Goal: Communication & Community: Answer question/provide support

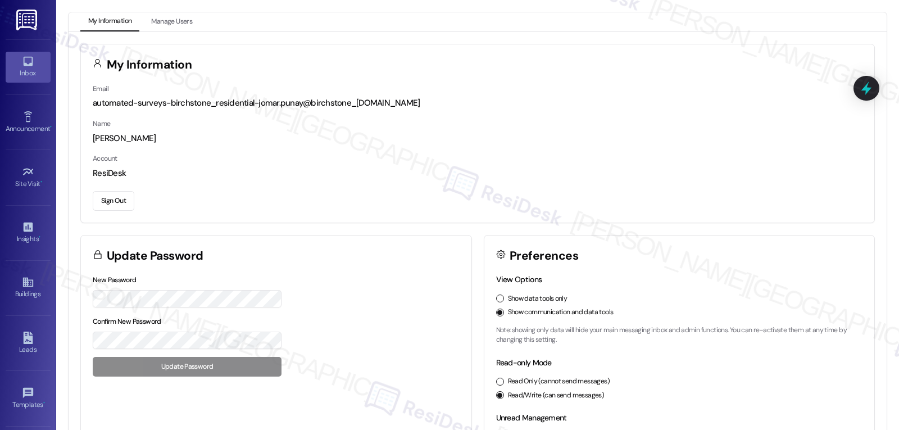
click at [19, 61] on link "Inbox" at bounding box center [28, 67] width 45 height 30
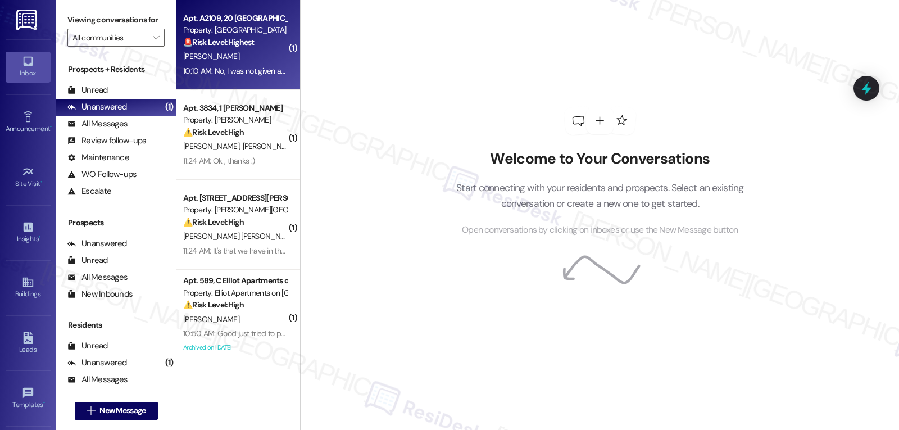
click at [186, 46] on strong "🚨 Risk Level: Highest" at bounding box center [218, 42] width 71 height 10
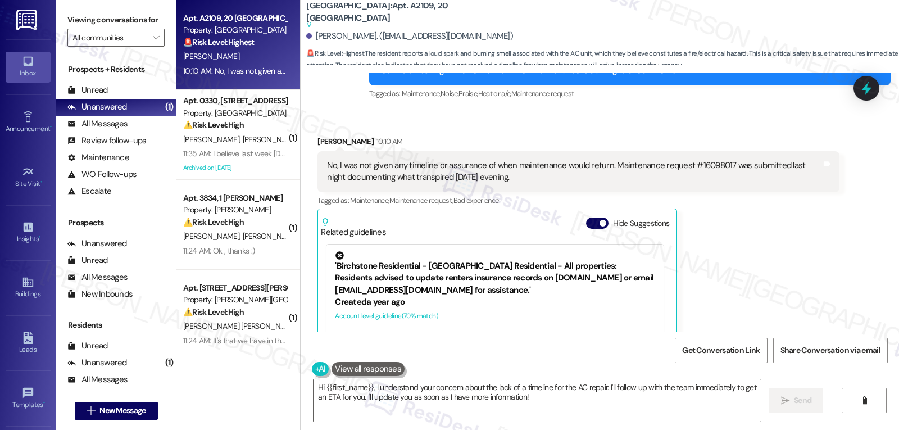
scroll to position [7893, 0]
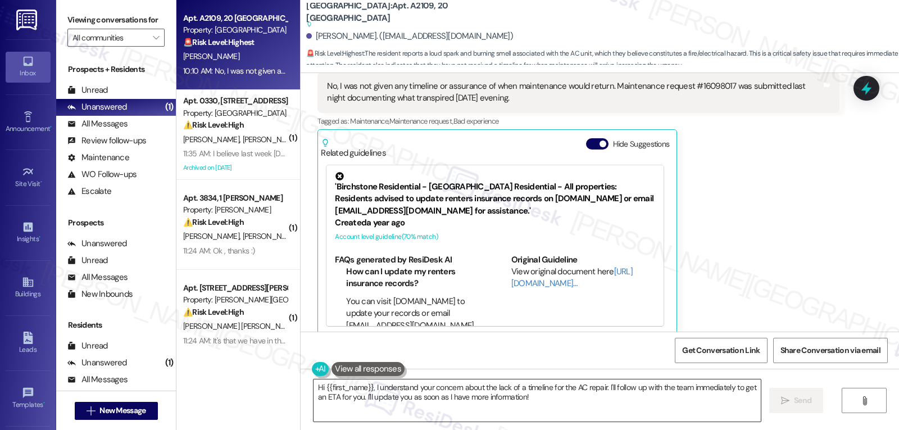
drag, startPoint x: 587, startPoint y: 416, endPoint x: 584, endPoint y: 408, distance: 8.6
click at [587, 416] on textarea "Hi {{first_name}}, I understand your concern about the lack of a timeline for t…" at bounding box center [536, 400] width 447 height 42
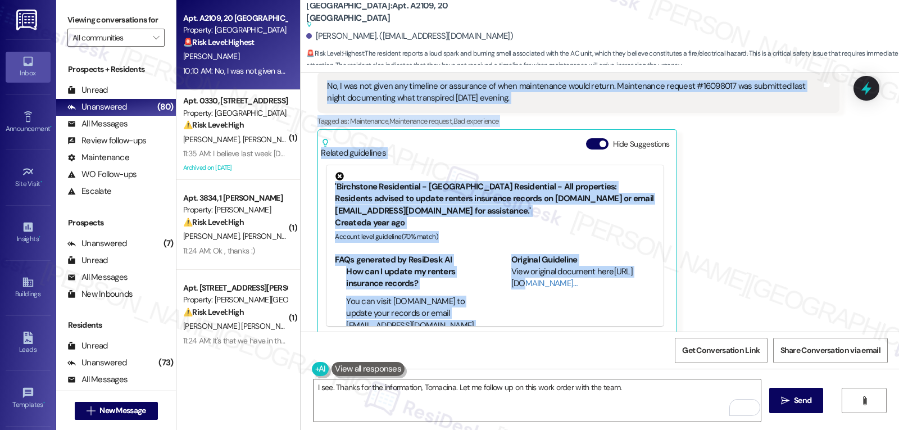
drag, startPoint x: 363, startPoint y: 157, endPoint x: 618, endPoint y: 96, distance: 262.2
click at [618, 96] on div "Survey, sent via SMS Residesk Automated Survey Jul 19, 2024 at 11:33 AM Hi Toma…" at bounding box center [599, 202] width 598 height 258
copy div "Sarah (ResiDesk) 10:01 AM Hi Tomacina, thank you for keeping us updated and for…"
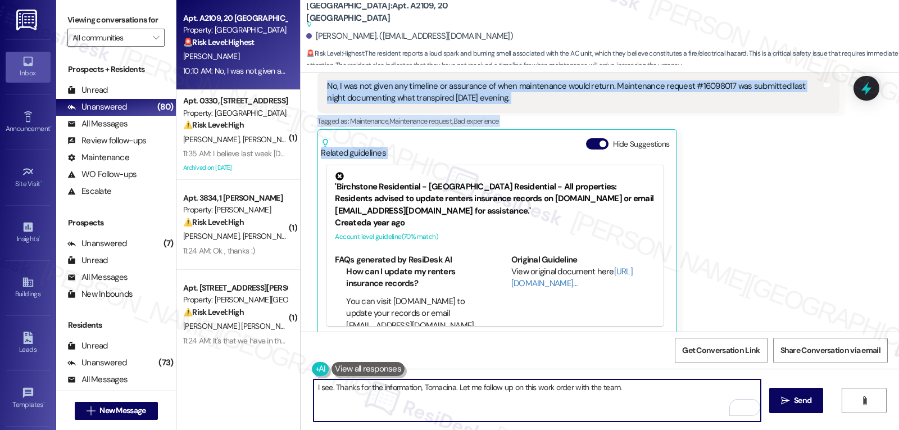
click at [503, 409] on textarea "I see. Thanks for the information, Tomacina. Let me follow up on this work orde…" at bounding box center [536, 400] width 447 height 42
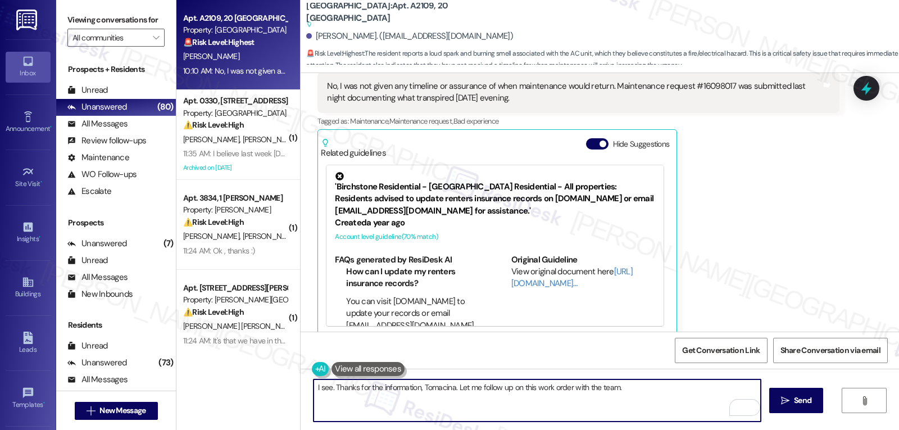
click at [605, 404] on textarea "I see. Thanks for the information, Tomacina. Let me follow up on this work orde…" at bounding box center [536, 400] width 447 height 42
click at [636, 391] on textarea "I see. Thanks for the information, Tomacina. Let me follow up on this work orde…" at bounding box center [536, 400] width 447 height 42
click at [664, 385] on textarea "I see. Thanks for the information, Tomacina. Let me follow up on this work orde…" at bounding box center [536, 400] width 447 height 42
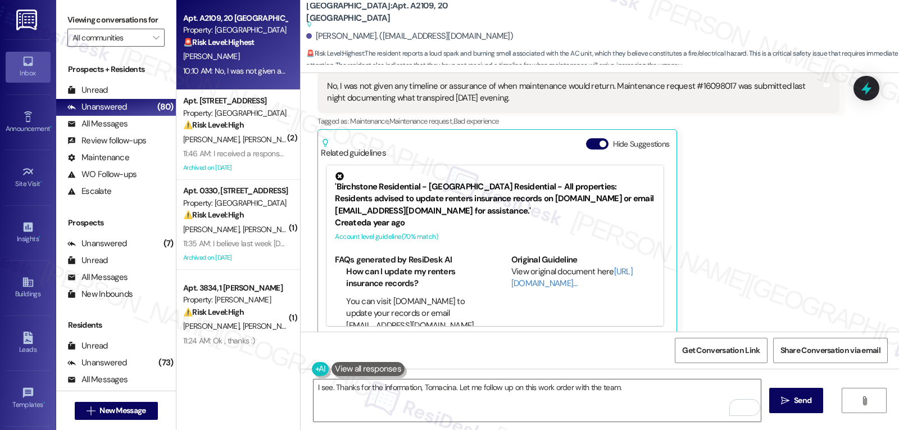
drag, startPoint x: 648, startPoint y: 157, endPoint x: 659, endPoint y: 162, distance: 11.8
click at [648, 165] on div "'Birchstone Residential - Birchstone Residential - All properties: Residents ad…" at bounding box center [494, 207] width 337 height 85
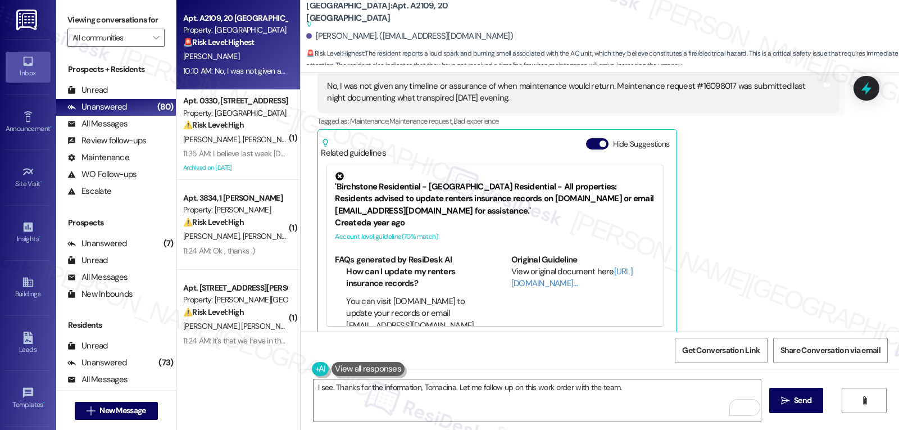
click at [744, 195] on div "Tomacina Kuykendall 10:10 AM No, I was not given any timeline or assurance of w…" at bounding box center [577, 195] width 521 height 279
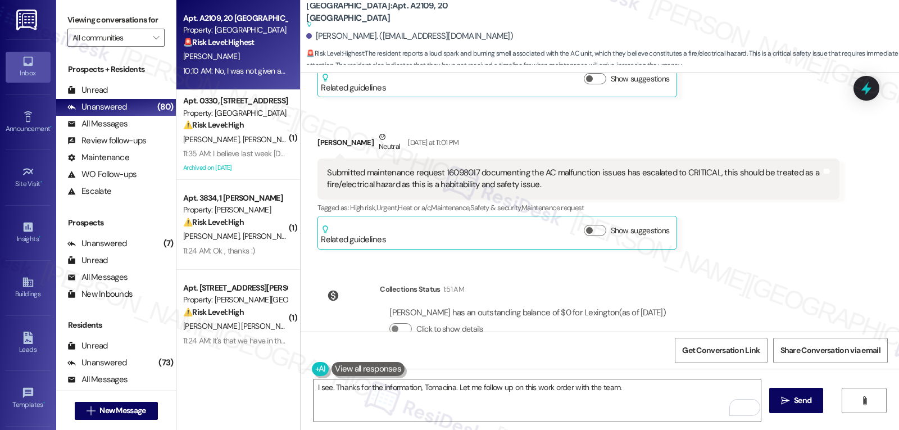
scroll to position [7444, 0]
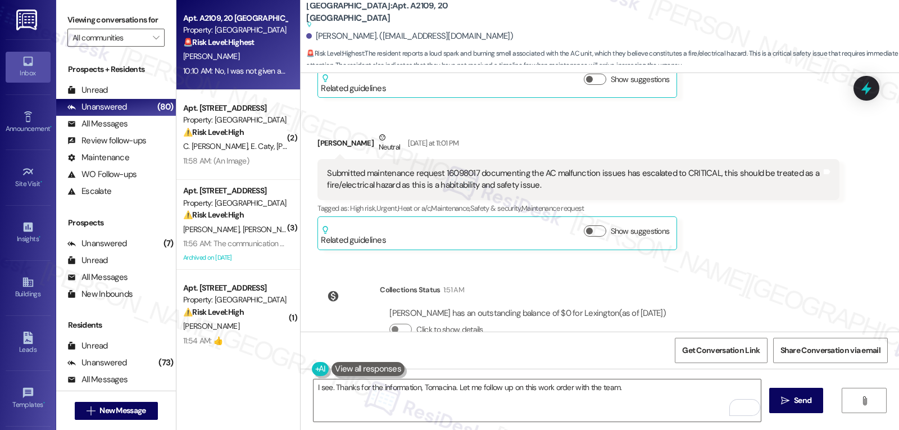
click at [223, 54] on div "T. Kuykendall" at bounding box center [235, 56] width 106 height 14
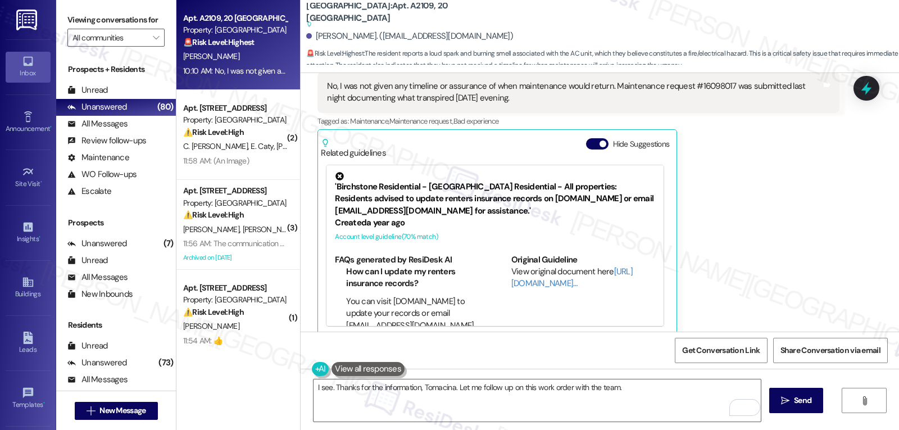
scroll to position [7781, 0]
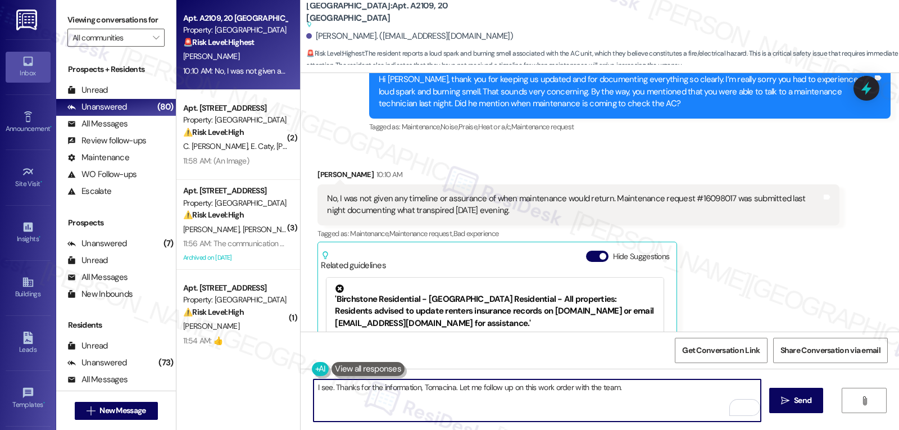
click at [659, 400] on textarea "I see. Thanks for the information, Tomacina. Let me follow up on this work orde…" at bounding box center [536, 400] width 447 height 42
type textarea "I see. Thanks for the information, Tomacina. Let me follow up on this work orde…"
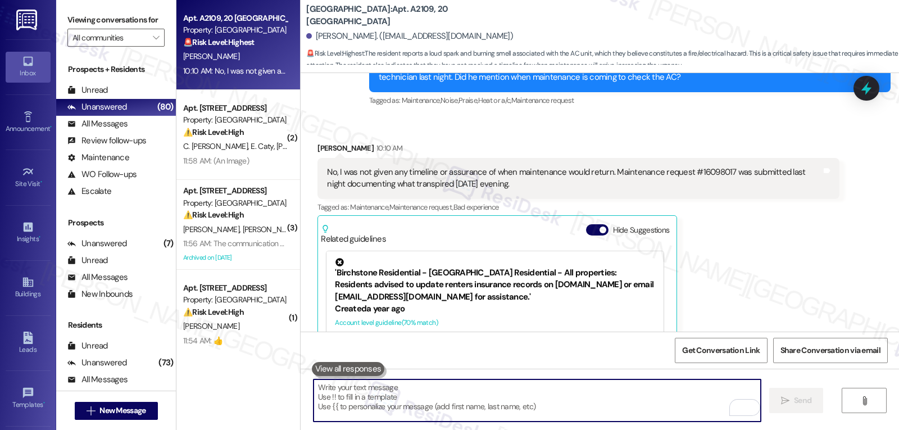
scroll to position [7781, 0]
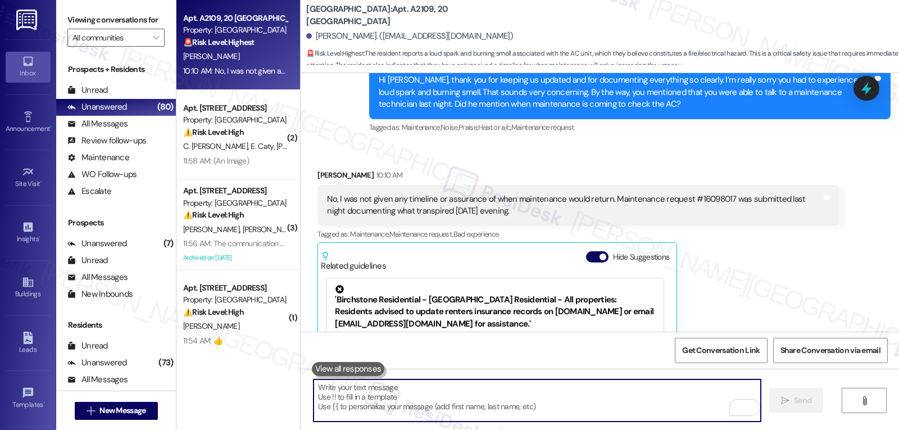
click at [700, 193] on div "No, I was not given any timeline or assurance of when maintenance would return.…" at bounding box center [574, 205] width 494 height 24
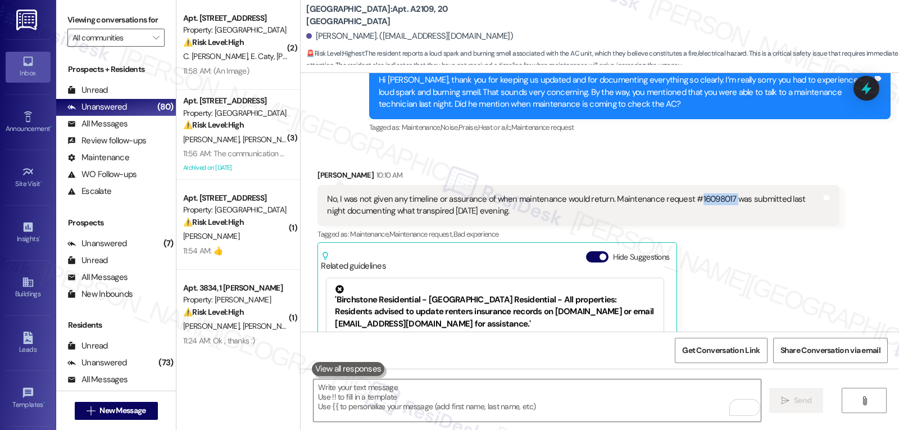
click at [700, 193] on div "No, I was not given any timeline or assurance of when maintenance would return.…" at bounding box center [574, 205] width 494 height 24
copy div "16098017"
click at [867, 90] on icon at bounding box center [865, 88] width 13 height 17
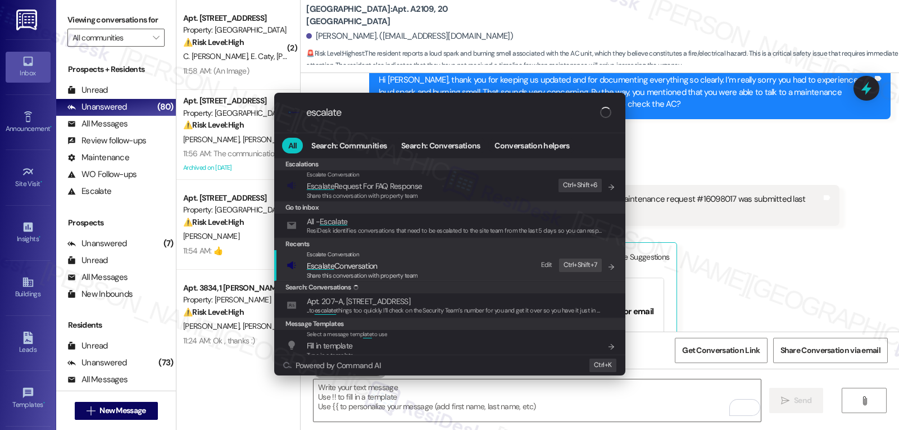
type input "escalate"
click at [393, 267] on span "Escalate Conversation" at bounding box center [362, 265] width 111 height 12
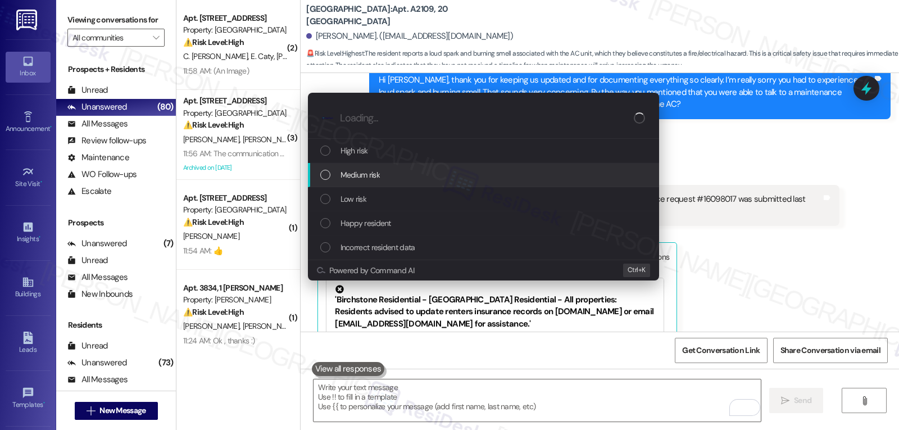
click at [396, 179] on div "Medium risk" at bounding box center [484, 174] width 329 height 12
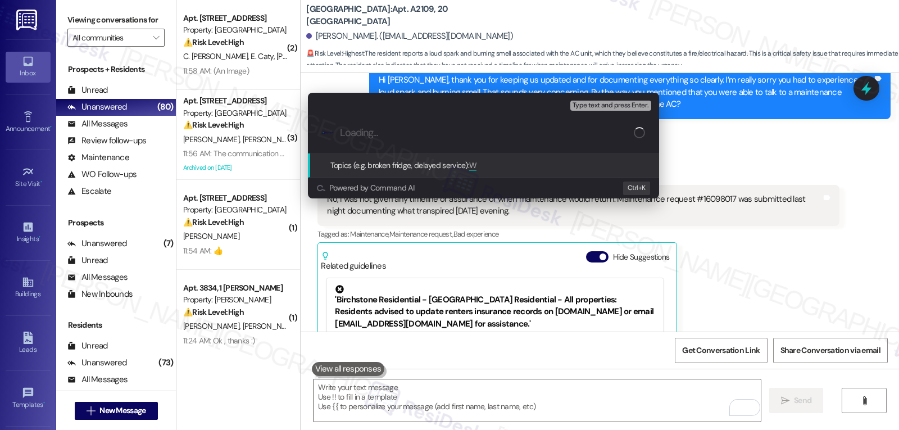
type input "W"
paste input "16098017"
type input "Follow-up on WO 16098017 - AC issue work order"
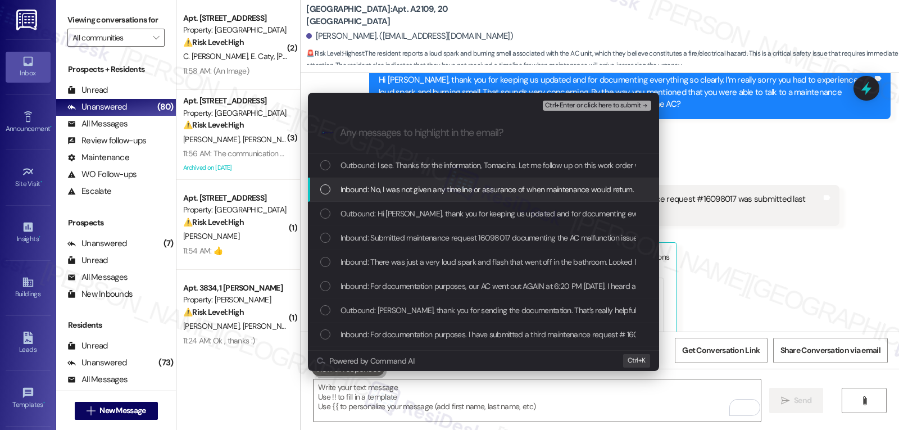
click at [382, 194] on span "Inbound: No, I was not given any timeline or assurance of when maintenance woul…" at bounding box center [658, 189] width 636 height 12
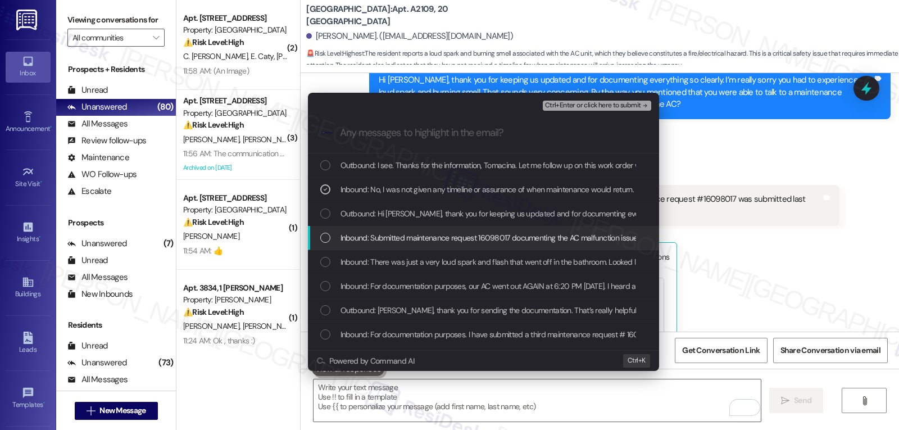
click at [371, 240] on span "Inbound: Submitted maintenance request 16098017 documenting the AC malfunction …" at bounding box center [678, 237] width 676 height 12
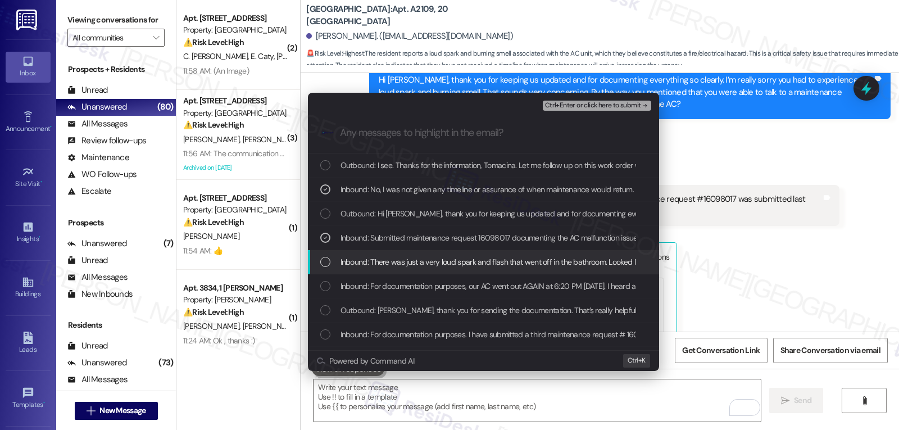
click at [364, 266] on span "Inbound: There was just a very loud spark and flash that went off in the bathro…" at bounding box center [874, 262] width 1068 height 12
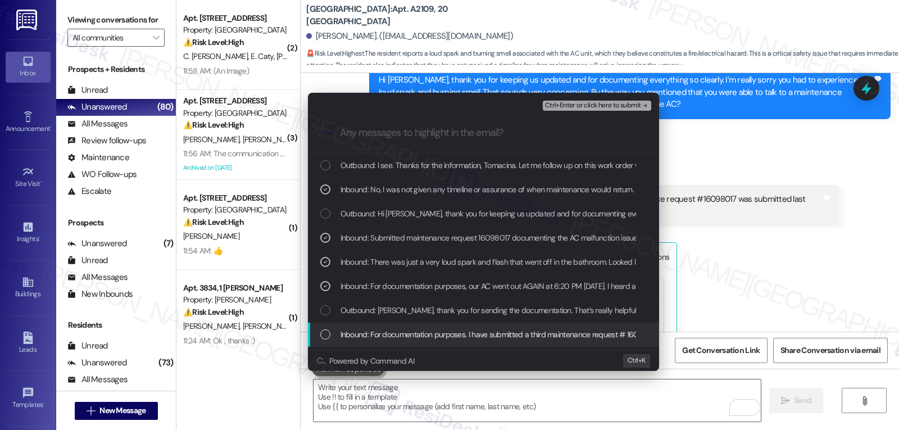
click at [409, 336] on span "Inbound: For documentation purposes. I have submitted a third maintenance reque…" at bounding box center [717, 334] width 754 height 12
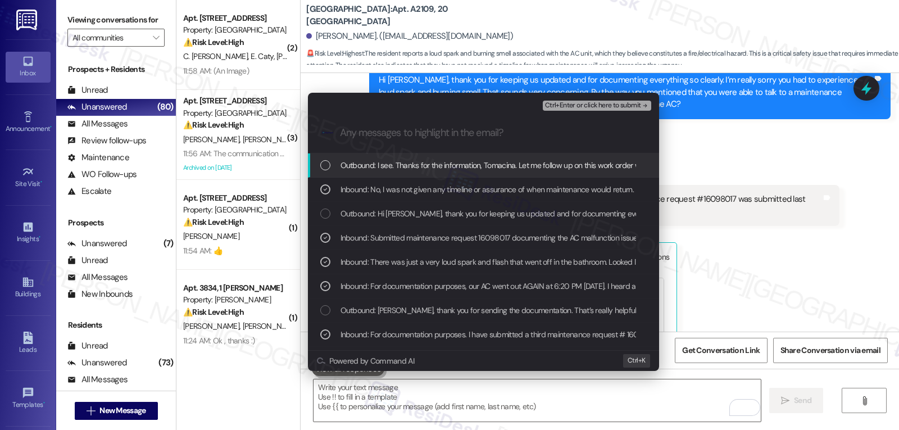
click at [628, 109] on span "Ctrl+Enter or click here to submit" at bounding box center [593, 106] width 96 height 8
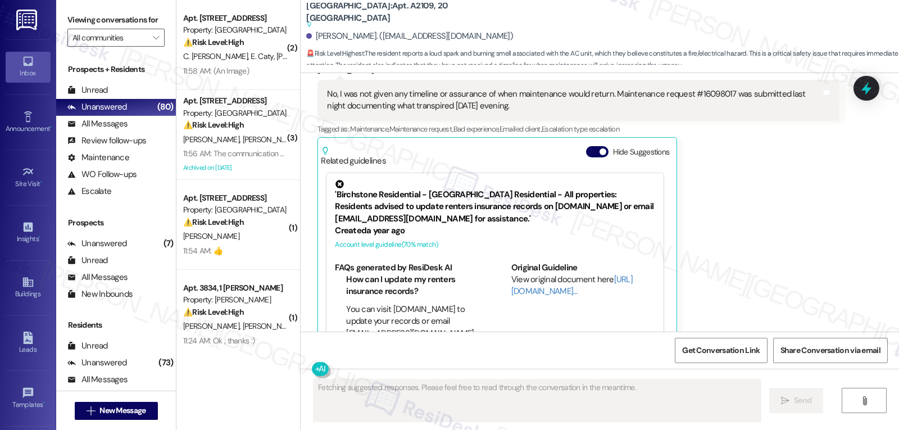
scroll to position [7893, 0]
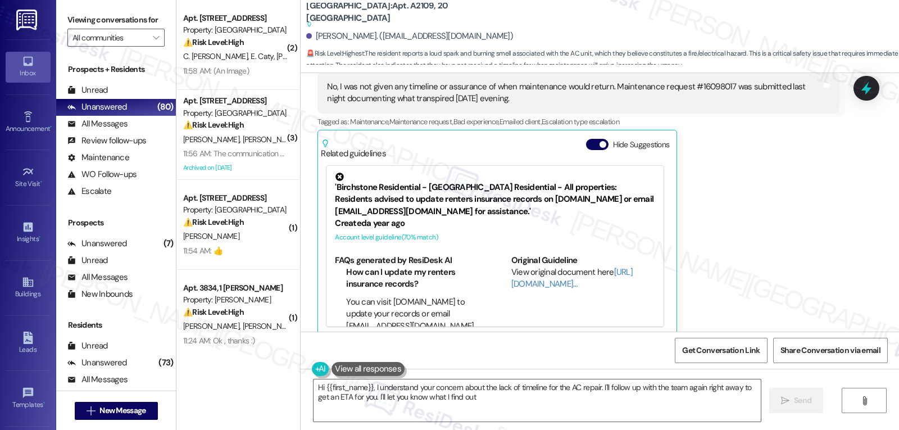
type textarea "Hi {{first_name}}, I understand your concern about the lack of timeline for the…"
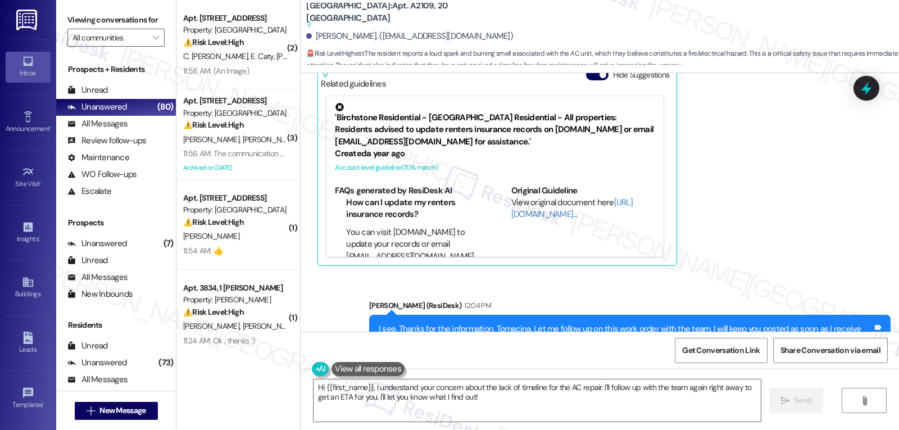
scroll to position [8000, 0]
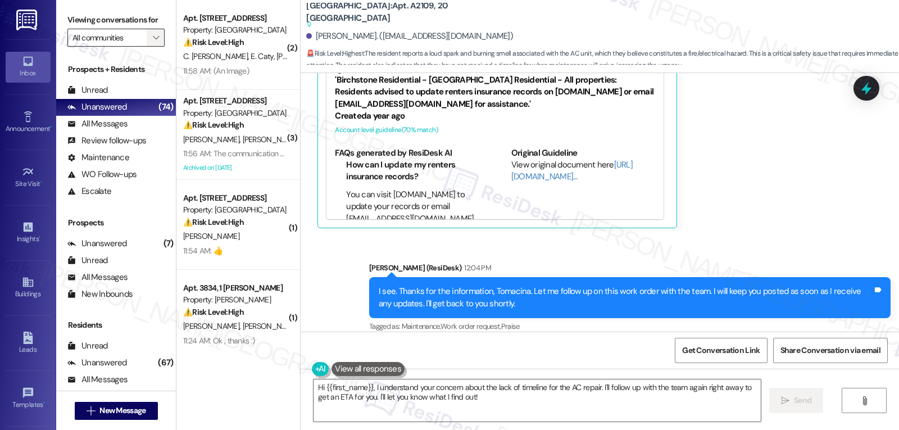
click at [153, 42] on icon "" at bounding box center [156, 37] width 6 height 9
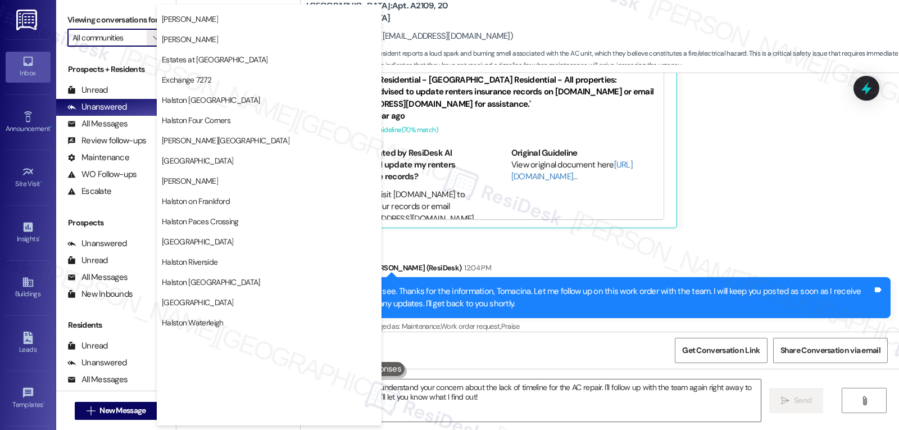
scroll to position [389, 0]
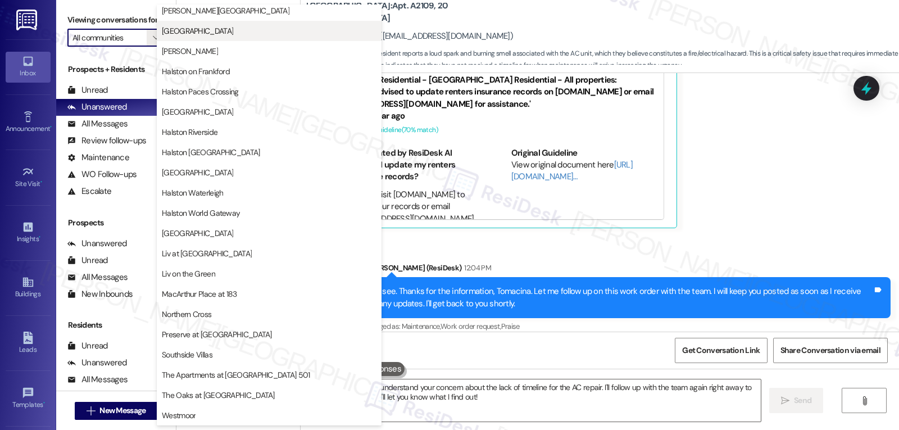
click at [229, 37] on button "Halston Lakeside" at bounding box center [269, 31] width 225 height 20
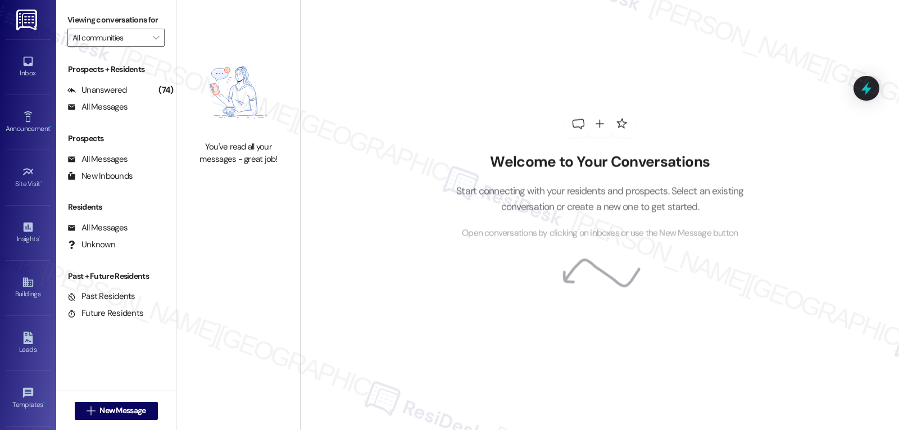
type input "Halston Lakeside"
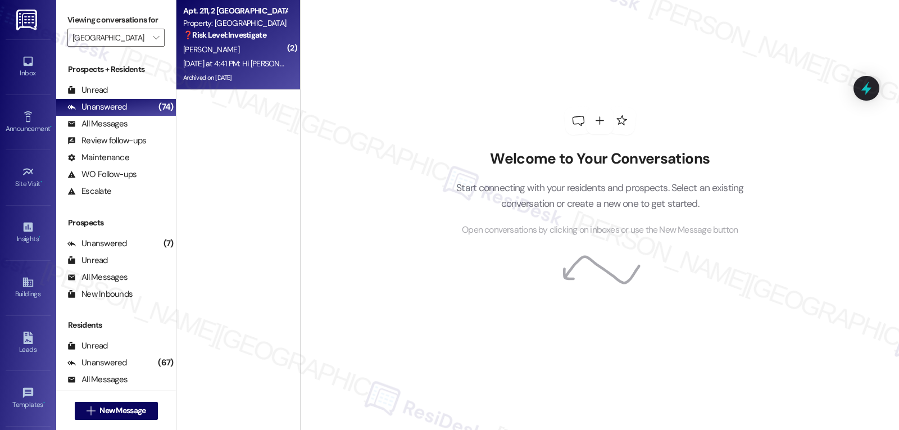
click at [249, 72] on div "Archived on 08/11/2025" at bounding box center [235, 78] width 106 height 14
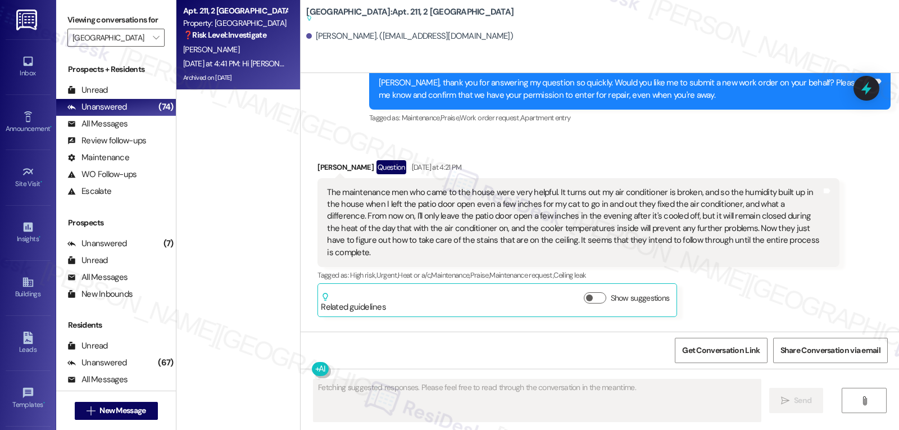
scroll to position [34005, 0]
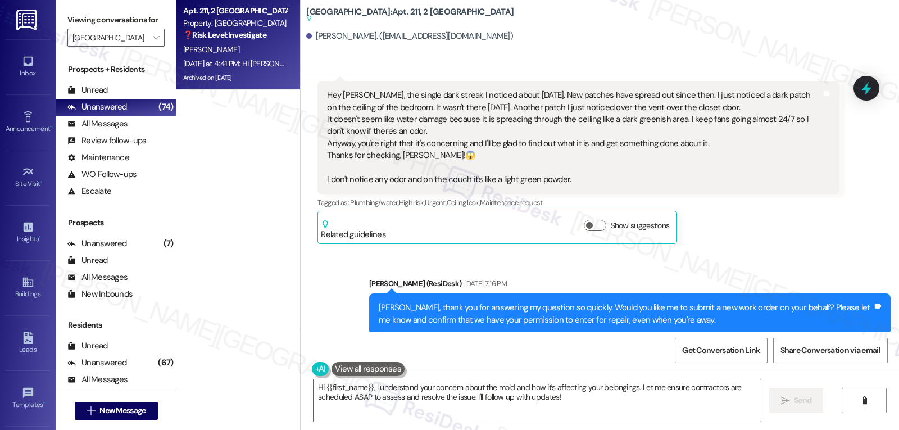
drag, startPoint x: 306, startPoint y: 189, endPoint x: 777, endPoint y: 261, distance: 476.0
copy div "Susan Wahome Question Yesterday at 4:21 PM The maintenance men who came to the …"
drag, startPoint x: 708, startPoint y: 168, endPoint x: 638, endPoint y: 168, distance: 70.2
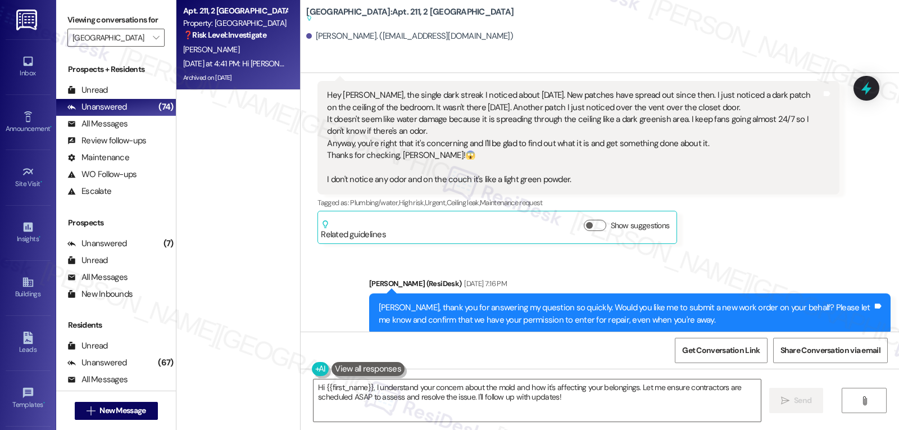
scroll to position [33997, 0]
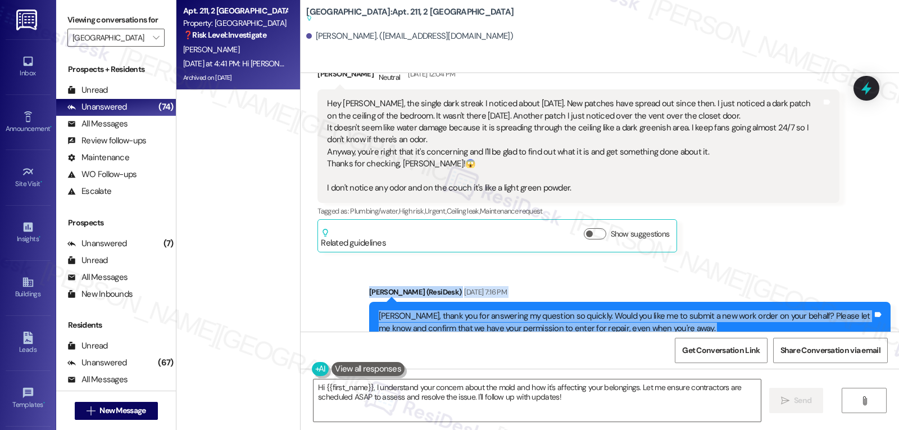
drag, startPoint x: 359, startPoint y: 76, endPoint x: 807, endPoint y: 273, distance: 489.1
click at [807, 276] on div "WO Opened request: Blinds in t... Jul 30, 2024 at 5:29 AM Status : Completed Sh…" at bounding box center [599, 202] width 598 height 258
copy div "Sarah (ResiDesk) Aug 12, 2025 at 7:16 PM Susan, thank you for answering my ques…"
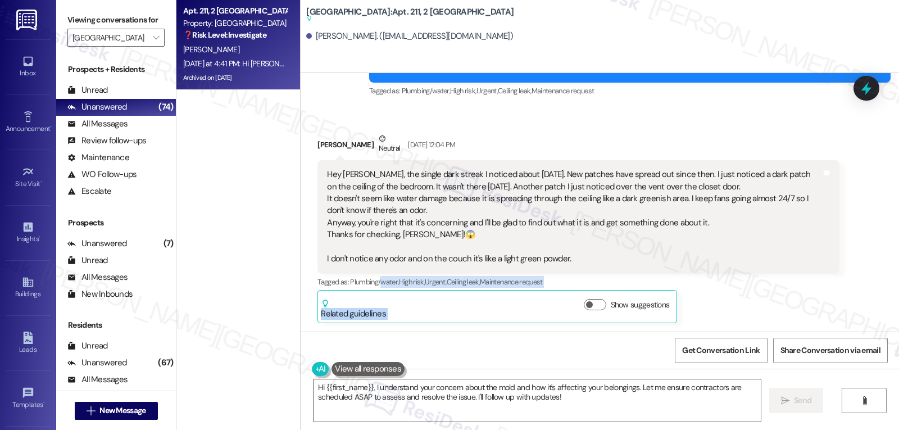
scroll to position [33924, 0]
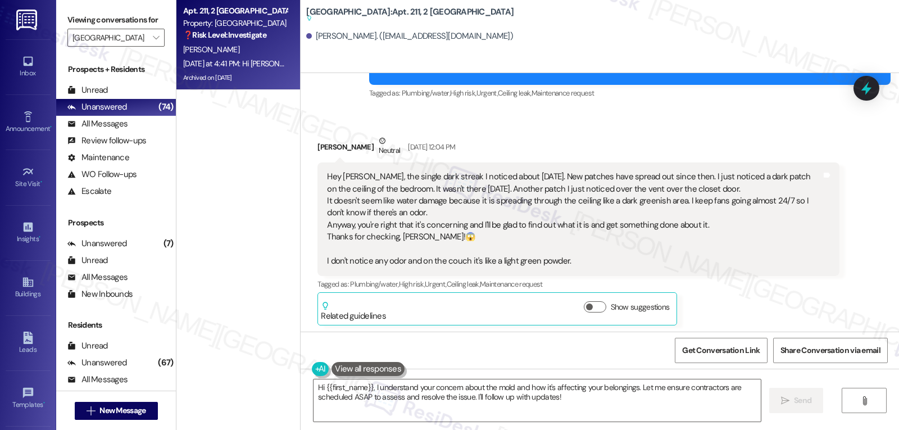
drag, startPoint x: 375, startPoint y: 216, endPoint x: 361, endPoint y: 161, distance: 56.4
click at [361, 161] on div "WO Opened request: Blinds in t... Jul 30, 2024 at 5:29 AM Status : Completed Sh…" at bounding box center [599, 202] width 598 height 258
copy div "Sarah (ResiDesk) Aug 12, 2025 at 7:16 PM Susan, thank you for answering my ques…"
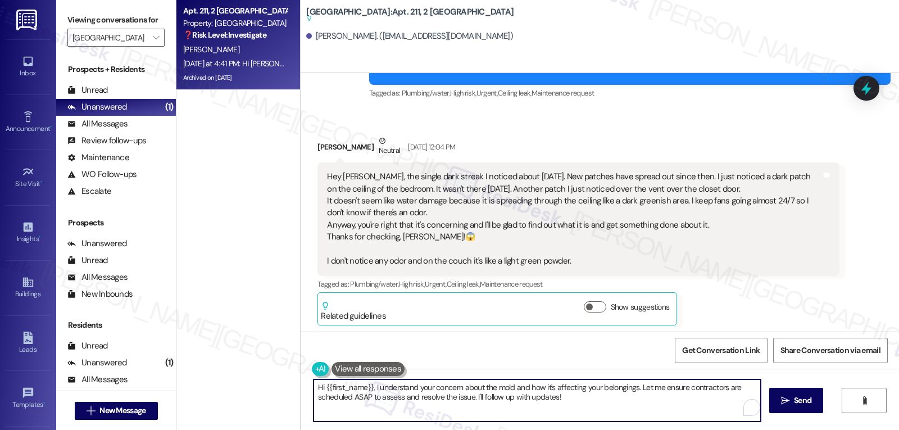
click at [567, 400] on textarea "Hi {{first_name}}, I understand your concern about the mold and how it's affect…" at bounding box center [536, 400] width 447 height 42
paste textarea "Thank you for updating me, and I’m so sorry to hear about your knee — I hope yo…"
click at [558, 399] on textarea "Hi {{first_name}}, I understand your concern about the mold and how it's affect…" at bounding box center [536, 400] width 447 height 42
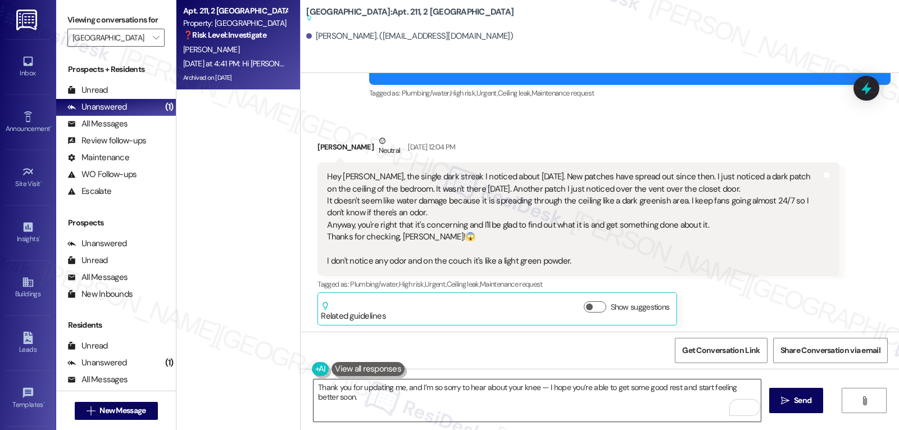
click at [538, 393] on textarea "Thank you for updating me, and I’m so sorry to hear about your knee — I hope yo…" at bounding box center [536, 400] width 447 height 42
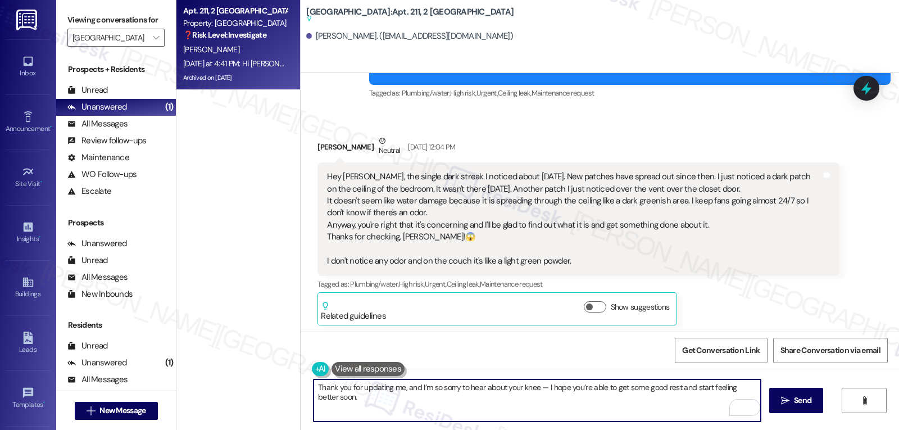
click at [539, 390] on textarea "Thank you for updating me, and I’m so sorry to hear about your knee — I hope yo…" at bounding box center [536, 400] width 447 height 42
click at [638, 411] on textarea "Thank you for updating me, and I’m so sorry to hear about your knee. I hope you…" at bounding box center [536, 400] width 447 height 42
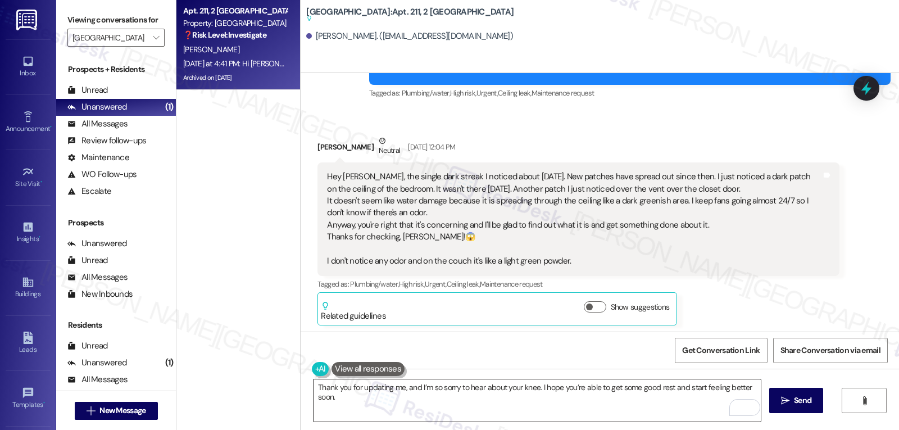
click at [663, 405] on textarea "Thank you for updating me, and I’m so sorry to hear about your knee. I hope you…" at bounding box center [536, 400] width 447 height 42
paste textarea "Hi Susan, thank you so much for the update—and I'm really sorry to hear about y…"
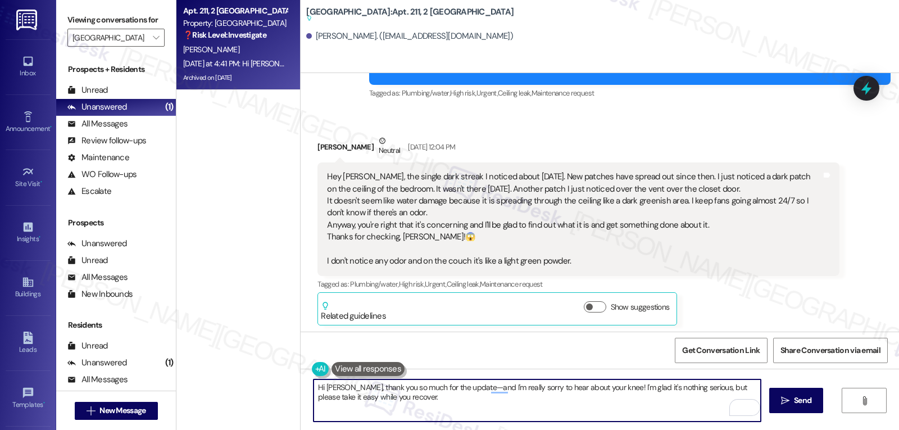
click at [544, 396] on textarea "Hi Susan, thank you so much for the update—and I'm really sorry to hear about y…" at bounding box center [536, 400] width 447 height 42
click at [450, 391] on textarea "Hi Susan, thank you so much for the update—and I'm really sorry to hear about y…" at bounding box center [536, 400] width 447 height 42
click at [538, 410] on textarea "Hi Susan, thank you so much for the update, and I'm really sorry to hear about …" at bounding box center [536, 400] width 447 height 42
paste textarea "About the mold concerns, I understand how stressful that must be, especially wi…"
drag, startPoint x: 422, startPoint y: 396, endPoint x: 470, endPoint y: 396, distance: 47.2
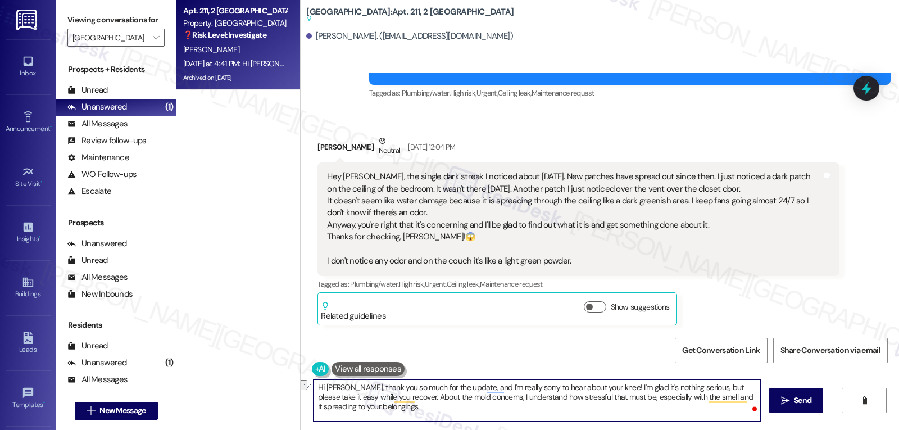
click at [470, 396] on textarea "Hi Susan, thank you so much for the update, and I'm really sorry to hear about …" at bounding box center [536, 400] width 447 height 42
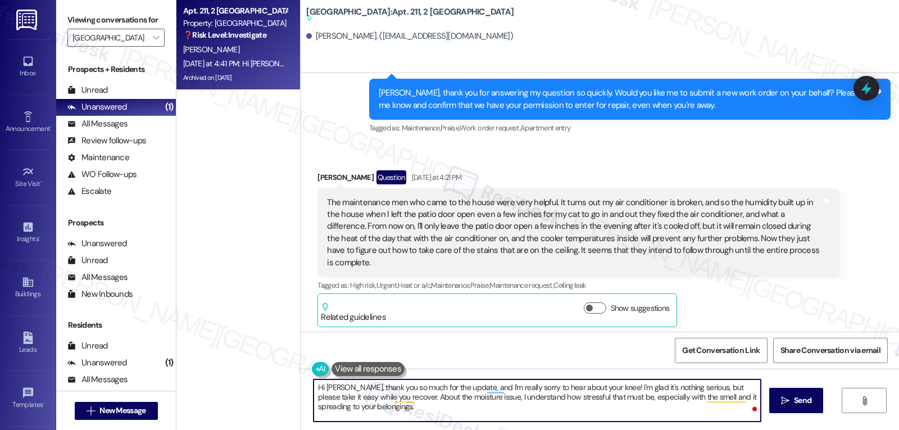
scroll to position [34261, 0]
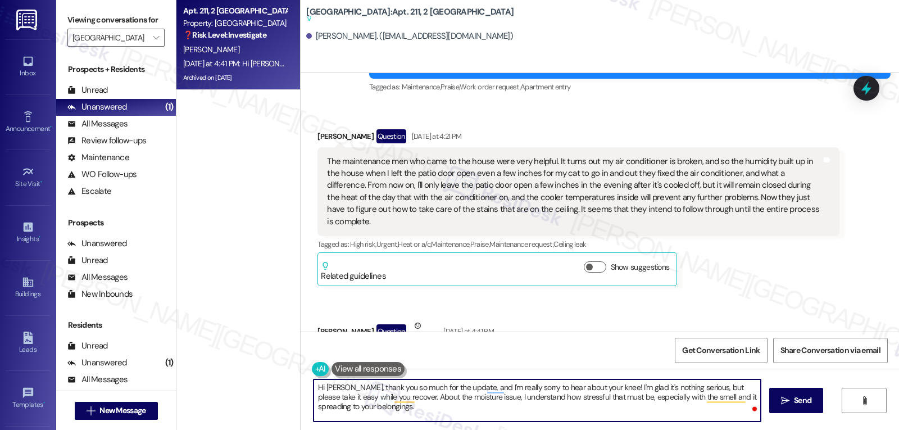
click at [464, 413] on textarea "Hi Susan, thank you so much for the update, and I'm really sorry to hear about …" at bounding box center [536, 400] width 447 height 42
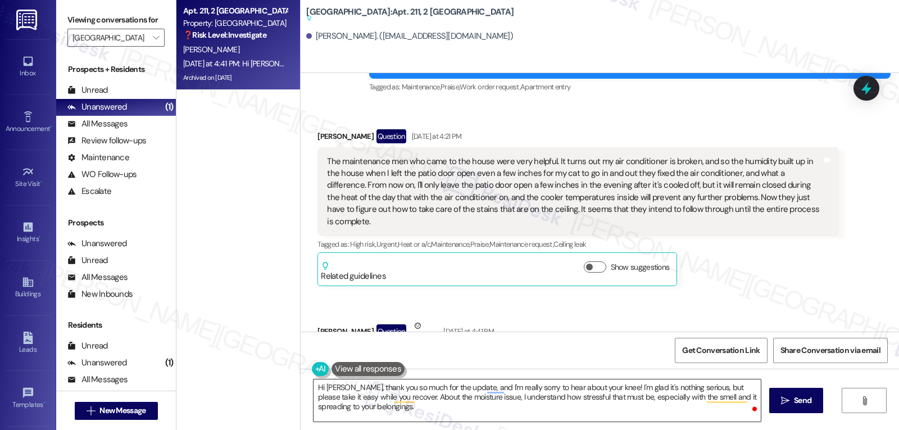
click at [468, 414] on textarea "Hi Susan, thank you so much for the update, and I'm really sorry to hear about …" at bounding box center [536, 400] width 447 height 42
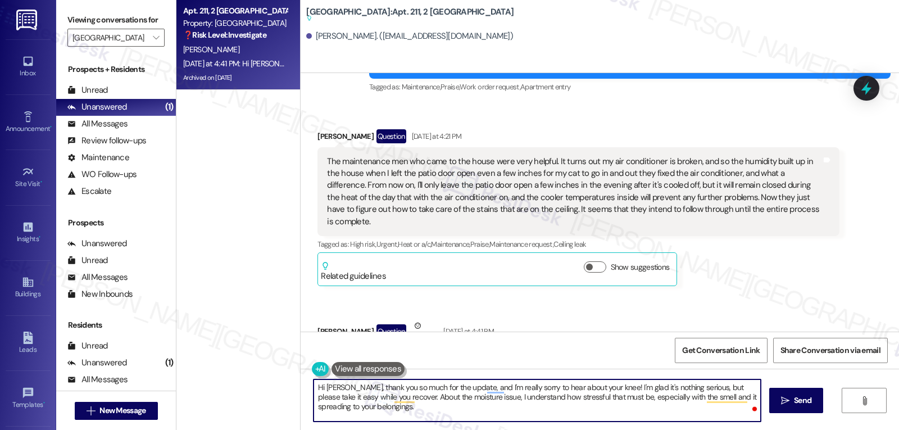
paste textarea "I’ll check in with the team to see if a contractor visit has already been sched…"
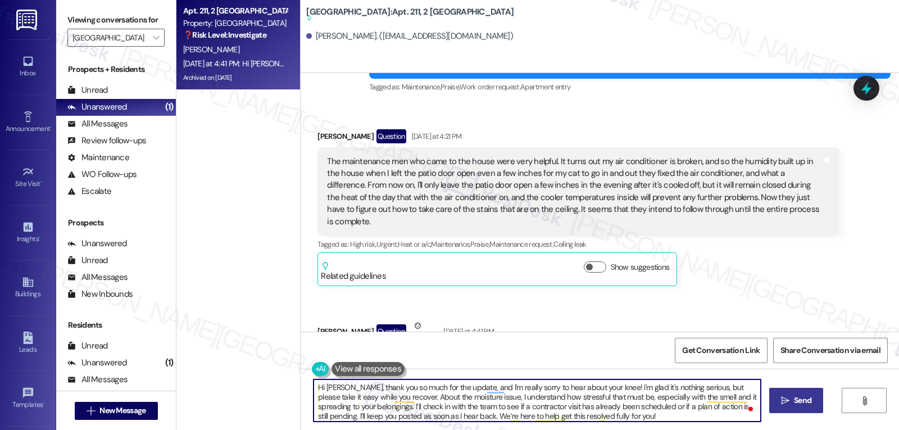
type textarea "Hi Susan, thank you so much for the update, and I'm really sorry to hear about …"
click at [783, 398] on icon "" at bounding box center [785, 400] width 8 height 9
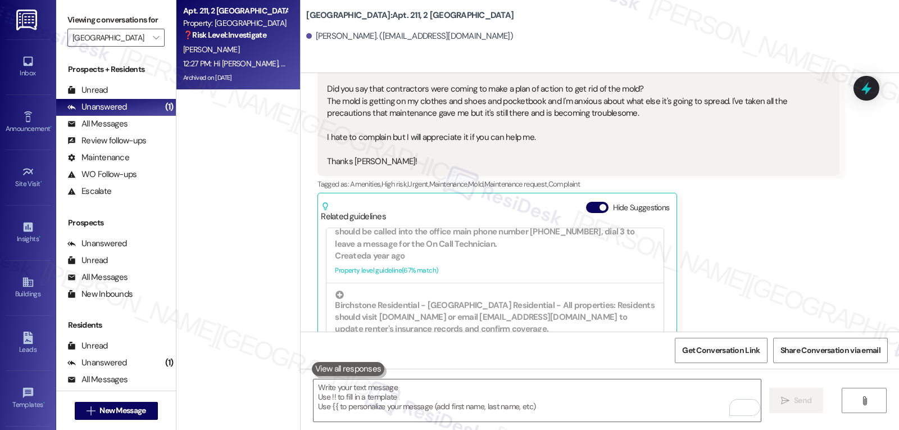
scroll to position [34682, 0]
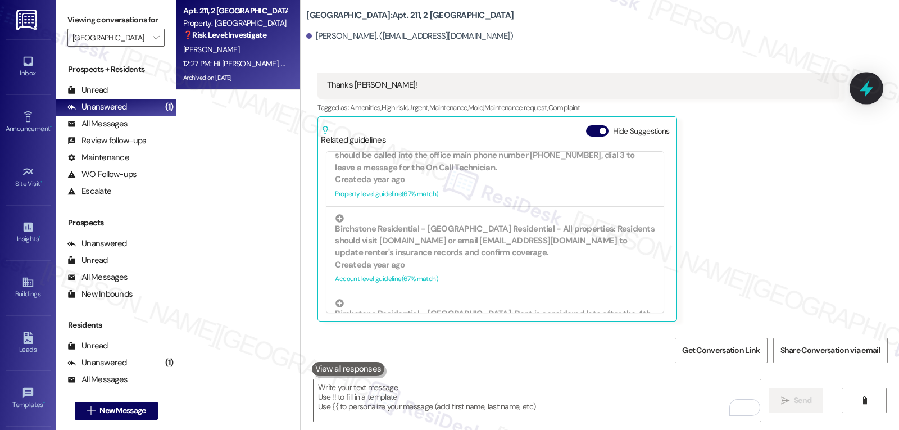
click at [869, 89] on icon at bounding box center [865, 88] width 13 height 17
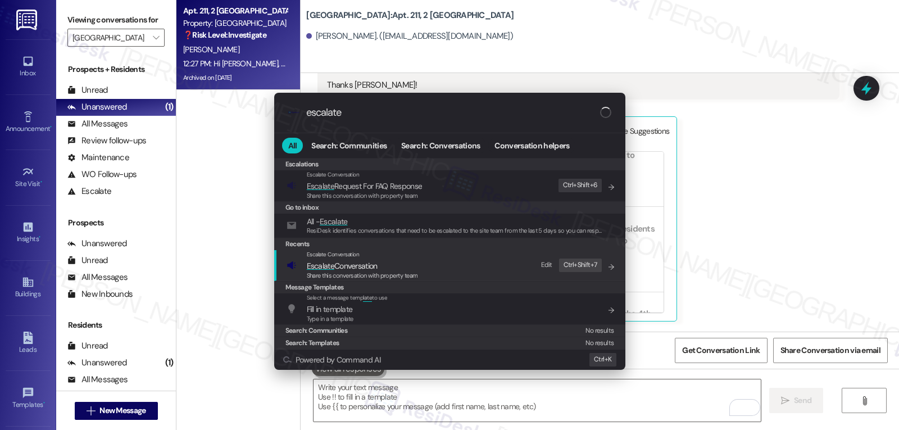
type input "escalate"
click at [389, 265] on span "Escalate Conversation" at bounding box center [362, 265] width 111 height 12
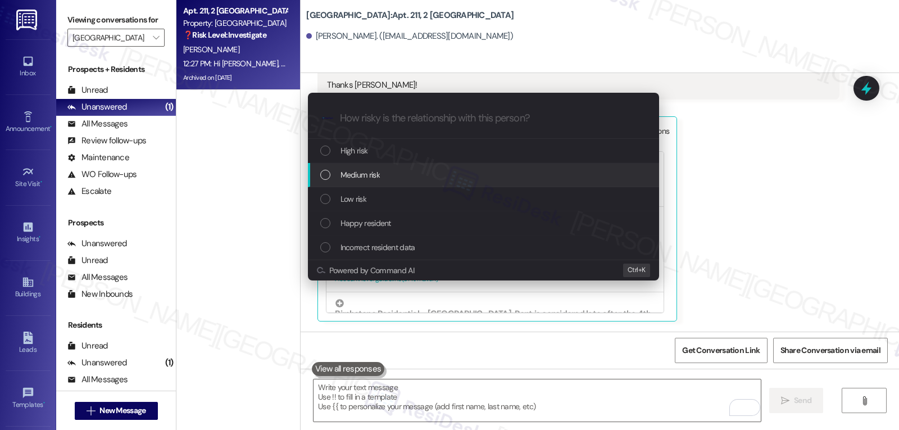
click at [441, 174] on div "Medium risk" at bounding box center [484, 174] width 329 height 12
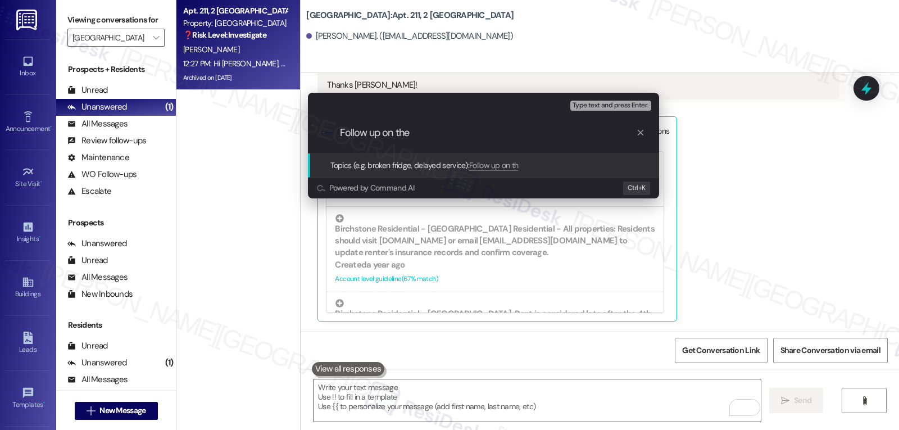
type input "Follow up on the"
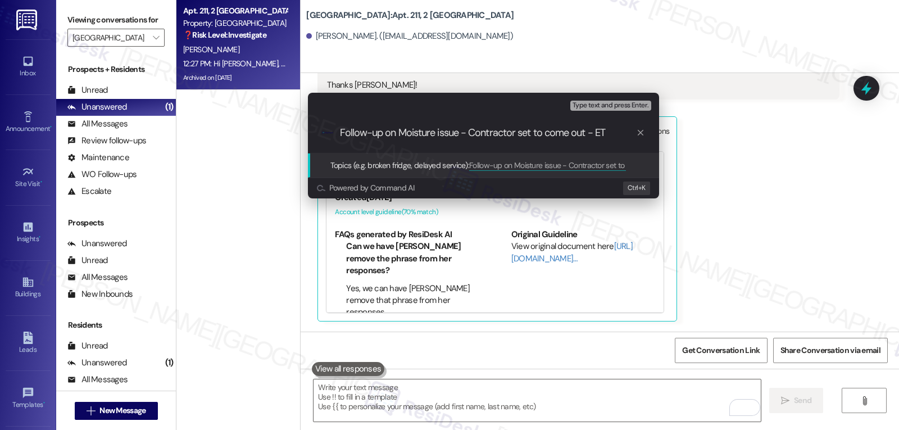
type input "Follow-up on Moisture issue - Contractor set to come out - ETA"
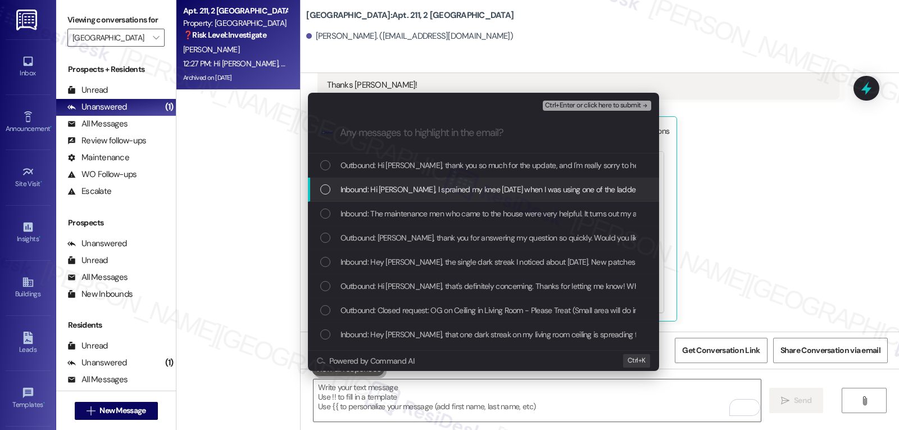
click at [443, 198] on div "Inbound: Hi Sarah, l sprained my knee Friday when I was using one of the ladder…" at bounding box center [483, 189] width 351 height 24
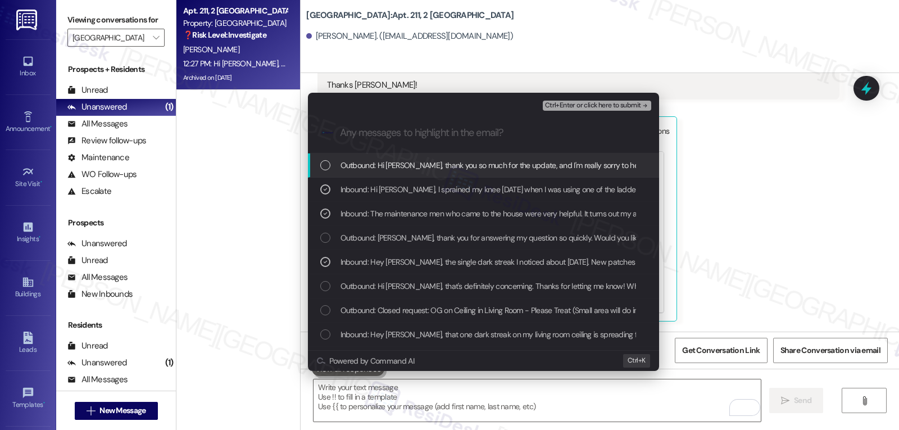
click at [617, 103] on span "Ctrl+Enter or click here to submit" at bounding box center [593, 106] width 96 height 8
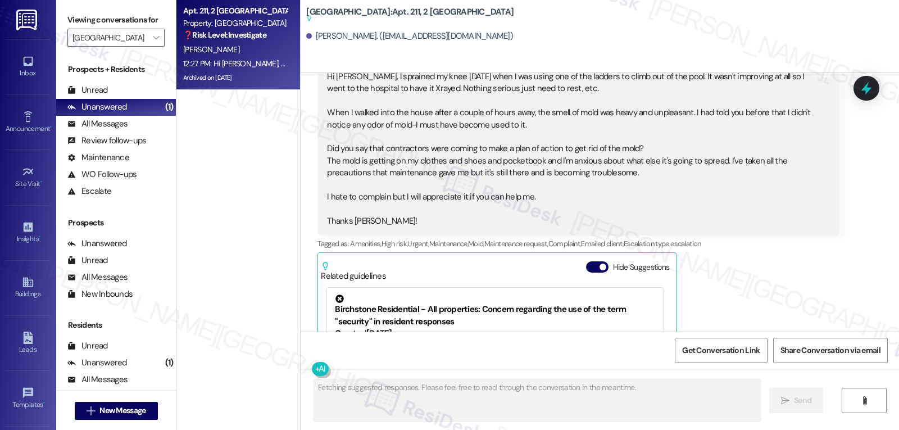
scroll to position [34464, 0]
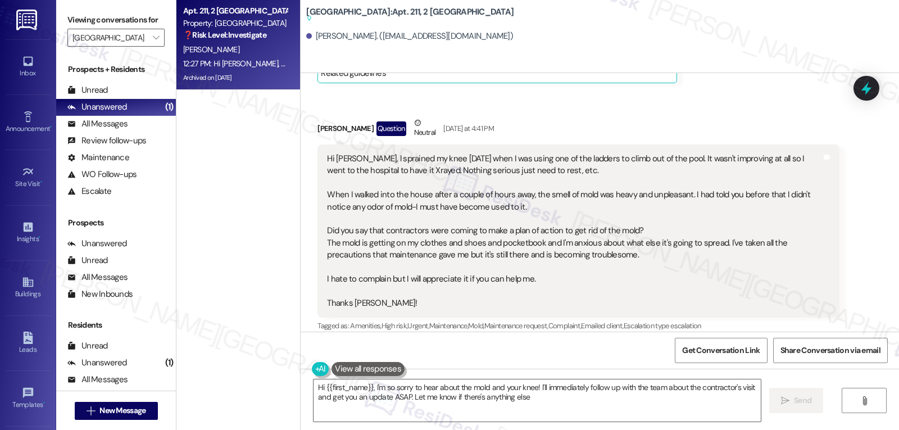
type textarea "Hi {{first_name}}, I'm so sorry to hear about the mold and your knee! I'll imme…"
click at [153, 47] on button "" at bounding box center [156, 38] width 18 height 18
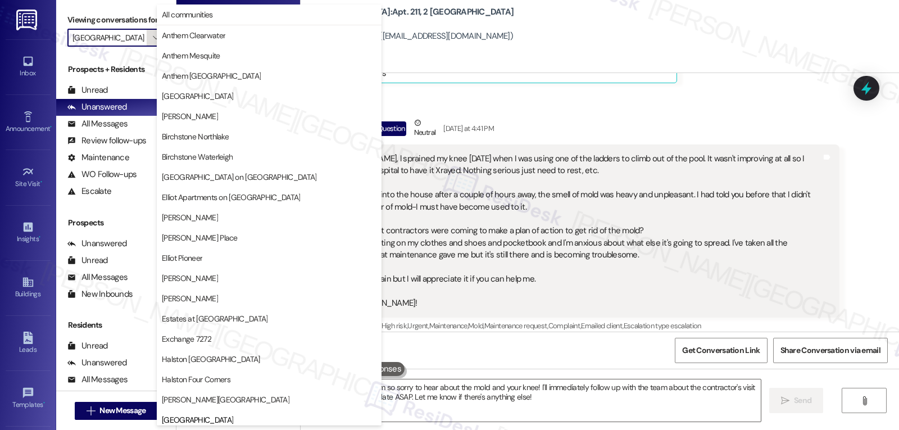
scroll to position [385, 0]
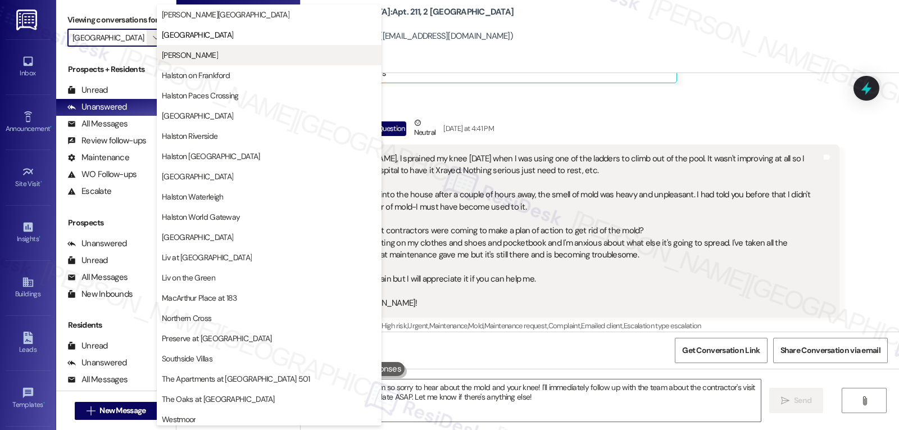
click at [168, 56] on span "Halston McDonough" at bounding box center [190, 54] width 56 height 11
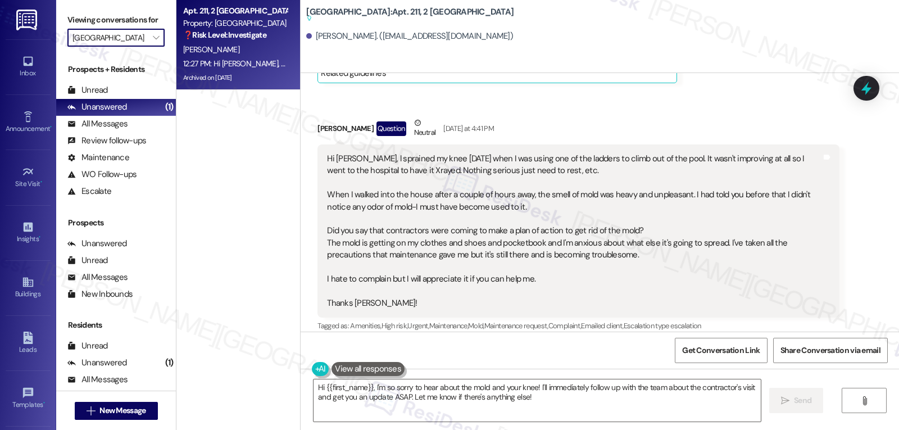
type input "Halston McDonough"
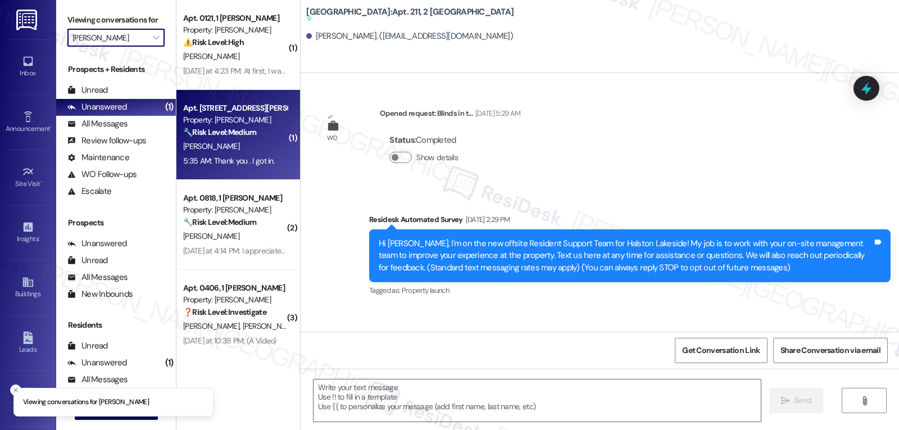
type textarea "Fetching suggested responses. Please feel free to read through the conversation…"
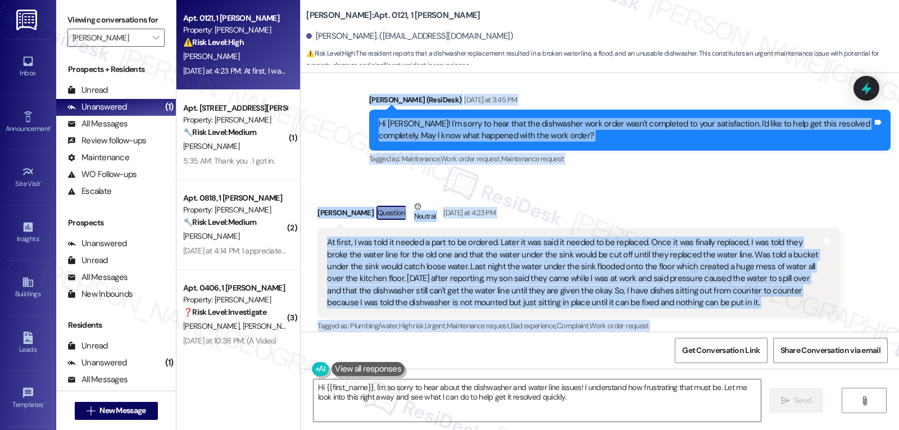
scroll to position [2227, 0]
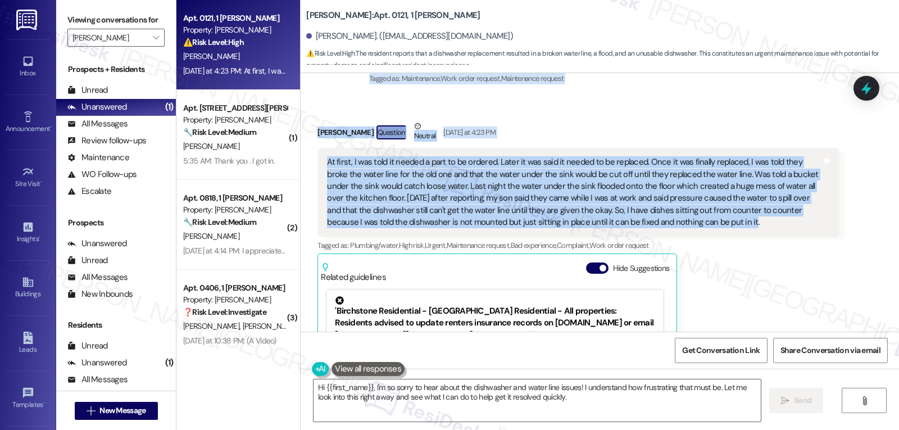
drag, startPoint x: 362, startPoint y: 131, endPoint x: 733, endPoint y: 212, distance: 379.4
click at [731, 211] on div "WO Lease started Apr 04, 2024 at 8:00 PM Show details Announcement, sent via SM…" at bounding box center [599, 202] width 598 height 258
copy div "Residesk Automated Survey Yesterday at 12:26 PM Hi Aisha! I'm checking in on yo…"
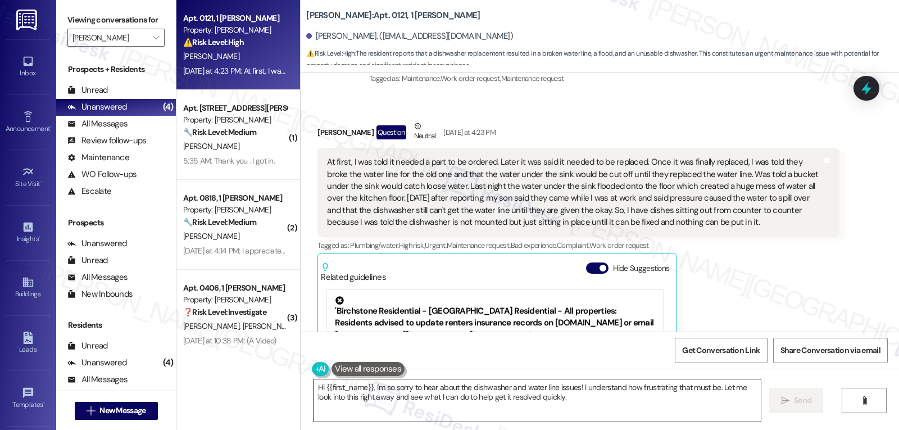
drag, startPoint x: 543, startPoint y: 374, endPoint x: 552, endPoint y: 391, distance: 19.1
click at [543, 375] on div "Hi {{first_name}}, I'm so sorry to hear about the dishwasher and water line iss…" at bounding box center [599, 410] width 598 height 84
click at [558, 395] on textarea "Hi {{first_name}}, I'm so sorry to hear about the dishwasher and water line iss…" at bounding box center [536, 400] width 447 height 42
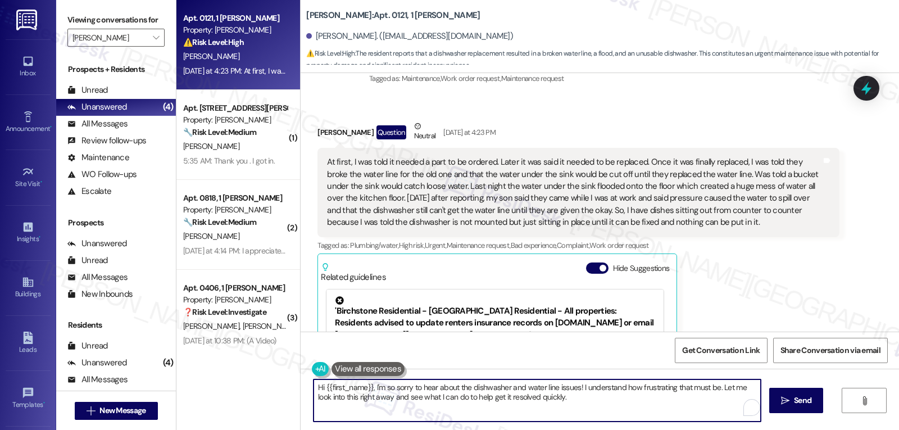
paste textarea "Aisha, I’m really sorry to hear how frustrating this has been—and for the water…"
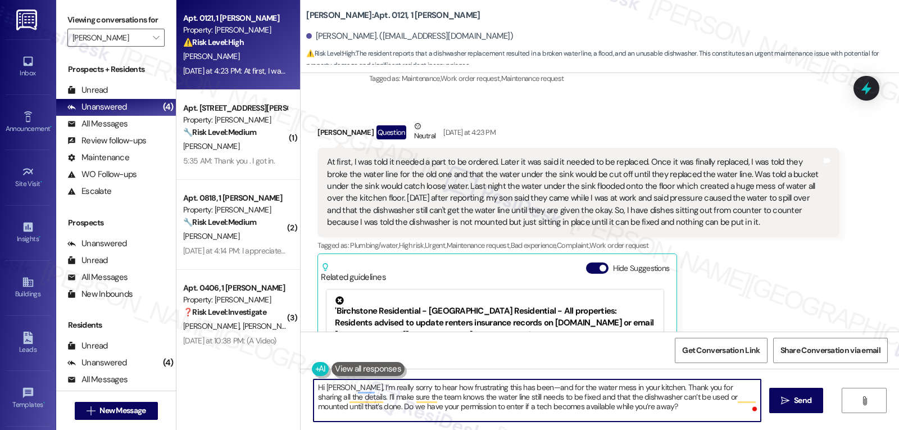
click at [353, 405] on textarea "Hi Aisha, I’m really sorry to hear how frustrating this has been—and for the wa…" at bounding box center [536, 400] width 447 height 42
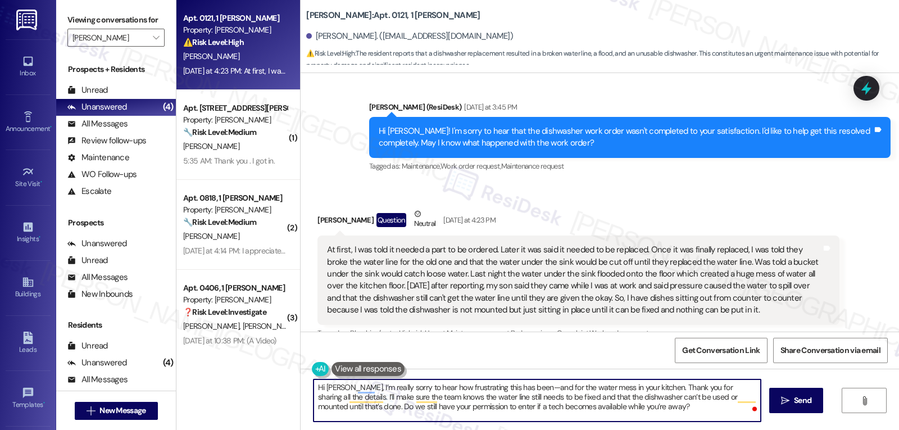
scroll to position [2340, 0]
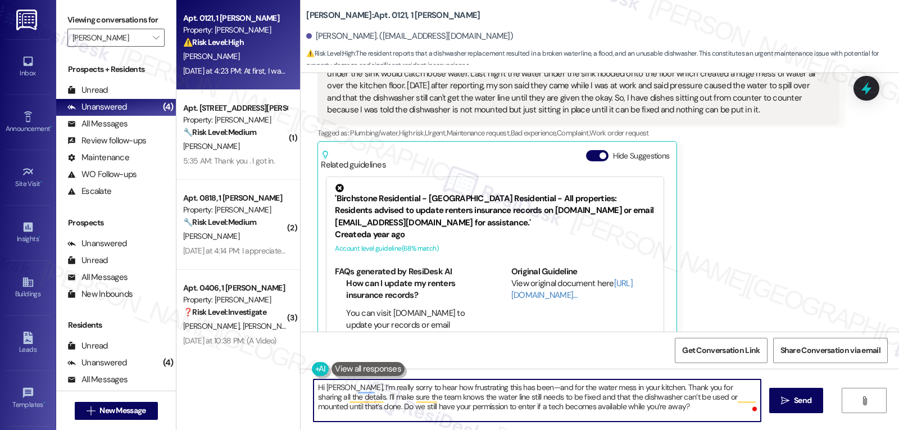
click at [642, 410] on textarea "Hi Aisha, I’m really sorry to hear how frustrating this has been—and for the wa…" at bounding box center [536, 400] width 447 height 42
click at [514, 387] on textarea "Hi Aisha, I’m really sorry to hear how frustrating this has been—and for the wa…" at bounding box center [536, 400] width 447 height 42
click at [640, 416] on textarea "Hi Aisha, I’m really sorry to hear how frustrating this has been, and for the w…" at bounding box center [536, 400] width 447 height 42
drag, startPoint x: 748, startPoint y: 395, endPoint x: 811, endPoint y: 456, distance: 87.4
click at [811, 429] on html "Inbox Go to Inbox Announcement • Send A Text Announcement Site Visit • Go to Si…" at bounding box center [449, 215] width 899 height 430
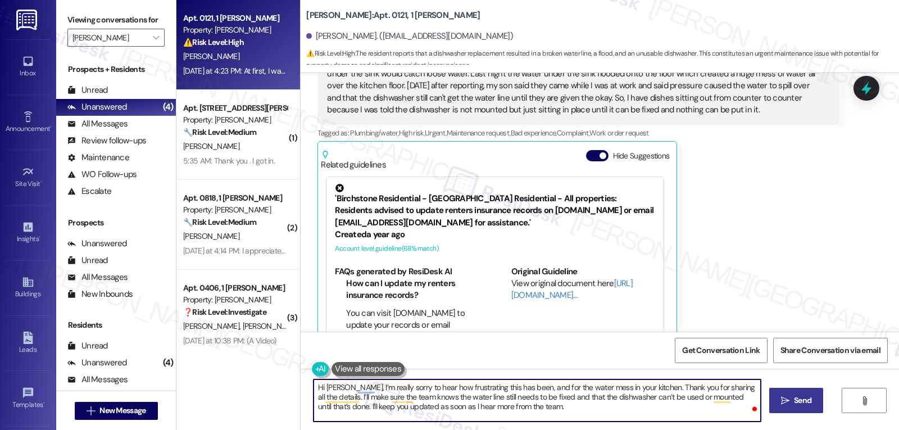
type textarea "Hi Aisha, I’m really sorry to hear how frustrating this has been, and for the w…"
click at [809, 396] on span "Send" at bounding box center [802, 400] width 17 height 12
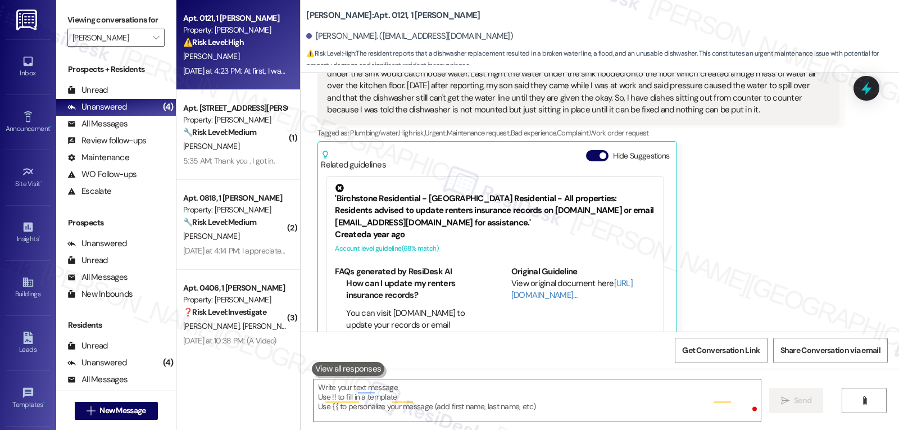
scroll to position [2339, 0]
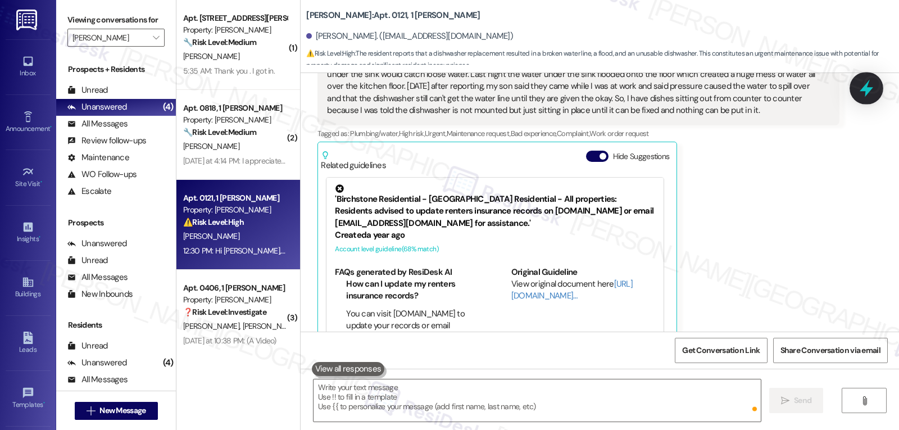
click at [876, 75] on div at bounding box center [866, 88] width 34 height 32
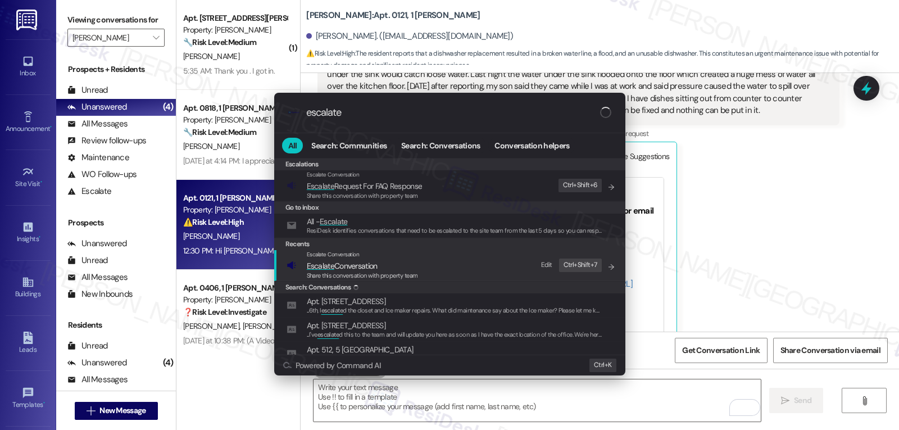
type input "escalate"
click at [349, 265] on span "Escalate Conversation" at bounding box center [342, 266] width 71 height 10
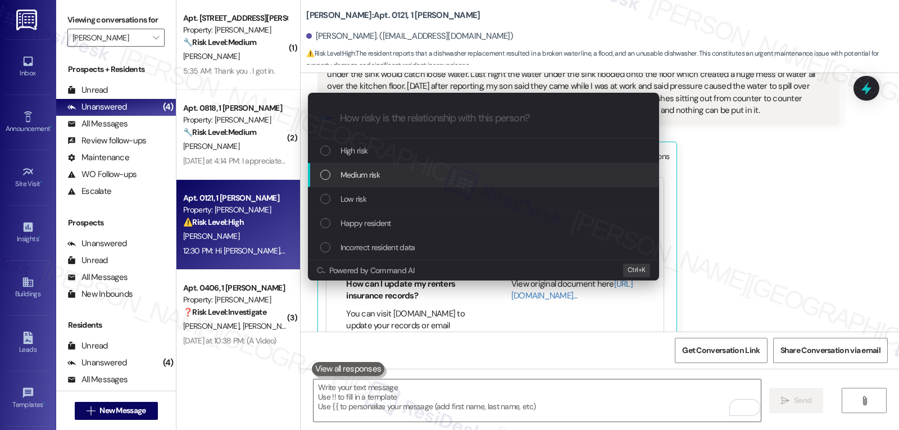
click at [413, 181] on div "Medium risk" at bounding box center [484, 174] width 329 height 12
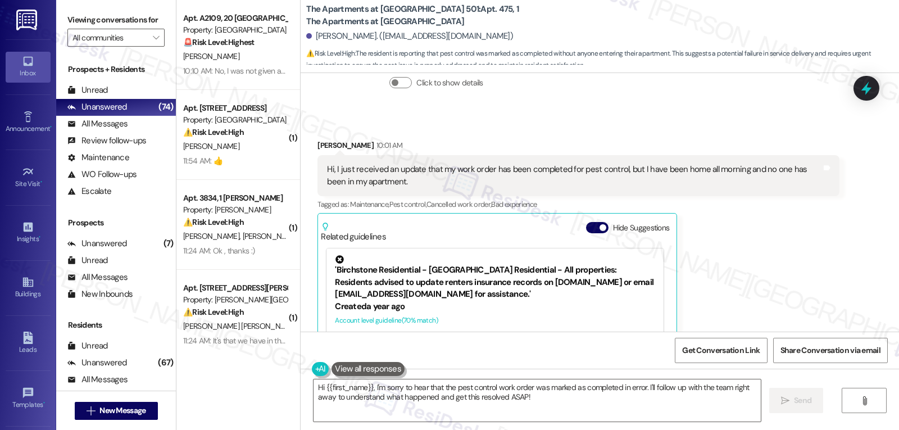
scroll to position [2091, 0]
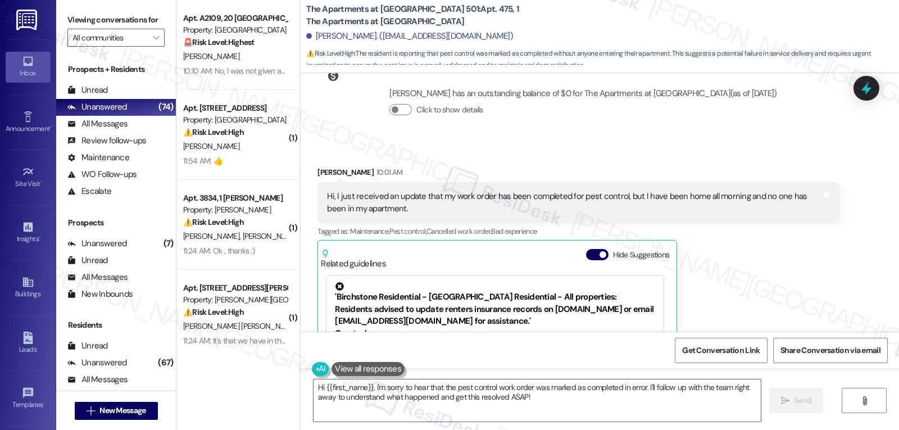
click at [322, 168] on div "Lauren Smith 10:01 AM" at bounding box center [577, 174] width 521 height 16
click at [321, 169] on div "Lauren Smith 10:01 AM" at bounding box center [577, 174] width 521 height 16
copy div "Lauren"
click at [434, 405] on textarea "Hi {{first_name}}, I'm sorry to hear that the pest control work order was marke…" at bounding box center [536, 400] width 447 height 42
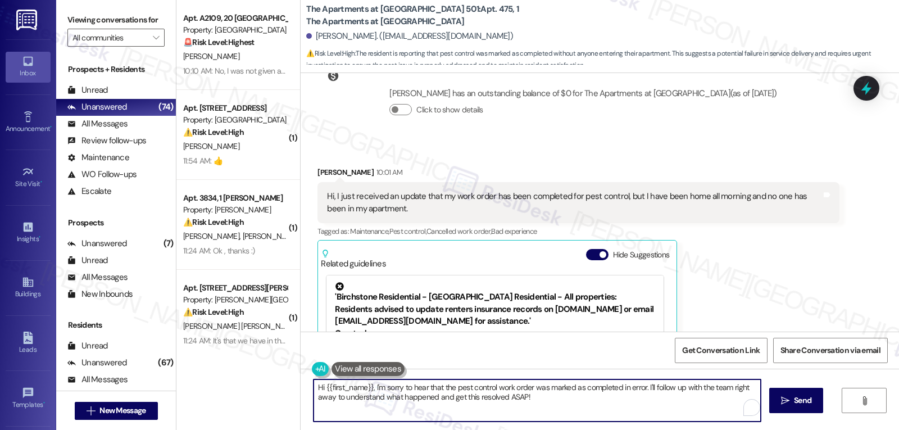
paste textarea "Lauren"
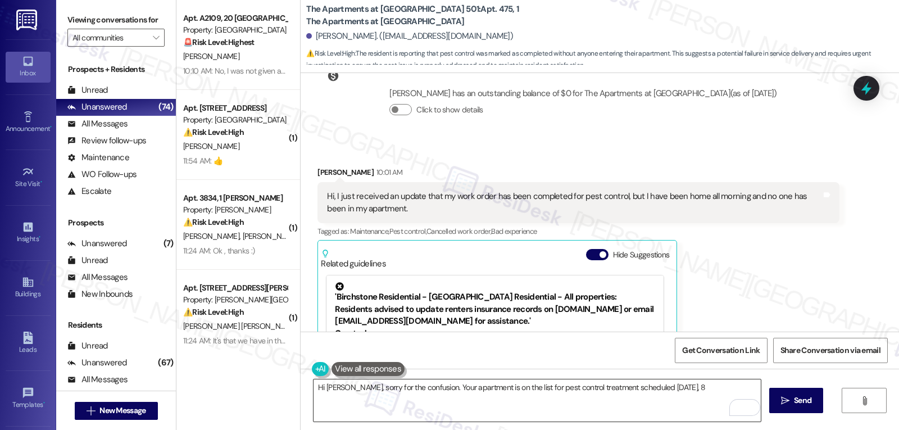
click at [686, 390] on textarea "Hi Lauren, sorry for the confusion. Your apartment is on the list for pest cont…" at bounding box center [536, 400] width 447 height 42
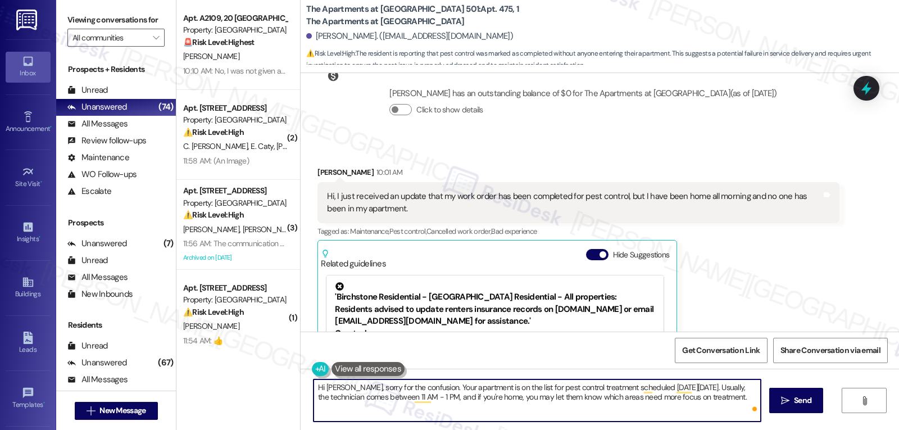
type textarea "Hi Lauren, sorry for the confusion. Your apartment is on the list for pest cont…"
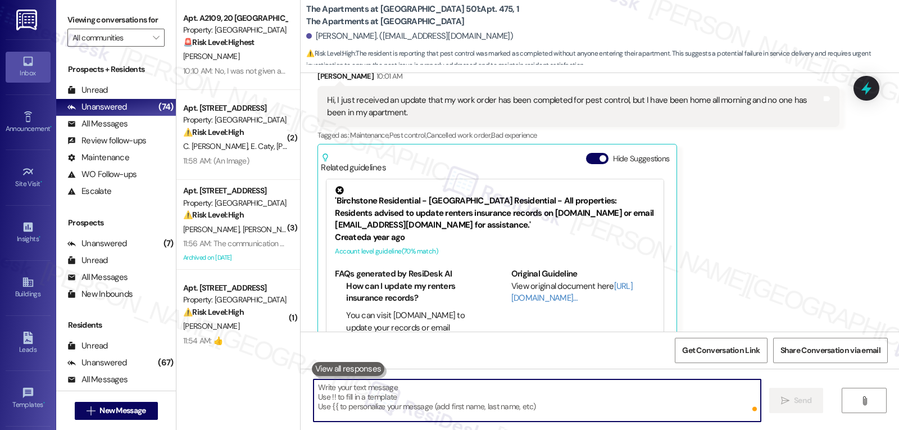
scroll to position [2213, 0]
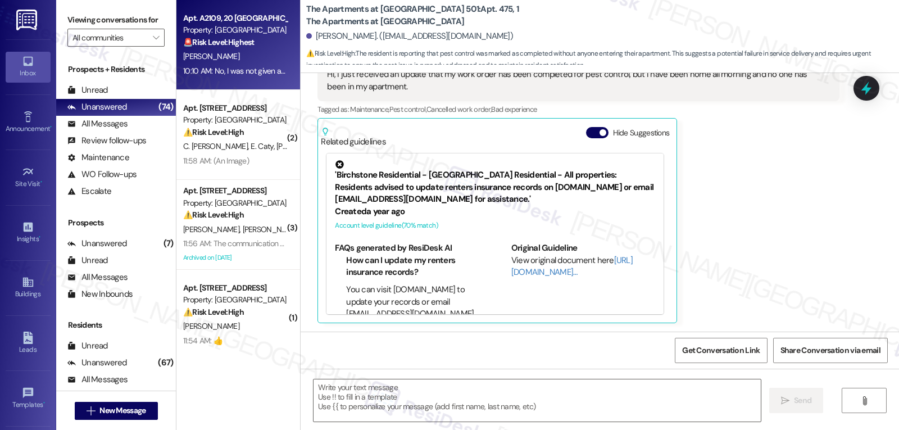
type textarea "Fetching suggested responses. Please feel free to read through the conversation…"
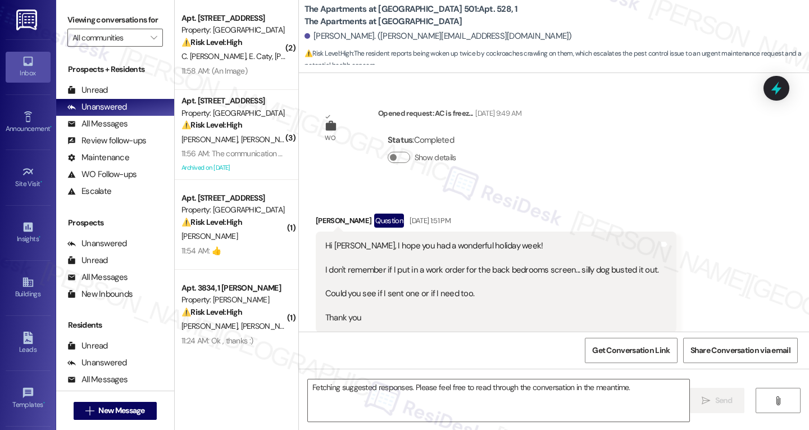
scroll to position [4854, 0]
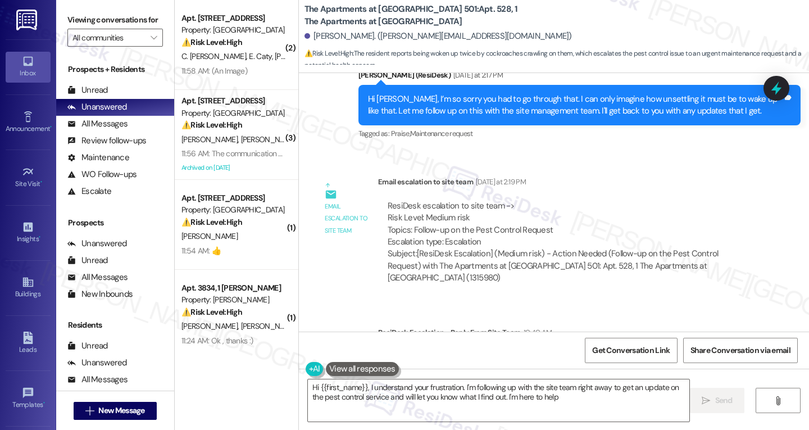
type textarea "Hi {{first_name}}, I understand your frustration. I'm following up with the sit…"
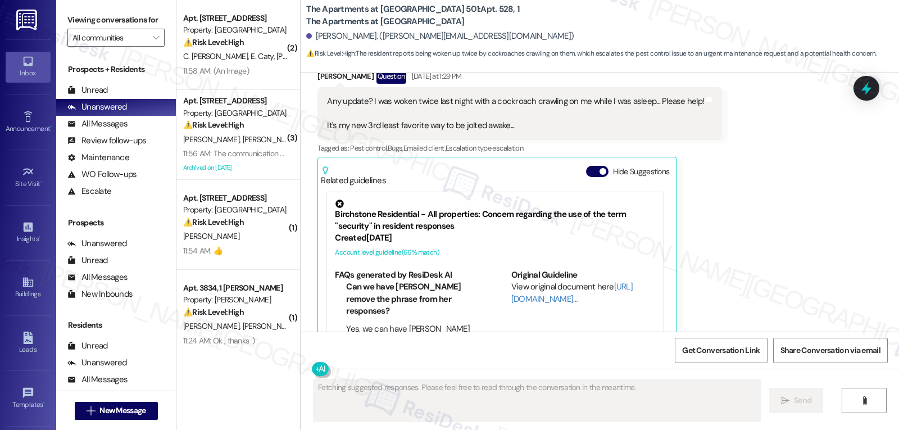
scroll to position [4422, 0]
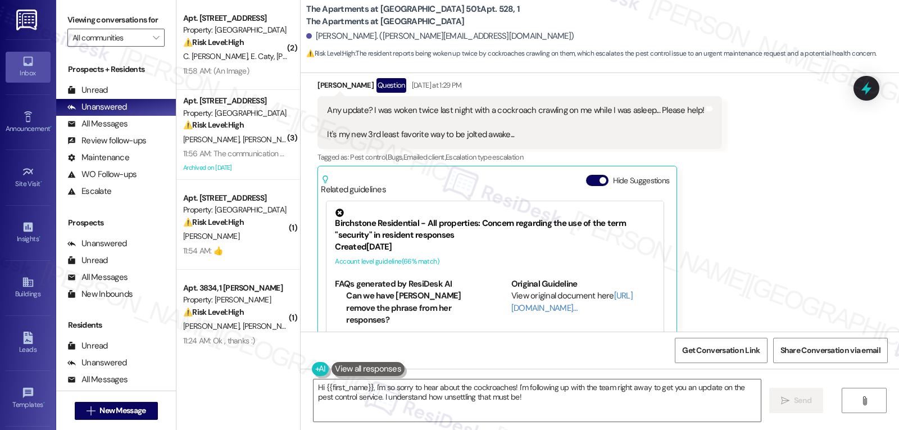
click at [888, 429] on html "Inbox Go to Inbox Announcement • Send A Text Announcement Site Visit • Go to Si…" at bounding box center [449, 215] width 899 height 430
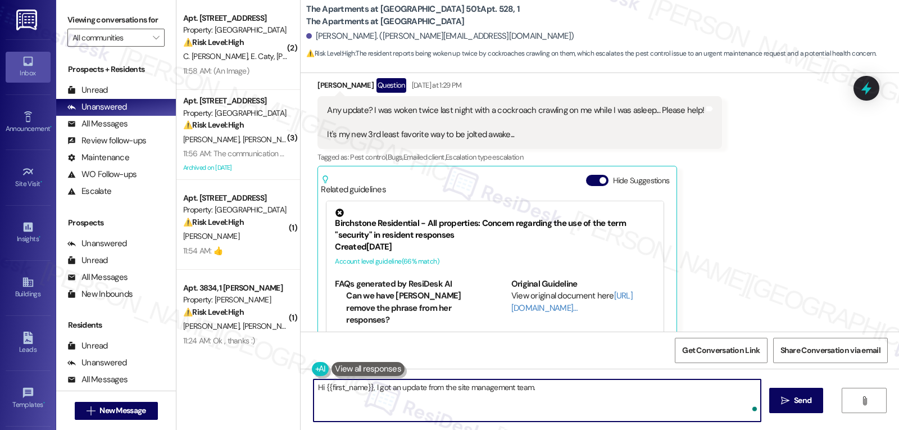
paste textarea "You’re on the pest control list for spraying on Friday, August 22. If you have …"
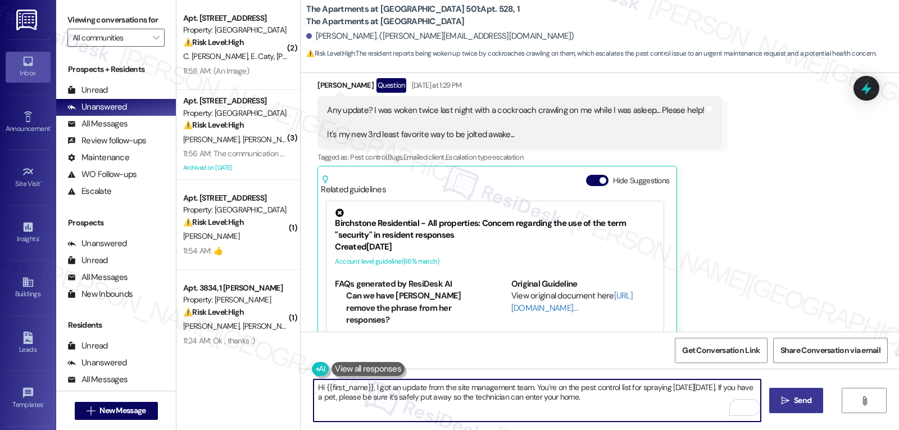
type textarea "Hi {{first_name}}, I got an update from the site management team. You’re on the…"
click at [791, 401] on span "Send" at bounding box center [802, 400] width 22 height 12
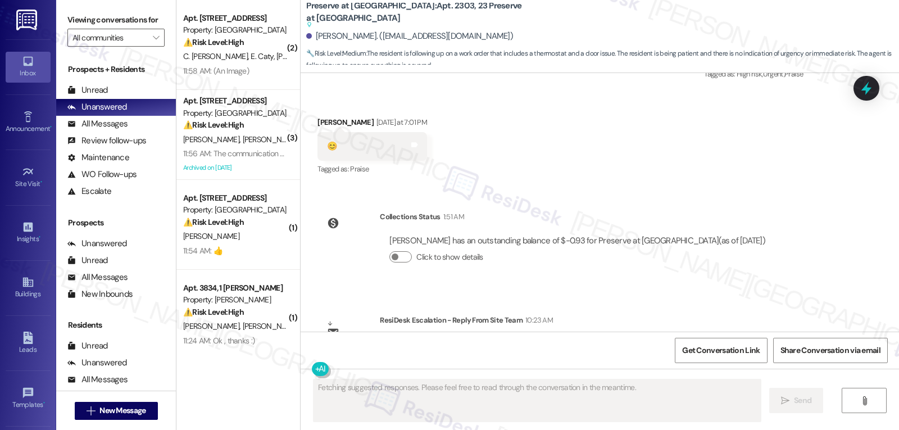
scroll to position [7307, 0]
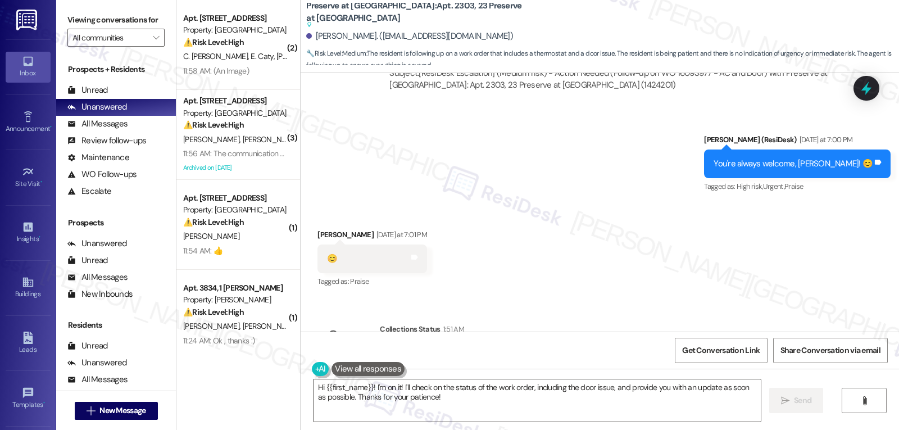
click at [317, 229] on div "[PERSON_NAME] [DATE] at 7:01 PM" at bounding box center [372, 237] width 110 height 16
copy div "[PERSON_NAME]"
click at [389, 405] on textarea "Hi {{first_name}}! I'm on it! I'll check on the status of the work order, inclu…" at bounding box center [536, 400] width 447 height 42
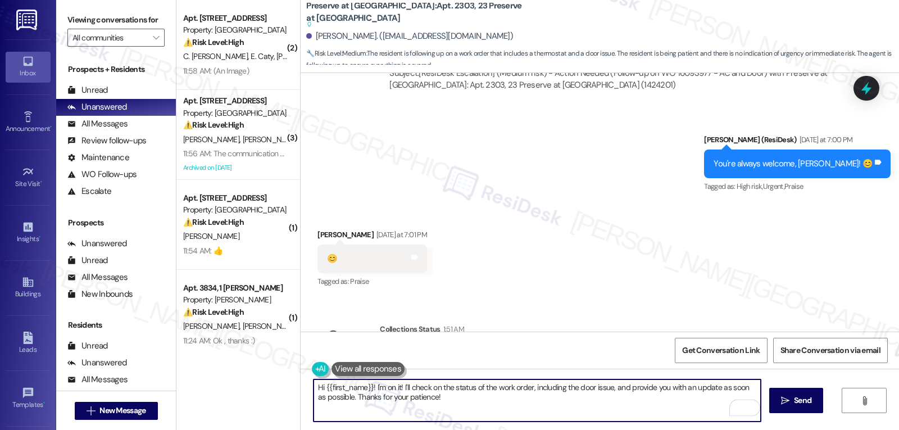
drag, startPoint x: 370, startPoint y: 388, endPoint x: 680, endPoint y: 456, distance: 316.9
click at [680, 429] on html "Inbox Go to Inbox Announcement • Send A Text Announcement Site Visit • Go to Si…" at bounding box center [449, 215] width 899 height 430
click at [443, 396] on textarea "Hi {{first_name}}! Just quick update from the site management team - we have al…" at bounding box center [536, 400] width 447 height 42
click at [495, 407] on textarea "Hi {{first_name}}! Just a quick update from the site management team - we have …" at bounding box center [536, 400] width 447 height 42
type textarea "Hi {{first_name}}! Just a quick update from the site management team - we have …"
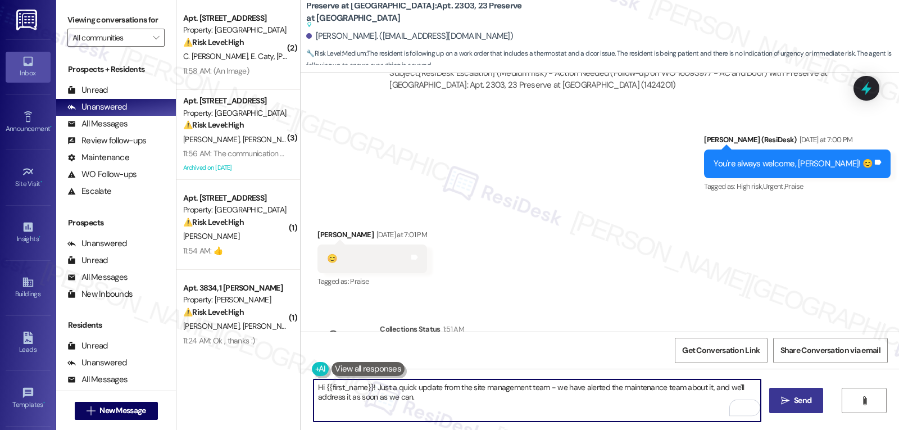
click at [805, 389] on button " Send" at bounding box center [796, 400] width 54 height 25
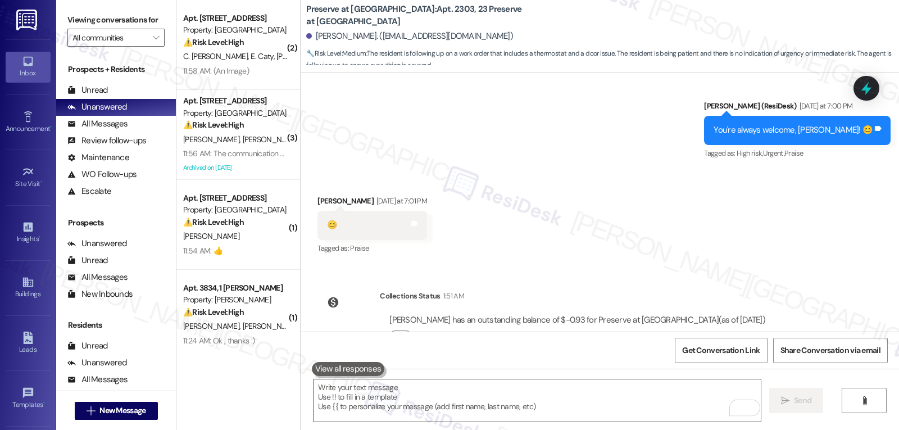
scroll to position [7180, 0]
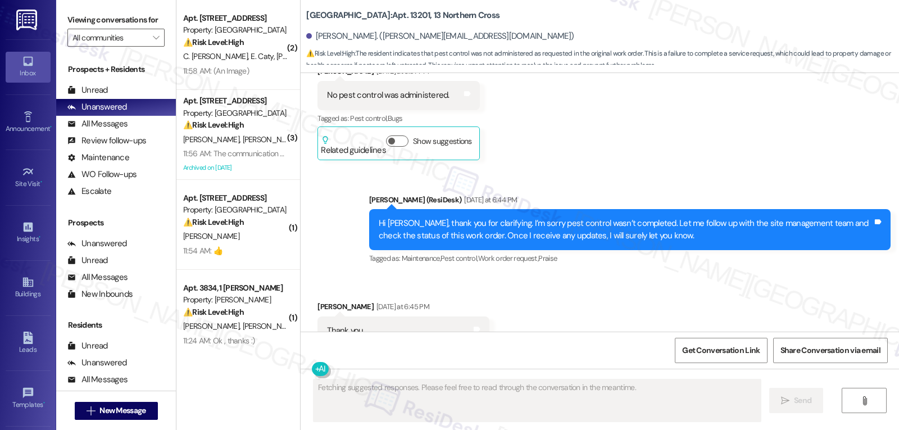
scroll to position [5139, 0]
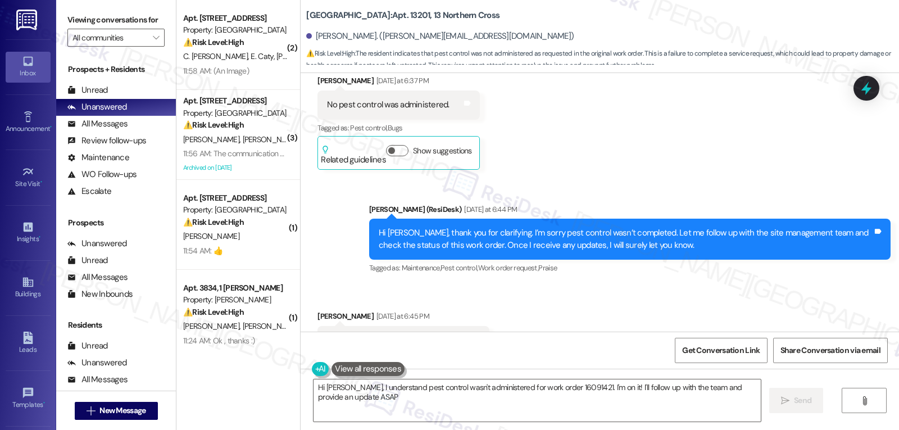
type textarea "Hi Henry, I understand pest control wasn't administered for work order 16091421…"
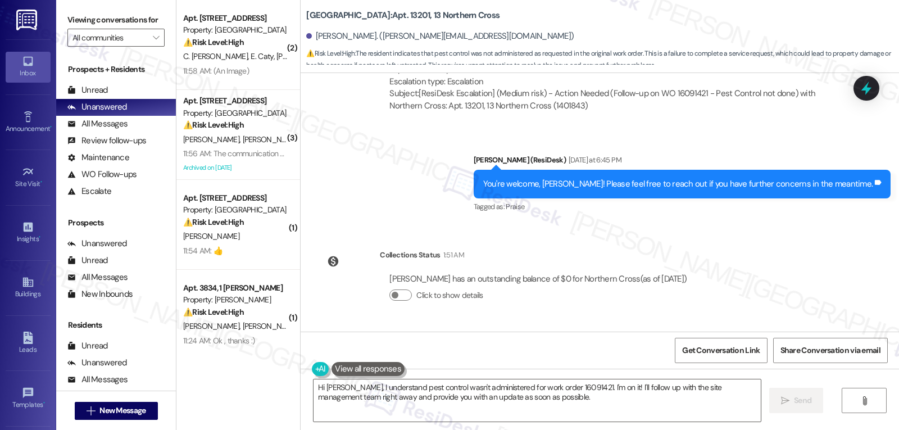
scroll to position [5578, 0]
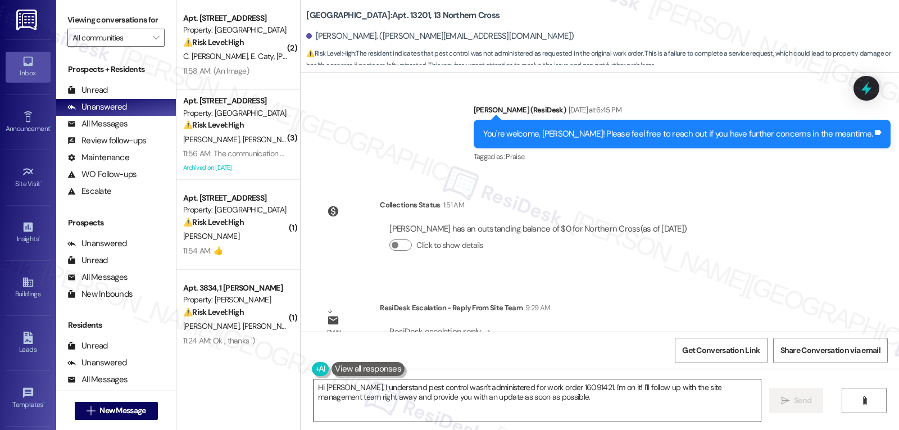
drag, startPoint x: 487, startPoint y: 407, endPoint x: 477, endPoint y: 407, distance: 10.1
click at [487, 407] on textarea "Hi Henry, I understand pest control wasn't administered for work order 16091421…" at bounding box center [536, 400] width 447 height 42
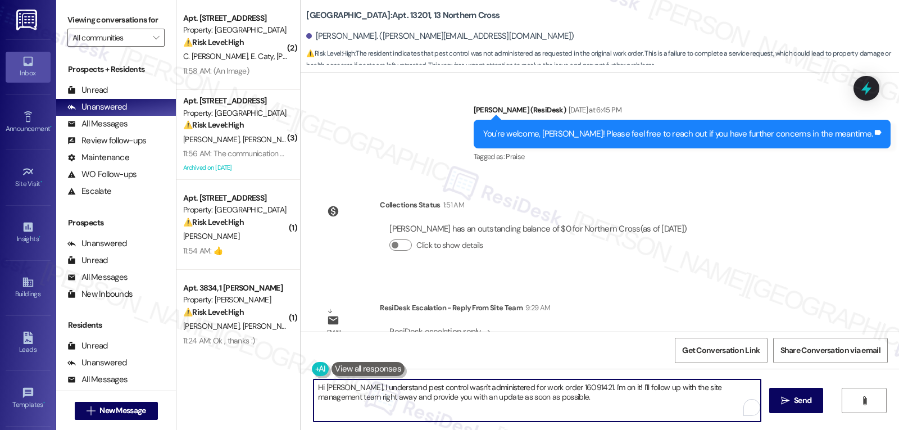
drag, startPoint x: 343, startPoint y: 390, endPoint x: 739, endPoint y: 456, distance: 401.4
click at [739, 429] on html "Inbox Go to Inbox Announcement • Send A Text Announcement Site Visit • Go to Si…" at bounding box center [449, 215] width 899 height 430
paste textarea "Our scheduled pest control service is on Wednesday, and you’re on the list to r…"
type textarea "Hi Henry, I got an update from the site management team. Our scheduled pest con…"
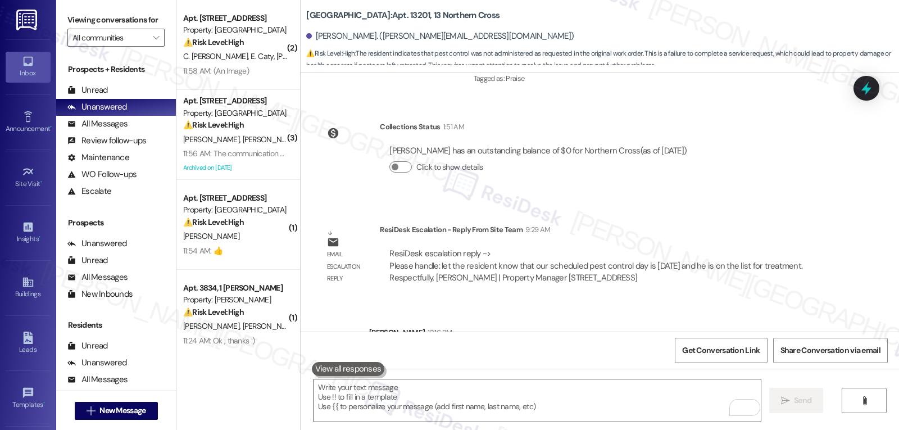
scroll to position [5669, 0]
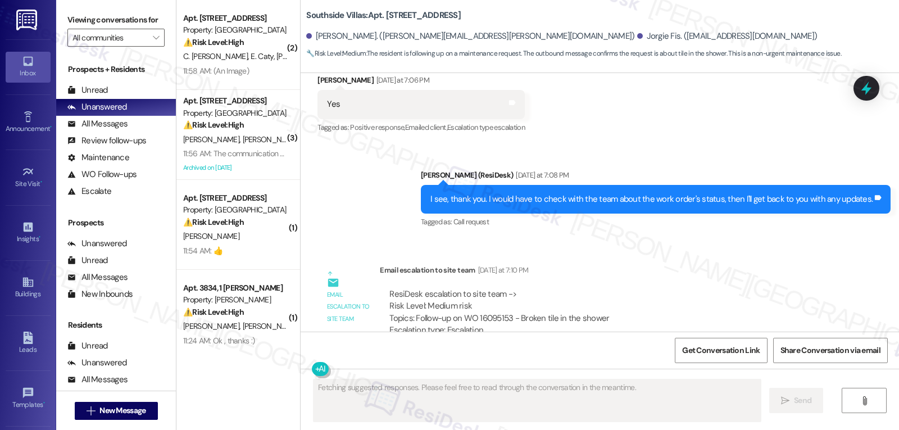
scroll to position [9039, 0]
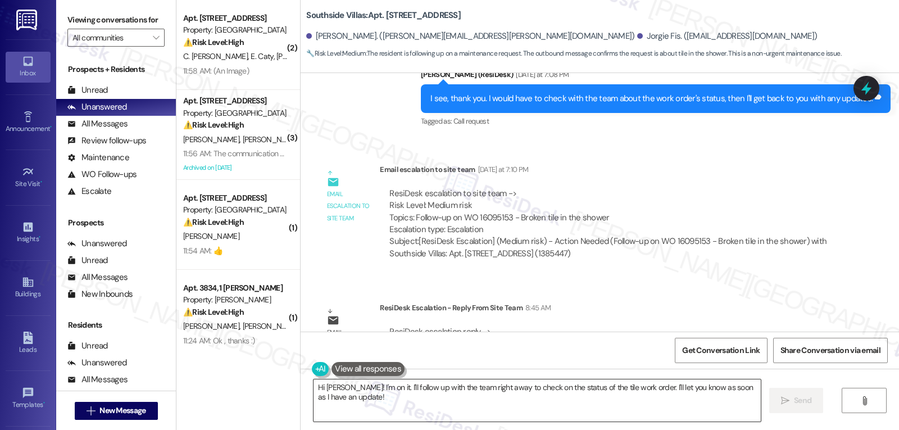
click at [350, 407] on textarea "Hi [PERSON_NAME]! I'm on it. I'll follow up with the team right away to check o…" at bounding box center [536, 400] width 447 height 42
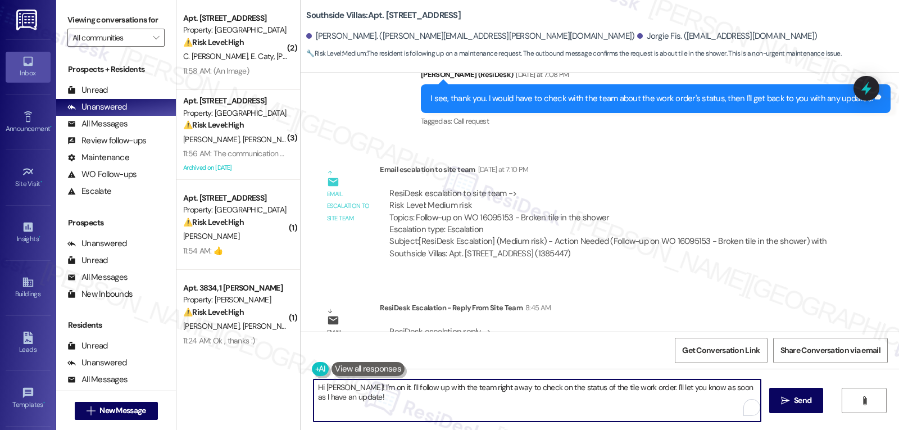
drag, startPoint x: 351, startPoint y: 382, endPoint x: 797, endPoint y: 456, distance: 452.6
click at [797, 429] on html "Inbox Go to Inbox Announcement • Send A Text Announcement Site Visit • Go to Si…" at bounding box center [449, 215] width 899 height 430
type textarea "Hi [PERSON_NAME]! Just a quick update, the office will be handling the issue. P…"
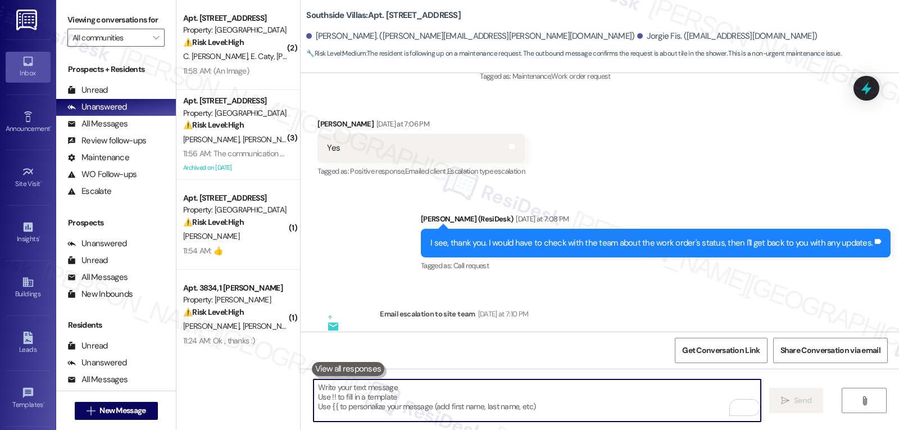
scroll to position [9129, 0]
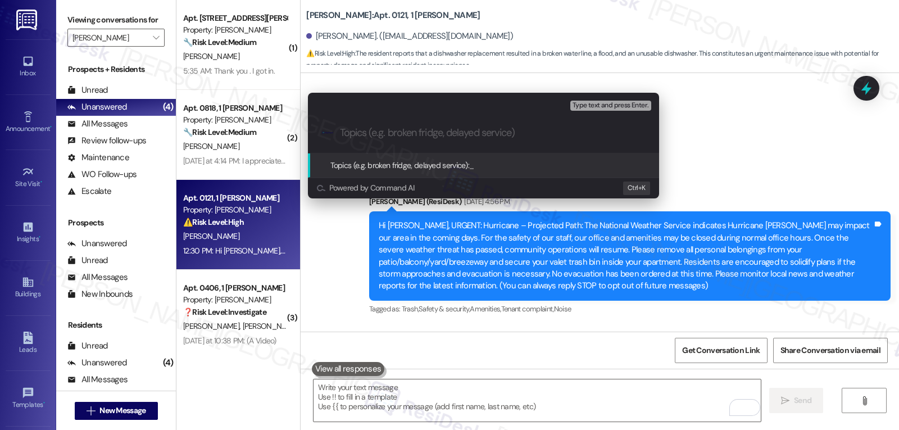
scroll to position [2339, 0]
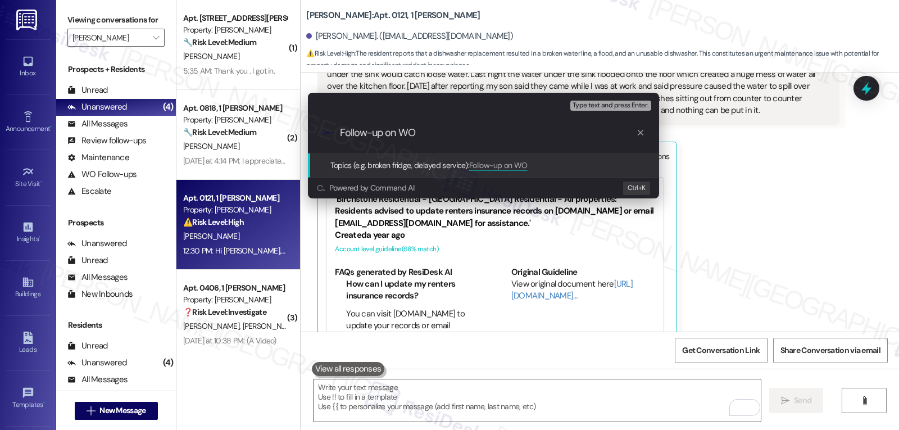
click at [778, 239] on div "Escalate Conversation Medium risk Topics (e.g. broken fridge, delayed service) …" at bounding box center [449, 215] width 899 height 430
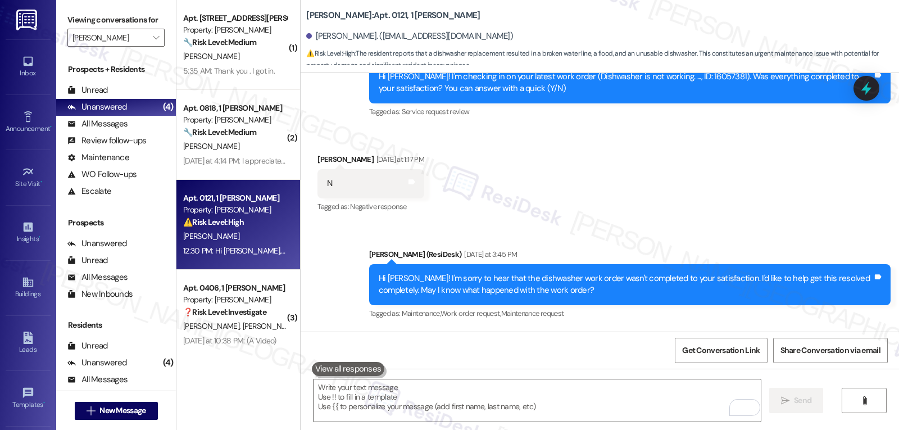
scroll to position [1880, 0]
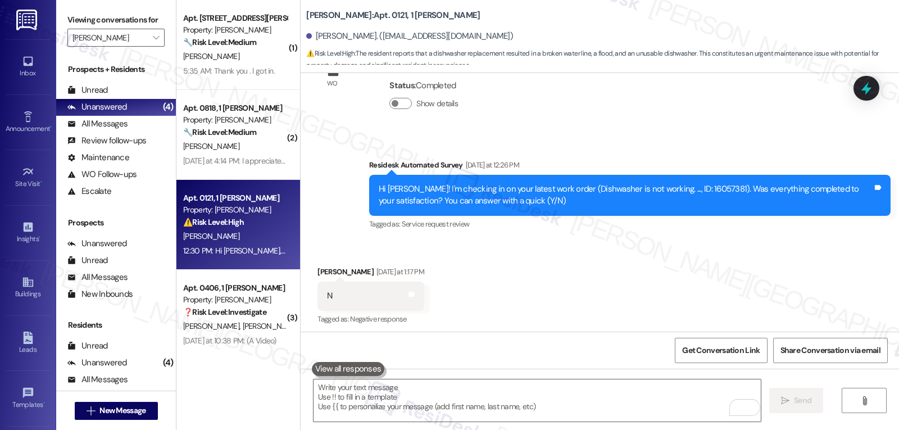
click at [685, 183] on div "Hi Aisha! I'm checking in on your latest work order (Dishwasher is not working.…" at bounding box center [626, 195] width 494 height 24
click at [684, 183] on div "Hi Aisha! I'm checking in on your latest work order (Dishwasher is not working.…" at bounding box center [626, 195] width 494 height 24
copy div "16057381"
click at [865, 92] on icon at bounding box center [865, 88] width 13 height 17
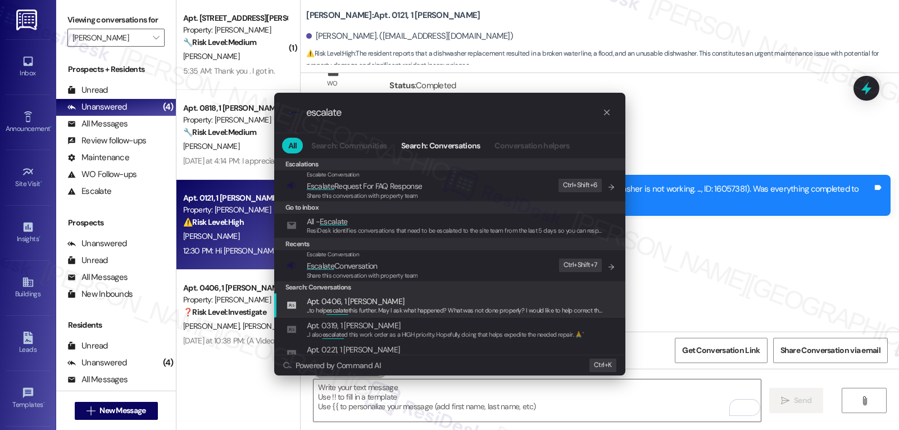
type input "escalate"
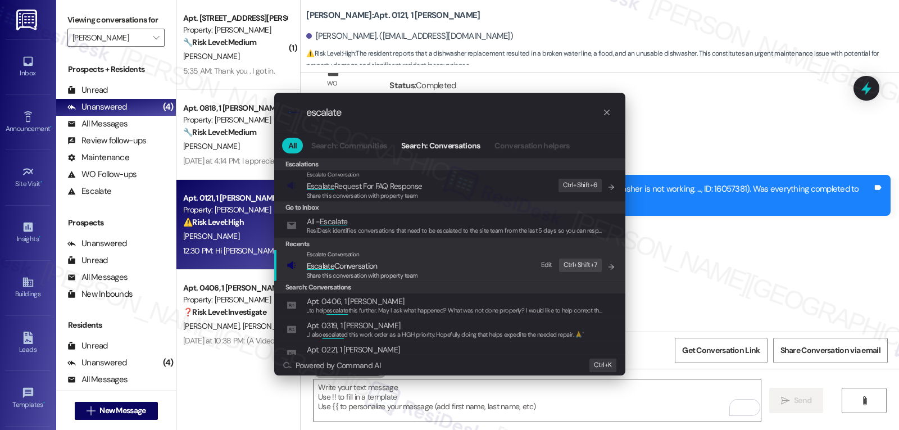
click at [397, 270] on div "Escalate Conversation Escalate Conversation Share this conversation with proper…" at bounding box center [362, 265] width 111 height 30
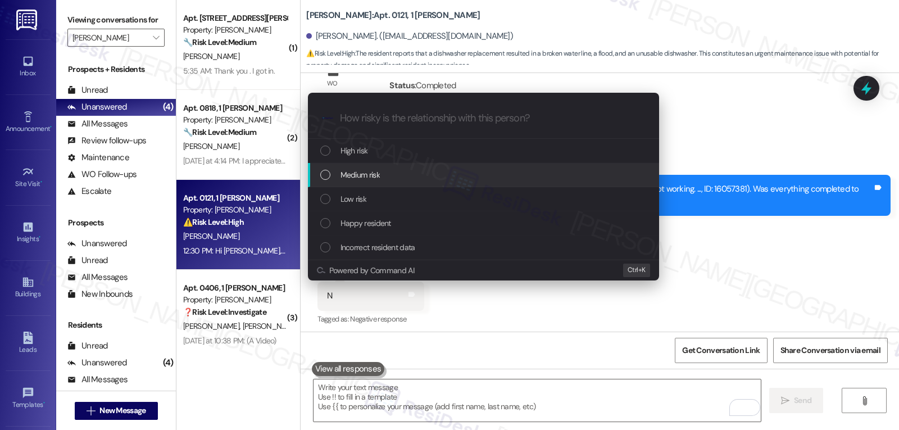
click at [395, 176] on div "Medium risk" at bounding box center [484, 174] width 329 height 12
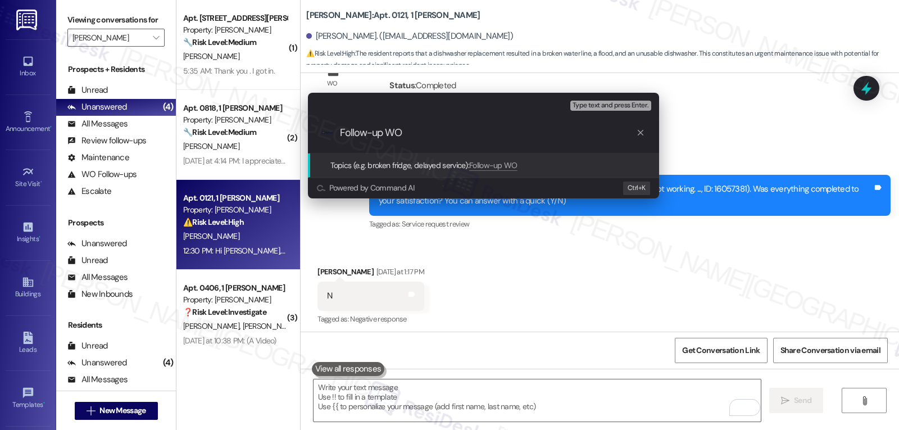
paste input "16057381"
type input "Follow-up WO 16057381 - Dishwasher work order"
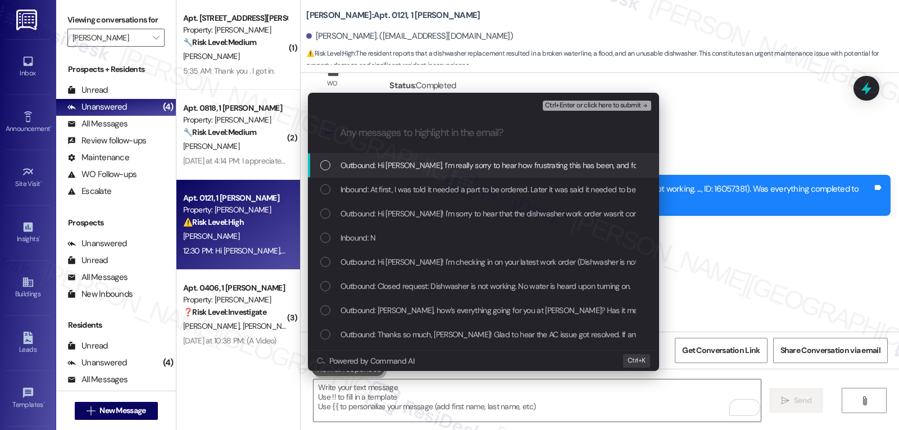
click at [512, 182] on div "Inbound: At first, I was told it needed a part to be ordered. Later it was said…" at bounding box center [483, 189] width 351 height 24
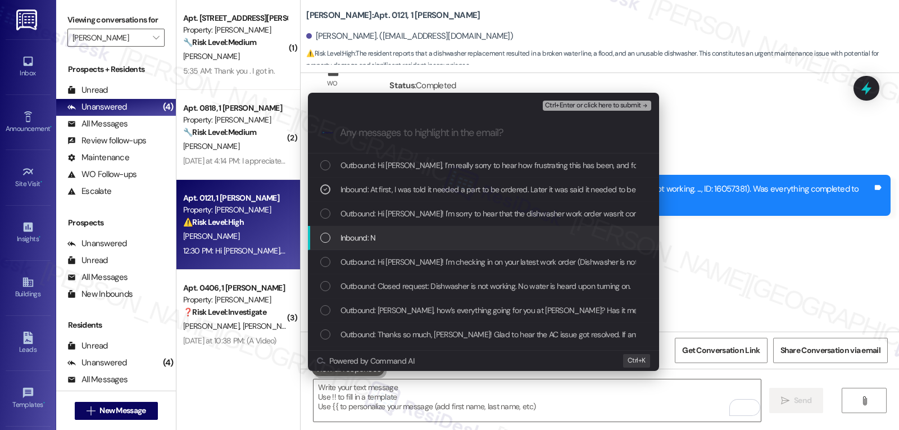
click at [412, 236] on div "Inbound: N" at bounding box center [484, 237] width 329 height 12
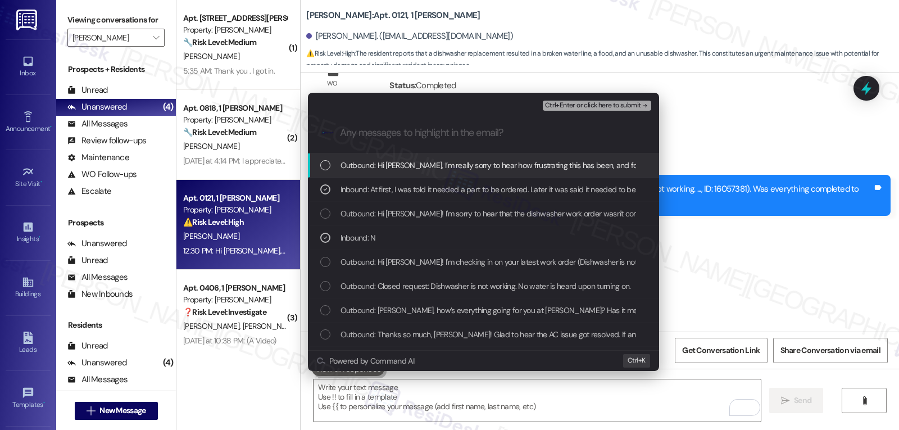
click at [612, 104] on span "Ctrl+Enter or click here to submit" at bounding box center [593, 106] width 96 height 8
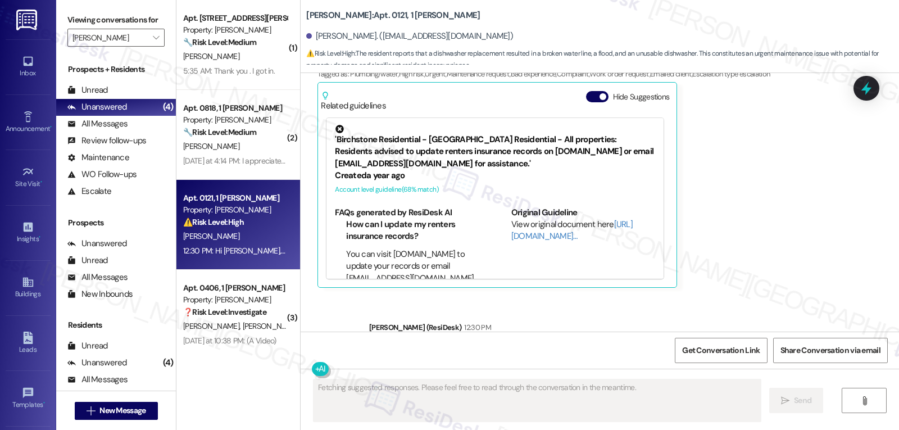
scroll to position [2458, 0]
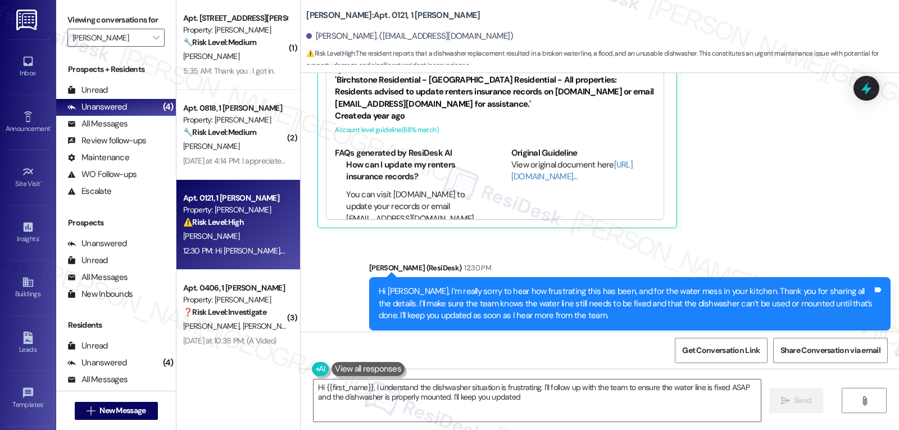
type textarea "Hi {{first_name}}, I understand the dishwasher situation is frustrating. I'll f…"
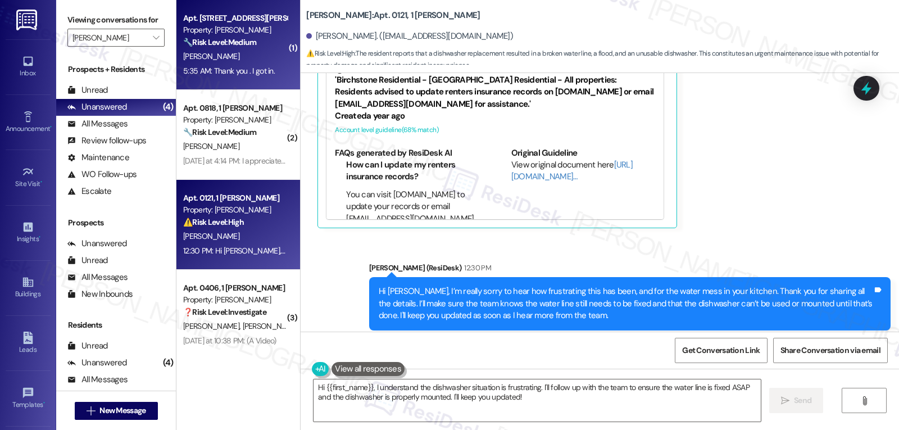
click at [216, 76] on div "5:35 AM: Thank you . I got in. 5:35 AM: Thank you . I got in." at bounding box center [235, 71] width 106 height 14
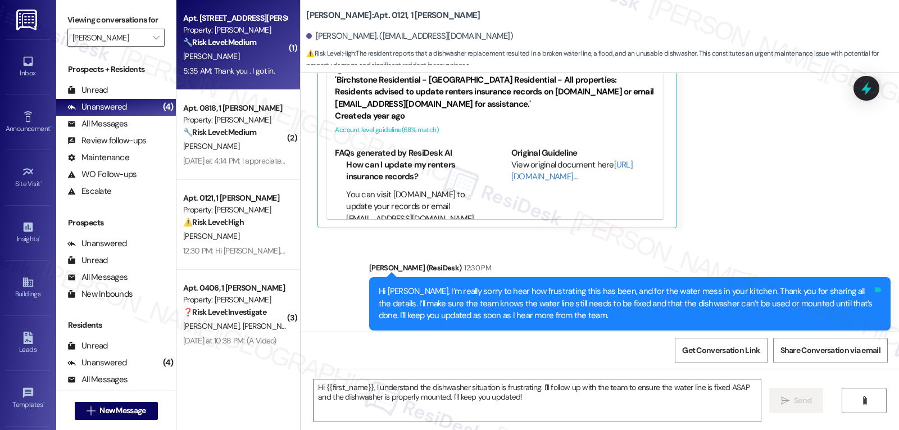
type textarea "Fetching suggested responses. Please feel free to read through the conversation…"
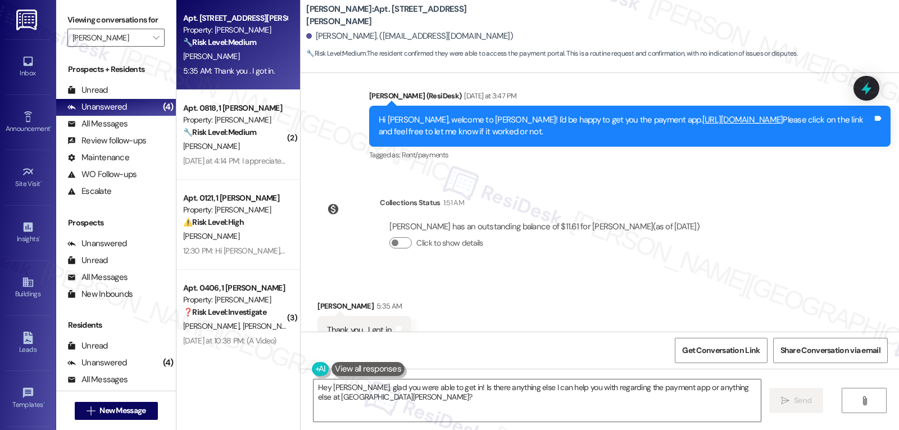
scroll to position [324, 0]
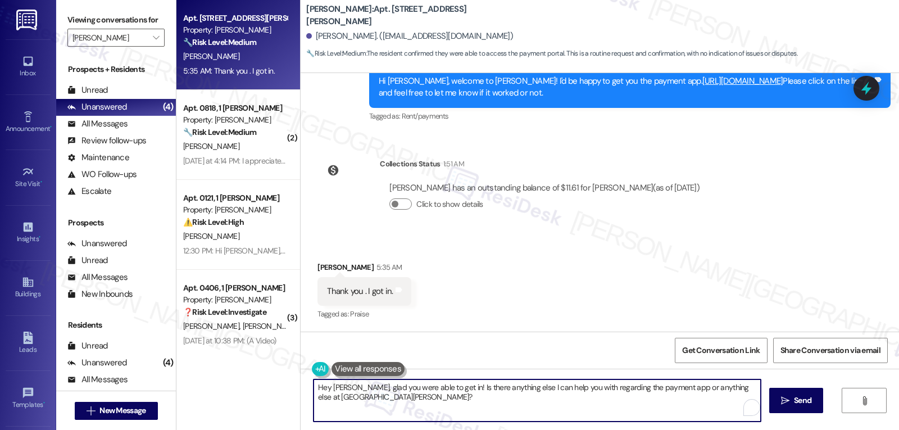
drag, startPoint x: 423, startPoint y: 392, endPoint x: 435, endPoint y: 398, distance: 13.3
click at [435, 398] on textarea "Hey Malcolm, glad you were able to get in! Is there anything else I can help yo…" at bounding box center [536, 400] width 447 height 42
type textarea "Perfect! If you have further questions or concerns, please don't hesitate to re…"
click at [792, 408] on button " Send" at bounding box center [796, 400] width 54 height 25
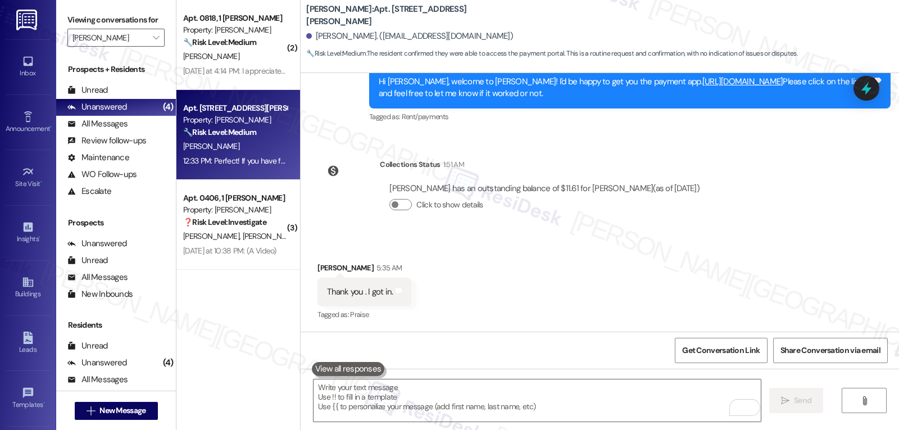
scroll to position [402, 0]
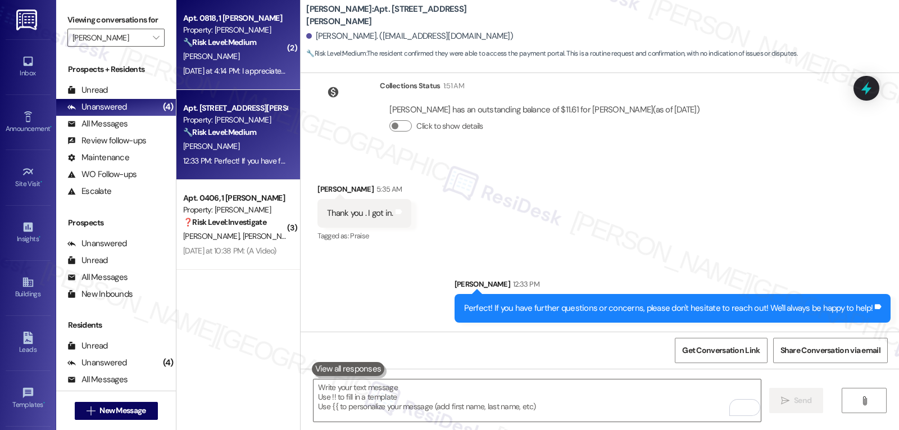
click at [225, 57] on div "T. Ward" at bounding box center [235, 56] width 106 height 14
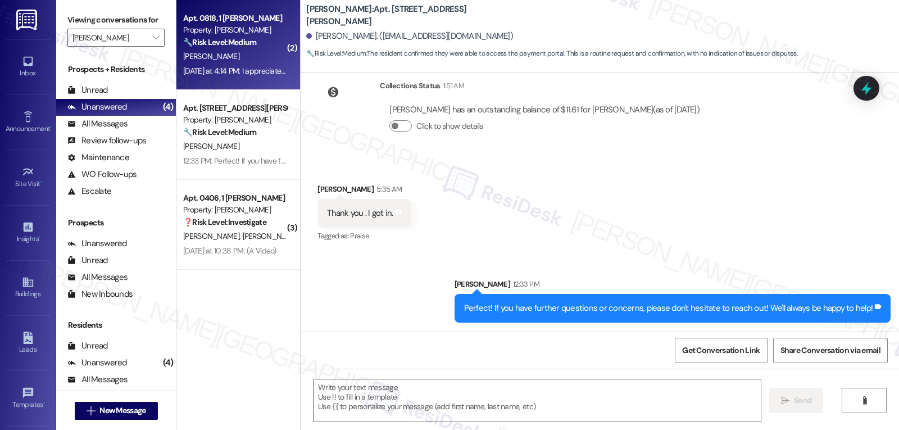
type textarea "Fetching suggested responses. Please feel free to read through the conversation…"
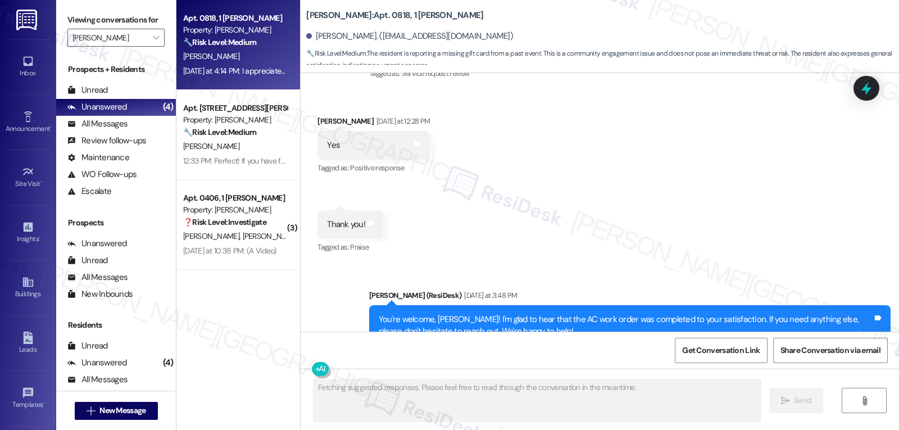
scroll to position [10517, 0]
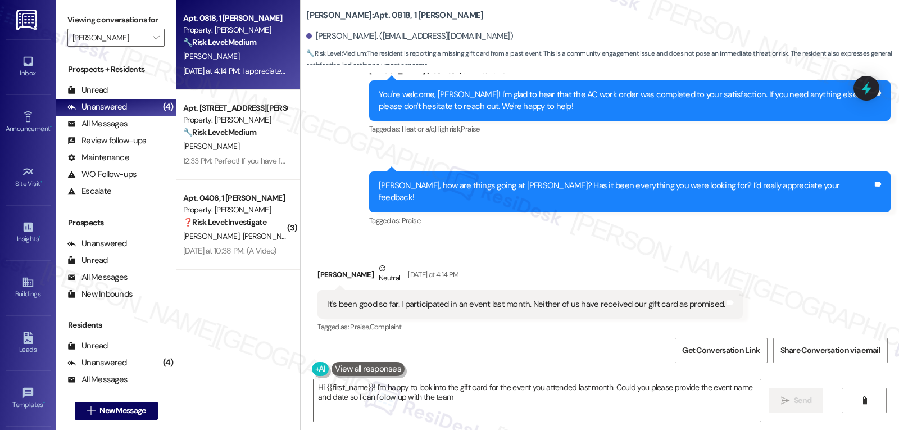
type textarea "Hi {{first_name}}! I'm happy to look into the gift card for the event you atten…"
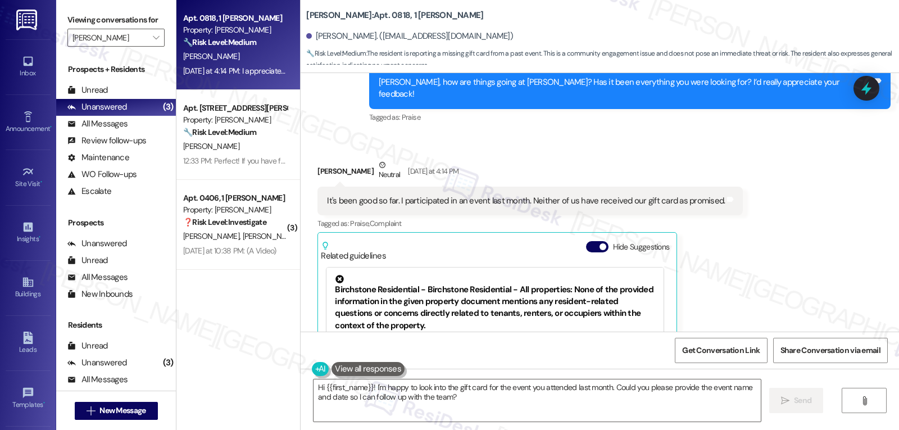
scroll to position [282, 0]
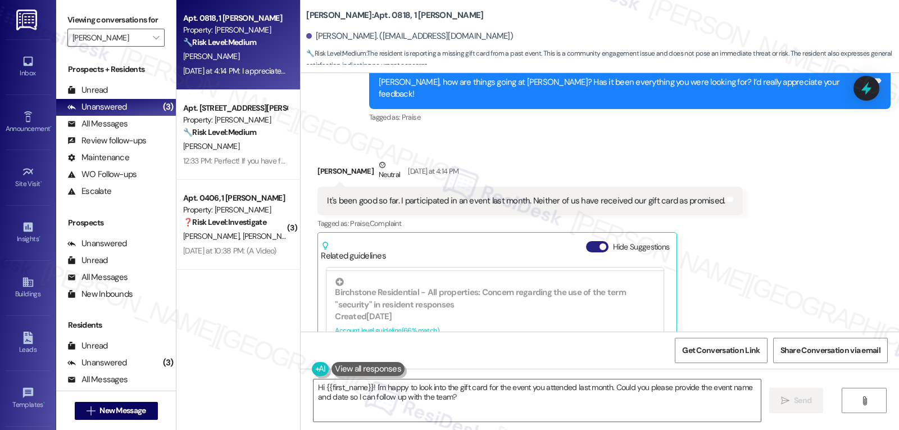
click at [586, 241] on button "Hide Suggestions" at bounding box center [597, 246] width 22 height 11
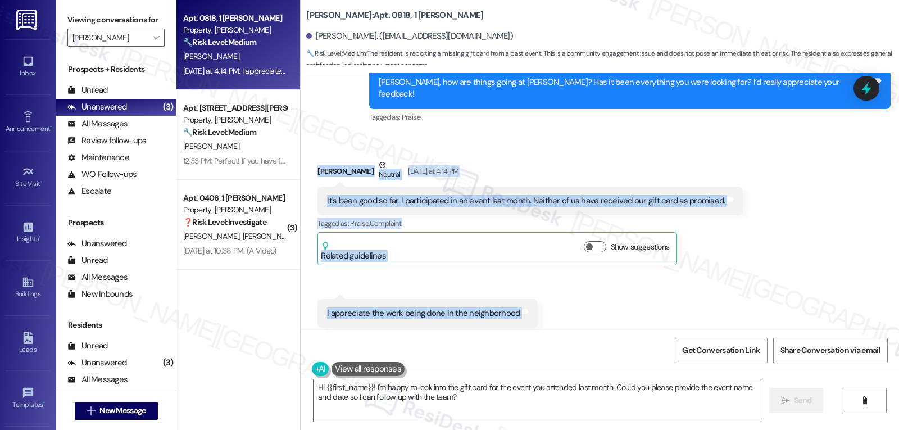
drag, startPoint x: 508, startPoint y: 239, endPoint x: 303, endPoint y: 104, distance: 244.9
click at [303, 134] on div "Received via SMS Tyonia Ward Neutral Yesterday at 4:14 PM It's been good so far…" at bounding box center [599, 243] width 598 height 219
copy div "Tyonia Ward Neutral Yesterday at 4:14 PM It's been good so far. I participated …"
click at [540, 407] on textarea "Hi {{first_name}}! I'm happy to look into the gift card for the event you atten…" at bounding box center [536, 400] width 447 height 42
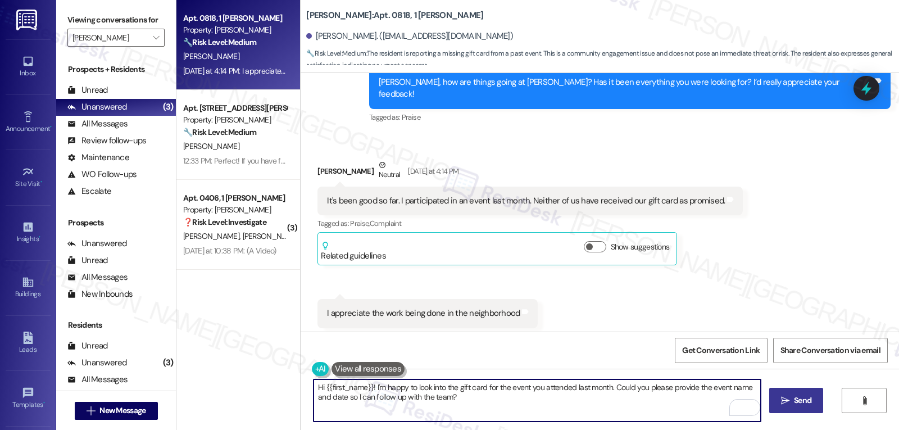
drag, startPoint x: 805, startPoint y: 420, endPoint x: 812, endPoint y: 412, distance: 10.4
click at [809, 417] on div "Hi {{first_name}}! I'm happy to look into the gift card for the event you atten…" at bounding box center [599, 410] width 598 height 84
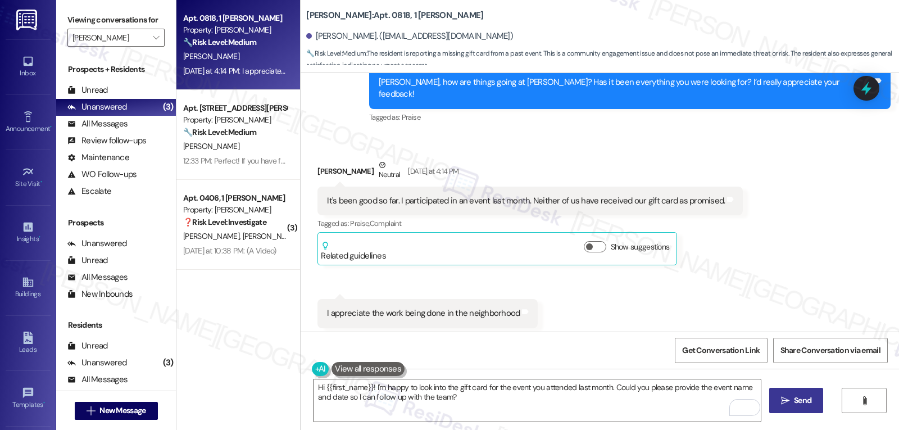
click at [799, 407] on button " Send" at bounding box center [796, 400] width 54 height 25
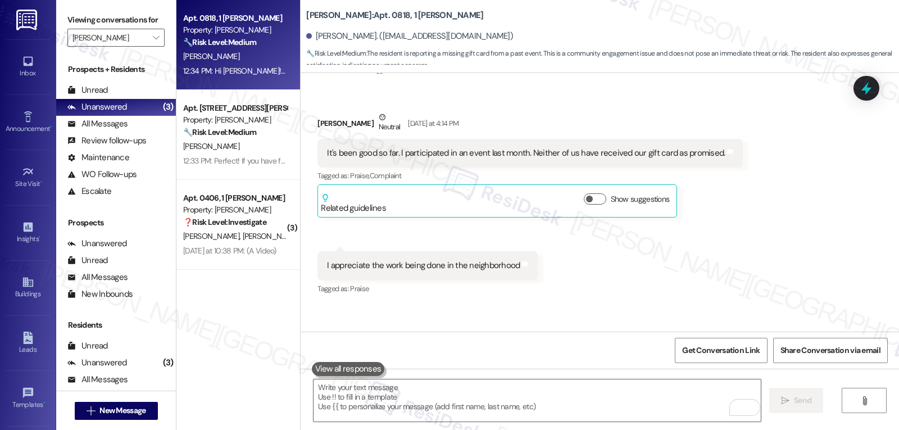
scroll to position [10764, 0]
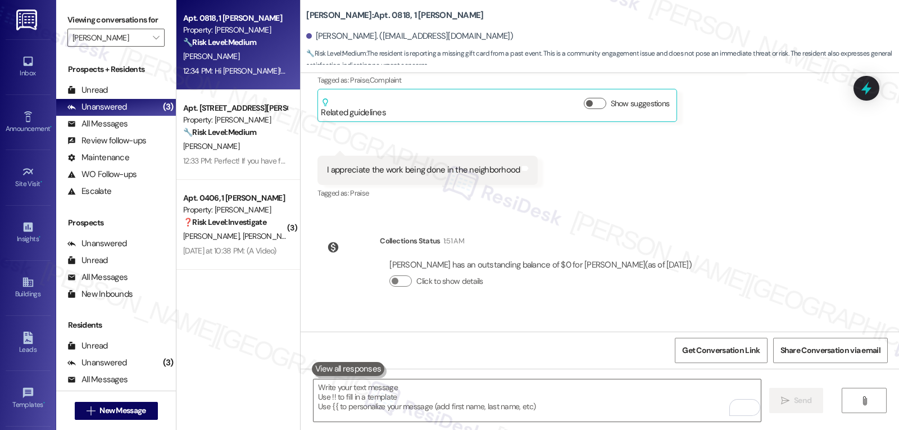
click at [300, 313] on div "Sent via SMS Sarah 12:34 PM Hi Tyonia! I'm happy to look into the gift card for…" at bounding box center [599, 358] width 598 height 90
click at [163, 229] on div "Prospects" at bounding box center [116, 223] width 120 height 12
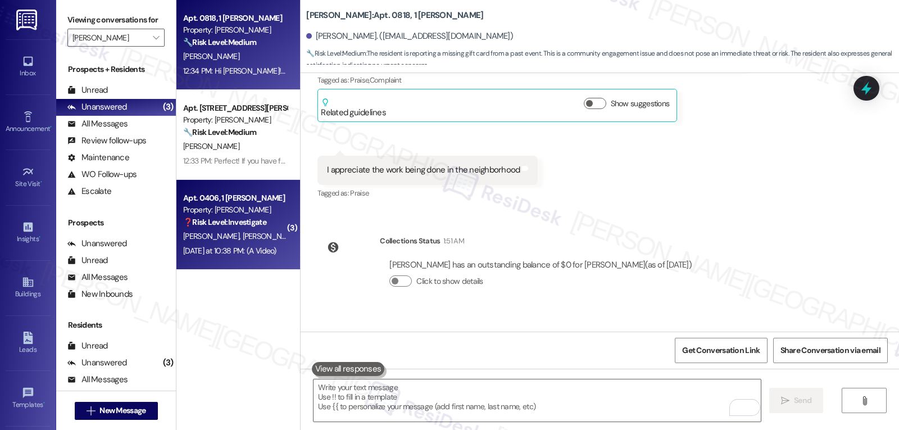
click at [184, 242] on div "T. Witcher S. Witcher" at bounding box center [235, 236] width 106 height 14
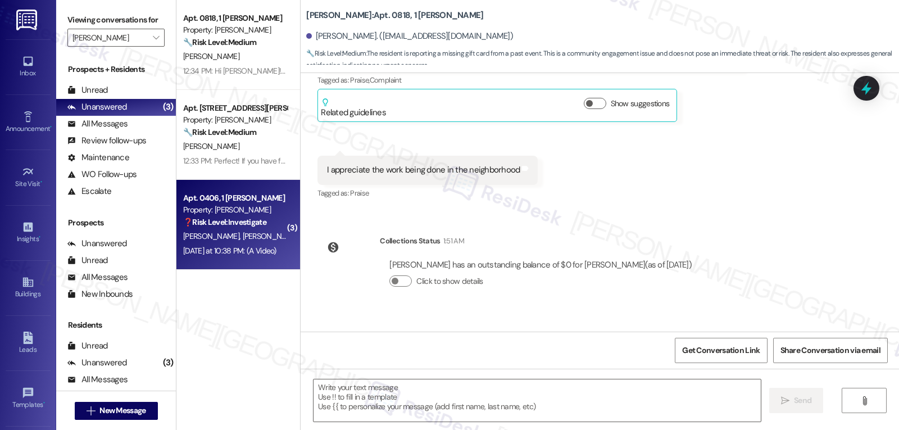
type textarea "Fetching suggested responses. Please feel free to read through the conversation…"
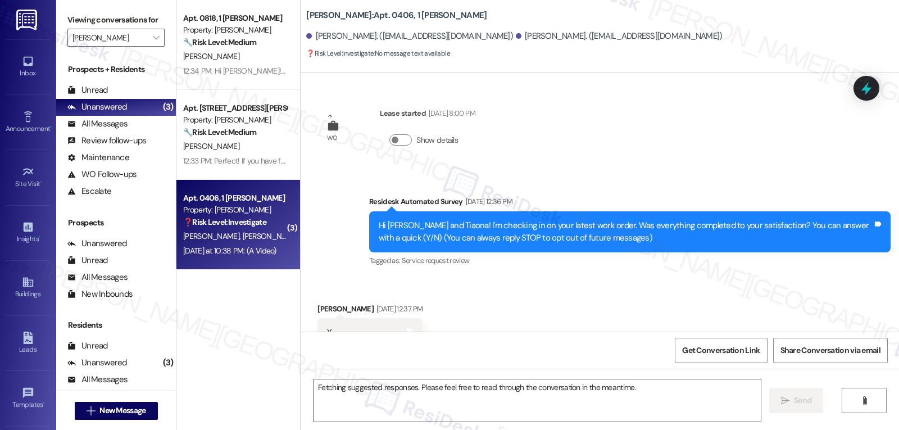
scroll to position [7582, 0]
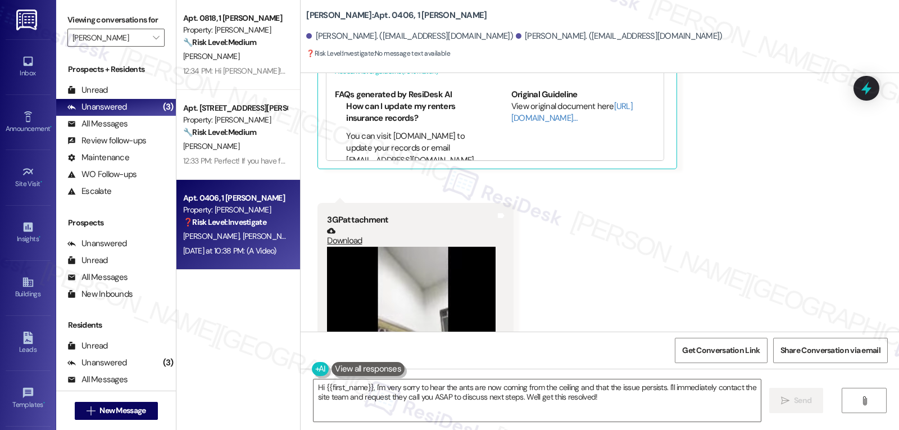
click at [619, 256] on div "Received via SMS Tiaona Witcher Yesterday at 3:56 PM Ants are in the walls of t…" at bounding box center [599, 46] width 598 height 688
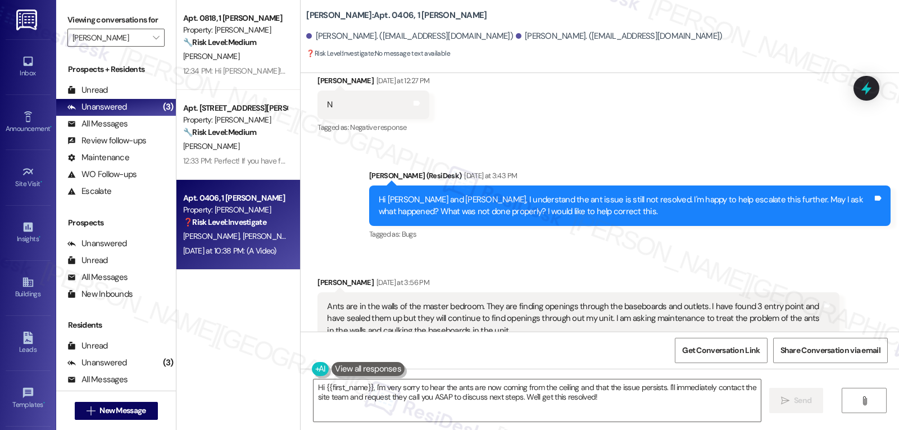
scroll to position [7021, 0]
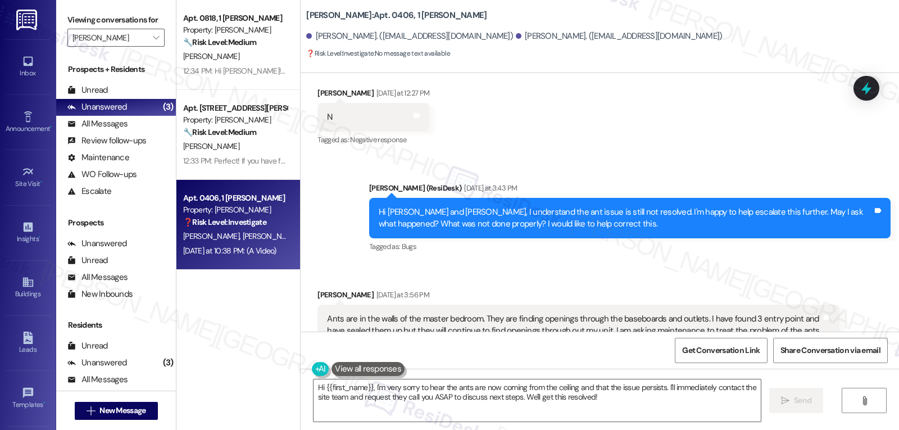
click at [309, 280] on div "Received via SMS Tiaona Witcher Yesterday at 3:56 PM Ants are in the walls of t…" at bounding box center [578, 347] width 538 height 135
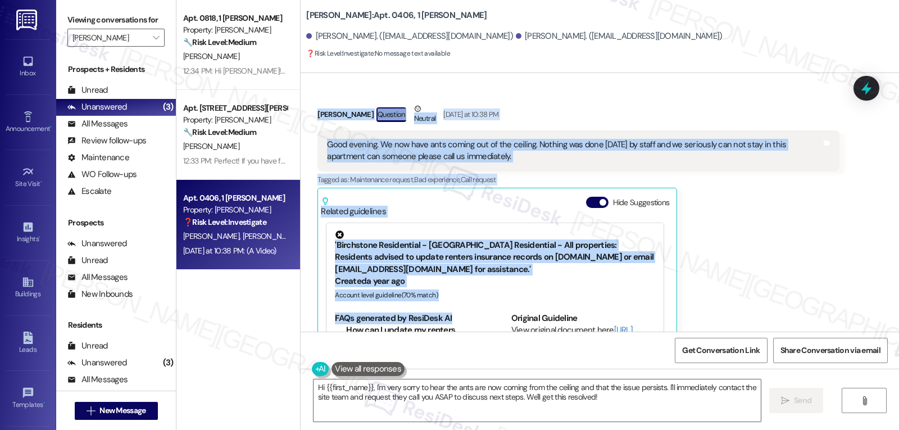
scroll to position [7359, 0]
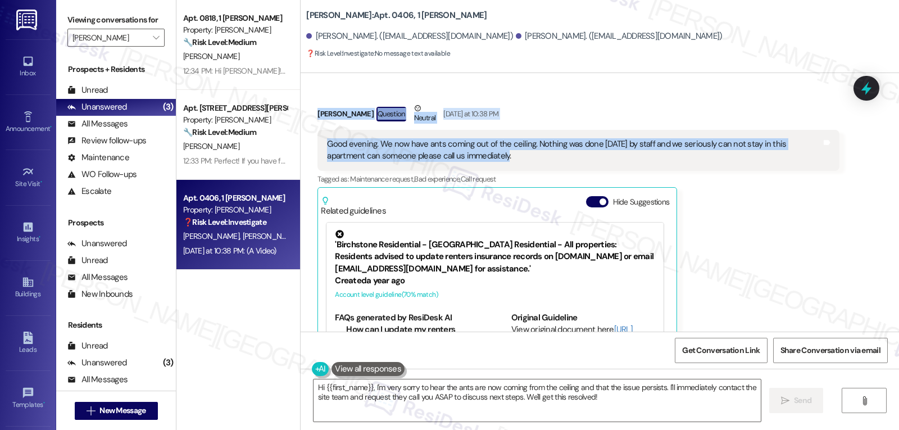
drag, startPoint x: 361, startPoint y: 143, endPoint x: 511, endPoint y: 116, distance: 152.4
click at [508, 113] on div "WO Lease started Mar 30, 2025 at 8:00 PM Show details Survey, sent via SMS Resi…" at bounding box center [599, 202] width 598 height 258
copy div "Sarah (ResiDesk) Yesterday at 3:43 PM Hi Shaun and Tiaona, I understand the ant…"
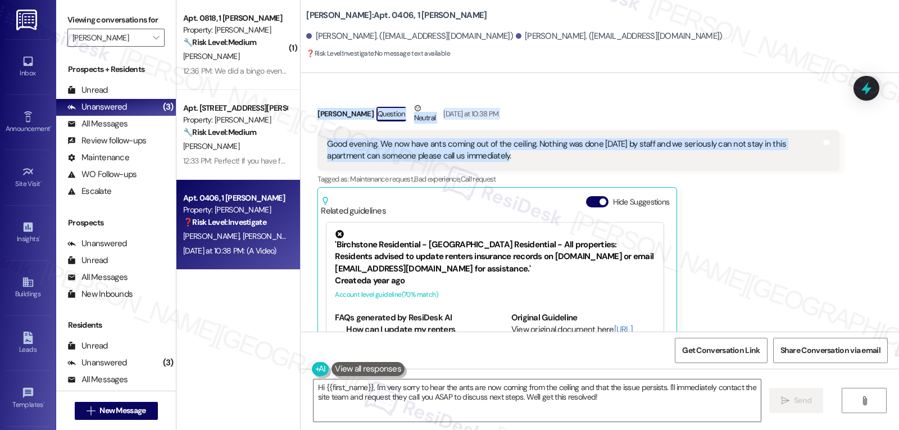
scroll to position [7247, 0]
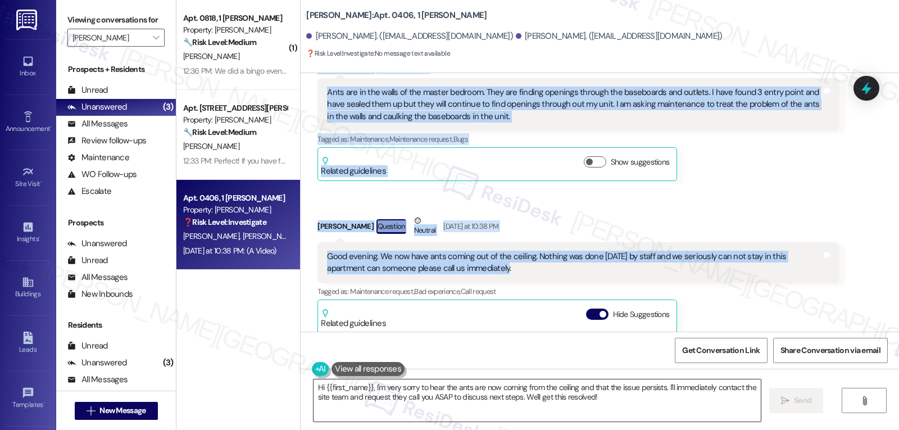
click at [548, 398] on textarea "Hi {{first_name}}, I'm very sorry to hear the ants are now coming from the ceil…" at bounding box center [536, 400] width 447 height 42
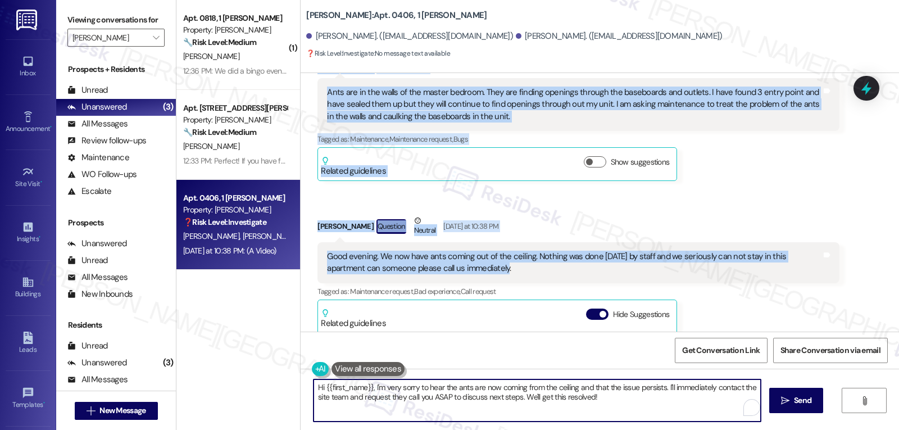
paste textarea "I’m very sorry to hear that the ant issue has worsened and that nothing was add…"
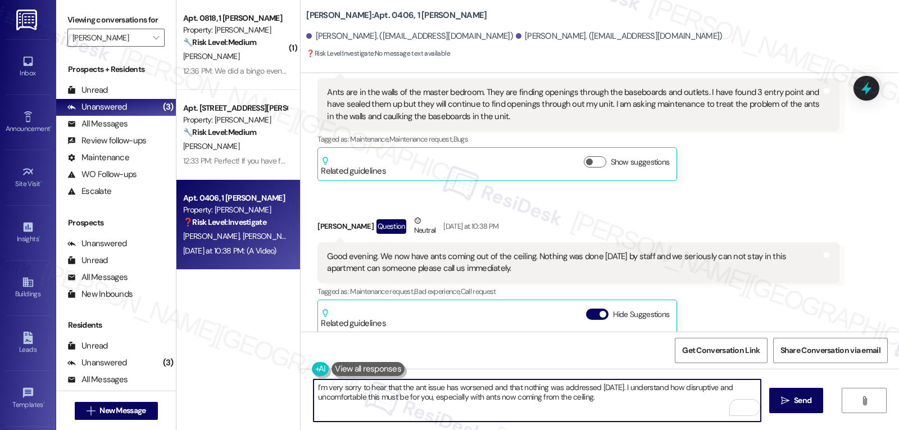
click at [599, 389] on textarea "I’m very sorry to hear that the ant issue has worsened and that nothing was add…" at bounding box center [536, 400] width 447 height 42
click at [622, 403] on textarea "I’m very sorry to hear that the ant issue has worsened and that nothing was add…" at bounding box center [536, 400] width 447 height 42
click at [648, 400] on textarea "I’m very sorry to hear that the ant issue has worsened and that nothing was add…" at bounding box center [536, 400] width 447 height 42
paste textarea "I’ll also confirm that caulking and sealing will be part of the treatment plan …"
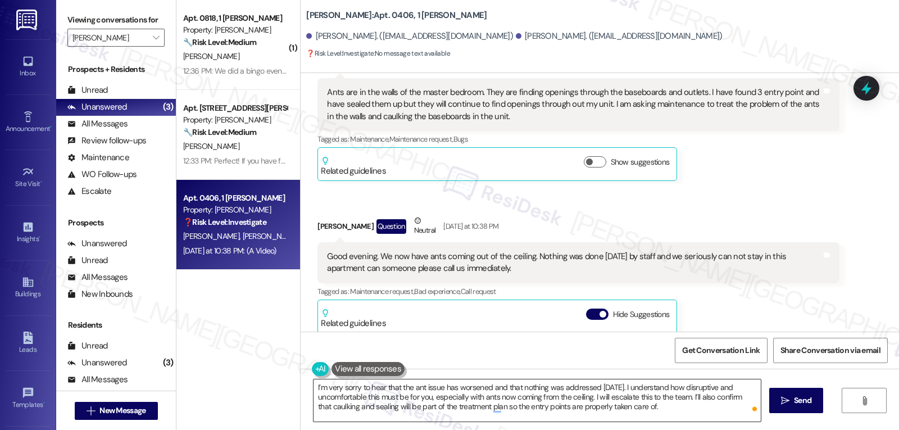
click at [703, 408] on textarea "I’m very sorry to hear that the ant issue has worsened and that nothing was add…" at bounding box center [536, 400] width 447 height 42
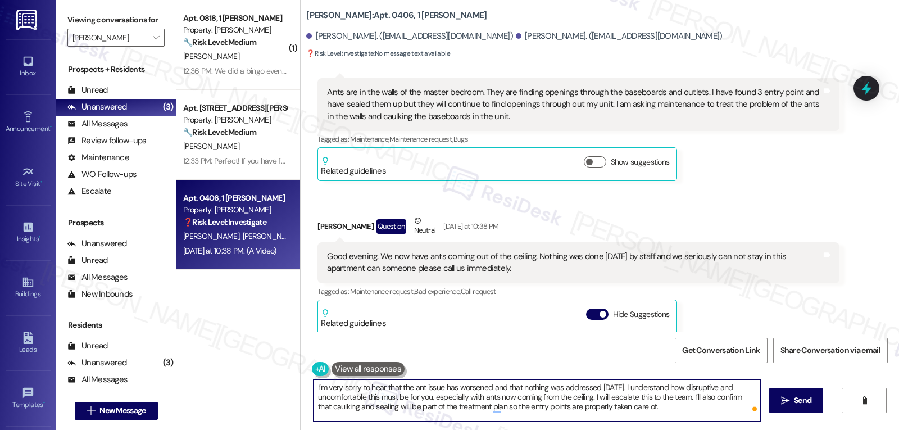
paste textarea "Do we have permission to enter if a tech is available while you're out?"
click at [655, 405] on textarea "I’m very sorry to hear that the ant issue has worsened and that nothing was add…" at bounding box center [536, 400] width 447 height 42
click at [457, 420] on textarea "I’m very sorry to hear that the ant issue has worsened and that nothing was add…" at bounding box center [536, 400] width 447 height 42
type textarea "I’m very sorry to hear that the ant issue has worsened and that nothing was add…"
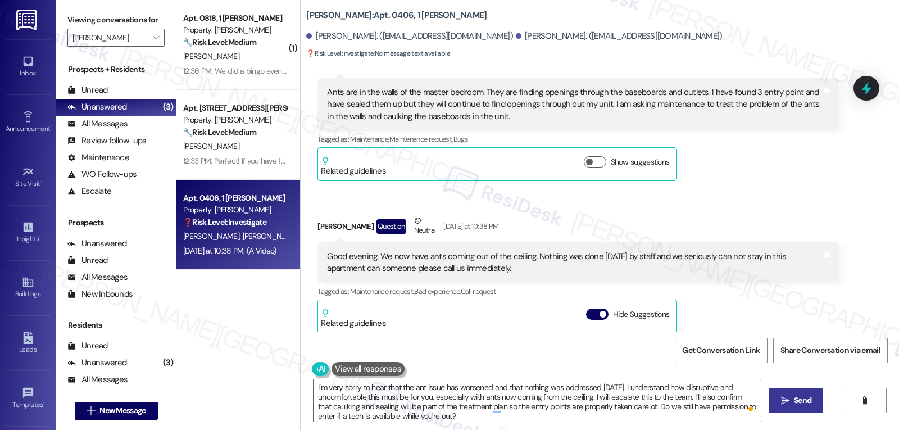
click at [799, 397] on span "Send" at bounding box center [802, 400] width 17 height 12
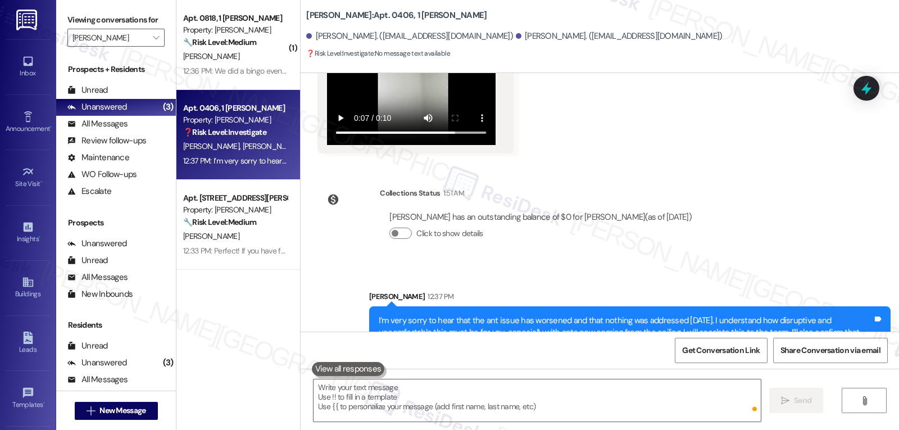
scroll to position [7811, 0]
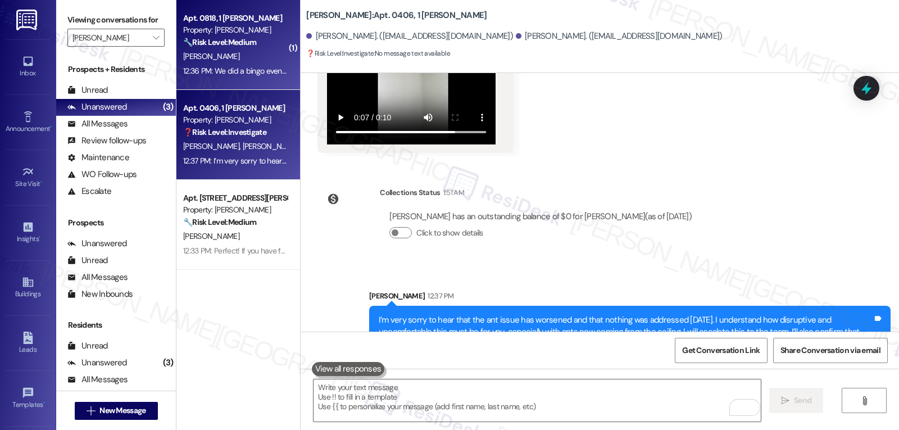
click at [211, 53] on div "T. Ward" at bounding box center [235, 56] width 106 height 14
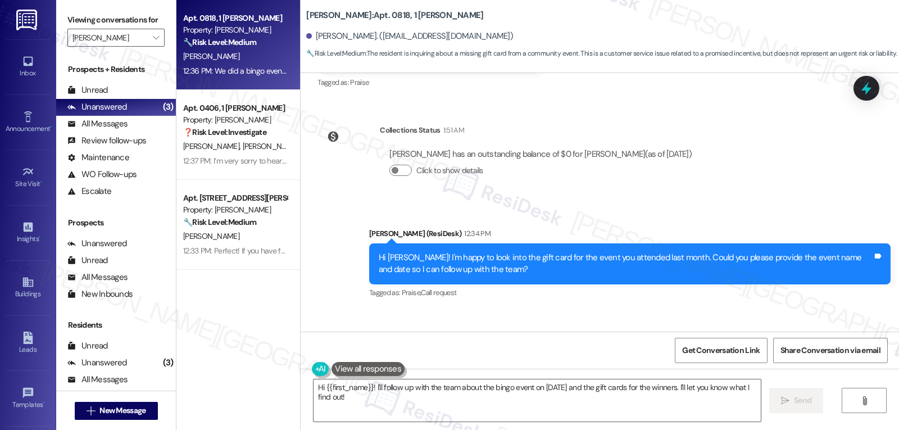
scroll to position [10875, 0]
click at [381, 408] on textarea "Hi {{first_name}}! I'll follow up with the team about the bingo event on July 1…" at bounding box center [536, 400] width 447 height 42
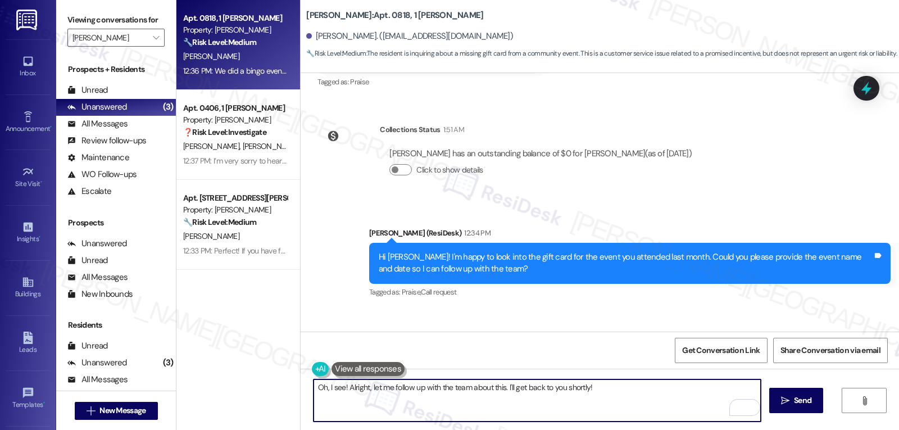
click at [342, 388] on textarea "Oh, I see! Alright, let me follow up with the team about this. I'll get back to…" at bounding box center [536, 400] width 447 height 42
click at [685, 389] on textarea "Oh, I see! Thanks for letting me know. Alright, let me follow up with the team …" at bounding box center [536, 400] width 447 height 42
type textarea "Oh, I see! Thanks for letting me know. Alright, let me follow up with the team …"
click at [804, 399] on span "Send" at bounding box center [802, 400] width 17 height 12
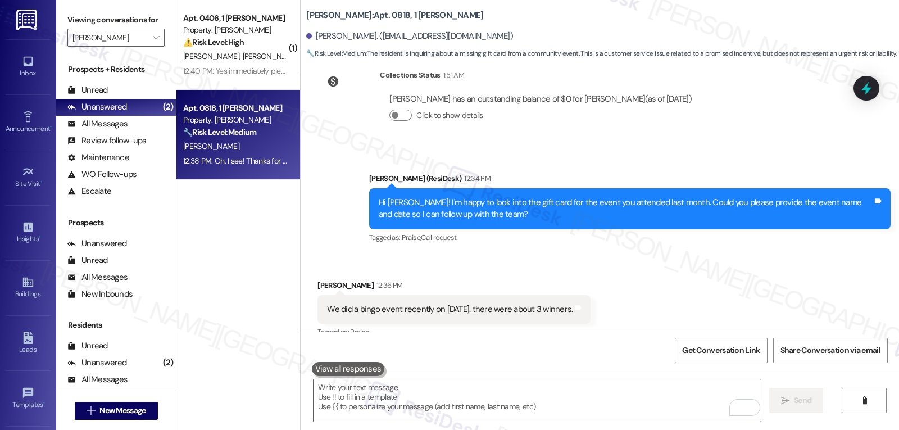
scroll to position [10954, 0]
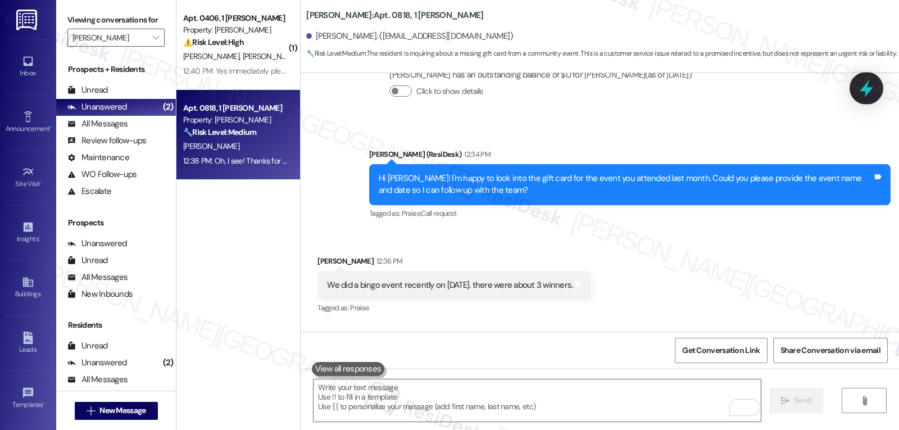
click at [872, 86] on icon at bounding box center [865, 88] width 19 height 19
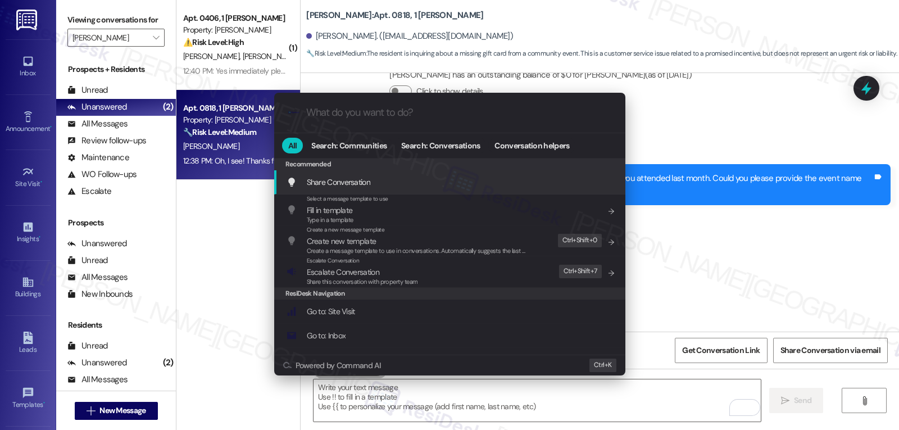
click at [786, 203] on div ".cls-1{fill:#0a055f;}.cls-2{fill:#0cc4c4;} resideskLogoBlueOrange All Search: C…" at bounding box center [449, 215] width 899 height 430
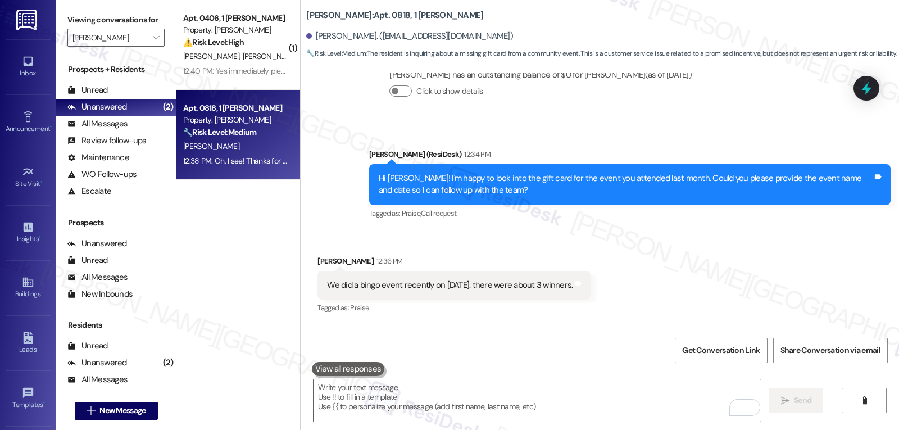
scroll to position [10841, 0]
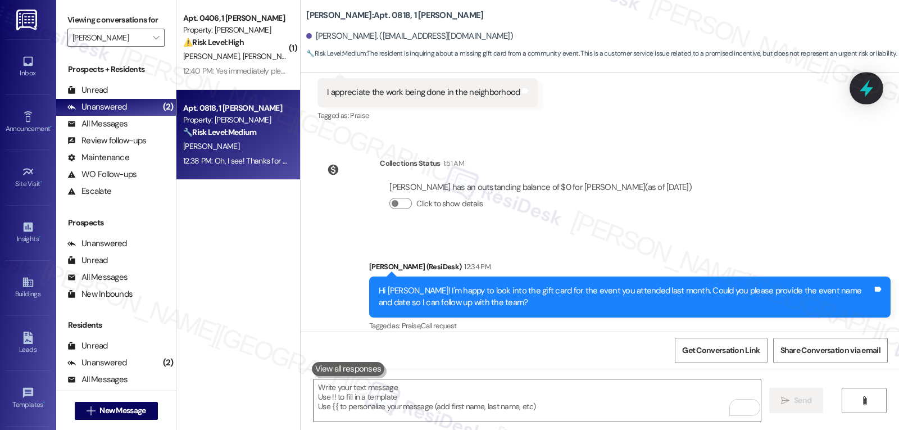
click at [858, 88] on icon at bounding box center [865, 88] width 19 height 19
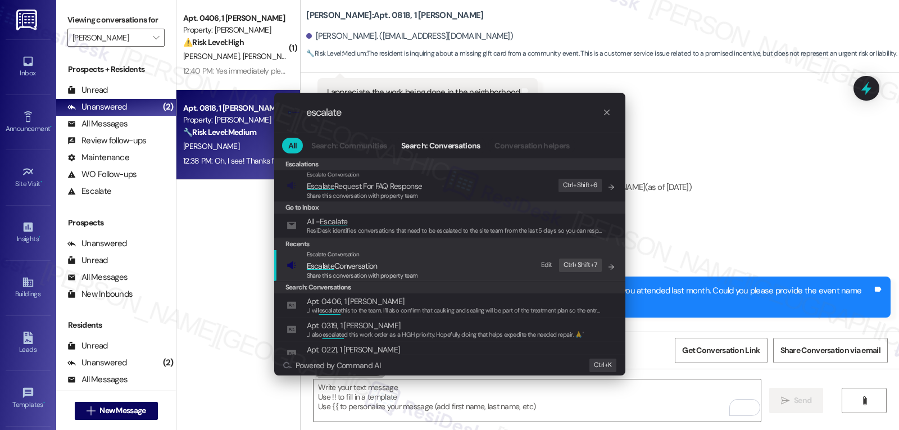
type input "escalate"
click at [378, 271] on div "Share this conversation with property team" at bounding box center [362, 276] width 111 height 10
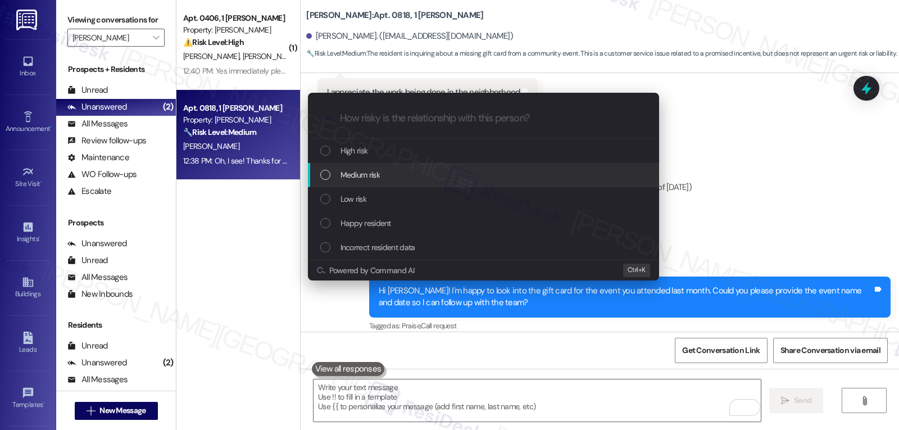
click at [393, 177] on div "Medium risk" at bounding box center [484, 174] width 329 height 12
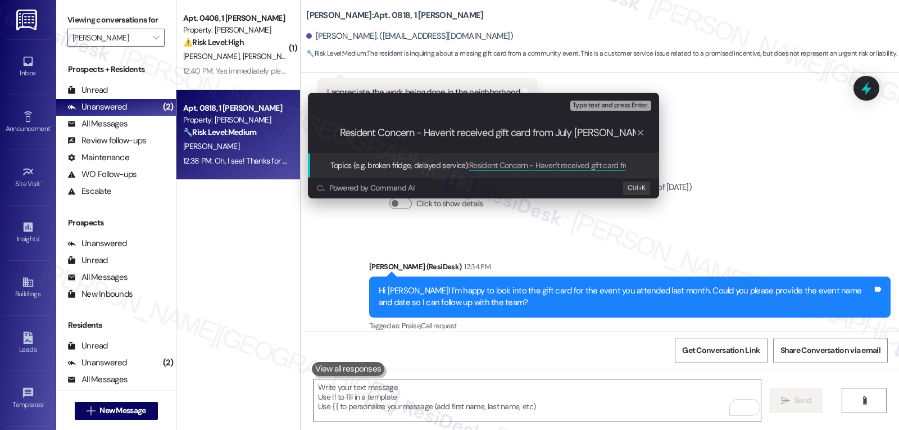
type input "Resident Concern - Haven't received gift card from July Bingo Event"
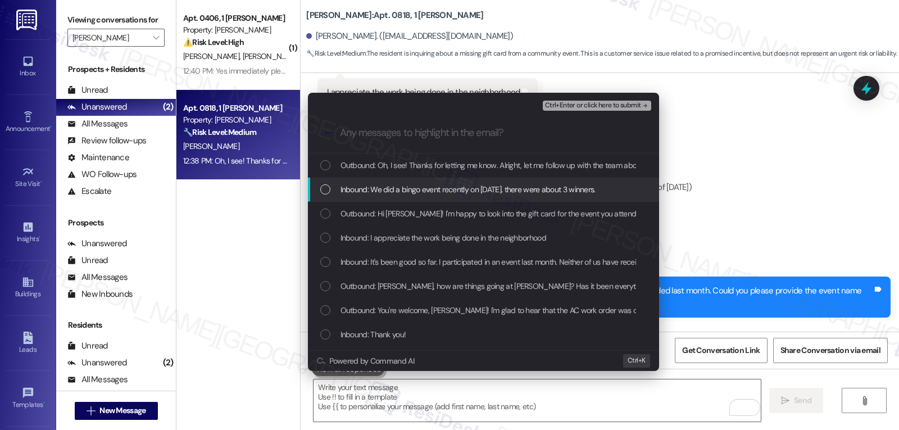
click at [393, 194] on span "Inbound: We did a bingo event recently on July 17. there were about 3 winners." at bounding box center [467, 189] width 255 height 12
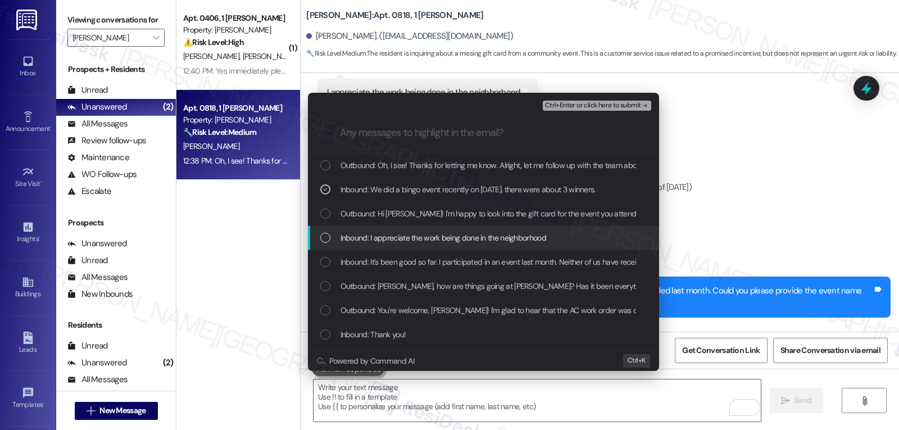
click at [453, 231] on span "Inbound: I appreciate the work being done in the neighborhood" at bounding box center [443, 237] width 206 height 12
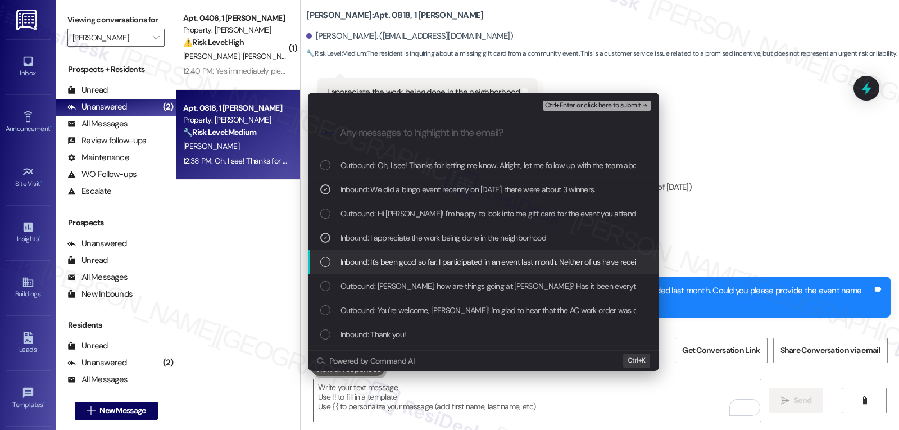
click at [418, 272] on div "Inbound: It's been good so far. I participated in an event last month. Neither …" at bounding box center [483, 262] width 351 height 24
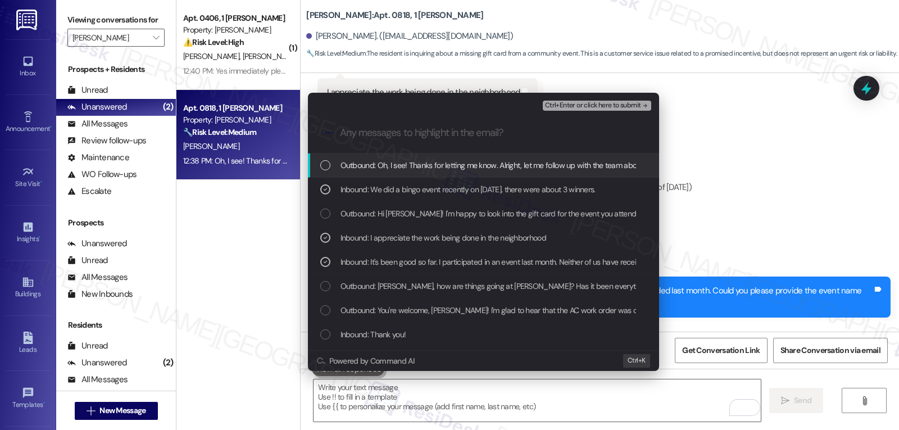
click at [613, 102] on span "Ctrl+Enter or click here to submit" at bounding box center [593, 106] width 96 height 8
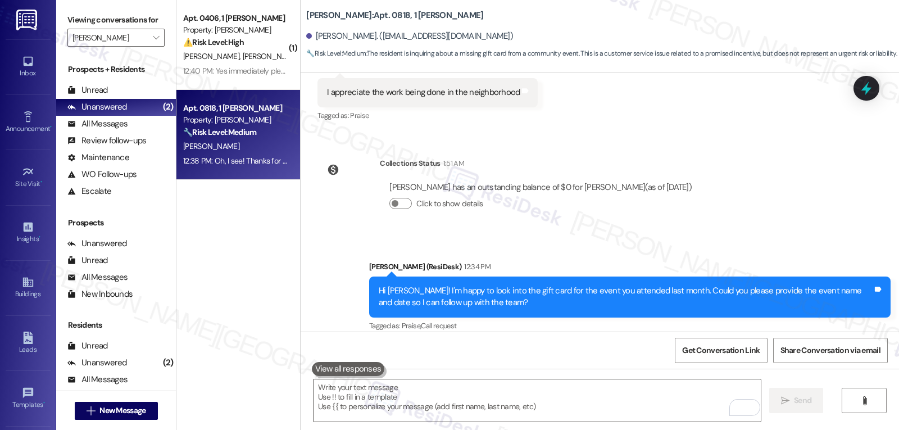
scroll to position [0, 0]
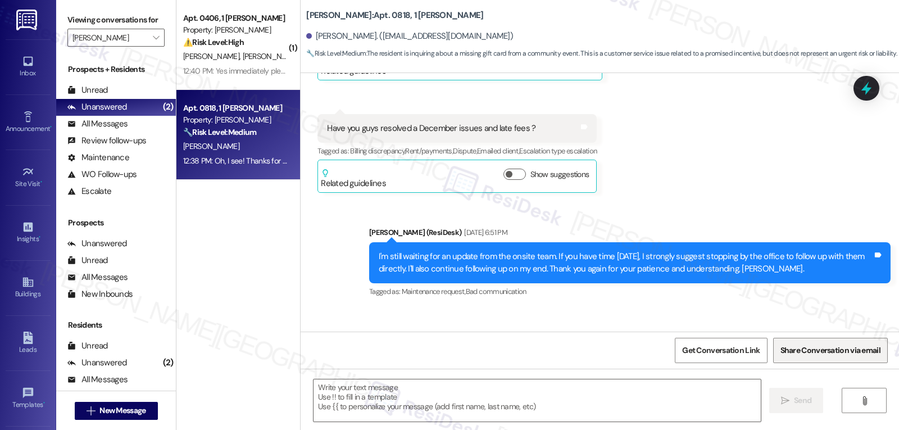
type textarea "Fetching suggested responses. Please feel free to read through the conversation…"
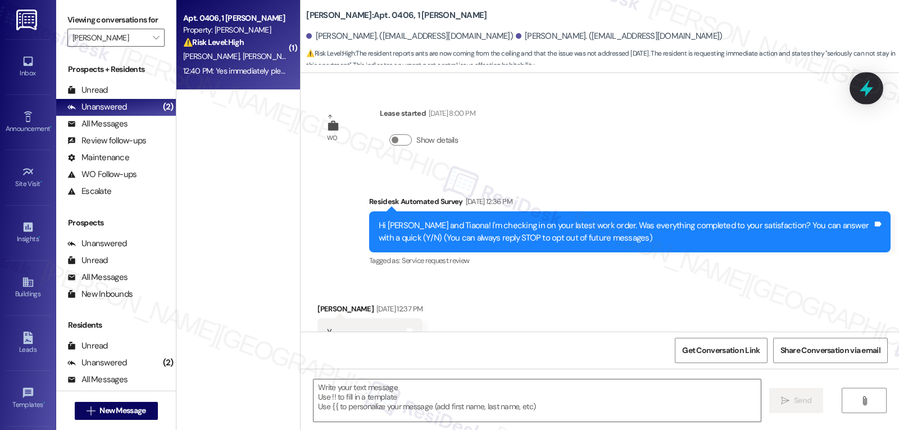
scroll to position [7752, 0]
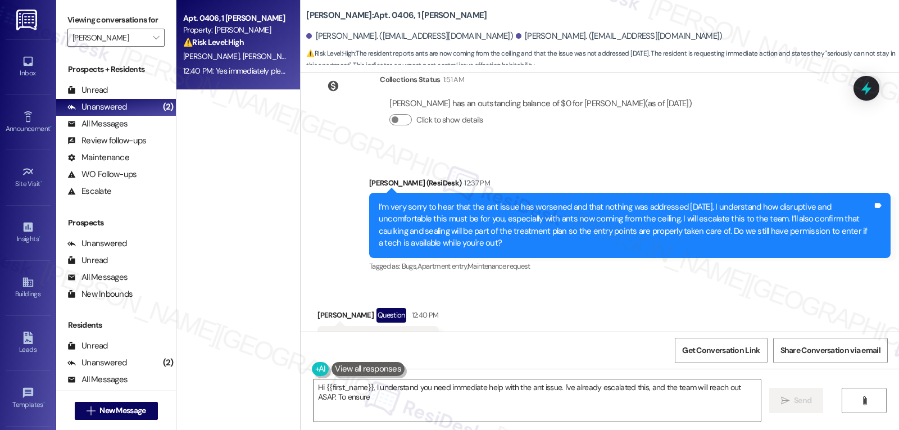
click at [865, 94] on icon at bounding box center [866, 87] width 10 height 13
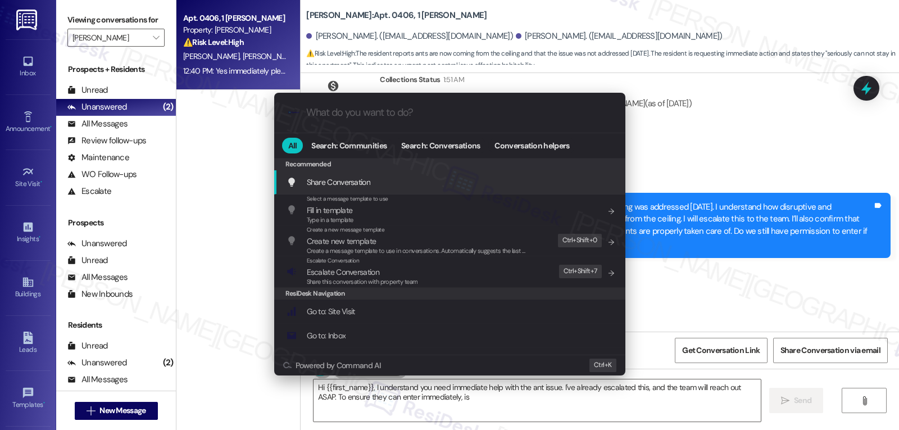
type textarea "Hi {{first_name}}, I understand you need immediate help with the ant issue. I'v…"
type input "e"
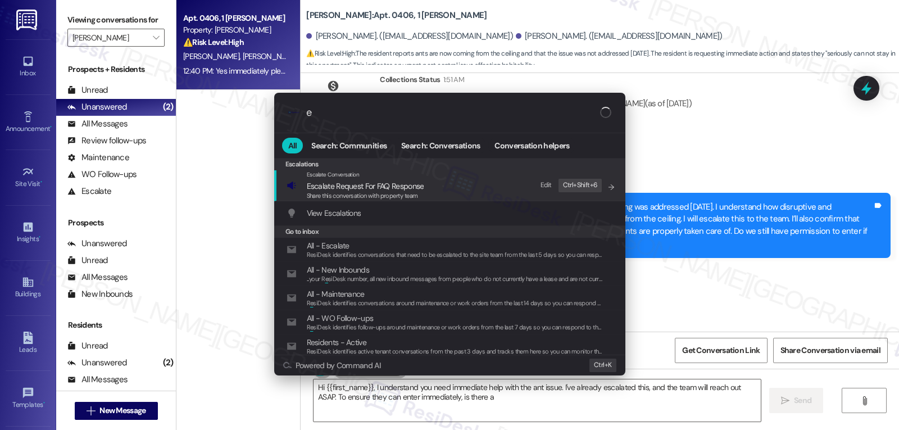
type textarea "Hi {{first_name}}, I understand you need immediate help with the ant issue. I'v…"
type input "es"
type textarea "Hi {{first_name}}, I understand you need immediate help with the ant issue. I'v…"
type input "esc"
type textarea "Hi {{first_name}}, I understand you need immediate help with the ant issue. I'v…"
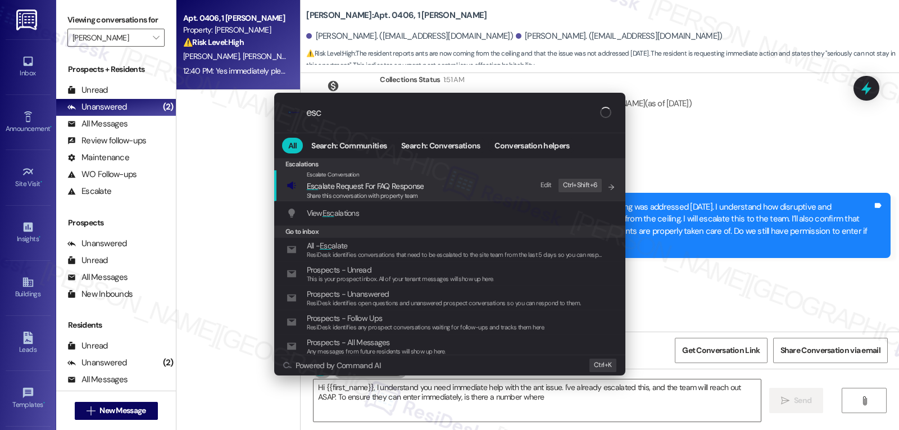
type input "esca"
type textarea "Hi {{first_name}}, I understand you need immediate help with the ant issue. I'v…"
type input "escal"
type textarea "Hi {{first_name}}, I understand you need immediate help with the ant issue. I'v…"
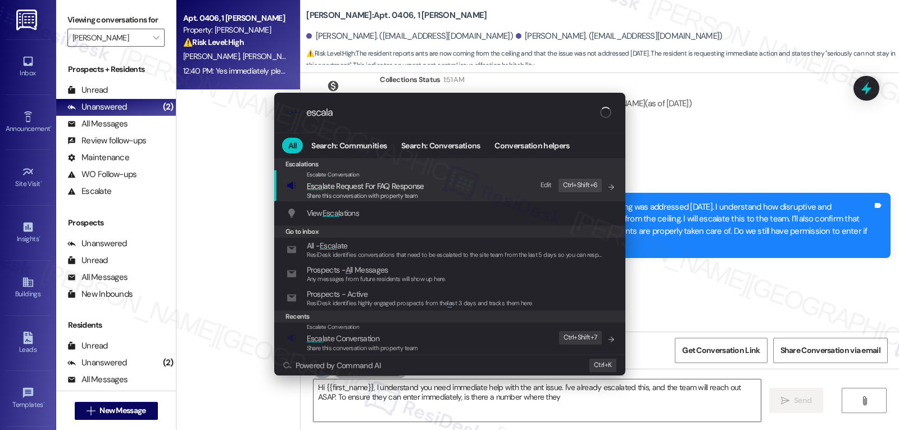
type input "escalat"
type textarea "Hi {{first_name}}, I understand you need immediate help with the ant issue. I'v…"
type input "escalate"
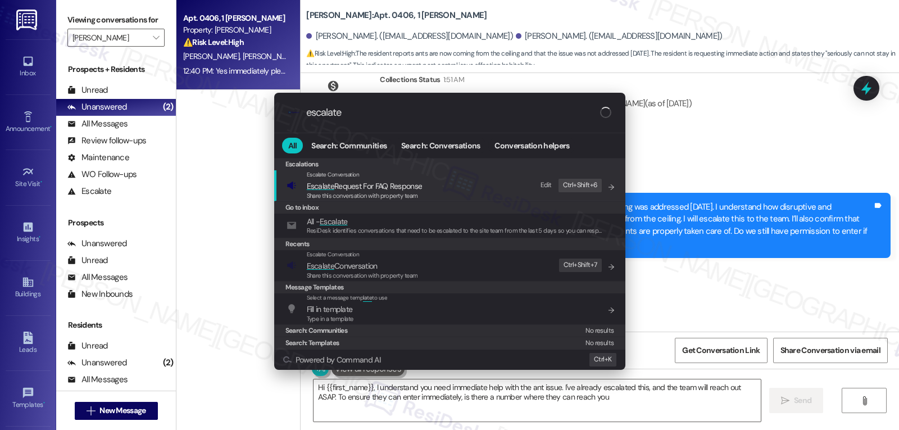
type textarea "Hi {{first_name}}, I understand you need immediate help with the ant issue. I'v…"
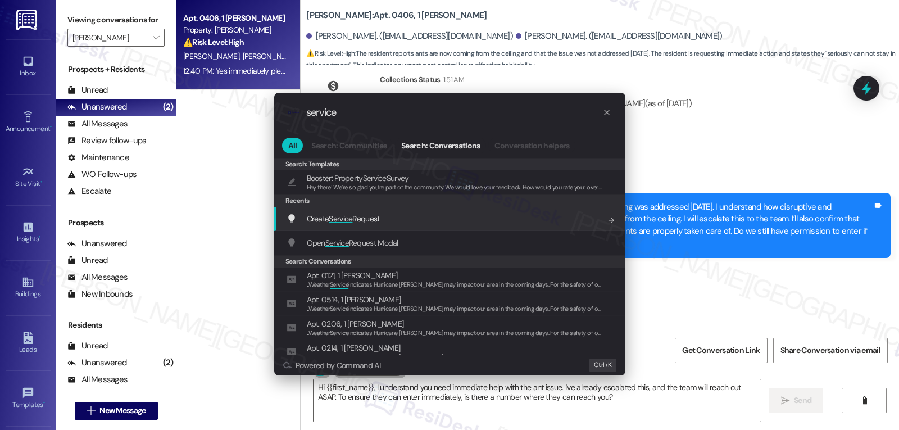
type input "service"
click at [385, 217] on div "Create Service Request Add shortcut" at bounding box center [450, 218] width 329 height 12
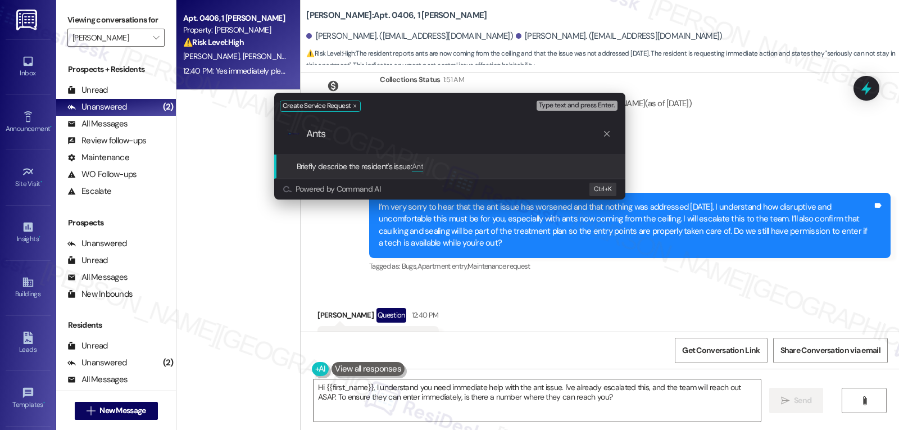
type input "Ants"
click at [708, 277] on div "Create Service Request Type text and press Enter. .cls-1{fill:#0a055f;}.cls-2{f…" at bounding box center [449, 215] width 899 height 430
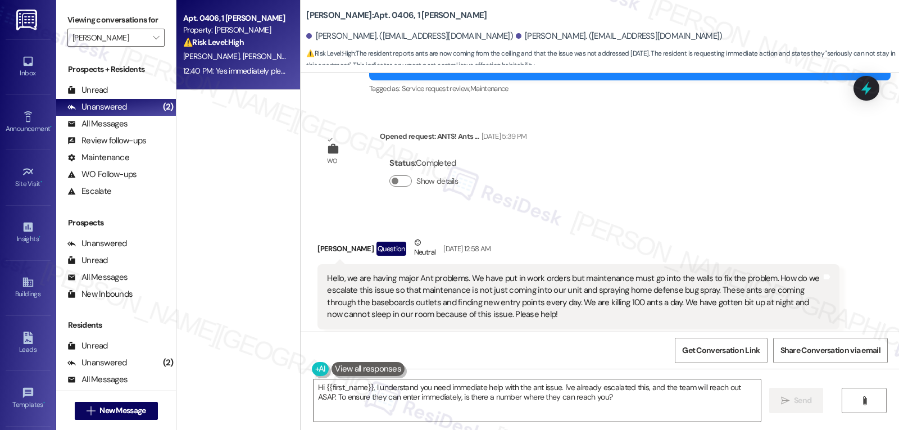
scroll to position [5842, 0]
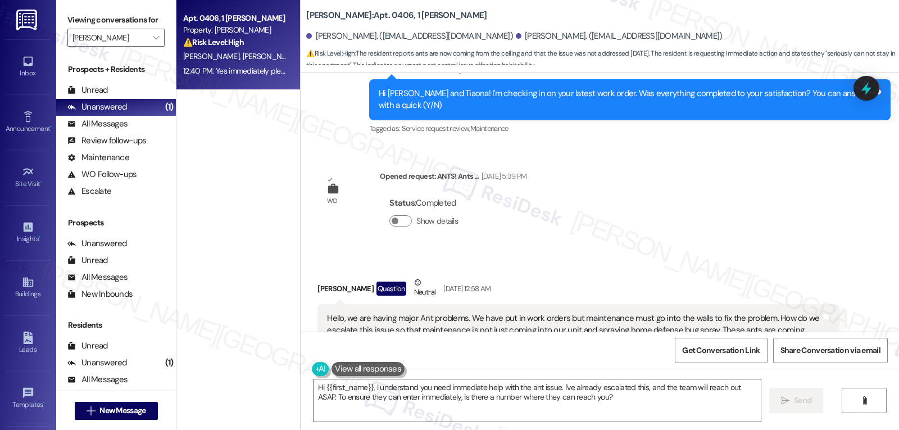
click at [584, 340] on div "Get Conversation Link Share Conversation via email" at bounding box center [599, 349] width 598 height 37
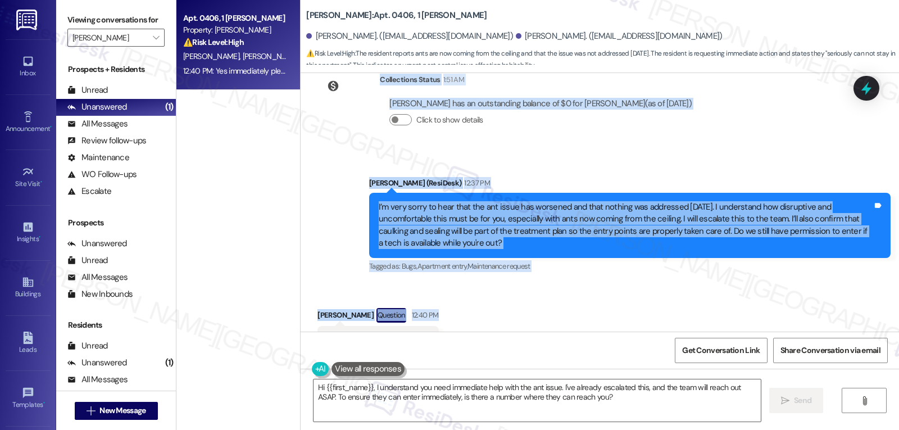
scroll to position [7752, 0]
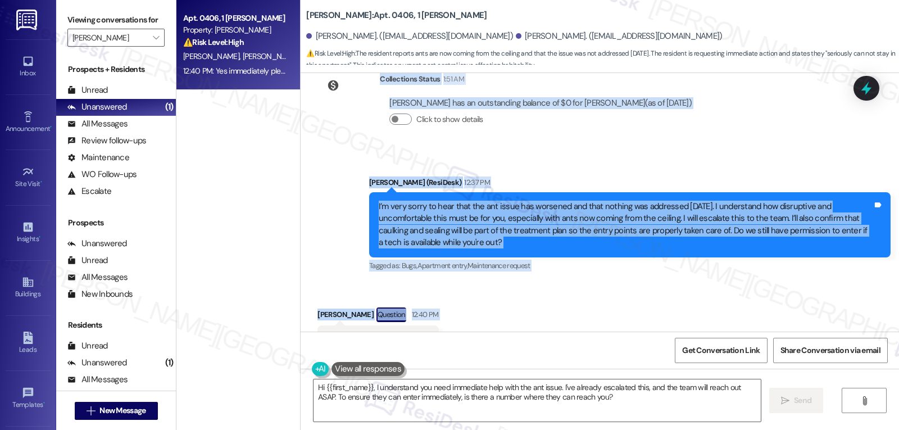
drag, startPoint x: 359, startPoint y: 149, endPoint x: 505, endPoint y: 294, distance: 206.1
click at [505, 294] on div "WO Lease started Mar 30, 2025 at 8:00 PM Show details Survey, sent via SMS Resi…" at bounding box center [599, 202] width 598 height 258
copy div "Residesk Automated Survey Jul 28, 2025 at 12:25 PM Hi Shaun and Tiaona! I'm che…"
click at [866, 83] on icon at bounding box center [865, 88] width 19 height 19
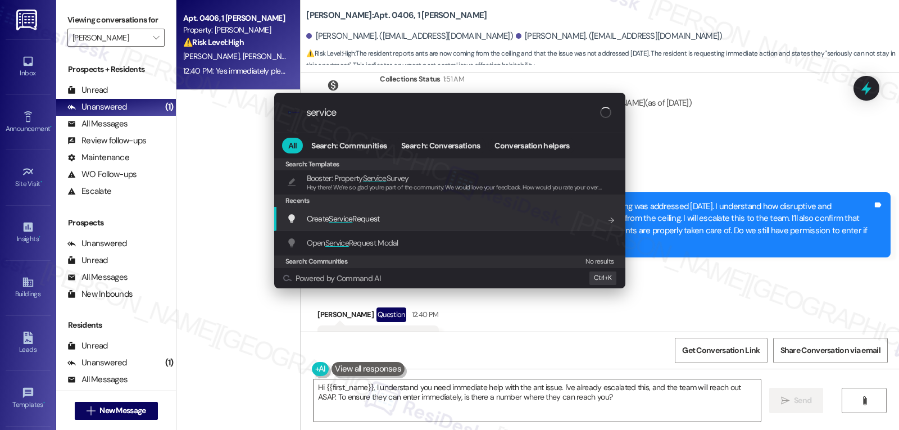
type input "service"
click at [383, 220] on div "Create Service Request Add shortcut" at bounding box center [450, 218] width 329 height 12
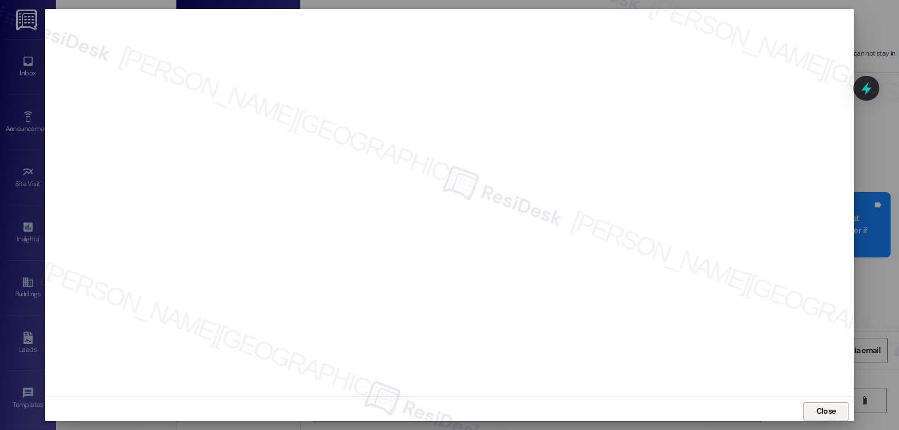
click at [826, 409] on span "Close" at bounding box center [826, 411] width 20 height 12
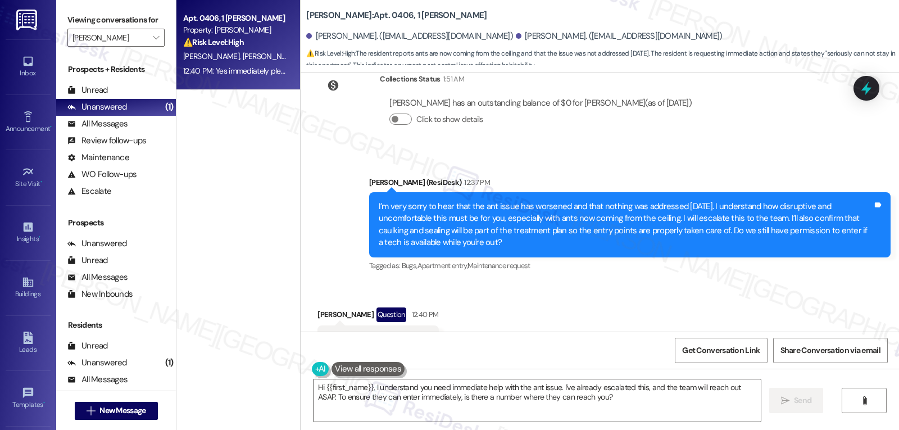
click at [695, 282] on div "Received via SMS Shaun Witcher Question 12:40 PM Yes immediately please!!!! Tag…" at bounding box center [599, 330] width 598 height 97
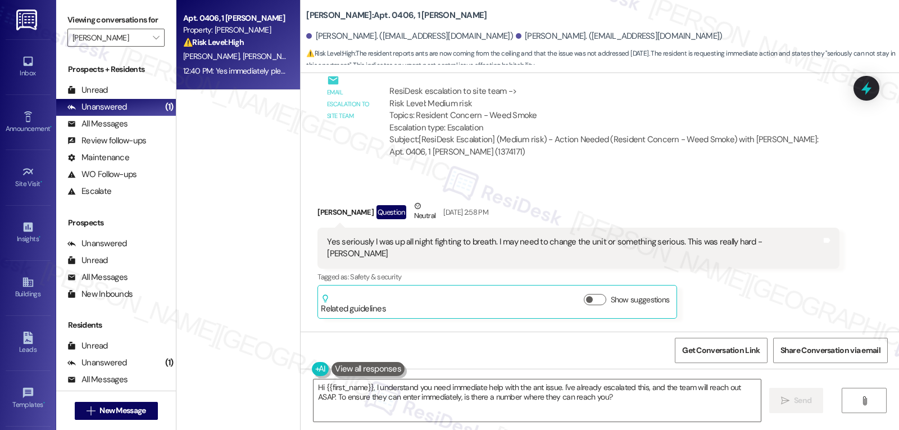
scroll to position [4832, 0]
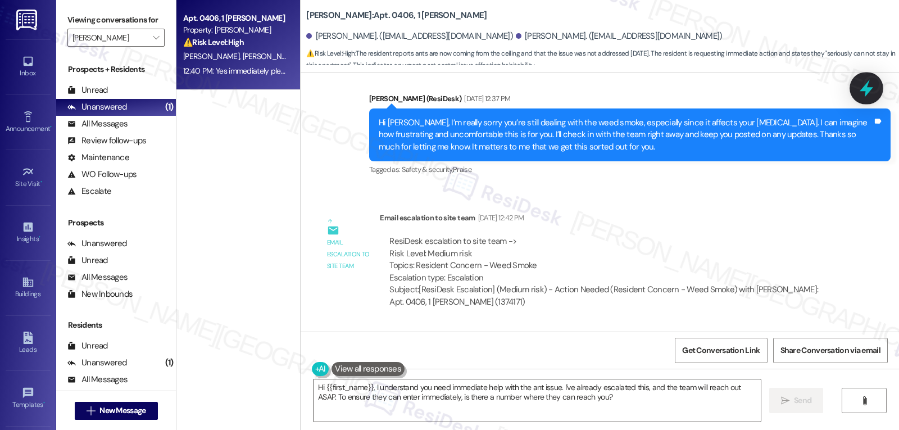
click at [870, 85] on icon at bounding box center [865, 88] width 19 height 19
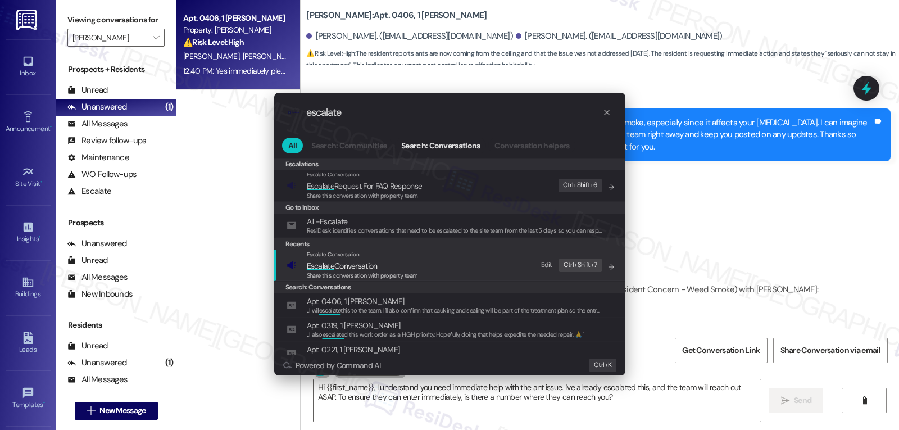
type input "escalate"
click at [384, 270] on span "Escalate Conversation" at bounding box center [362, 265] width 111 height 12
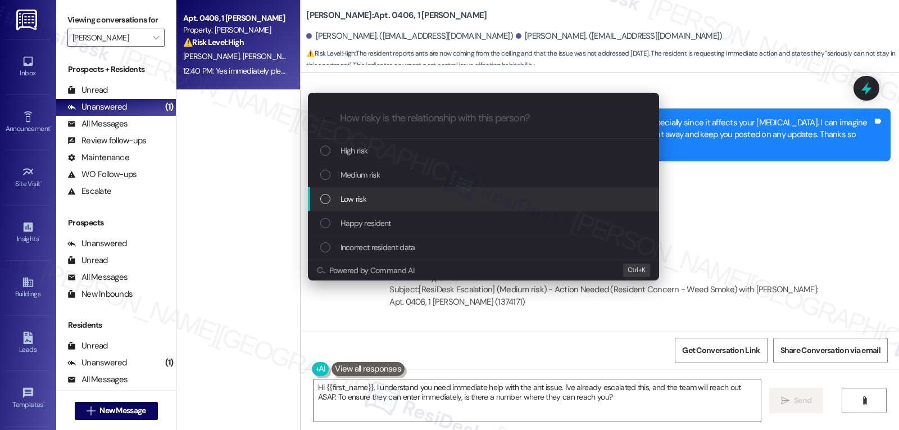
click at [850, 221] on div "Escalate Conversation How risky is the relationship with this person? Topics (e…" at bounding box center [449, 215] width 899 height 430
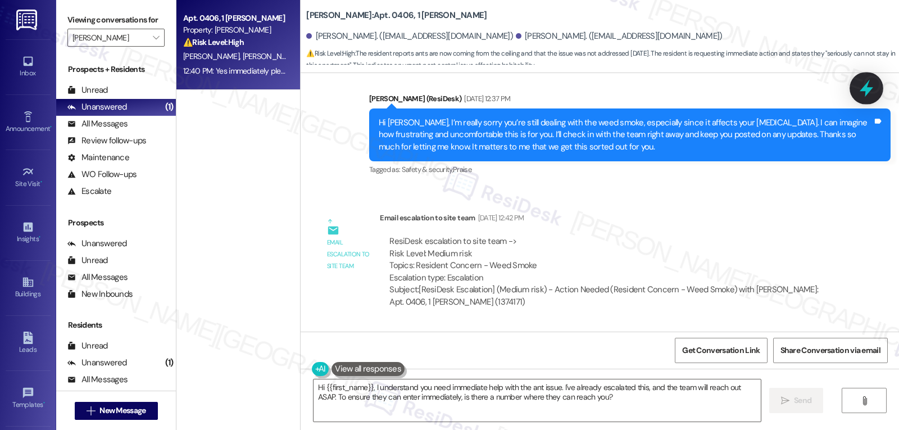
click at [867, 83] on icon at bounding box center [865, 88] width 13 height 17
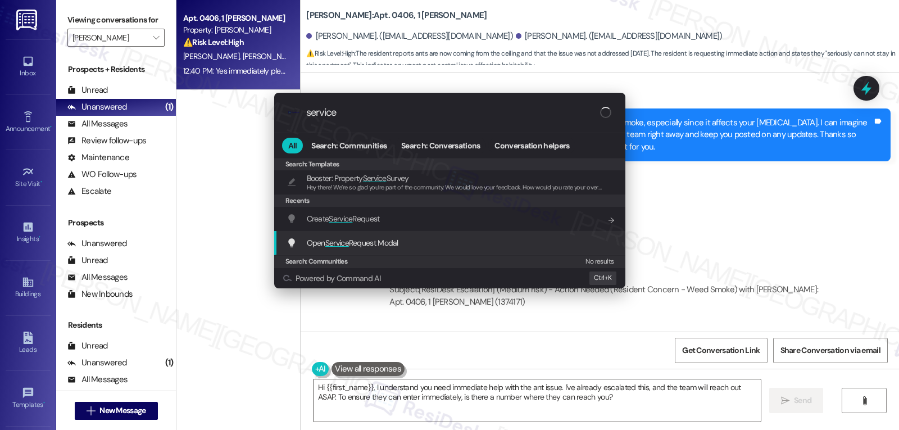
click at [413, 248] on div "Open Service Request Modal Add shortcut" at bounding box center [450, 242] width 329 height 12
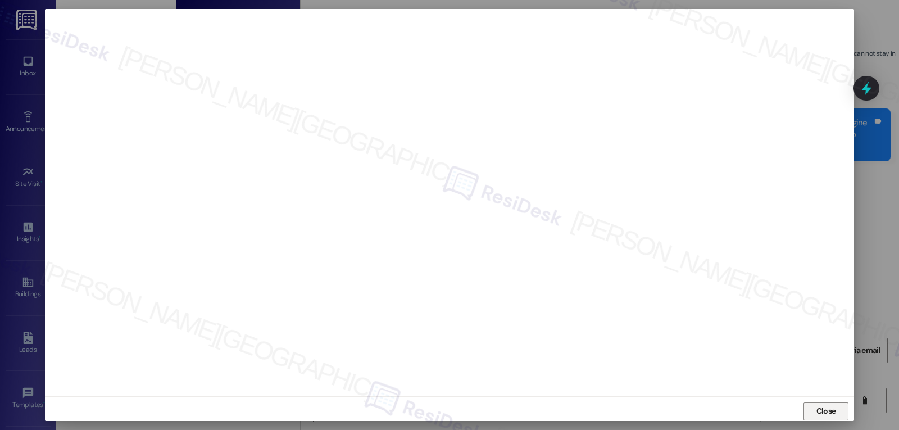
click at [837, 404] on button "Close" at bounding box center [825, 411] width 45 height 18
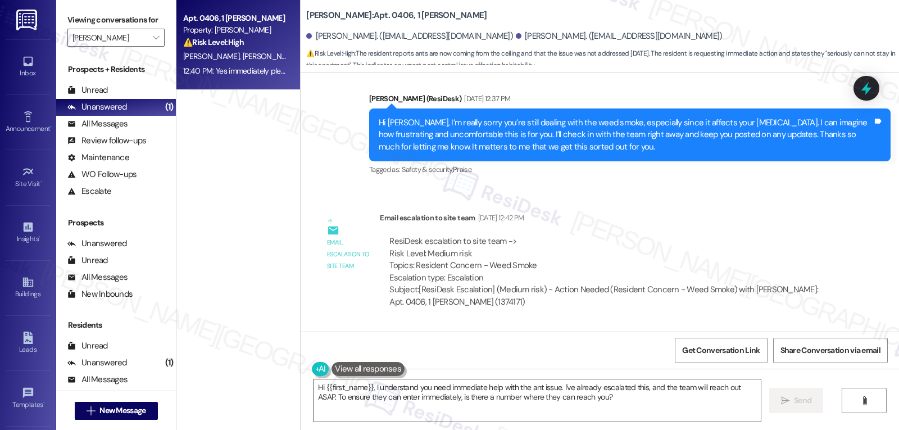
click at [861, 79] on div at bounding box center [866, 88] width 26 height 25
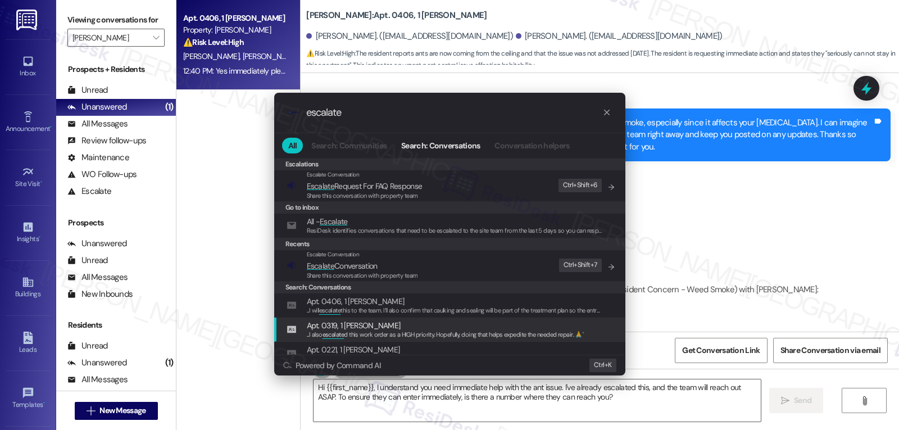
click at [698, 227] on div ".cls-1{fill:#0a055f;}.cls-2{fill:#0cc4c4;} resideskLogoBlueOrange escalate All …" at bounding box center [449, 215] width 899 height 430
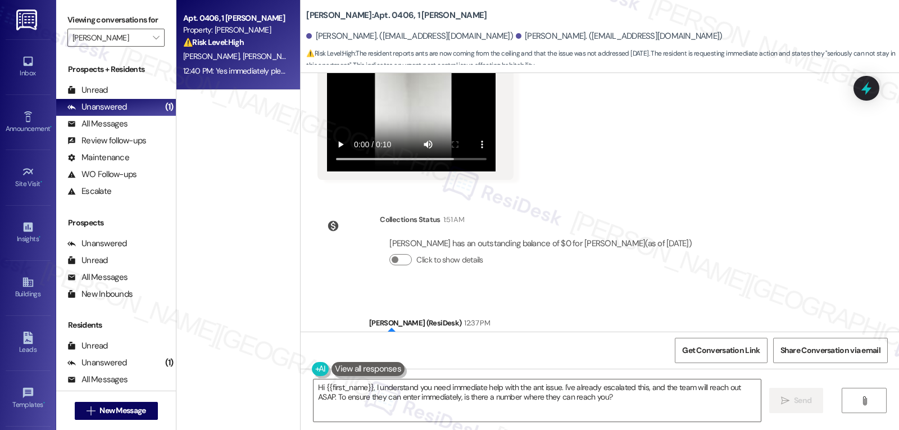
scroll to position [7752, 0]
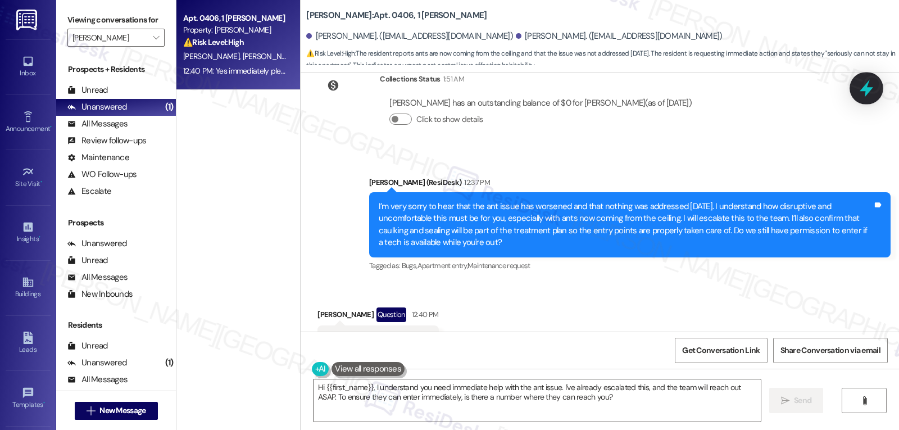
click at [858, 94] on icon at bounding box center [865, 88] width 19 height 19
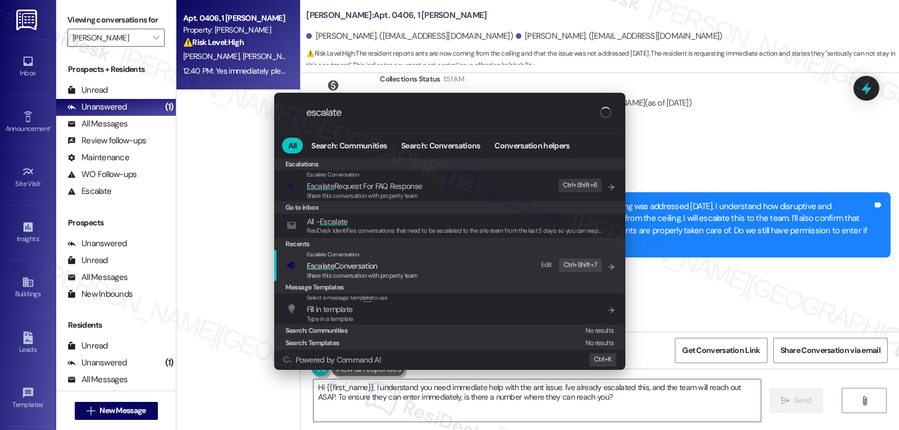
type input "escalate"
click at [381, 261] on span "Escalate Conversation" at bounding box center [362, 265] width 111 height 12
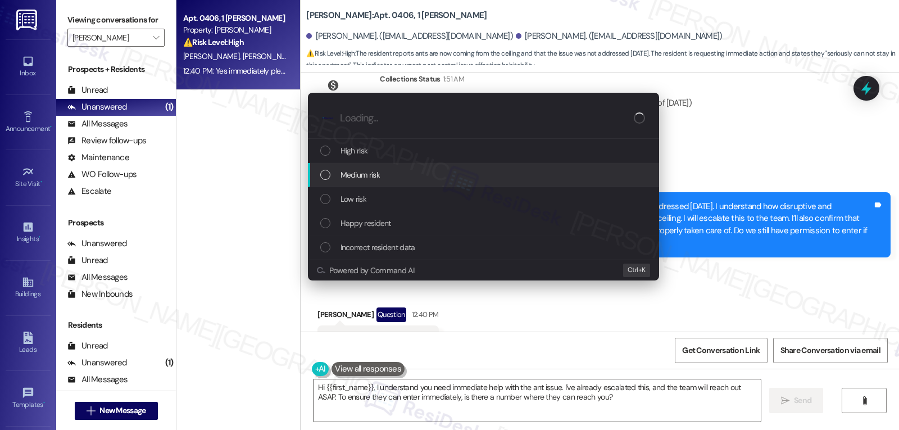
click at [405, 169] on div "Medium risk" at bounding box center [484, 174] width 329 height 12
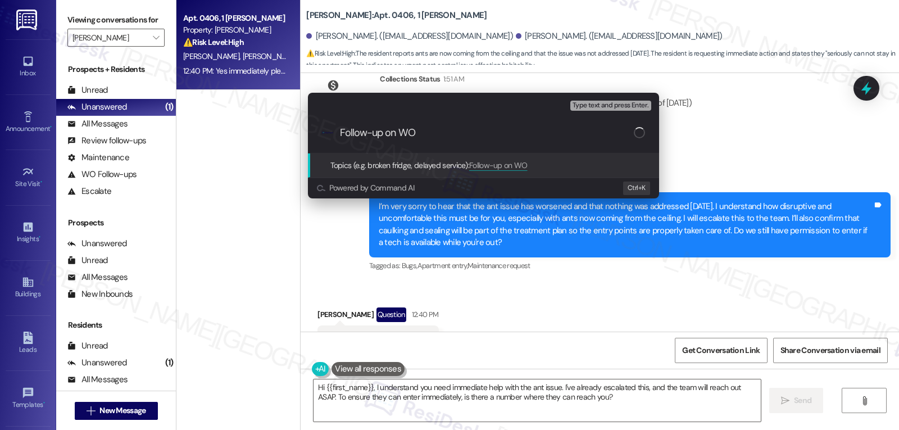
paste input "NOT_ALLOWED"
type input "Follow-up on WO NOT_ALLOWED"
click at [730, 92] on div "Escalate Conversation Medium risk Topics (e.g. broken fridge, delayed service) …" at bounding box center [449, 215] width 899 height 430
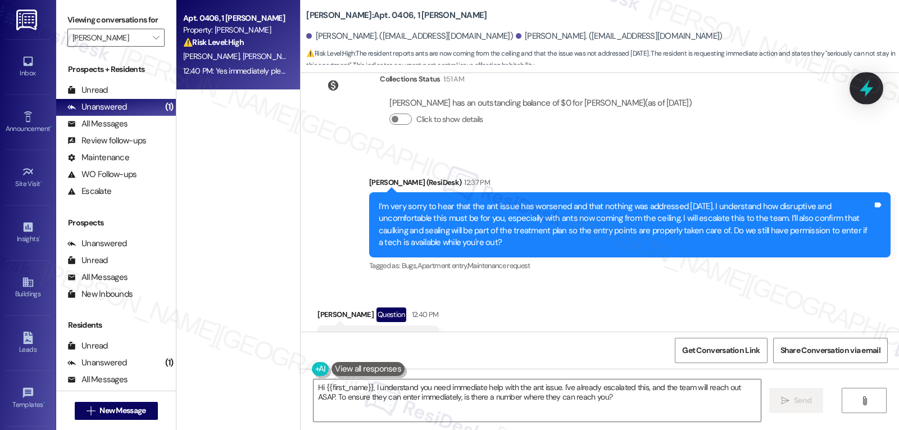
click at [868, 89] on icon at bounding box center [865, 88] width 13 height 17
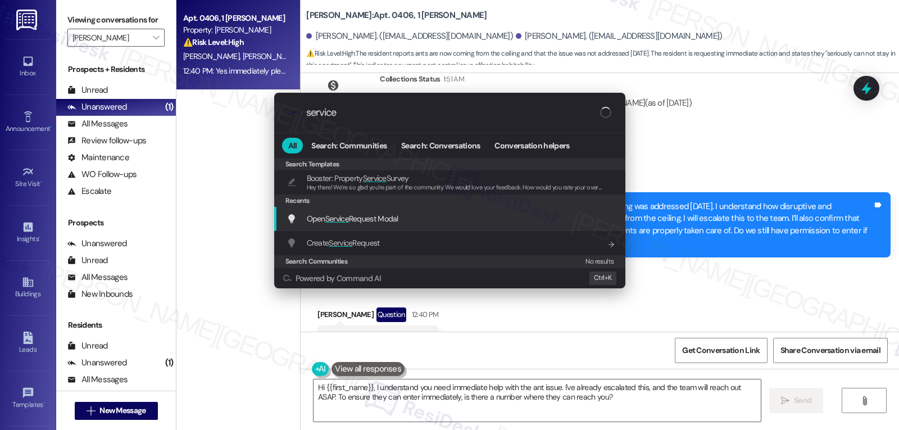
click at [365, 222] on span "Open Service Request Modal" at bounding box center [353, 218] width 92 height 10
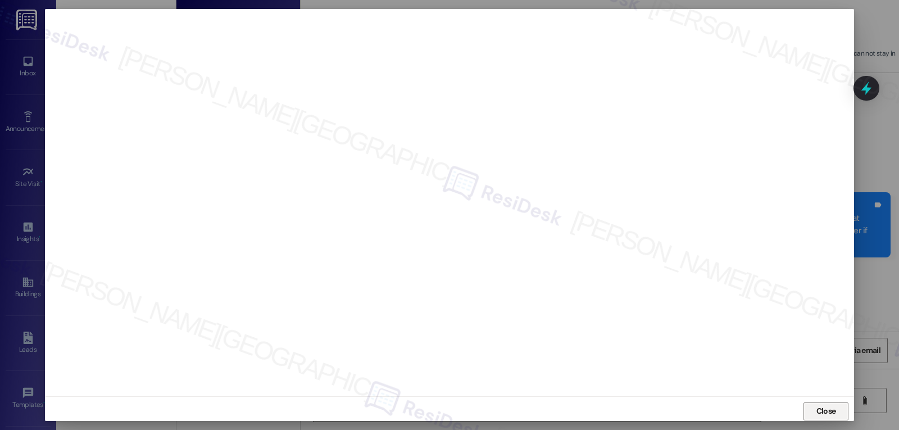
drag, startPoint x: 812, startPoint y: 413, endPoint x: 753, endPoint y: 366, distance: 75.5
click at [814, 411] on span "Close" at bounding box center [826, 411] width 24 height 12
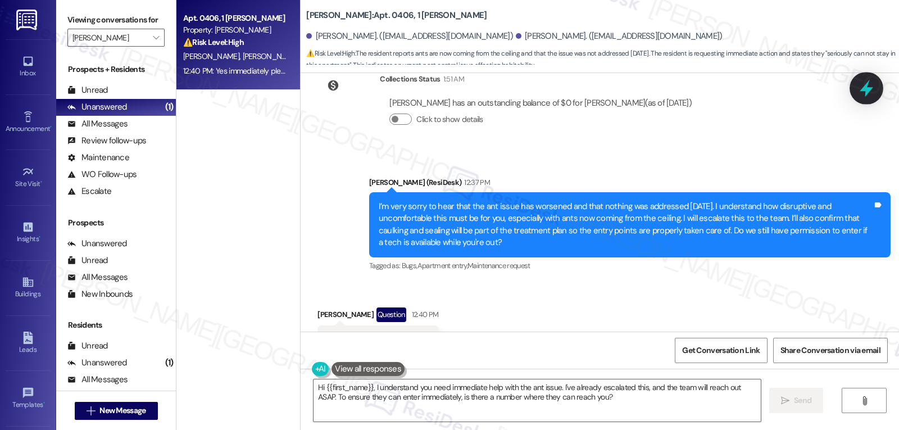
click at [862, 87] on icon at bounding box center [865, 88] width 19 height 19
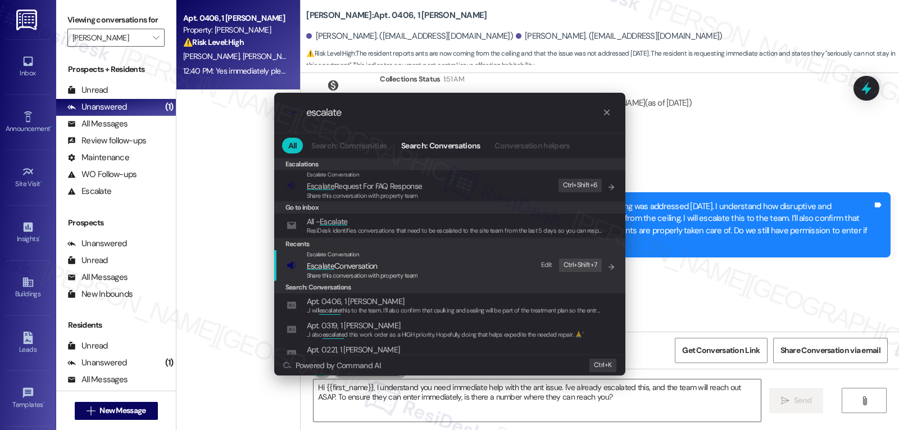
type input "escalate"
click at [358, 260] on span "Escalate Conversation" at bounding box center [342, 265] width 71 height 12
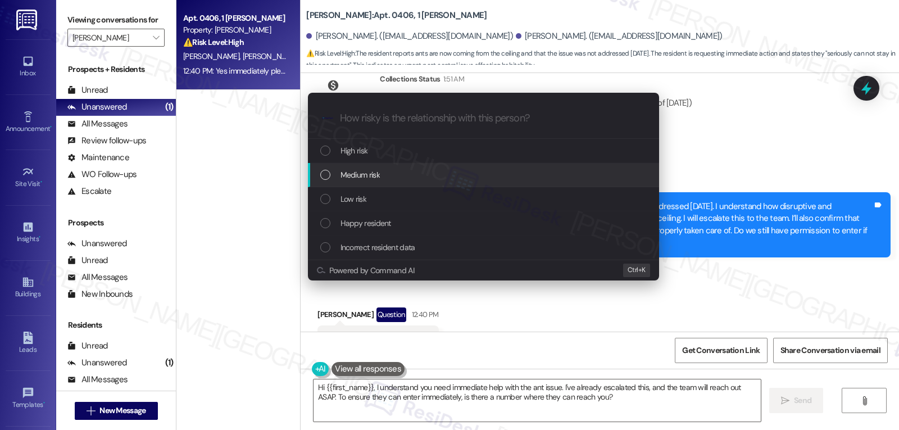
click at [404, 179] on div "Medium risk" at bounding box center [484, 174] width 329 height 12
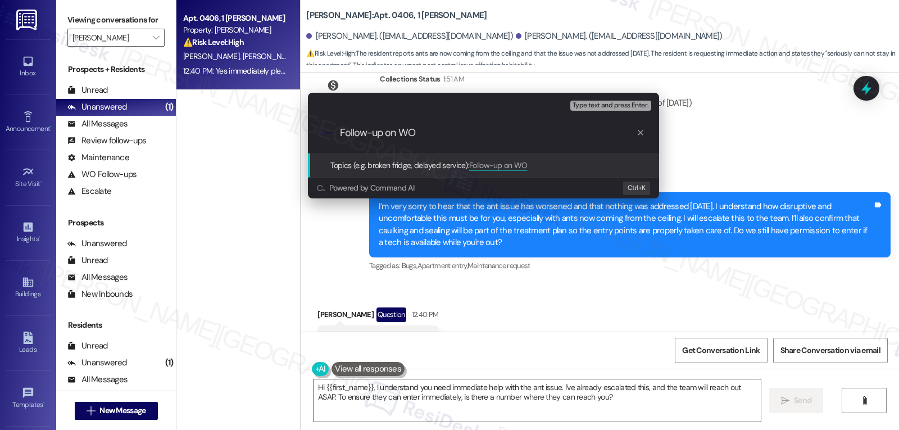
paste input "16098011"
type input "Follow-up on WO 16098011 - Major Ants infestation"
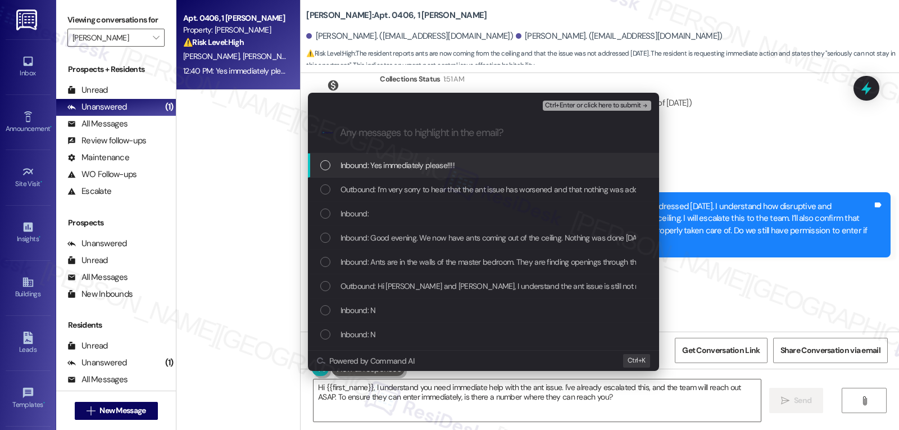
click at [531, 165] on div "Inbound: Yes immediately please!!!!" at bounding box center [484, 165] width 329 height 12
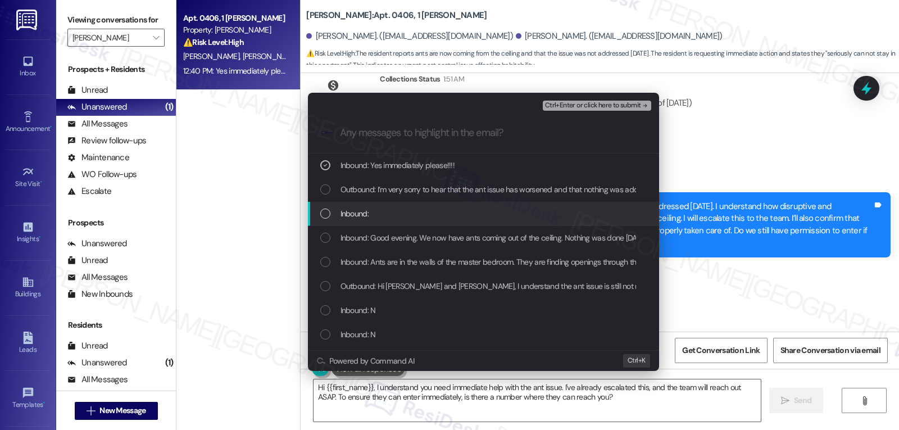
click at [364, 212] on span "Inbound:" at bounding box center [354, 213] width 28 height 12
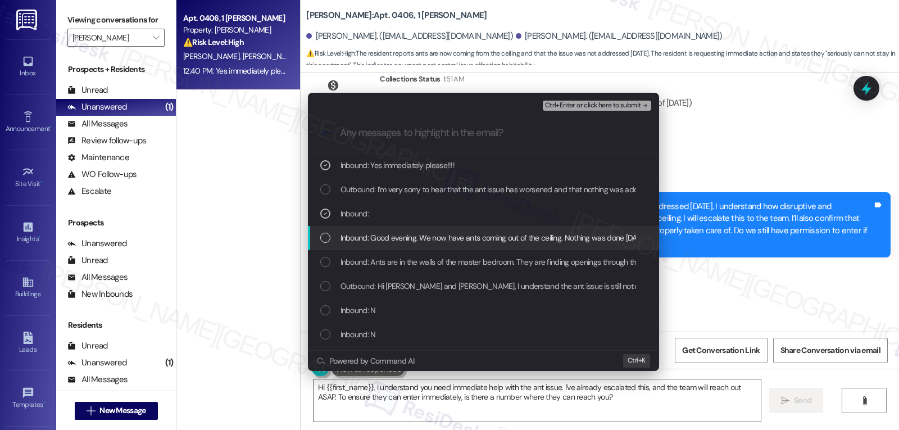
click at [371, 243] on span "Inbound: Good evening. We now have ants coming out of the ceiling. Nothing was …" at bounding box center [652, 237] width 624 height 12
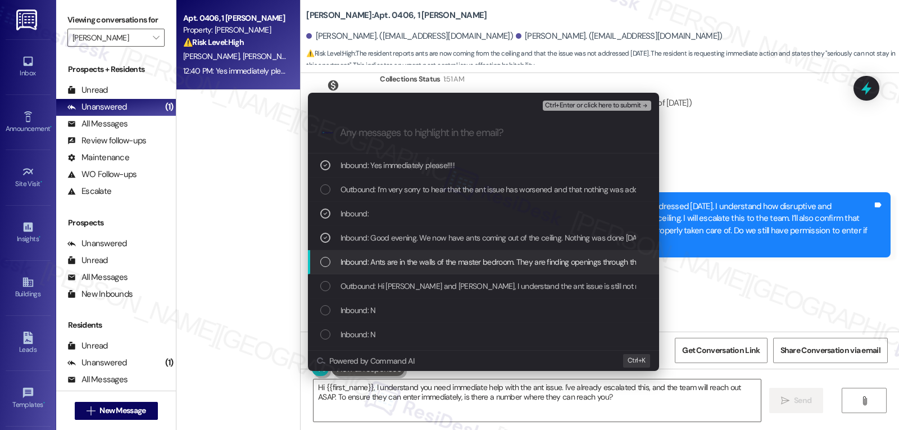
click at [370, 267] on span "Inbound: Ants are in the walls of the master bedroom. They are finding openings…" at bounding box center [891, 262] width 1102 height 12
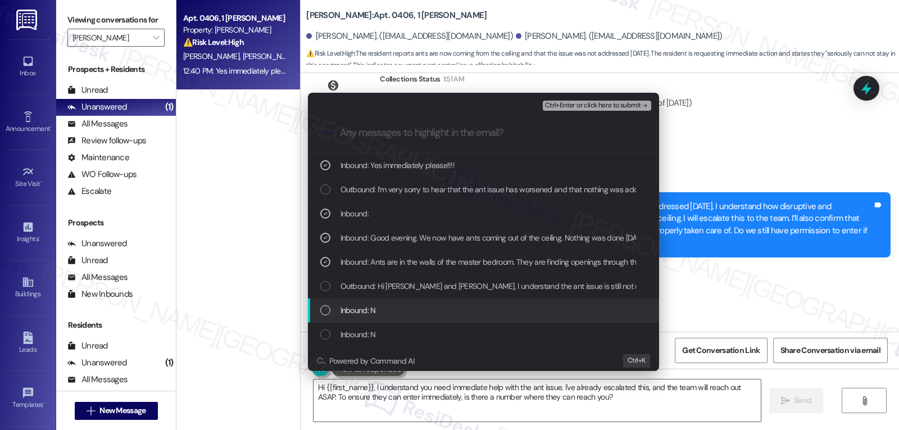
click at [375, 306] on div "Inbound: N" at bounding box center [484, 310] width 329 height 12
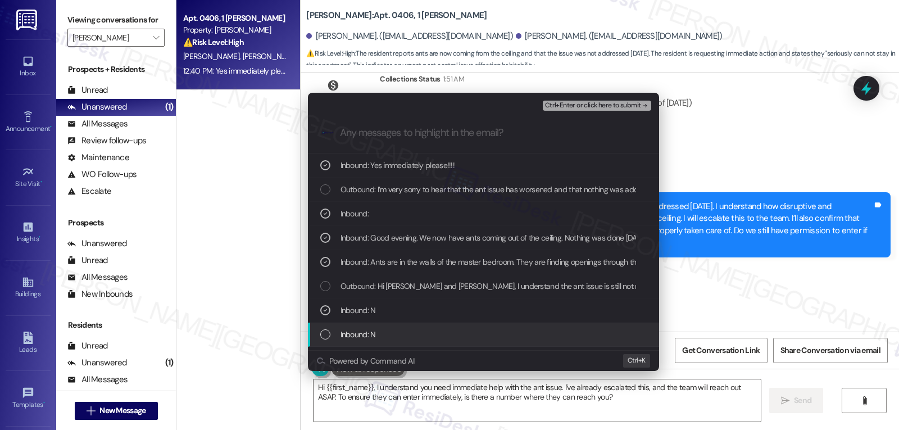
click at [374, 330] on span "Inbound: N" at bounding box center [357, 334] width 35 height 12
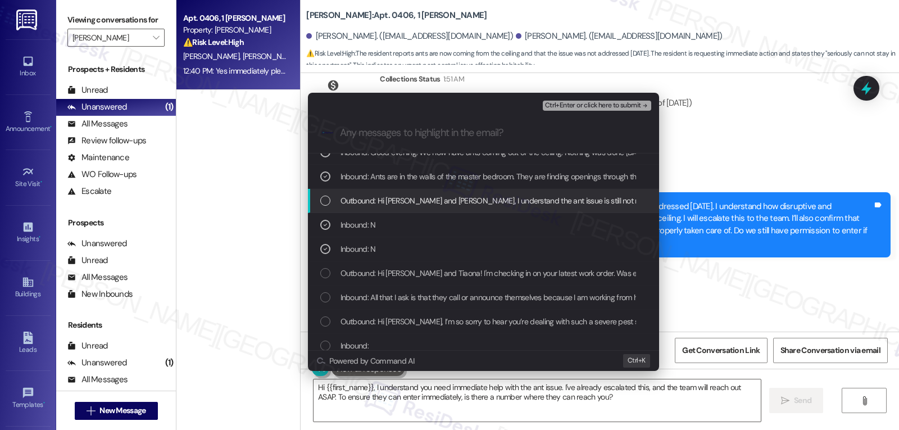
scroll to position [112, 0]
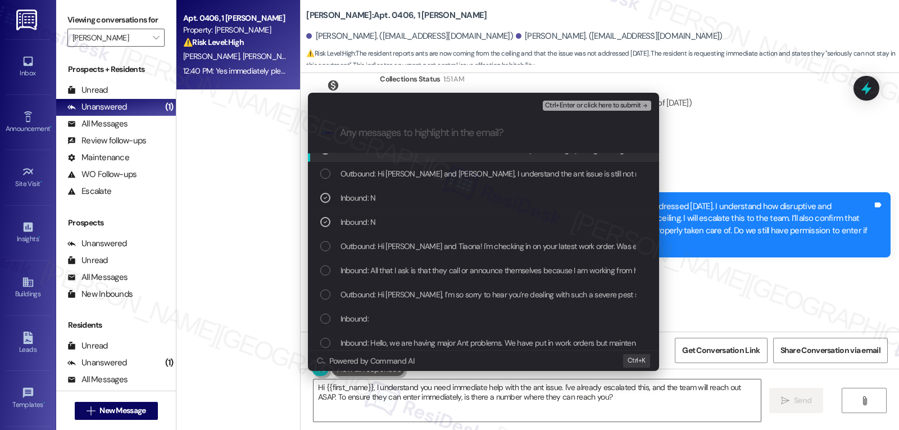
click at [605, 103] on span "Ctrl+Enter or click here to submit" at bounding box center [593, 106] width 96 height 8
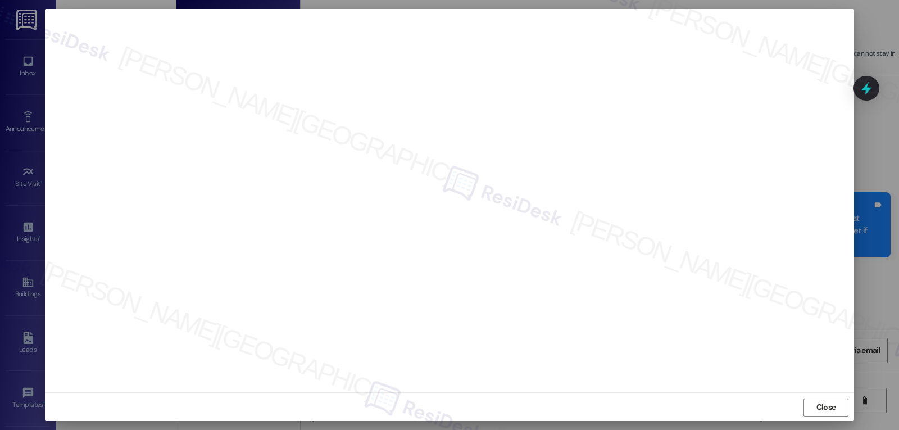
scroll to position [5, 0]
click at [824, 411] on span "Close" at bounding box center [826, 406] width 20 height 12
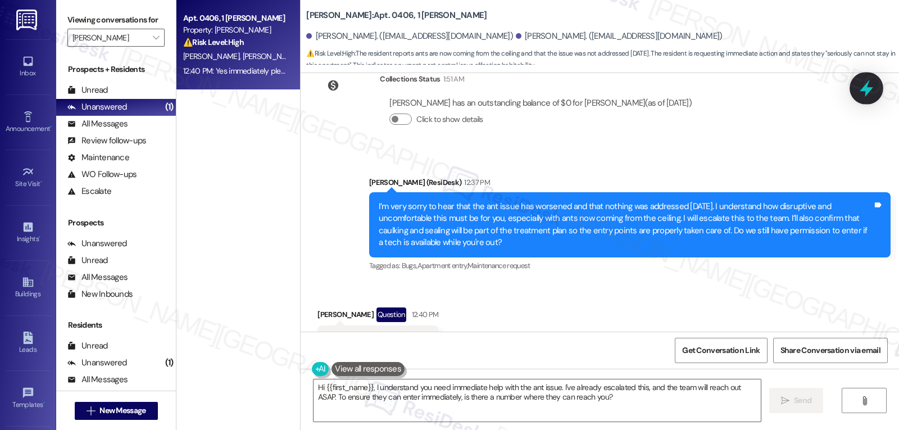
click at [873, 81] on icon at bounding box center [865, 88] width 19 height 19
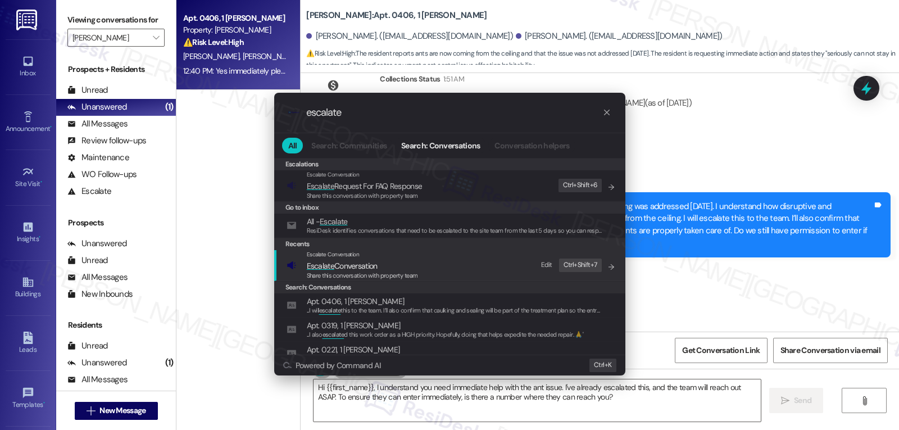
type input "escalate"
click at [375, 267] on span "Escalate Conversation" at bounding box center [342, 266] width 71 height 10
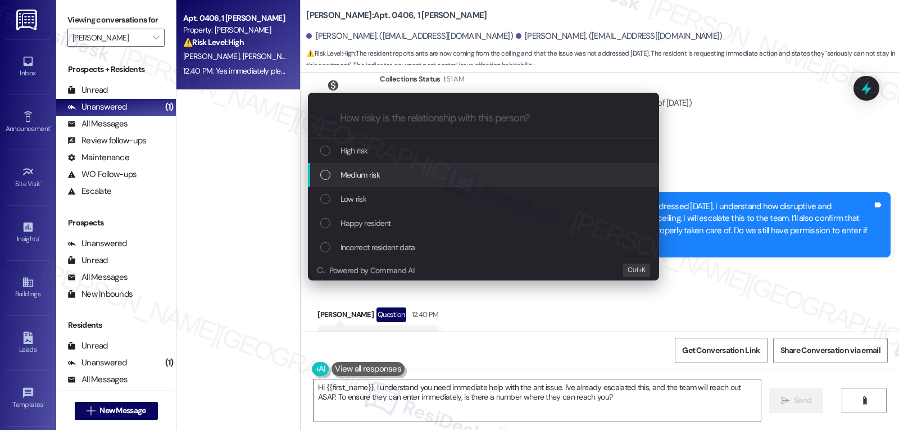
click at [395, 176] on div "Medium risk" at bounding box center [484, 174] width 329 height 12
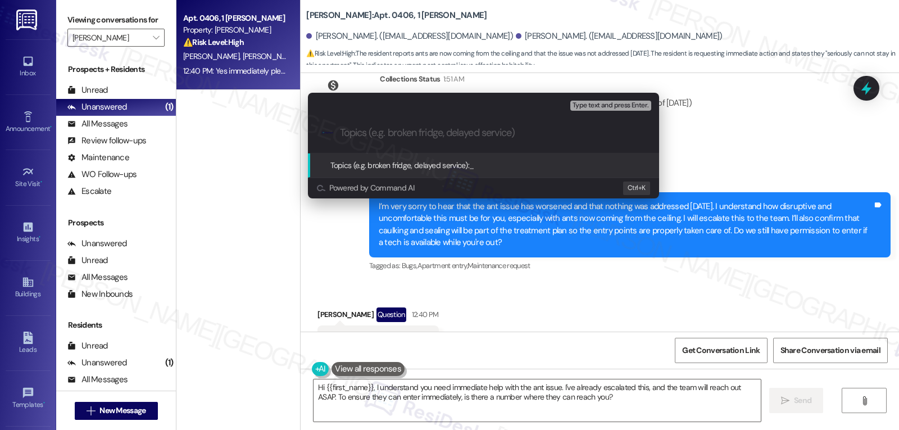
paste input "Follow-up on WO 16098011 - Major Ants infestation"
type input "Follow-up on WO 16098011 - Major Ants infestation"
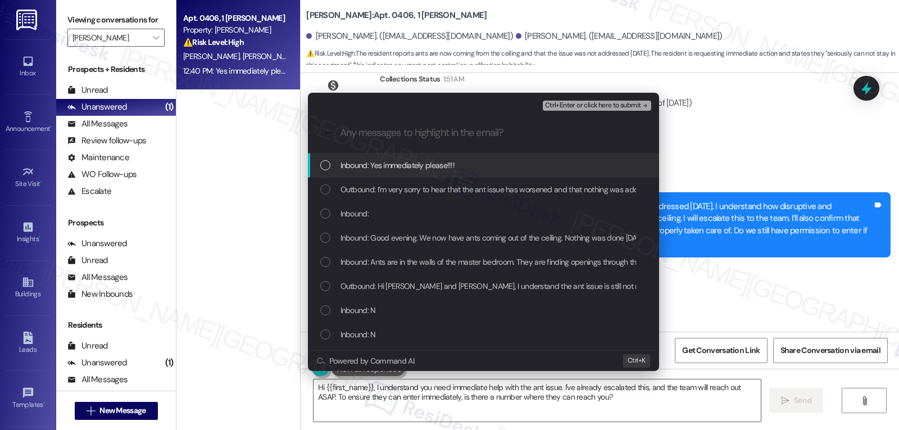
click at [385, 175] on div "Inbound: Yes immediately please!!!!" at bounding box center [483, 165] width 351 height 24
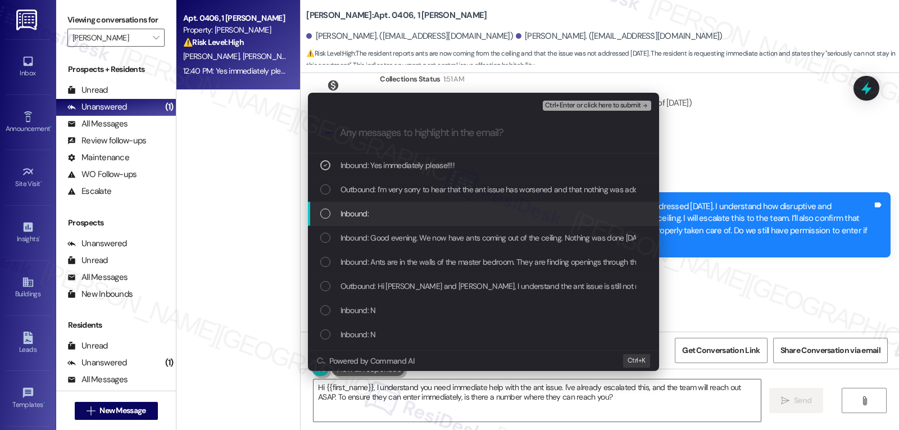
click at [394, 207] on div "Inbound:" at bounding box center [484, 213] width 329 height 12
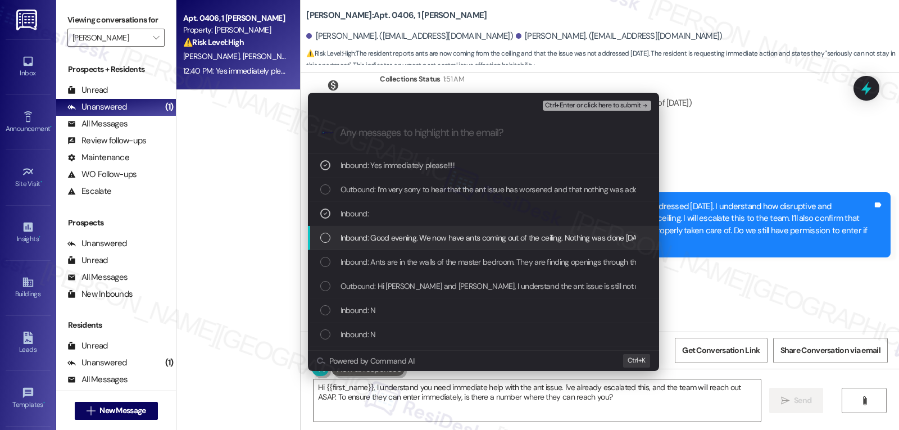
click at [400, 241] on span "Inbound: Good evening. We now have ants coming out of the ceiling. Nothing was …" at bounding box center [652, 237] width 624 height 12
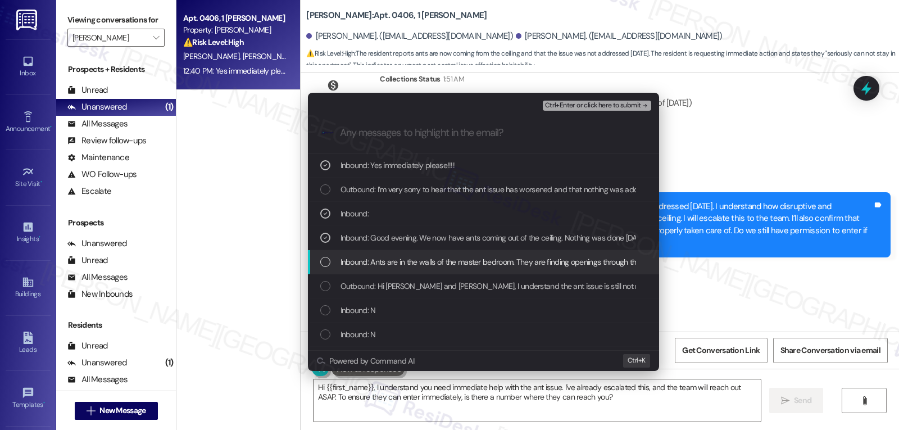
click at [399, 263] on span "Inbound: Ants are in the walls of the master bedroom. They are finding openings…" at bounding box center [891, 262] width 1102 height 12
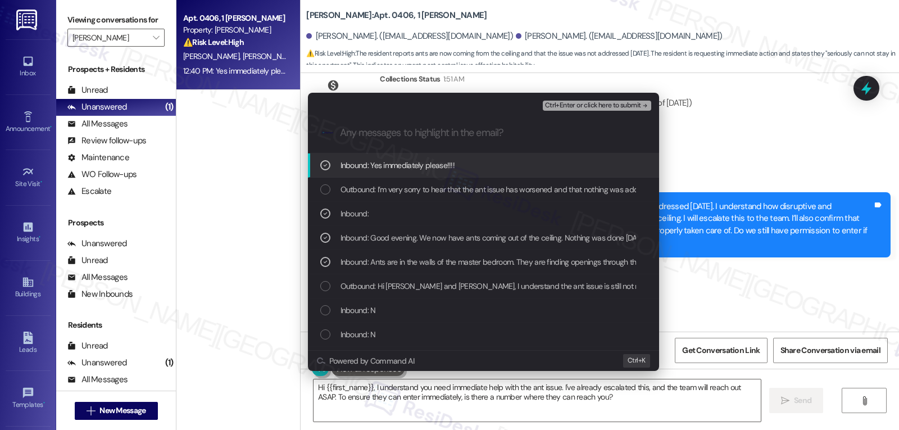
click at [602, 104] on span "Ctrl+Enter or click here to submit" at bounding box center [593, 106] width 96 height 8
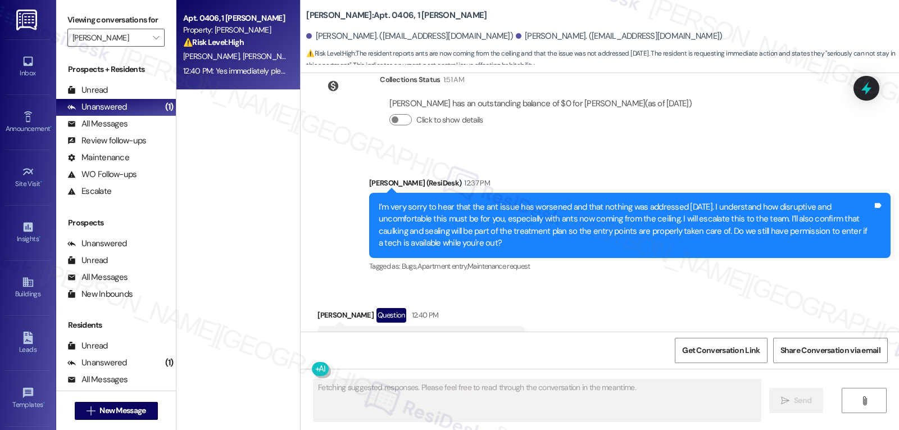
scroll to position [7752, 0]
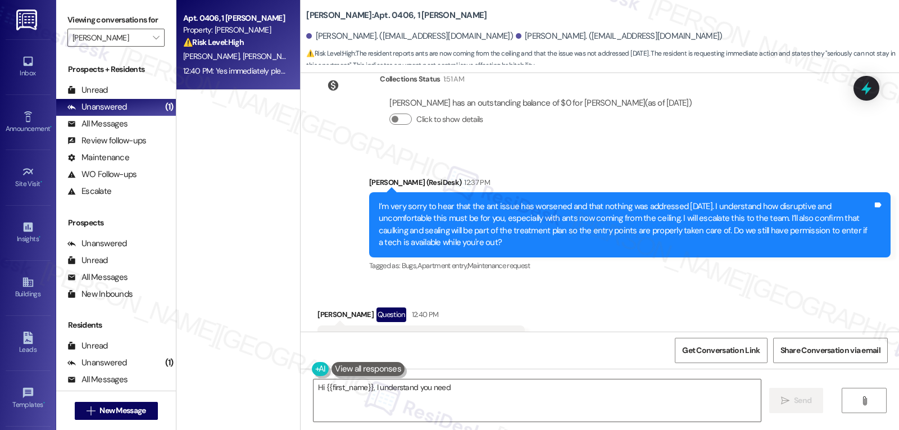
click at [318, 307] on div "Shaun Witcher Question 12:40 PM" at bounding box center [420, 316] width 207 height 18
copy div "Shaun"
click at [442, 403] on textarea "Hi {{first_name}}, I understand you need immediate assistance with the ant issu…" at bounding box center [536, 400] width 447 height 42
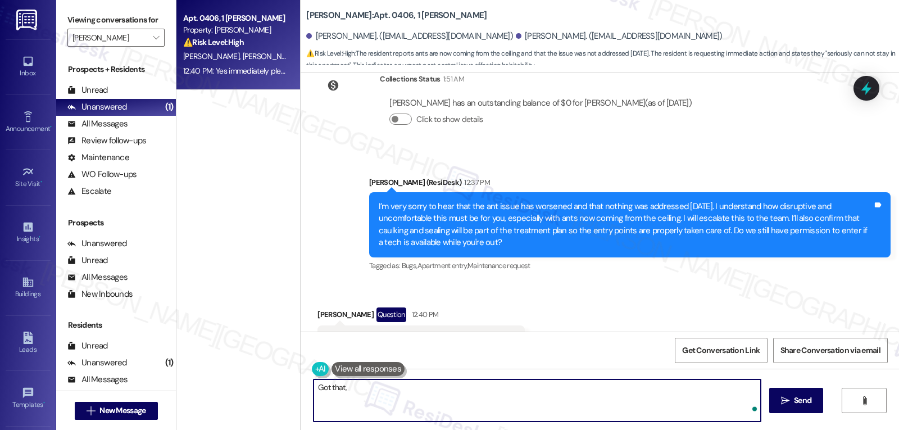
paste textarea "Shaun"
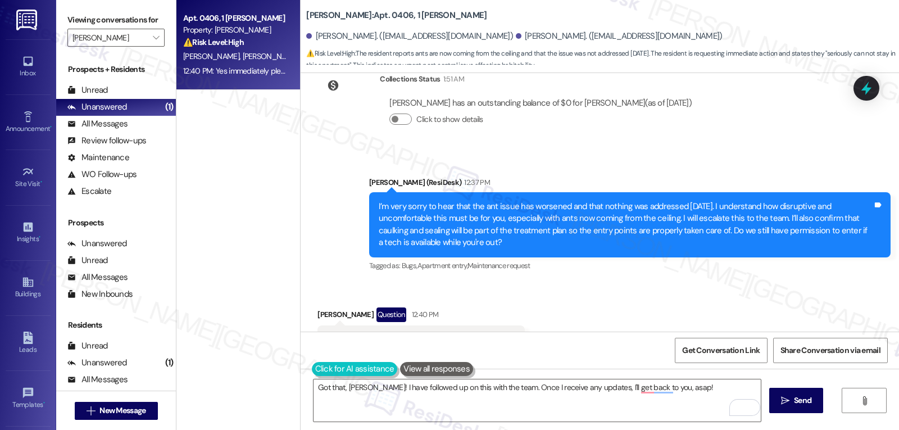
click at [312, 372] on button at bounding box center [355, 369] width 86 height 14
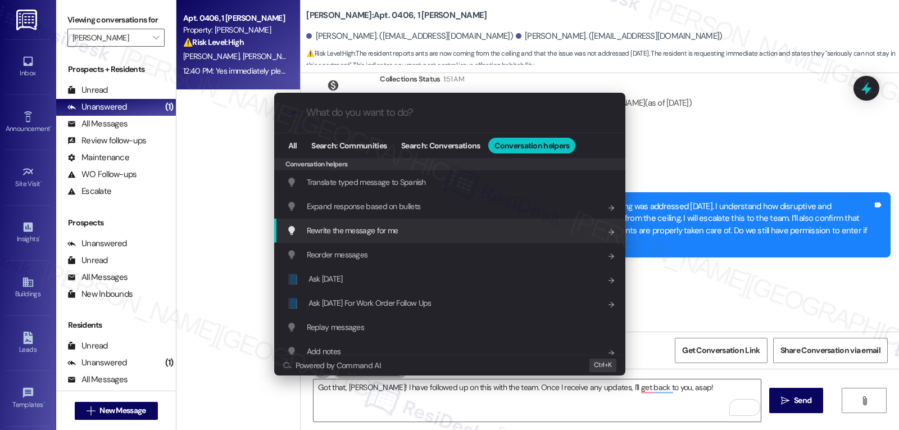
click at [349, 229] on span "Rewrite the message for me" at bounding box center [353, 230] width 92 height 10
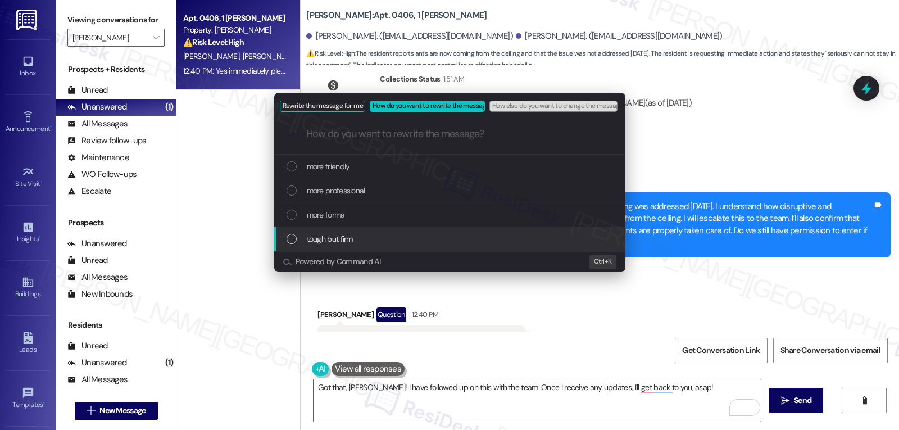
click at [345, 243] on span "tough but firm" at bounding box center [330, 239] width 46 height 12
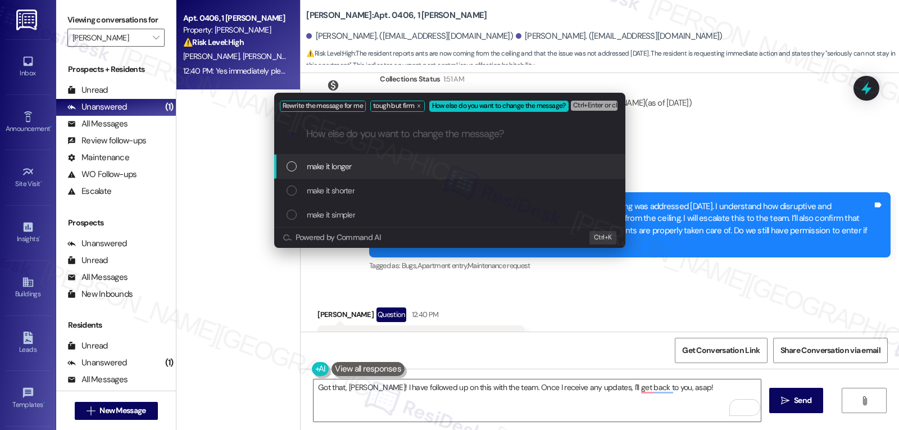
click at [348, 170] on span "make it longer" at bounding box center [329, 166] width 45 height 12
click at [551, 106] on span "Ctrl+Enter or click here to submit" at bounding box center [559, 106] width 96 height 8
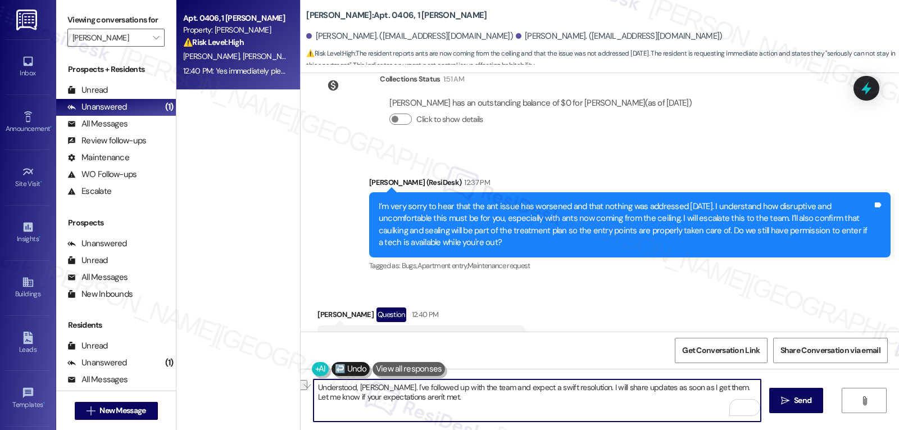
drag, startPoint x: 476, startPoint y: 389, endPoint x: 564, endPoint y: 384, distance: 88.4
click at [565, 384] on textarea "Understood, Shaun. I've followed up with the team and expect a swift resolution…" at bounding box center [536, 400] width 447 height 42
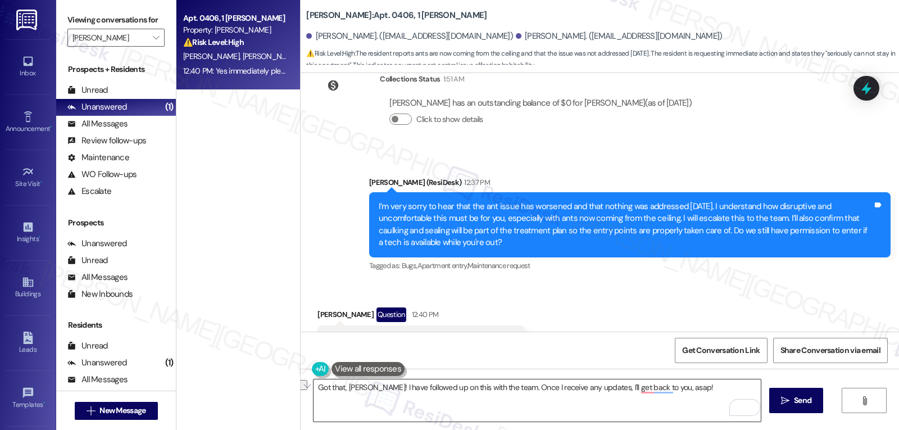
click at [660, 411] on textarea "Got that, Shaun! I have followed up on this with the team. Once I receive any u…" at bounding box center [536, 400] width 447 height 42
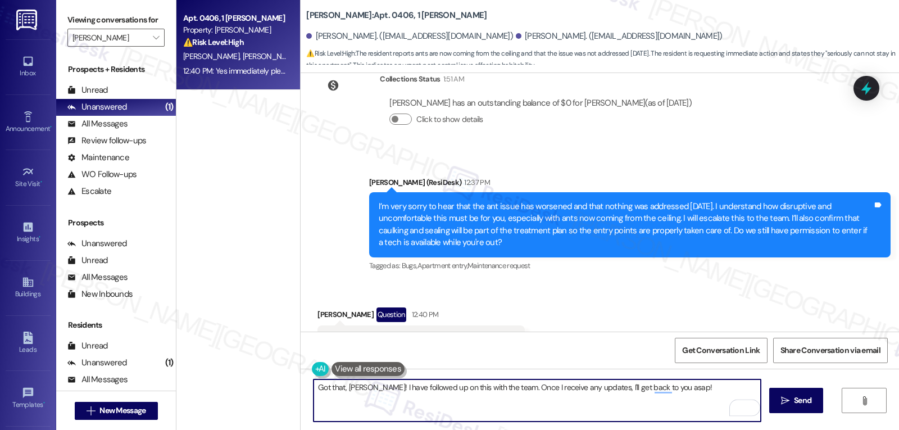
click at [679, 403] on textarea "Got that, Shaun! I have followed up on this with the team. Once I receive any u…" at bounding box center [536, 400] width 447 height 42
type textarea "Got that, Shaun! I have followed up on this with the team. Once I receive any u…"
click at [802, 404] on span "Send" at bounding box center [802, 400] width 17 height 12
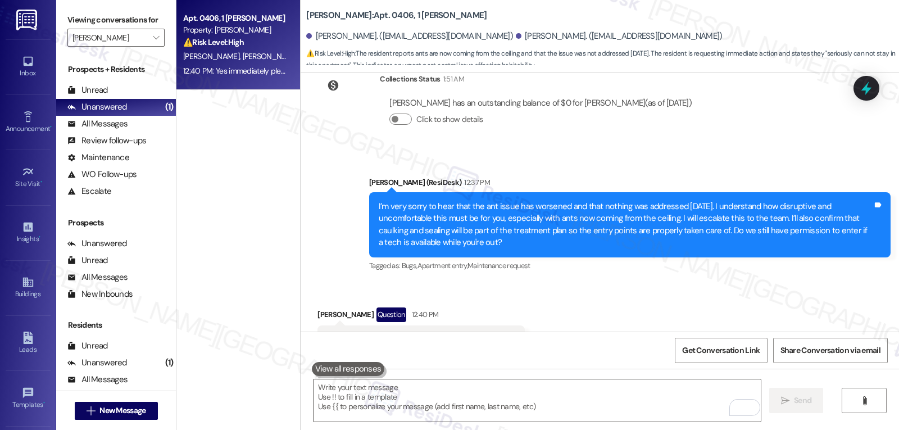
scroll to position [7752, 0]
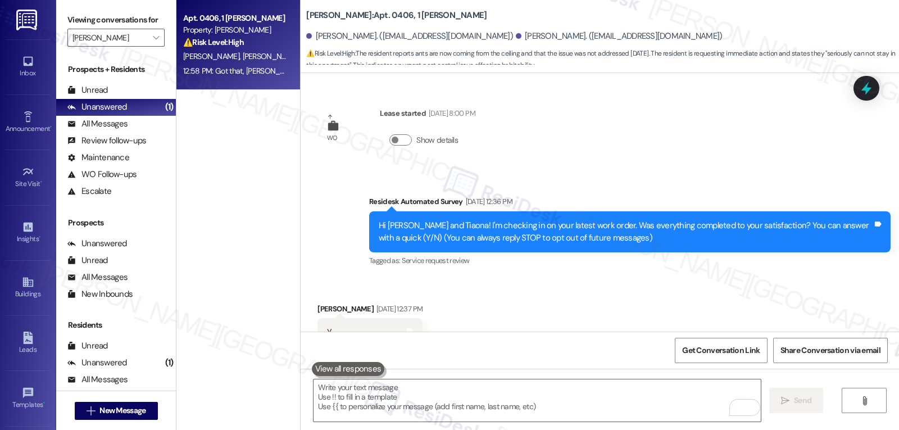
scroll to position [7752, 0]
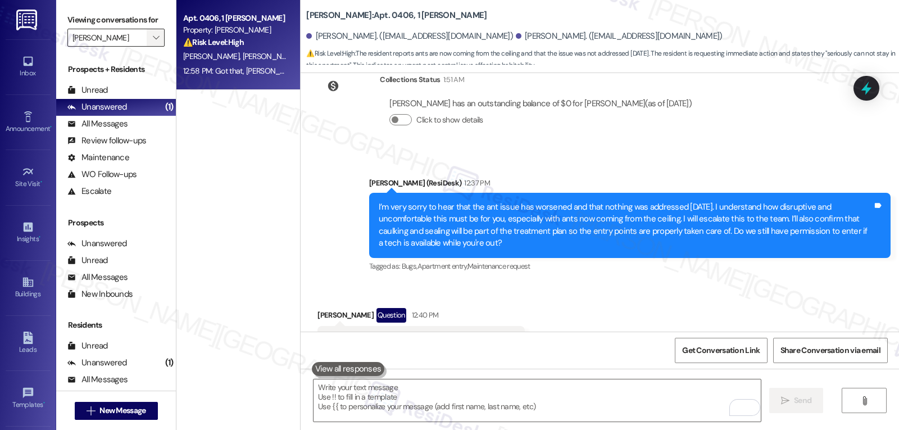
click at [151, 47] on span "" at bounding box center [156, 38] width 11 height 18
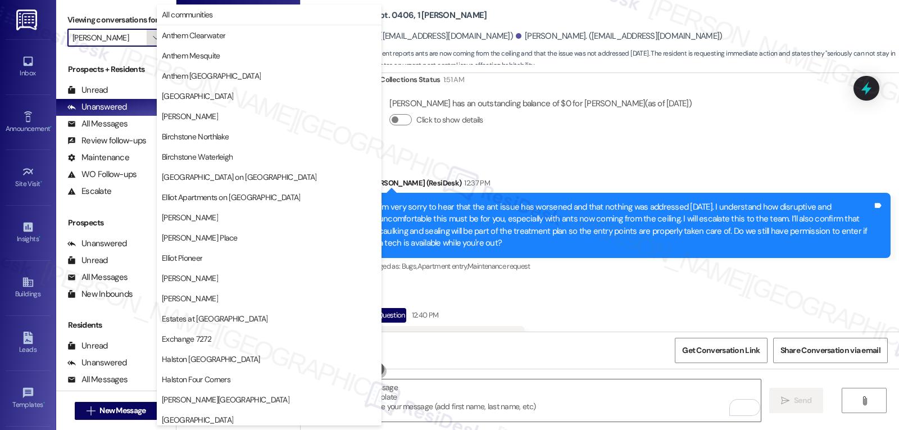
scroll to position [385, 0]
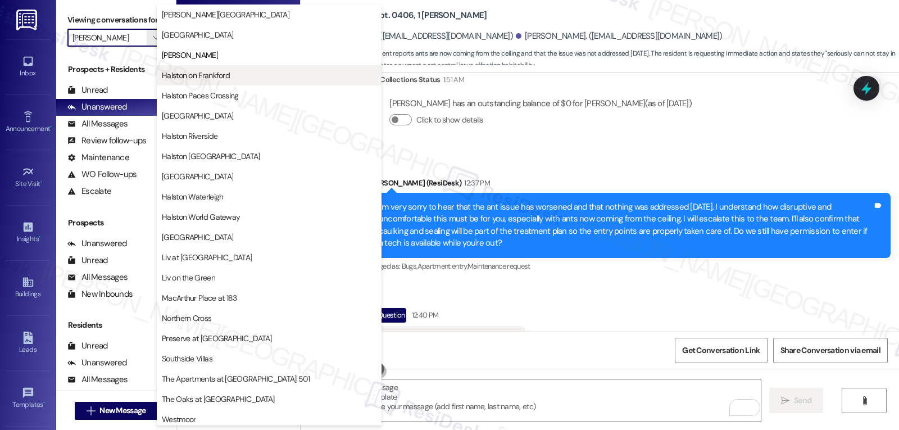
click at [232, 79] on span "Halston on Frankford" at bounding box center [269, 75] width 215 height 11
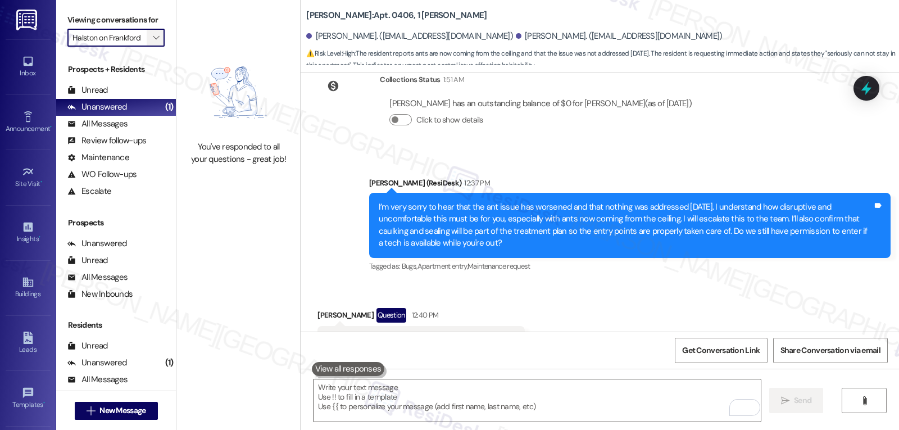
click at [153, 42] on icon "" at bounding box center [156, 37] width 6 height 9
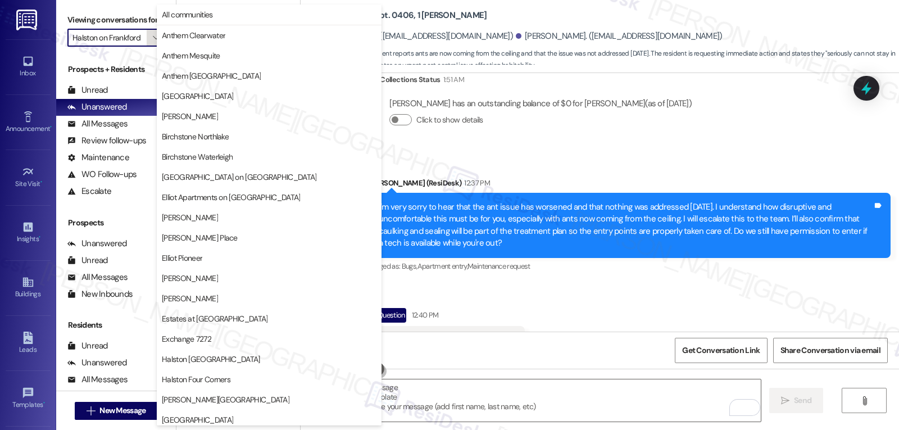
scroll to position [385, 0]
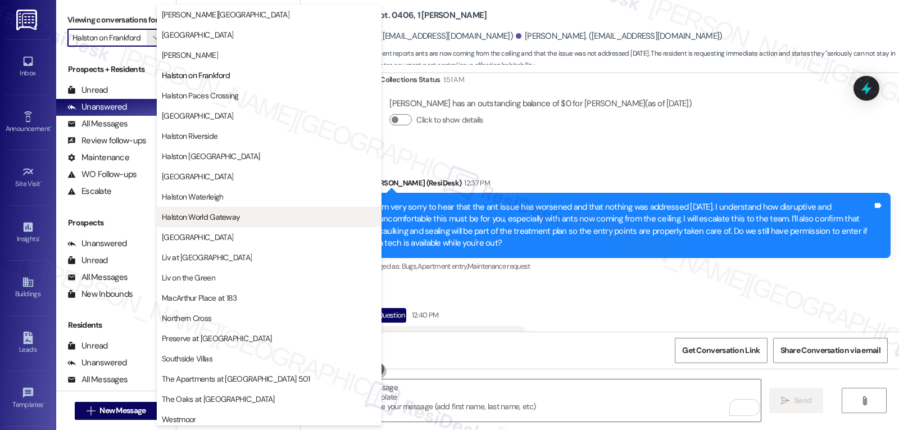
click at [258, 224] on button "Halston World Gateway" at bounding box center [269, 217] width 225 height 20
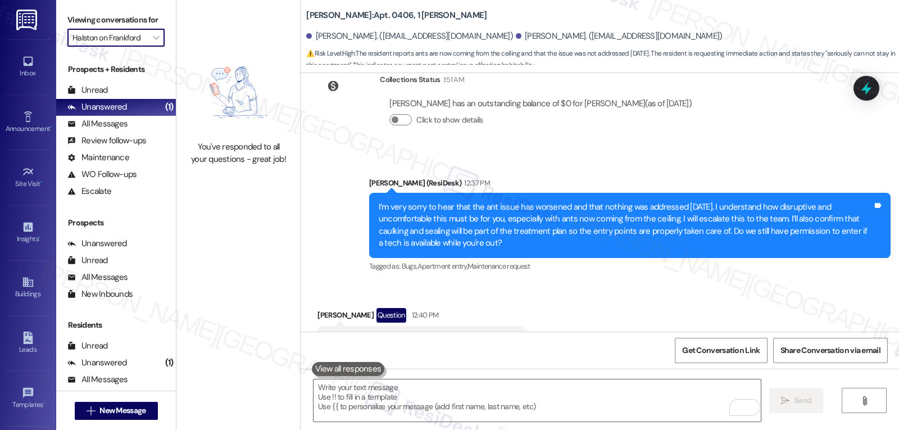
type input "Halston World Gateway"
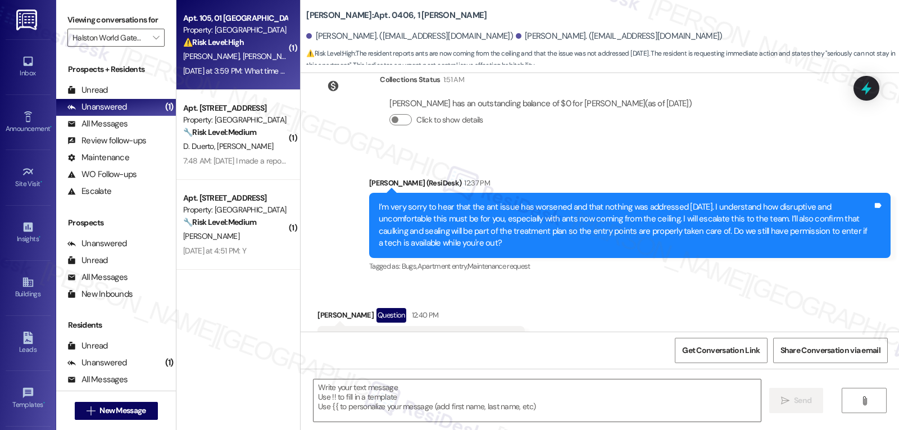
type textarea "Fetching suggested responses. Please feel free to read through the conversation…"
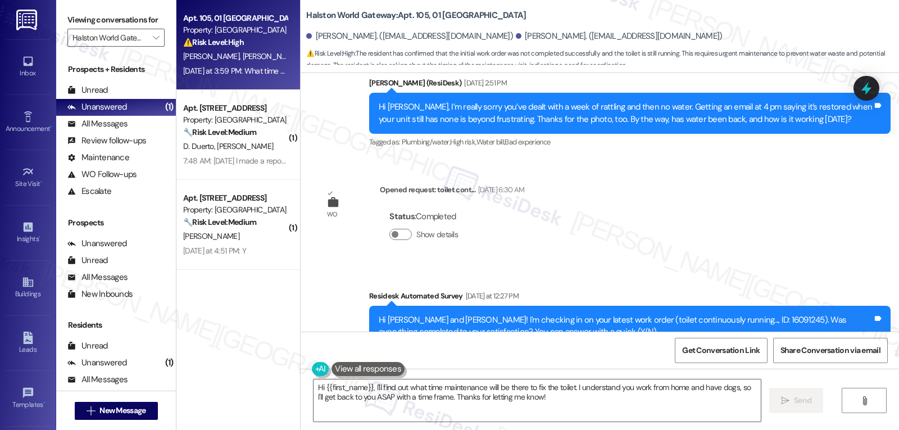
scroll to position [4504, 0]
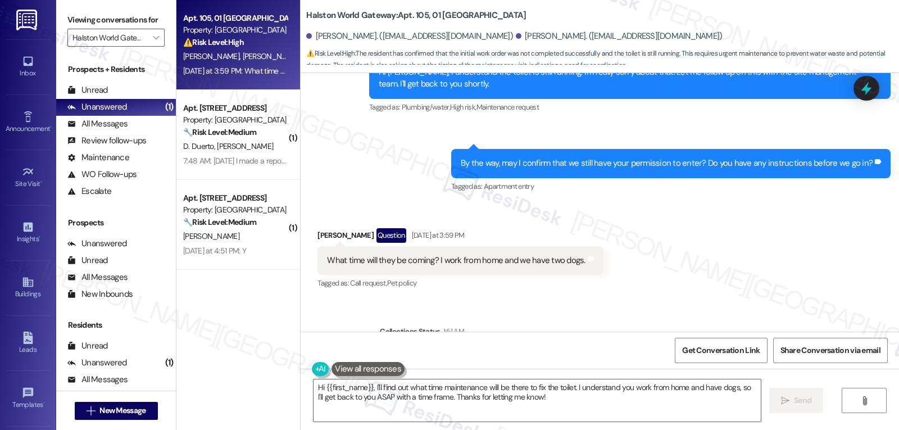
click at [317, 228] on div "Brianna Verney Question Yesterday at 3:59 PM" at bounding box center [459, 237] width 285 height 18
copy div "Brianna"
click at [488, 399] on textarea "Hi {{first_name}}, I'll find out what time maintenance will be there to fix the…" at bounding box center [536, 400] width 447 height 42
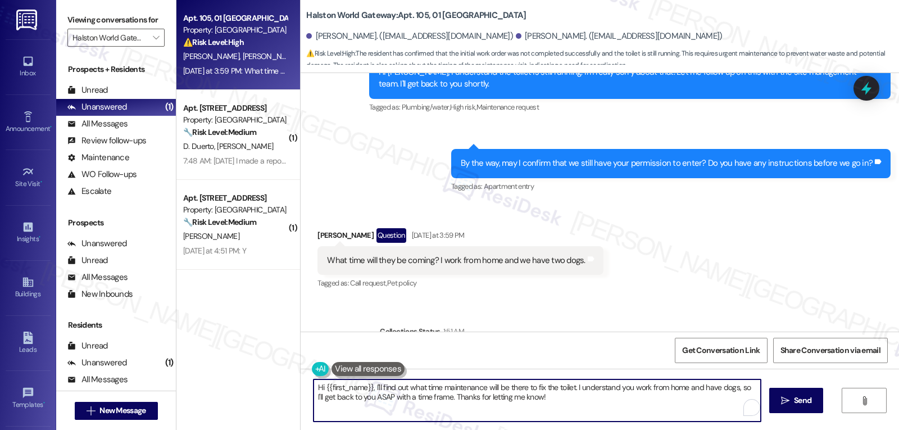
paste textarea "Brianna"
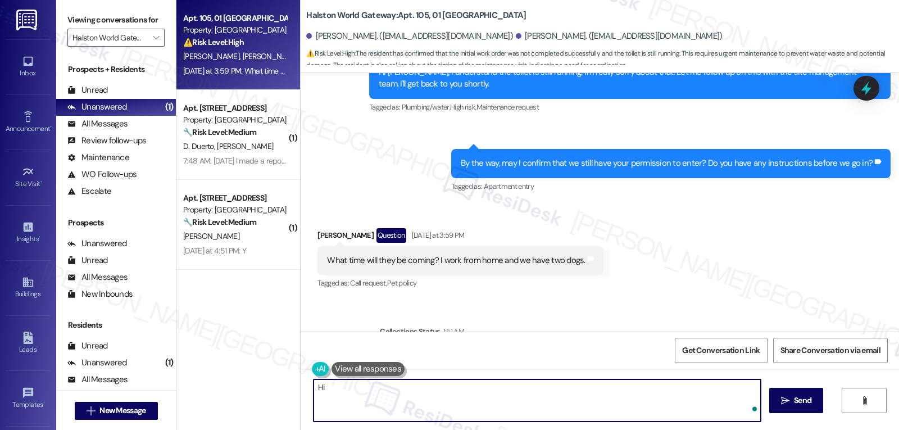
paste textarea "Brianna"
type textarea "Hi Brianna, I can't guarantee a time when they are coming, since they"
click at [858, 92] on icon at bounding box center [865, 88] width 19 height 19
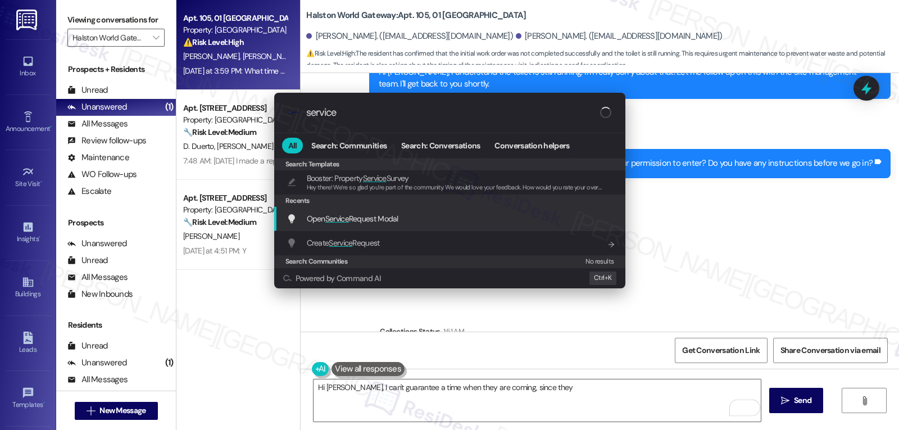
click at [381, 220] on span "Open Service Request Modal" at bounding box center [353, 218] width 92 height 10
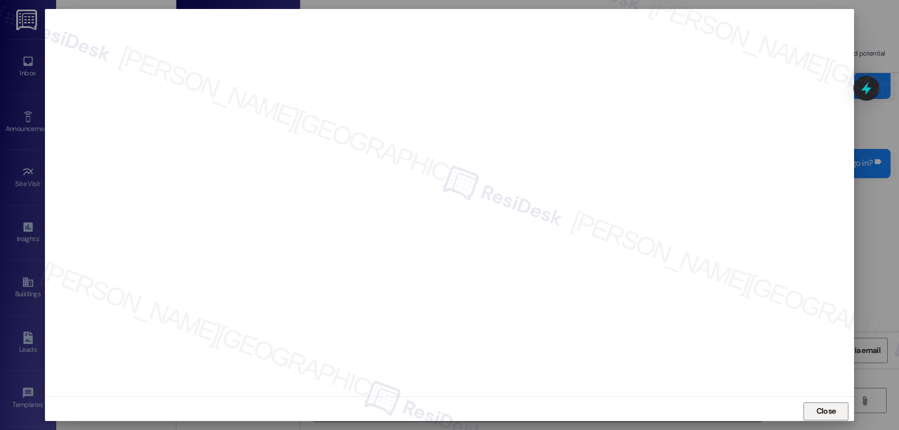
click at [835, 408] on span "Close" at bounding box center [826, 411] width 24 height 12
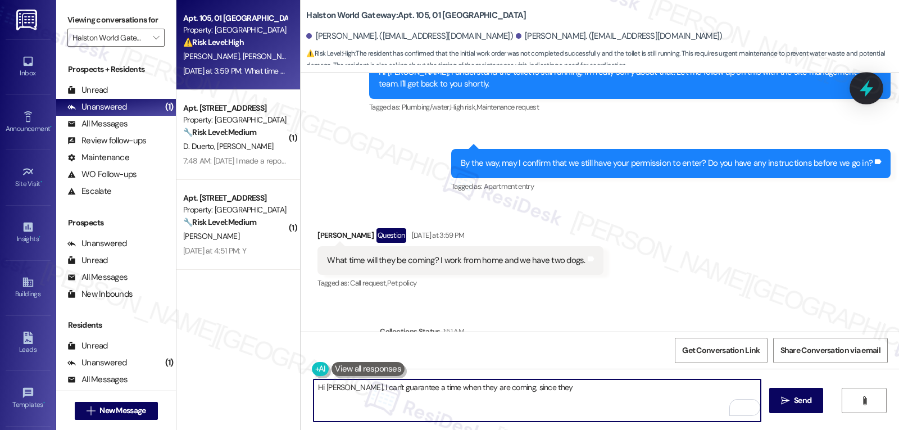
click at [865, 88] on icon at bounding box center [865, 88] width 13 height 17
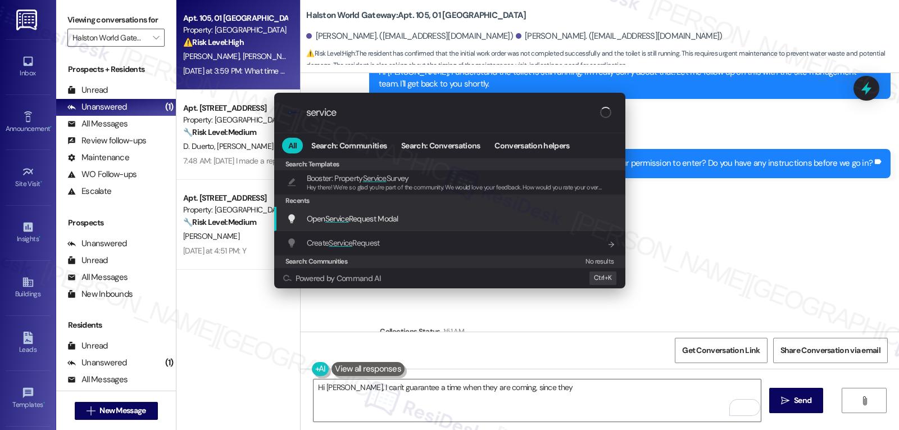
type input "service"
click at [369, 216] on span "Open Service Request Modal" at bounding box center [353, 218] width 92 height 10
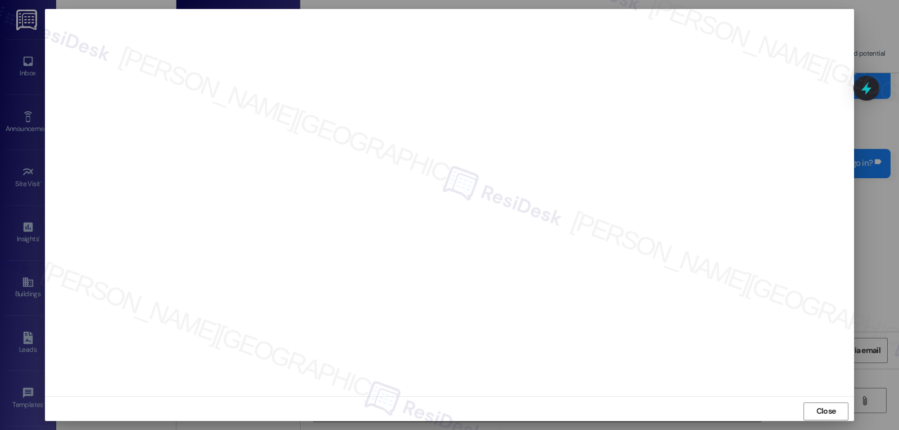
click at [823, 411] on span "Close" at bounding box center [826, 411] width 20 height 12
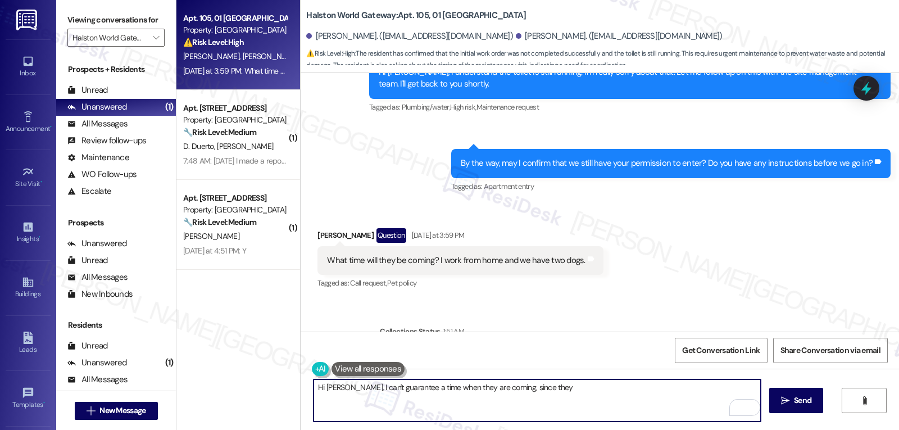
click at [527, 390] on textarea "Hi Brianna, I can't guarantee a time when they are coming, since they" at bounding box center [536, 400] width 447 height 42
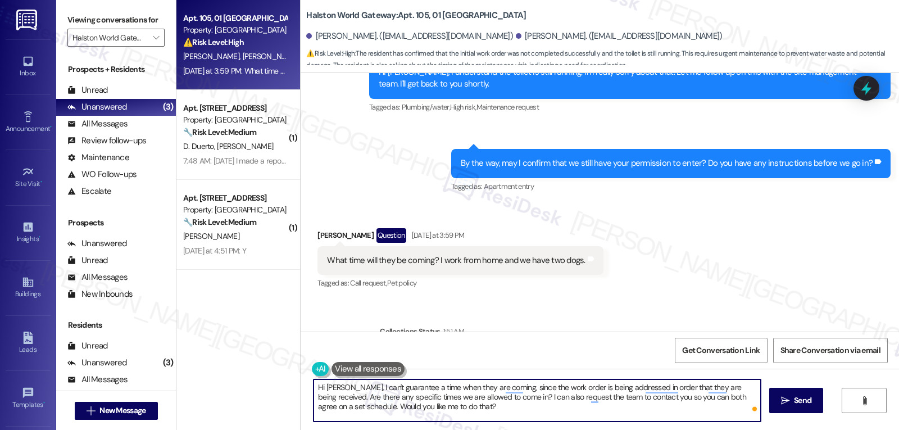
click at [477, 417] on textarea "Hi Brianna, I can't guarantee a time when they are coming, since the work order…" at bounding box center [536, 400] width 447 height 42
click at [521, 385] on textarea "Hi Brianna, I can't guarantee a time when they are coming, since the work order…" at bounding box center [536, 400] width 447 height 42
click at [521, 386] on textarea "Hi Brianna, I can't guarantee a time when they are coming, since the work order…" at bounding box center [536, 400] width 447 height 42
click at [531, 411] on textarea "Hi Brianna, I can't guarantee a time when they are coming, since work orders is…" at bounding box center [536, 400] width 447 height 42
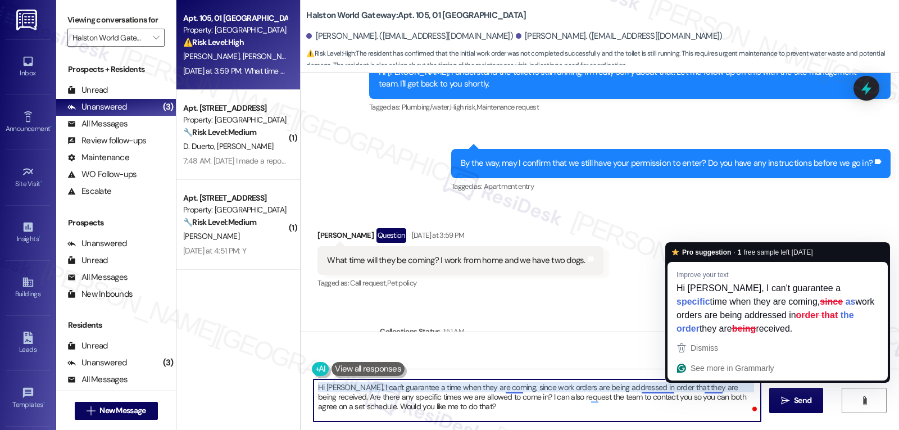
click at [703, 389] on textarea "Hi Brianna, I can't guarantee a time when they are coming, since work orders ar…" at bounding box center [536, 400] width 447 height 42
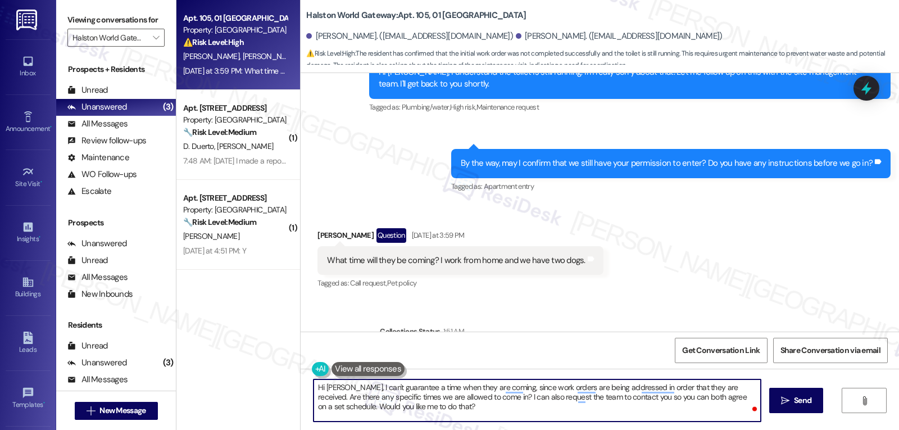
click at [441, 415] on textarea "Hi Brianna, I can't guarantee a time when they are coming, since work orders ar…" at bounding box center [536, 400] width 447 height 42
type textarea "Hi Brianna, I can't guarantee a time when they are coming, since work orders ar…"
click at [817, 403] on button " Send" at bounding box center [796, 400] width 54 height 25
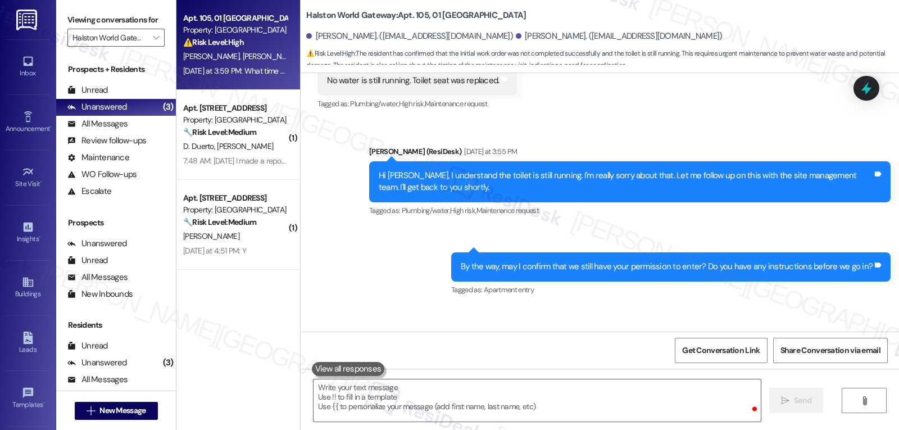
scroll to position [4400, 0]
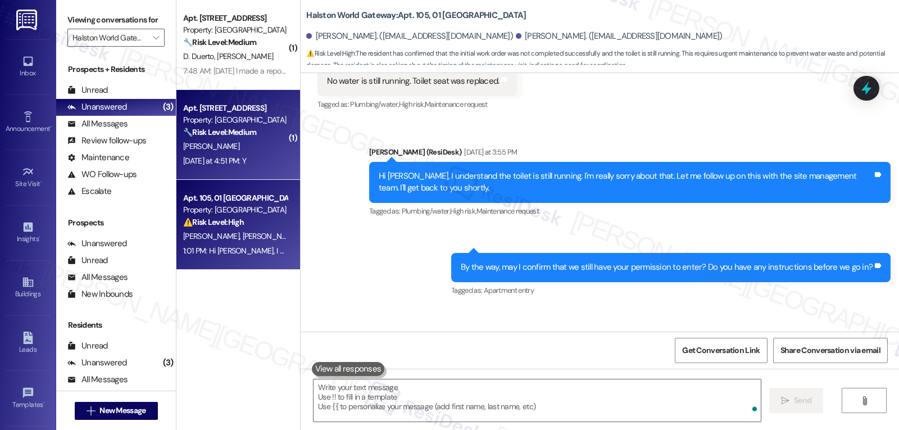
click at [220, 148] on div "A. Graves" at bounding box center [235, 146] width 106 height 14
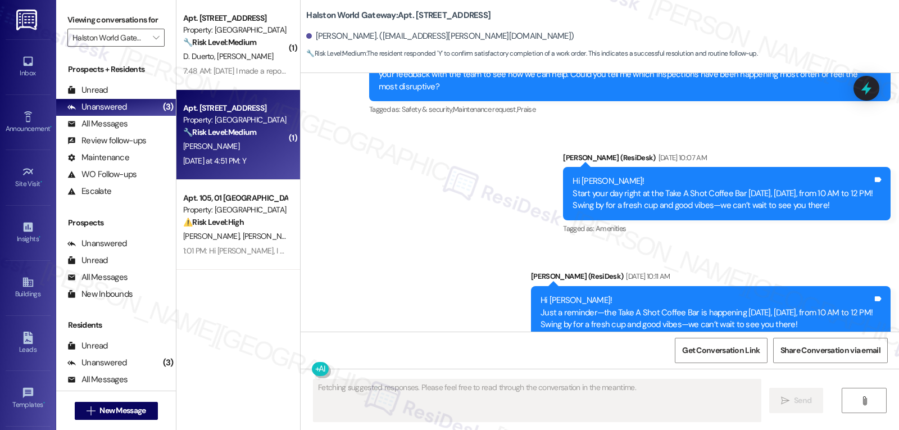
scroll to position [2979, 0]
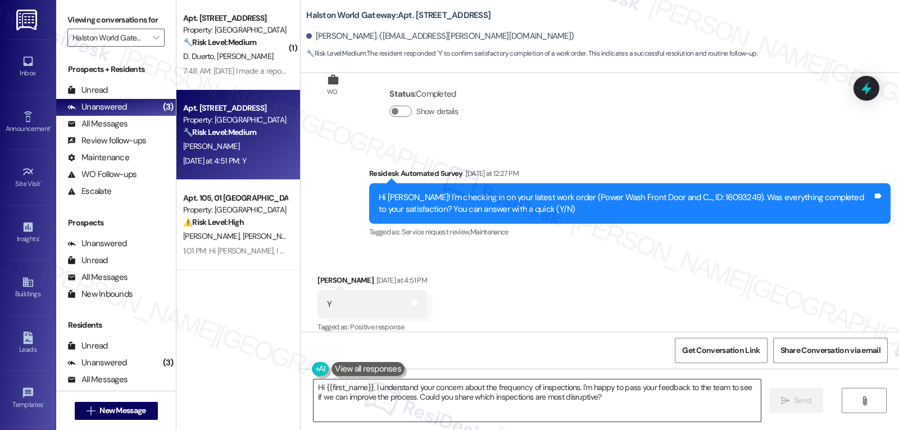
click at [642, 401] on textarea "Hi {{first_name}}, I understand your concern about the frequency of inspections…" at bounding box center [536, 400] width 447 height 42
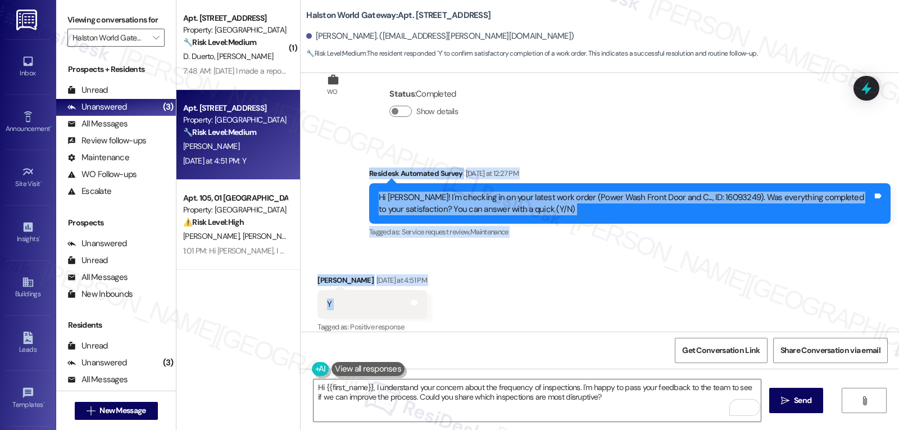
drag, startPoint x: 354, startPoint y: 161, endPoint x: 417, endPoint y: 283, distance: 136.9
click at [412, 286] on div "WO Lease started Mar 13, 2025 at 8:00 PM Show details Survey, sent via SMS Resi…" at bounding box center [599, 202] width 598 height 258
copy div "Residesk Automated Survey Yesterday at 12:27 PM Hi Amber! I'm checking in on yo…"
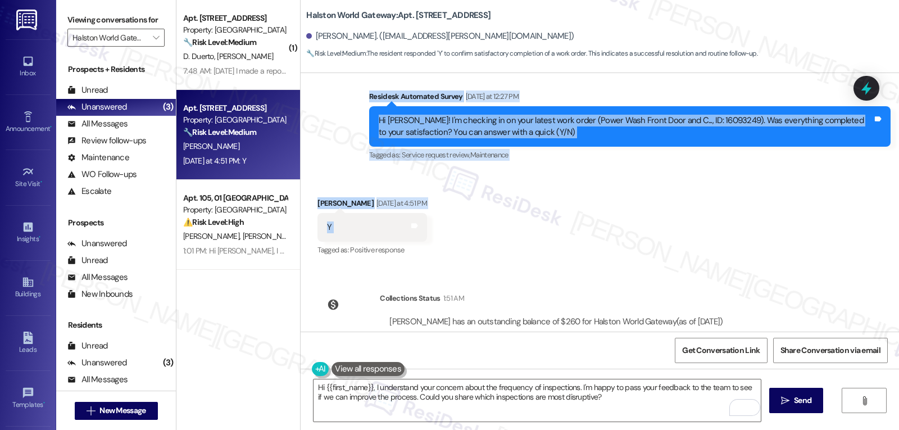
scroll to position [3083, 0]
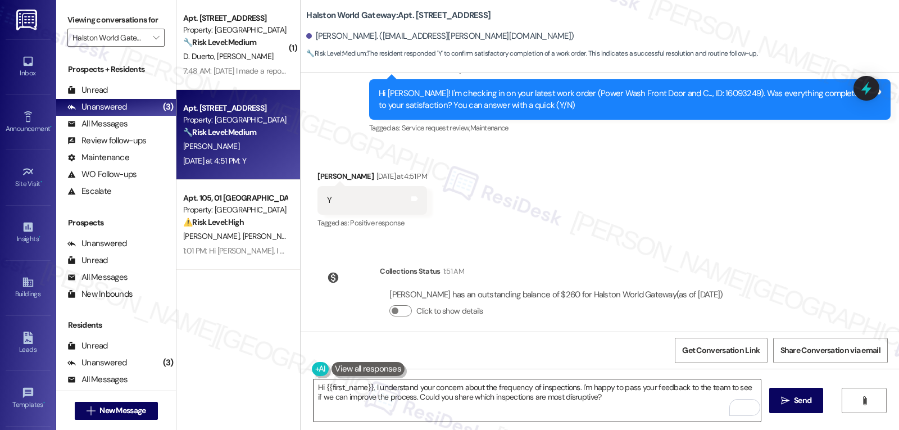
click at [528, 414] on textarea "Hi {{first_name}}, I understand your concern about the frequency of inspections…" at bounding box center [536, 400] width 447 height 42
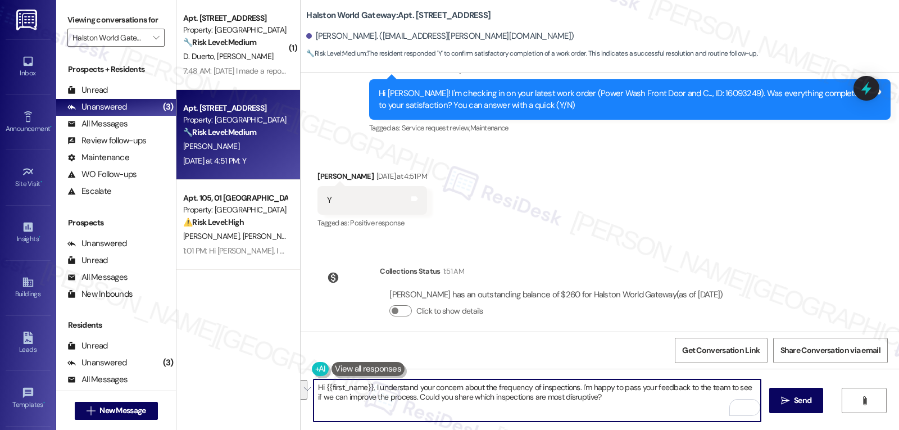
paste textarea "“Thanks, Amber! I’m glad to hear the work was completed to your satisfaction. I…"
click at [314, 391] on textarea "“Thanks, Amber! I’m glad to hear the work was completed to your satisfaction. I…" at bounding box center [536, 400] width 447 height 42
click at [527, 399] on textarea "Thanks, Amber! I’m glad to hear the work was completed to your satisfaction. If…" at bounding box center [536, 400] width 447 height 42
type textarea "Thanks, Amber! I’m glad to hear the work was completed to your satisfaction. If…"
click at [774, 399] on button " Send" at bounding box center [796, 400] width 54 height 25
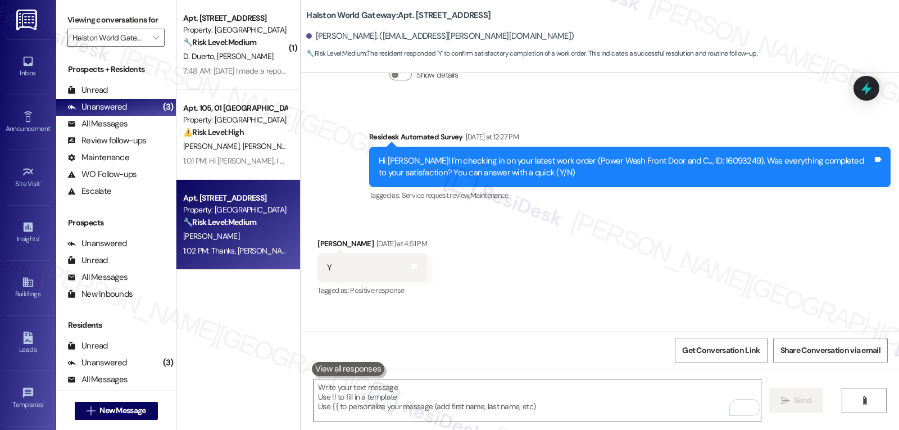
scroll to position [2979, 0]
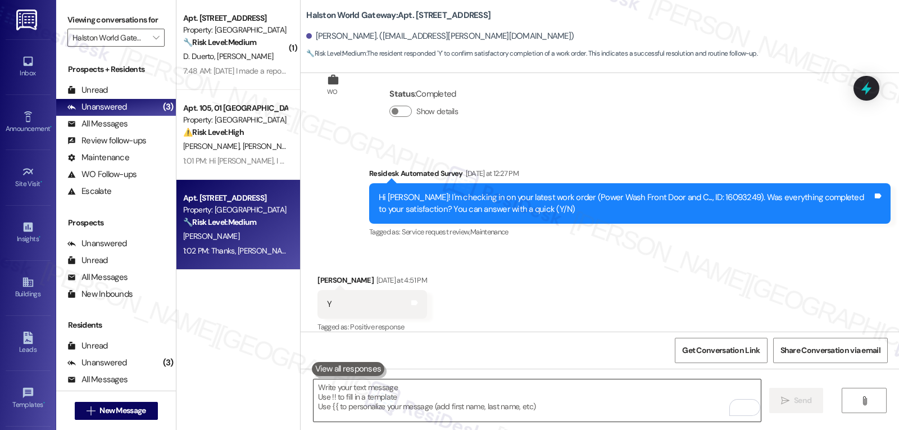
click at [352, 399] on textarea "To enrich screen reader interactions, please activate Accessibility in Grammarl…" at bounding box center [536, 400] width 447 height 42
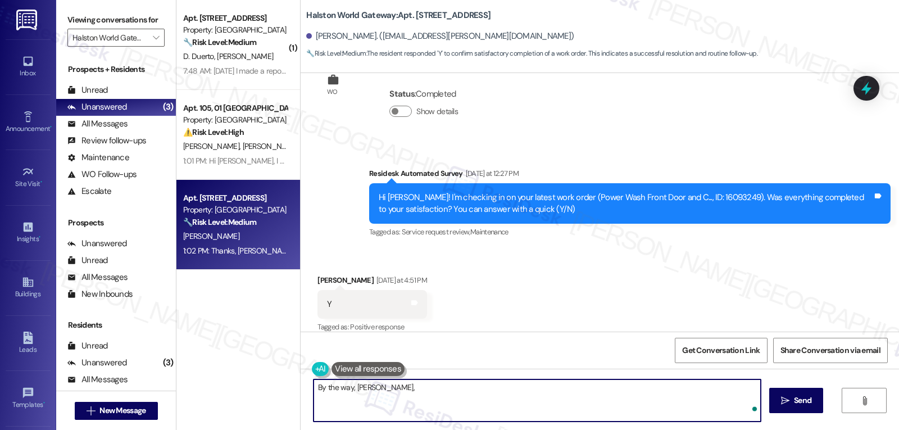
paste textarea "Just curious—has {{property}} been everything you hoped for? I’d love to hear y…"
click at [682, 380] on textarea "By the way, Amber, just curious—has {{property}} been everything you hoped for?…" at bounding box center [536, 400] width 447 height 42
type textarea "By the way, Amber, just curious—has {{property}} been everything you hoped for?…"
click at [799, 395] on span "Send" at bounding box center [802, 400] width 17 height 12
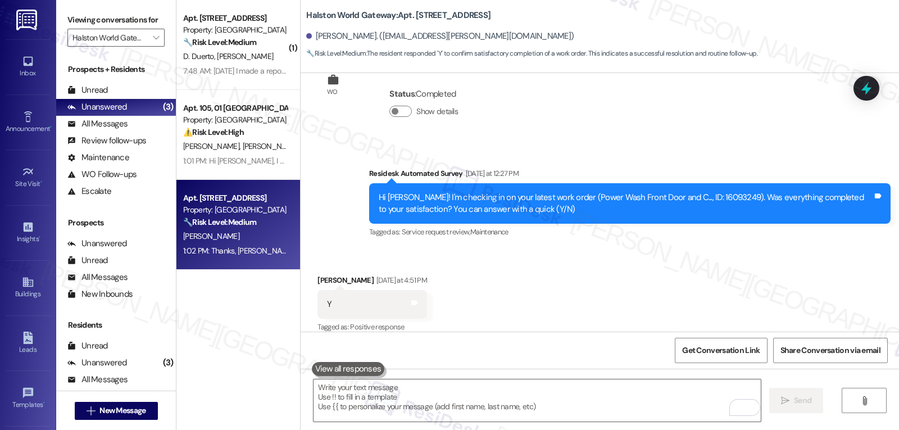
scroll to position [3251, 0]
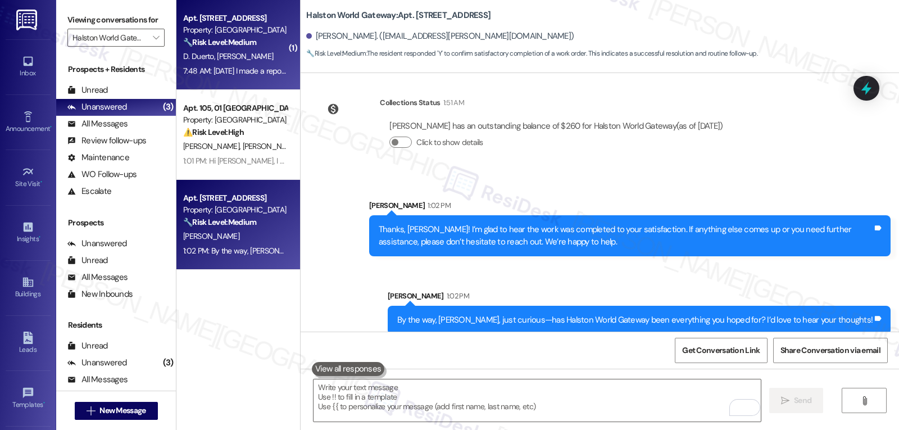
click at [202, 64] on div "7:48 AM: Last Monday I made a report to maintenance to have wasp nests removed.…" at bounding box center [235, 71] width 106 height 14
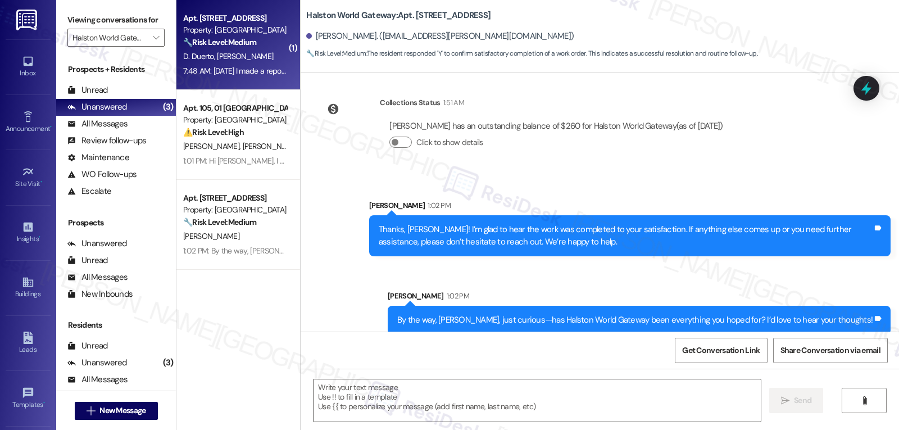
type textarea "Fetching suggested responses. Please feel free to read through the conversation…"
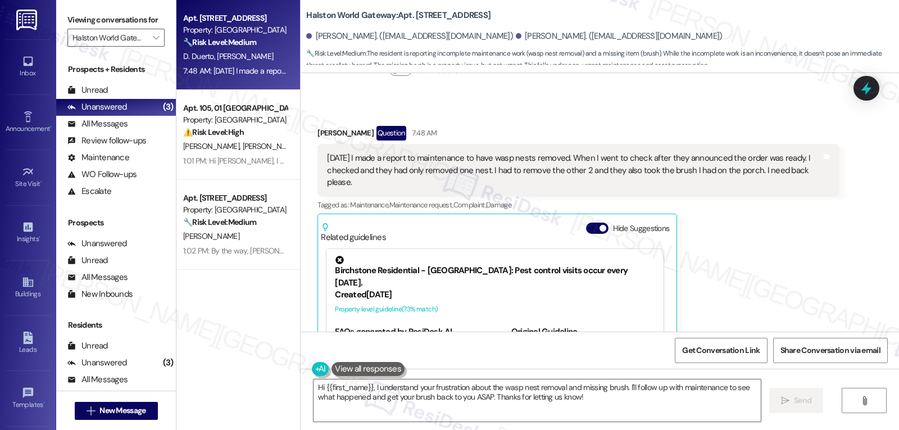
scroll to position [5865, 0]
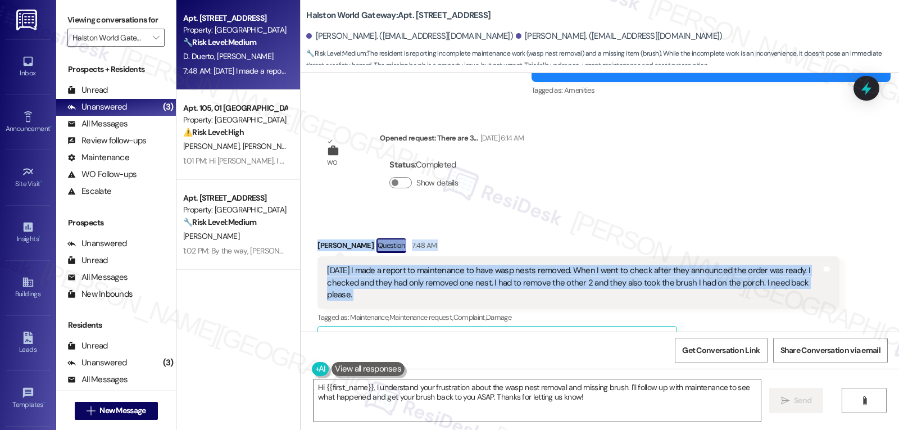
drag, startPoint x: 309, startPoint y: 163, endPoint x: 839, endPoint y: 206, distance: 531.9
click at [839, 230] on div "Received via SMS Dionicio Duerto Question 7:48 AM Last Monday I made a report t…" at bounding box center [578, 384] width 538 height 309
copy div "Dionicio Duerto Question 7:48 AM Last Monday I made a report to maintenance to …"
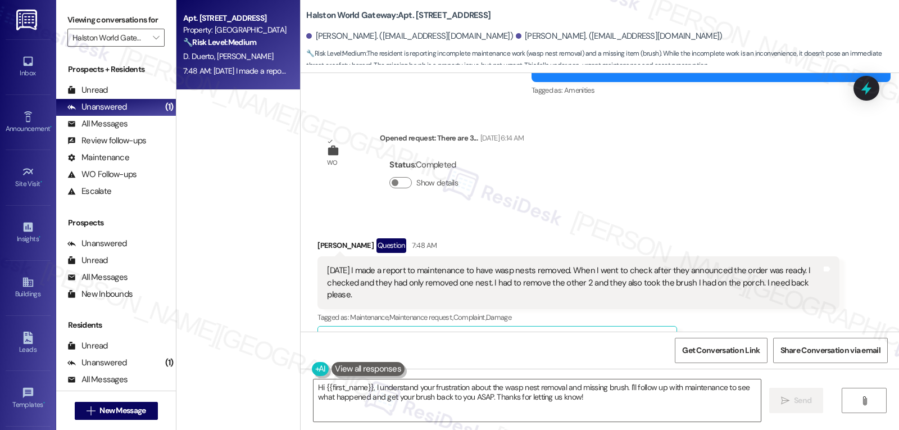
click at [805, 291] on div "Dionicio Duerto Question 7:48 AM Last Monday I made a report to maintenance to …" at bounding box center [577, 384] width 521 height 293
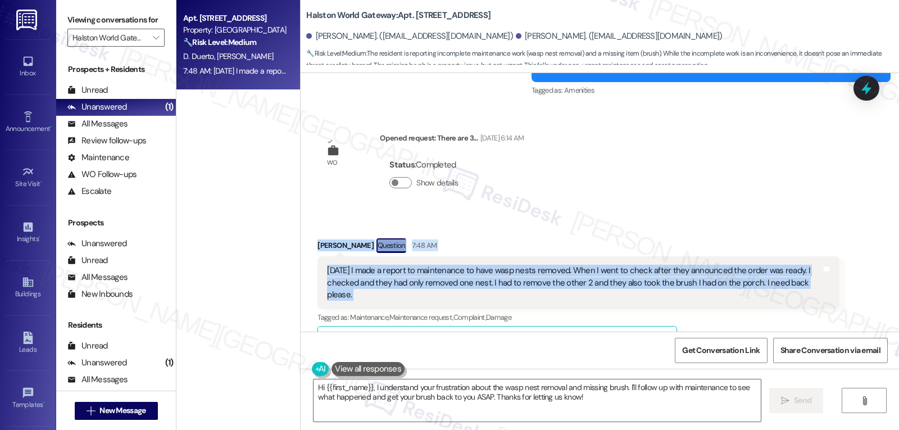
drag, startPoint x: 304, startPoint y: 161, endPoint x: 831, endPoint y: 194, distance: 527.8
click at [831, 230] on div "Received via SMS Dionicio Duerto Question 7:48 AM Last Monday I made a report t…" at bounding box center [578, 384] width 538 height 309
copy div "Dionicio Duerto Question 7:48 AM Last Monday I made a report to maintenance to …"
click at [542, 403] on textarea "Hi {{first_name}}, I understand your frustration about the wasp nest removal an…" at bounding box center [536, 400] width 447 height 42
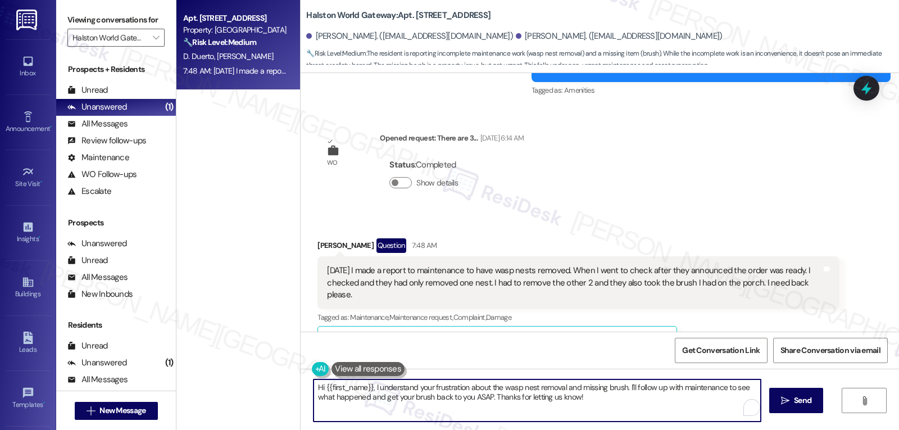
paste textarea "Dionicio, thank you for letting us know. I’m sorry the nests weren’t fully remo…"
click at [493, 396] on textarea "Hi Dionicio, thank you for letting us know. I’m sorry the nests weren’t fully r…" at bounding box center [536, 400] width 447 height 42
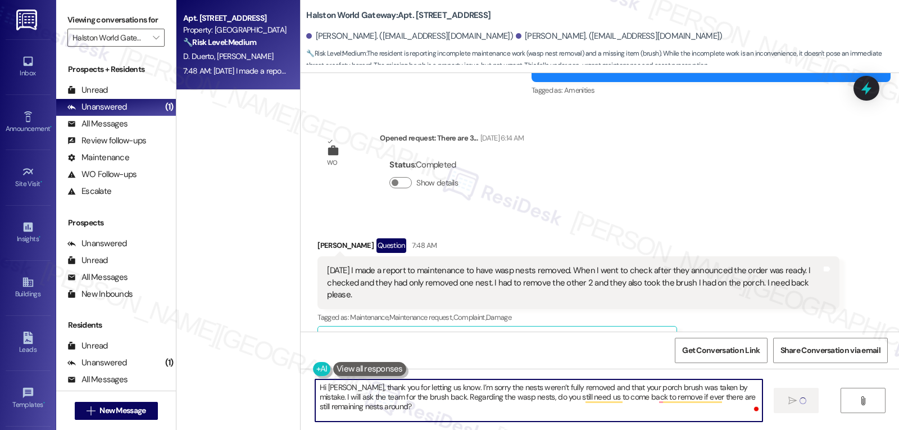
type textarea "Hi Dionicio, thank you for letting us know. I’m sorry the nests weren’t fully r…"
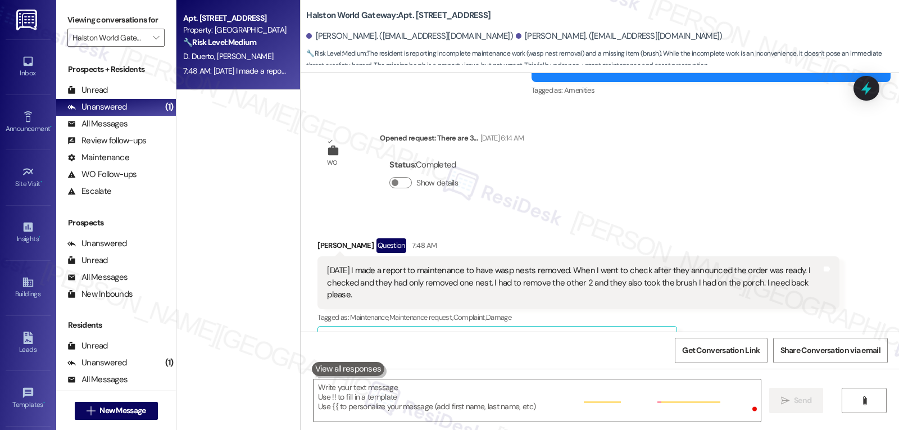
scroll to position [5977, 0]
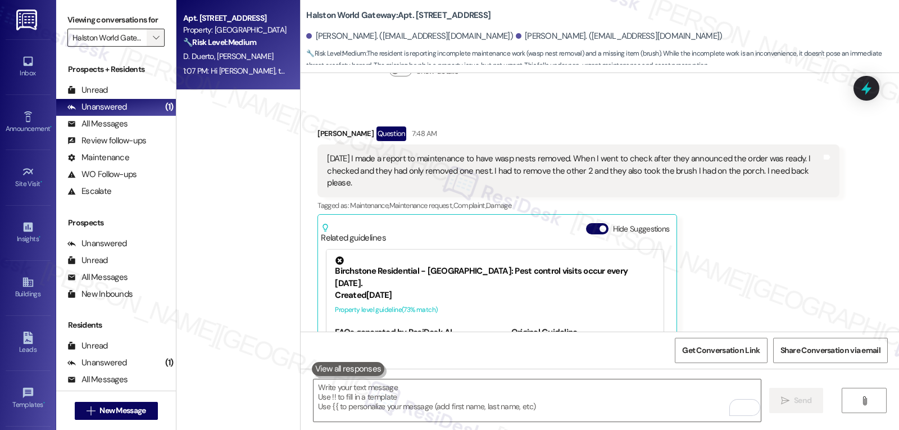
click at [153, 42] on icon "" at bounding box center [156, 37] width 6 height 9
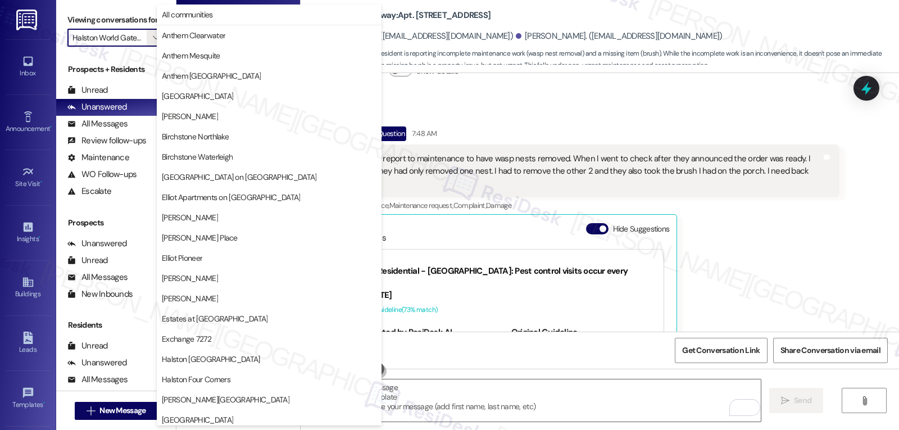
scroll to position [389, 0]
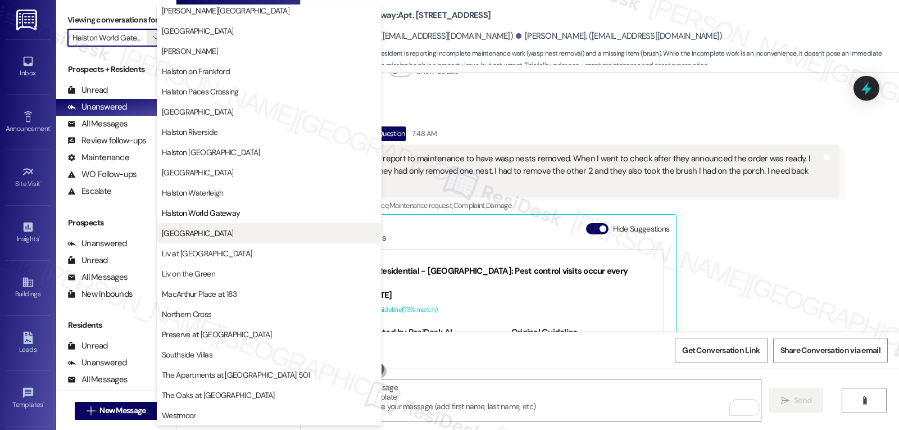
click at [187, 231] on span "[GEOGRAPHIC_DATA]" at bounding box center [197, 232] width 71 height 11
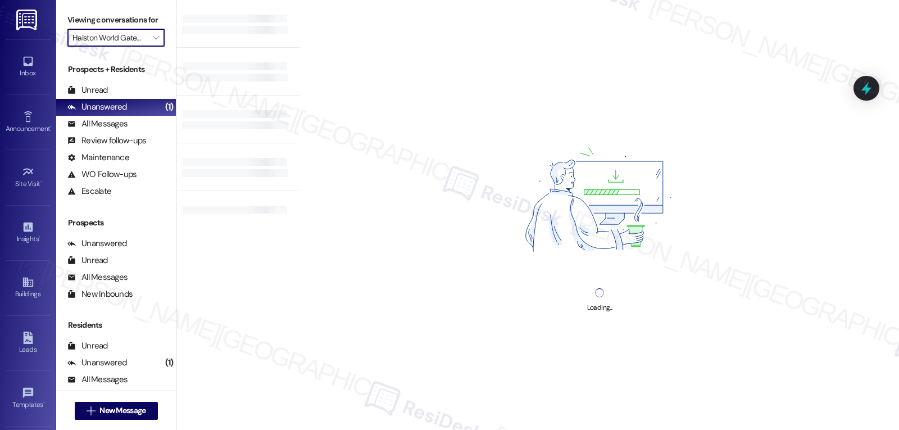
type input "[GEOGRAPHIC_DATA]"
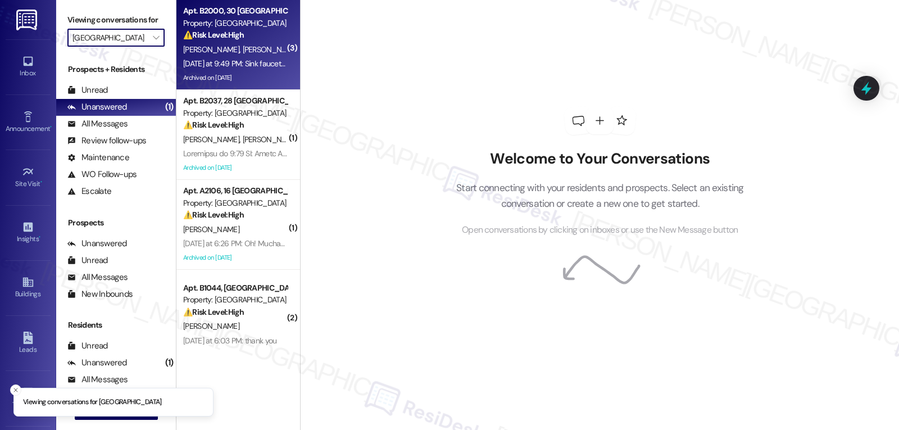
click at [231, 66] on div "Yesterday at 9:49 PM: Sink faucet still dripping Yesterday at 9:49 PM: Sink fau…" at bounding box center [252, 63] width 139 height 10
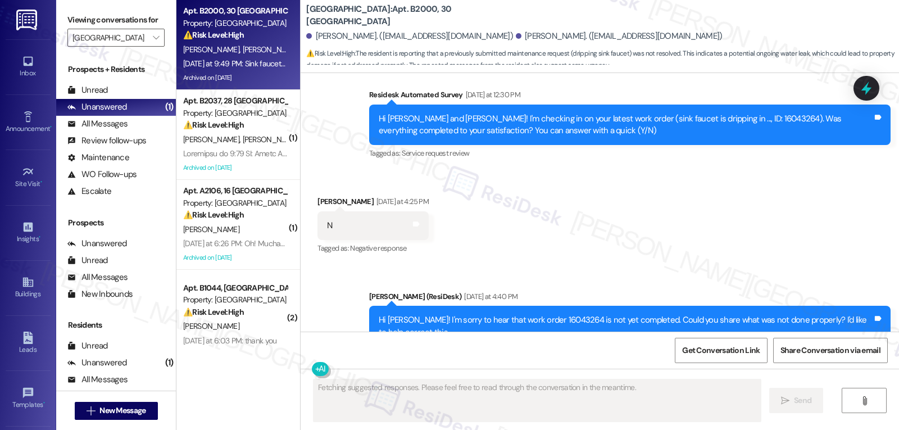
scroll to position [9156, 0]
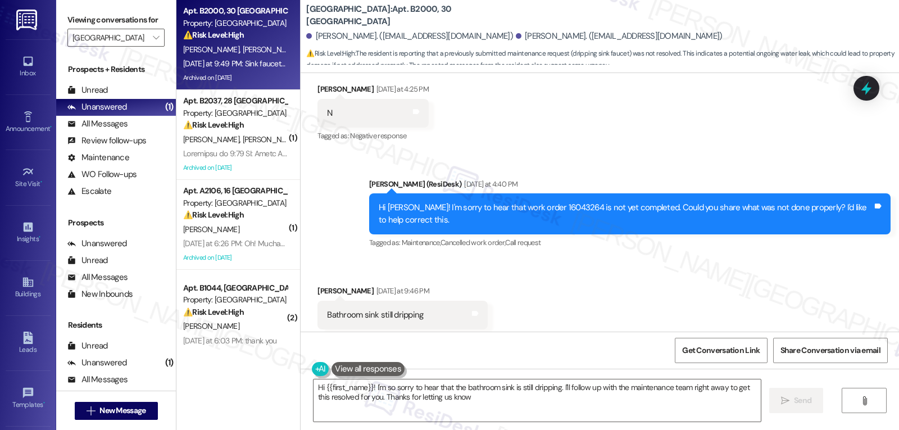
type textarea "Hi {{first_name}}! I'm so sorry to hear that the bathroom sink is still drippin…"
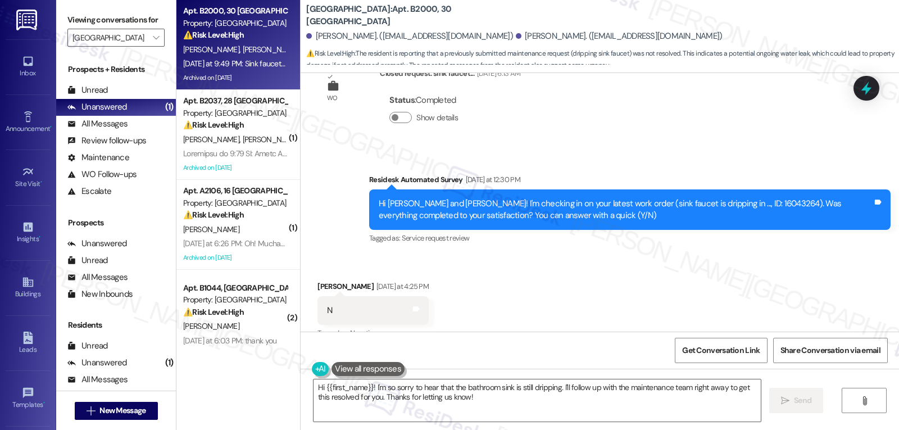
scroll to position [8931, 0]
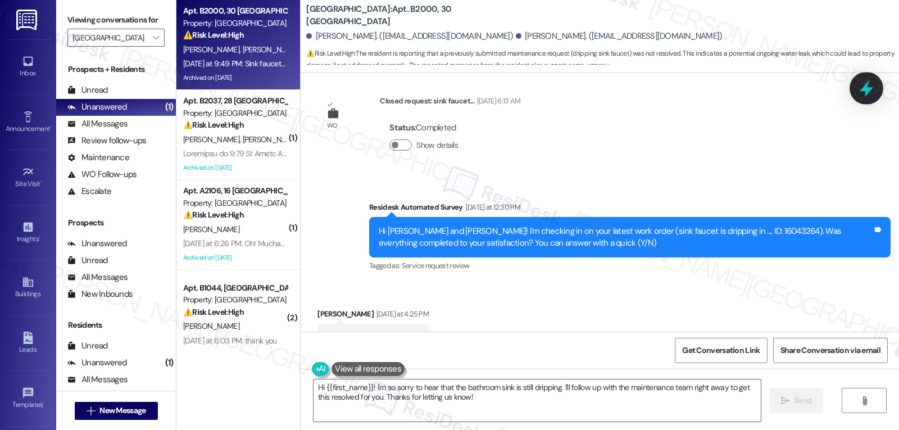
click at [869, 89] on icon at bounding box center [865, 88] width 13 height 17
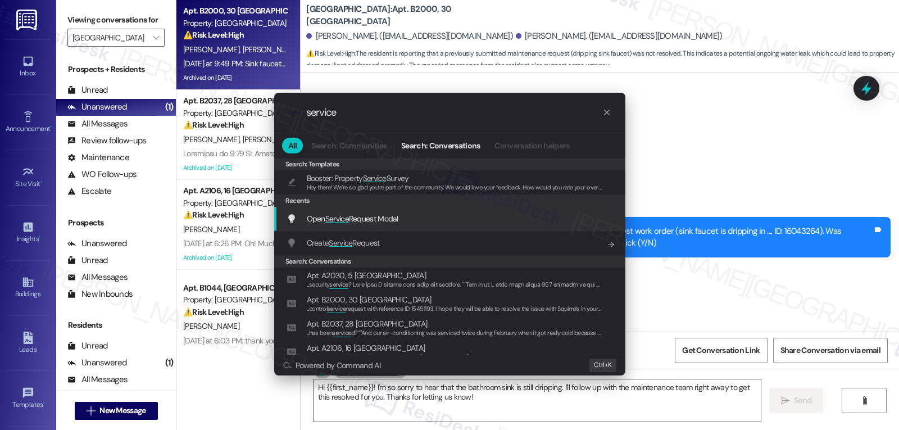
type input "service"
click at [380, 218] on span "Open Service Request Modal" at bounding box center [353, 218] width 92 height 10
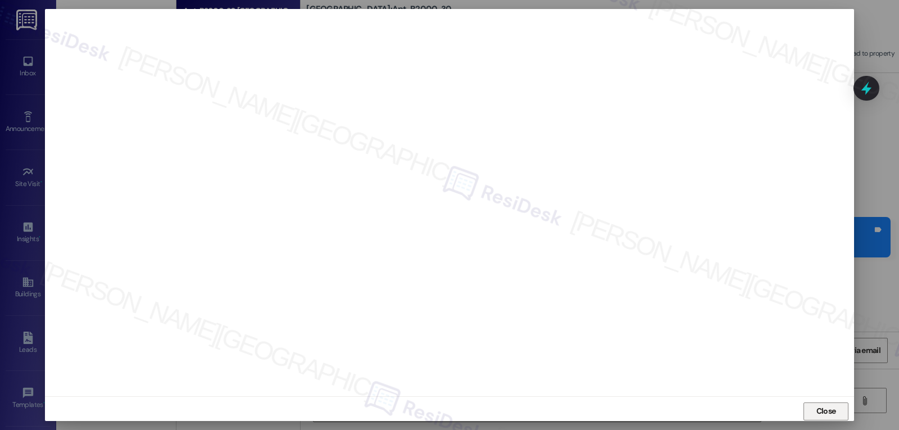
click at [822, 413] on span "Close" at bounding box center [826, 411] width 20 height 12
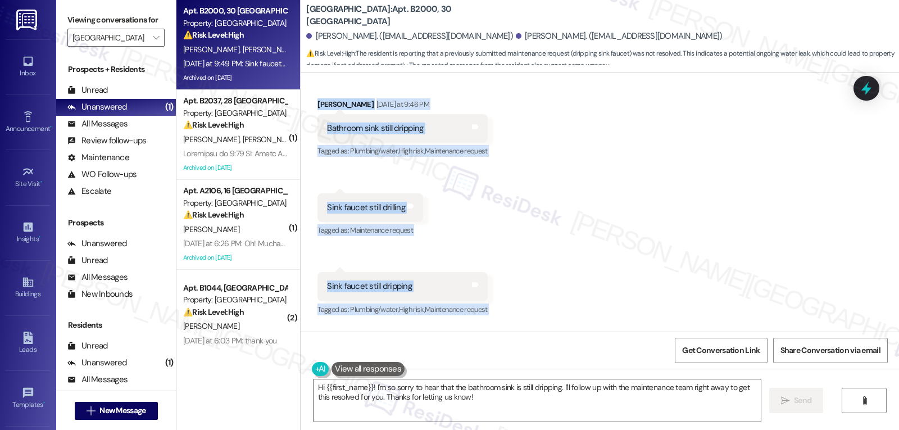
scroll to position [9381, 0]
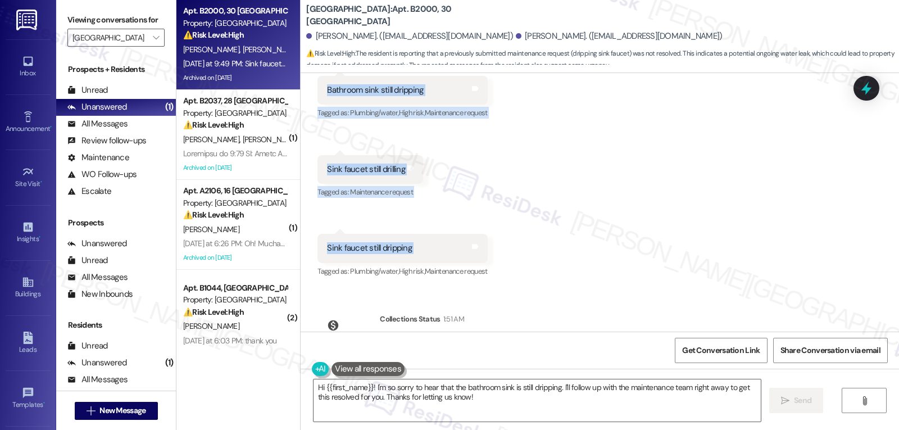
drag, startPoint x: 363, startPoint y: 148, endPoint x: 460, endPoint y: 193, distance: 107.3
click at [460, 193] on div "Survey, sent via SMS Residesk Automated Survey Jul 19, 2024 at 11:31 AM Hi Denn…" at bounding box center [599, 202] width 598 height 258
copy div "Residesk Automated Survey Yesterday at 12:30 PM Hi Dennis and Charity! I'm chec…"
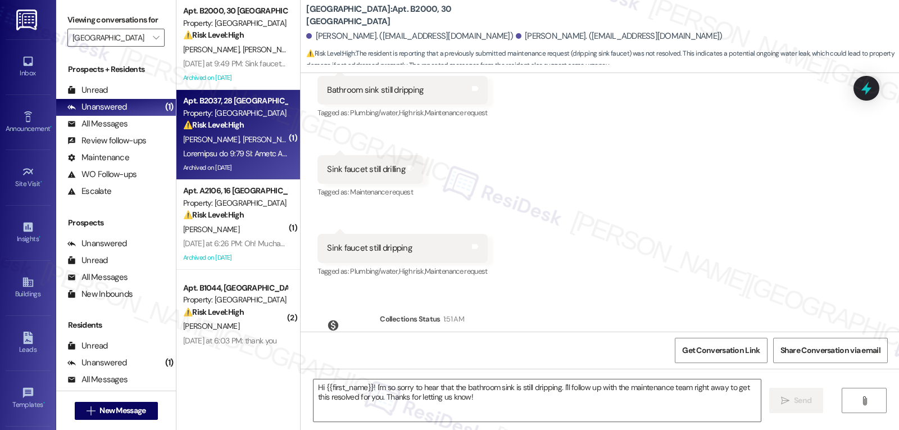
type textarea "Fetching suggested responses. Please feel free to read through the conversation…"
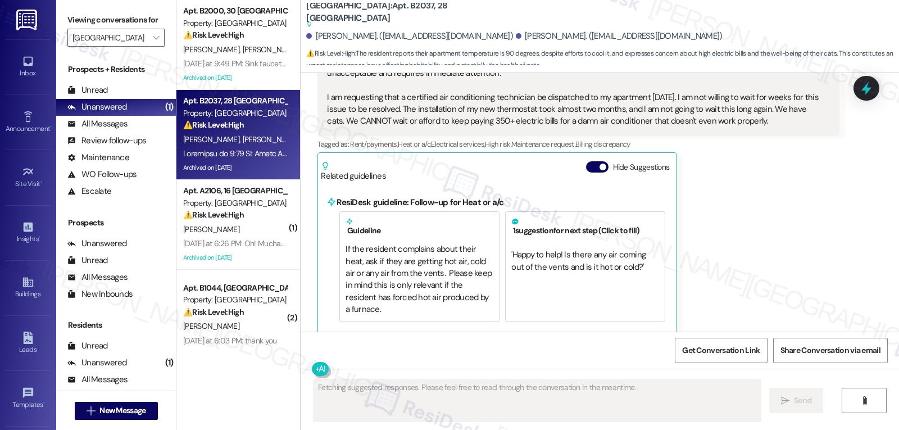
scroll to position [23594, 0]
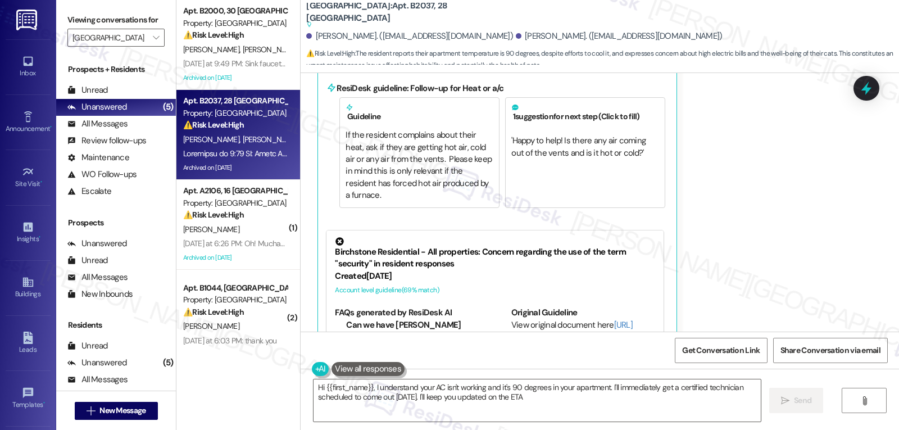
type textarea "Hi {{first_name}}, I understand your AC isn't working and it's 90 degrees in yo…"
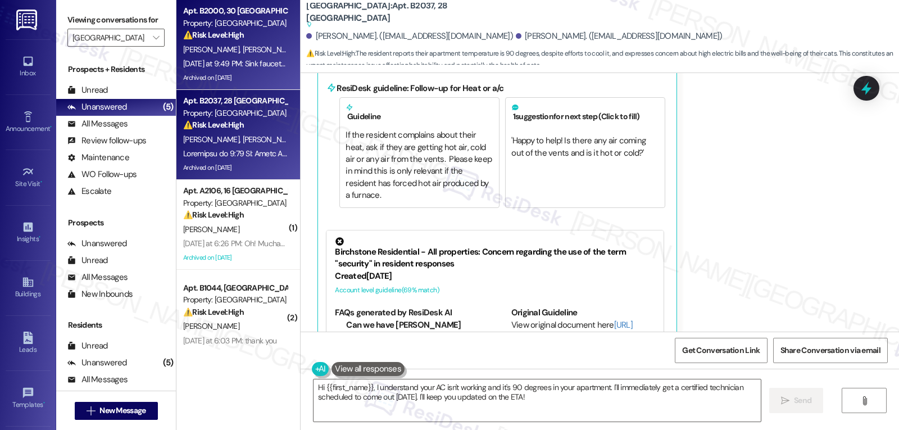
click at [262, 60] on div "Yesterday at 9:49 PM: Sink faucet still dripping Yesterday at 9:49 PM: Sink fau…" at bounding box center [252, 63] width 139 height 10
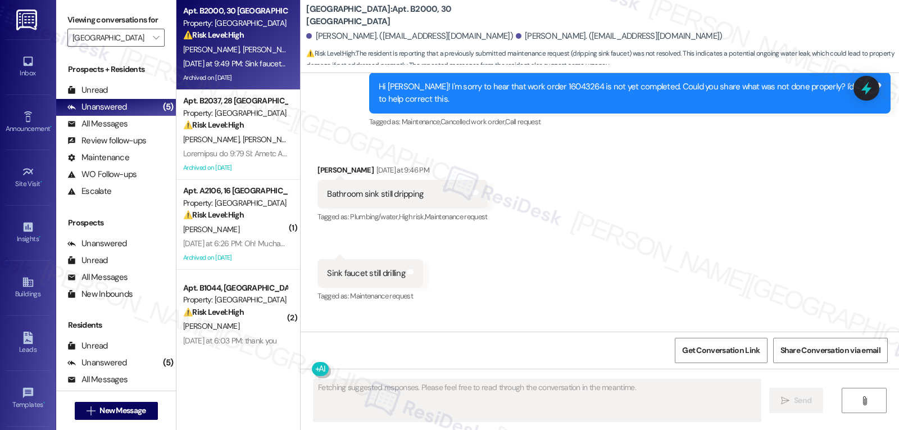
scroll to position [9381, 0]
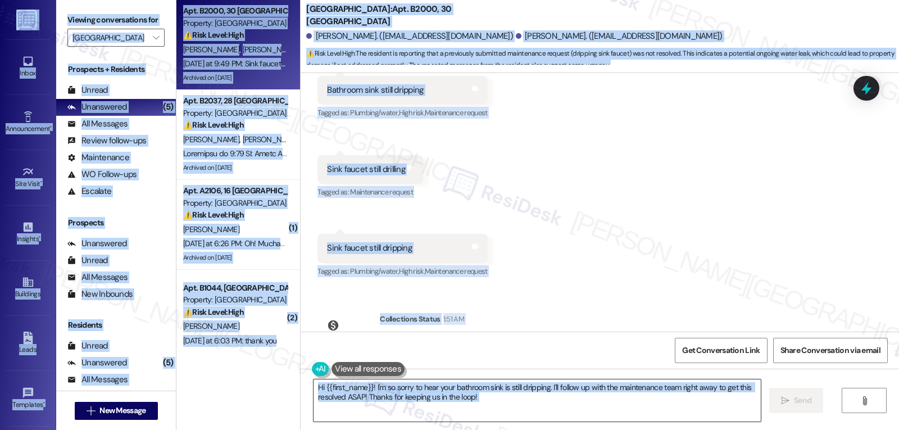
click at [463, 391] on textarea "Hi {{first_name}}! I'm so sorry to hear your bathroom sink is still dripping. I…" at bounding box center [536, 400] width 447 height 42
click at [491, 399] on textarea "Hi {{first_name}}! I'm so sorry to hear your bathroom sink is still dripping. I…" at bounding box center [536, 400] width 447 height 42
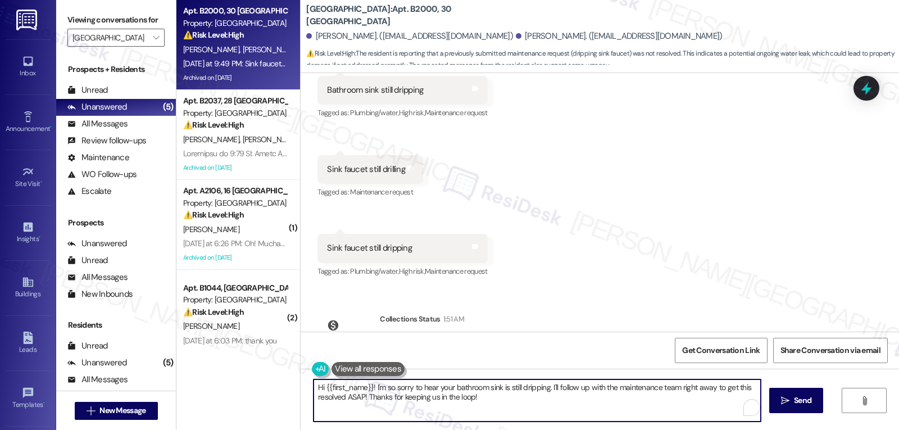
click at [498, 393] on textarea "Hi {{first_name}}! I'm so sorry to hear your bathroom sink is still dripping. I…" at bounding box center [536, 400] width 447 height 42
paste textarea "Sarah (ResiDesk) 1:08 PM Hi Dennis, thank you for letting me know. I’m sorry th…"
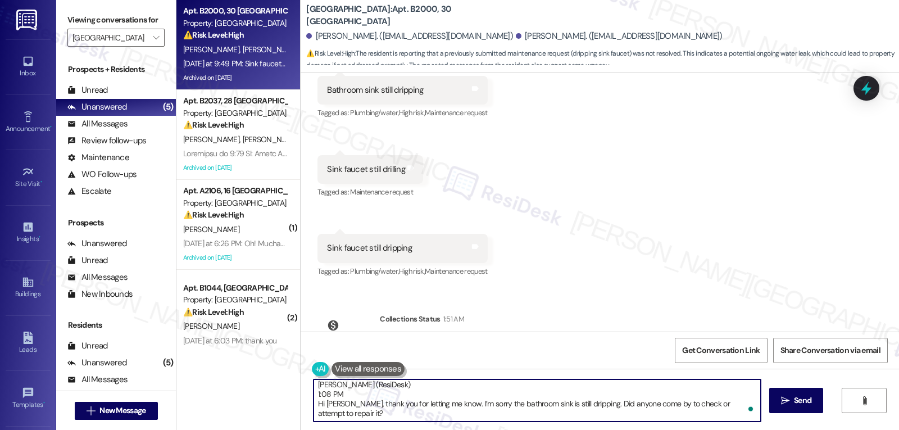
scroll to position [10, 0]
drag, startPoint x: 320, startPoint y: 407, endPoint x: 304, endPoint y: 408, distance: 15.2
click at [307, 408] on div "Sarah (ResiDesk) 1:08 PM Hi Dennis, thank you for letting me know. I’m sorry th…" at bounding box center [531, 400] width 448 height 43
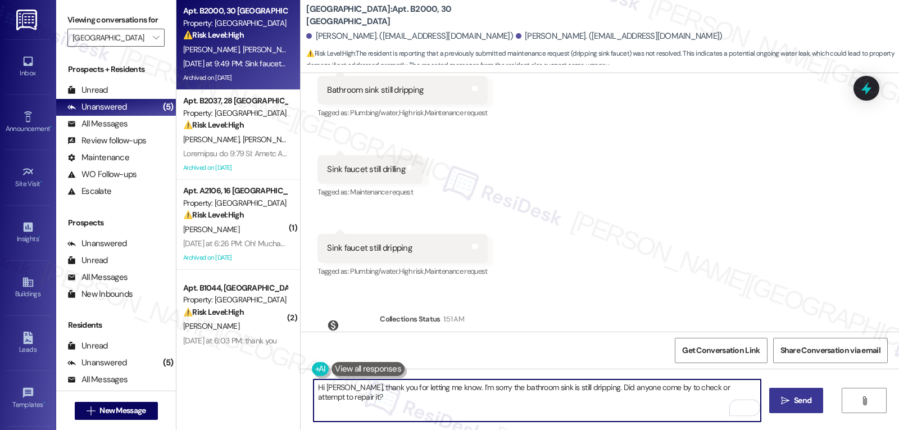
type textarea "Hi [PERSON_NAME], thank you for letting me know. I’m sorry the bathroom sink is…"
click at [812, 403] on span "Send" at bounding box center [802, 400] width 22 height 12
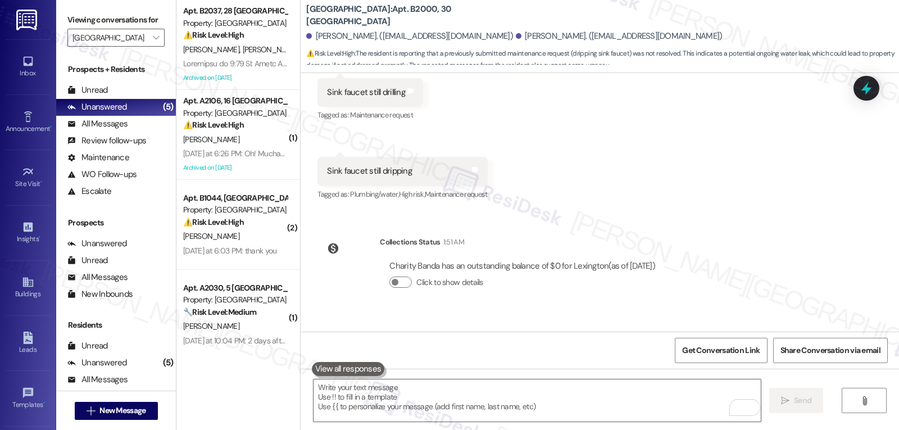
scroll to position [9459, 0]
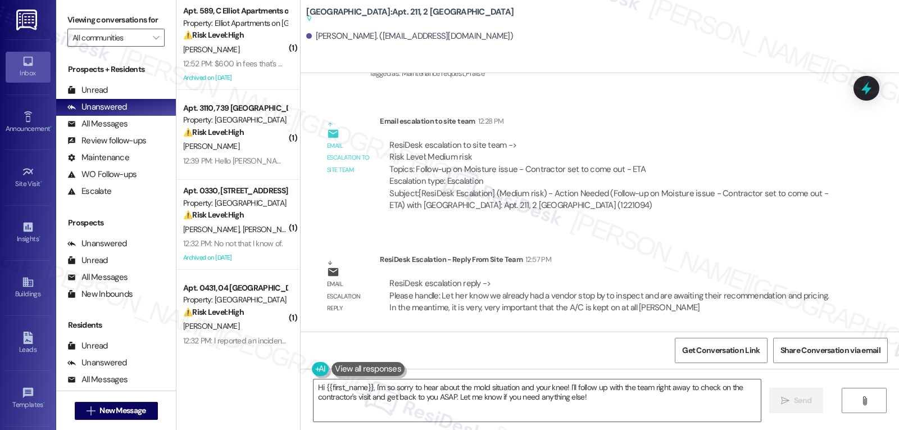
scroll to position [34939, 0]
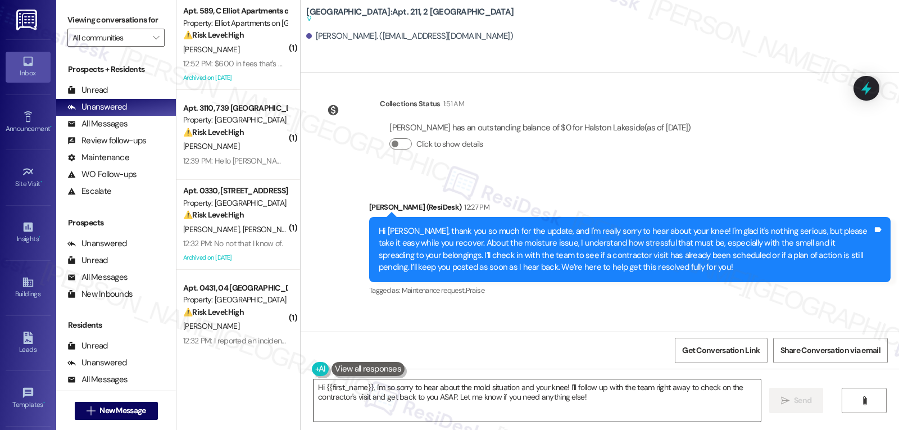
click at [591, 398] on textarea "Hi {{first_name}}, I'm so sorry to hear about the mold situation and your knee!…" at bounding box center [536, 400] width 447 height 42
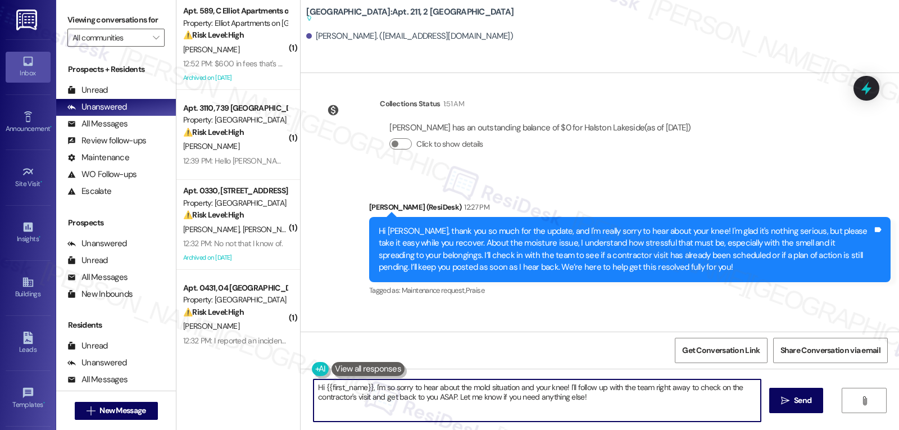
paste textarea "Dennis, thank you for letting me know. I’m sorry the bathroom sink is still dri…"
type textarea "Hi [PERSON_NAME], thank you for letting me know. I’m sorry the bathroom sink is…"
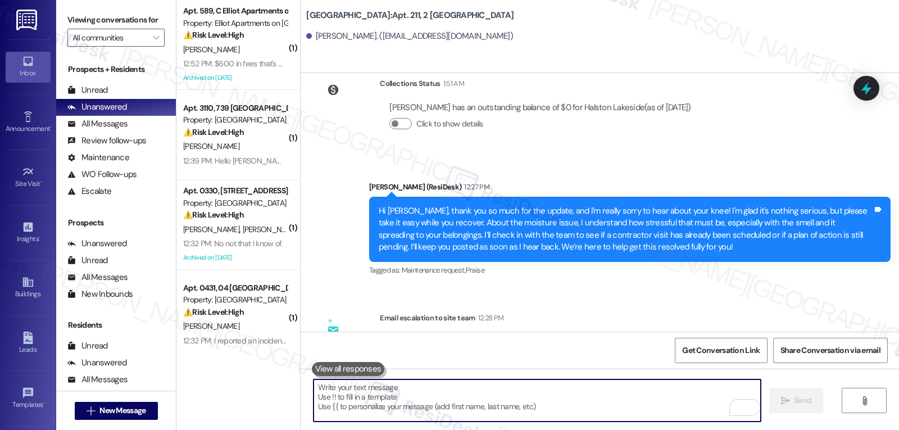
scroll to position [35017, 0]
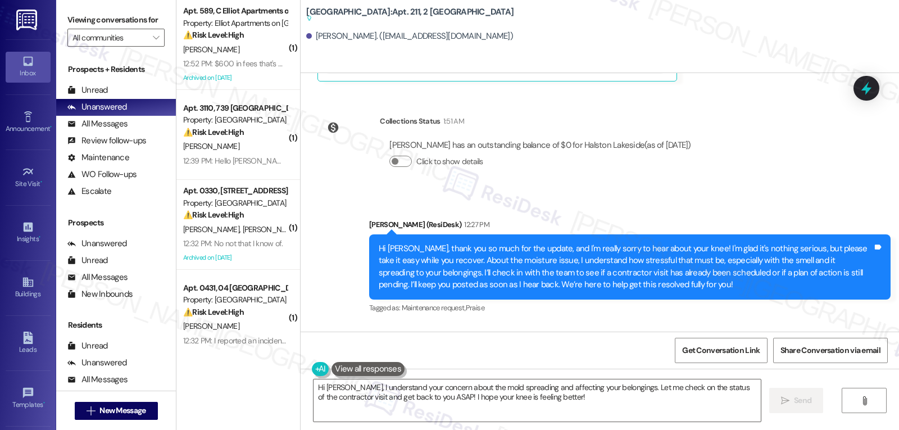
scroll to position [35034, 0]
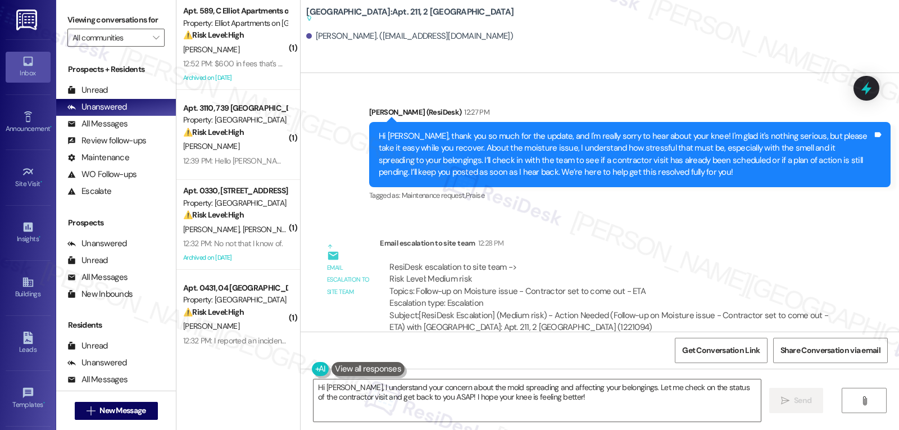
drag, startPoint x: 378, startPoint y: 268, endPoint x: 878, endPoint y: 295, distance: 500.5
copy div "[PERSON_NAME] (ResiDesk) 1:08 PM Hi [PERSON_NAME], thank you for letting me kno…"
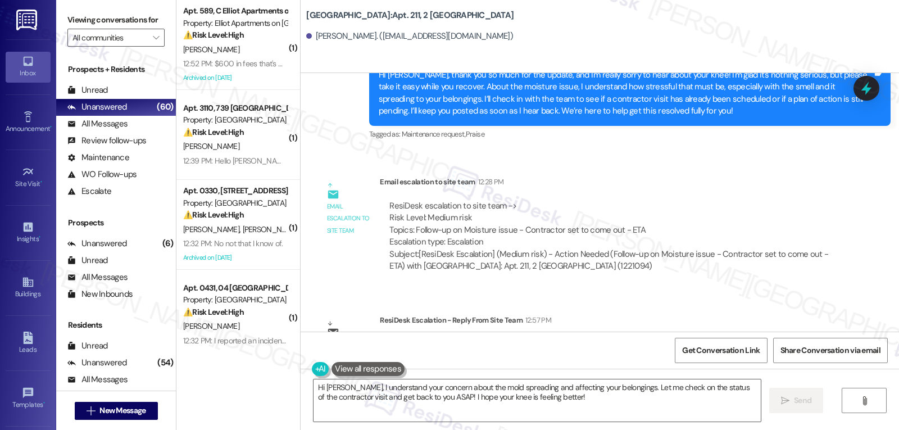
scroll to position [35111, 0]
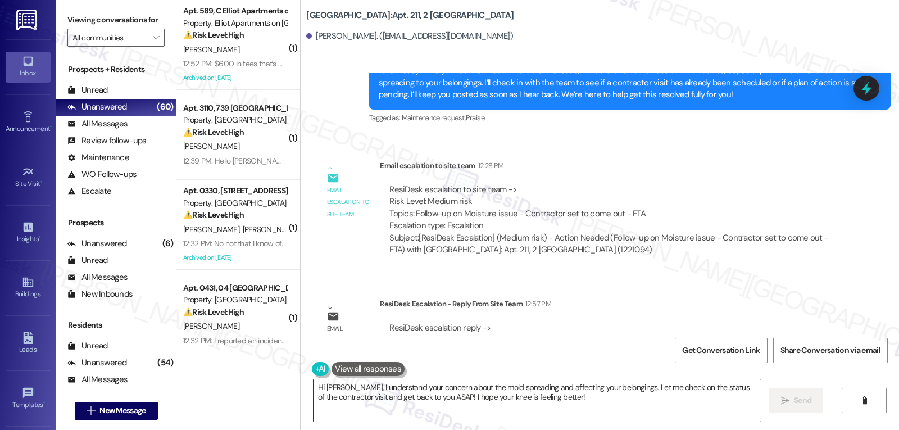
click at [427, 408] on textarea "Hi [PERSON_NAME], I understand your concern about the mold spreading and affect…" at bounding box center [536, 400] width 447 height 42
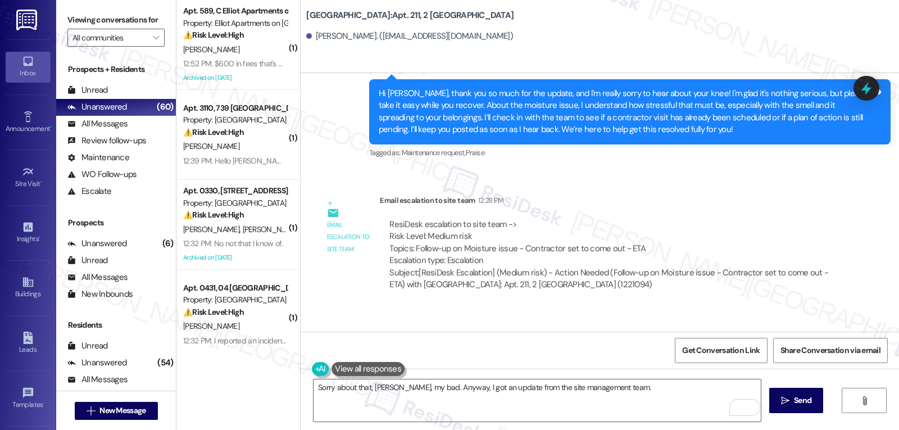
scroll to position [34999, 0]
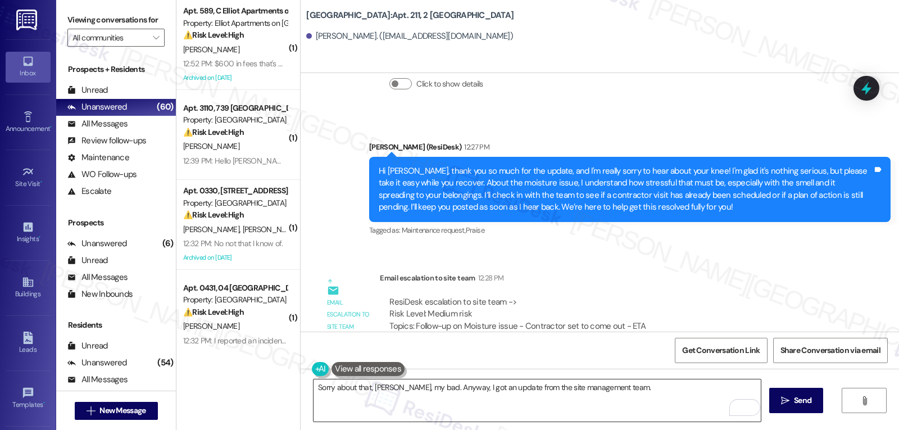
click at [657, 396] on textarea "Sorry about that, [PERSON_NAME], my bad. Anyway, I got an update from the site …" at bounding box center [536, 400] width 447 height 42
paste textarea "We’ve already had a vendor inspect the issue and are now waiting on their recom…"
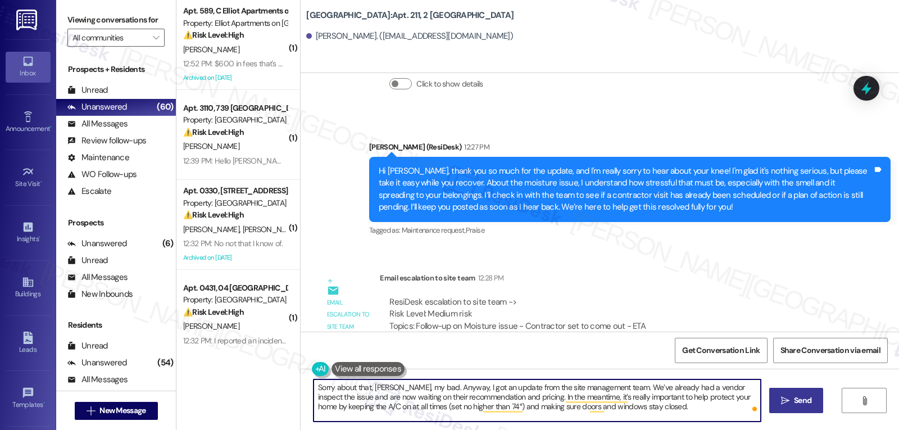
type textarea "Sorry about that, [PERSON_NAME], my bad. Anyway, I got an update from the site …"
click at [799, 399] on span "Send" at bounding box center [802, 400] width 17 height 12
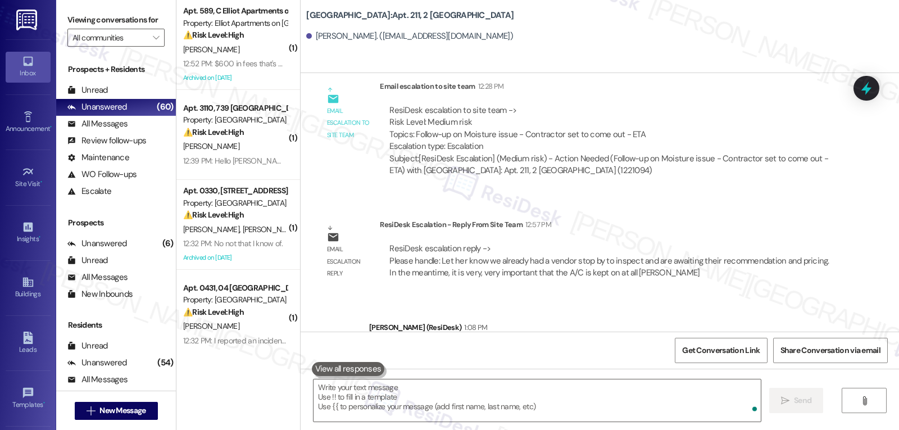
scroll to position [35214, 0]
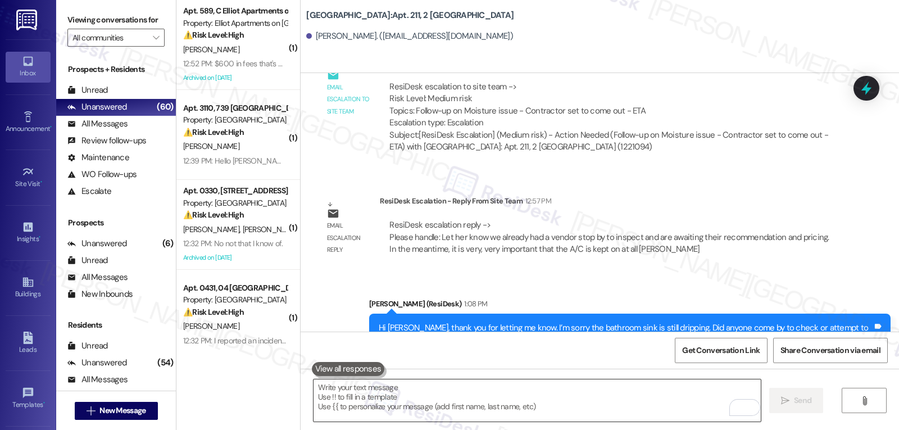
click at [486, 402] on textarea "To enrich screen reader interactions, please activate Accessibility in Grammarl…" at bounding box center [536, 400] width 447 height 42
paste textarea "Please also run the exhaust fan during and after showers until the steam clears…"
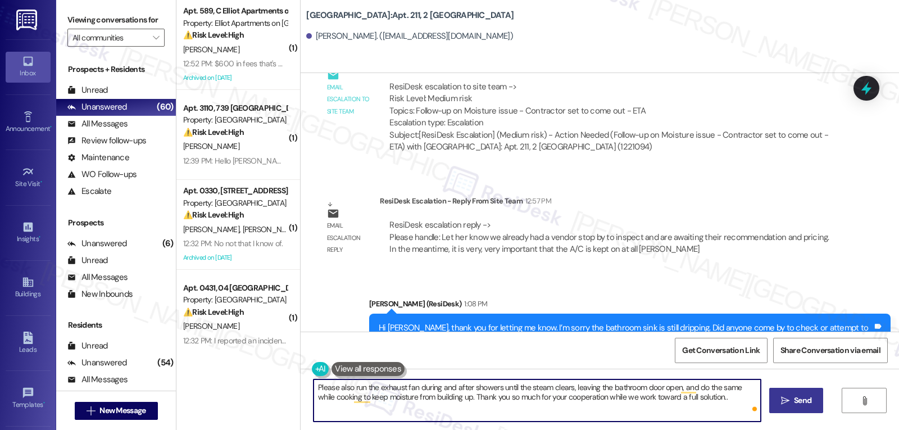
type textarea "Please also run the exhaust fan during and after showers until the steam clears…"
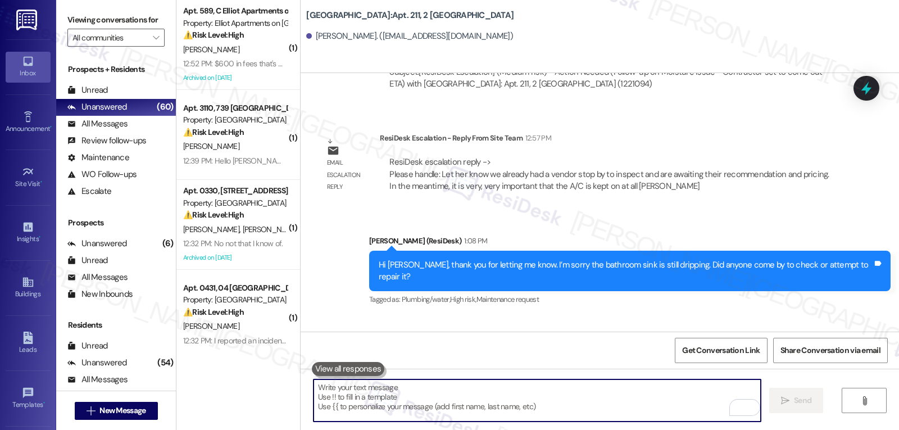
scroll to position [35304, 0]
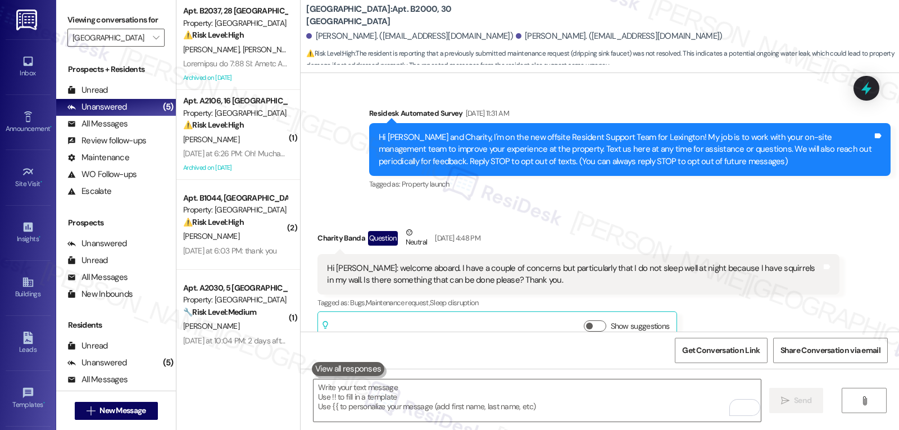
scroll to position [9459, 0]
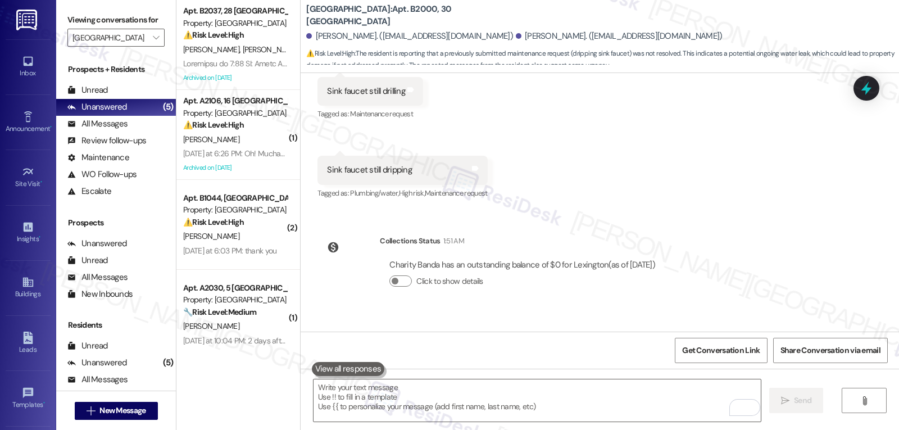
click at [232, 57] on div at bounding box center [235, 64] width 106 height 14
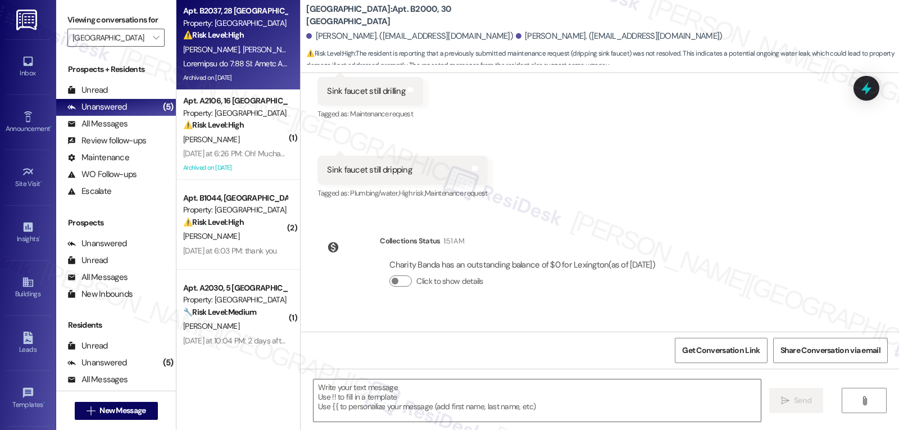
type textarea "Fetching suggested responses. Please feel free to read through the conversation…"
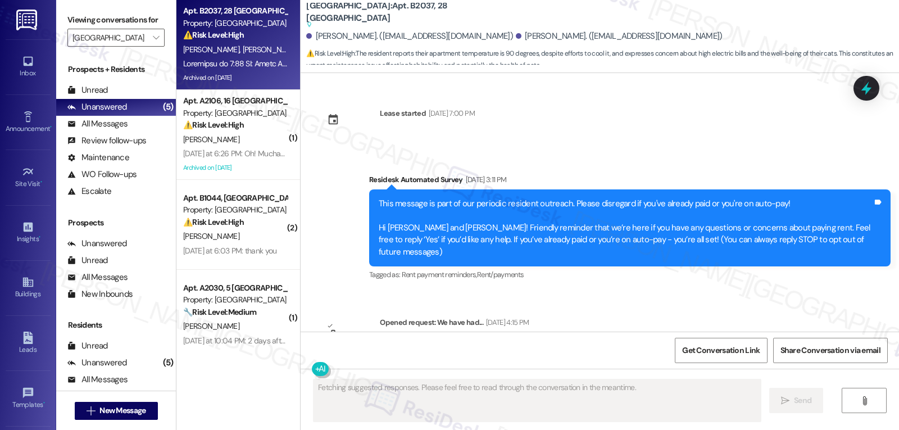
scroll to position [23594, 0]
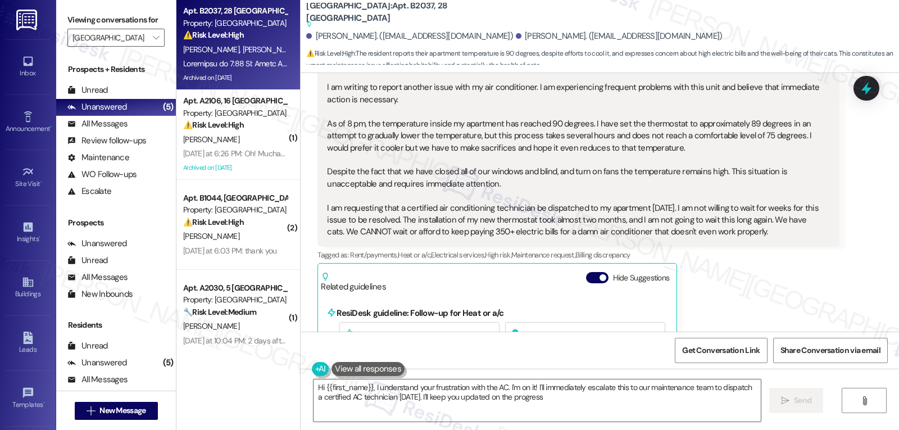
type textarea "Hi {{first_name}}, I understand your frustration with the AC. I'm on it! I'll i…"
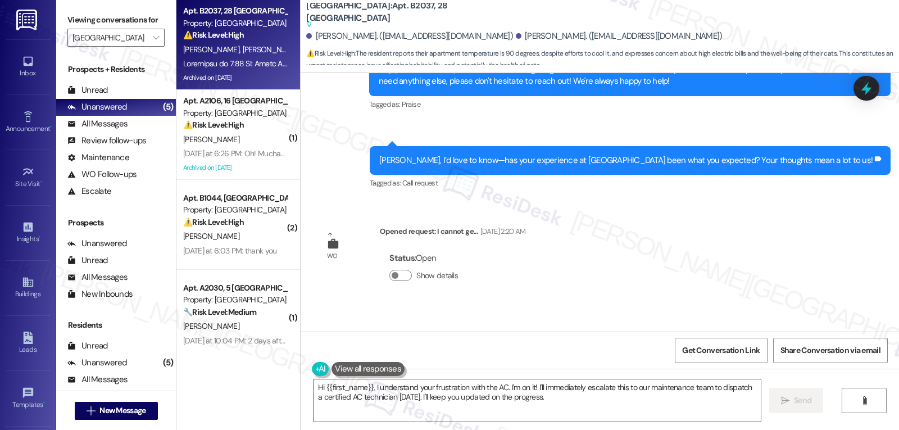
scroll to position [23032, 0]
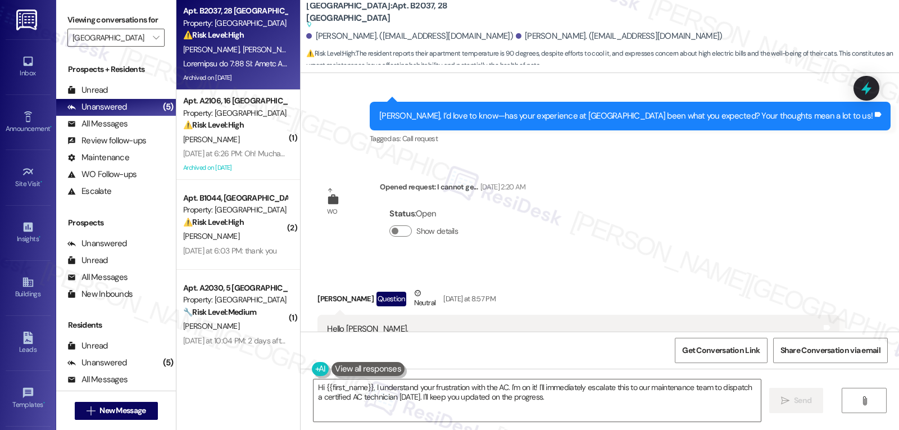
scroll to position [23144, 0]
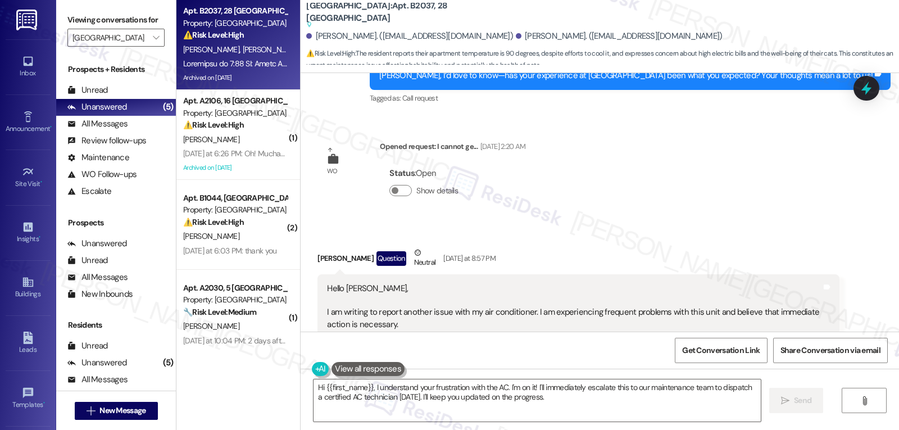
drag, startPoint x: 309, startPoint y: 91, endPoint x: 749, endPoint y: 294, distance: 483.7
copy div "[PERSON_NAME] Question Neutral [DATE] at 8:57 PM Hello [PERSON_NAME], I am writ…"
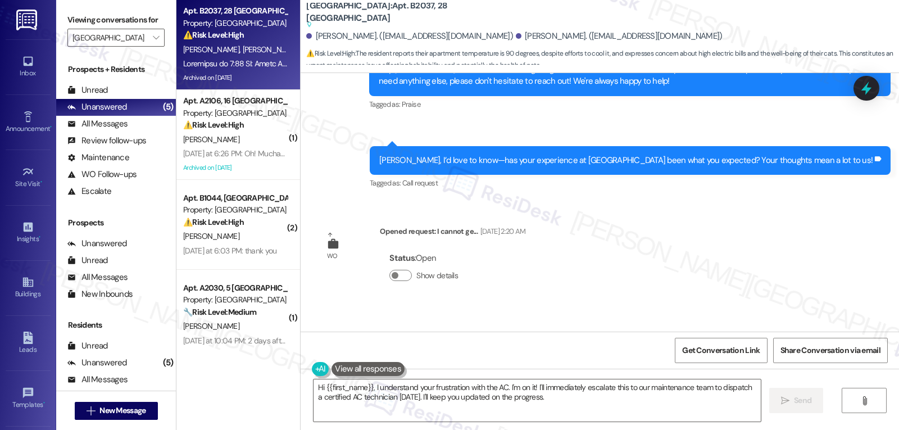
scroll to position [23032, 0]
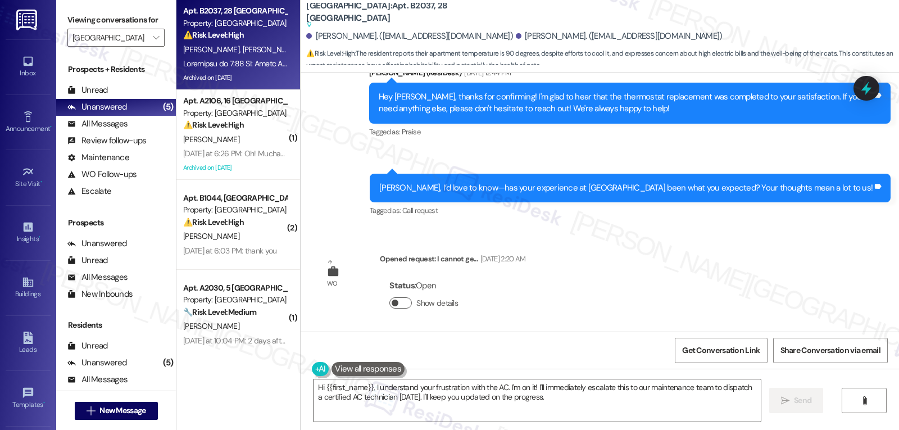
click at [400, 297] on button "Show details" at bounding box center [400, 302] width 22 height 11
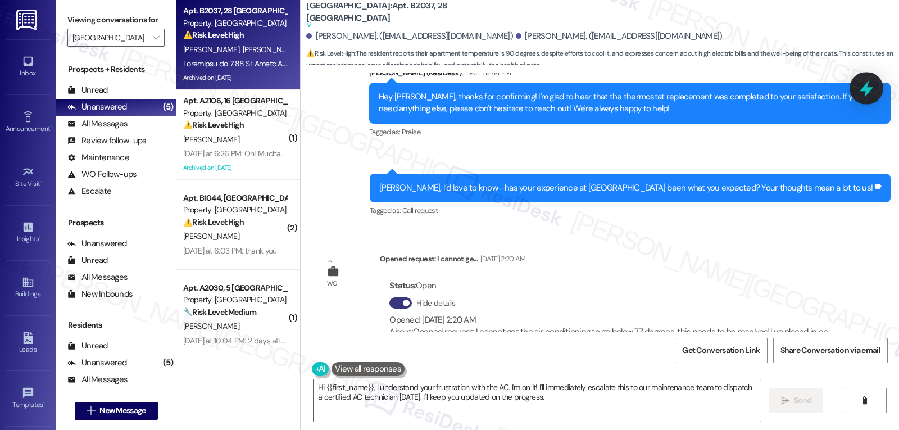
click at [872, 81] on icon at bounding box center [865, 88] width 19 height 19
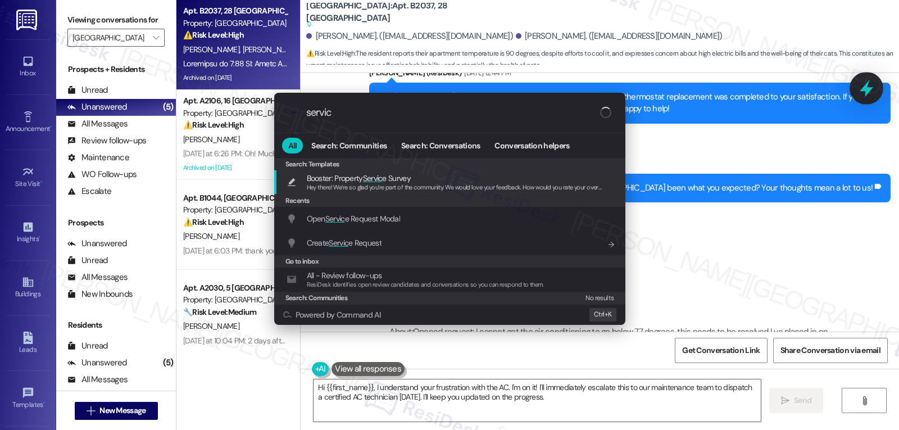
type input "service"
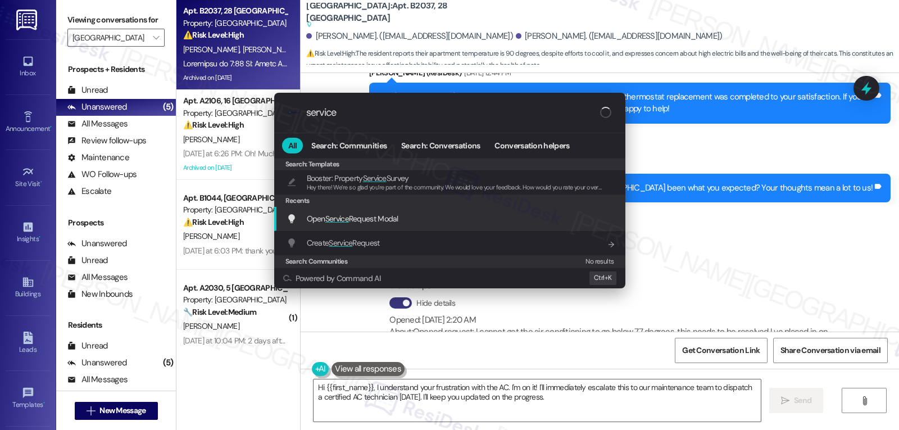
click at [444, 221] on div "Open Service Request Modal Add shortcut" at bounding box center [450, 218] width 329 height 12
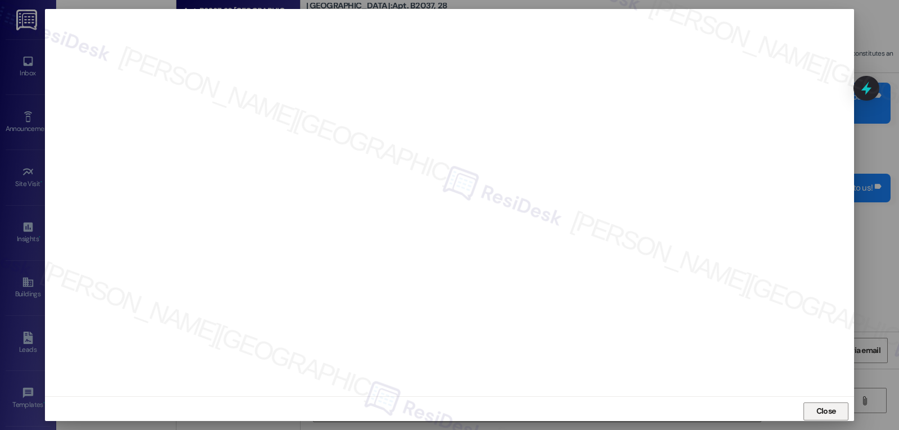
click at [810, 407] on button "Close" at bounding box center [825, 411] width 45 height 18
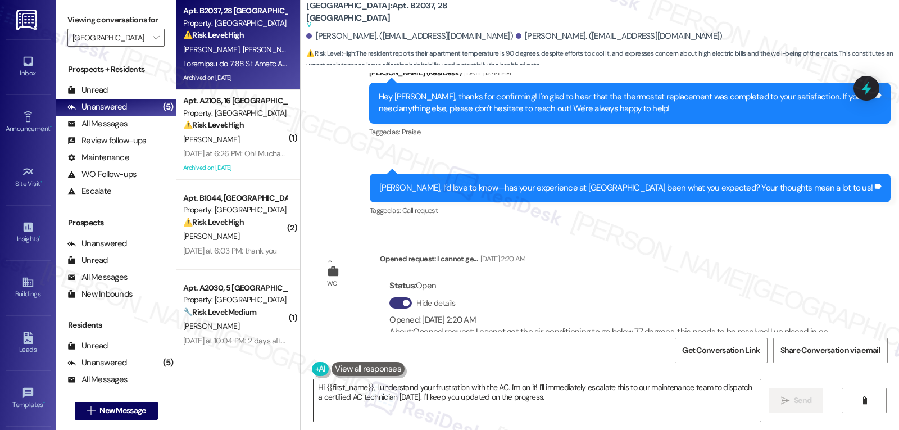
click at [487, 410] on textarea "Hi {{first_name}}, I understand your frustration with the AC. I'm on it! I'll i…" at bounding box center [536, 400] width 447 height 42
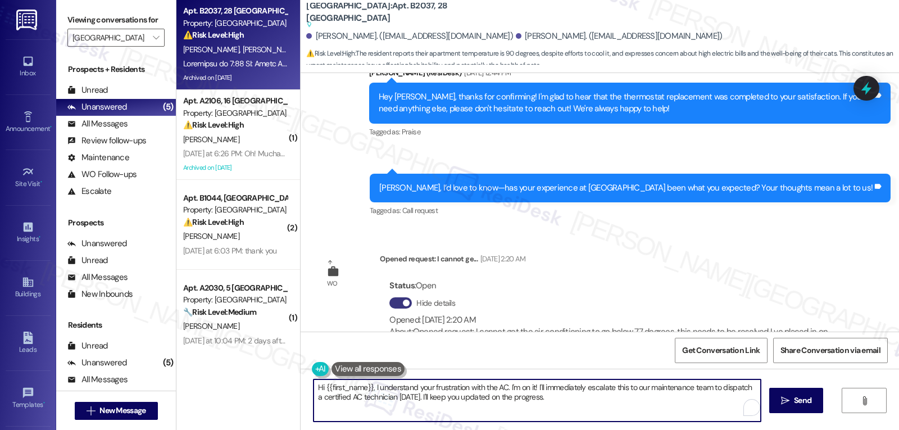
paste textarea "[PERSON_NAME], thank you for reaching out. I’m so sorry you’re continuing to ex…"
click at [329, 394] on textarea "Hi [PERSON_NAME], thank you for reaching out. I’m so sorry you’re continuing to…" at bounding box center [536, 400] width 447 height 42
click at [648, 399] on textarea "Hi [PERSON_NAME], thank you for reaching out. I’m so sorry you’re continuing to…" at bounding box center [536, 400] width 447 height 42
click at [438, 407] on textarea "Hi [PERSON_NAME], thank you for reaching out. I’m so sorry you’re continuing to…" at bounding box center [536, 400] width 447 height 42
click at [649, 406] on textarea "Hi [PERSON_NAME], thank you for reaching out. I’m so sorry you’re continuing to…" at bounding box center [536, 400] width 447 height 42
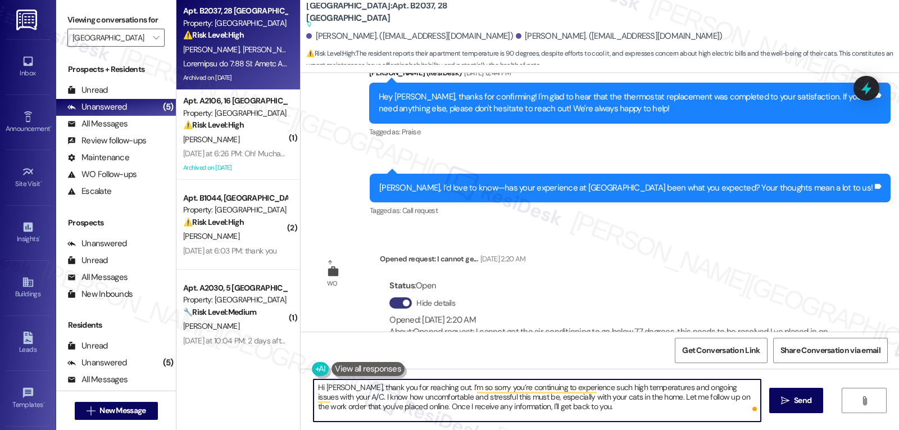
click at [625, 398] on textarea "Hi [PERSON_NAME], thank you for reaching out. I’m so sorry you’re continuing to…" at bounding box center [536, 400] width 447 height 42
click at [676, 416] on textarea "Hi [PERSON_NAME], thank you for reaching out. I’m so sorry you’re continuing to…" at bounding box center [536, 400] width 447 height 42
click at [689, 412] on textarea "Hi [PERSON_NAME], thank you for reaching out. I’m so sorry you’re continuing to…" at bounding box center [536, 400] width 447 height 42
type textarea "Hi [PERSON_NAME], thank you for reaching out. I’m so sorry you’re continuing to…"
click at [809, 403] on span "Send" at bounding box center [802, 400] width 17 height 12
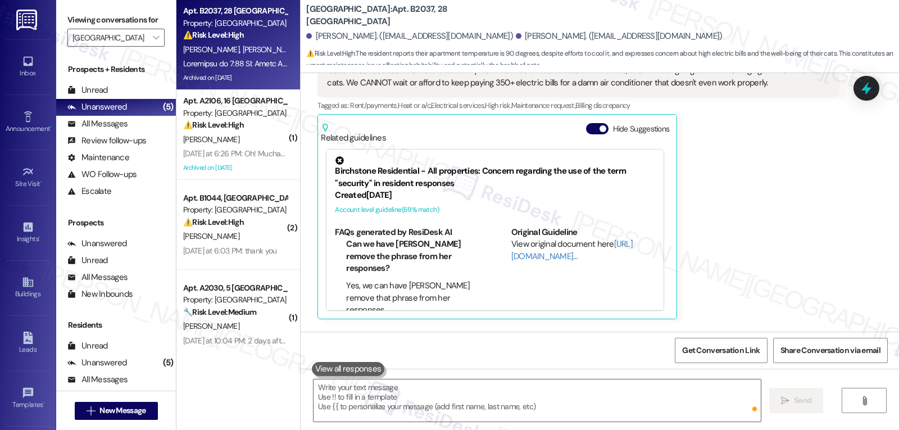
scroll to position [23588, 0]
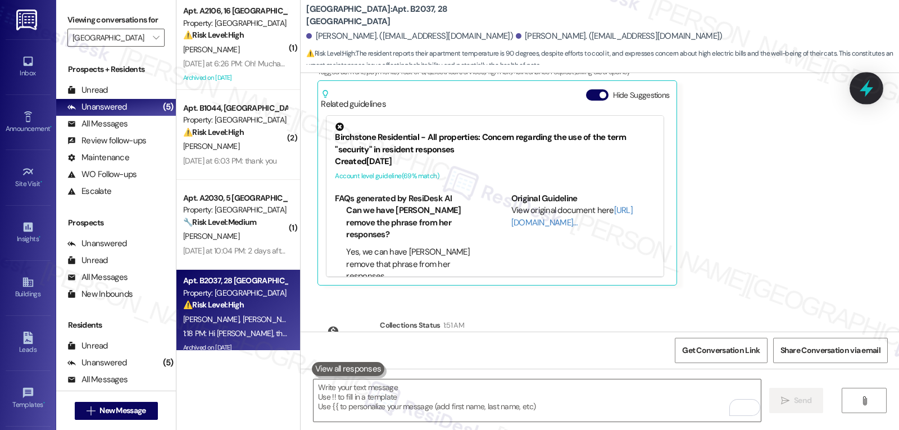
click at [869, 96] on icon at bounding box center [865, 88] width 19 height 19
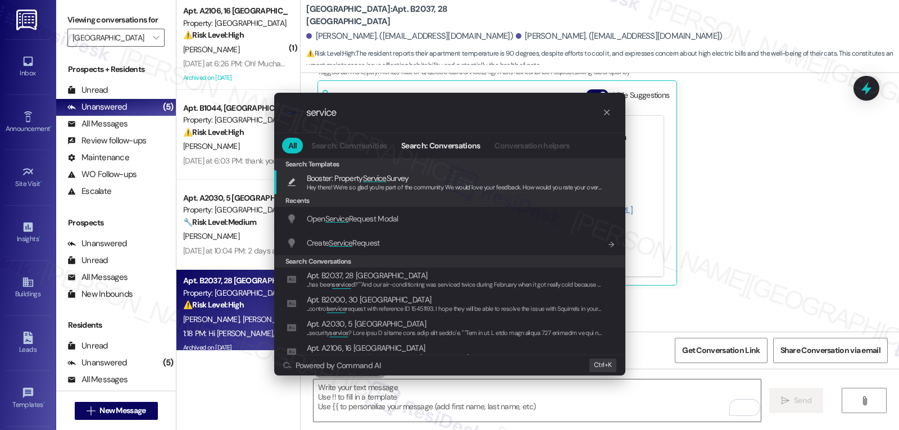
type input "service"
click at [413, 225] on div "Open Service Request Modal Add shortcut" at bounding box center [449, 219] width 351 height 24
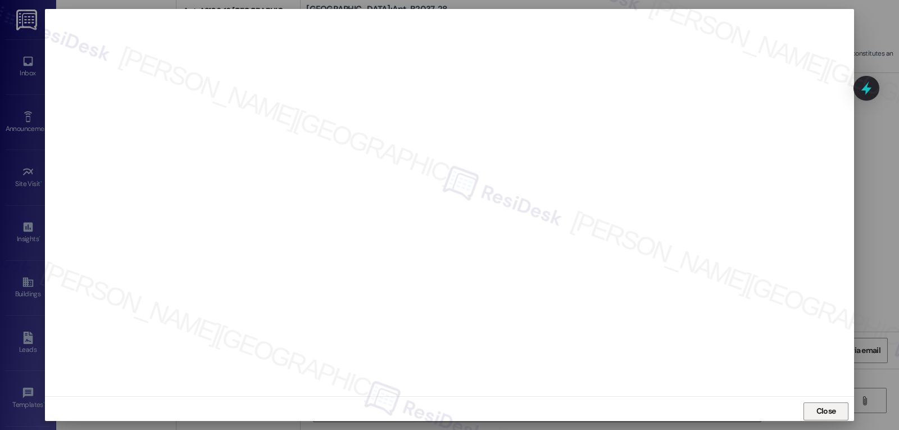
click at [832, 409] on span "Close" at bounding box center [826, 411] width 20 height 12
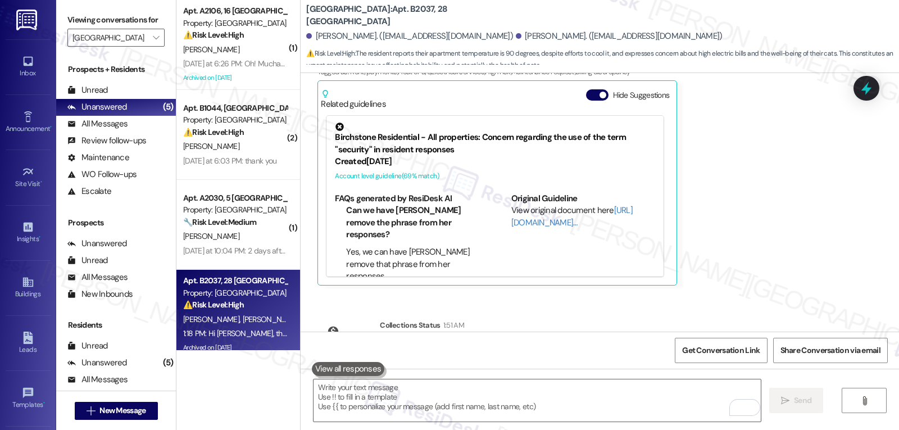
drag, startPoint x: 663, startPoint y: 375, endPoint x: 651, endPoint y: 398, distance: 25.6
click at [663, 376] on div " Send " at bounding box center [599, 410] width 598 height 84
click at [651, 401] on textarea "To enrich screen reader interactions, please activate Accessibility in Grammarl…" at bounding box center [536, 400] width 447 height 42
paste textarea "16094927"
type textarea "16094927"
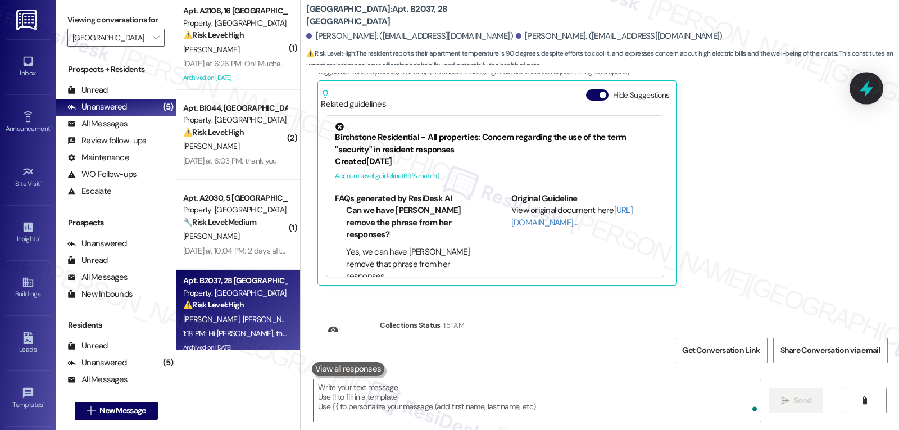
click at [869, 86] on icon at bounding box center [865, 88] width 19 height 19
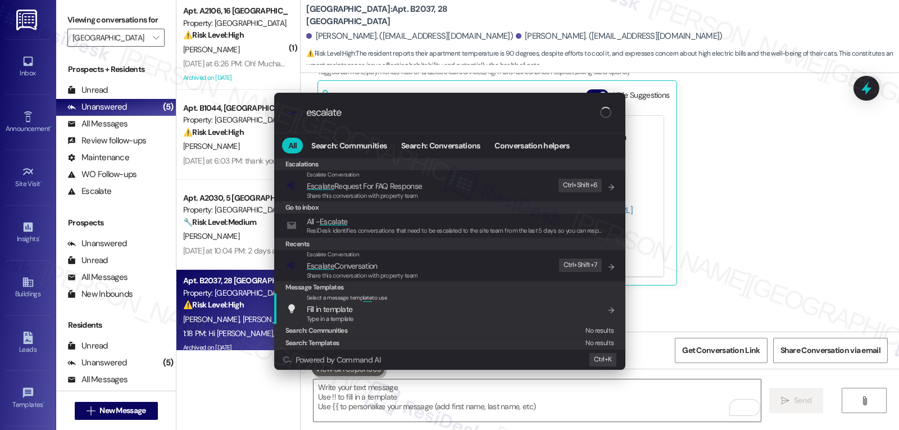
type input "escalate"
click at [368, 272] on span "Share this conversation with property team" at bounding box center [362, 275] width 111 height 8
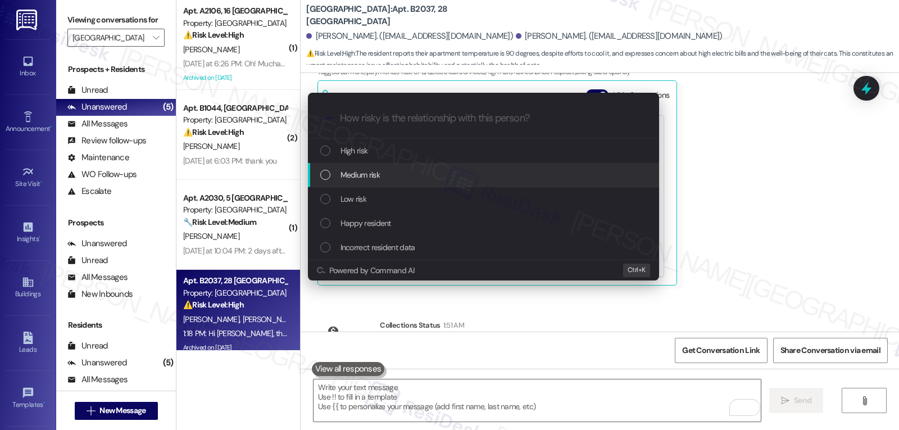
click at [427, 171] on div "Medium risk" at bounding box center [484, 174] width 329 height 12
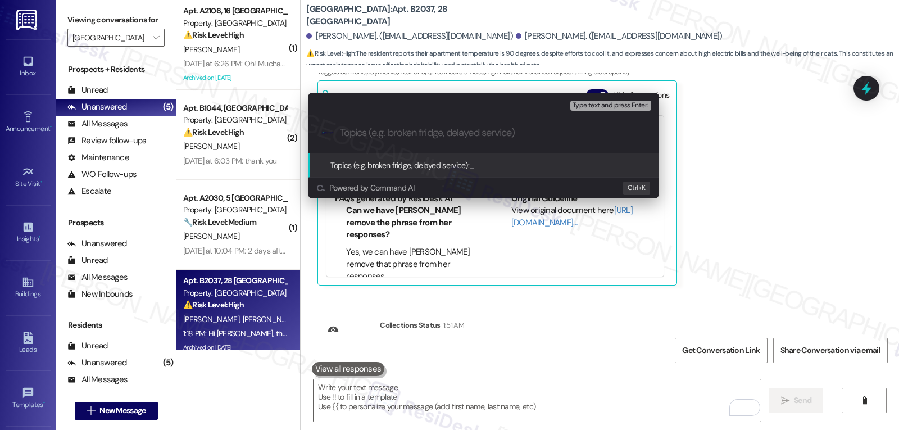
type input "W"
paste input "16094927"
type input "Follow-up on WO 16094927 - AC issue"
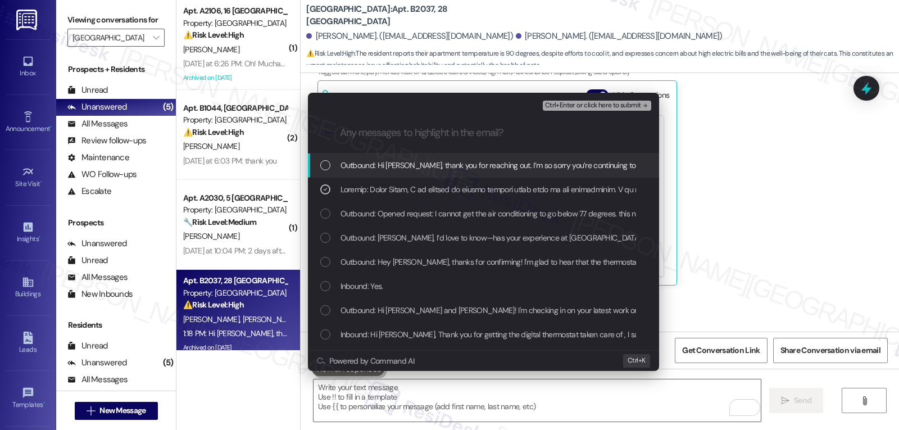
click at [614, 102] on span "Ctrl+Enter or click here to submit" at bounding box center [593, 106] width 96 height 8
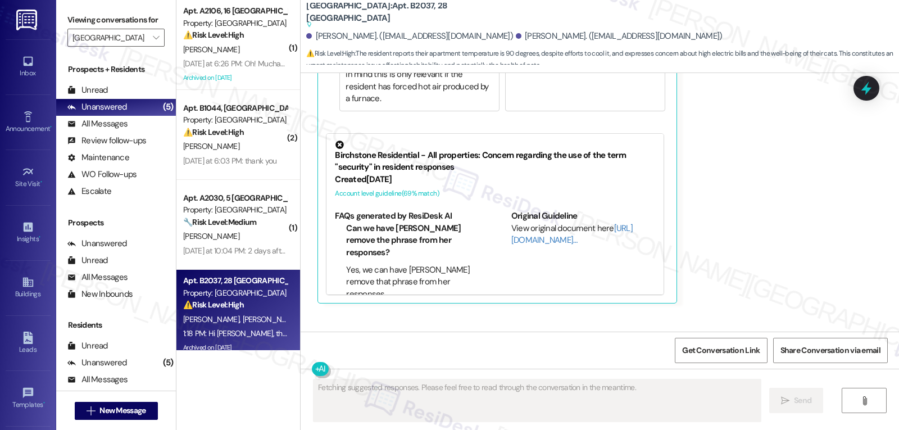
scroll to position [23713, 0]
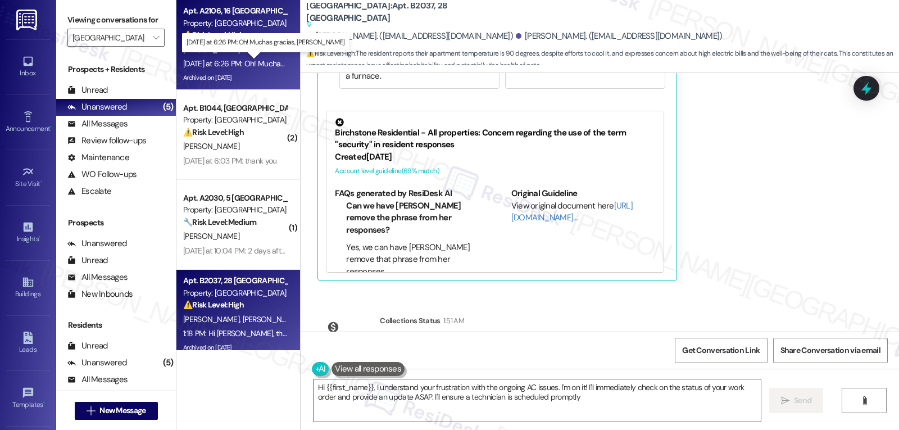
type textarea "Hi {{first_name}}, I understand your frustration with the ongoing AC issues. I'…"
click at [263, 66] on div "[DATE] at 6:26 PM: Oh! Muchas gracias, [PERSON_NAME] [DATE] at 6:26 PM: Oh! Muc…" at bounding box center [276, 63] width 186 height 10
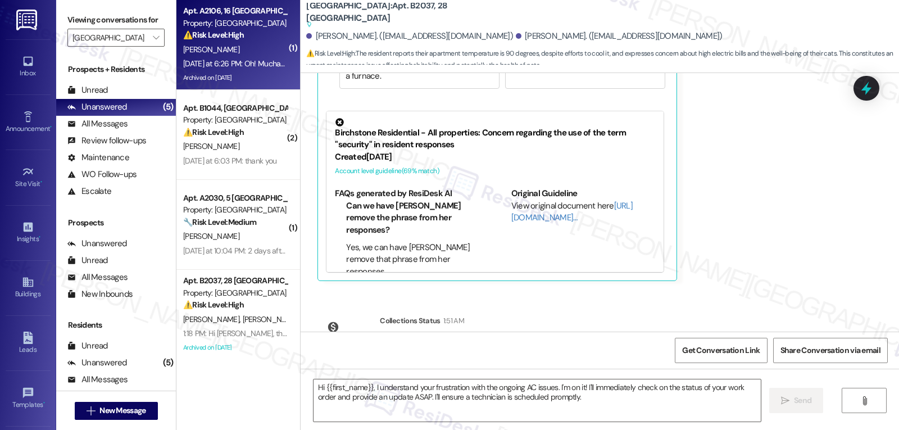
type textarea "Fetching suggested responses. Please feel free to read through the conversation…"
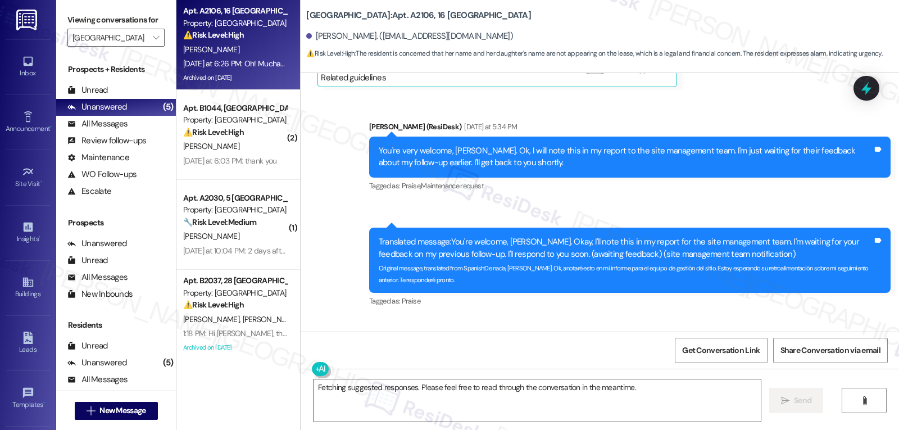
scroll to position [24180, 0]
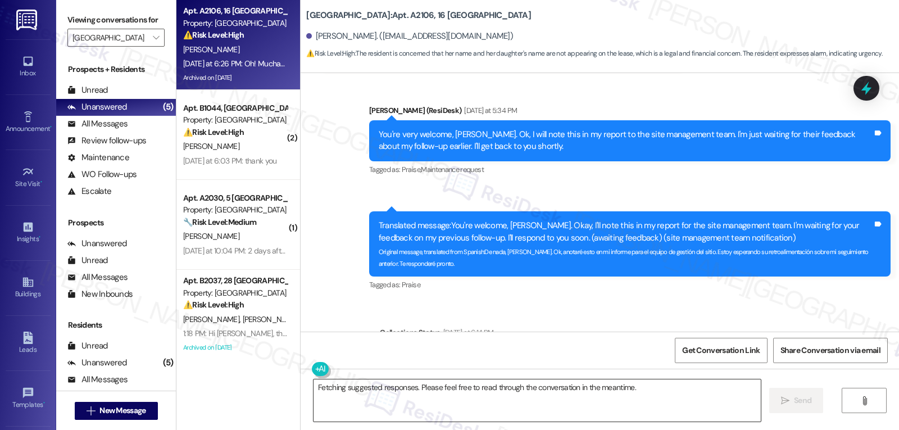
click at [451, 399] on textarea "Fetching suggested responses. Please feel free to read through the conversation…" at bounding box center [536, 400] width 447 height 42
click at [318, 429] on div "[PERSON_NAME] [DATE] at 6:26 PM" at bounding box center [444, 438] width 254 height 16
click at [317, 429] on div "[PERSON_NAME] [DATE] at 6:26 PM" at bounding box center [444, 438] width 254 height 16
copy div "[PERSON_NAME]"
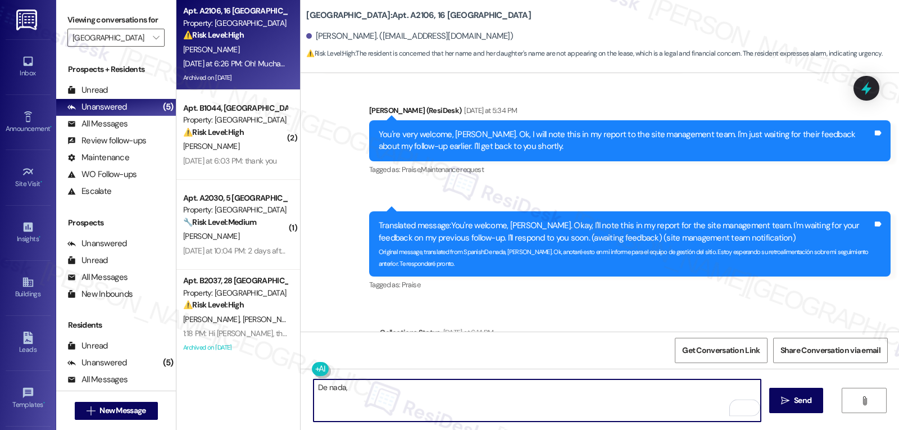
click at [365, 395] on textarea "De nada," at bounding box center [536, 400] width 447 height 42
paste textarea "[PERSON_NAME]"
type textarea "De nada, [PERSON_NAME]!"
click at [778, 403] on span " Send" at bounding box center [795, 400] width 35 height 12
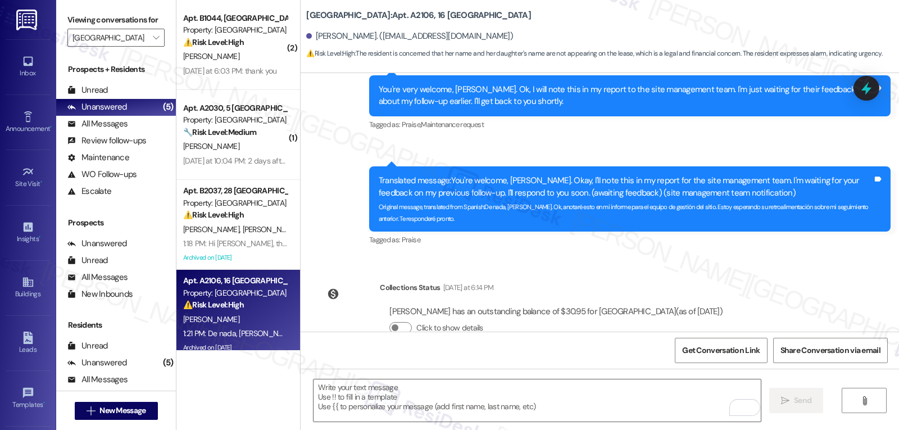
scroll to position [24258, 0]
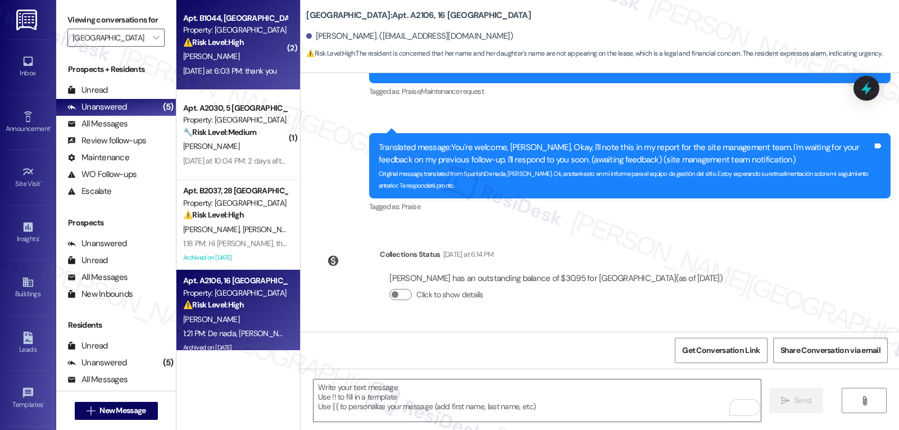
click at [221, 64] on div "[DATE] at 6:03 PM: thank you [DATE] at 6:03 PM: thank you" at bounding box center [235, 71] width 106 height 14
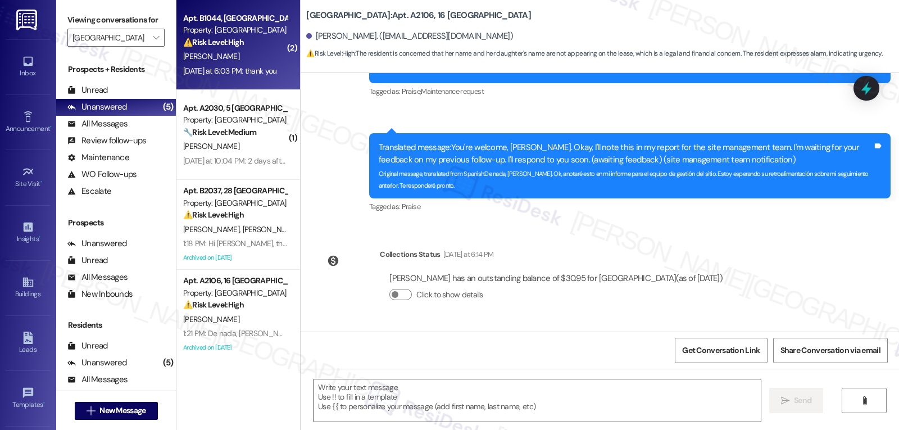
type textarea "Fetching suggested responses. Please feel free to read through the conversation…"
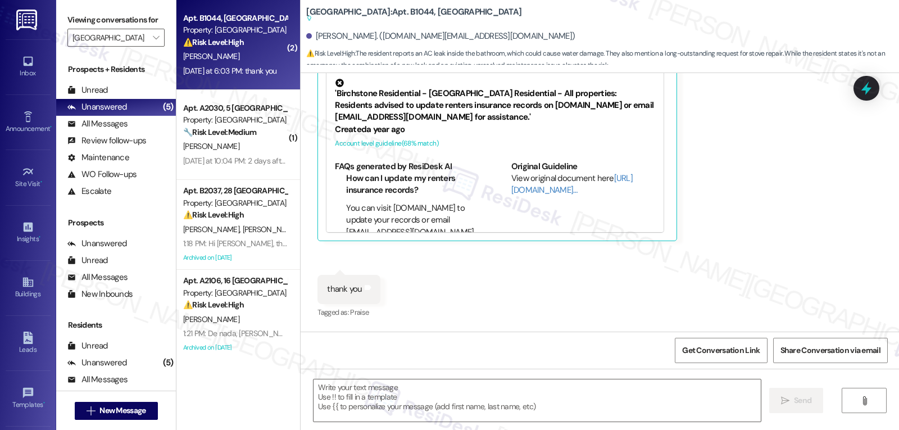
scroll to position [3080, 0]
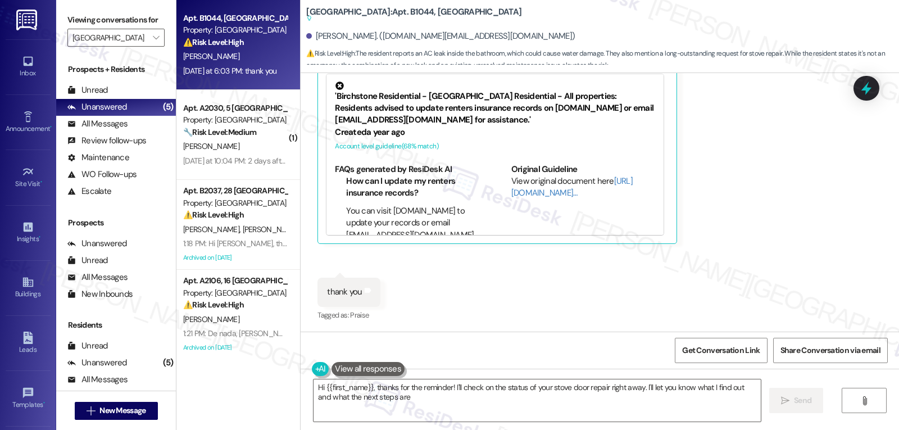
type textarea "Hi {{first_name}}, thanks for the reminder! I'll check on the status of your st…"
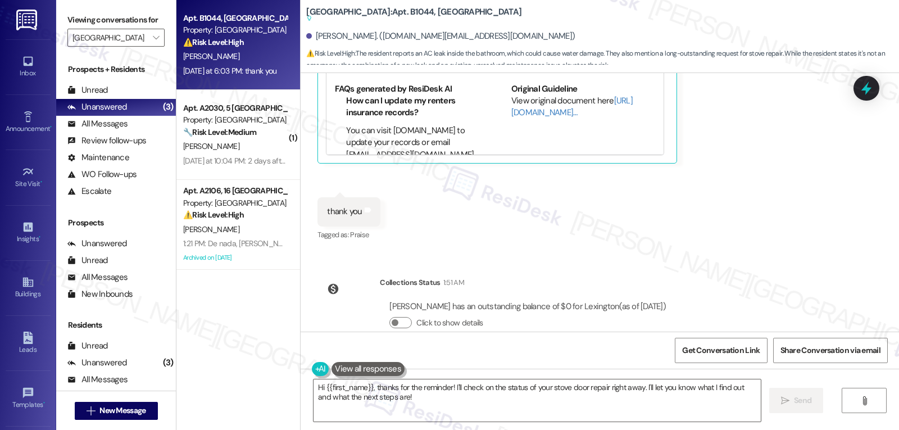
scroll to position [3184, 0]
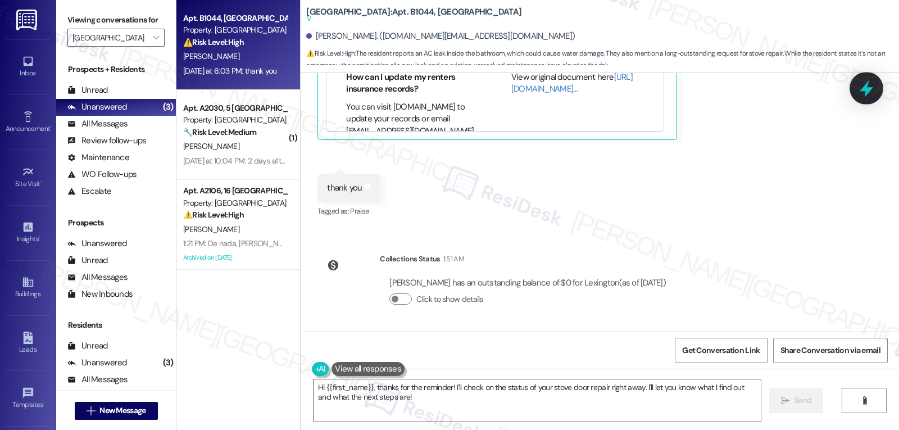
click at [863, 86] on icon at bounding box center [865, 88] width 19 height 19
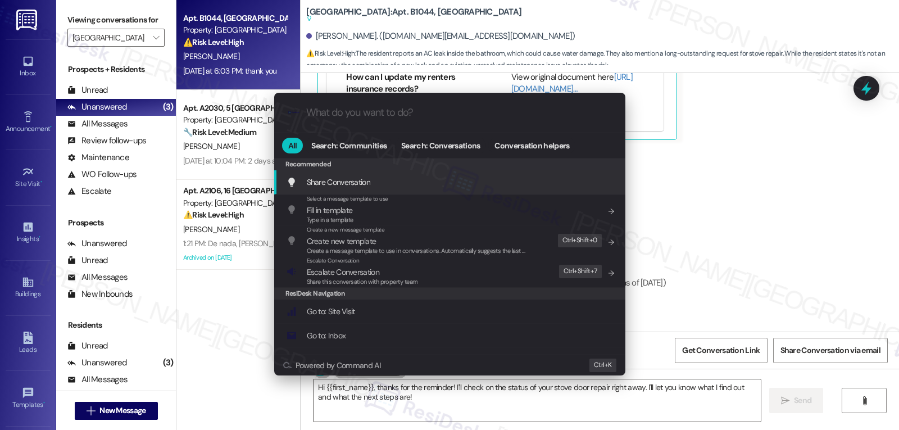
click at [676, 186] on div ".cls-1{fill:#0a055f;}.cls-2{fill:#0cc4c4;} resideskLogoBlueOrange All Search: C…" at bounding box center [449, 215] width 899 height 430
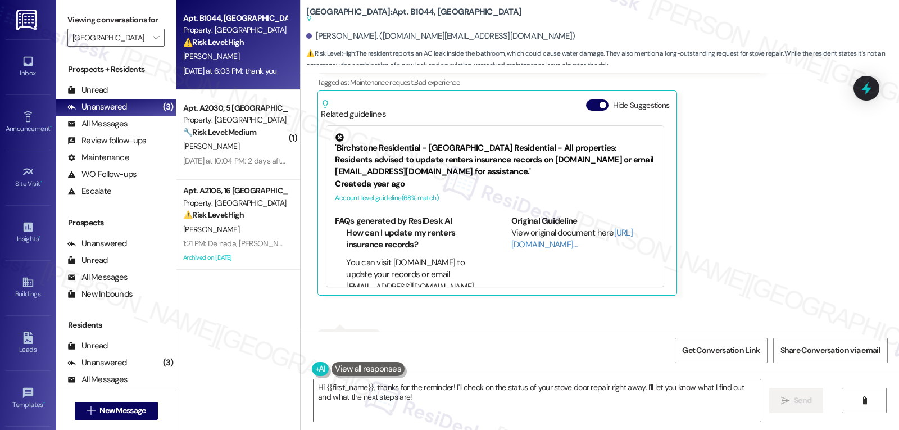
scroll to position [2960, 0]
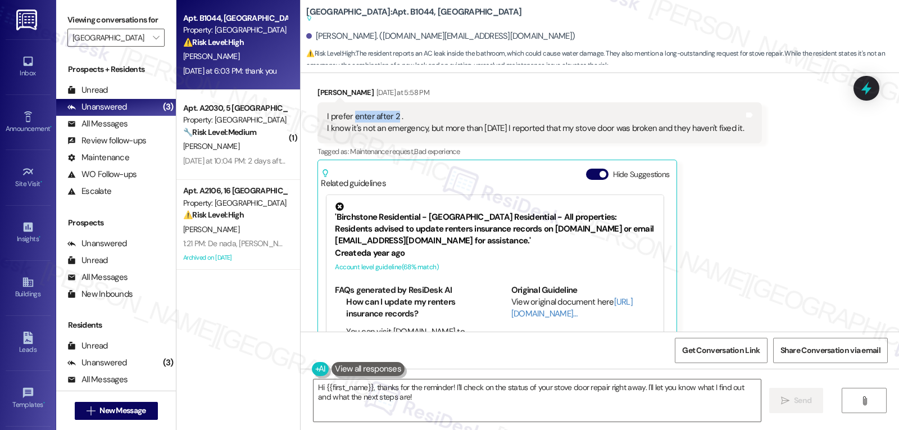
drag, startPoint x: 345, startPoint y: 115, endPoint x: 388, endPoint y: 114, distance: 42.7
click at [388, 114] on div "I prefer enter after 2 . I know it's not an emergency, but more than [DATE] I r…" at bounding box center [535, 123] width 417 height 24
copy div "enter after 2"
click at [870, 86] on icon at bounding box center [865, 88] width 19 height 19
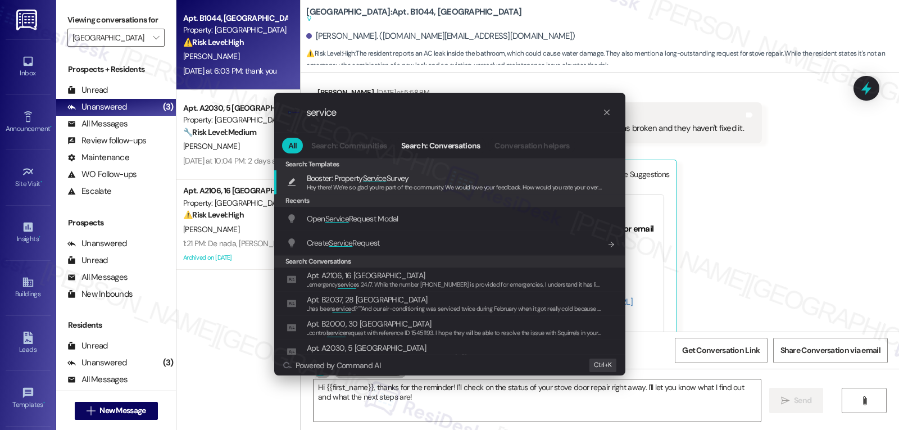
type input "service"
click at [348, 232] on div "Create Service Request Add shortcut" at bounding box center [449, 243] width 351 height 24
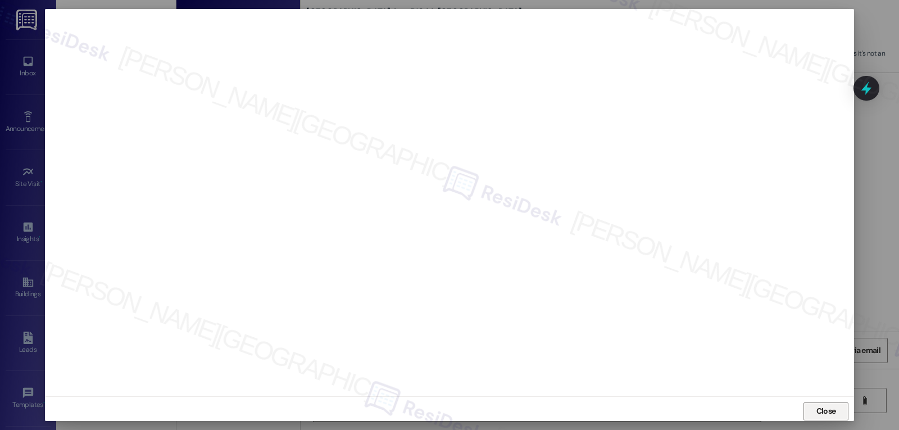
click at [814, 415] on span "Close" at bounding box center [826, 411] width 24 height 12
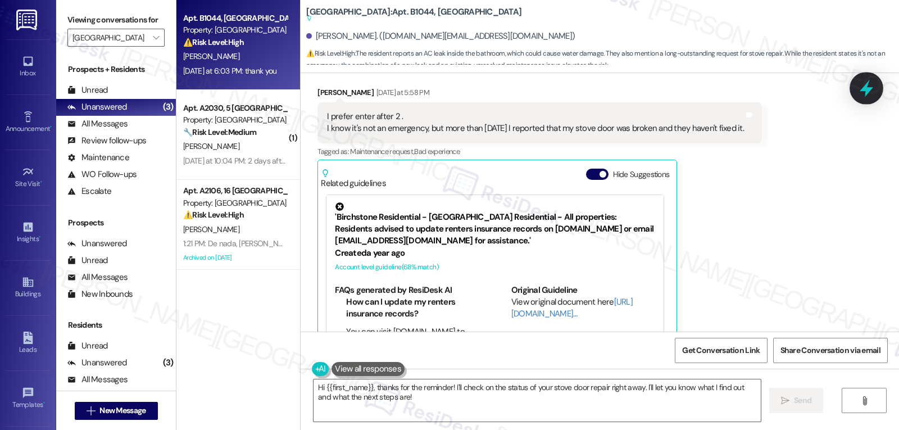
click at [875, 85] on div at bounding box center [866, 88] width 34 height 32
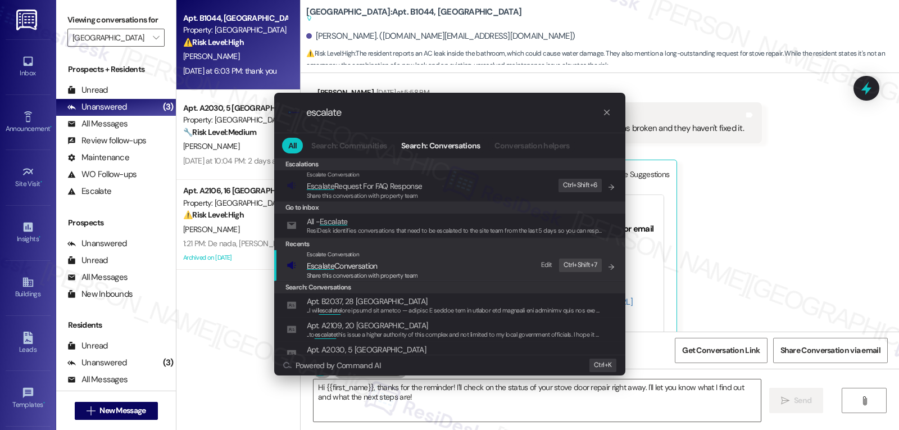
type input "escalate"
click at [397, 265] on span "Escalate Conversation" at bounding box center [362, 265] width 111 height 12
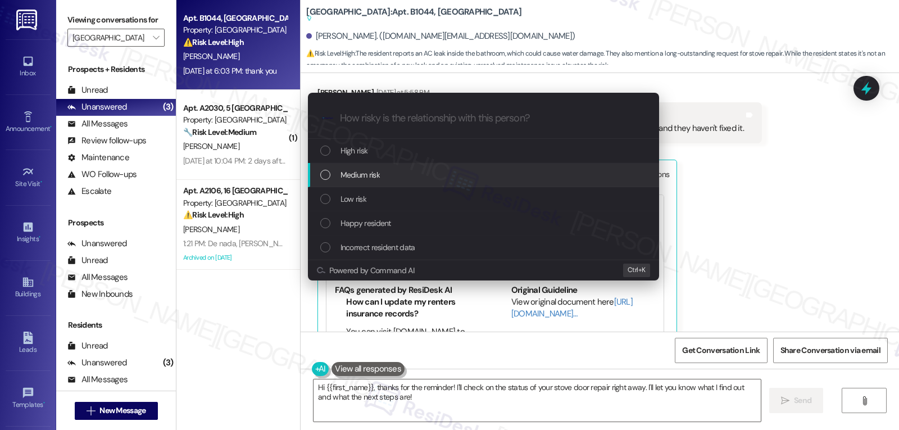
click at [398, 173] on div "Medium risk" at bounding box center [484, 174] width 329 height 12
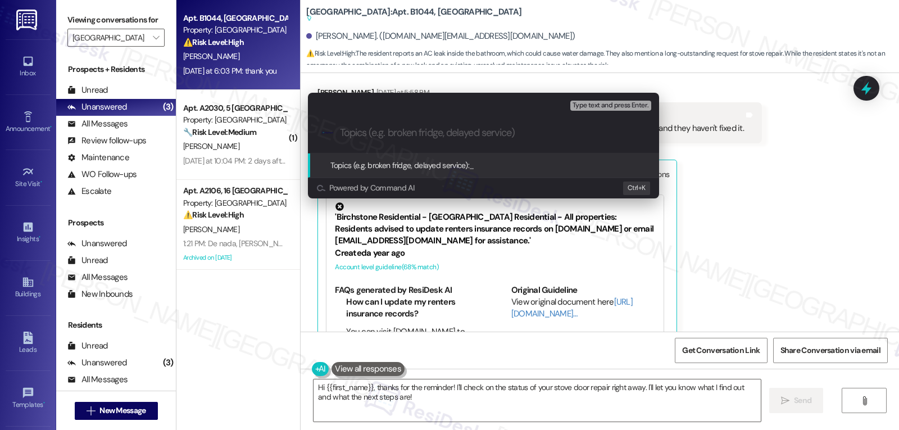
paste input "enter after 2"
type input "enter after 2"
drag, startPoint x: 804, startPoint y: 176, endPoint x: 845, endPoint y: 138, distance: 56.1
click at [804, 175] on div "Escalate Conversation Medium risk Topics (e.g. broken fridge, delayed service) …" at bounding box center [449, 215] width 899 height 430
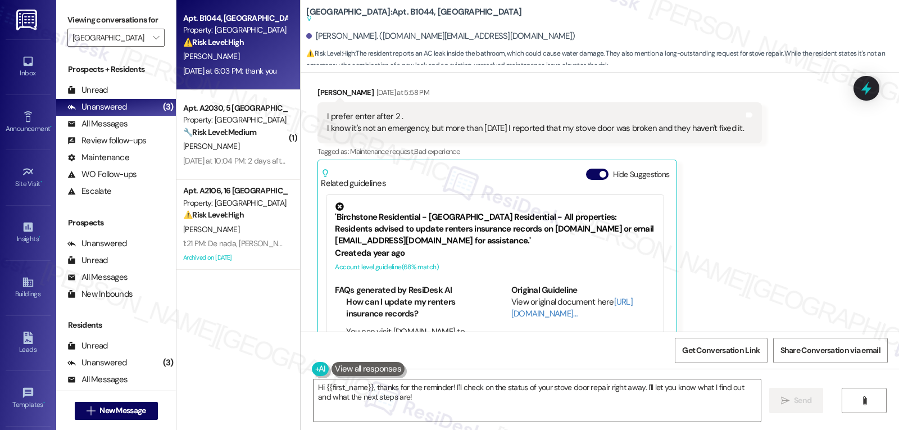
click at [866, 71] on div "[GEOGRAPHIC_DATA]: Apt. B1044, 26 Lexington Suggested actions and notes availab…" at bounding box center [599, 36] width 598 height 73
click at [881, 88] on div "Received via SMS [PERSON_NAME] [DATE] at 5:58 PM I prefer enter after 2 . I kno…" at bounding box center [599, 256] width 598 height 391
click at [874, 85] on div at bounding box center [866, 88] width 34 height 32
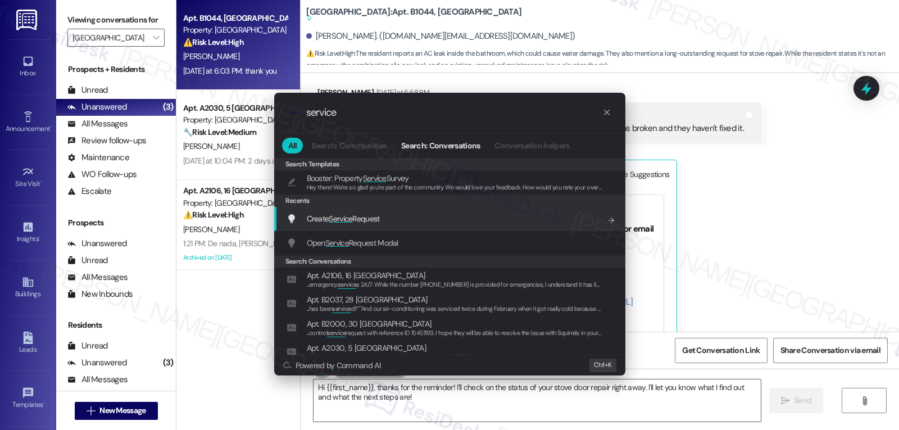
type input "service"
click at [379, 225] on span "Create Service Request" at bounding box center [343, 218] width 73 height 12
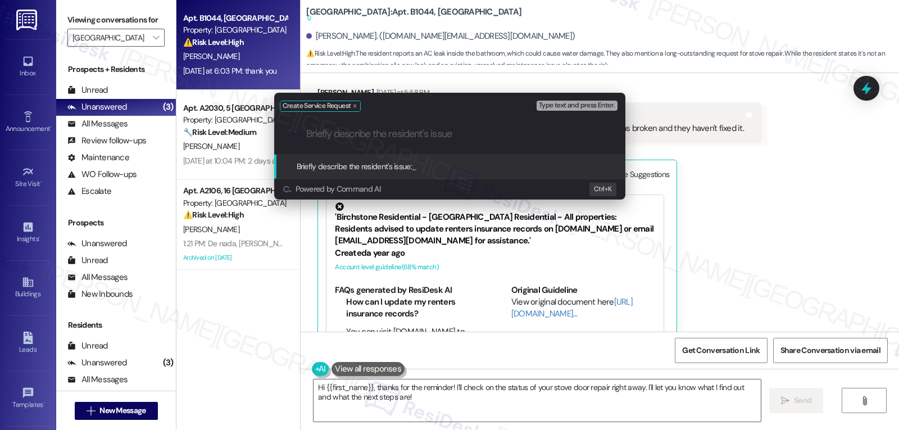
paste input "enter after 2"
type input "enter after 2"
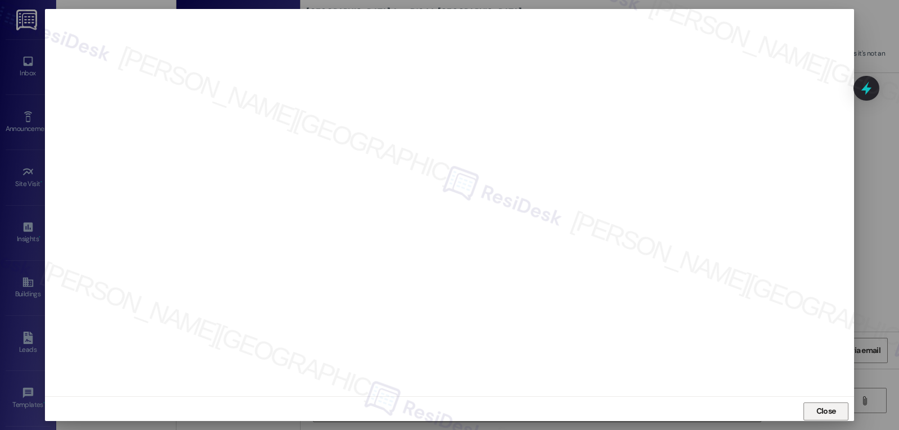
click at [827, 410] on span "Close" at bounding box center [826, 411] width 20 height 12
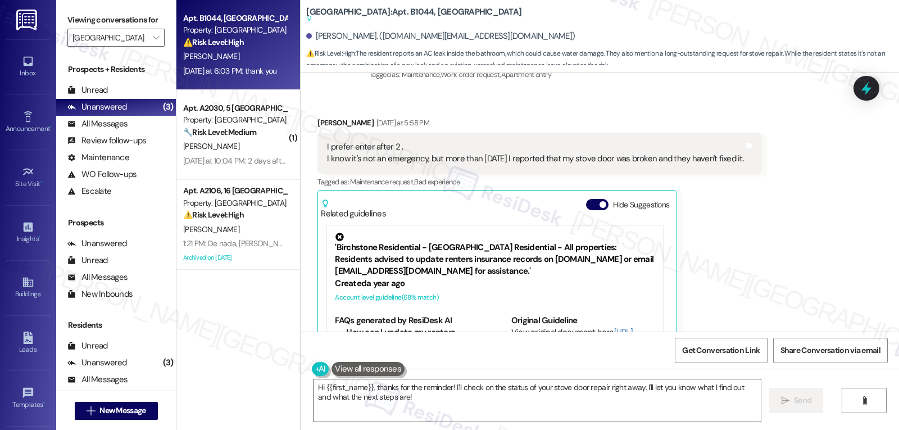
scroll to position [2847, 0]
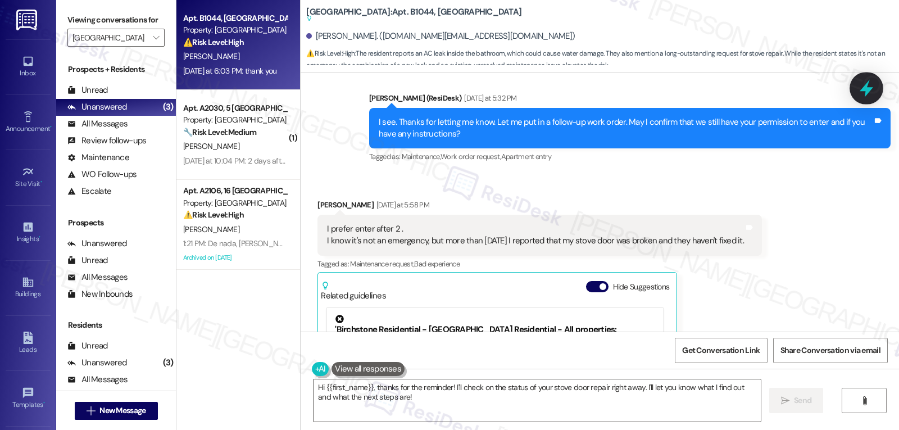
click at [868, 90] on icon at bounding box center [865, 88] width 13 height 17
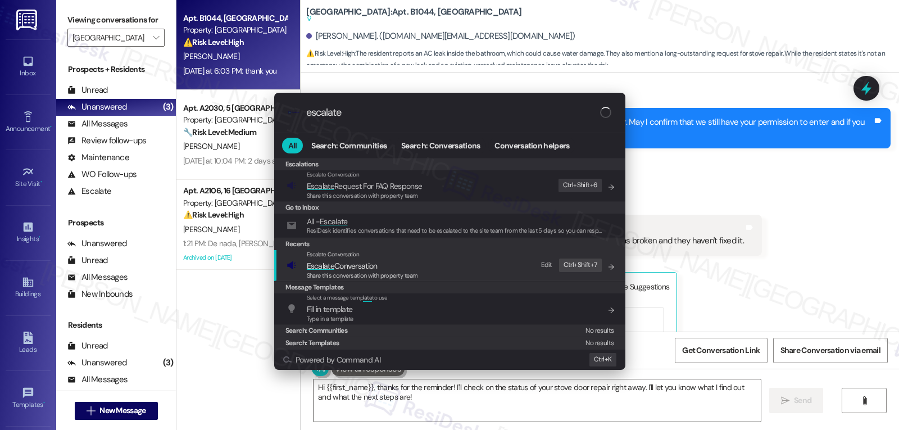
type input "escalate"
click at [400, 267] on span "Escalate Conversation" at bounding box center [362, 265] width 111 height 12
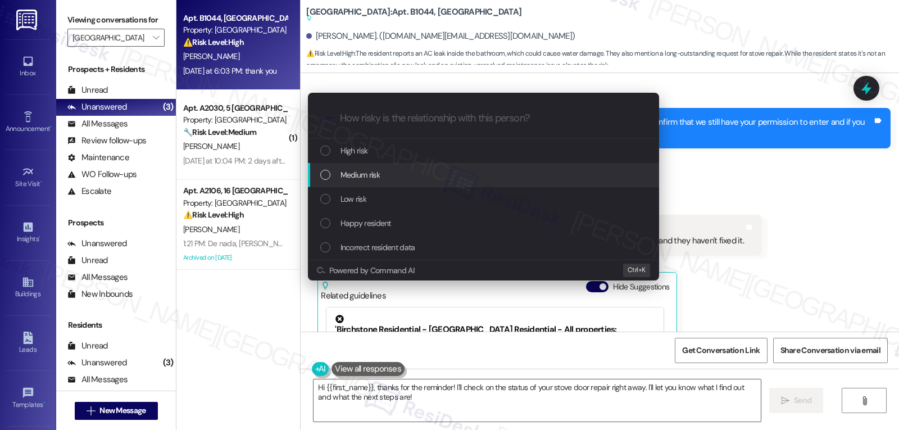
click at [408, 181] on div "Medium risk" at bounding box center [483, 175] width 351 height 24
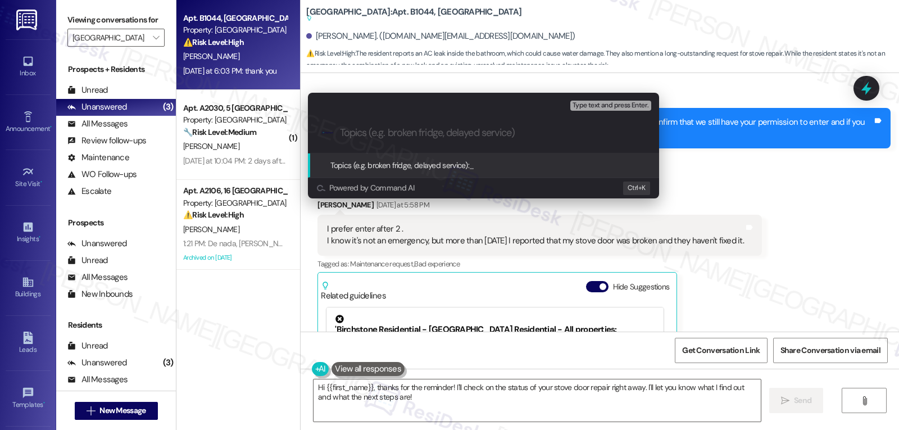
drag, startPoint x: 796, startPoint y: 242, endPoint x: 821, endPoint y: 216, distance: 35.8
click at [802, 241] on div "Escalate Conversation Medium risk Topics (e.g. broken fridge, delayed service) …" at bounding box center [449, 215] width 899 height 430
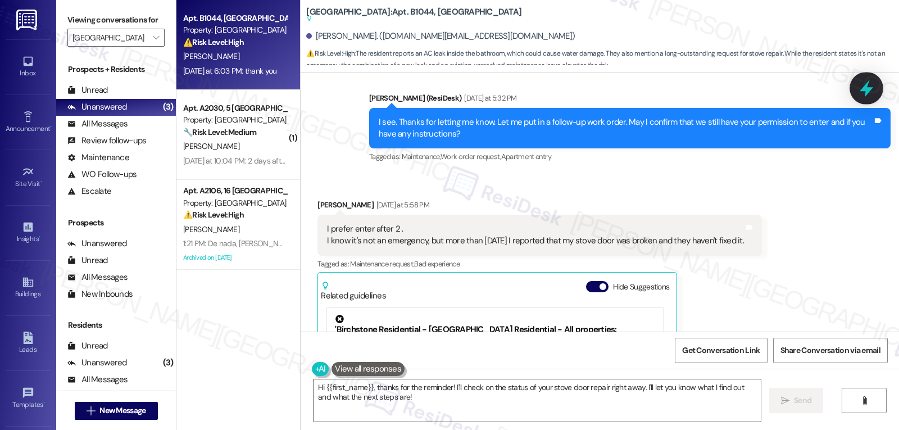
click at [864, 91] on icon at bounding box center [865, 88] width 19 height 19
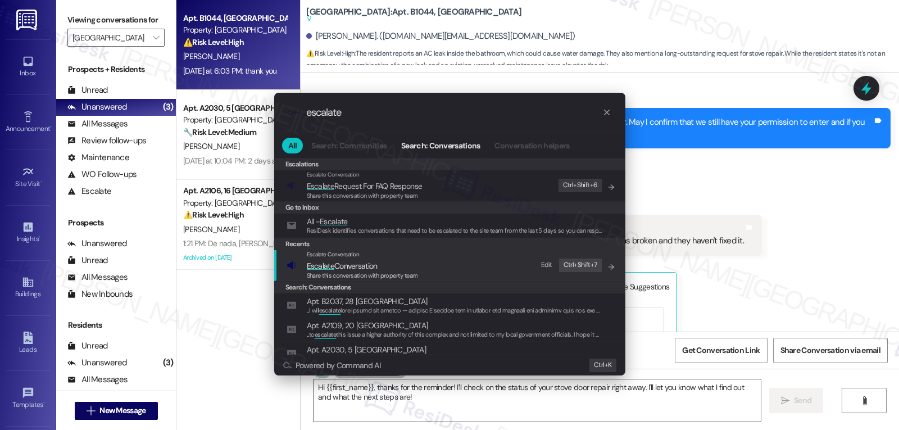
type input "escalate"
click at [361, 271] on span "Share this conversation with property team" at bounding box center [362, 275] width 111 height 8
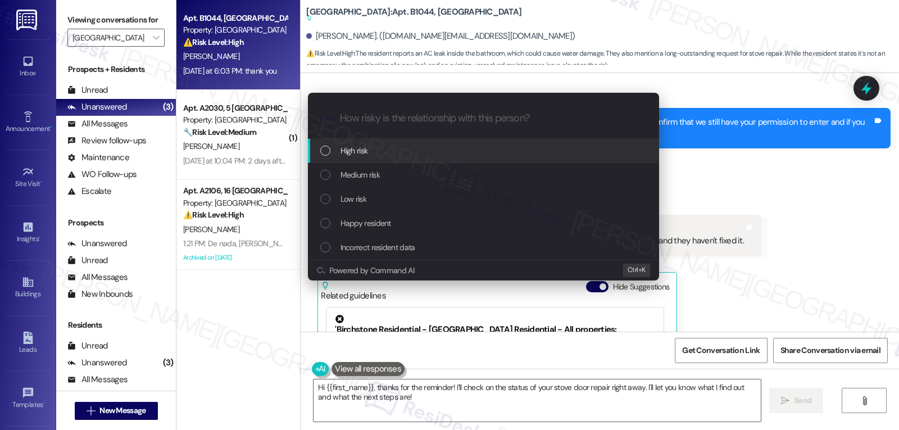
click at [420, 152] on div "High risk" at bounding box center [484, 150] width 329 height 12
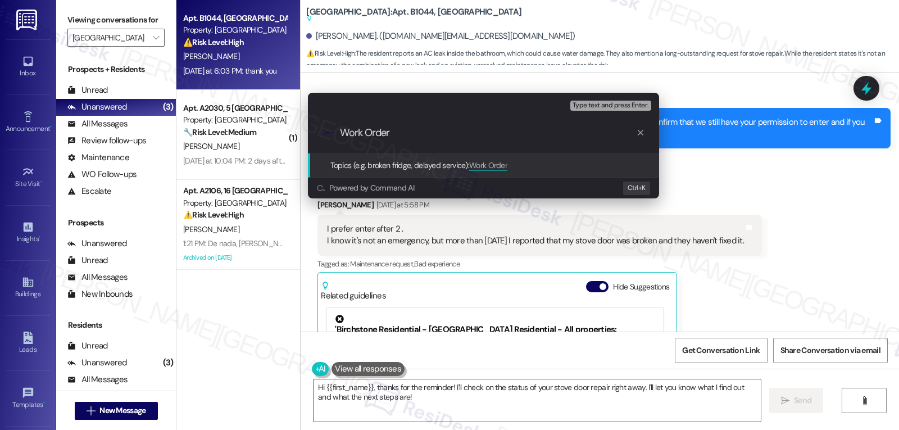
paste input "16098945"
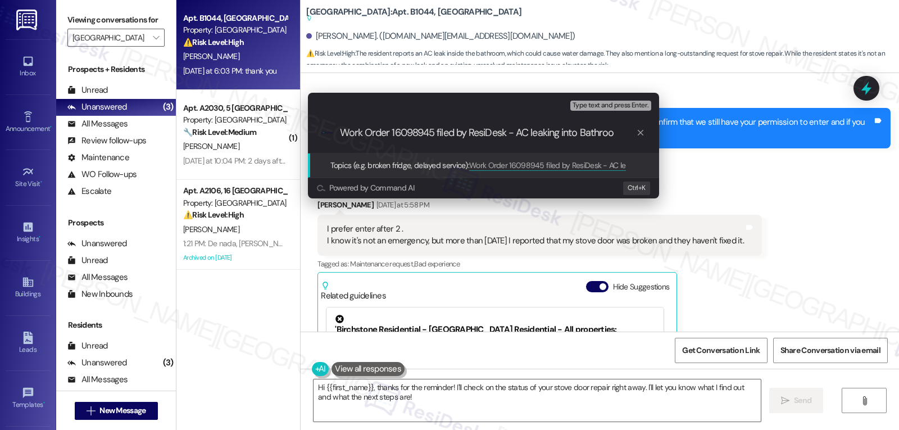
type input "Work Order 16098945 filed by ResiDesk - AC leaking into Bathroom"
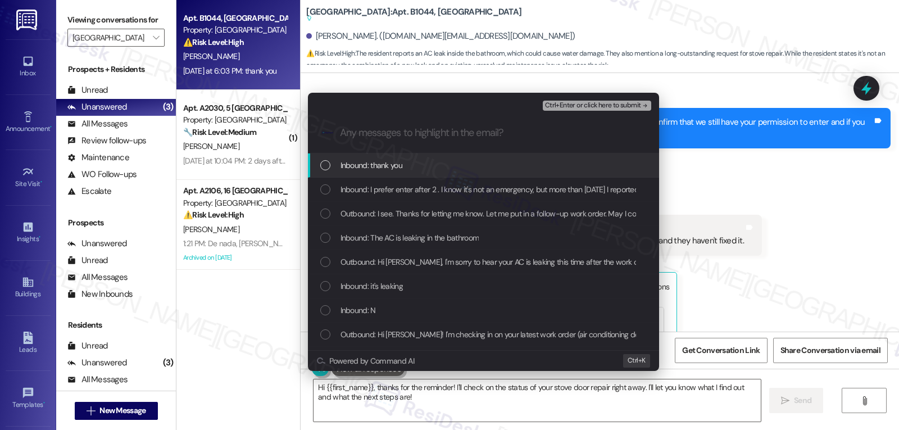
click at [399, 170] on span "Inbound: thank you" at bounding box center [371, 165] width 62 height 12
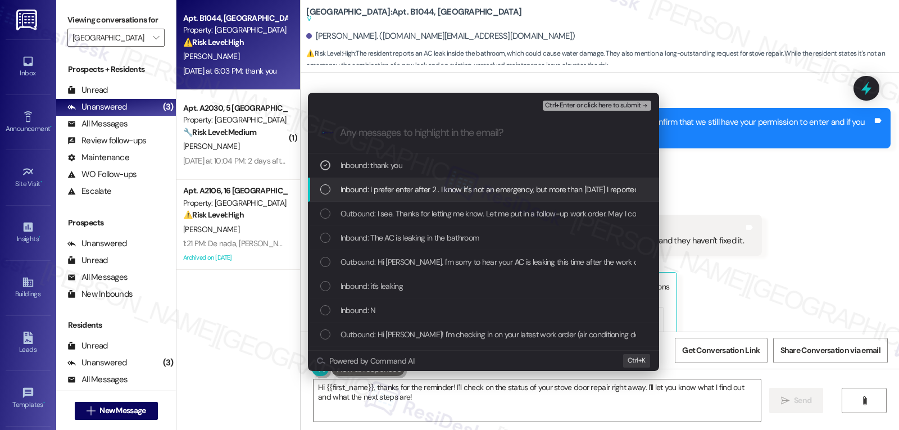
click at [404, 197] on div "Inbound: I prefer enter after 2 . I know it's not an emergency, but more than 2…" at bounding box center [483, 189] width 351 height 24
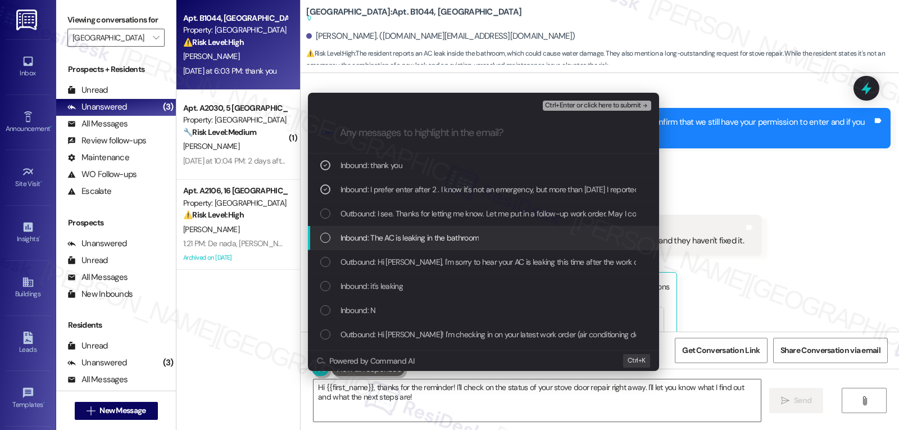
click at [384, 247] on div "Inbound: The AC is leaking in the bathroom" at bounding box center [483, 238] width 351 height 24
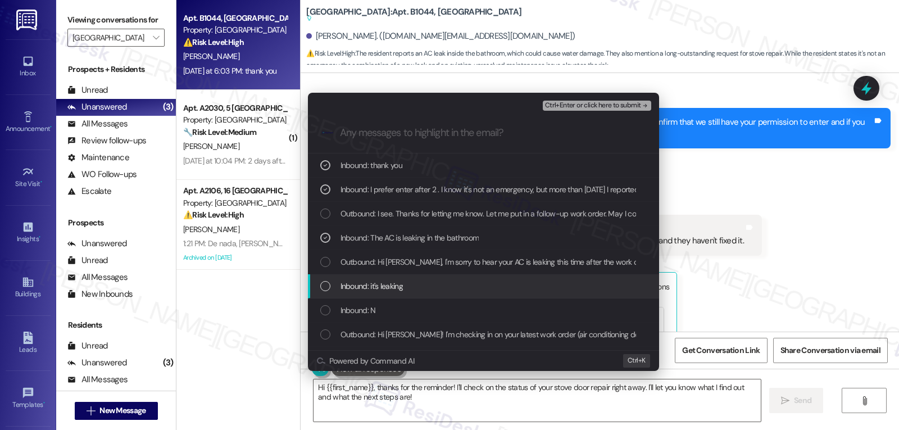
click at [389, 293] on div "Inbound: it's leaking" at bounding box center [483, 286] width 351 height 24
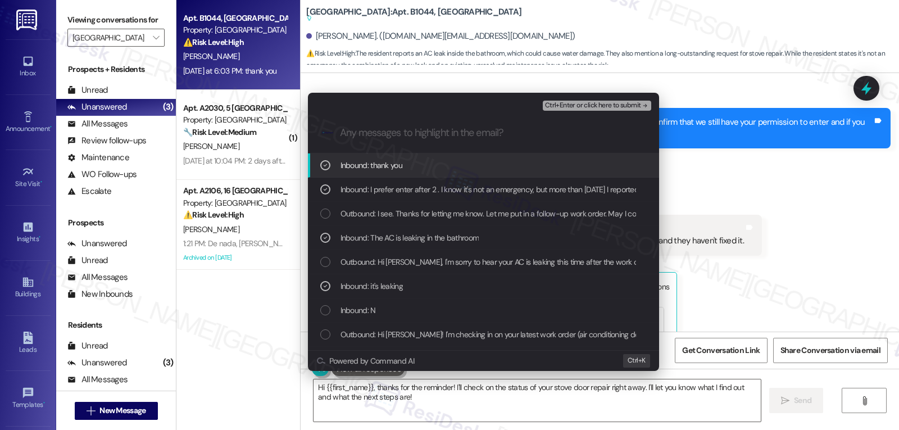
click at [605, 106] on span "Ctrl+Enter or click here to submit" at bounding box center [593, 106] width 96 height 8
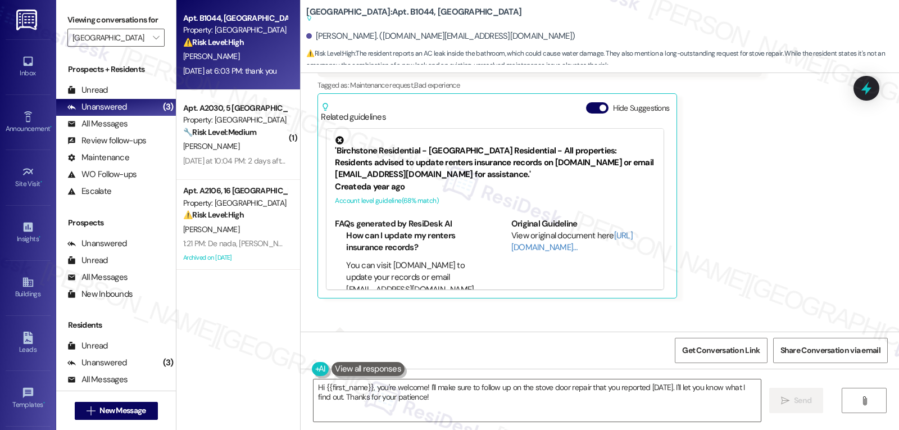
scroll to position [3184, 0]
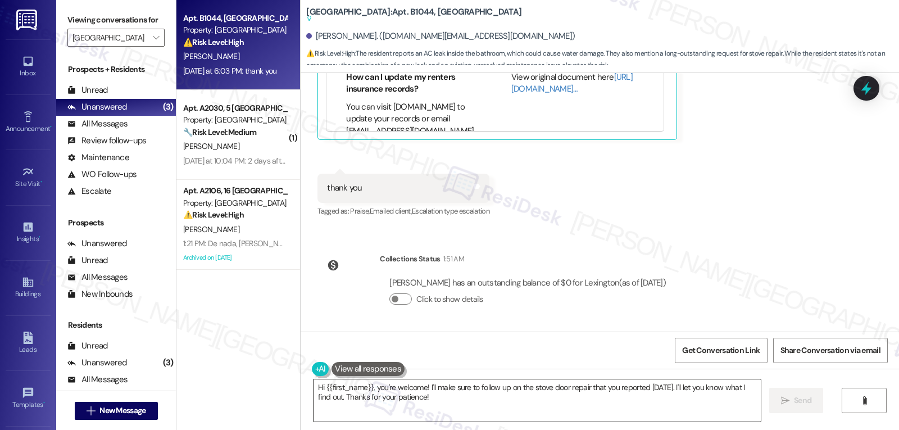
click at [524, 409] on textarea "Hi {{first_name}}, you're welcome! I'll make sure to follow up on the stove doo…" at bounding box center [536, 400] width 447 height 42
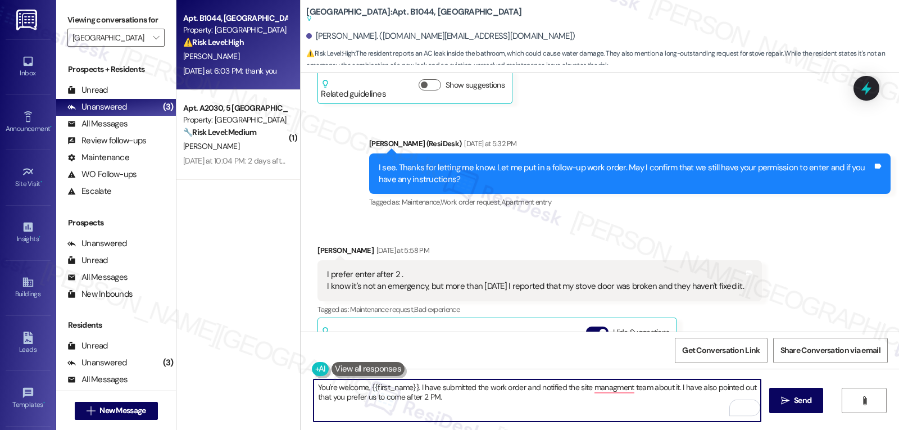
scroll to position [2735, 0]
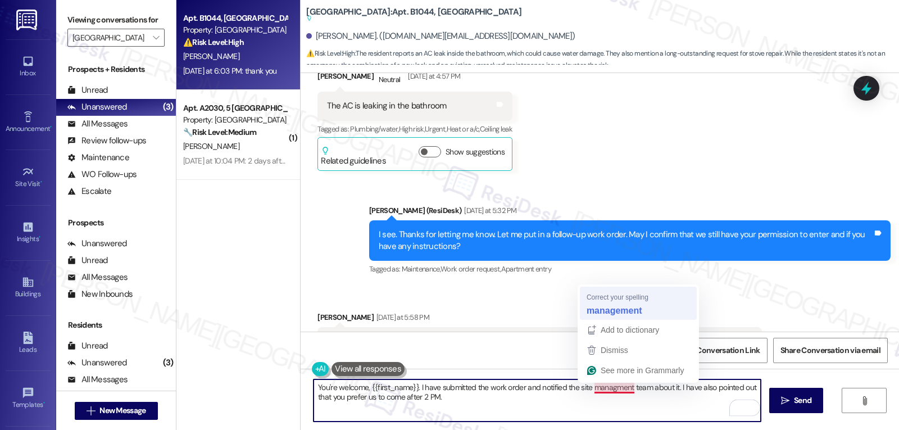
type textarea "You're welcome, {{first_name}}. I have submitted the work order and notified th…"
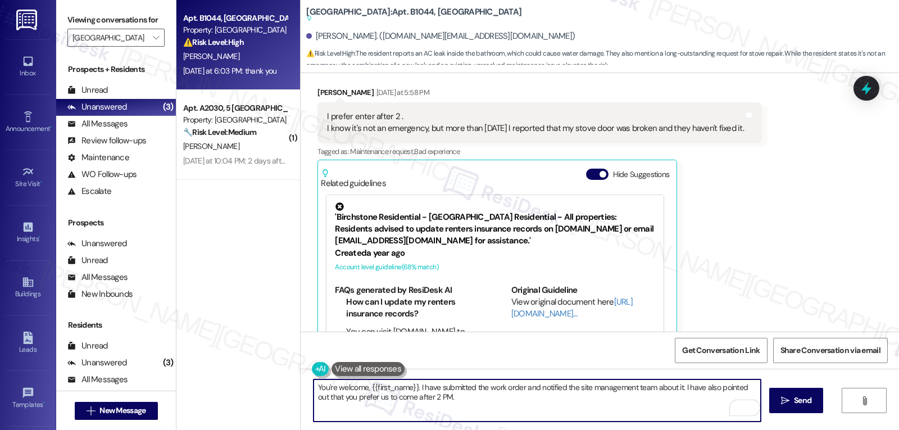
scroll to position [3184, 0]
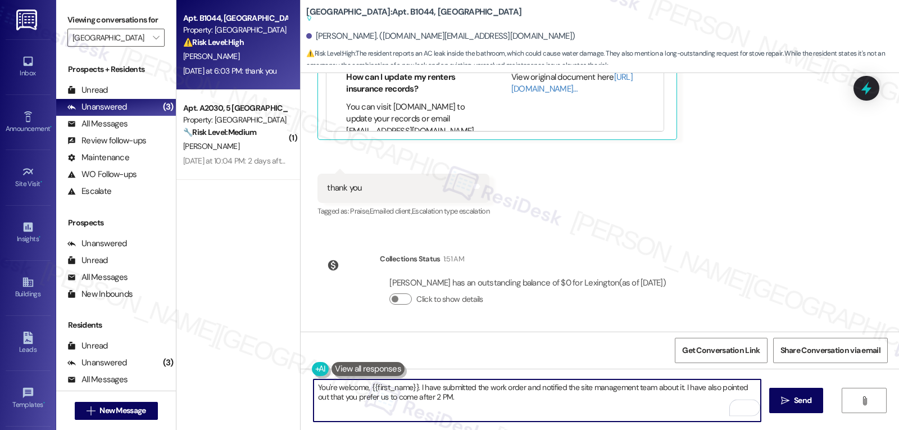
click at [457, 399] on textarea "You're welcome, {{first_name}}. I have submitted the work order and notified th…" at bounding box center [536, 400] width 447 height 42
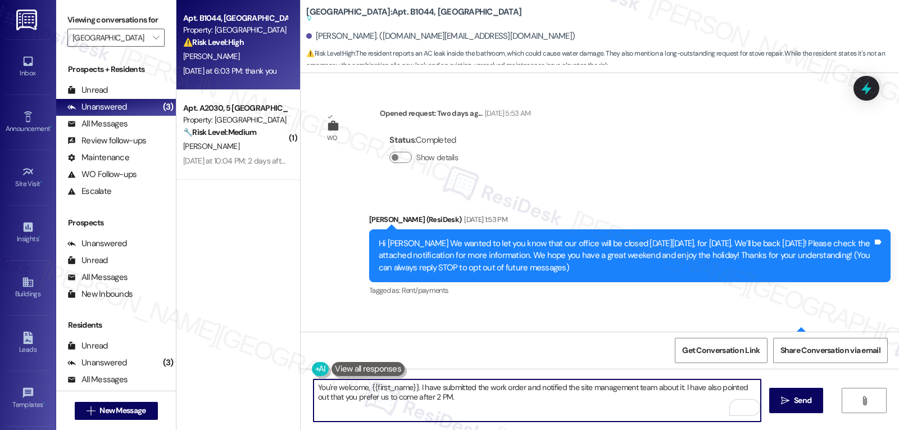
scroll to position [3184, 0]
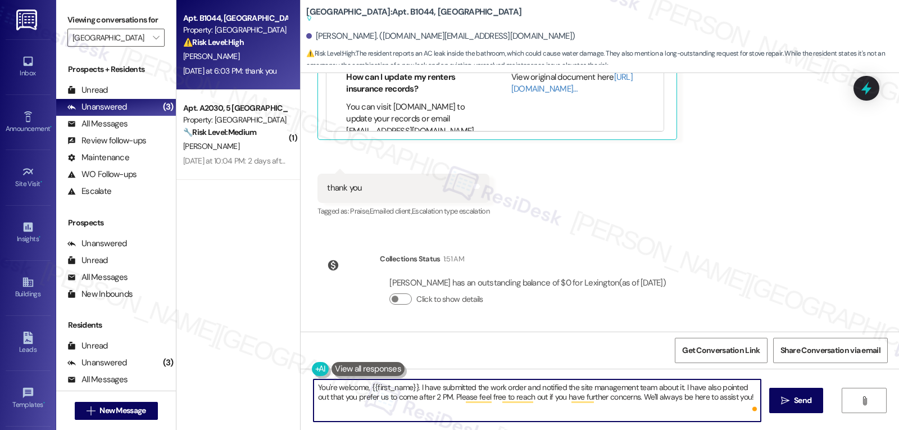
click at [736, 398] on textarea "You're welcome, {{first_name}}. I have submitted the work order and notified th…" at bounding box center [536, 400] width 447 height 42
click at [739, 396] on textarea "You're welcome, {{first_name}}. I have submitted the work order and notified th…" at bounding box center [536, 400] width 447 height 42
type textarea "You're welcome, {{first_name}}. I have submitted the work order and notified th…"
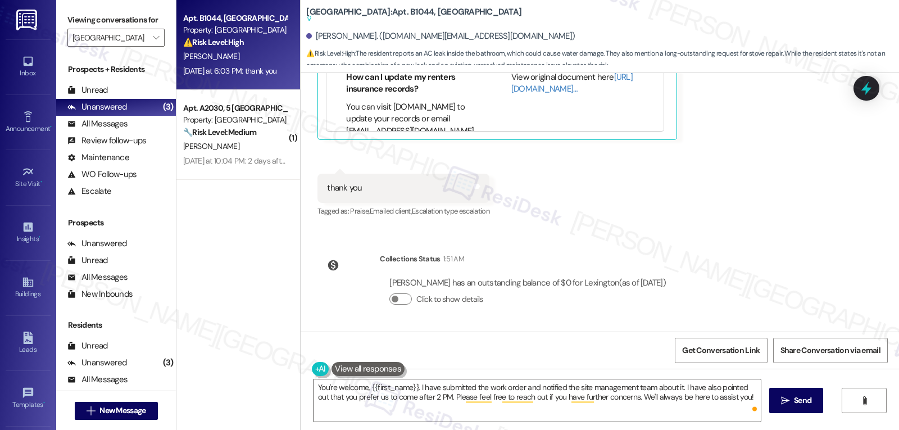
click at [824, 400] on div "You're welcome, {{first_name}}. I have submitted the work order and notified th…" at bounding box center [599, 410] width 598 height 84
click at [806, 399] on span "Send" at bounding box center [802, 400] width 17 height 12
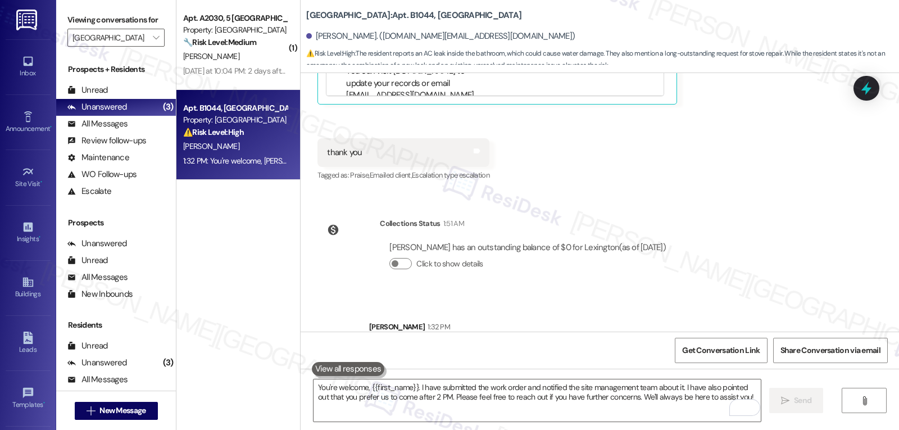
scroll to position [3241, 0]
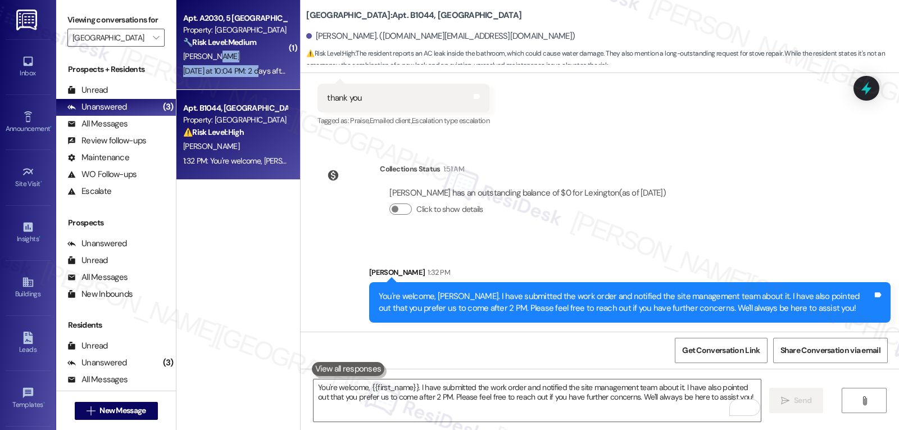
click at [248, 59] on div "Apt. A2030, 5 Lexington Property: Lexington 🔧 Risk Level: Medium The resident i…" at bounding box center [238, 45] width 124 height 90
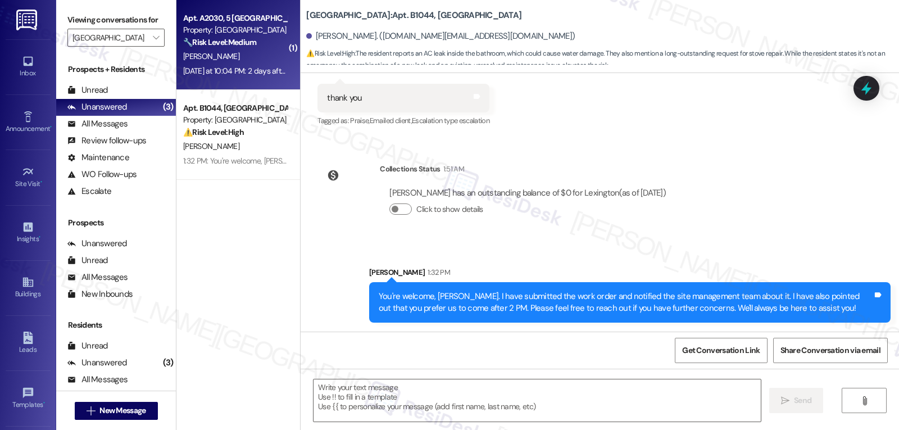
type textarea "Fetching suggested responses. Please feel free to read through the conversation…"
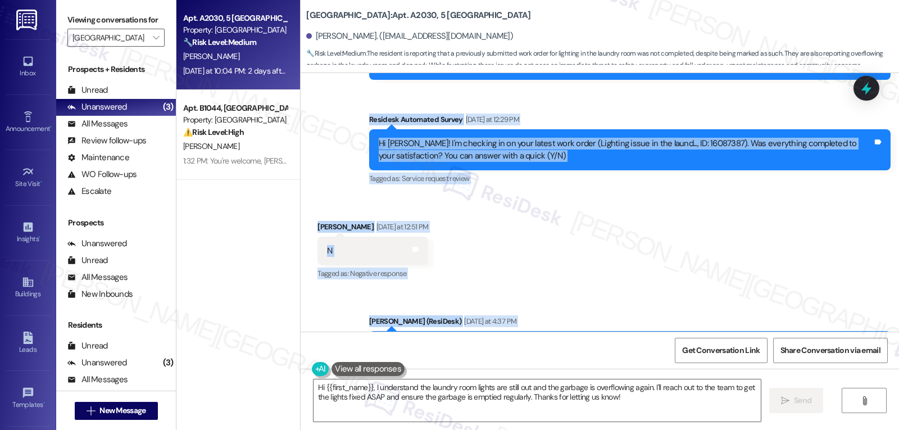
scroll to position [26872, 0]
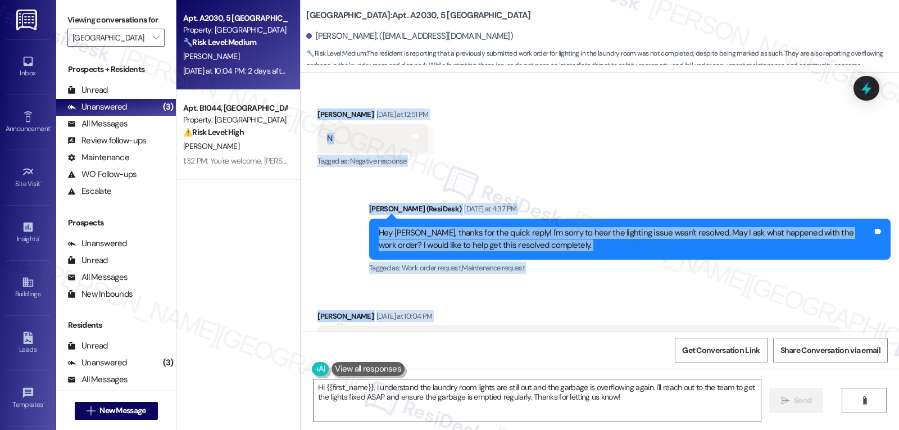
drag, startPoint x: 359, startPoint y: 291, endPoint x: 853, endPoint y: 222, distance: 498.5
click at [853, 222] on div "Survey, sent via SMS Residesk Automated Survey Jul 19, 2024 at 11:23 AM Hi Alle…" at bounding box center [599, 202] width 598 height 258
copy div "Residesk Automated Survey Yesterday at 12:29 PM Hi Allen! I'm checking in on yo…"
click at [481, 408] on textarea "Hi {{first_name}}, I understand the laundry room lights are still out and the g…" at bounding box center [536, 400] width 447 height 42
paste textarea "Allen, thank you for the update. I’m sorry to hear the laundry room lights stil…"
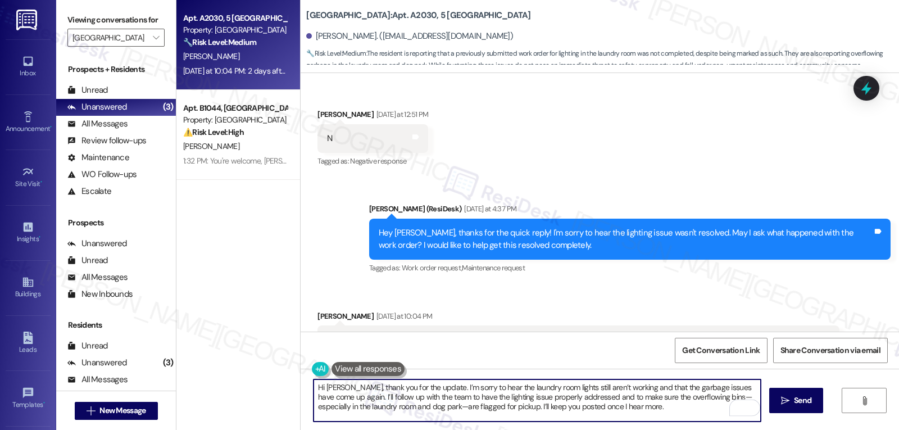
click at [689, 398] on textarea "Hi Allen, thank you for the update. I’m sorry to hear the laundry room lights s…" at bounding box center [536, 400] width 447 height 42
click at [401, 411] on textarea "Hi Allen, thank you for the update. I’m sorry to hear the laundry room lights s…" at bounding box center [536, 400] width 447 height 42
click at [668, 418] on textarea "Hi Allen, thank you for the update. I’m sorry to hear the laundry room lights s…" at bounding box center [536, 400] width 447 height 42
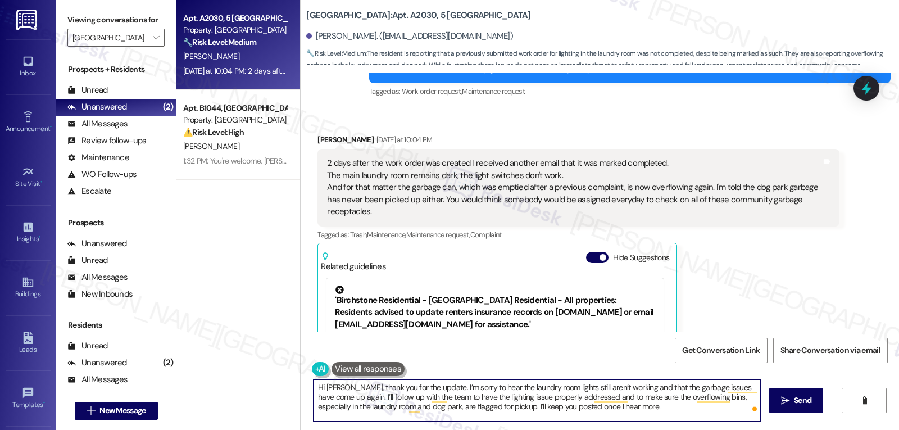
scroll to position [27097, 0]
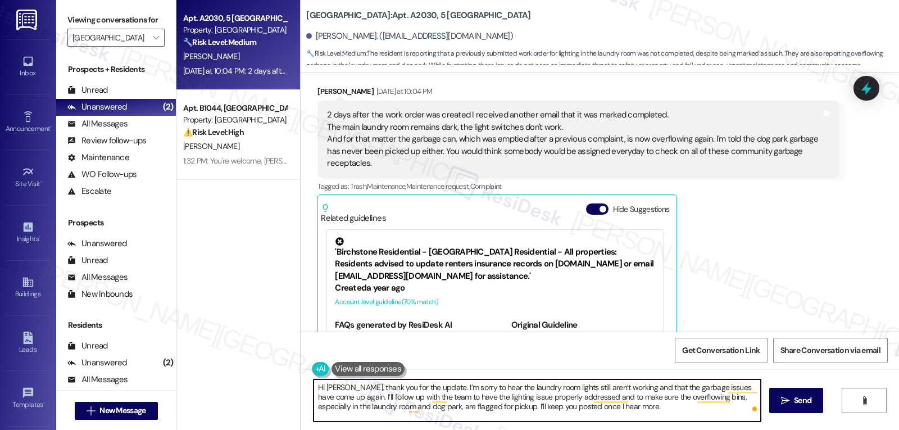
type textarea "Hi Allen, thank you for the update. I’m sorry to hear the laundry room lights s…"
click at [868, 86] on icon at bounding box center [866, 88] width 15 height 15
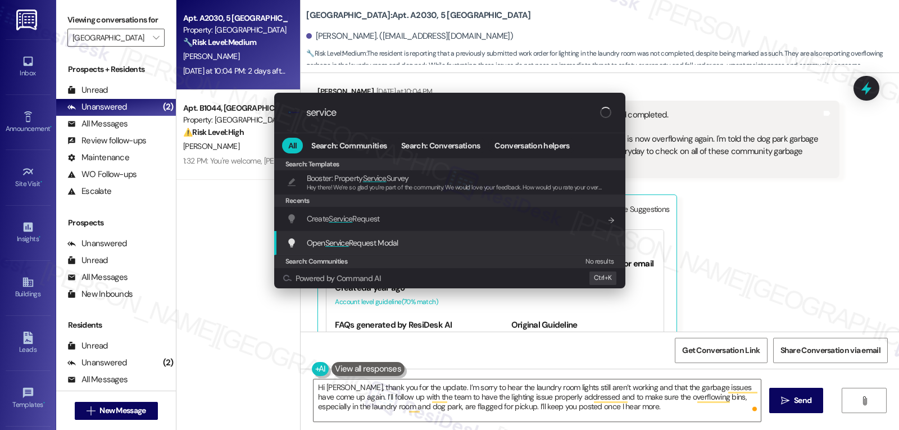
type input "service"
click at [370, 245] on span "Open Service Request Modal" at bounding box center [353, 243] width 92 height 10
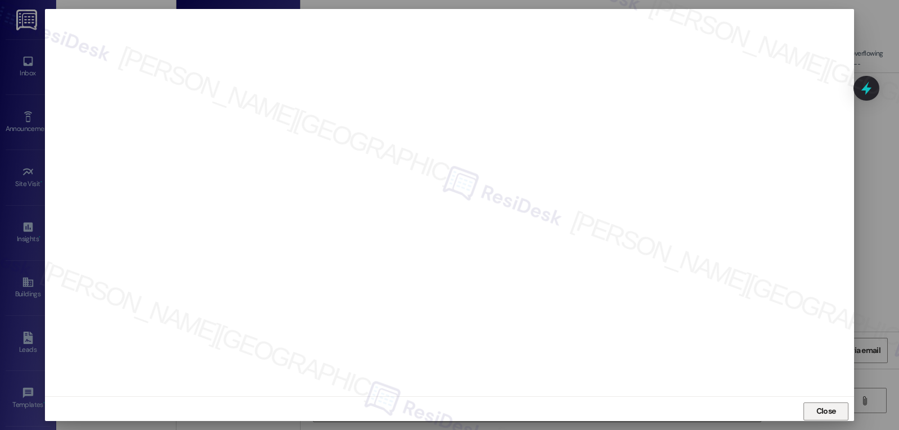
drag, startPoint x: 823, startPoint y: 408, endPoint x: 810, endPoint y: 390, distance: 21.7
click at [825, 408] on span "Close" at bounding box center [826, 411] width 20 height 12
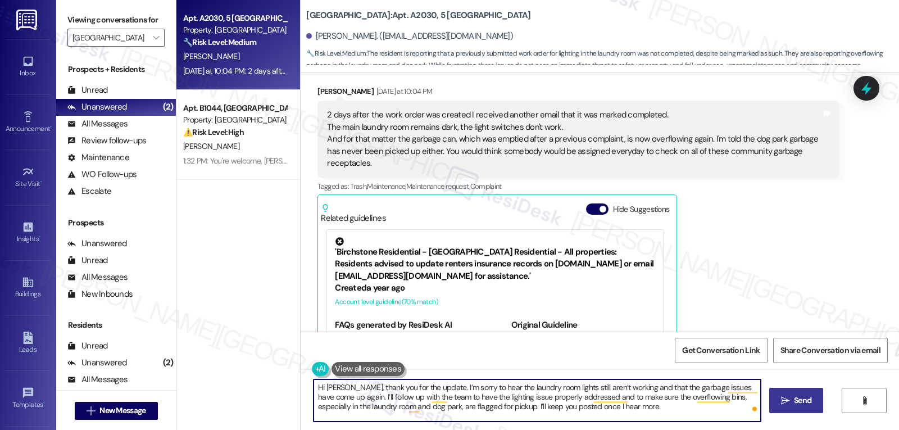
click at [785, 408] on button " Send" at bounding box center [796, 400] width 54 height 25
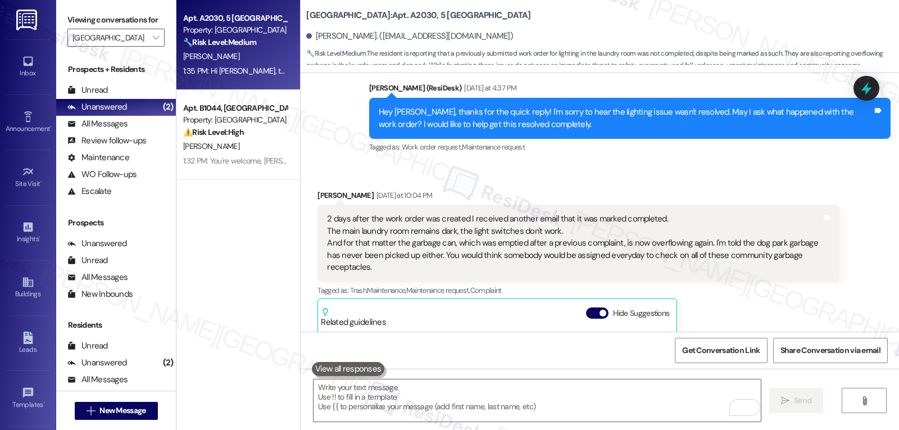
scroll to position [624, 0]
click at [586, 307] on button "Hide Suggestions" at bounding box center [597, 312] width 22 height 11
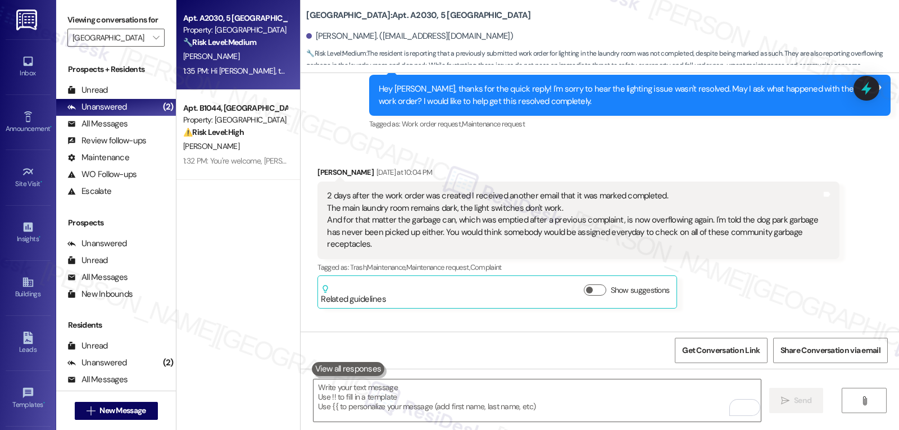
scroll to position [27027, 0]
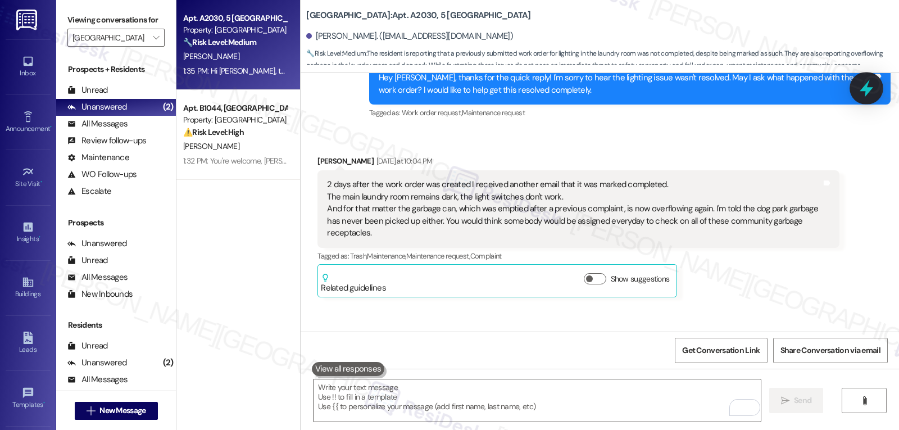
click at [863, 95] on icon at bounding box center [865, 88] width 19 height 19
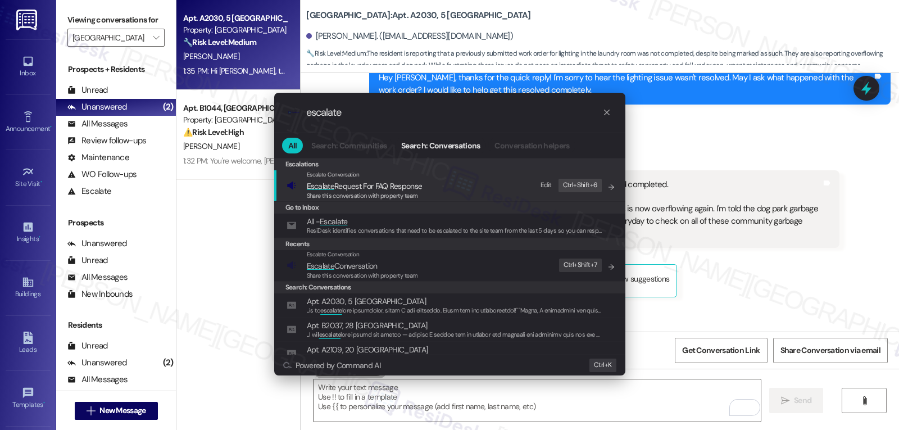
type input "escalate"
click at [397, 272] on span "Share this conversation with property team" at bounding box center [362, 275] width 111 height 8
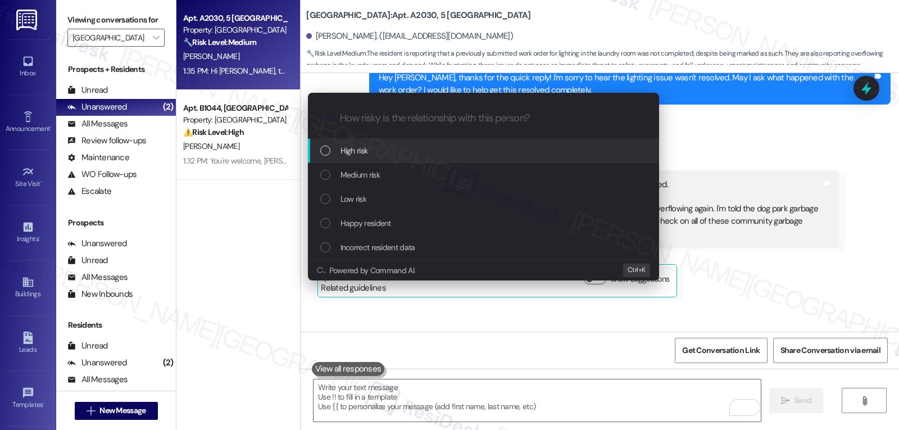
click at [448, 173] on div "Medium risk" at bounding box center [484, 174] width 329 height 12
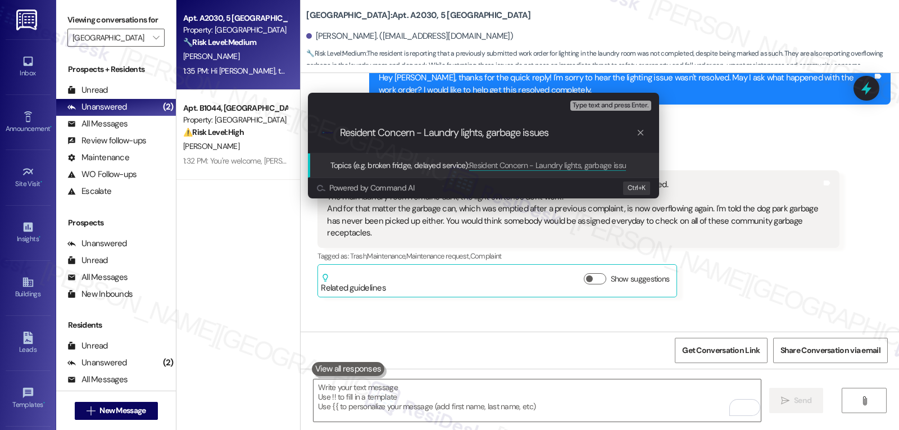
click at [425, 131] on input "Resident Concern - Laundry lights, garbage issues" at bounding box center [488, 133] width 296 height 12
type input "Resident Concern - Follow-up on Laundry lights, garbage issues"
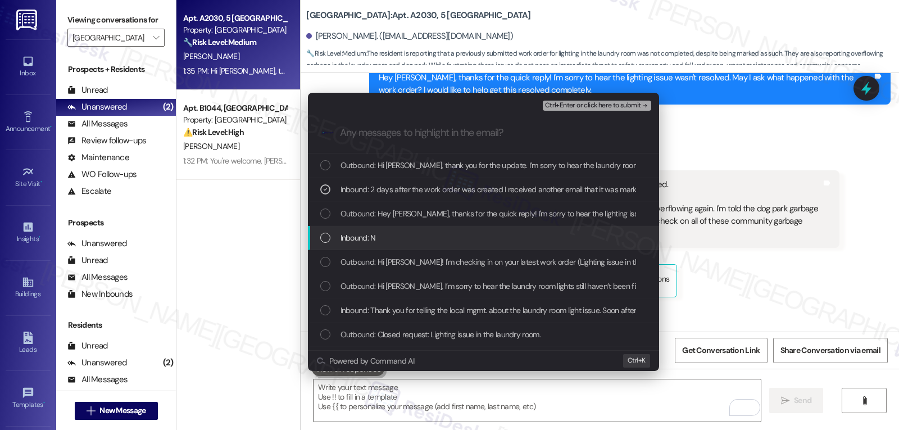
click at [387, 229] on div "Inbound: N" at bounding box center [483, 238] width 351 height 24
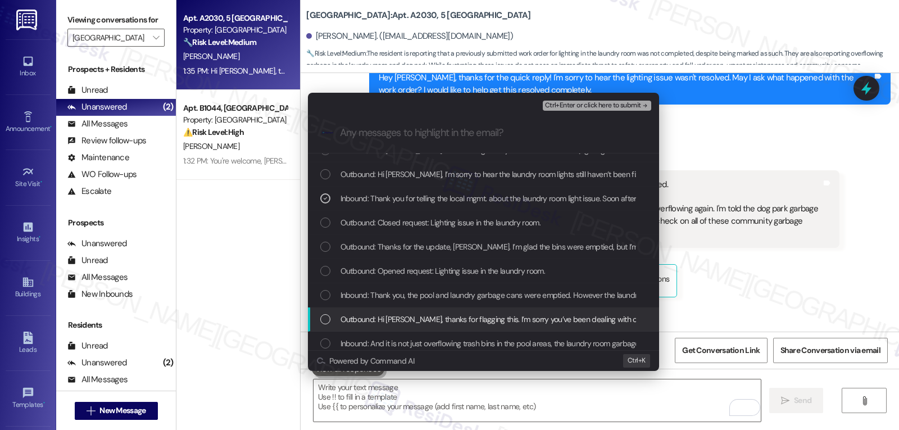
scroll to position [112, 0]
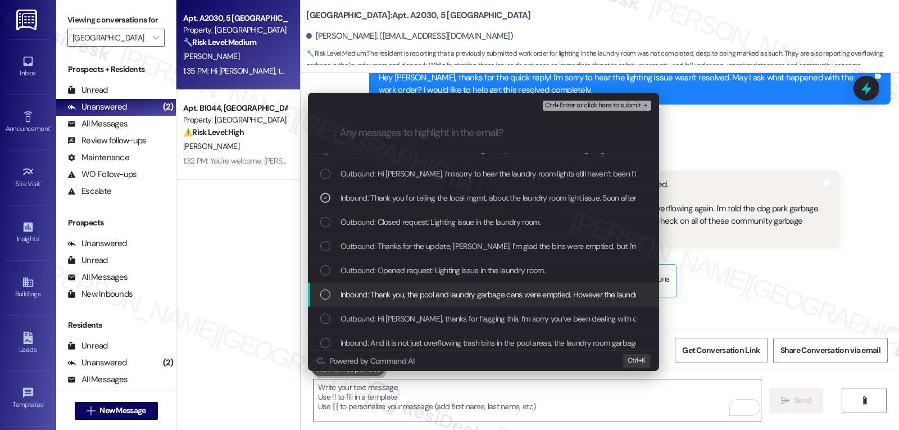
click at [384, 293] on span "Inbound: Thank you, the pool and laundry garbage cans were emptied. However the…" at bounding box center [789, 294] width 899 height 12
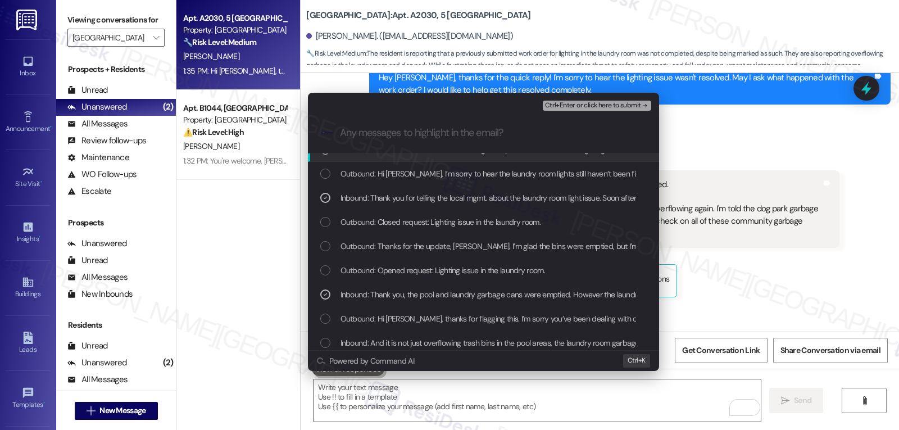
click at [618, 107] on span "Ctrl+Enter or click here to submit" at bounding box center [593, 106] width 96 height 8
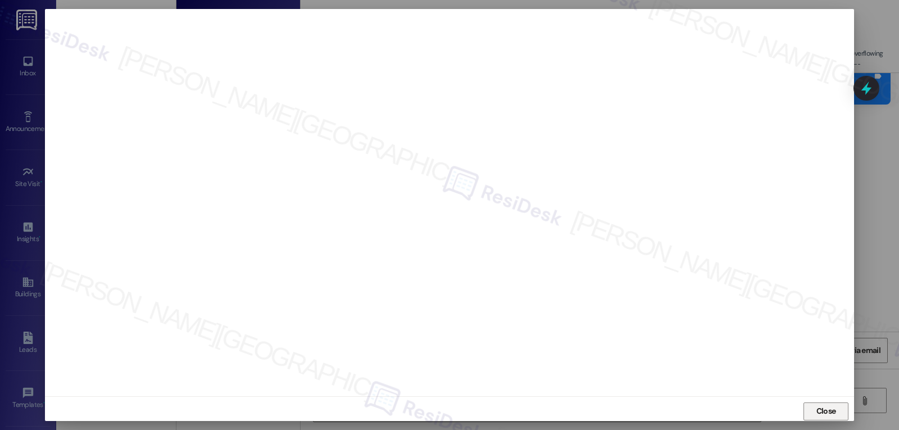
click at [808, 408] on button "Close" at bounding box center [825, 411] width 45 height 18
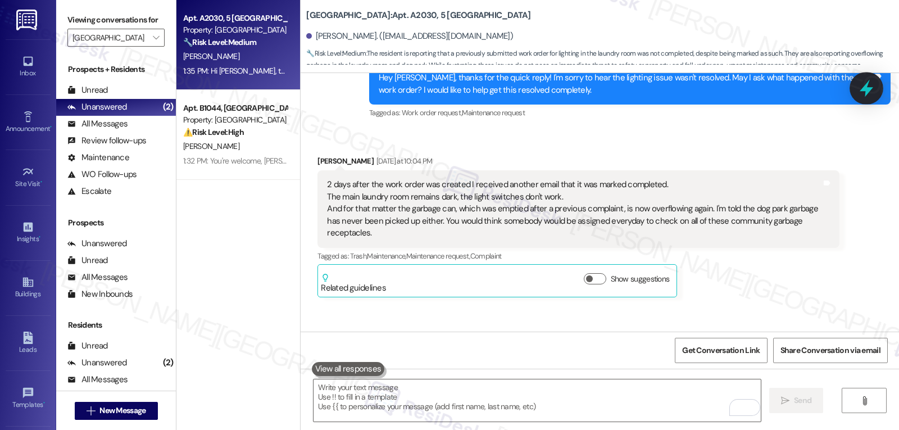
click at [874, 95] on div at bounding box center [866, 88] width 34 height 32
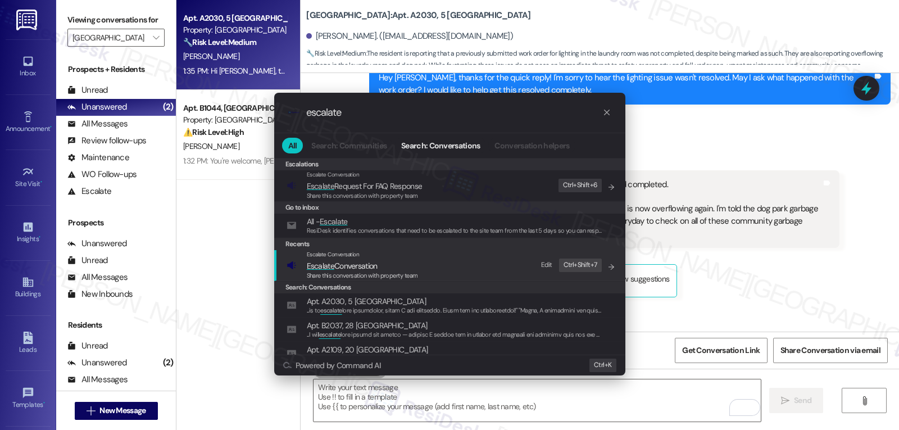
type input "escalate"
click at [412, 273] on span "Share this conversation with property team" at bounding box center [362, 275] width 111 height 8
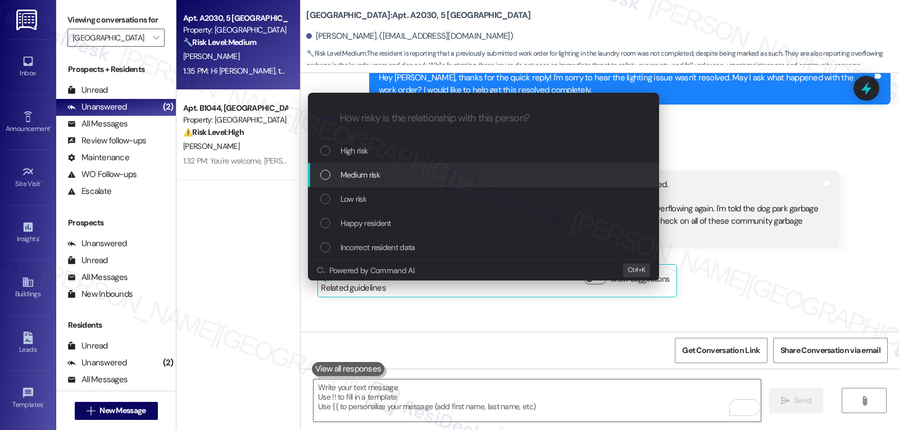
click at [469, 170] on div "Medium risk" at bounding box center [484, 174] width 329 height 12
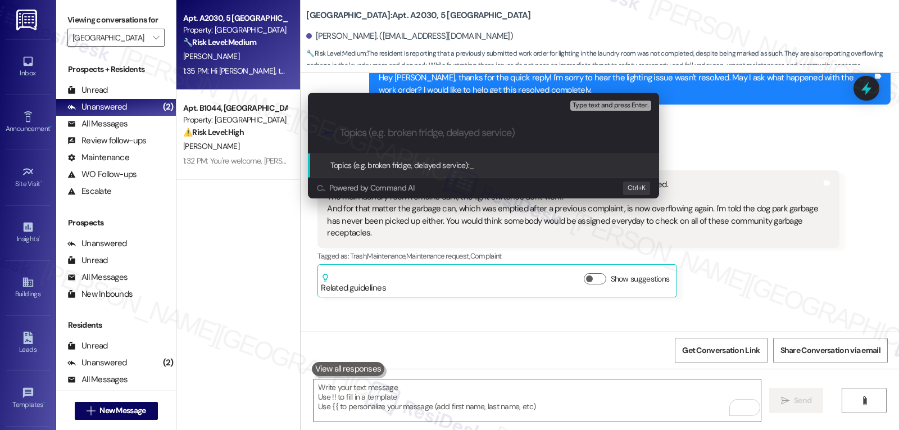
paste input "Resident Concern - Follow-up on Laundry lights, garbage issues"
type input "Resident Concern - Follow-up on Laundry lights, garbage issues"
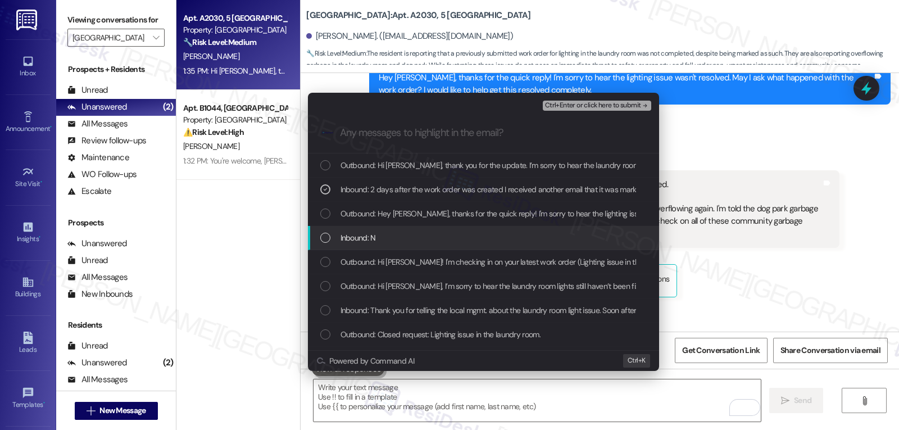
click at [405, 241] on div "Inbound: N" at bounding box center [484, 237] width 329 height 12
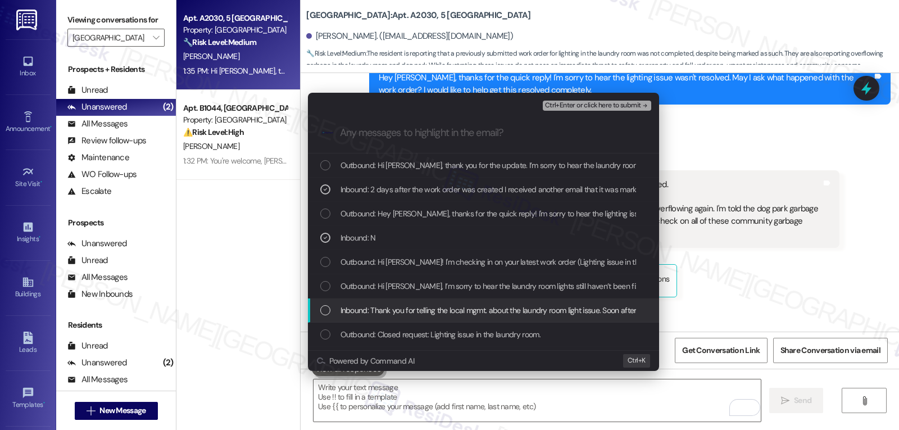
drag, startPoint x: 430, startPoint y: 304, endPoint x: 430, endPoint y: 320, distance: 15.7
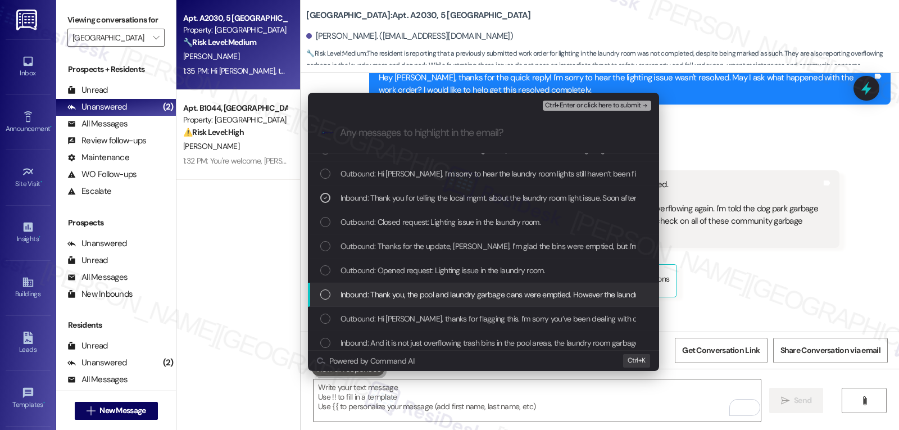
click at [367, 300] on span "Inbound: Thank you, the pool and laundry garbage cans were emptied. However the…" at bounding box center [789, 294] width 899 height 12
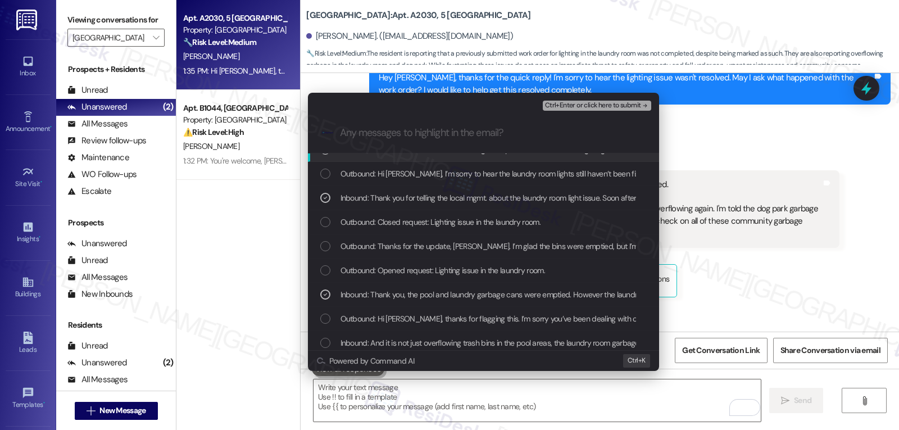
click at [605, 107] on span "Ctrl+Enter or click here to submit" at bounding box center [593, 106] width 96 height 8
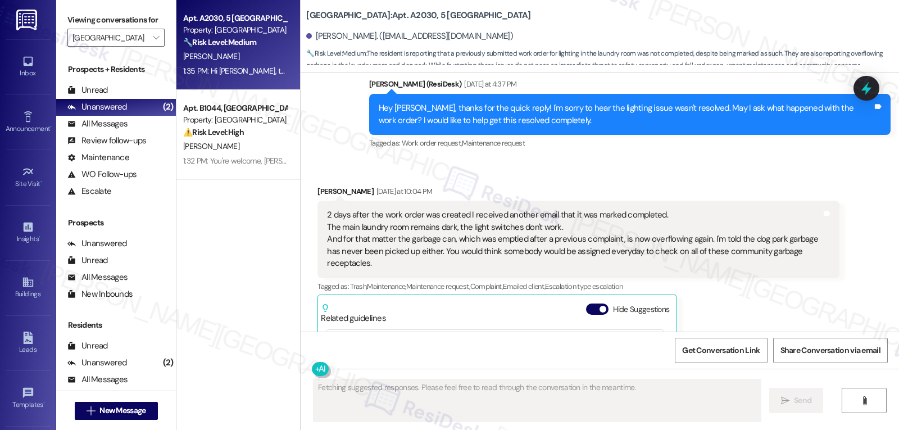
scroll to position [27216, 0]
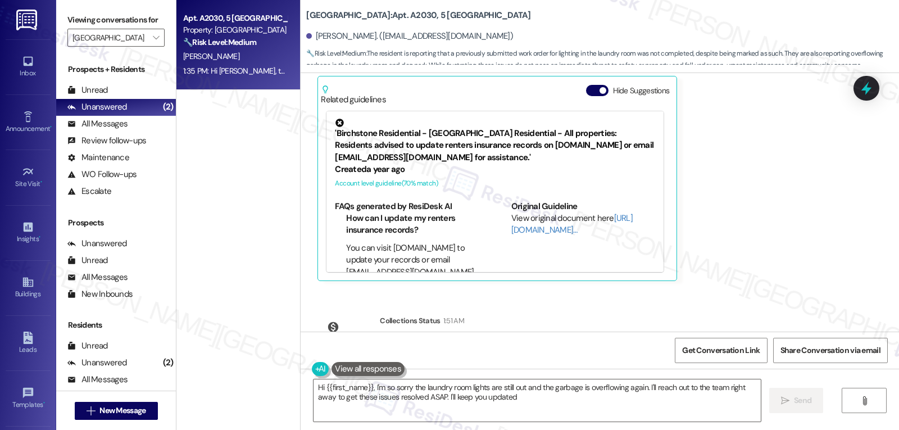
type textarea "Hi {{first_name}}, I'm so sorry the laundry room lights are still out and the g…"
click at [151, 47] on span "" at bounding box center [156, 38] width 11 height 18
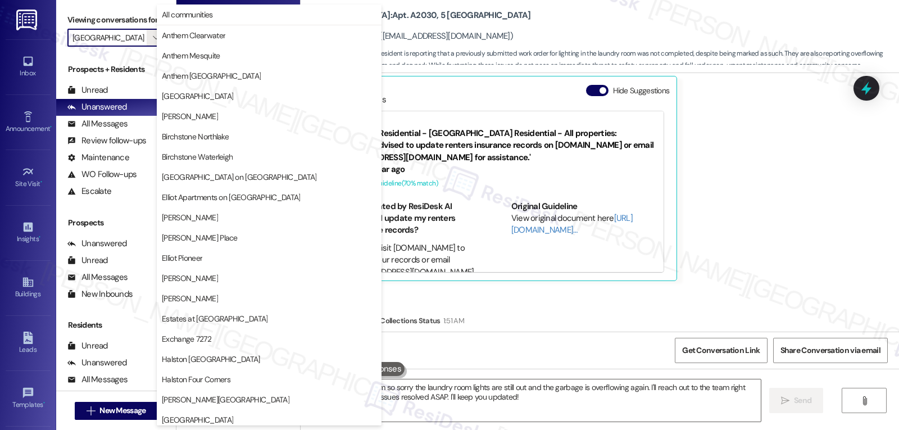
scroll to position [389, 0]
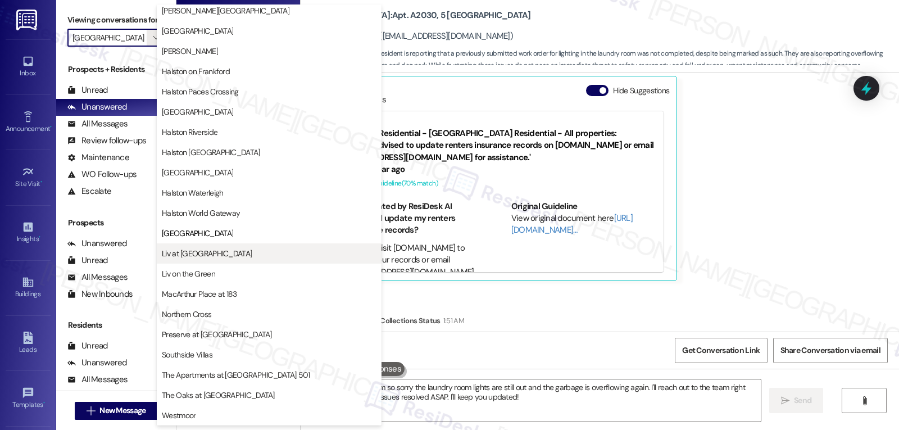
click at [234, 254] on span "Liv at Winter Park" at bounding box center [269, 253] width 215 height 11
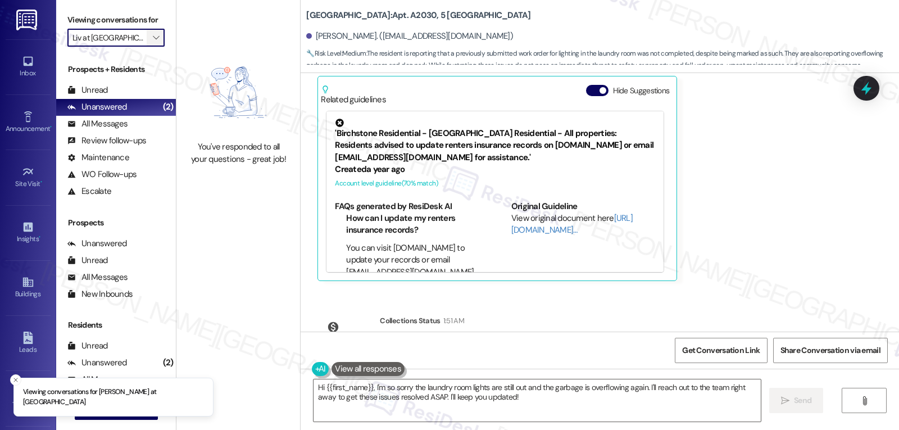
click at [152, 47] on span "" at bounding box center [156, 38] width 11 height 18
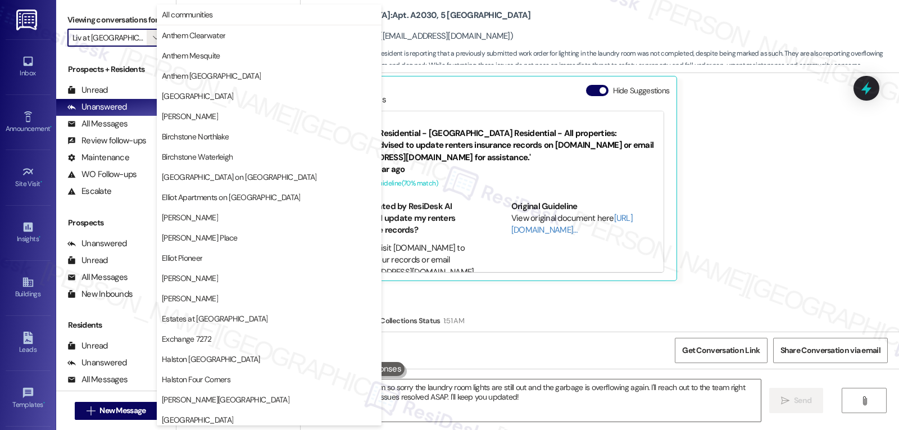
scroll to position [389, 0]
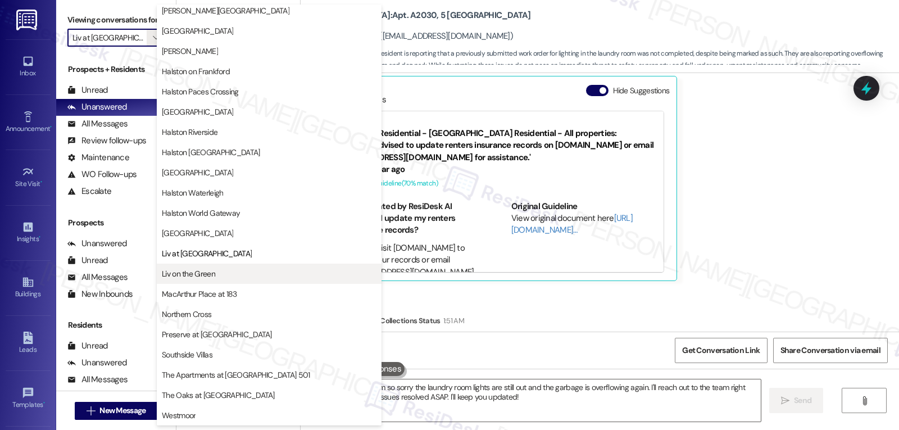
click at [227, 268] on span "Liv on the Green" at bounding box center [269, 273] width 215 height 11
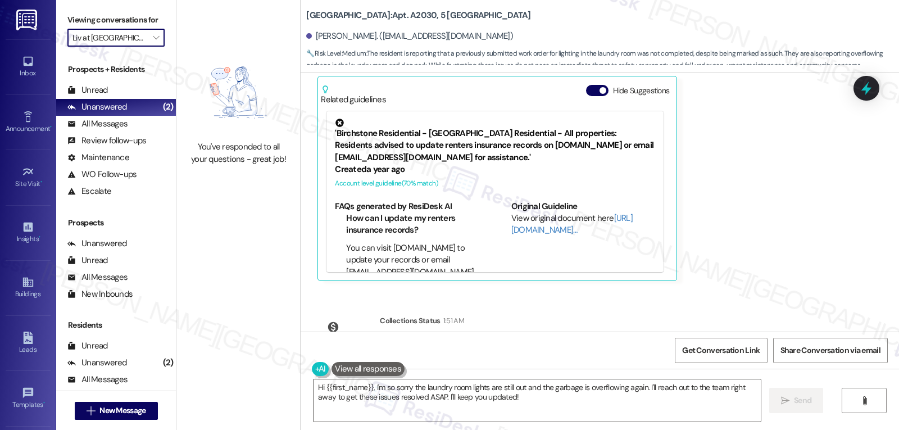
type input "Liv on the Green"
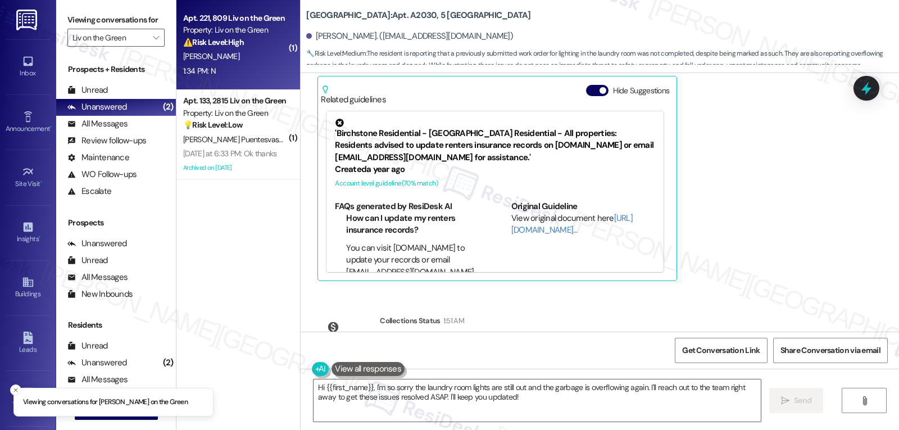
click at [253, 58] on div "I. Miller" at bounding box center [235, 56] width 106 height 14
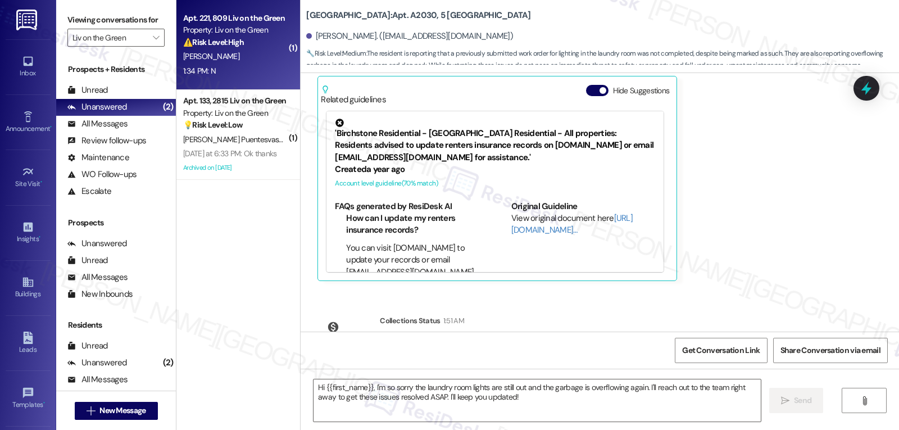
type textarea "Fetching suggested responses. Please feel free to read through the conversation…"
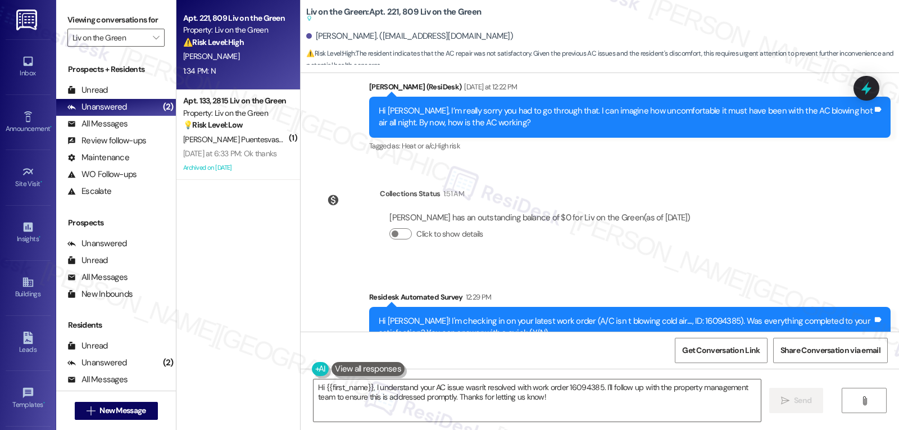
scroll to position [6781, 0]
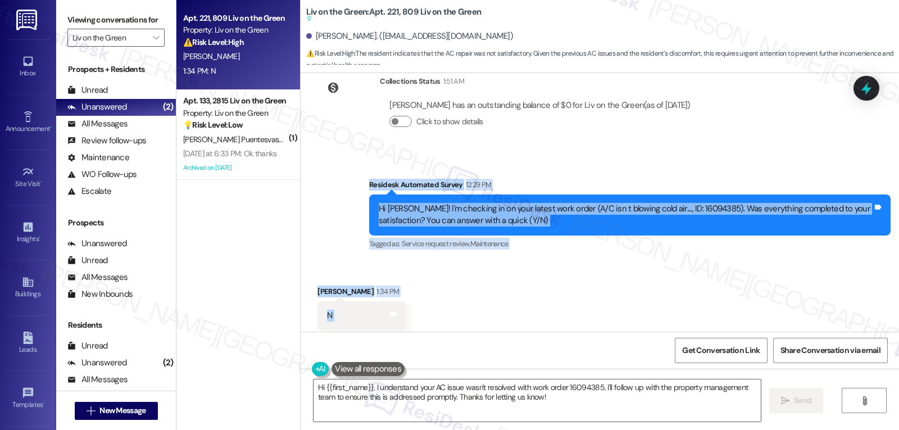
drag, startPoint x: 359, startPoint y: 162, endPoint x: 467, endPoint y: 306, distance: 179.8
click at [467, 306] on div "Lease started Oct 25, 2024 at 8:00 PM Survey, sent via SMS Residesk Automated S…" at bounding box center [599, 202] width 598 height 258
copy div "Residesk Automated Survey 12:29 PM Hi Isis! I'm checking in on your latest work…"
click at [614, 400] on textarea "Hi {{first_name}}, I understand your AC issue wasn't resolved with work order 1…" at bounding box center [536, 400] width 447 height 42
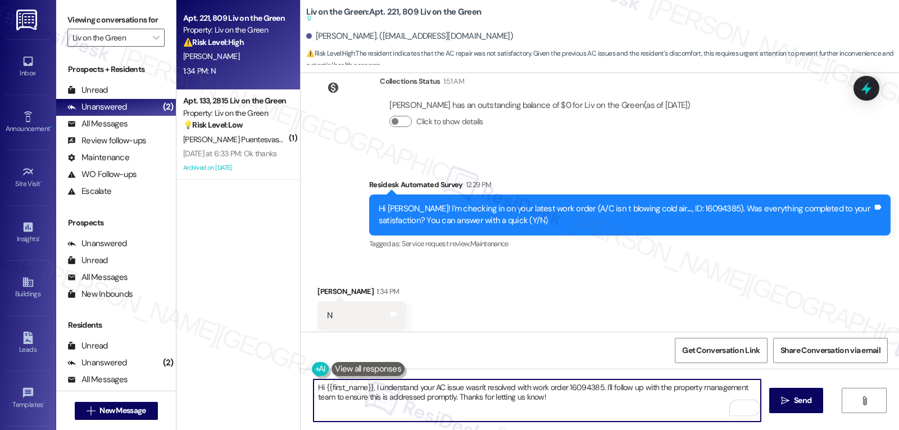
drag, startPoint x: 598, startPoint y: 388, endPoint x: 653, endPoint y: 456, distance: 87.4
click at [653, 429] on html "Inbox Go to Inbox Announcement • Send A Text Announcement Site Visit • Go to Si…" at bounding box center [449, 215] width 899 height 430
click at [475, 411] on textarea "Hi {{first_name}}, I understand your AC issue wasn't resolved with work order 1…" at bounding box center [536, 400] width 447 height 42
paste textarea "Can you share what’s still going on with the unit?"
type textarea "Hi {{first_name}}, I understand your AC issue wasn't resolved with work order 1…"
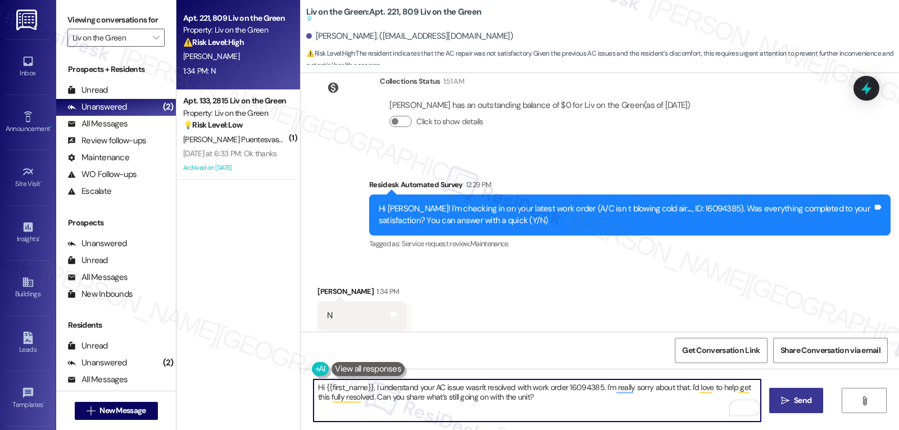
click at [803, 407] on button " Send" at bounding box center [796, 400] width 54 height 25
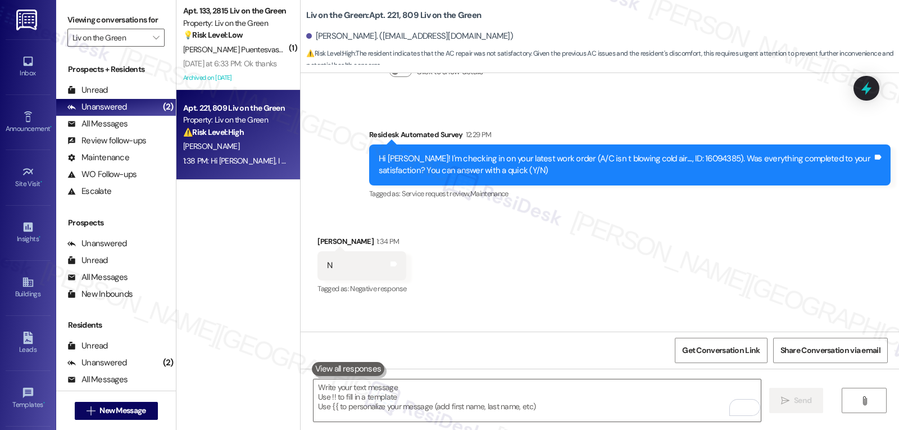
scroll to position [6871, 0]
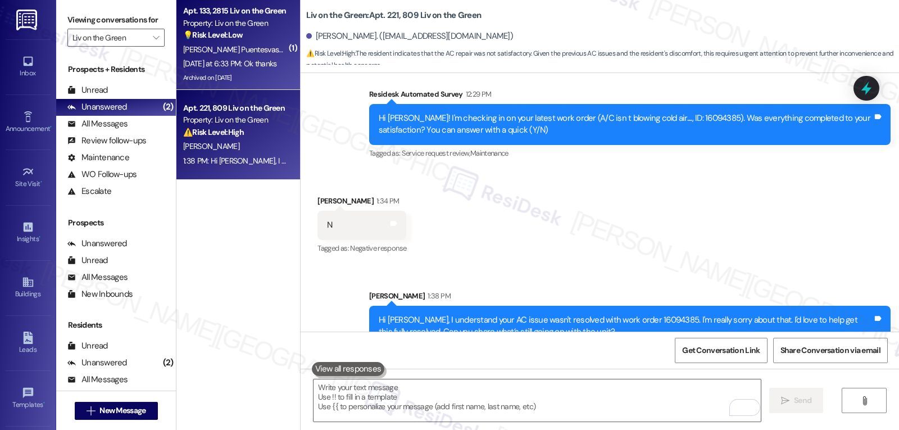
click at [298, 49] on span "L. Fonseca Moreno" at bounding box center [355, 49] width 114 height 10
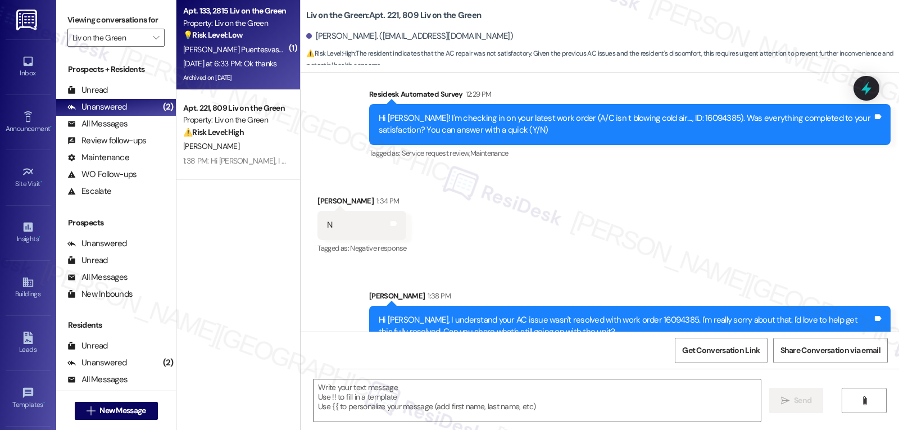
type textarea "Fetching suggested responses. Please feel free to read through the conversation…"
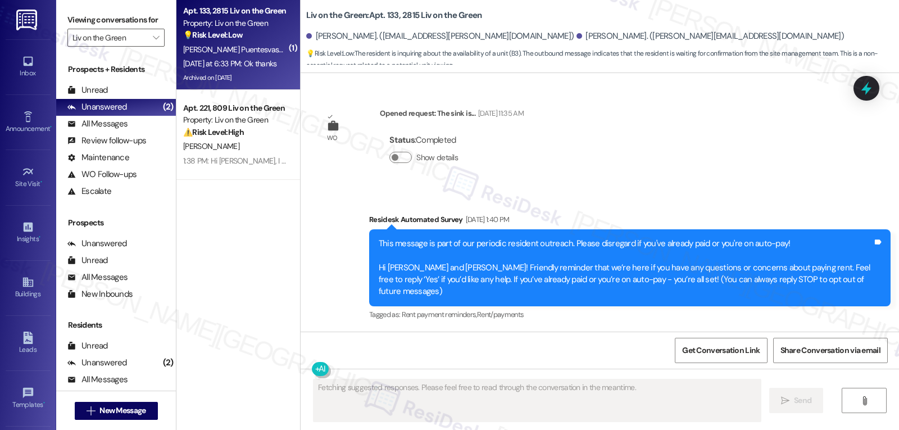
scroll to position [10368, 0]
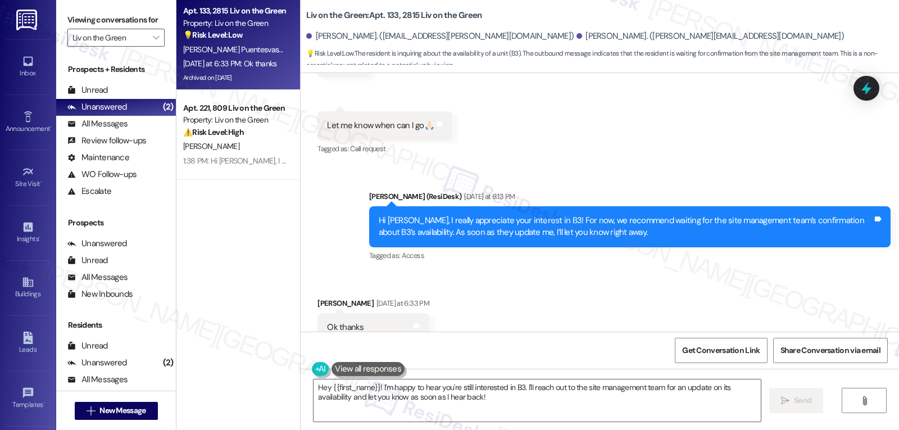
click at [317, 297] on div "Jose Puentesvasquez Yesterday at 6:33 PM" at bounding box center [373, 305] width 112 height 16
copy div "Jose"
click at [511, 407] on textarea "Hey {{first_name}}! I'm happy to hear you're still interested in B3. I'll reach…" at bounding box center [536, 400] width 447 height 42
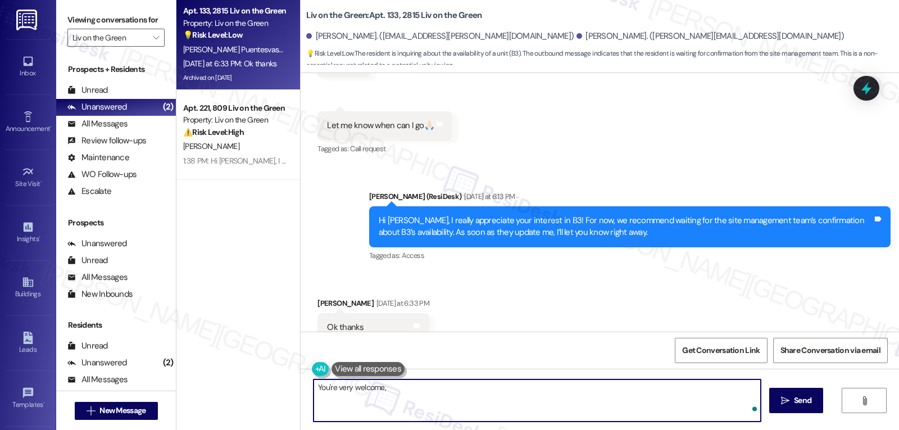
paste textarea "Jose"
type textarea "You're very welcome, Jose!"
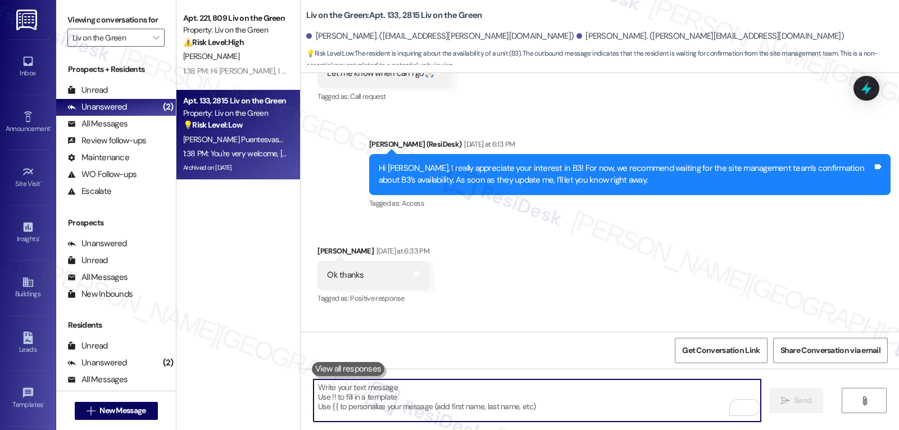
scroll to position [10446, 0]
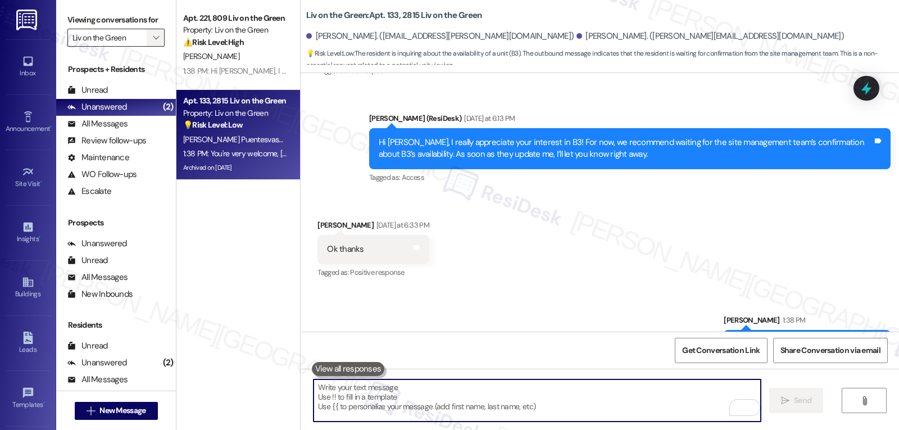
click at [152, 47] on span "" at bounding box center [156, 38] width 11 height 18
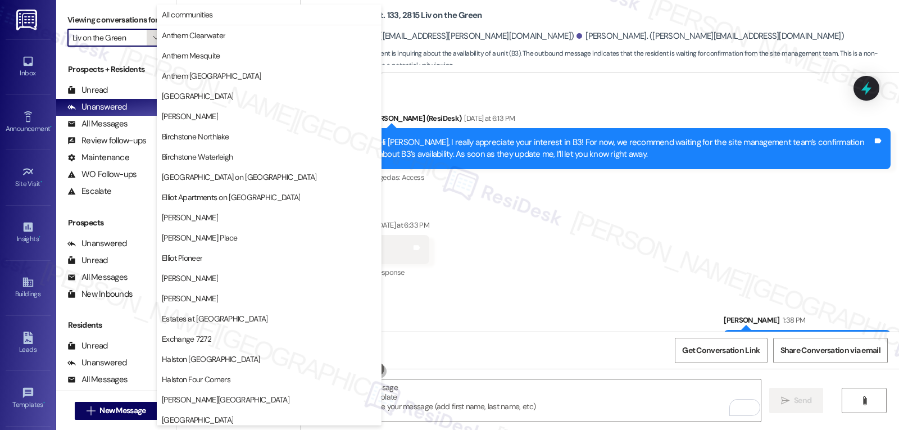
scroll to position [389, 0]
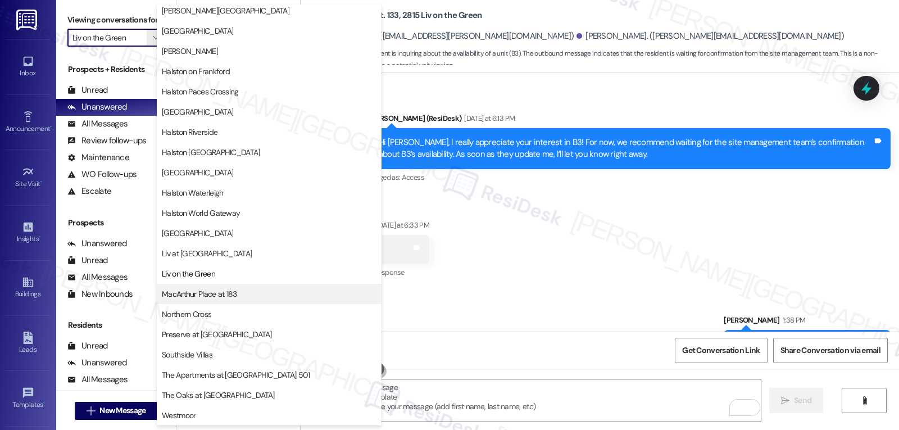
click at [206, 295] on span "MacArthur Place at 183" at bounding box center [199, 293] width 75 height 11
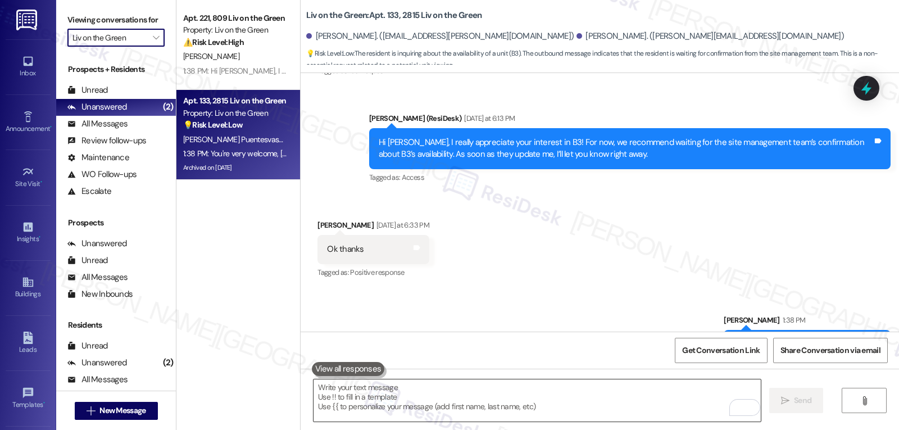
type input "MacArthur Place at 183"
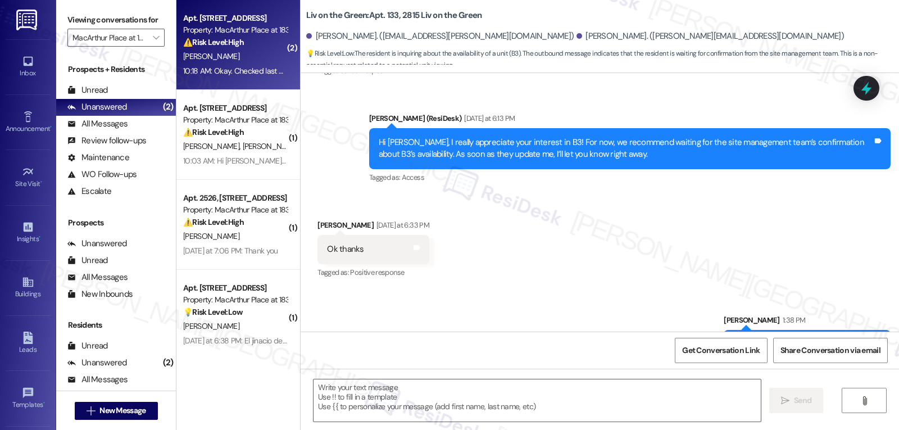
type textarea "Fetching suggested responses. Please feel free to read through the conversation…"
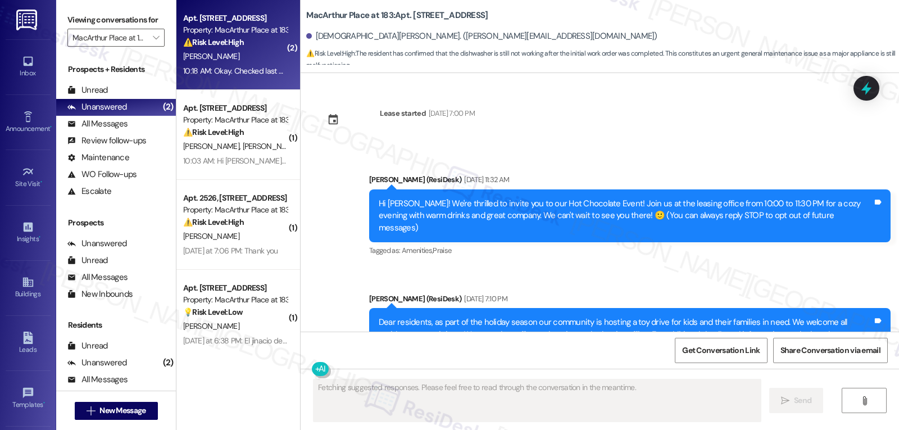
scroll to position [6635, 0]
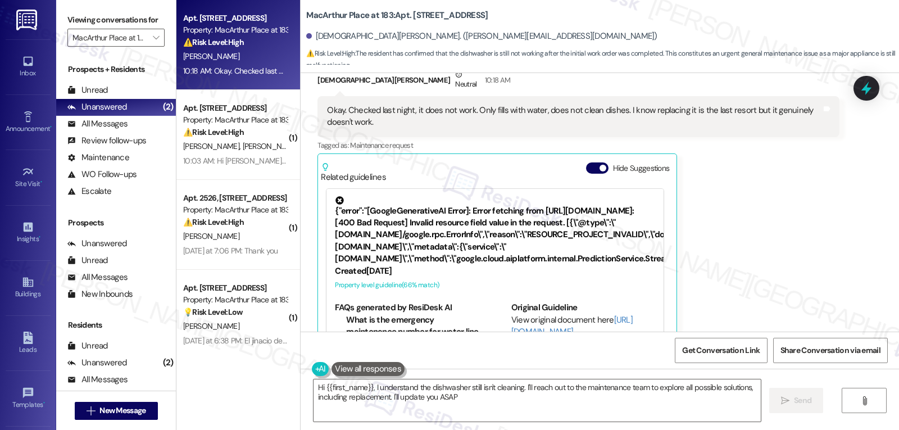
type textarea "Hi {{first_name}}, I understand the dishwasher still isn't cleaning. I'll reach…"
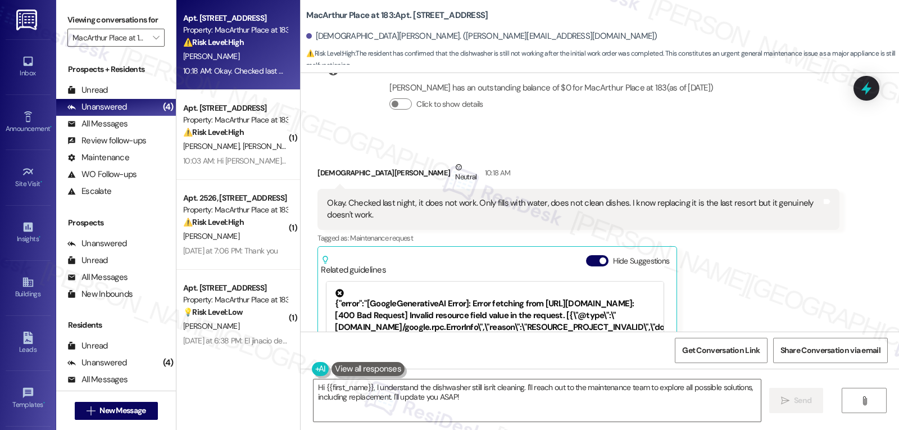
scroll to position [6523, 0]
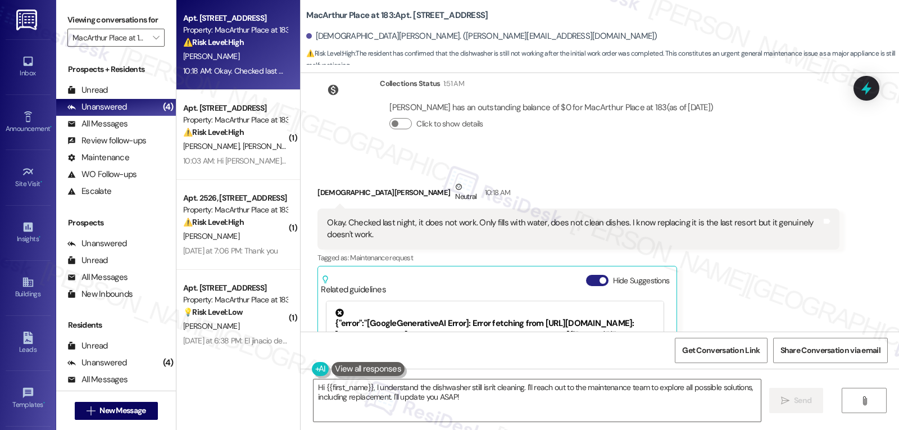
click at [586, 275] on button "Hide Suggestions" at bounding box center [597, 280] width 22 height 11
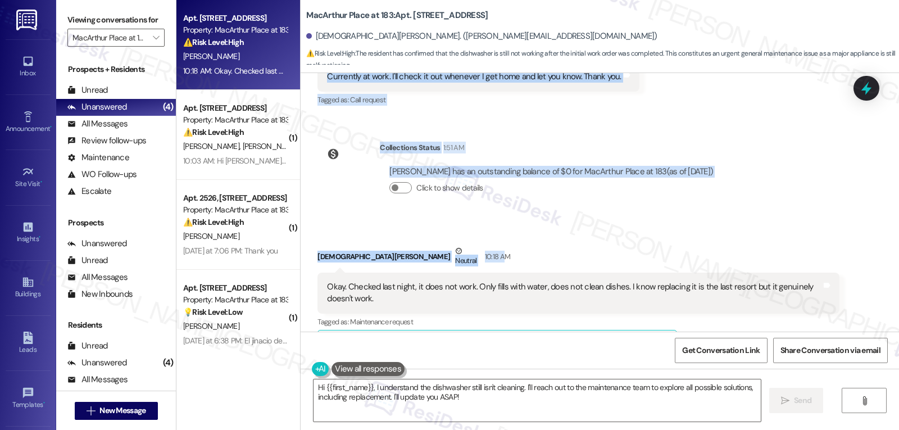
scroll to position [6463, 0]
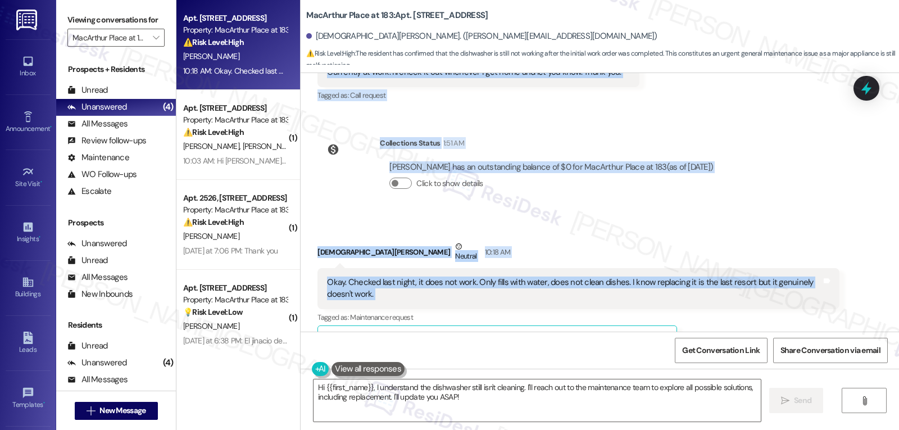
drag, startPoint x: 359, startPoint y: 148, endPoint x: 859, endPoint y: 263, distance: 512.4
click at [859, 263] on div "Lease started Nov 08, 2024 at 7:00 PM Announcement, sent via SMS Sarah (ResiDes…" at bounding box center [599, 202] width 598 height 258
copy div "Residesk Automated Survey Yesterday at 12:29 PM Hi Christian! I'm checking in o…"
click at [867, 84] on icon at bounding box center [865, 88] width 13 height 17
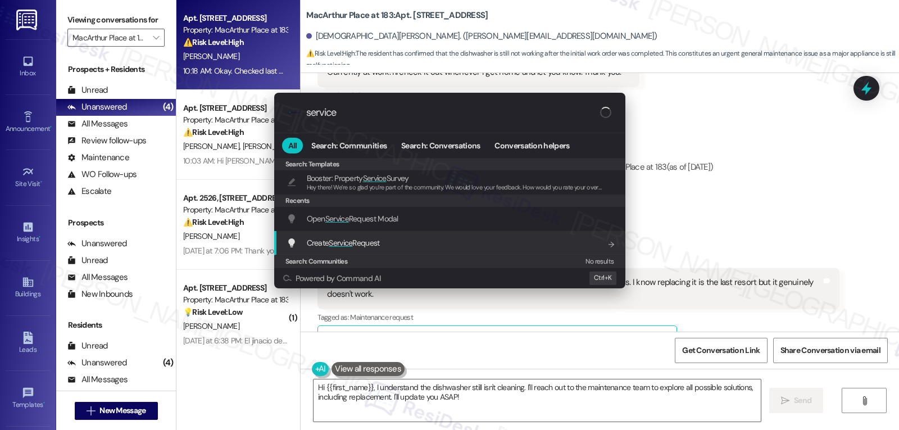
type input "service"
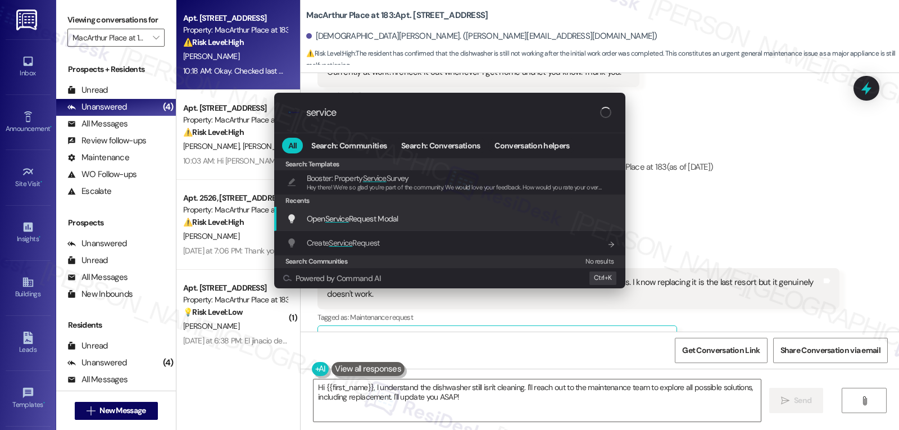
click at [388, 215] on span "Open Service Request Modal" at bounding box center [353, 218] width 92 height 10
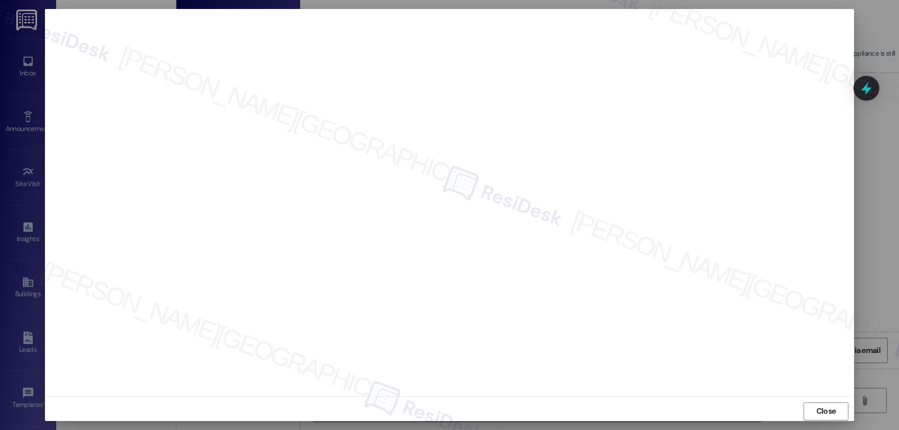
drag, startPoint x: 838, startPoint y: 413, endPoint x: 831, endPoint y: 410, distance: 7.5
click at [838, 413] on button "Close" at bounding box center [825, 411] width 45 height 18
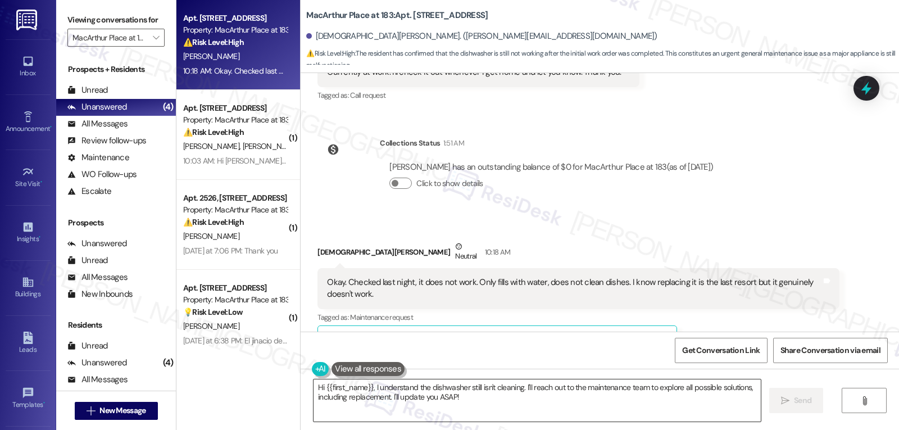
click at [518, 402] on textarea "Hi {{first_name}}, I understand the dishwasher still isn't cleaning. I'll reach…" at bounding box center [536, 400] width 447 height 42
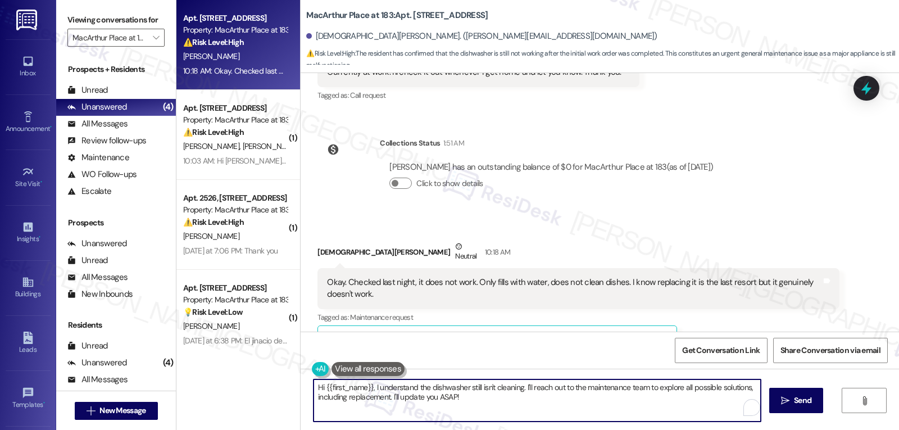
paste textarea "Thanks for checking, Christian. I’m sorry to hear the dishwasher still isn’t wo…"
click at [545, 398] on textarea "Thanks for checking, Christian. I’m sorry to hear the dishwasher still isn’t wo…" at bounding box center [536, 400] width 447 height 42
click at [486, 413] on textarea "Thanks for checking, Christian. I’m sorry to hear the dishwasher still isn’t wo…" at bounding box center [536, 400] width 447 height 42
click at [601, 385] on textarea "Thanks for checking, Christian. I’m sorry to hear the dishwasher still isn’t wo…" at bounding box center [536, 400] width 447 height 42
type textarea "Thanks for checking, Christian. I’m sorry to hear the dishwasher still isn’t wo…"
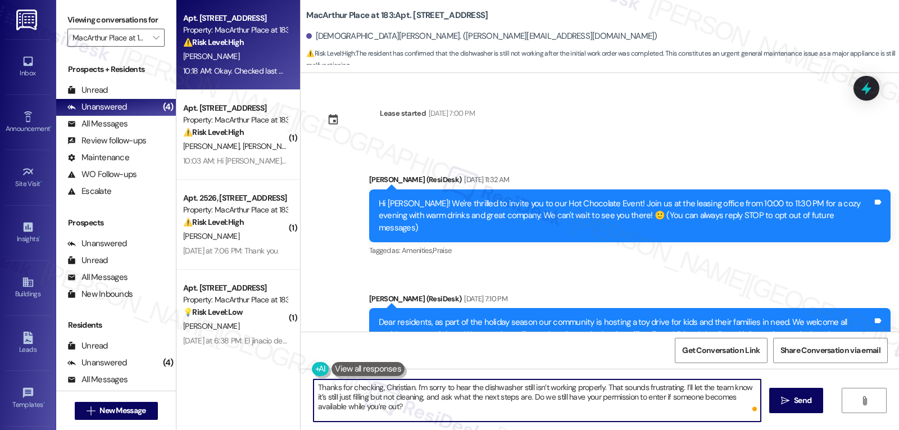
scroll to position [6463, 0]
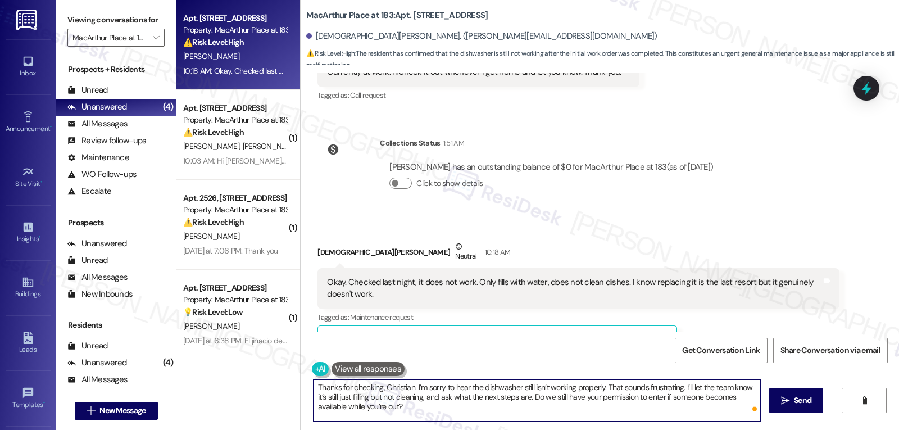
click at [444, 411] on textarea "Thanks for checking, Christian. I’m sorry to hear the dishwasher still isn’t wo…" at bounding box center [536, 400] width 447 height 42
type textarea "Thanks for checking, Christian. I’m sorry to hear the dishwasher still isn’t wo…"
click at [804, 402] on span "Send" at bounding box center [802, 400] width 17 height 12
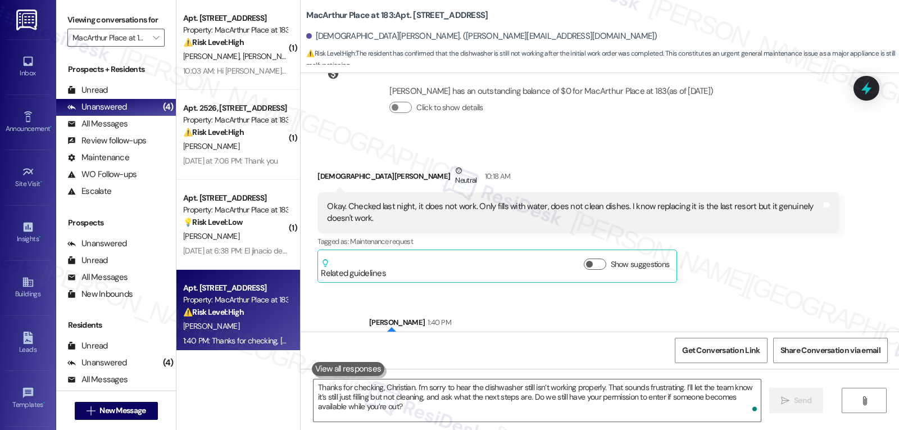
scroll to position [6565, 0]
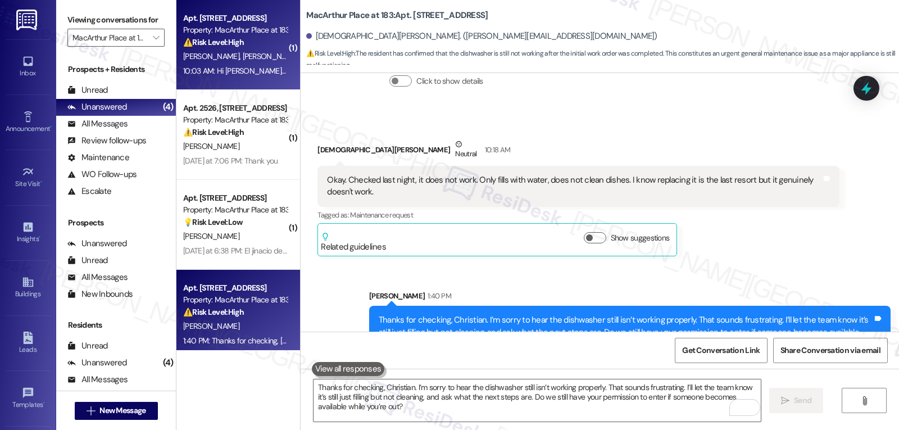
click at [230, 48] on div "⚠️ Risk Level: High The resident reports a malfunctioning front door lock, whic…" at bounding box center [235, 43] width 104 height 12
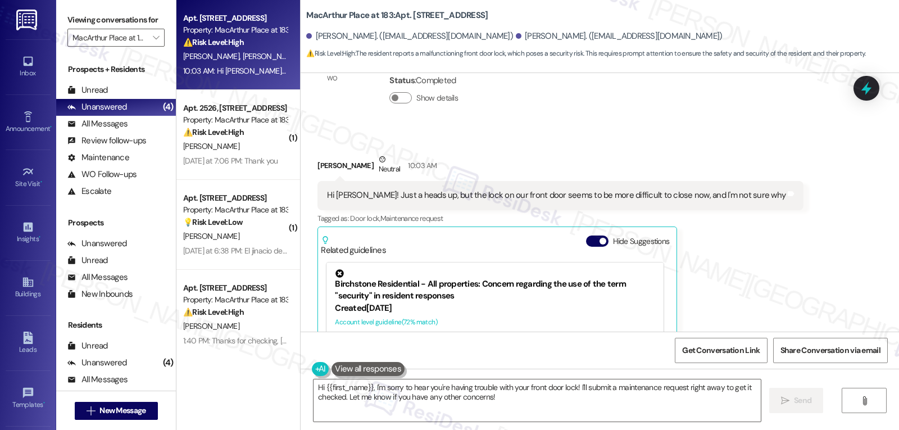
scroll to position [7252, 0]
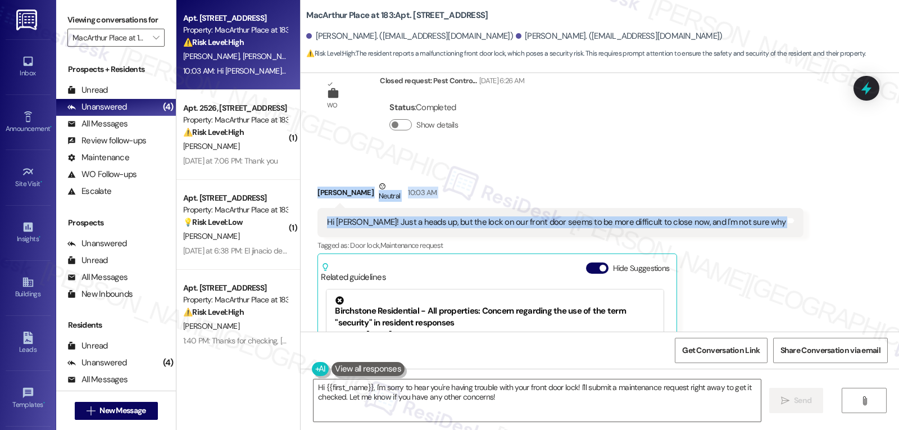
drag, startPoint x: 307, startPoint y: 166, endPoint x: 793, endPoint y: 194, distance: 487.2
click at [793, 194] on div "Received via SMS [PERSON_NAME] Neutral 10:03 AM Hi [PERSON_NAME]! Just a heads …" at bounding box center [599, 311] width 598 height 312
copy div "[PERSON_NAME] Neutral 10:03 AM Hi [PERSON_NAME]! Just a heads up, but the lock …"
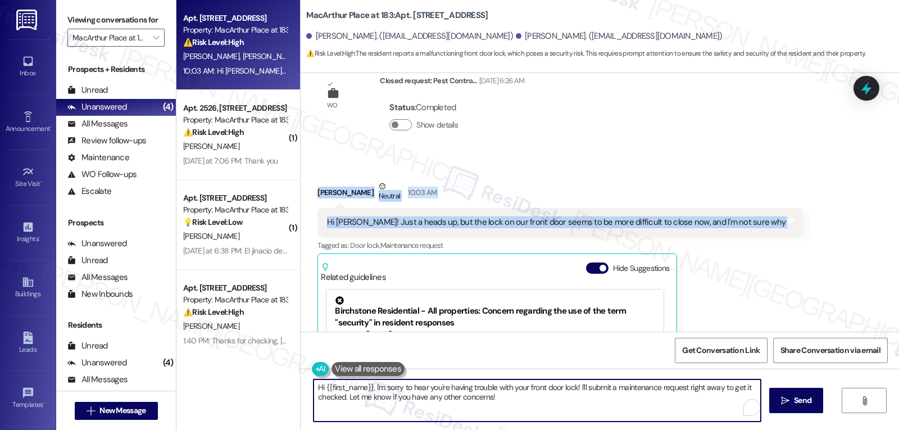
drag, startPoint x: 574, startPoint y: 388, endPoint x: 758, endPoint y: 456, distance: 196.5
click at [758, 429] on html "Inbox Go to Inbox Announcement • Send A Text Announcement Site Visit • Go to Si…" at bounding box center [449, 215] width 899 height 430
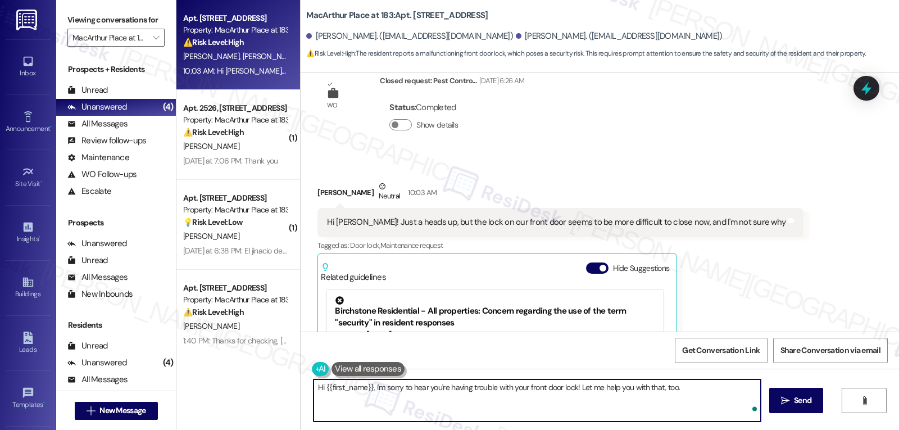
paste textarea "Is the difficulty in locking the door happening consistently, or does it seem w…"
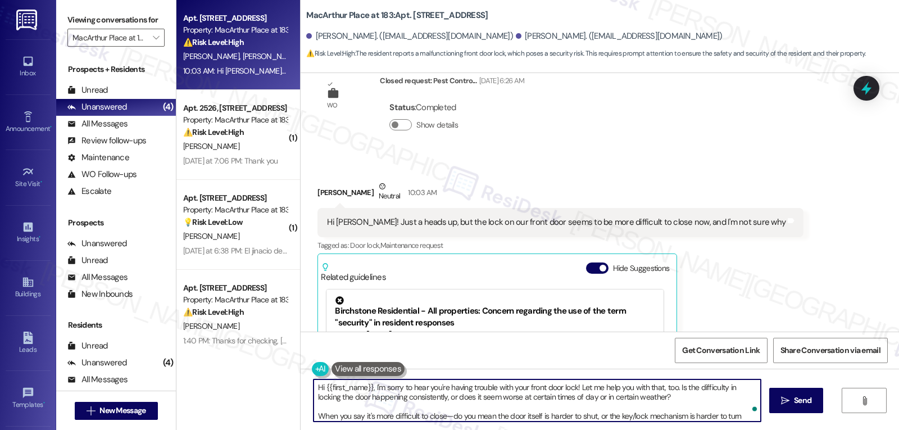
scroll to position [10, 0]
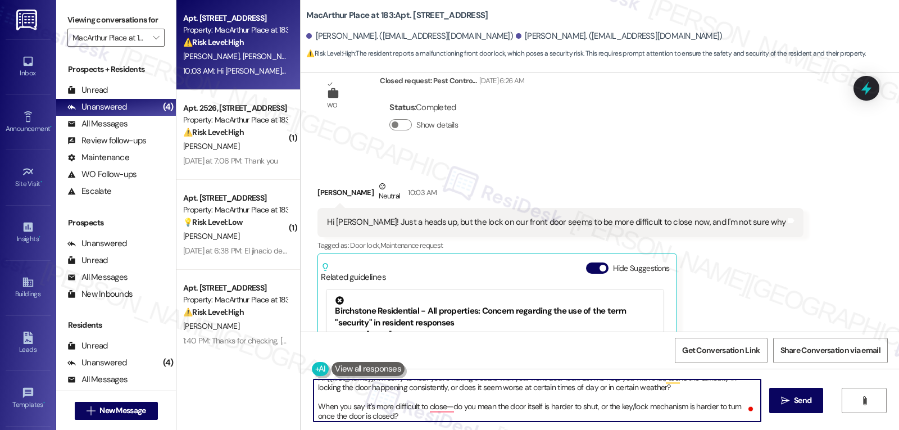
click at [690, 389] on textarea "Hi {{first_name}}, I'm sorry to hear you're having trouble with your front door…" at bounding box center [536, 400] width 447 height 42
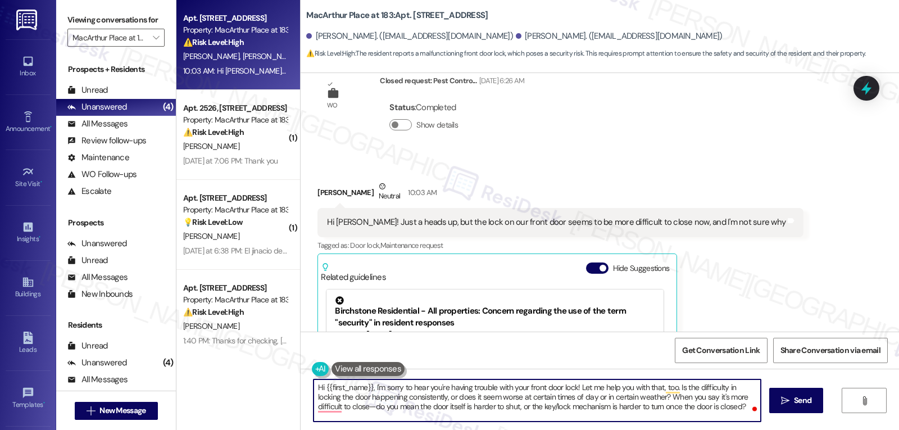
click at [714, 414] on textarea "Hi {{first_name}}, I'm sorry to hear you're having trouble with your front door…" at bounding box center [536, 400] width 447 height 42
click at [728, 416] on textarea "Hi {{first_name}}, I'm sorry to hear you're having trouble with your front door…" at bounding box center [536, 400] width 447 height 42
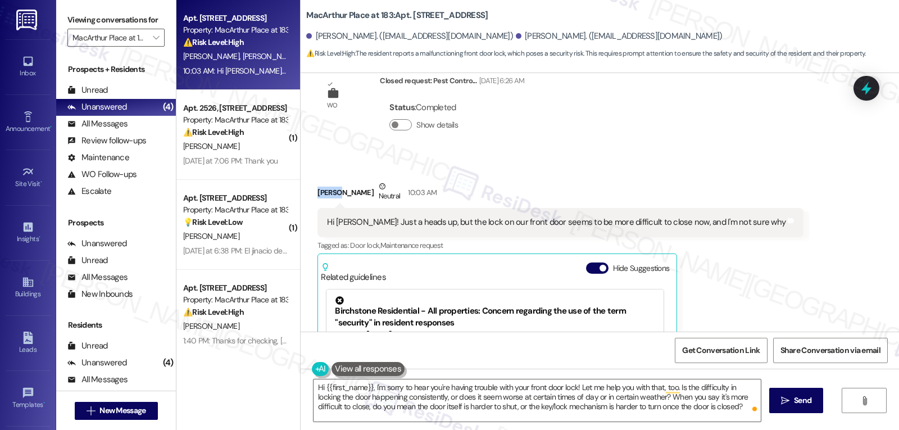
drag, startPoint x: 332, startPoint y: 169, endPoint x: 302, endPoint y: 173, distance: 30.0
click at [309, 173] on div "Received via SMS [PERSON_NAME] Neutral 10:03 AM Hi [PERSON_NAME]! Just a heads …" at bounding box center [560, 319] width 503 height 295
copy div "[PERSON_NAME]"
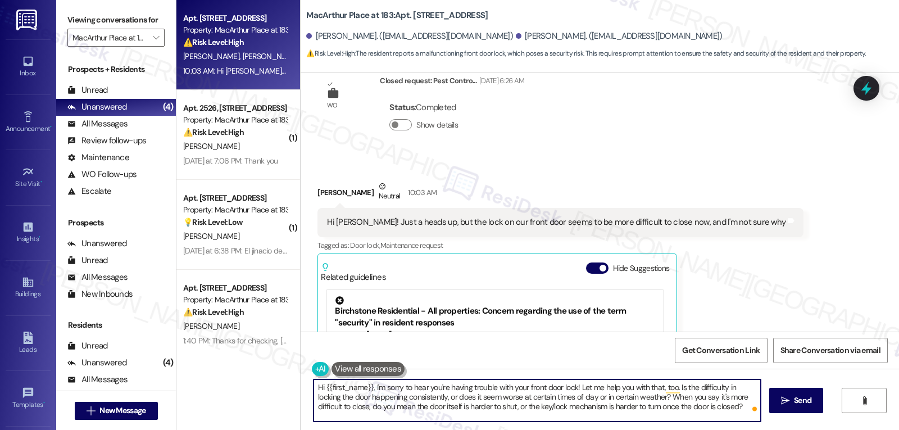
click at [317, 388] on textarea "Hi {{first_name}}, I'm sorry to hear you're having trouble with your front door…" at bounding box center [536, 400] width 447 height 42
paste textarea "[PERSON_NAME]"
click at [724, 409] on textarea "Hi [PERSON_NAME], I'm sorry to hear you're having trouble with your front door …" at bounding box center [536, 400] width 447 height 42
type textarea "Hi [PERSON_NAME], I'm sorry to hear you're having trouble with your front door …"
click at [777, 399] on button " Send" at bounding box center [796, 400] width 54 height 25
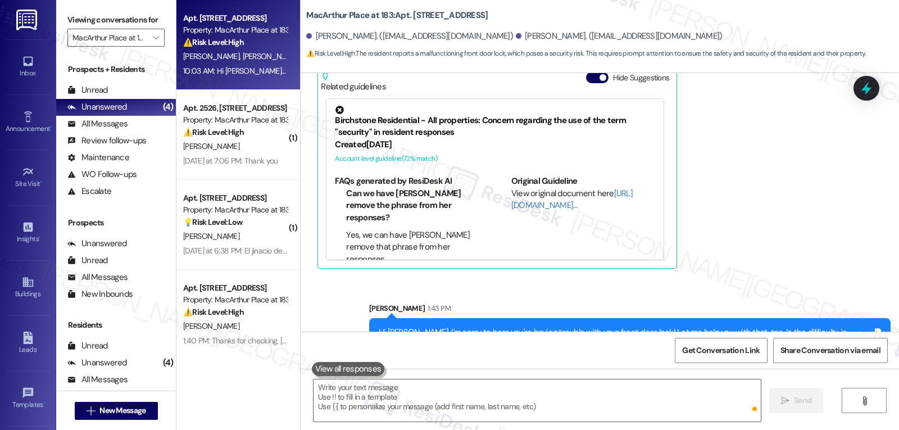
scroll to position [7467, 0]
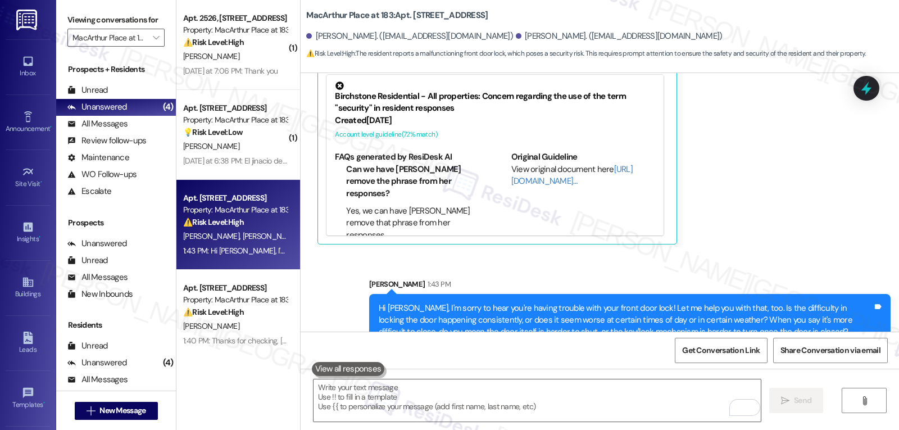
drag, startPoint x: 233, startPoint y: 83, endPoint x: 314, endPoint y: 120, distance: 89.0
click at [233, 83] on div "Apt. 2526, [STREET_ADDRESS] at 183 Property: [GEOGRAPHIC_DATA] at 183 ⚠️ Risk L…" at bounding box center [238, 45] width 124 height 90
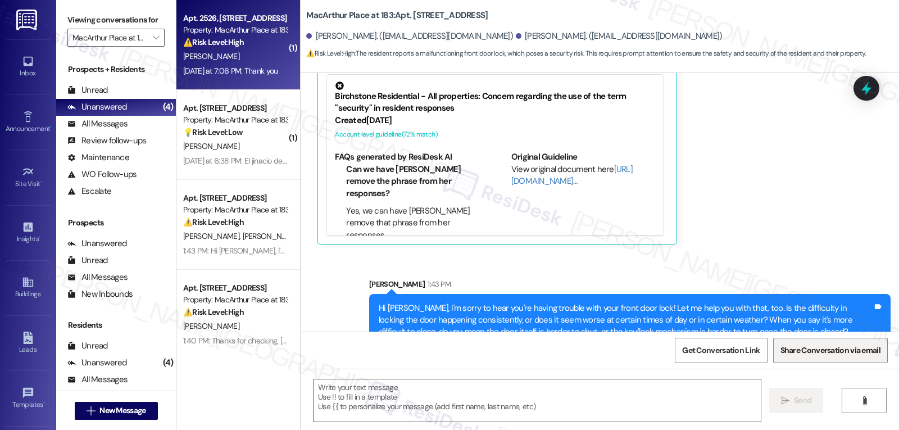
type textarea "Fetching suggested responses. Please feel free to read through the conversation…"
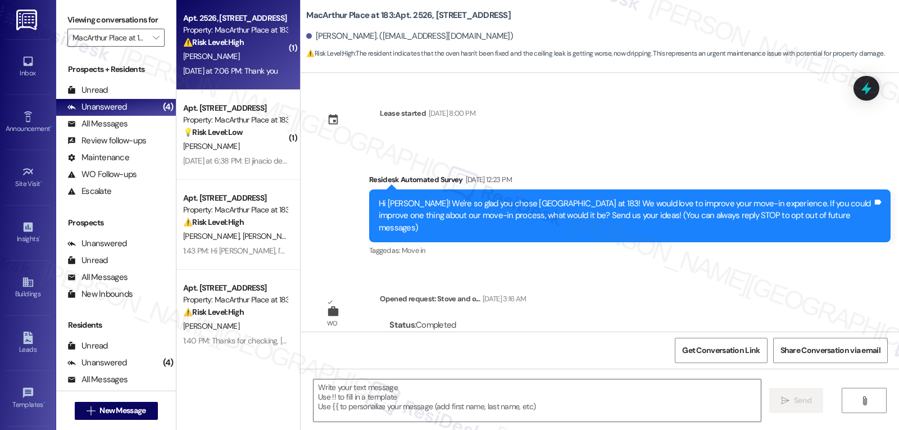
scroll to position [4828, 0]
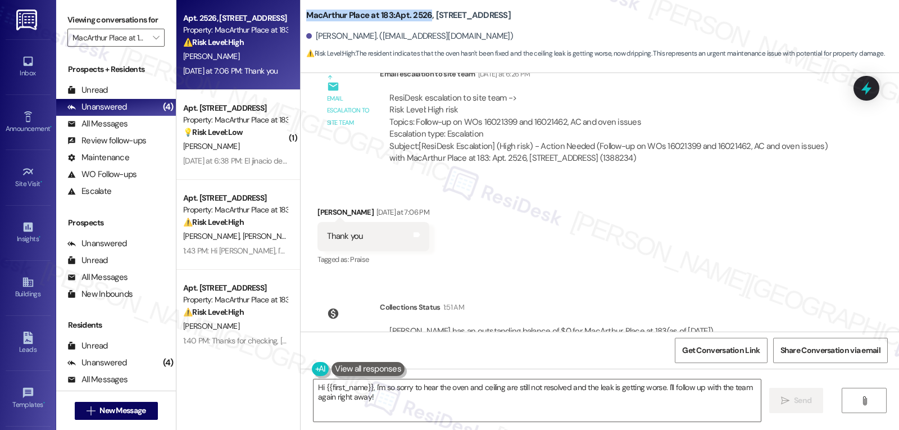
drag, startPoint x: 294, startPoint y: 6, endPoint x: 512, endPoint y: 34, distance: 219.7
click at [422, 1] on div "MacArthur Place at 183: Apt. [STREET_ADDRESS] at [GEOGRAPHIC_DATA][PERSON_NAME]…" at bounding box center [599, 36] width 598 height 73
copy b "MacArthur Place at 183: Apt. 2526"
click at [445, 405] on textarea "Hi {{first_name}}, I'm so sorry to hear the oven and ceiling are still not reso…" at bounding box center [536, 400] width 447 height 42
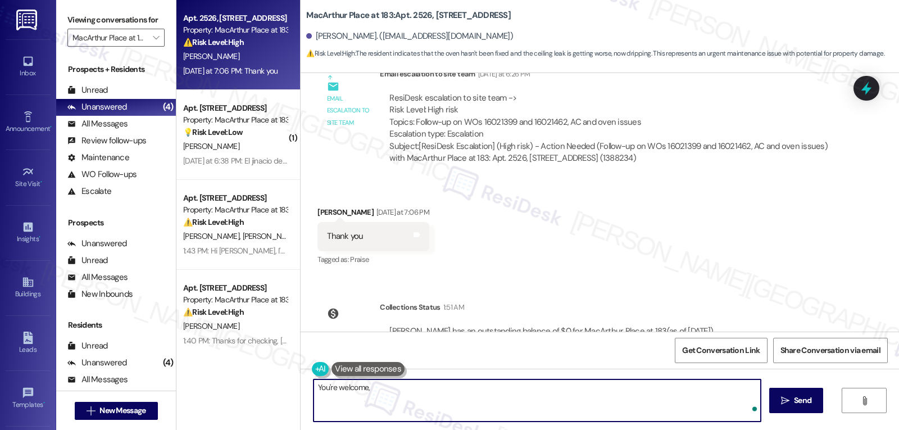
paste textarea "MacArthur Place at 183: Apt. 2526"
type textarea "You're welcome, [PERSON_NAME]! Please dont"
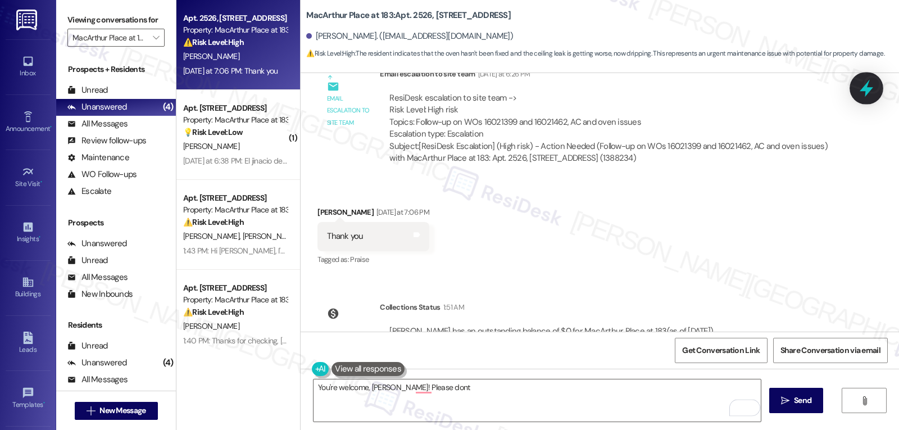
click at [856, 94] on icon at bounding box center [865, 88] width 19 height 19
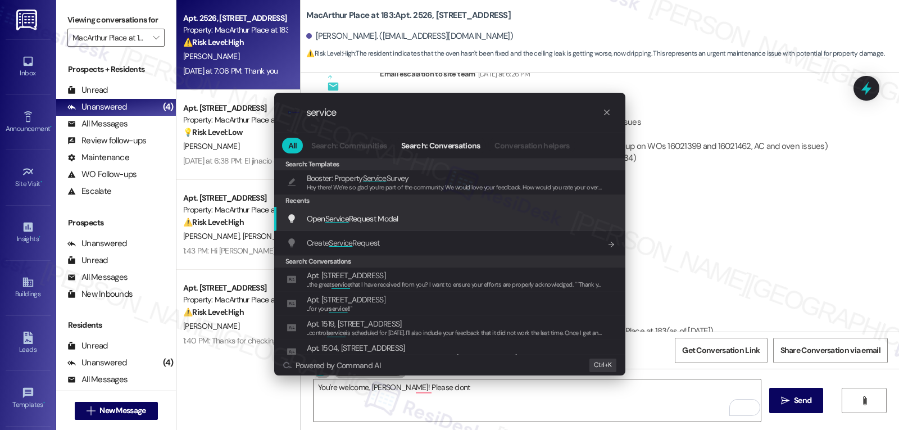
type input "service"
click at [403, 220] on div "Open Service Request Modal Add shortcut" at bounding box center [450, 218] width 329 height 12
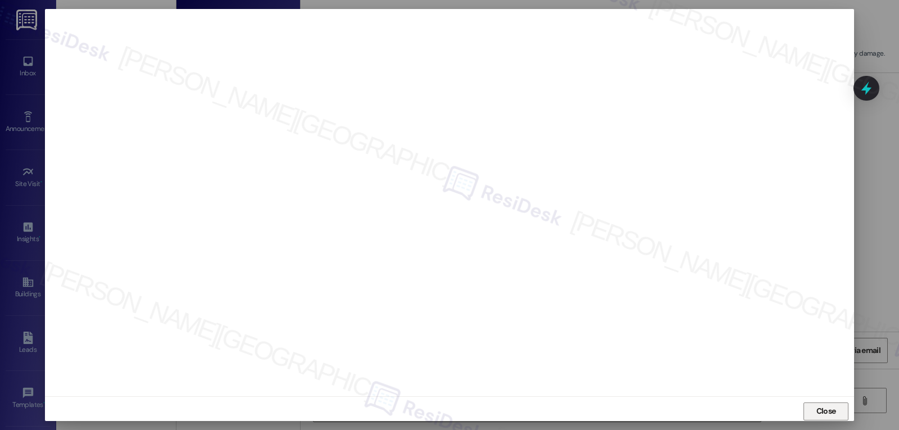
click at [831, 414] on span "Close" at bounding box center [826, 411] width 20 height 12
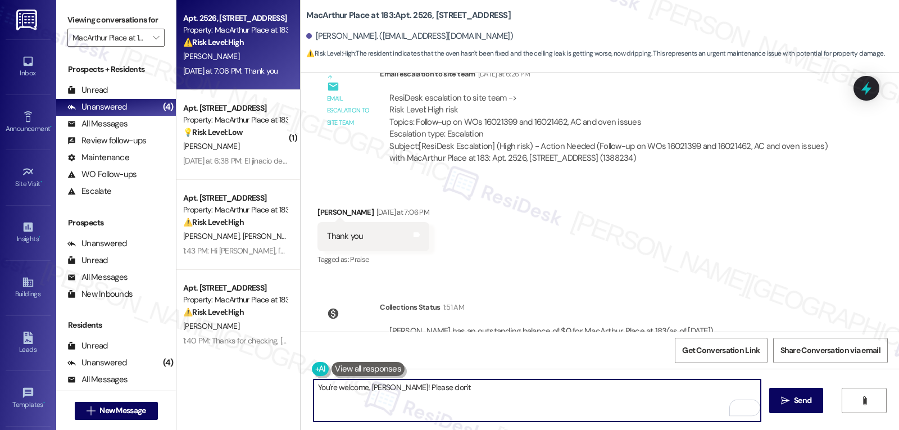
click at [457, 389] on textarea "You're welcome, [PERSON_NAME]! Please don't" at bounding box center [536, 400] width 447 height 42
drag, startPoint x: 454, startPoint y: 385, endPoint x: 385, endPoint y: 386, distance: 69.1
click at [385, 386] on textarea "You're welcome, [PERSON_NAME]! Please don't" at bounding box center [536, 400] width 447 height 42
type textarea "You're welcome, [PERSON_NAME]!"
click at [821, 407] on button " Send" at bounding box center [796, 400] width 54 height 25
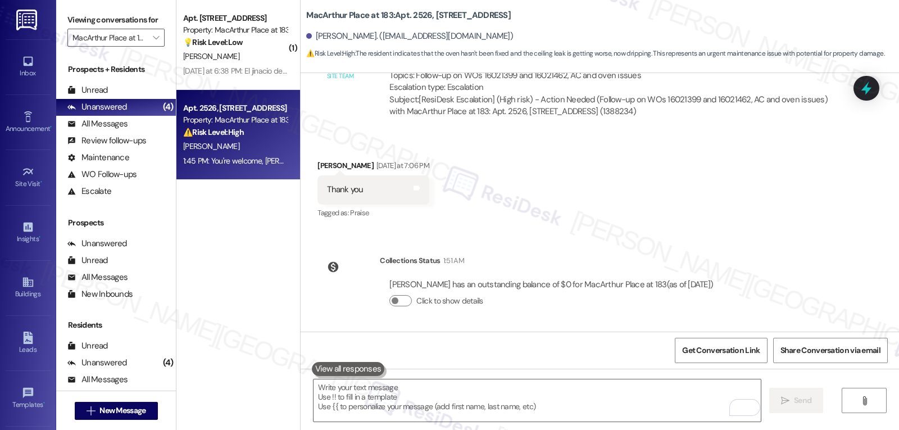
scroll to position [4907, 0]
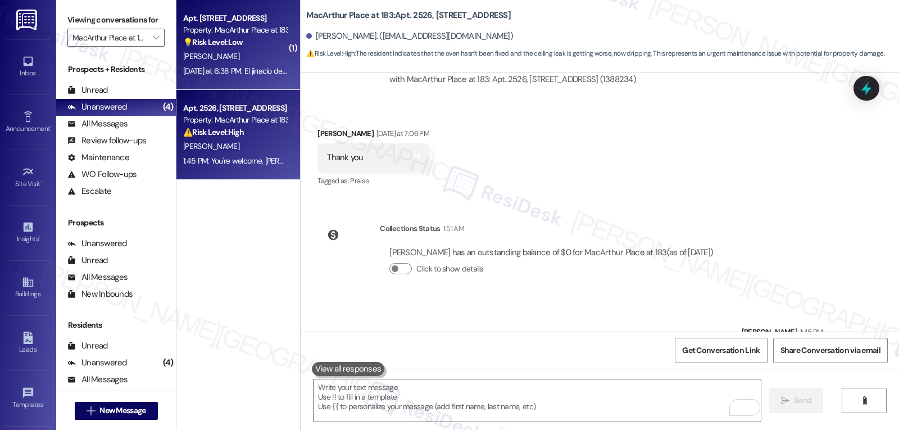
click at [208, 54] on span "[PERSON_NAME]" at bounding box center [211, 56] width 56 height 10
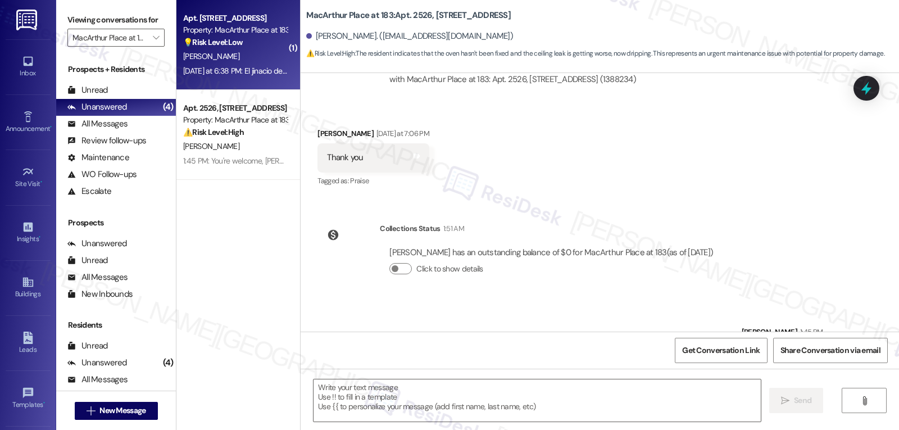
type textarea "Fetching suggested responses. Please feel free to read through the conversation…"
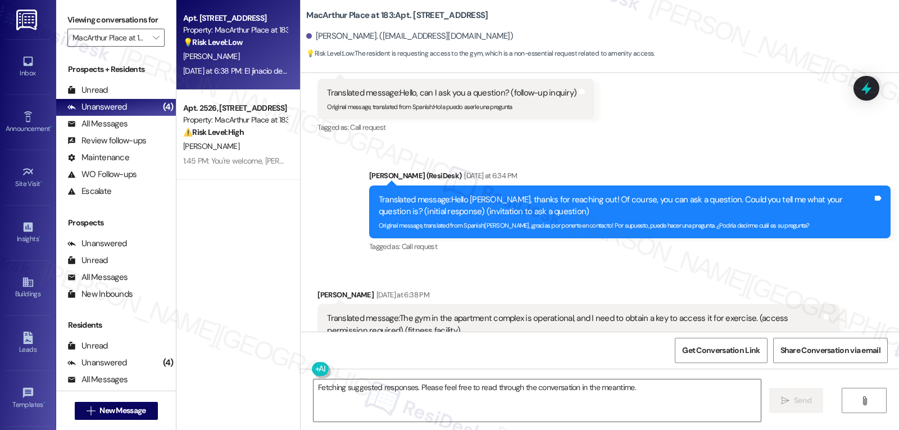
scroll to position [10295, 0]
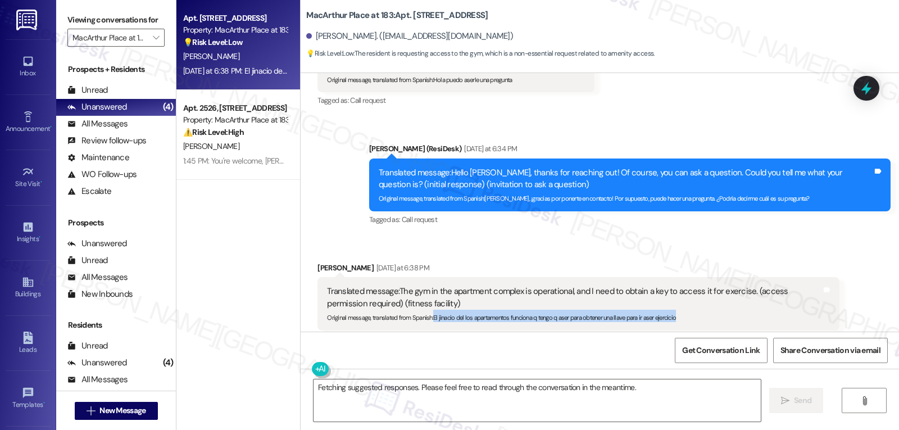
drag, startPoint x: 426, startPoint y: 212, endPoint x: 776, endPoint y: 218, distance: 349.9
click at [776, 277] on div "Translated message: The gym in the apartment complex is operational, and I need…" at bounding box center [577, 303] width 521 height 53
copy sub "El jinacio del los apartamentos funciona q tengo q aser para obtener una llave …"
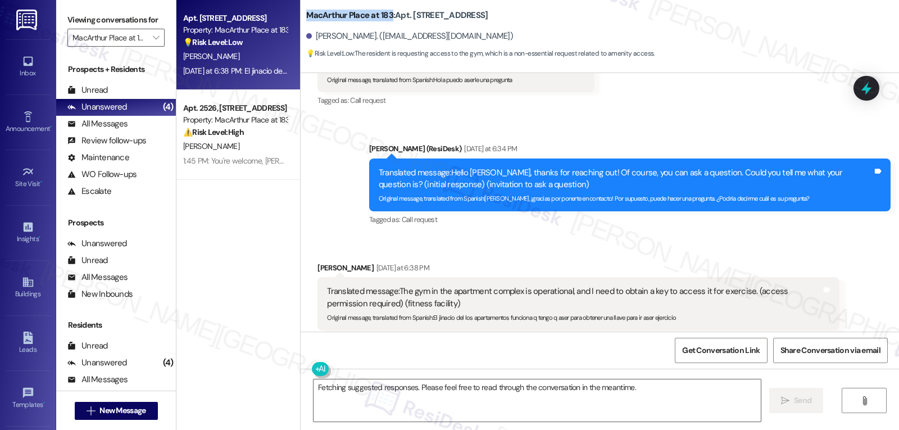
drag, startPoint x: 297, startPoint y: 7, endPoint x: 382, endPoint y: 12, distance: 85.0
click at [382, 12] on div "MacArthur Place at 183: Apt. [STREET_ADDRESS] at [STREET_ADDRESS] Gonzalez. ([E…" at bounding box center [599, 31] width 598 height 57
copy b "MacArthur Place at 183"
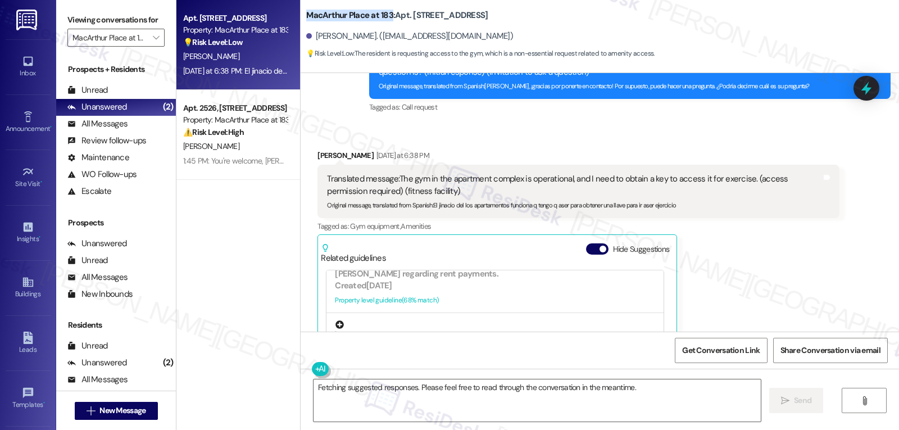
scroll to position [562, 0]
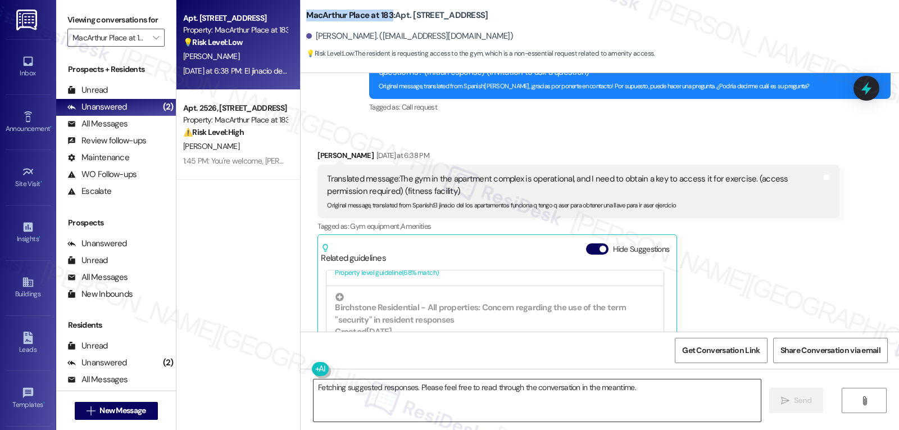
click at [454, 409] on textarea "Fetching suggested responses. Please feel free to read through the conversation…" at bounding box center [536, 400] width 447 height 42
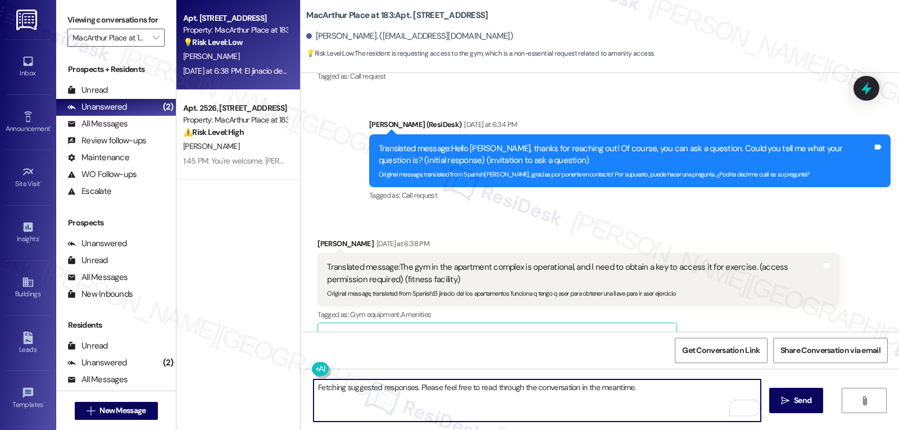
scroll to position [10295, 0]
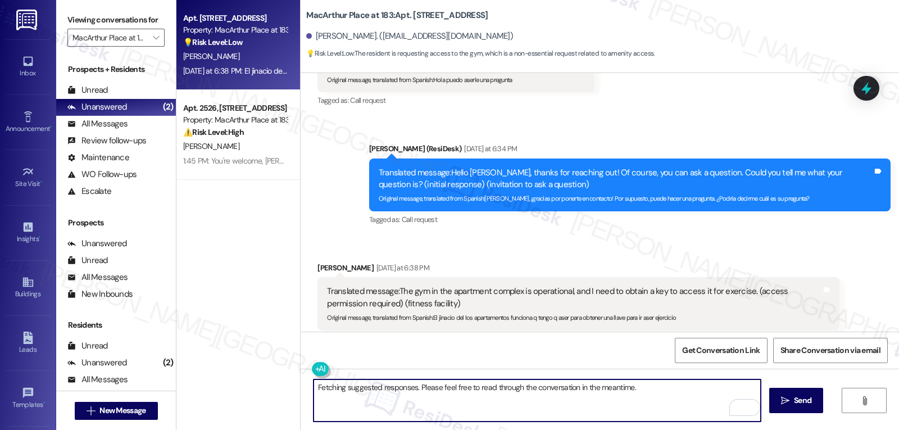
drag, startPoint x: 426, startPoint y: 391, endPoint x: 431, endPoint y: 386, distance: 7.1
click at [427, 391] on textarea "Fetching suggested responses. Please feel free to read through the conversation…" at bounding box center [536, 400] width 447 height 42
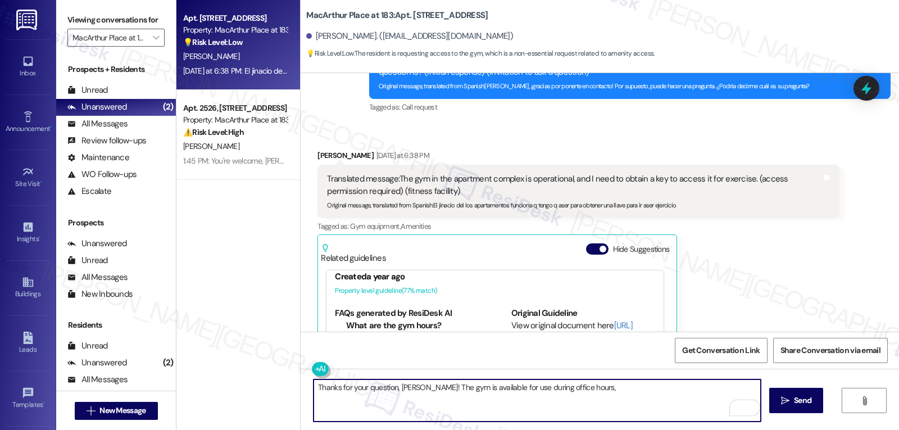
scroll to position [0, 0]
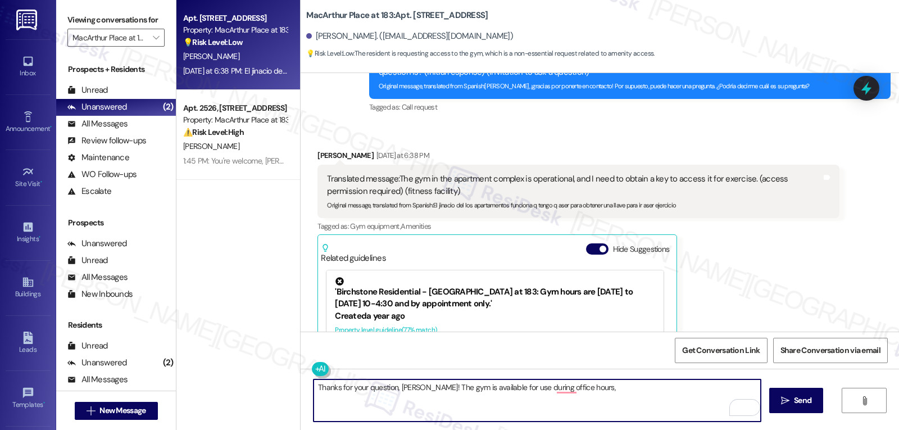
drag, startPoint x: 571, startPoint y: 389, endPoint x: 709, endPoint y: 403, distance: 138.9
click at [692, 393] on textarea "Thanks for your question, [PERSON_NAME]! The gym is available for use during of…" at bounding box center [536, 400] width 447 height 42
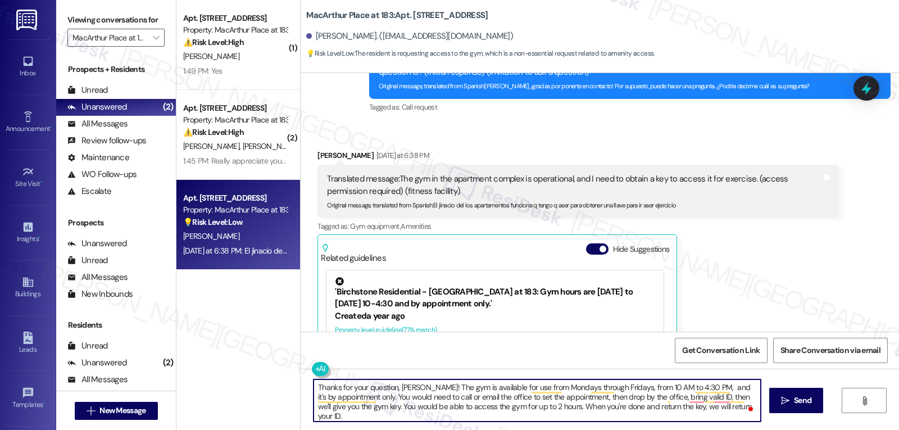
scroll to position [10295, 0]
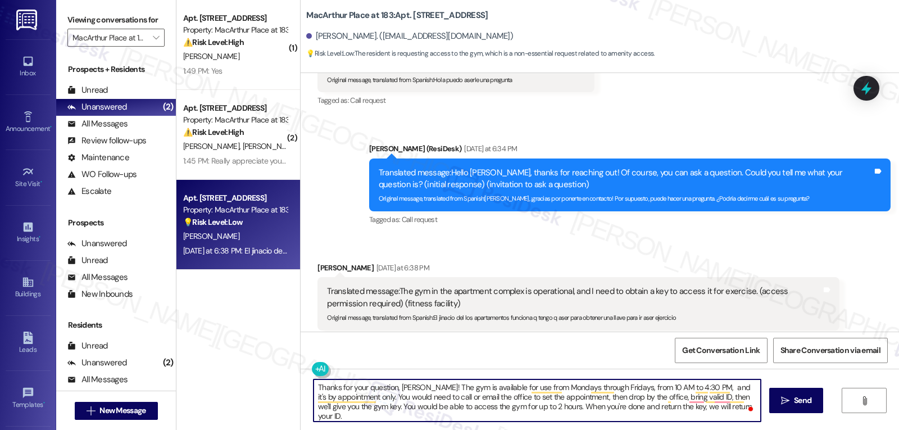
click at [347, 413] on textarea "Thanks for your question, [PERSON_NAME]! The gym is available for use from Mond…" at bounding box center [536, 400] width 447 height 42
click at [314, 372] on button at bounding box center [355, 369] width 86 height 14
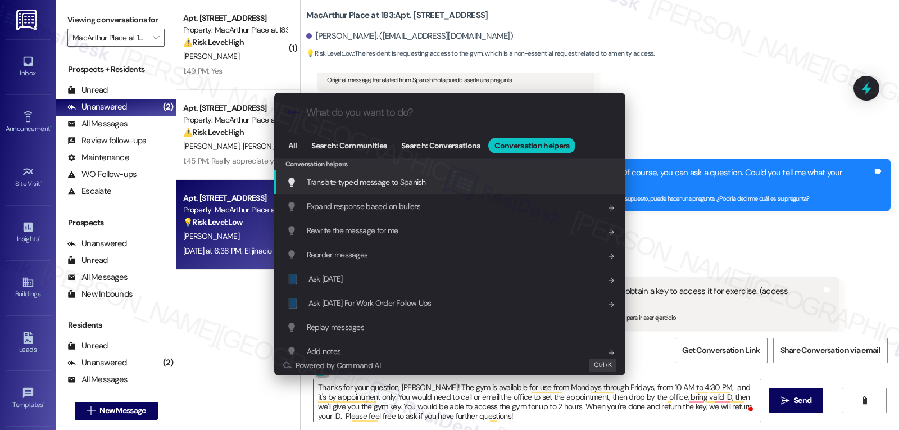
click at [456, 186] on div "Translate typed message to Spanish Add shortcut" at bounding box center [450, 182] width 329 height 12
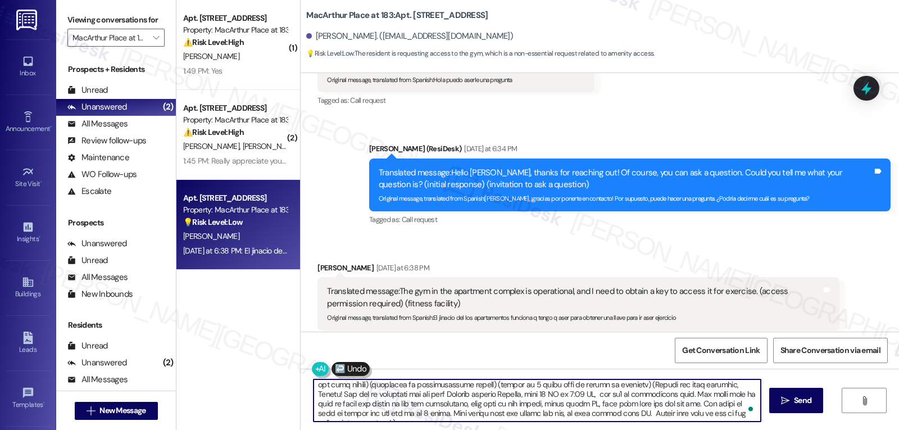
scroll to position [41, 0]
drag, startPoint x: 526, startPoint y: 387, endPoint x: 609, endPoint y: 456, distance: 108.1
click at [609, 429] on html "Inbox Go to Inbox Announcement • Send A Text Announcement Site Visit • Go to Si…" at bounding box center [449, 215] width 899 height 430
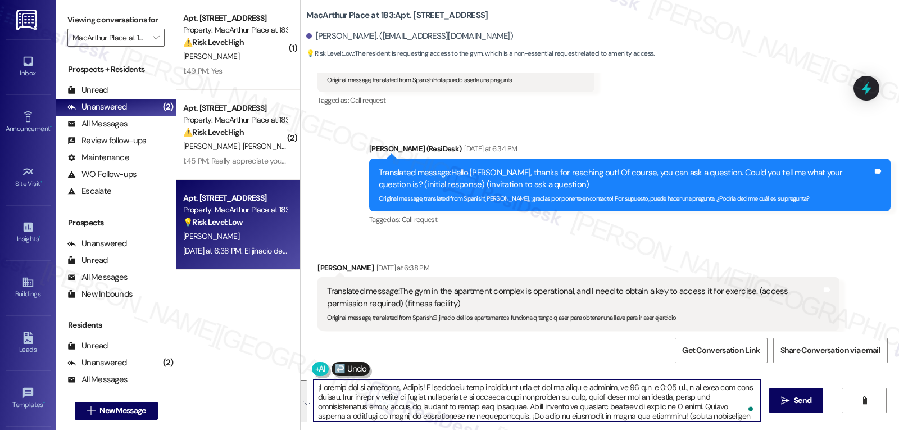
drag, startPoint x: 590, startPoint y: 416, endPoint x: 898, endPoint y: 456, distance: 311.0
click at [898, 429] on html "Inbox Go to Inbox Announcement • Send A Text Announcement Site Visit • Go to Si…" at bounding box center [449, 215] width 899 height 430
type textarea "¡Gracias por tu pregunta, [PERSON_NAME]! El gimnasio está disponible para su us…"
click at [781, 407] on button " Send" at bounding box center [796, 400] width 54 height 25
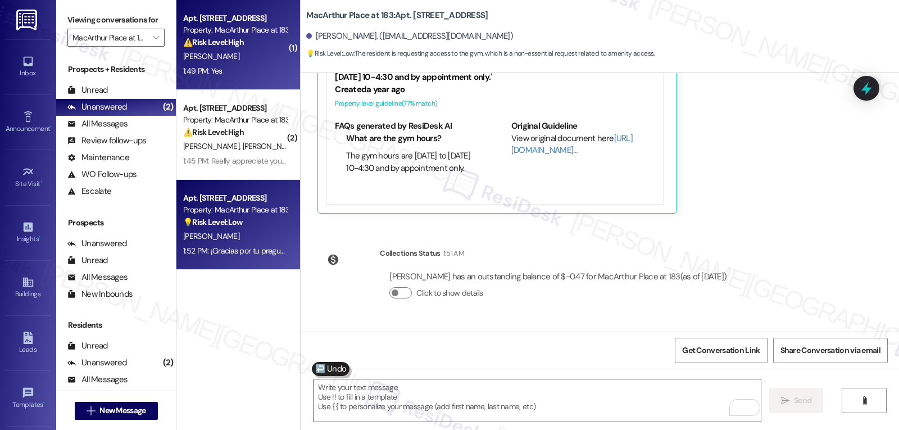
click at [207, 49] on div "[PERSON_NAME]" at bounding box center [235, 56] width 106 height 14
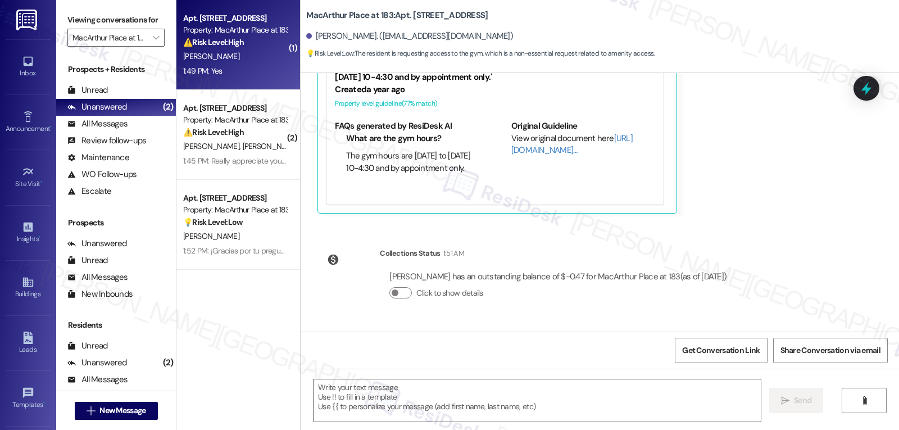
type textarea "Fetching suggested responses. Please feel free to read through the conversation…"
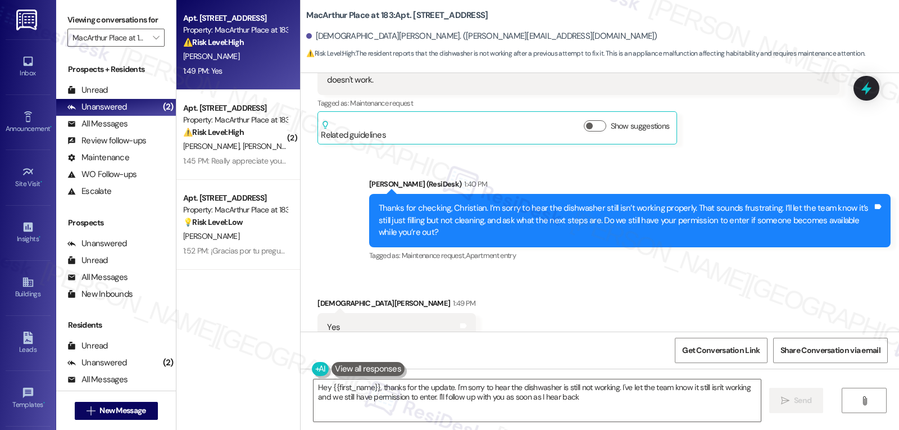
type textarea "Hey {{first_name}}, thanks for the update. I'm sorry to hear the dishwasher is …"
click at [871, 86] on icon at bounding box center [865, 88] width 19 height 19
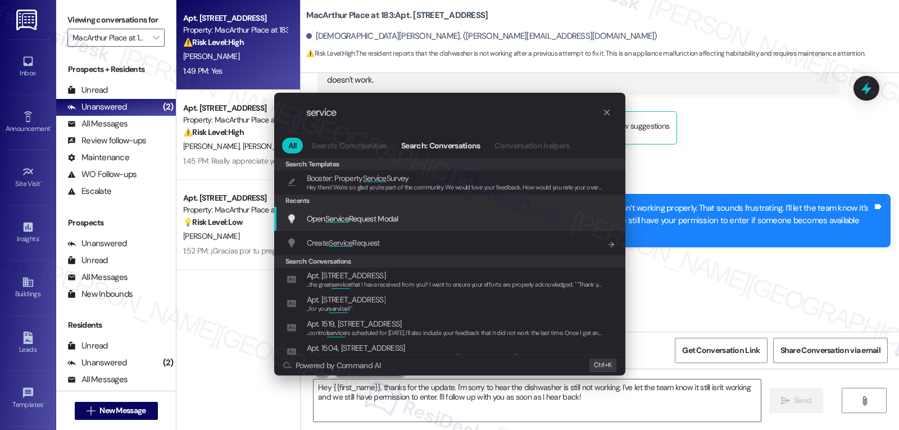
click at [386, 225] on div "Open Service Request Modal Add shortcut" at bounding box center [449, 219] width 351 height 24
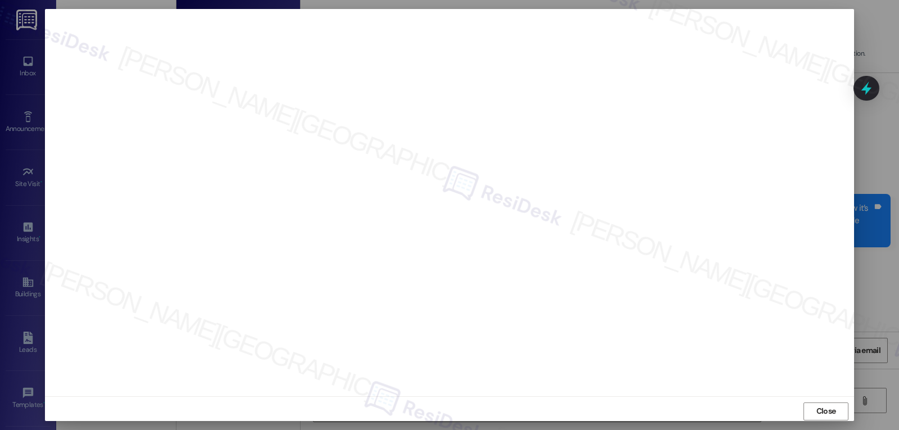
drag, startPoint x: 823, startPoint y: 412, endPoint x: 806, endPoint y: 408, distance: 17.2
click at [823, 412] on span "Close" at bounding box center [826, 411] width 20 height 12
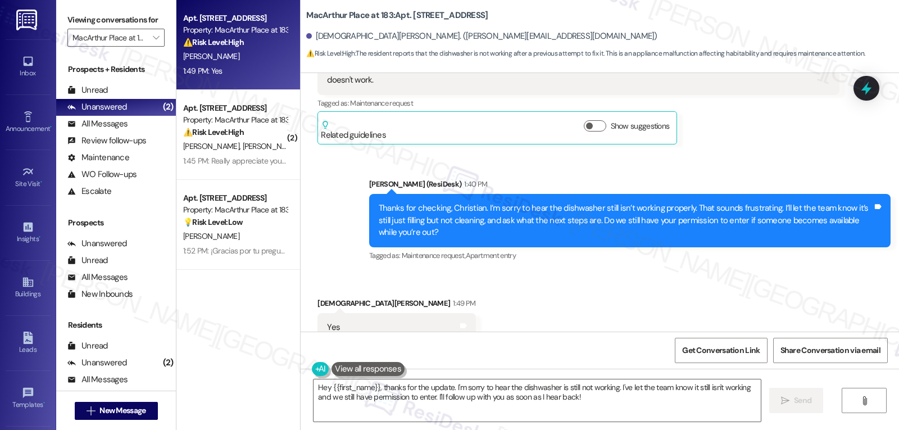
scroll to position [6452, 0]
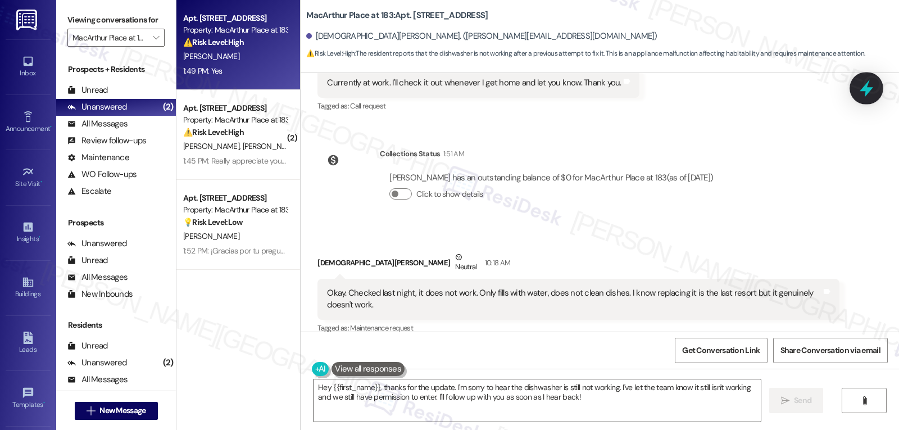
click at [860, 88] on icon at bounding box center [865, 88] width 19 height 19
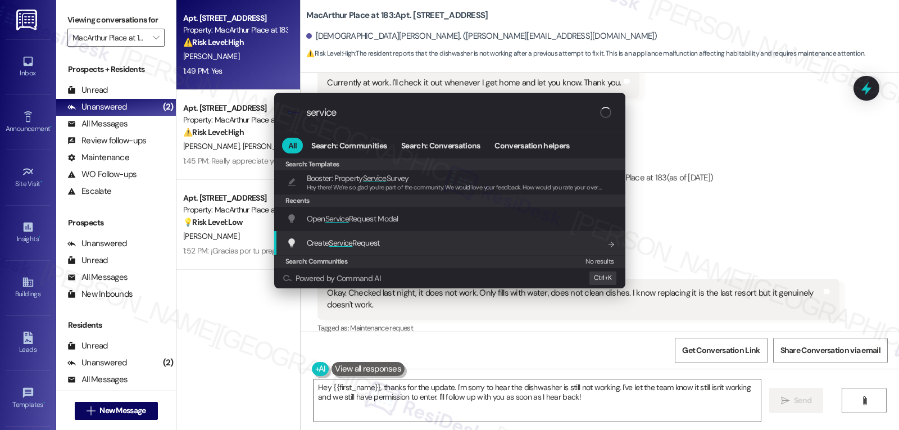
type input "service"
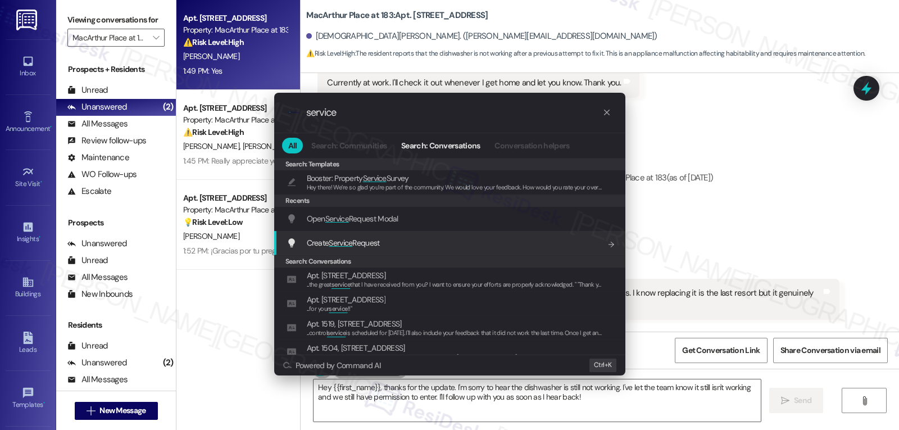
click at [362, 248] on span "Create Service Request" at bounding box center [343, 243] width 73 height 10
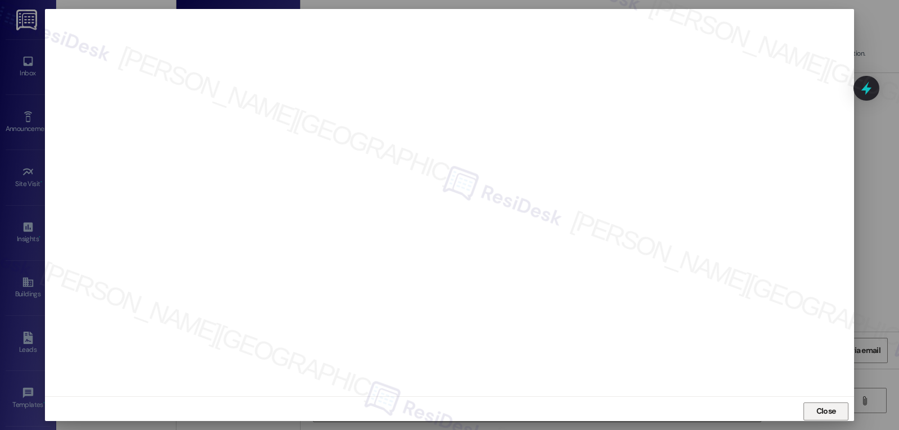
click at [822, 408] on span "Close" at bounding box center [826, 411] width 20 height 12
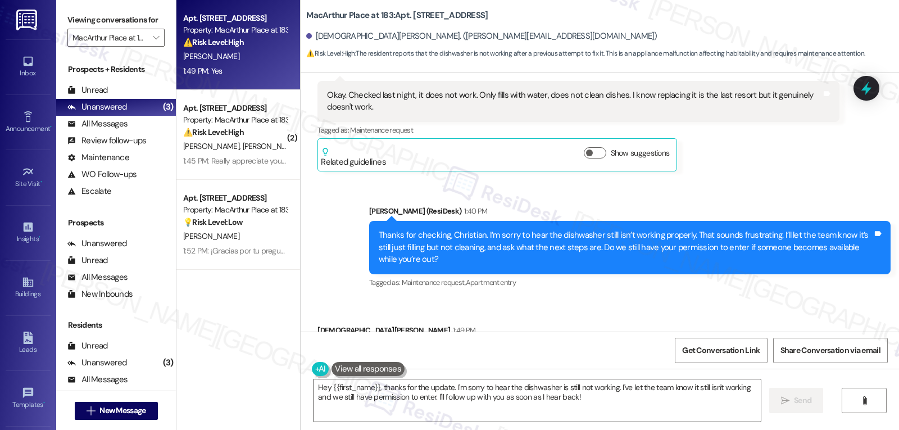
scroll to position [6677, 0]
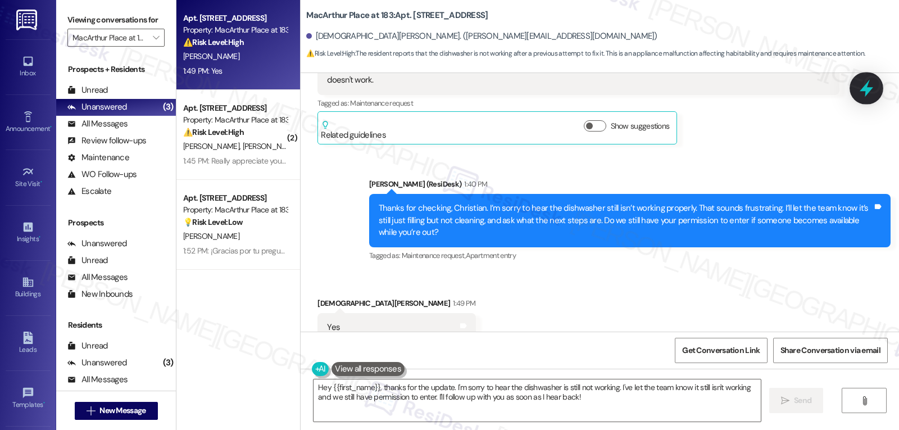
click at [876, 91] on div at bounding box center [866, 88] width 34 height 32
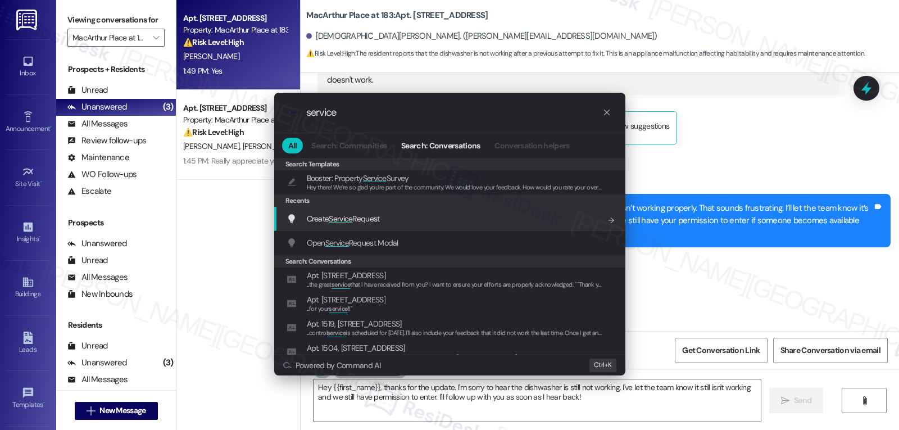
type input "service"
click at [399, 223] on div "Create Service Request Add shortcut" at bounding box center [450, 218] width 329 height 12
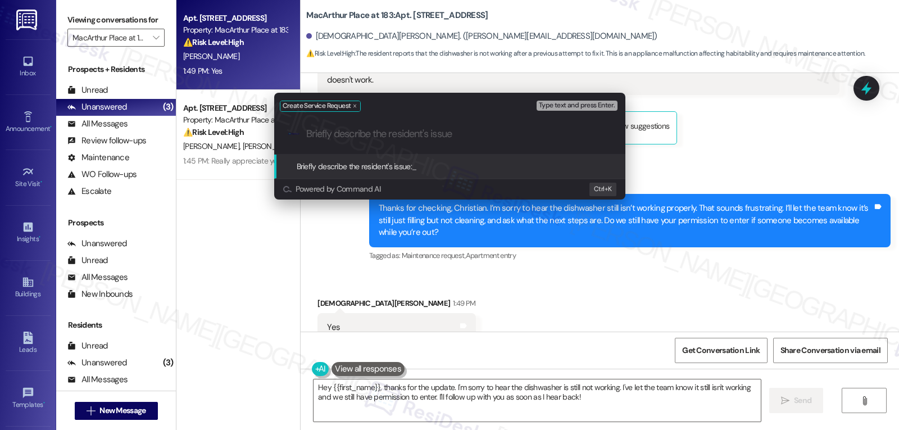
paste input "API Error Error Code: 400 Error: Bad Request Error Message: {"error":{"message"…"
type input "API Error Error Code: 400 Error: Bad Request Error Message: {"error":{"message"…"
click at [401, 135] on input "Briefly describe the resident's issue" at bounding box center [458, 134] width 305 height 12
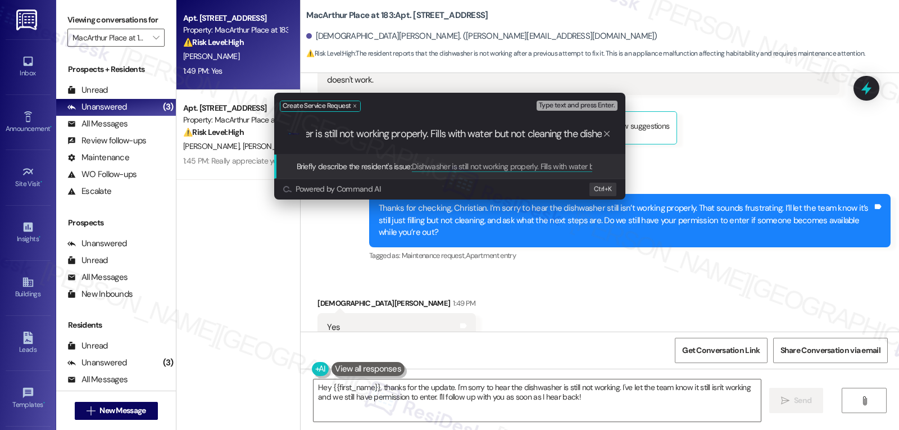
type input "Dishwasher is still not working properly. Fills with water but not cleaning the…"
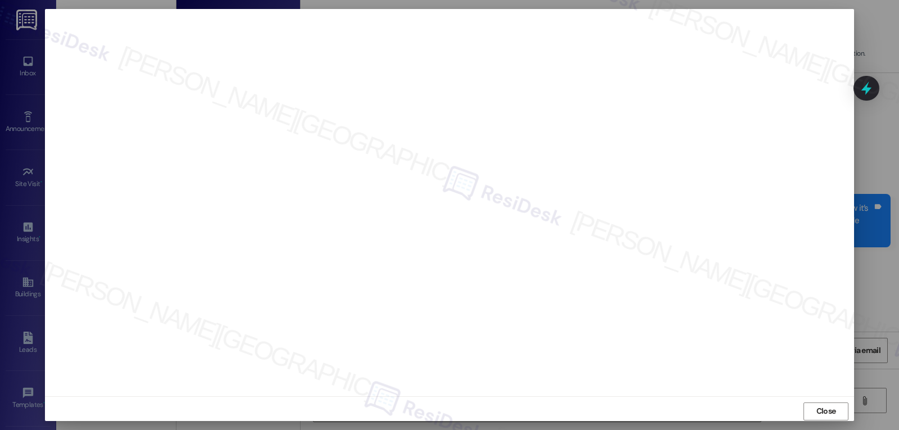
drag, startPoint x: 821, startPoint y: 414, endPoint x: 814, endPoint y: 414, distance: 7.3
click at [821, 414] on span "Close" at bounding box center [826, 411] width 20 height 12
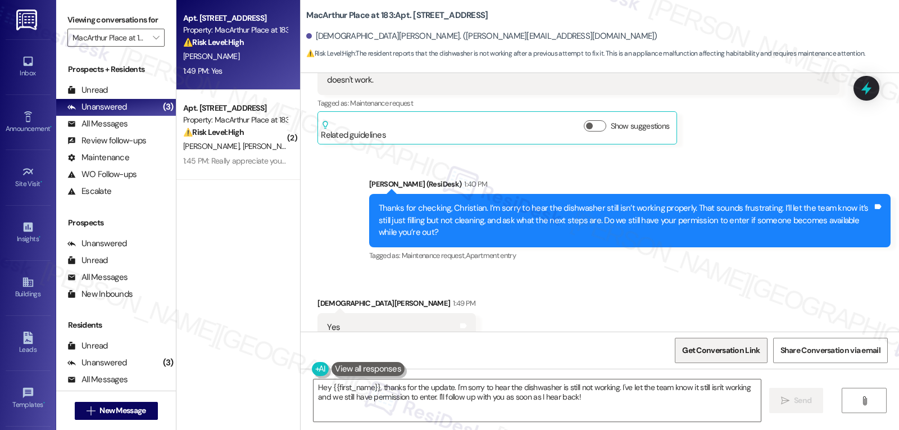
click at [705, 349] on span "Get Conversation Link" at bounding box center [721, 350] width 78 height 12
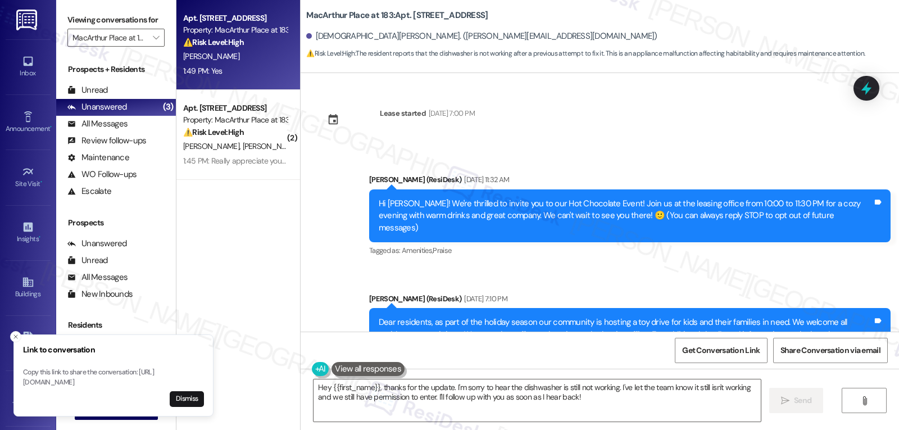
scroll to position [6677, 0]
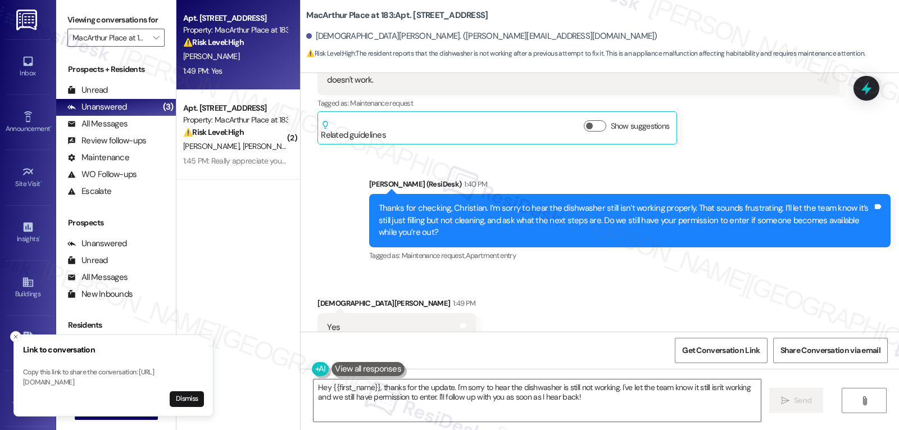
click at [176, 397] on button "Dismiss" at bounding box center [187, 399] width 34 height 16
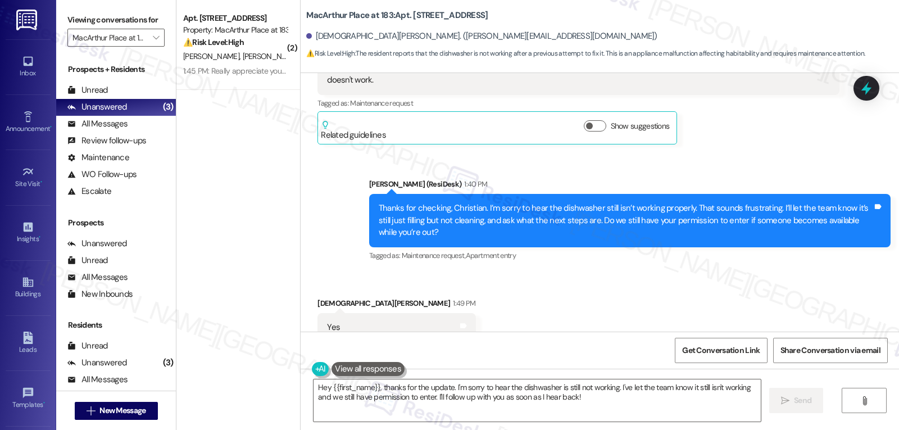
scroll to position [6676, 0]
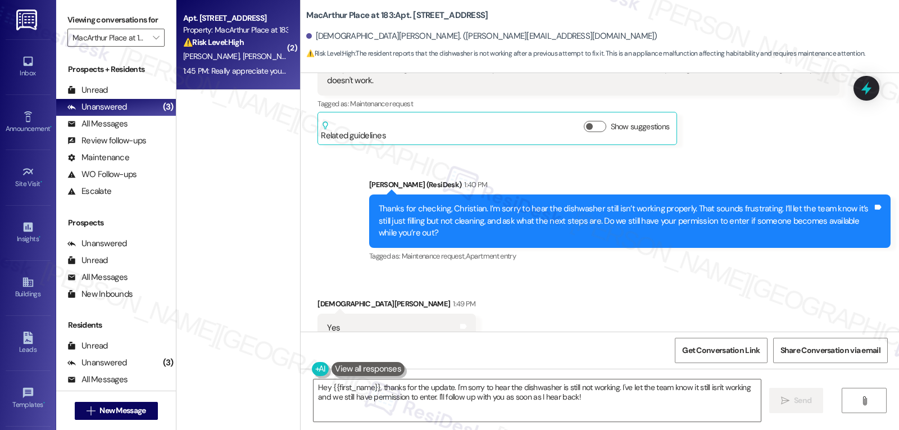
click at [243, 57] on span "[PERSON_NAME]" at bounding box center [271, 56] width 56 height 10
type textarea "Fetching suggested responses. Please feel free to read through the conversation…"
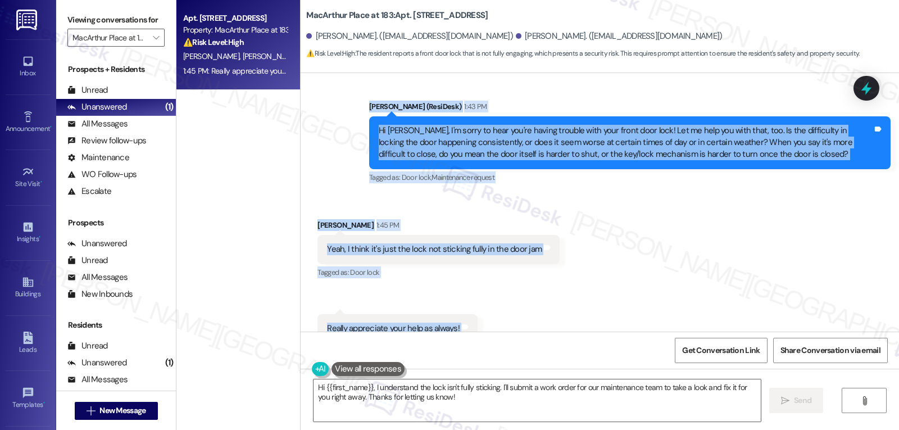
scroll to position [7485, 0]
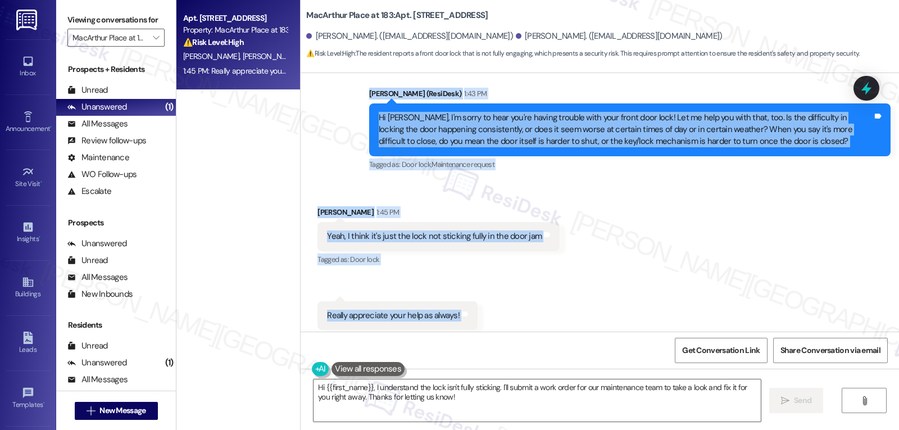
drag, startPoint x: 307, startPoint y: 271, endPoint x: 489, endPoint y: 288, distance: 182.1
click at [489, 288] on div "WO Lease started [DATE] 8:00 PM Show details Survey, sent via SMS Residesk Auto…" at bounding box center [599, 202] width 598 height 258
copy div "[PERSON_NAME] Neutral 10:03 AM Hi [PERSON_NAME]! Just a heads up, but the lock …"
click at [467, 411] on textarea "Hi {{first_name}}, I understand the lock isn't fully sticking. I'll submit a wo…" at bounding box center [536, 400] width 447 height 42
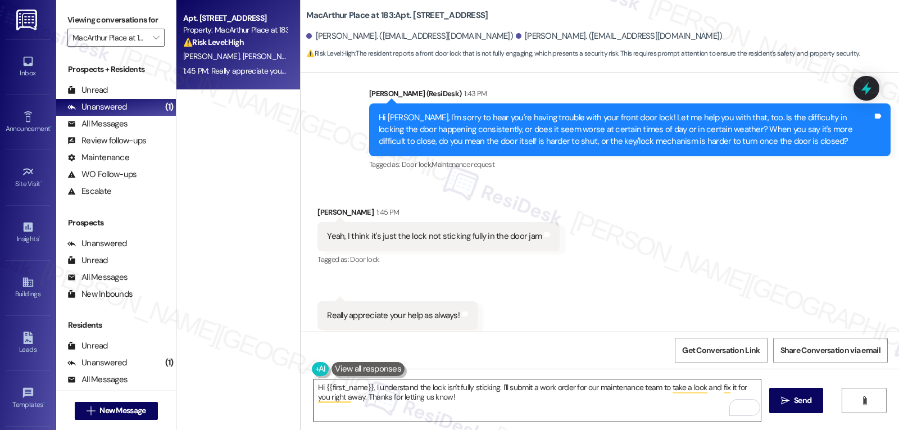
click at [476, 400] on textarea "Hi {{first_name}}, I understand the lock isn't fully sticking. I'll submit a wo…" at bounding box center [536, 400] width 447 height 42
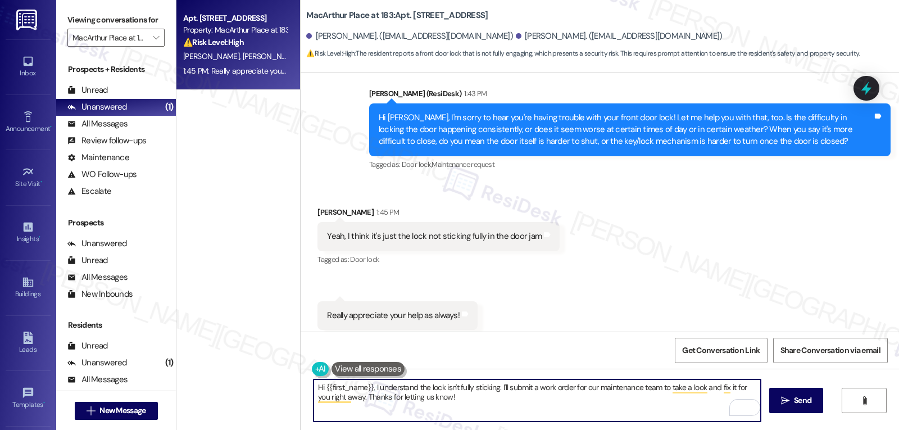
paste textarea "Thanks for clarifying, [PERSON_NAME]"
click at [540, 412] on textarea "Thanks for clarifying, [PERSON_NAME]! I will also put in a work order for the d…" at bounding box center [536, 400] width 447 height 42
type textarea "Thanks for clarifying, [PERSON_NAME]! I will also put in a work order for the d…"
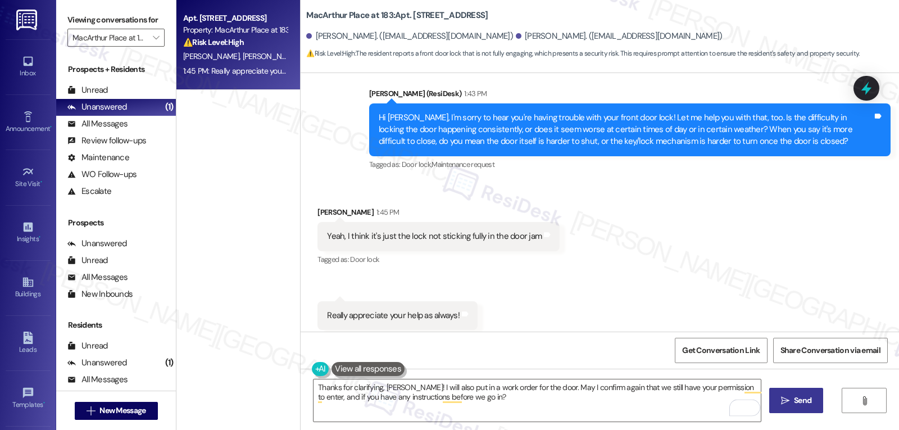
click at [800, 403] on span "Send" at bounding box center [802, 400] width 17 height 12
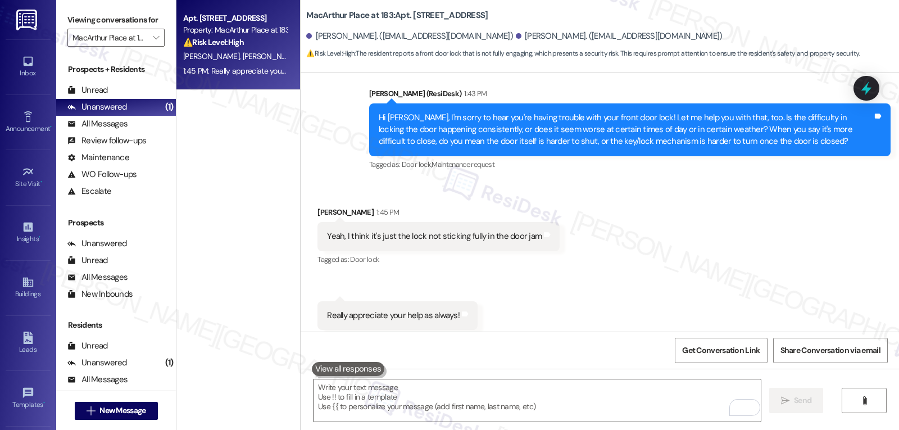
scroll to position [7485, 0]
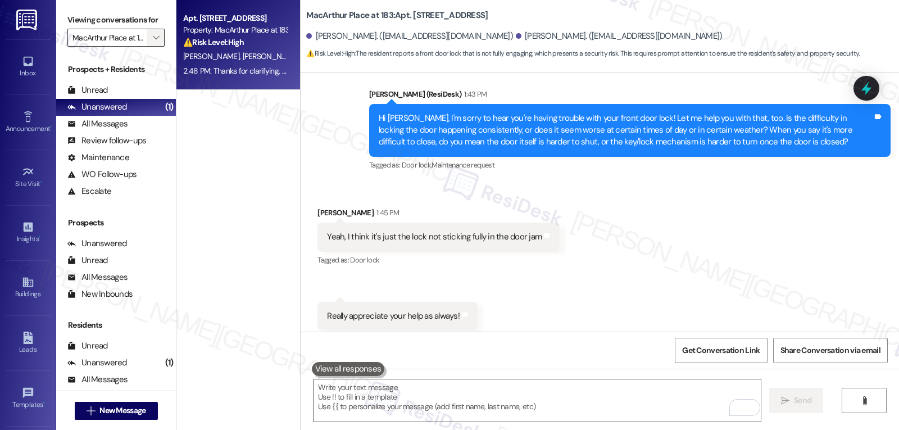
click at [153, 47] on span "" at bounding box center [156, 38] width 11 height 18
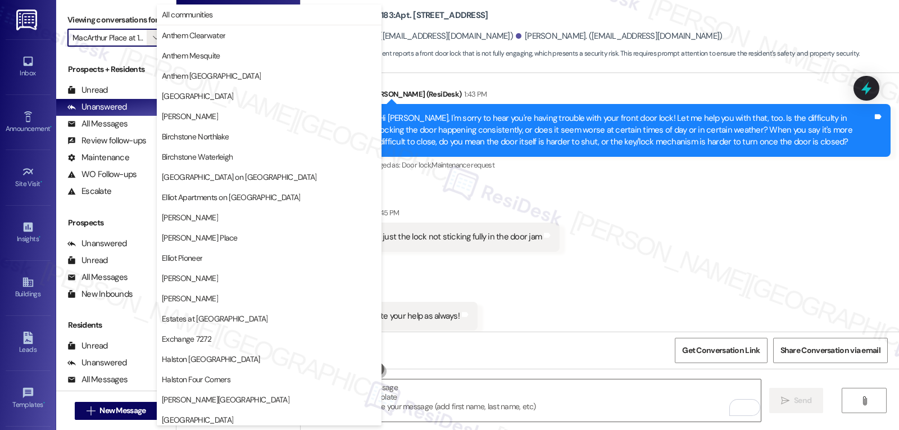
scroll to position [389, 0]
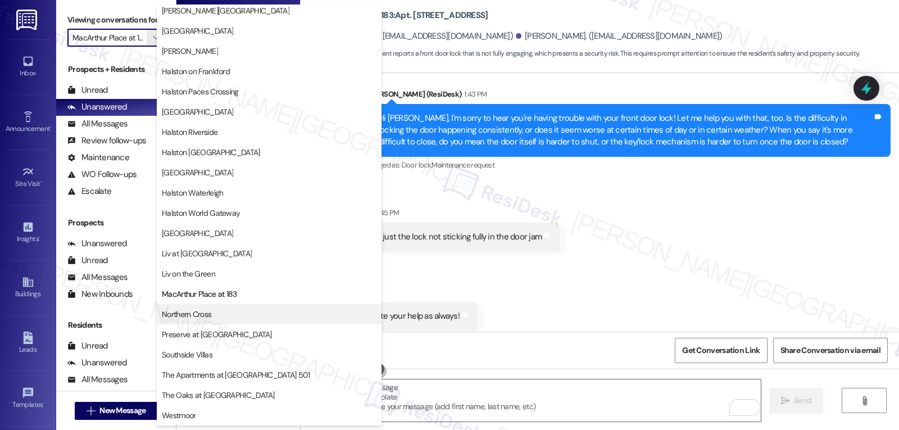
click at [213, 319] on span "Northern Cross" at bounding box center [269, 313] width 215 height 11
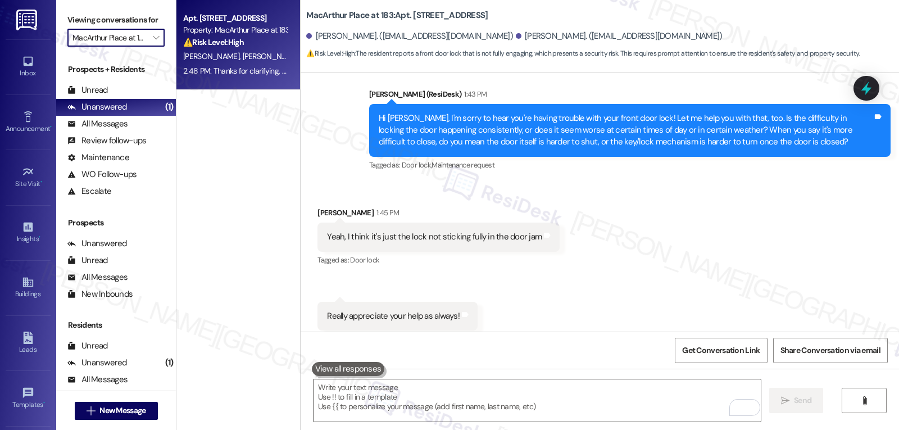
type input "Northern Cross"
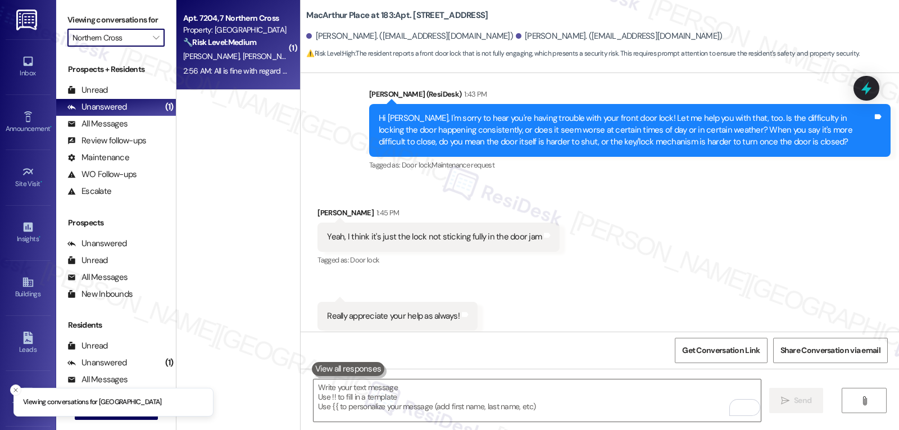
click at [256, 79] on div "Apt. 7204, 7 Northern Cross Property: Northern Cross 🔧 Risk Level: Medium The r…" at bounding box center [238, 45] width 124 height 90
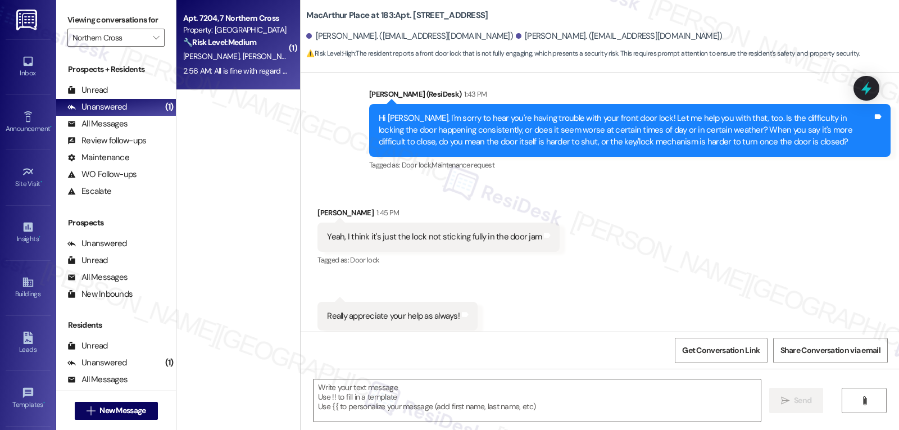
type textarea "Fetching suggested responses. Please feel free to read through the conversation…"
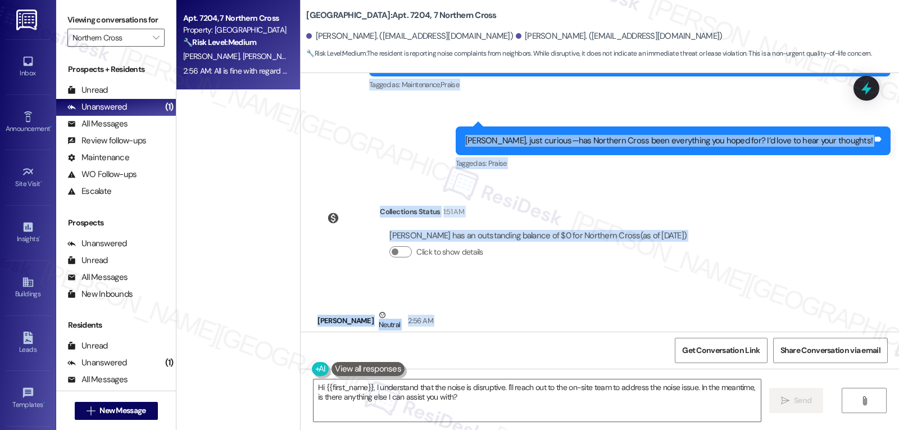
scroll to position [7898, 0]
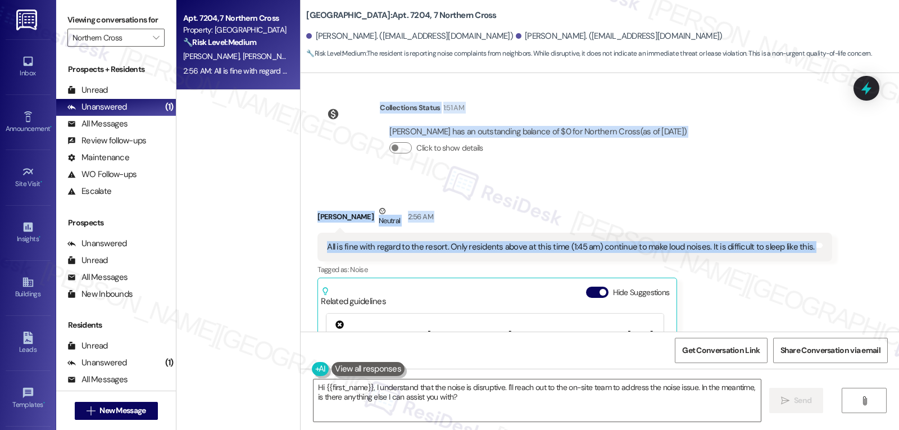
drag, startPoint x: 361, startPoint y: 122, endPoint x: 878, endPoint y: 202, distance: 522.9
click at [878, 202] on div "Survey, sent via SMS Residesk Automated Survey [DATE] 12:26 PM Hi [PERSON_NAME]…" at bounding box center [599, 202] width 598 height 258
copy div "Residesk Automated Survey [DATE] at 12:29 PM Hi [PERSON_NAME] and [PERSON_NAME]…"
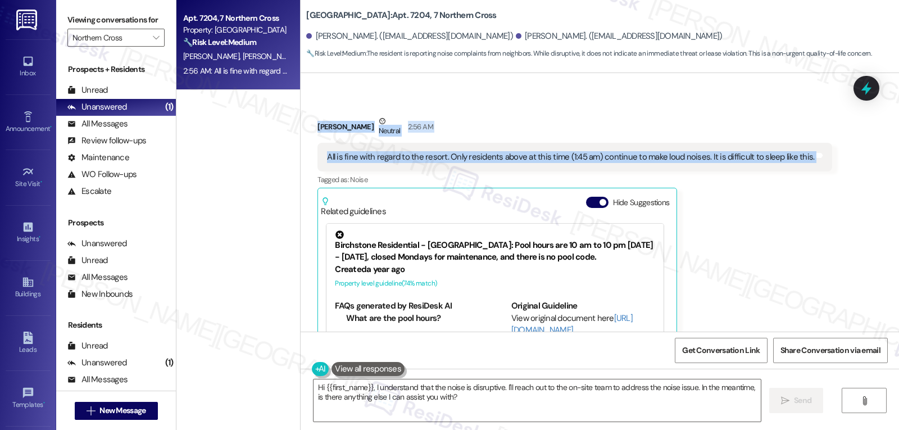
scroll to position [8010, 0]
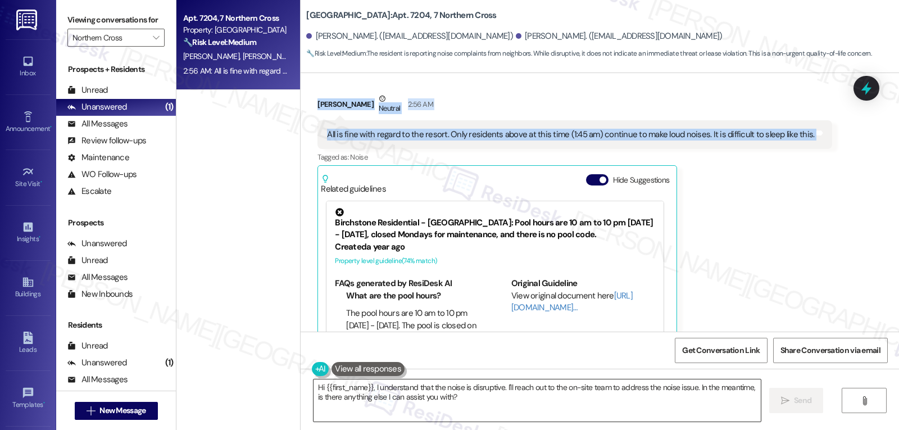
click at [399, 394] on textarea "Hi {{first_name}}, I understand that the noise is disruptive. I'll reach out to…" at bounding box center [536, 400] width 447 height 42
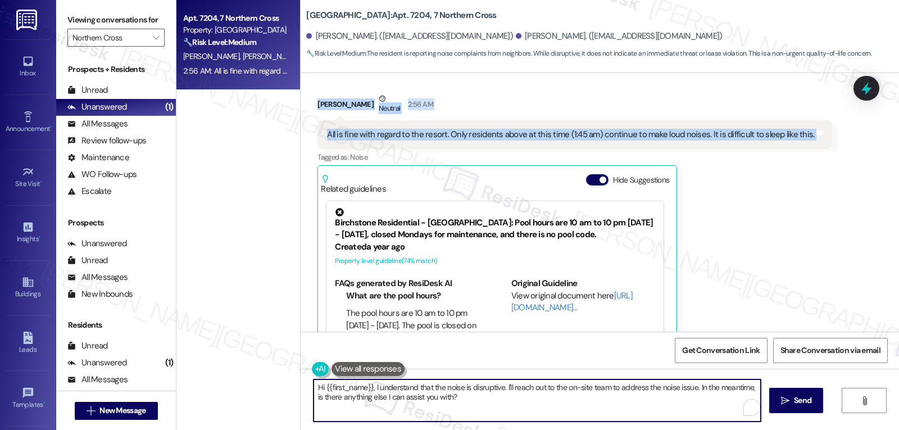
paste textarea "Thanks for letting us know, [PERSON_NAME]. I’m really sorry to hear the noise h…"
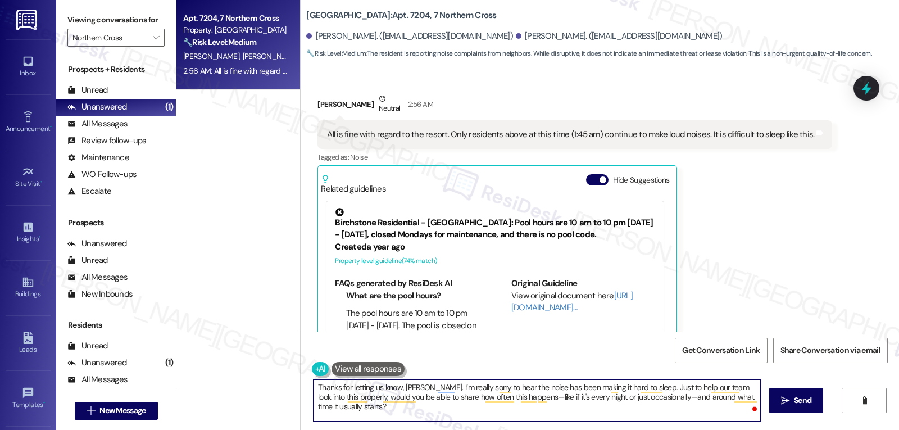
click at [511, 400] on textarea "Thanks for letting us know, [PERSON_NAME]. I’m really sorry to hear the noise h…" at bounding box center [536, 400] width 447 height 42
click at [432, 418] on textarea "Thanks for letting us know, [PERSON_NAME]. I’m really sorry to hear the noise h…" at bounding box center [536, 400] width 447 height 42
type textarea "Thanks for letting us know, [PERSON_NAME]. I’m really sorry to hear the noise h…"
click at [799, 395] on button " Send" at bounding box center [796, 400] width 54 height 25
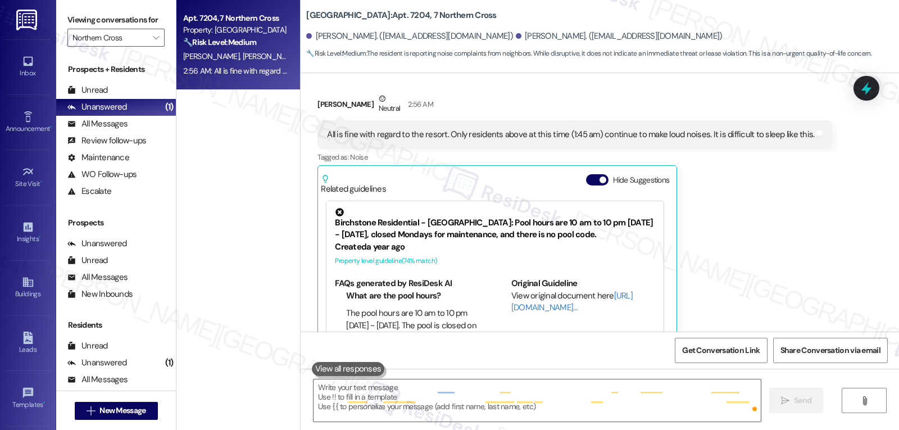
scroll to position [8010, 0]
click at [153, 42] on icon "" at bounding box center [156, 37] width 6 height 9
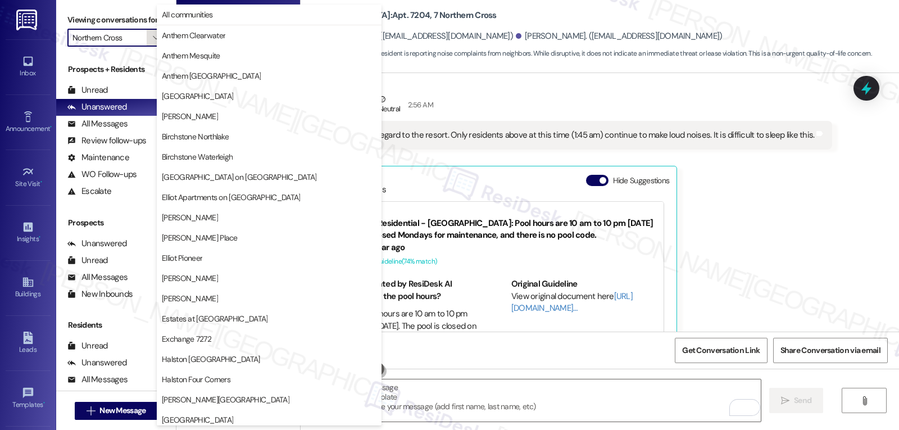
scroll to position [389, 0]
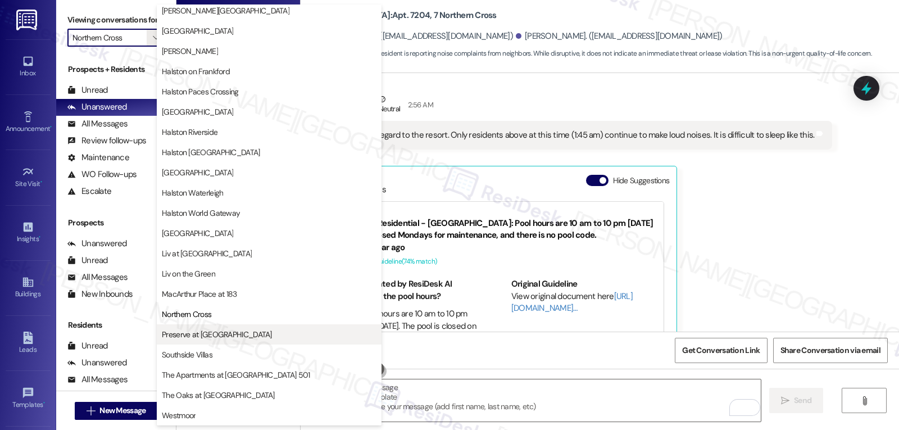
click at [206, 332] on span "Preserve at [GEOGRAPHIC_DATA]" at bounding box center [217, 334] width 110 height 11
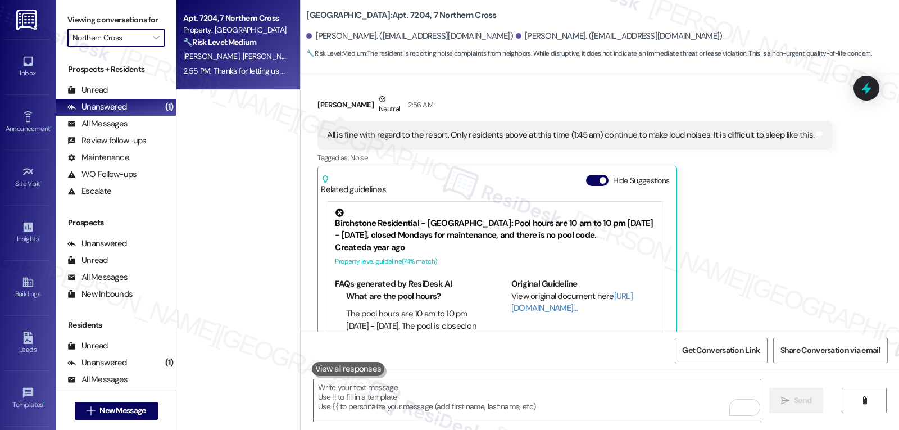
type input "Preserve at [GEOGRAPHIC_DATA]"
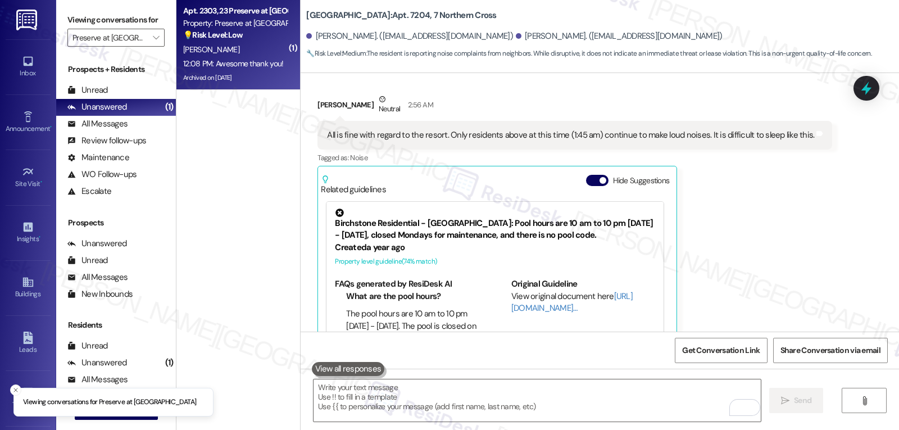
click at [217, 13] on div "Apt. 2303, 23 Preserve at [GEOGRAPHIC_DATA]" at bounding box center [235, 11] width 104 height 12
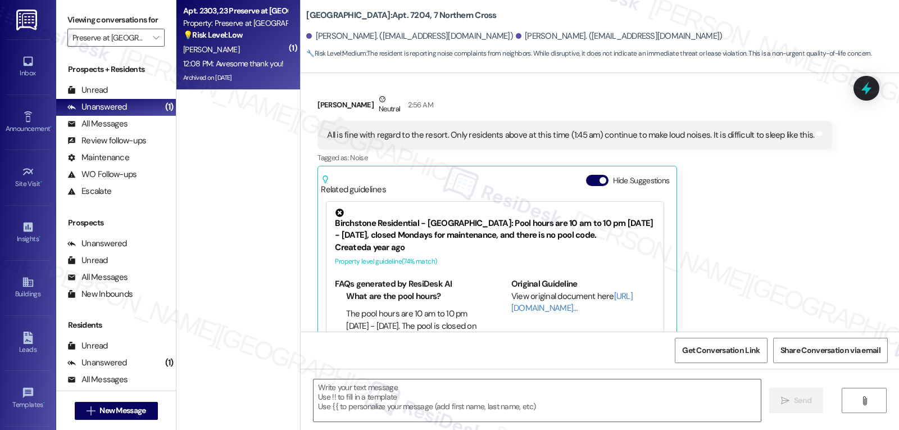
type textarea "Fetching suggested responses. Please feel free to read through the conversation…"
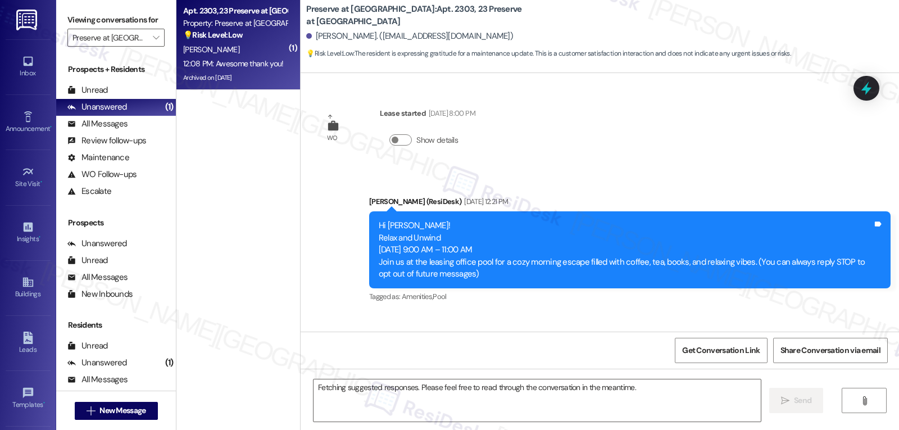
scroll to position [7693, 0]
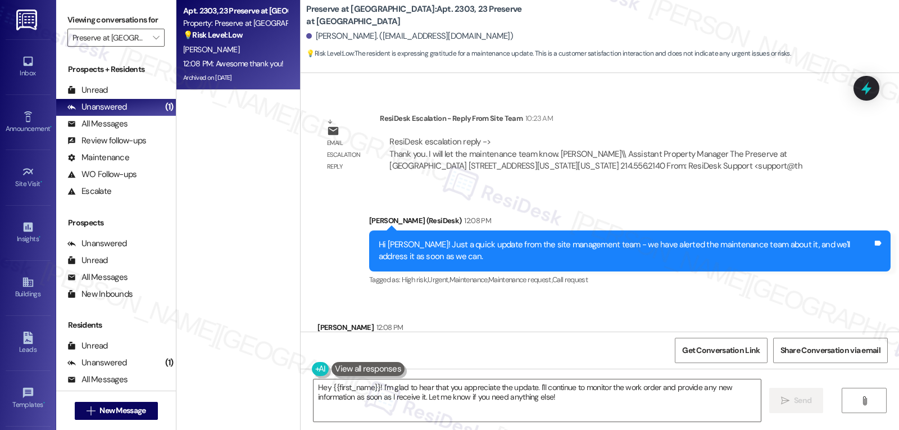
click at [319, 321] on div "[PERSON_NAME] 12:08 PM" at bounding box center [368, 329] width 102 height 16
copy div "[PERSON_NAME]"
click at [373, 399] on textarea "Hey {{first_name}}! I'm glad to hear that you appreciate the update. I'll conti…" at bounding box center [536, 400] width 447 height 42
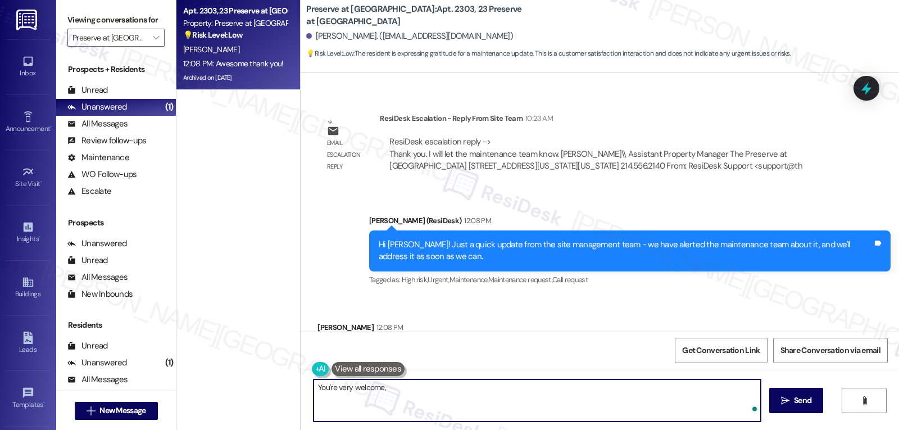
paste textarea "[PERSON_NAME]"
type textarea "You're very welcome, [PERSON_NAME]!"
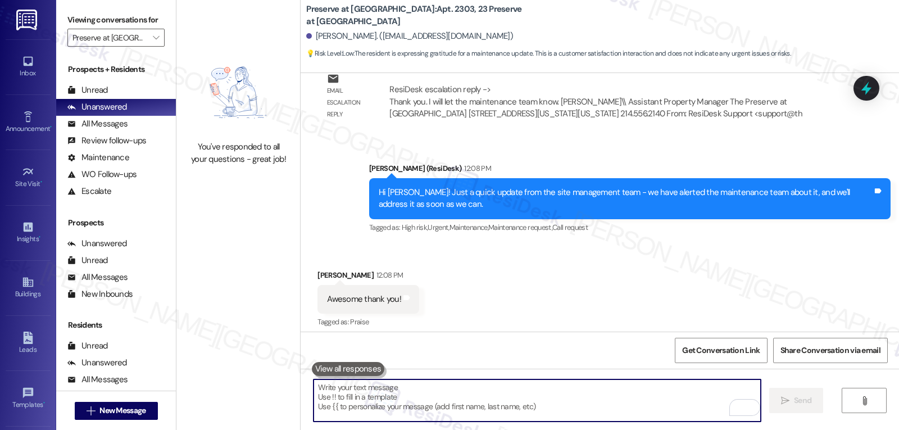
scroll to position [7772, 0]
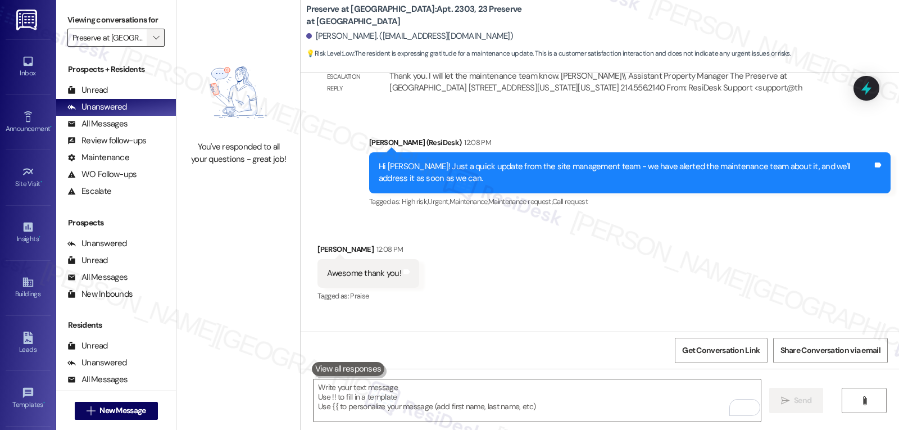
click at [151, 43] on span "" at bounding box center [156, 38] width 11 height 18
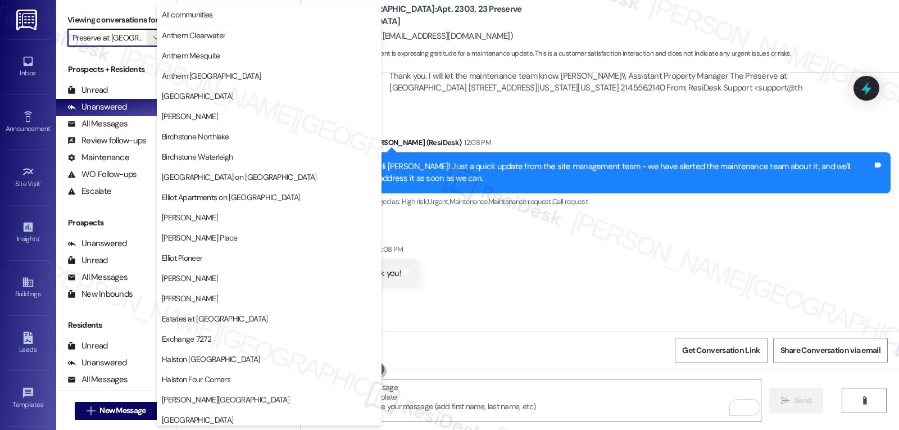
scroll to position [389, 0]
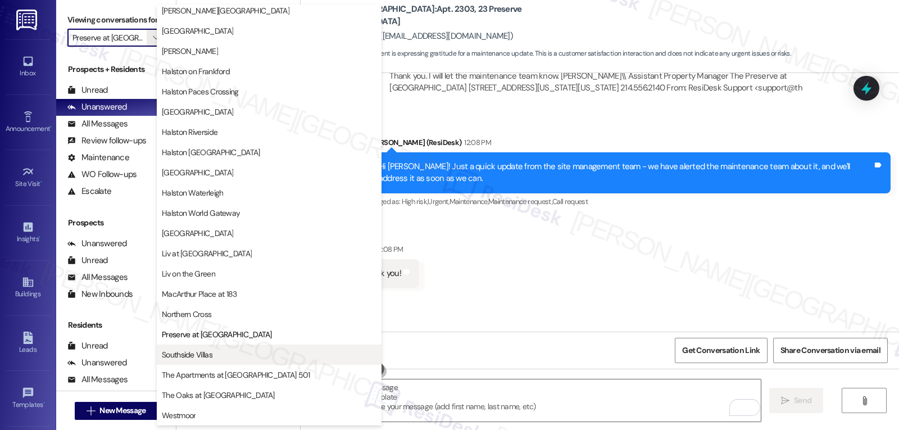
click at [204, 352] on span "Southside Villas" at bounding box center [187, 354] width 51 height 11
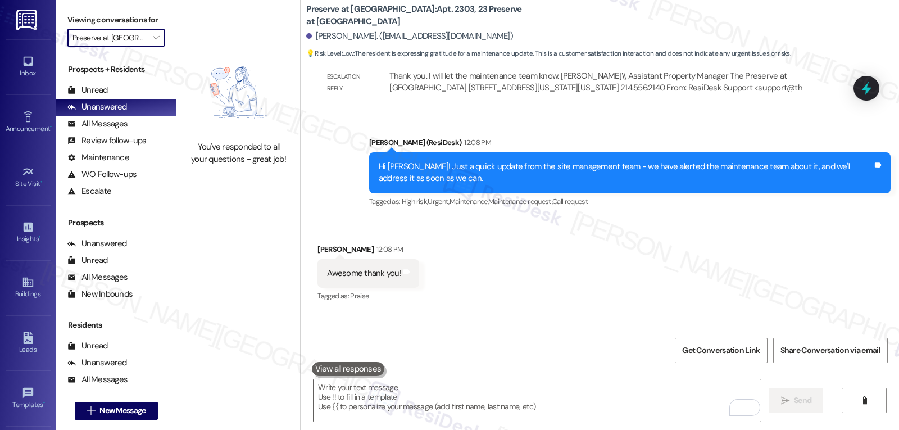
type input "Southside Villas"
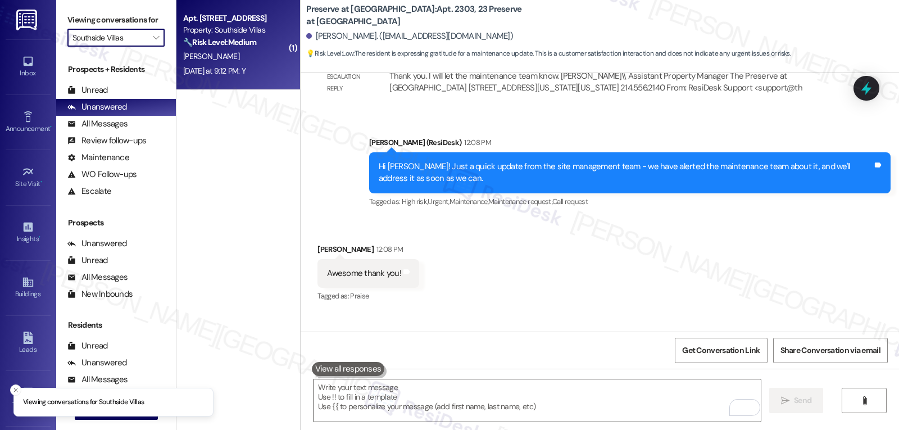
click at [228, 45] on strong "🔧 Risk Level: Medium" at bounding box center [219, 42] width 73 height 10
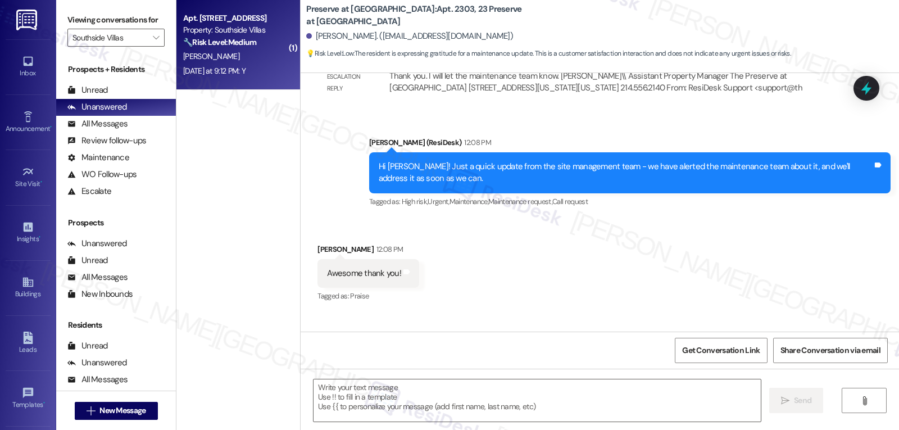
type textarea "Fetching suggested responses. Please feel free to read through the conversation…"
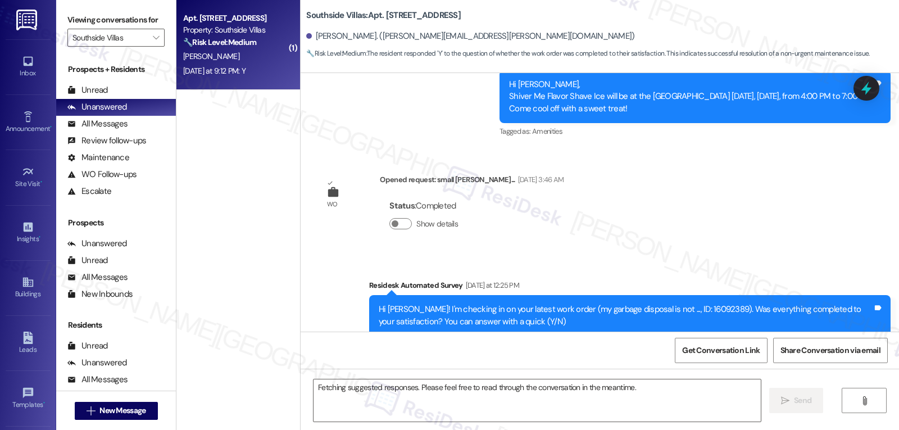
scroll to position [5818, 0]
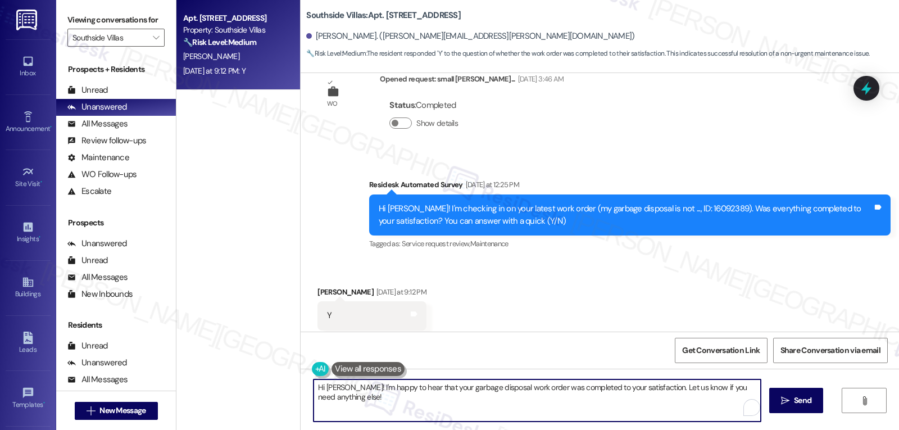
click at [422, 395] on textarea "Hi [PERSON_NAME]! I'm happy to hear that your garbage disposal work order was c…" at bounding box center [536, 400] width 447 height 42
type textarea "Hi [PERSON_NAME]! I'm happy to hear that your garbage disposal work order was c…"
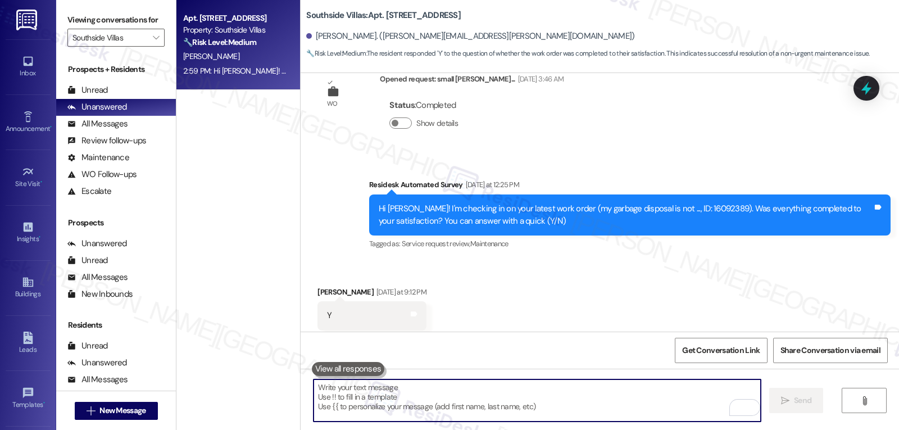
click at [502, 399] on textarea "To enrich screen reader interactions, please activate Accessibility in Grammarl…" at bounding box center [536, 400] width 447 height 42
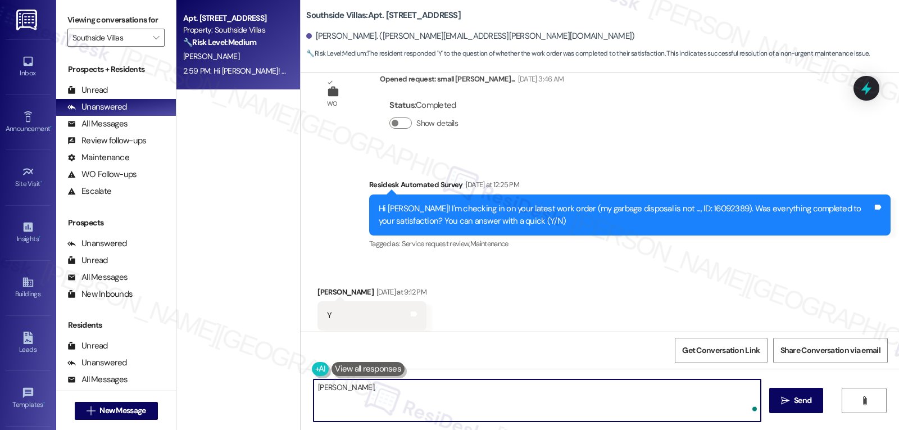
paste textarea "I hope you’re enjoying your time at {{property}}! Has it been meeting your expe…"
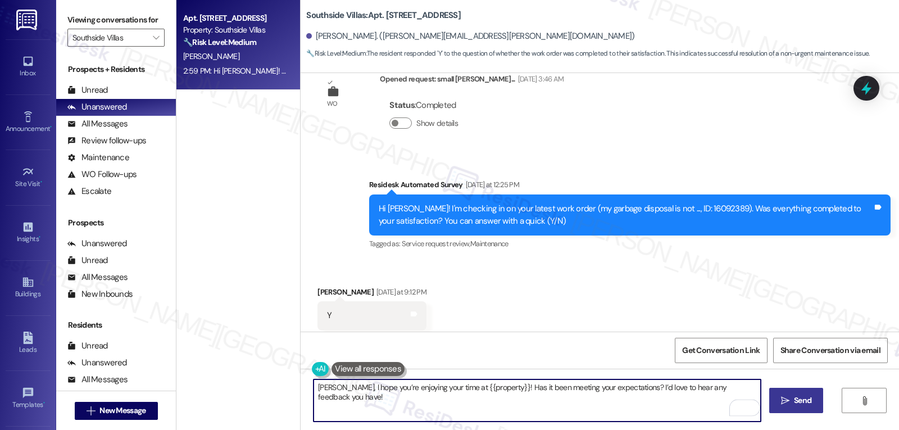
type textarea "[PERSON_NAME], I hope you’re enjoying your time at {{property}}! Has it been me…"
click at [791, 409] on button " Send" at bounding box center [796, 400] width 54 height 25
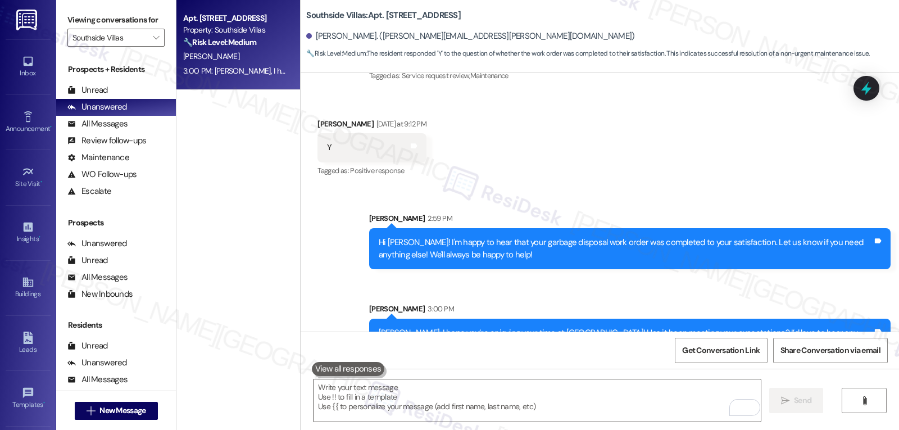
scroll to position [5987, 0]
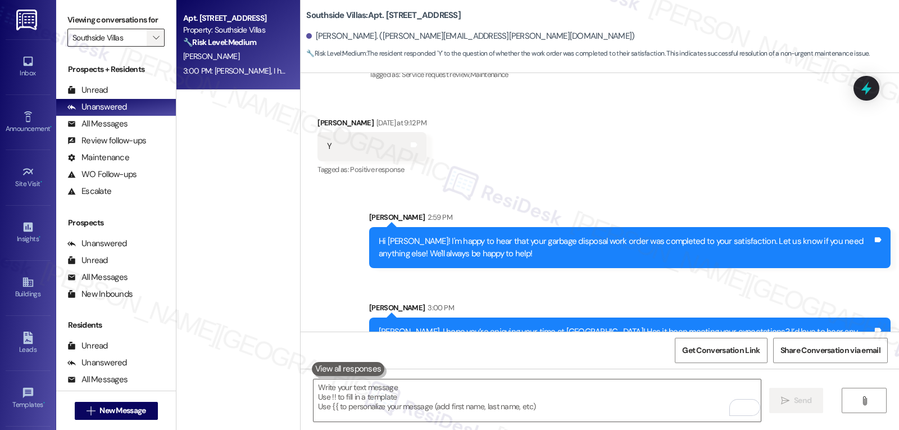
click at [147, 47] on button "" at bounding box center [156, 38] width 18 height 18
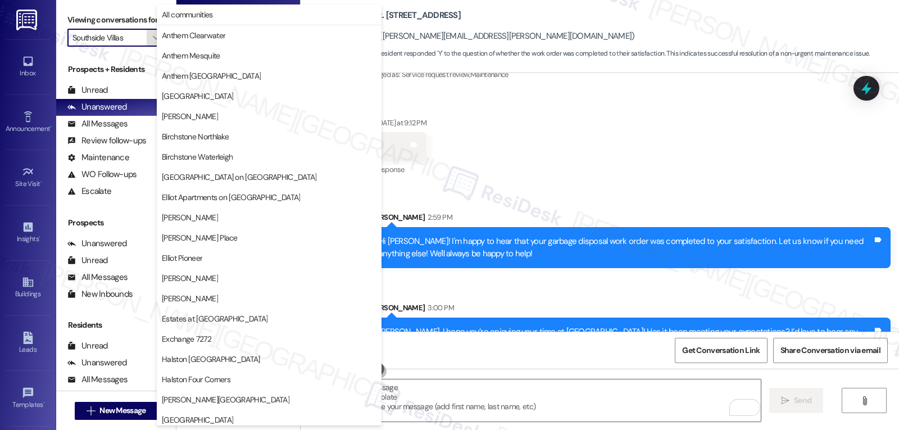
scroll to position [389, 0]
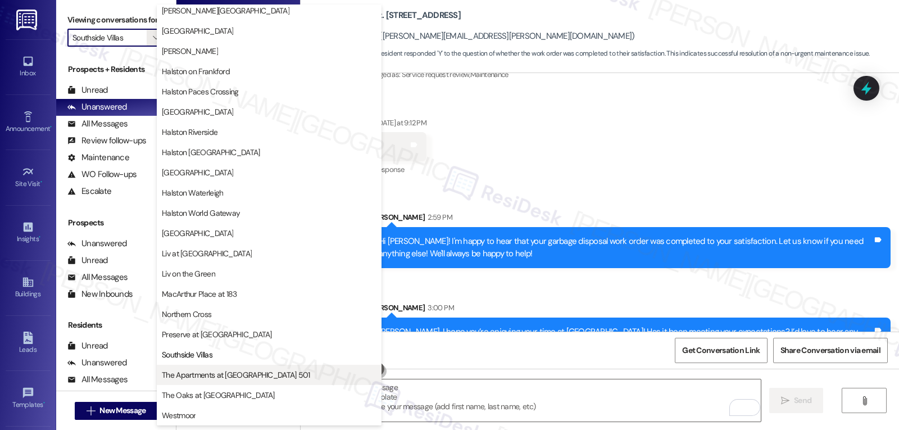
click at [250, 380] on button "The Apartments at [GEOGRAPHIC_DATA] 501" at bounding box center [269, 374] width 225 height 20
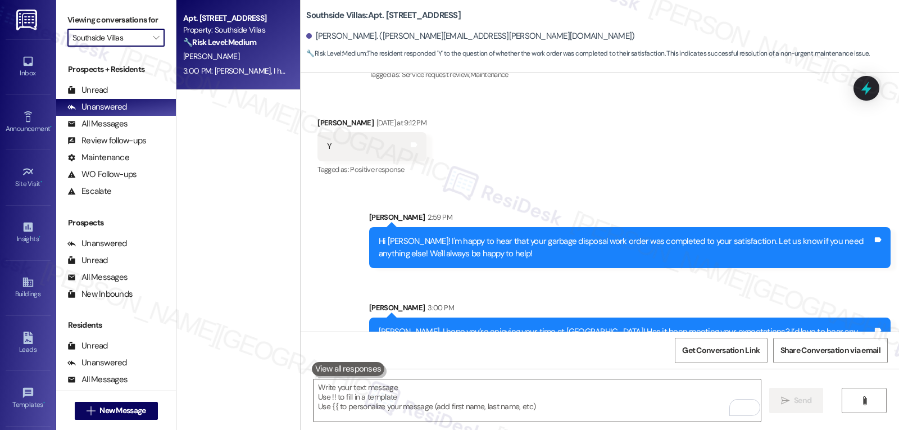
type input "The Apartments at [GEOGRAPHIC_DATA] 501"
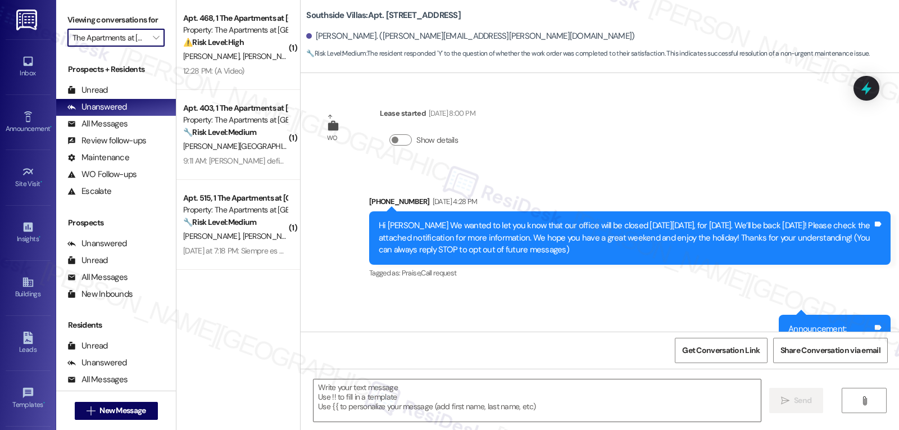
scroll to position [5818, 0]
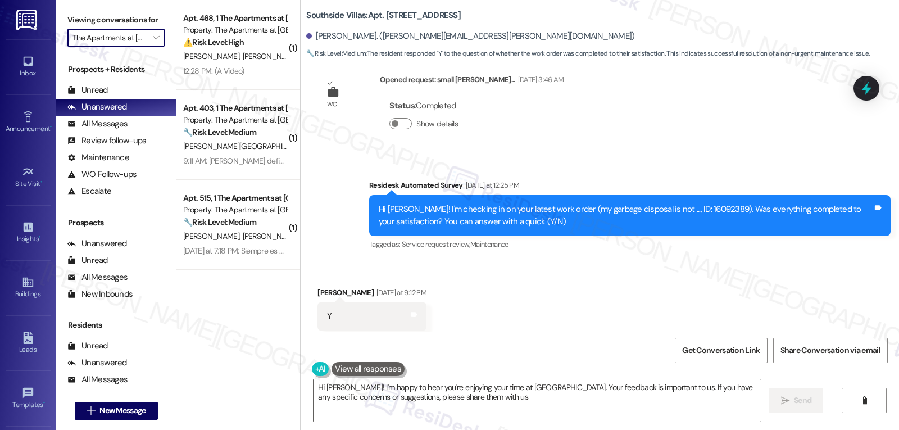
type textarea "Hi [PERSON_NAME]! I'm happy to hear you're enjoying your time at [GEOGRAPHIC_DA…"
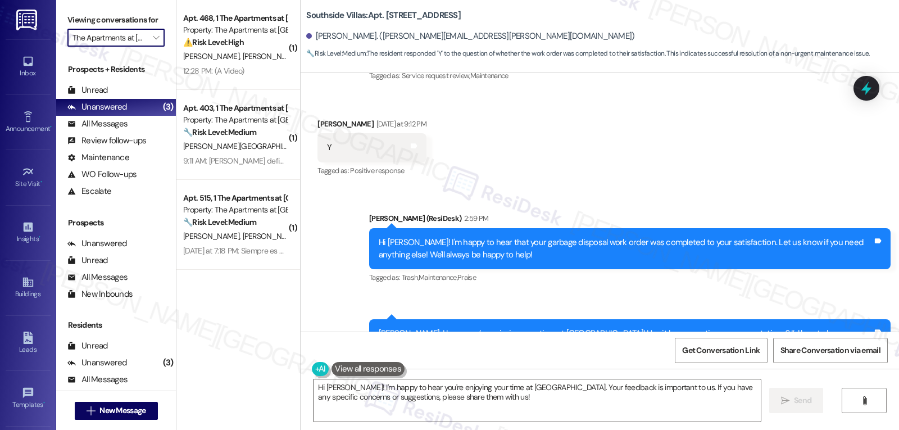
scroll to position [6004, 0]
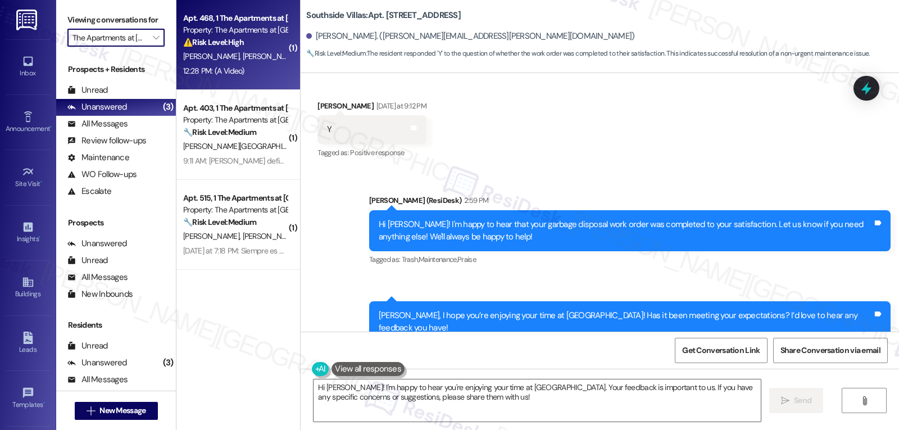
click at [243, 59] on span "[PERSON_NAME]" at bounding box center [271, 56] width 56 height 10
type textarea "Fetching suggested responses. Please feel free to read through the conversation…"
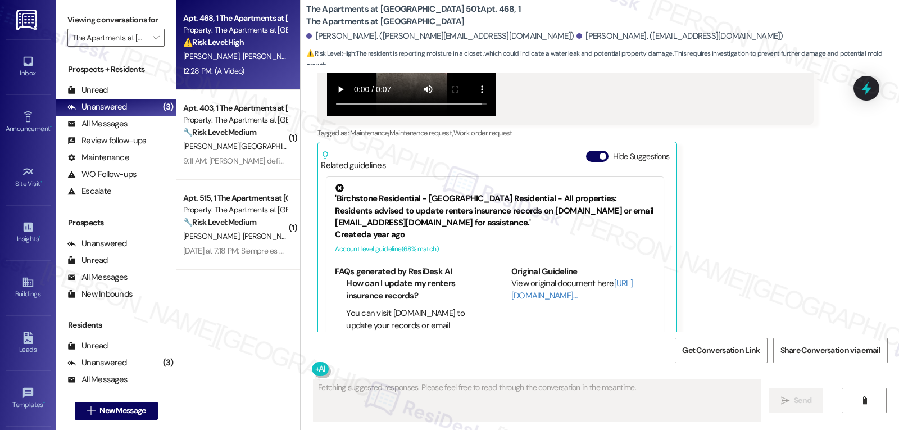
scroll to position [13578, 0]
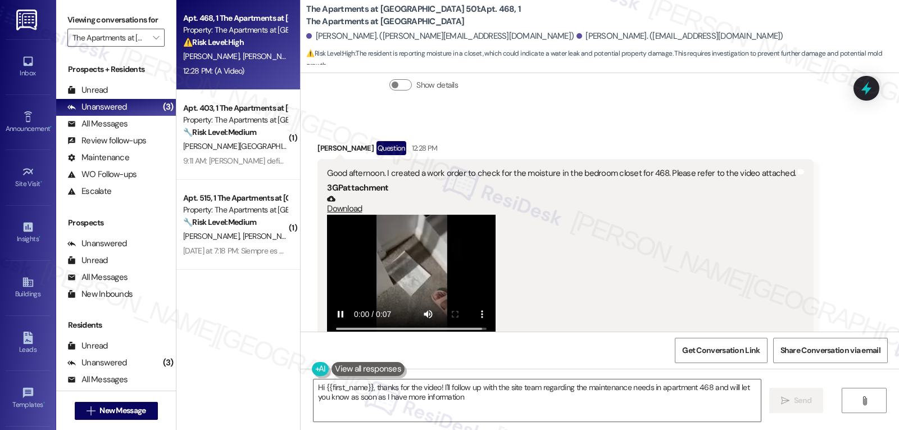
type textarea "Hi {{first_name}}, thanks for the video! I'll follow up with the site team rega…"
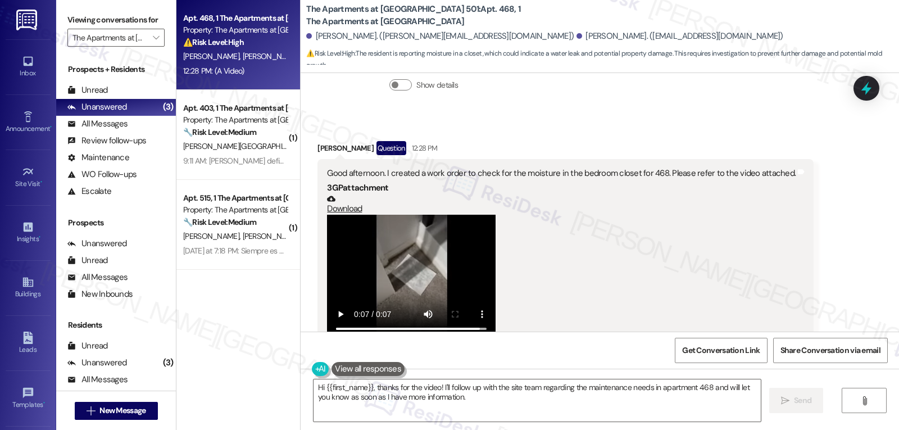
drag, startPoint x: 306, startPoint y: 118, endPoint x: 773, endPoint y: 159, distance: 469.6
click at [773, 159] on div "Received via SMS [PERSON_NAME] Question 12:28 PM Good afternoon. I created a wo…" at bounding box center [565, 356] width 513 height 447
copy div "[PERSON_NAME][DEMOGRAPHIC_DATA] Question 12:28 PM Good afternoon. I created a w…"
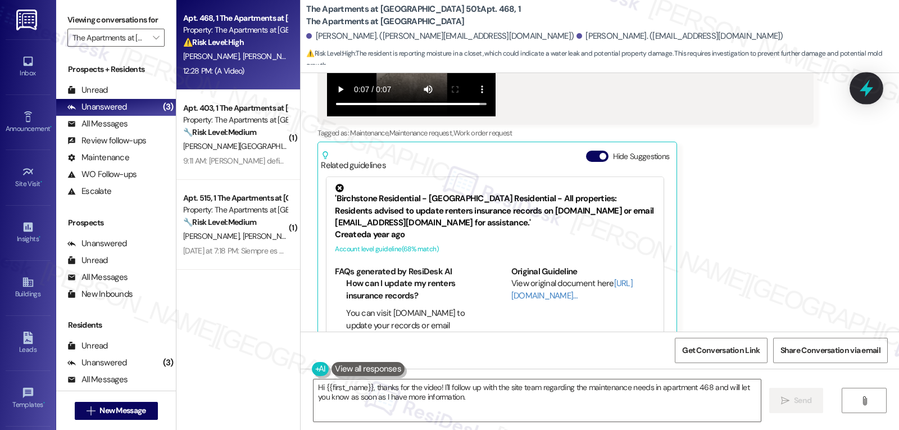
click at [869, 87] on icon at bounding box center [865, 88] width 19 height 19
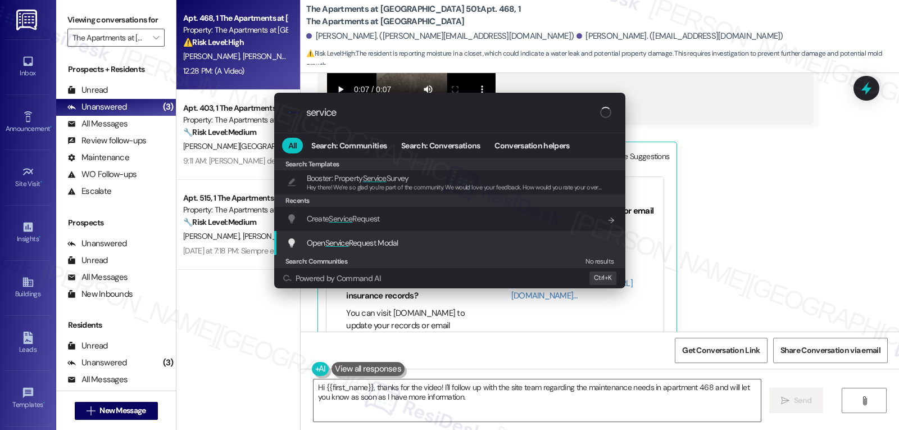
type input "service"
click at [380, 238] on span "Open Service Request Modal" at bounding box center [353, 243] width 92 height 10
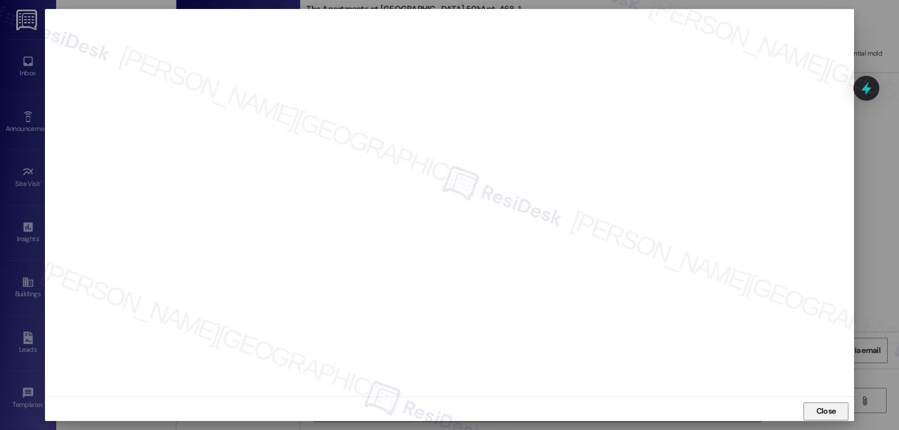
click at [832, 407] on span "Close" at bounding box center [826, 411] width 20 height 12
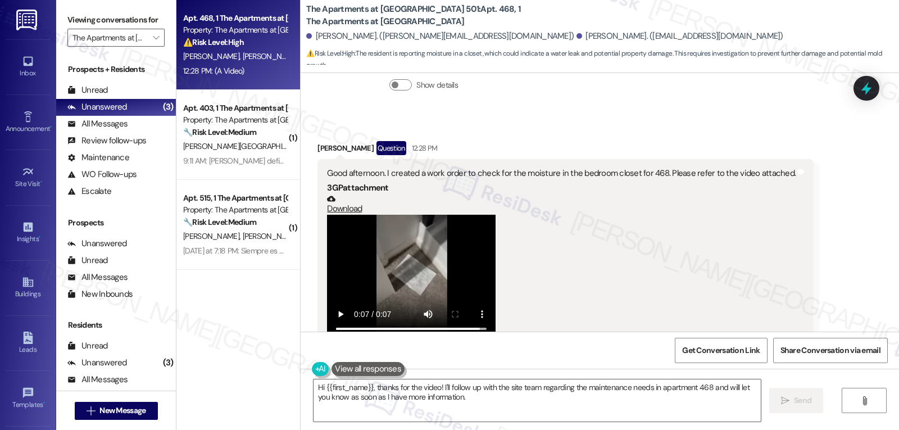
scroll to position [13466, 0]
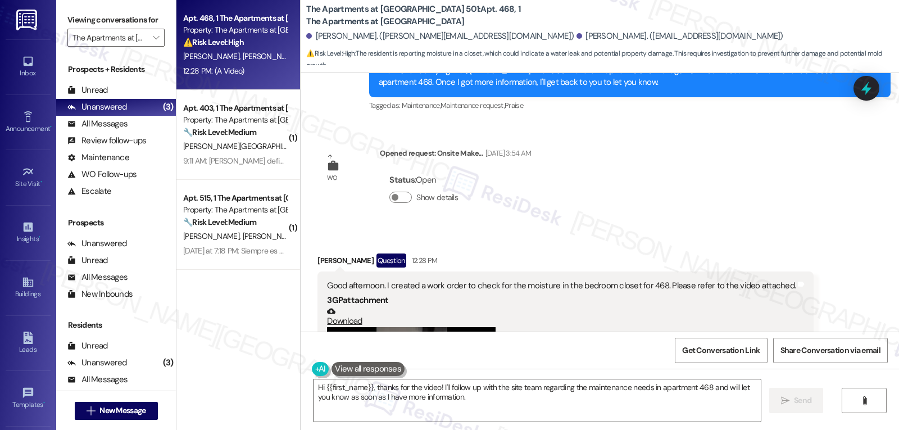
click at [318, 253] on div "[PERSON_NAME][DEMOGRAPHIC_DATA] Question 12:28 PM" at bounding box center [565, 262] width 496 height 18
copy div "[PERSON_NAME]"
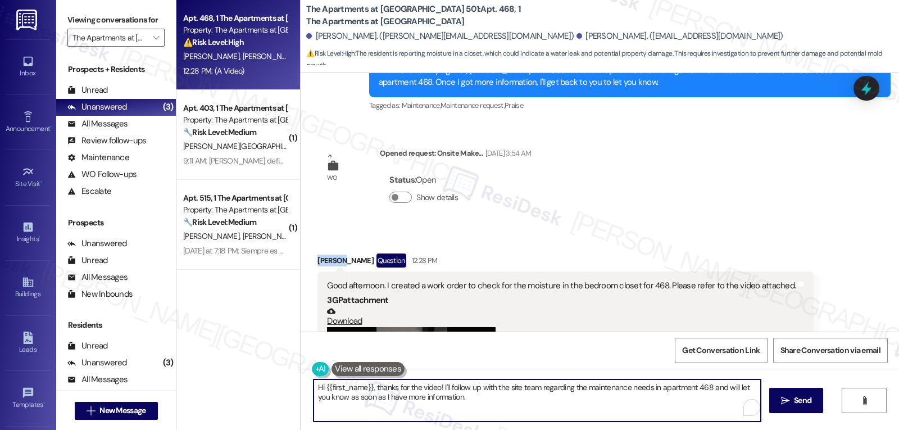
click at [473, 399] on textarea "Hi {{first_name}}, thanks for the video! I'll follow up with the site team rega…" at bounding box center [536, 400] width 447 height 42
drag, startPoint x: 364, startPoint y: 387, endPoint x: 320, endPoint y: 387, distance: 44.9
click at [320, 387] on textarea "Hi {{first_name}}, thanks for the video! I'll follow up with the site team rega…" at bounding box center [536, 400] width 447 height 42
paste textarea "[PERSON_NAME]"
drag, startPoint x: 414, startPoint y: 386, endPoint x: 733, endPoint y: 456, distance: 326.6
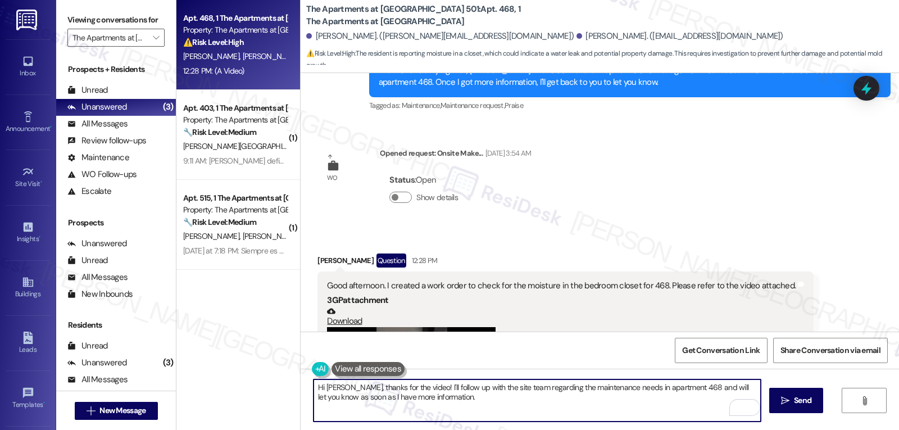
click at [733, 429] on html "Inbox Go to Inbox Announcement • Send A Text Announcement Site Visit • Go to Si…" at bounding box center [449, 215] width 899 height 430
type textarea "Hi [PERSON_NAME], thanks for the video! I'm sorry to hear about that moisture i…"
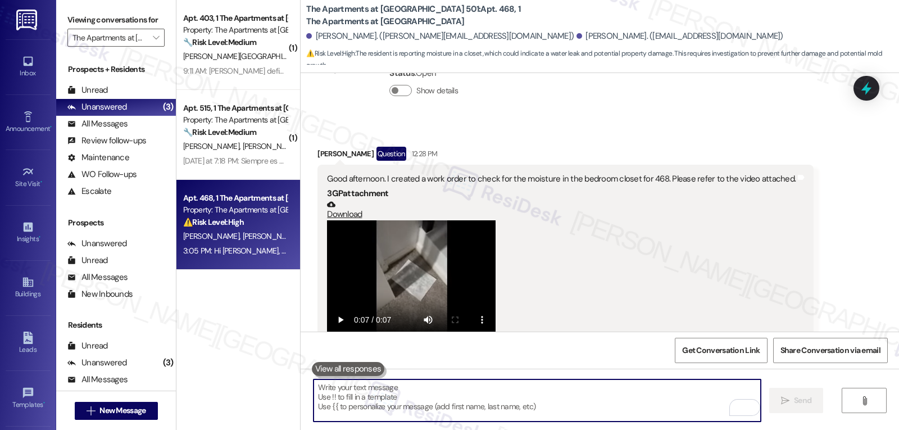
scroll to position [13465, 0]
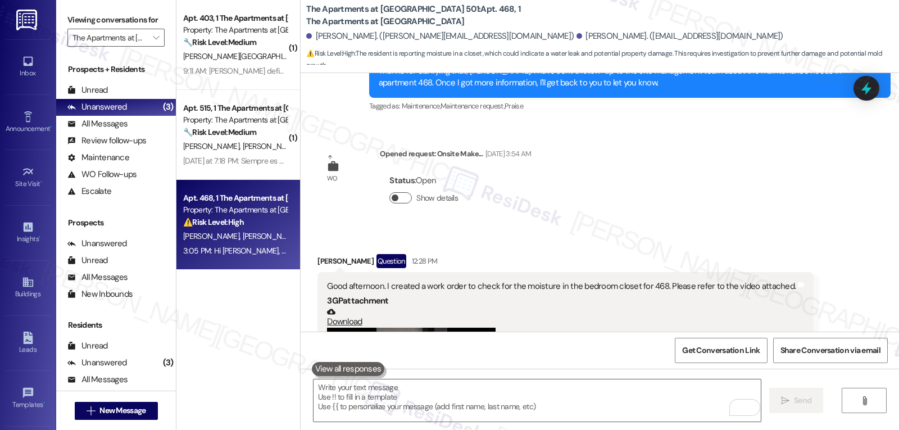
click at [399, 192] on button "Show details" at bounding box center [400, 197] width 22 height 11
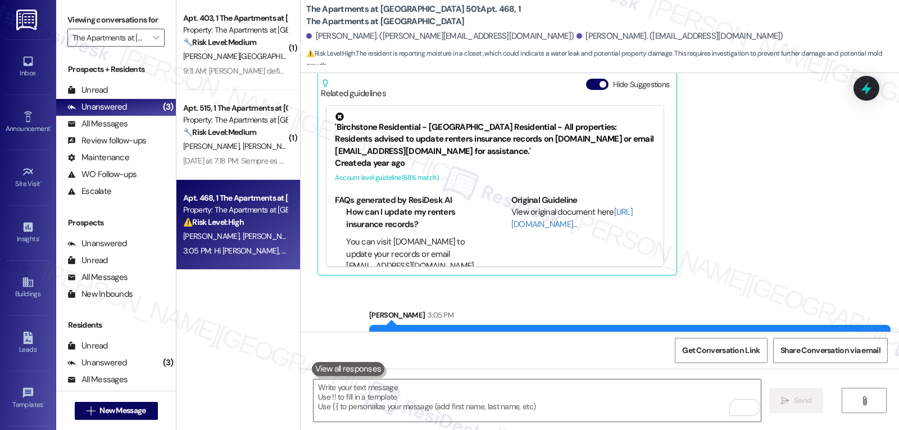
scroll to position [13917, 0]
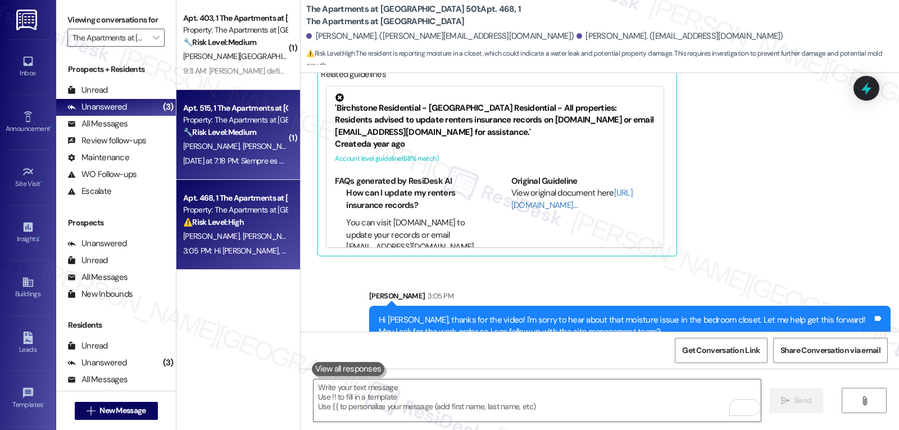
click at [226, 136] on strong "🔧 Risk Level: Medium" at bounding box center [219, 132] width 73 height 10
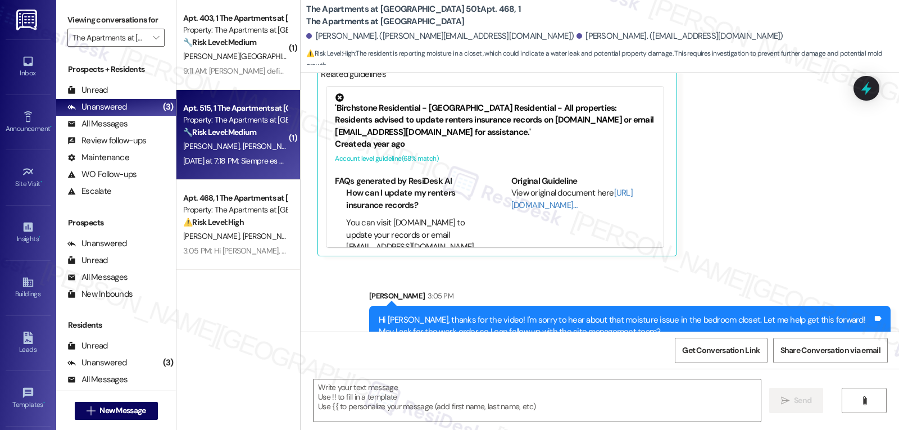
type textarea "Fetching suggested responses. Please feel free to read through the conversation…"
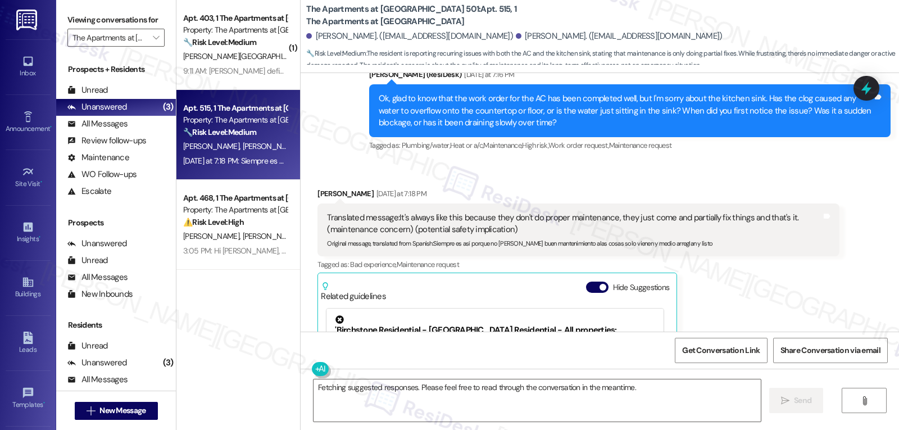
scroll to position [6564, 0]
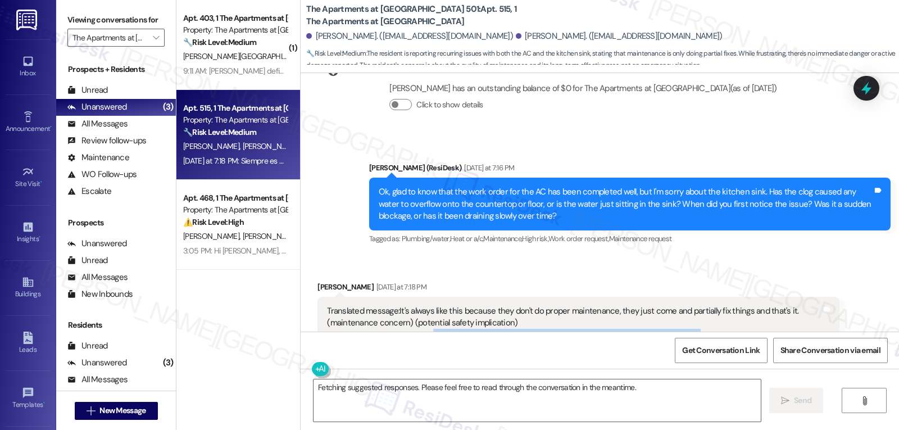
drag, startPoint x: 427, startPoint y: 313, endPoint x: 720, endPoint y: 320, distance: 293.3
click at [720, 320] on div "Translated message: It's always like this because they don't do proper maintena…" at bounding box center [577, 323] width 521 height 53
copy sub "Siempre es así porque no [PERSON_NAME] buen mantenimiento alas cosas solo viene…"
click at [475, 417] on textarea "Fetching suggested responses. Please feel free to read through the conversation…" at bounding box center [536, 400] width 447 height 42
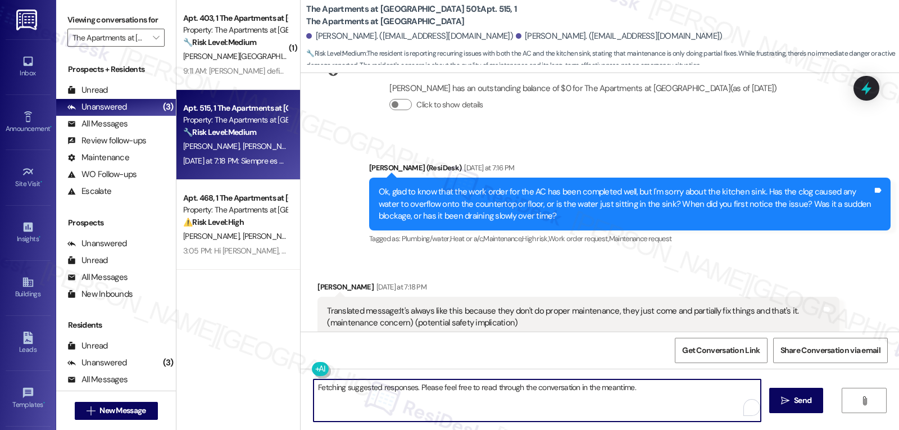
paste textarea "I’m sorry you’ve had that experience. Thank you for sharing your feedback"
click at [615, 399] on textarea "I’m sorry you’ve had that experience. Thank you for sharing your feedback" at bounding box center [536, 400] width 447 height 42
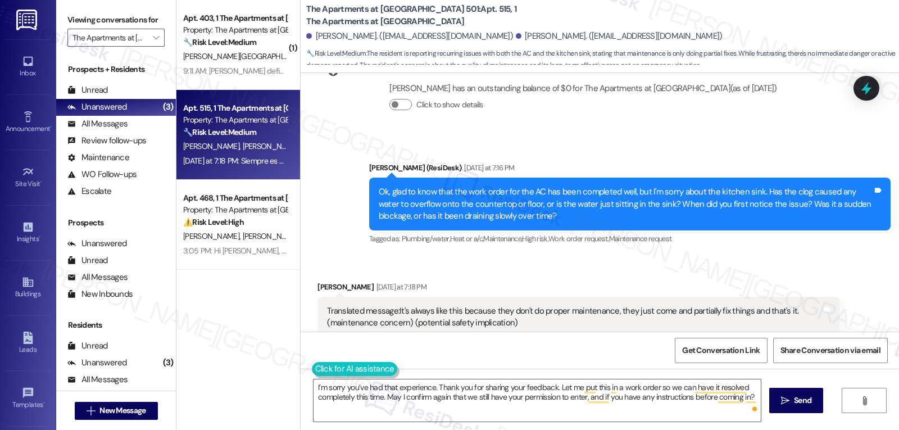
click at [312, 368] on button at bounding box center [355, 369] width 86 height 14
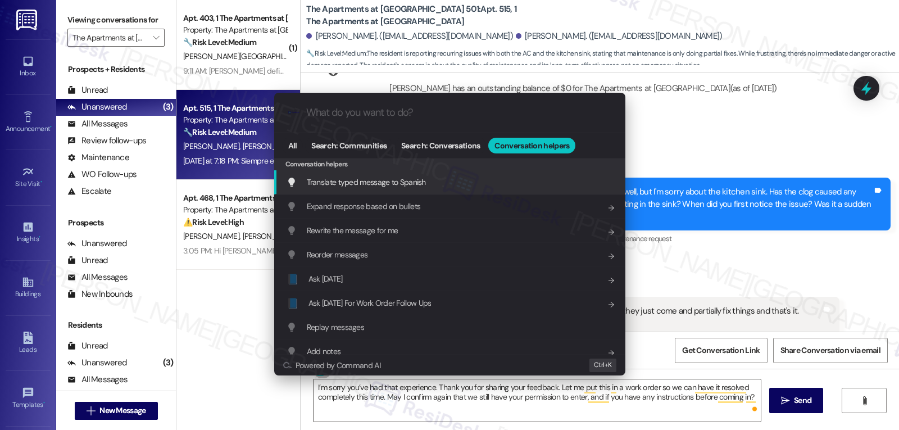
click at [419, 183] on span "Translate typed message to Spanish" at bounding box center [366, 182] width 119 height 10
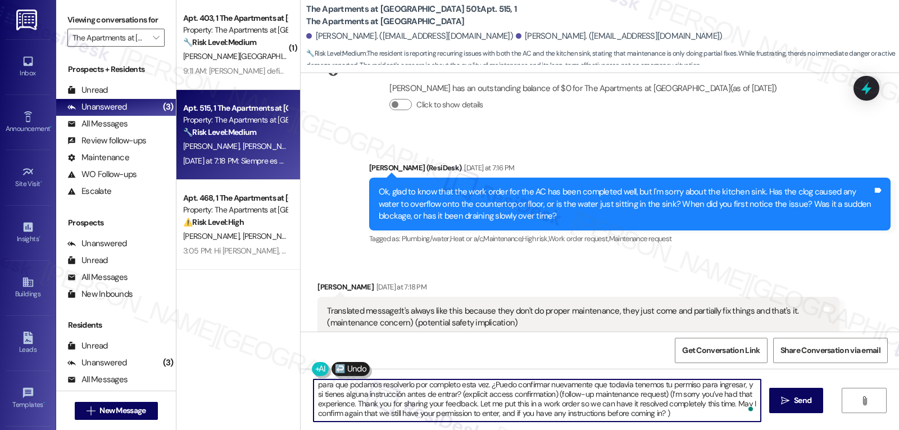
scroll to position [12, 0]
drag, startPoint x: 449, startPoint y: 398, endPoint x: 830, endPoint y: 456, distance: 385.1
click at [830, 429] on html "Inbox Go to Inbox Announcement • Send A Text Announcement Site Visit • Go to Si…" at bounding box center [449, 215] width 899 height 430
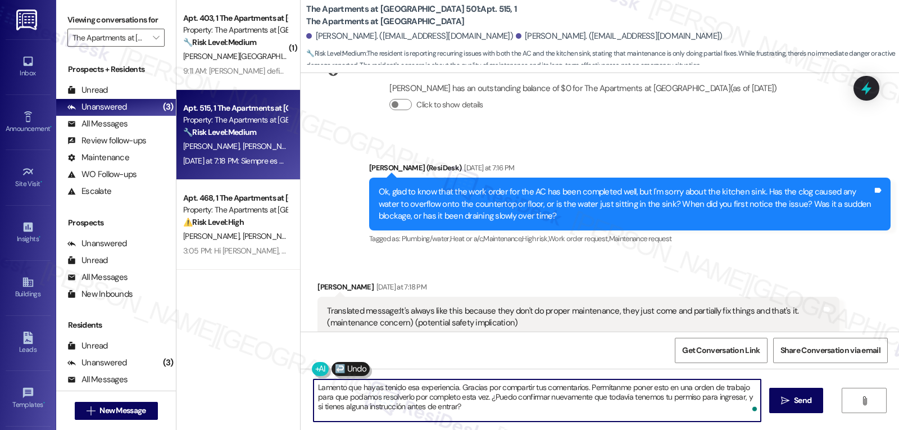
scroll to position [0, 0]
type textarea "Lamento que hayas tenido esa experiencia. Gracias por compartir tus comentarios…"
click at [795, 391] on button " Send" at bounding box center [796, 400] width 54 height 25
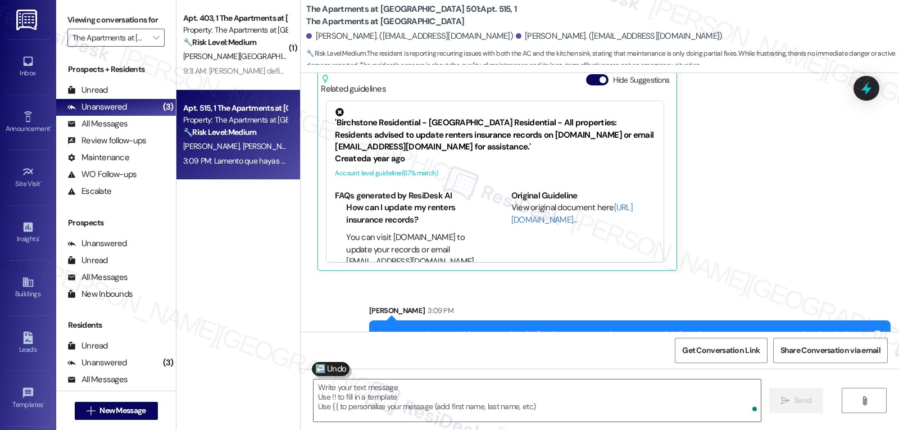
scroll to position [6890, 0]
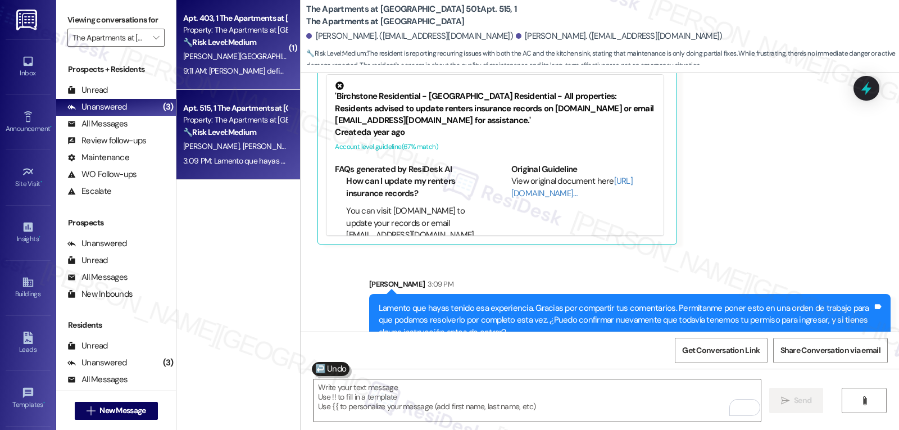
click at [253, 61] on div "[PERSON_NAME][GEOGRAPHIC_DATA]" at bounding box center [235, 56] width 106 height 14
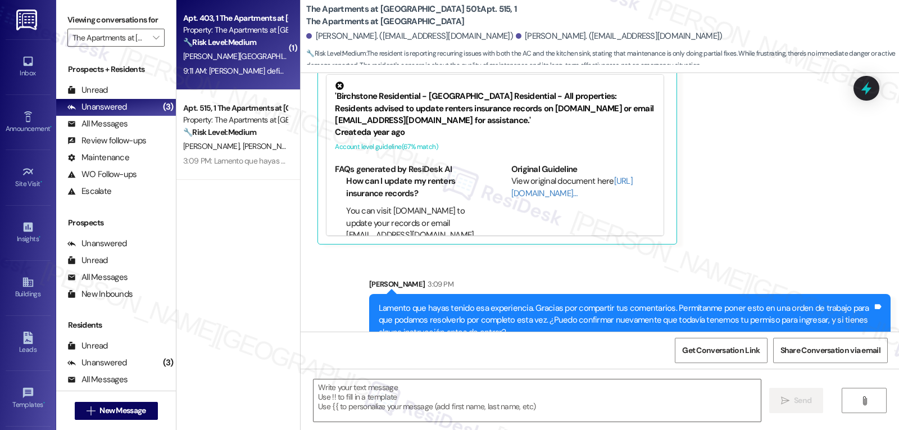
type textarea "Fetching suggested responses. Please feel free to read through the conversation…"
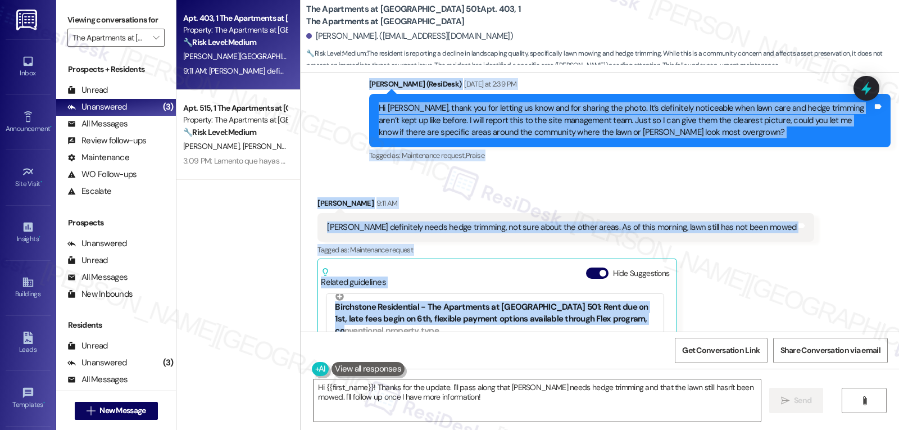
scroll to position [9315, 0]
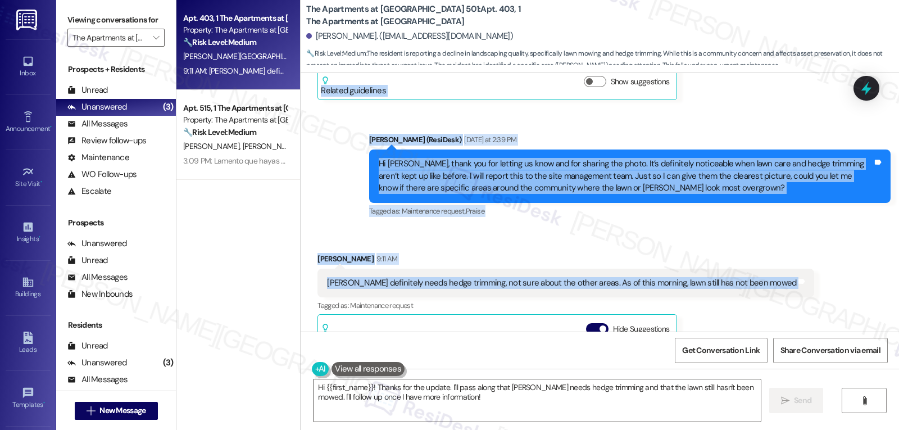
drag, startPoint x: 307, startPoint y: 250, endPoint x: 780, endPoint y: 208, distance: 475.3
click at [780, 208] on div "Survey, sent via SMS Residesk Automated Survey [DATE] 11:31 AM Hi [PERSON_NAME]…" at bounding box center [599, 202] width 598 height 258
copy div "Loremipsu Dolorsit Ametcon Adi 29, 8043 el 5:67 SE Do eiusm temp inc utla etd m…"
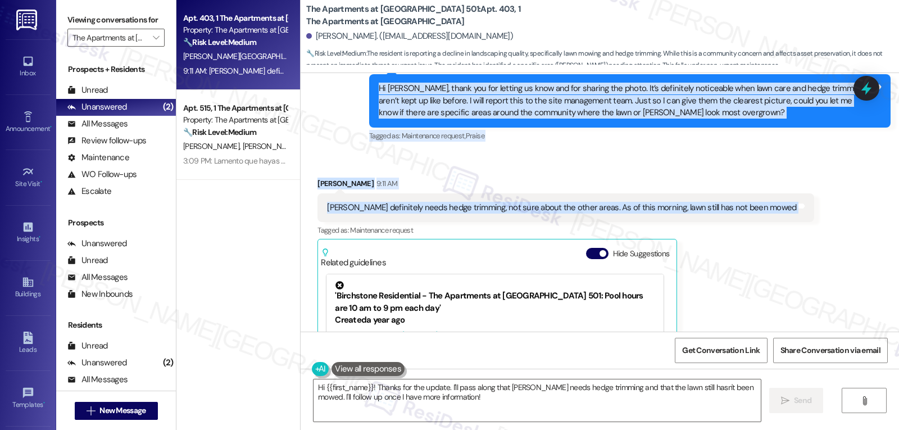
scroll to position [9427, 0]
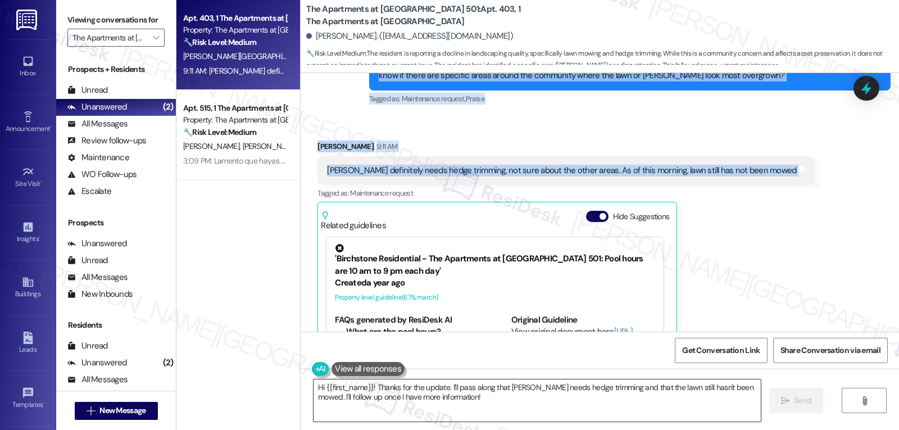
click at [491, 401] on textarea "Hi {{first_name}}! Thanks for the update. I'll pass along that [PERSON_NAME] ne…" at bounding box center [536, 400] width 447 height 42
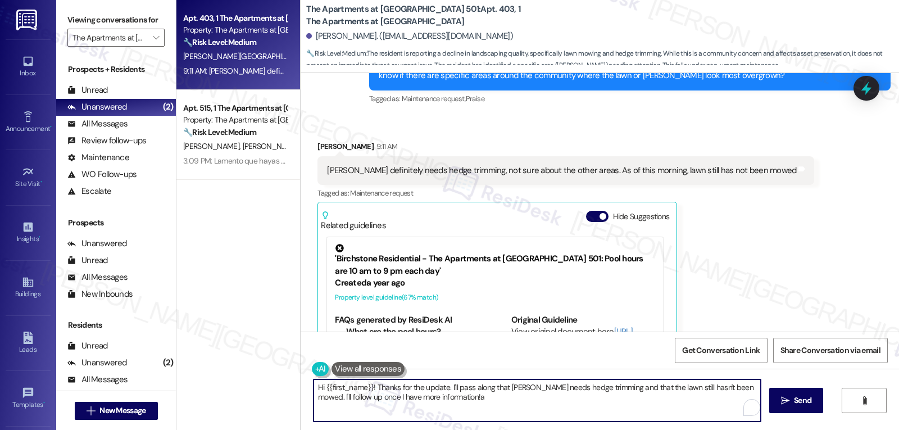
paste textarea "Thanks, [PERSON_NAME]—I appreciate the update. I’ll pass this along to the site…"
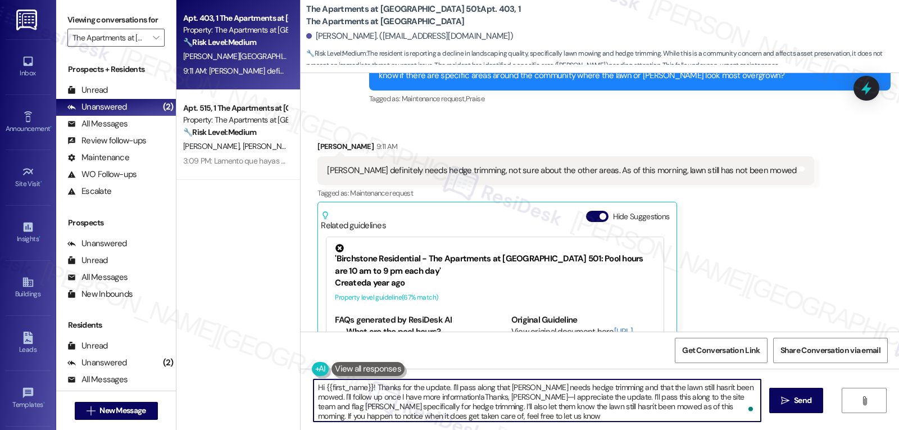
paste textarea "To enrich screen reader interactions, please activate Accessibility in Grammarl…"
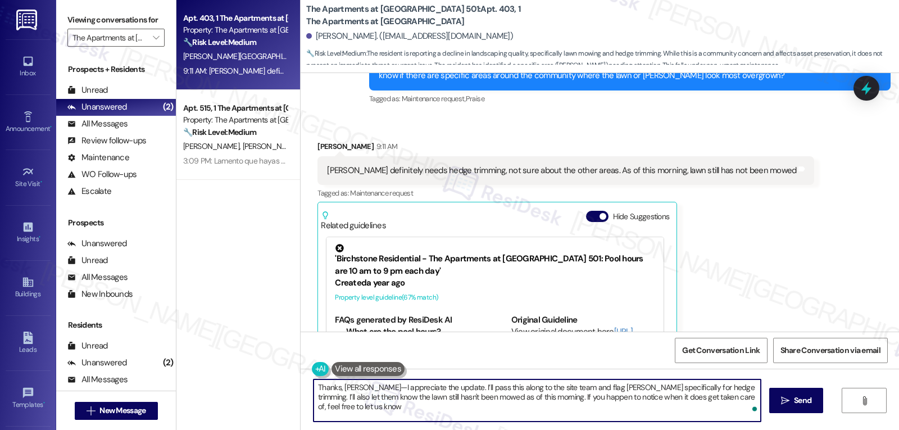
click at [370, 390] on textarea "Thanks, [PERSON_NAME]—I appreciate the update. I’ll pass this along to the site…" at bounding box center [536, 400] width 447 height 42
drag, startPoint x: 542, startPoint y: 388, endPoint x: 673, endPoint y: 390, distance: 131.4
click at [673, 390] on textarea "Thanks, [PERSON_NAME], I appreciate the update. I’ll pass this along to the sit…" at bounding box center [536, 400] width 447 height 42
type textarea "Thanks, [PERSON_NAME], I appreciate the update. I’ll pass this along to the sit…"
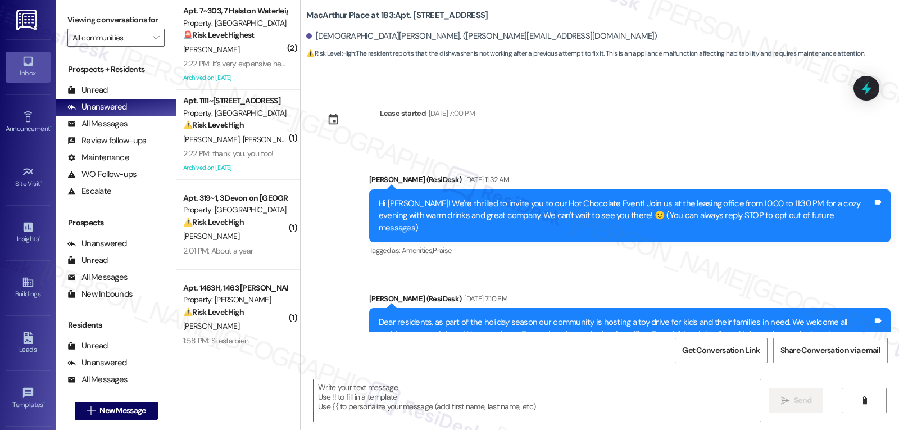
scroll to position [6677, 0]
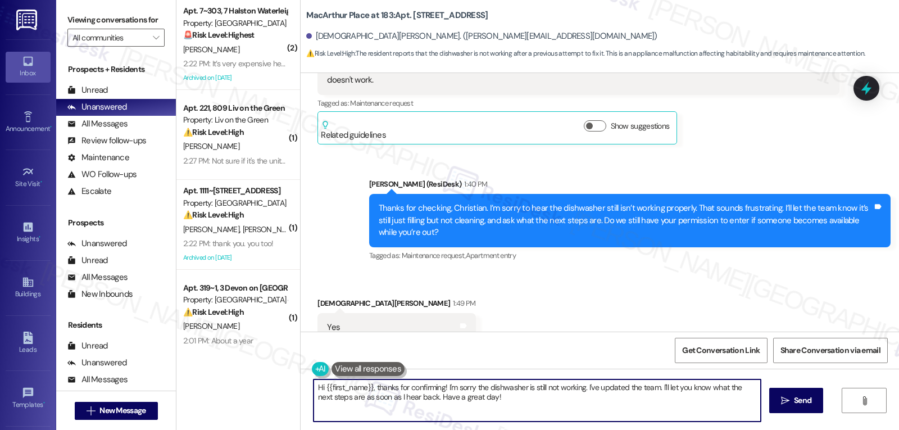
drag, startPoint x: 514, startPoint y: 402, endPoint x: 251, endPoint y: 360, distance: 266.7
click at [254, 362] on div "( 2 ) Apt. 7~303, 7 Halston Waterleigh Property: Halston Waterleigh 🚨 Risk Leve…" at bounding box center [537, 215] width 722 height 430
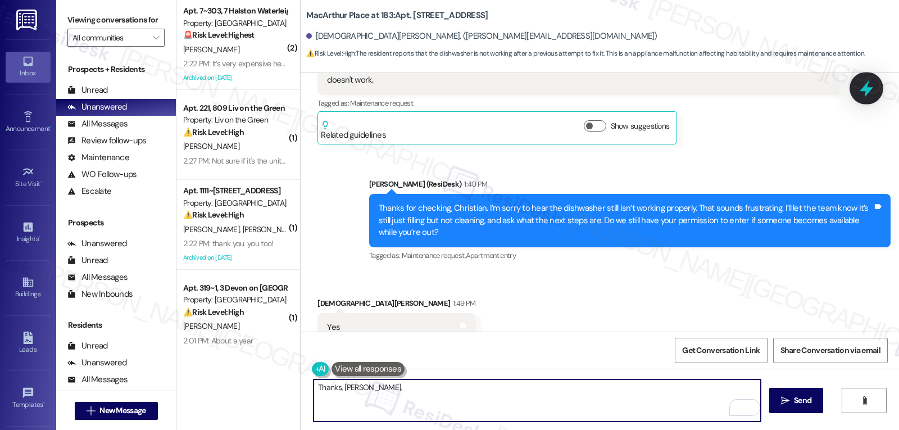
type textarea "Thanks, [PERSON_NAME]."
click at [865, 90] on icon at bounding box center [865, 88] width 13 height 17
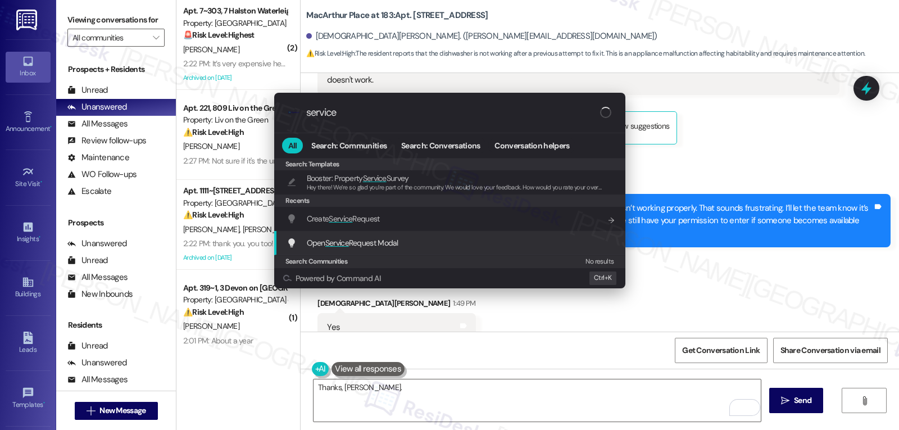
type input "service"
click at [361, 244] on span "Open Service Request Modal" at bounding box center [353, 243] width 92 height 10
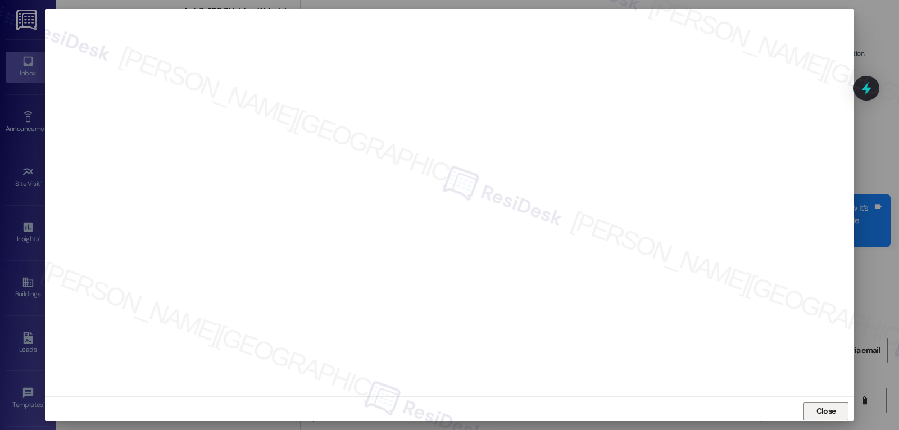
click at [810, 411] on button "Close" at bounding box center [825, 411] width 45 height 18
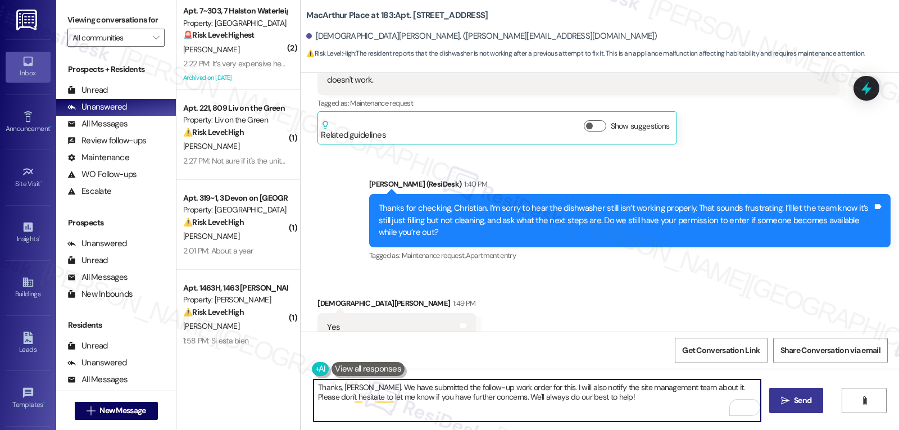
type textarea "Thanks, [PERSON_NAME]. We have submitted the follow-up work order for this. I w…"
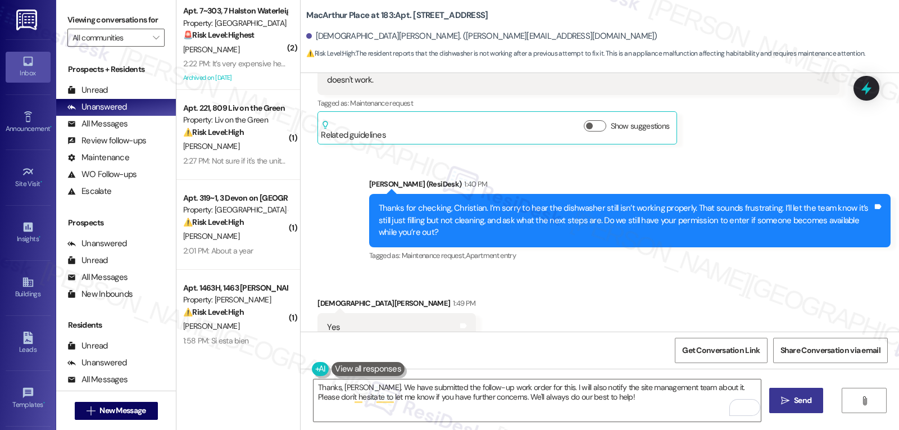
click at [781, 405] on span " Send" at bounding box center [795, 400] width 35 height 12
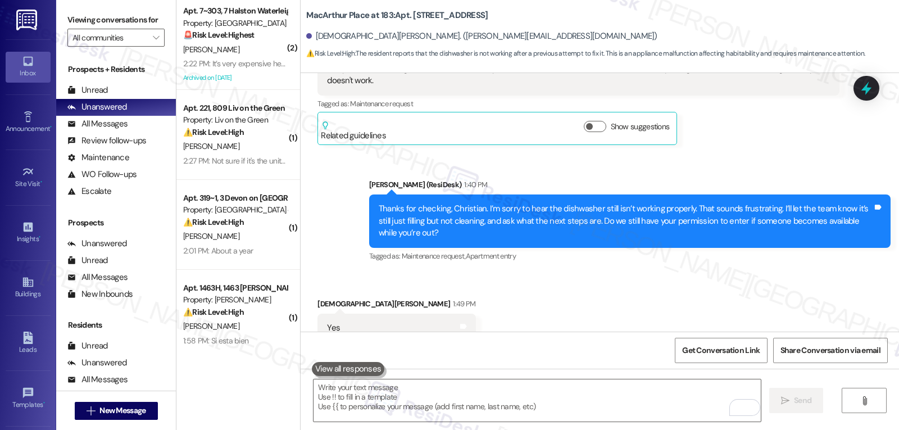
scroll to position [6767, 0]
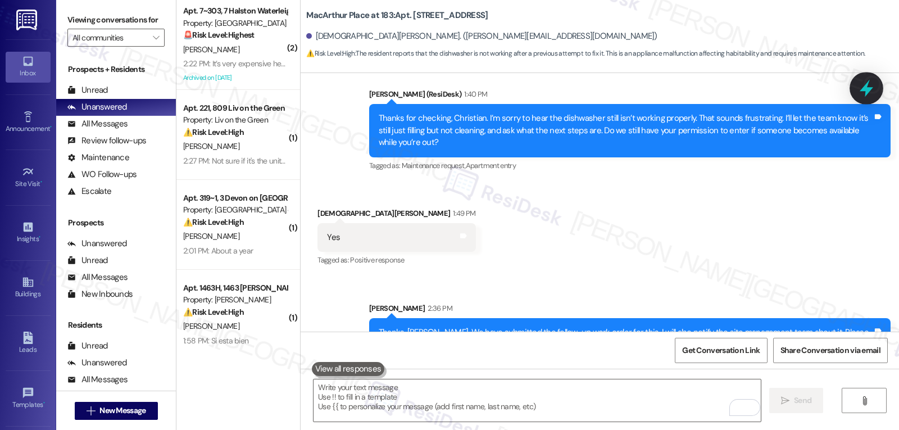
click at [858, 83] on icon at bounding box center [865, 88] width 19 height 19
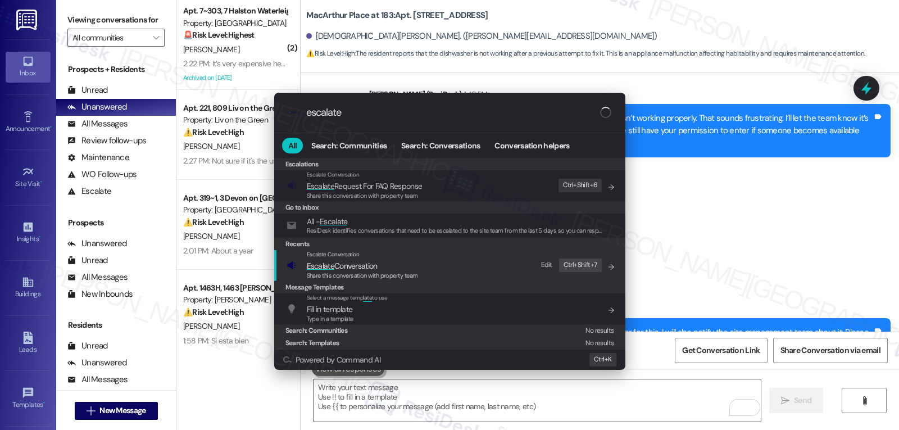
type input "escalate"
click at [386, 273] on span "Share this conversation with property team" at bounding box center [362, 275] width 111 height 8
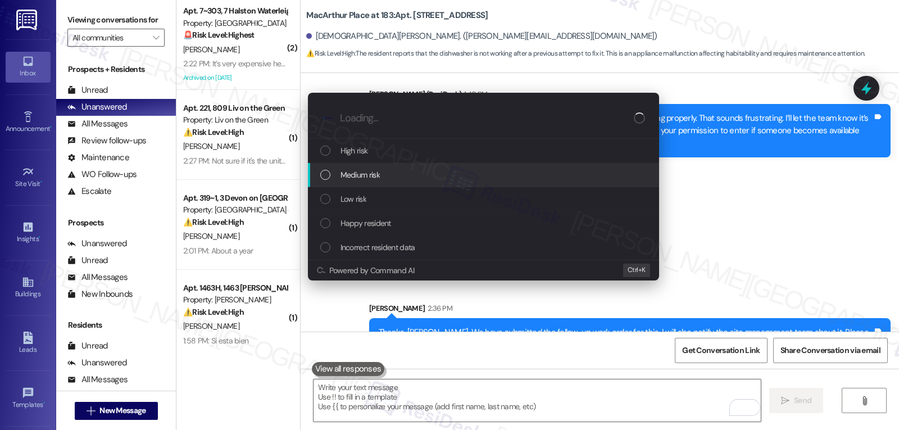
click at [396, 183] on div "Medium risk" at bounding box center [483, 175] width 351 height 24
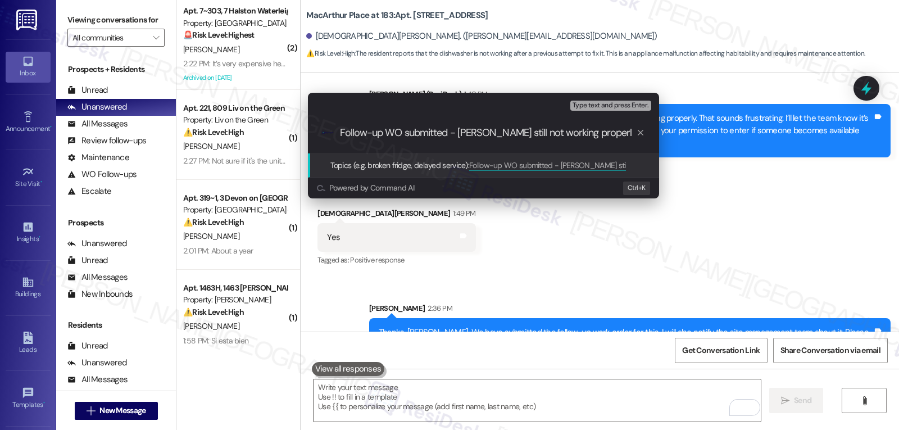
type input "Follow-up WO submitted - Dishwasher still not working properly"
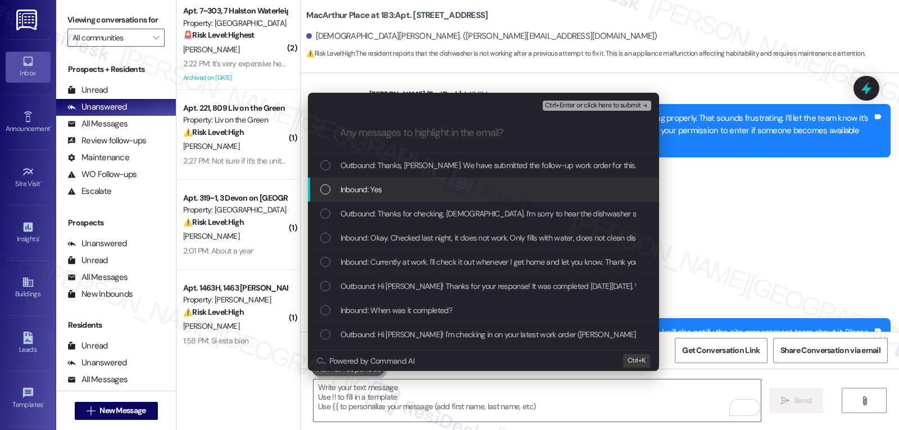
click at [399, 185] on div "Inbound: Yes" at bounding box center [484, 189] width 329 height 12
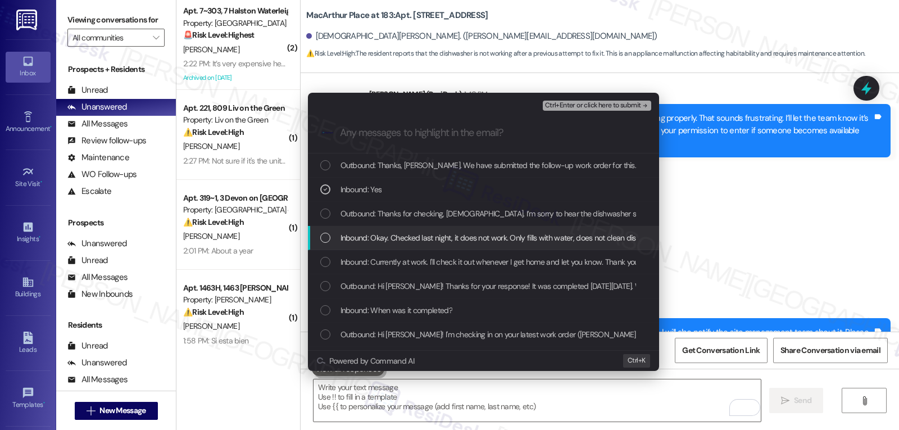
click at [356, 237] on span "Inbound: Okay. Checked last night, it does not work. Only fills with water, doe…" at bounding box center [598, 237] width 517 height 12
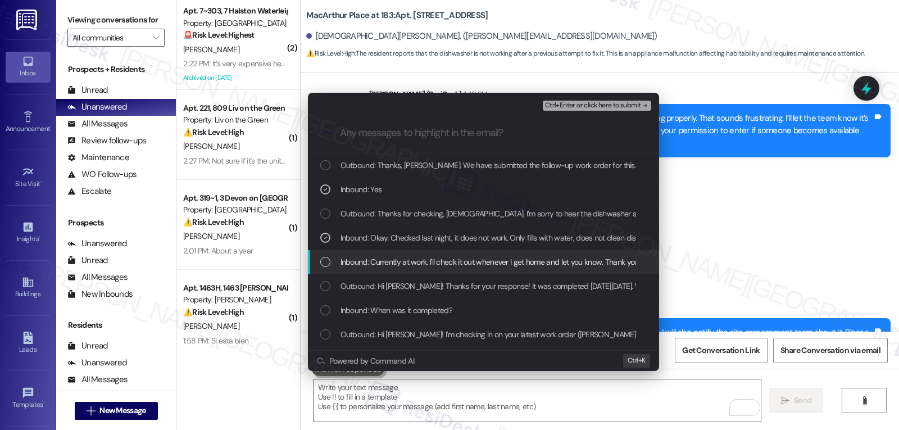
drag, startPoint x: 370, startPoint y: 256, endPoint x: 376, endPoint y: 259, distance: 7.0
click at [375, 262] on span "Inbound: Currently at work. I'll check it out whenever I get home and let you k…" at bounding box center [489, 262] width 299 height 12
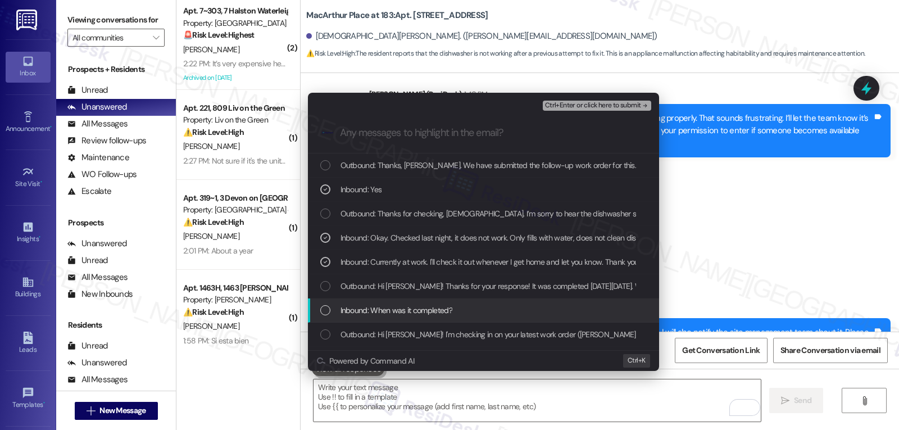
click at [421, 314] on span "Inbound: When was it completed?" at bounding box center [396, 310] width 112 height 12
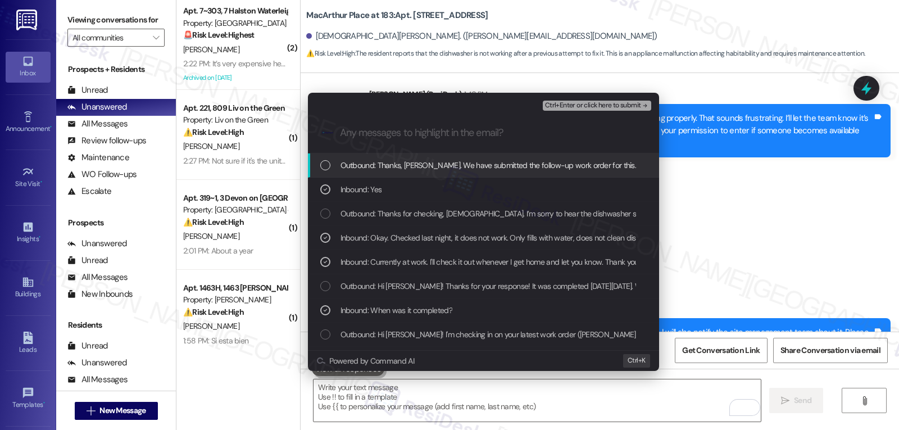
click at [623, 107] on span "Ctrl+Enter or click here to submit" at bounding box center [593, 106] width 96 height 8
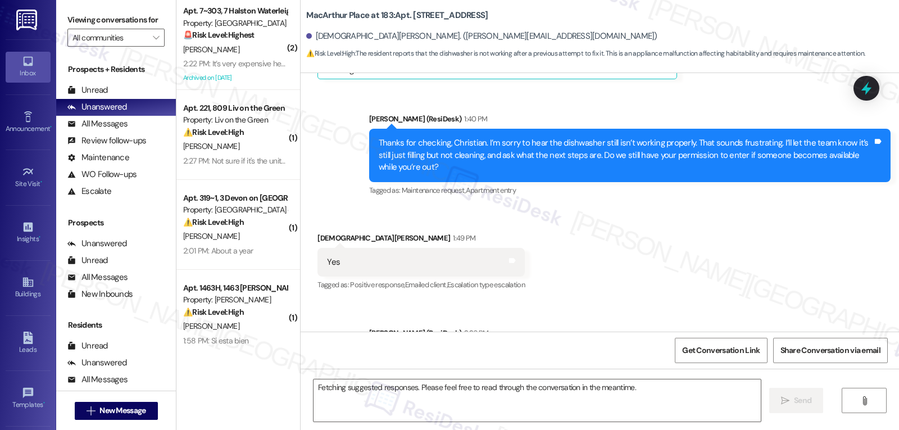
scroll to position [6676, 0]
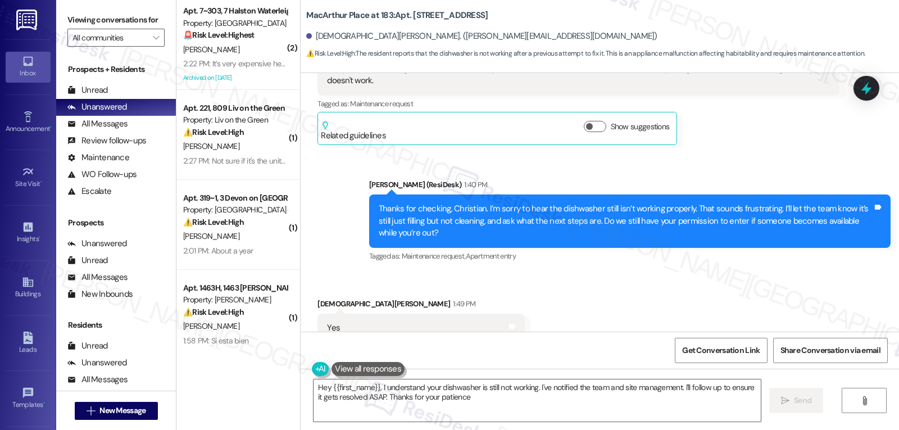
type textarea "Hey {{first_name}}, I understand your dishwasher is still not working. I've not…"
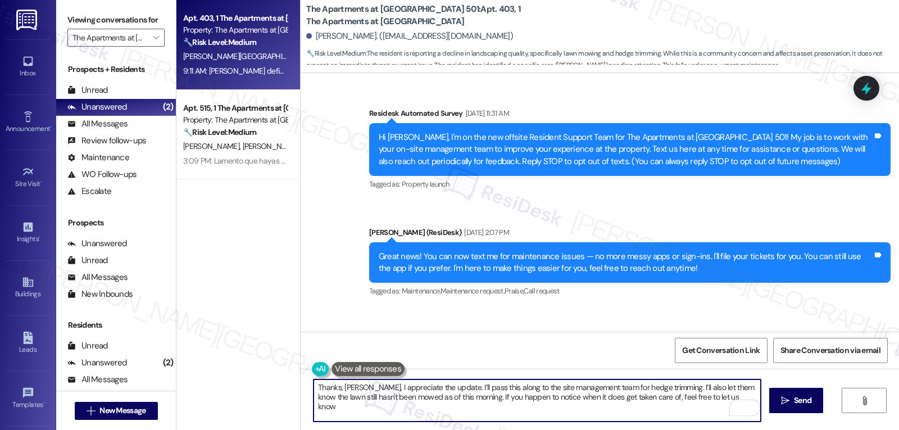
scroll to position [9427, 0]
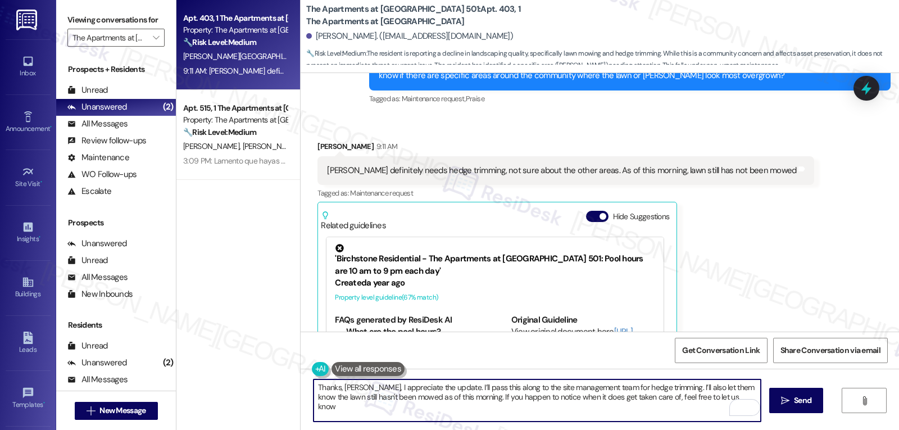
click at [719, 398] on textarea "Thanks, [PERSON_NAME], I appreciate the update. I’ll pass this along to the sit…" at bounding box center [536, 400] width 447 height 42
type textarea "Thanks, [PERSON_NAME], I appreciate the update. I’ll pass this along to the sit…"
click at [791, 398] on span "Send" at bounding box center [802, 400] width 22 height 12
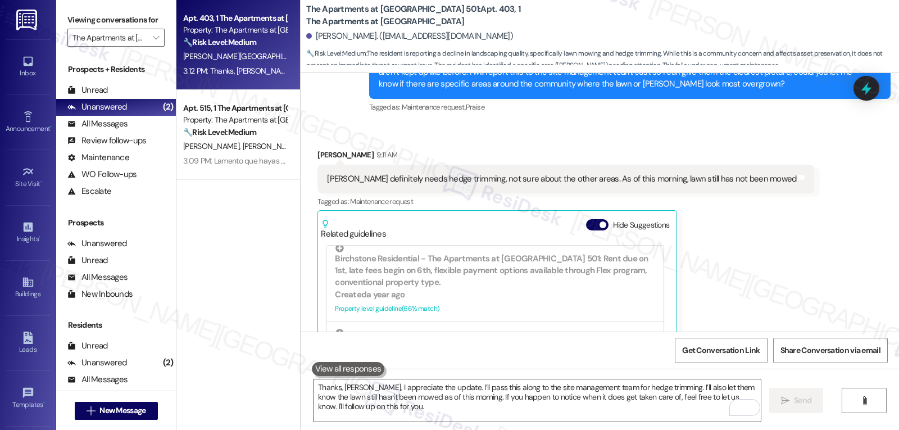
scroll to position [9529, 0]
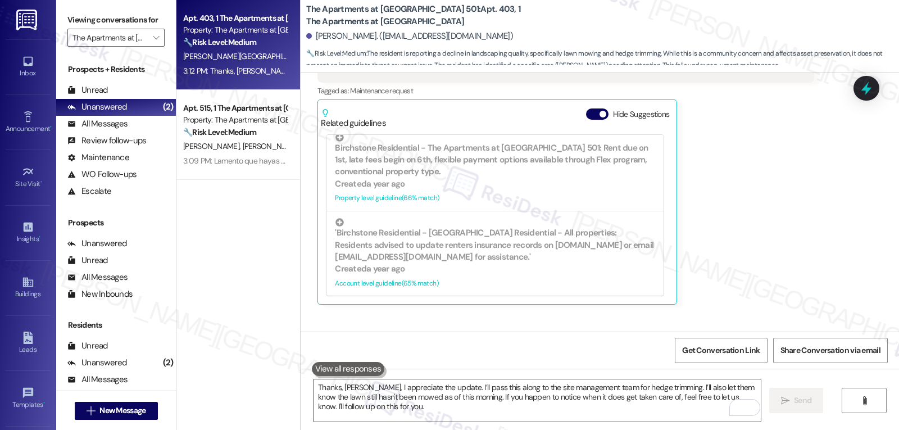
click at [867, 88] on icon at bounding box center [866, 87] width 10 height 13
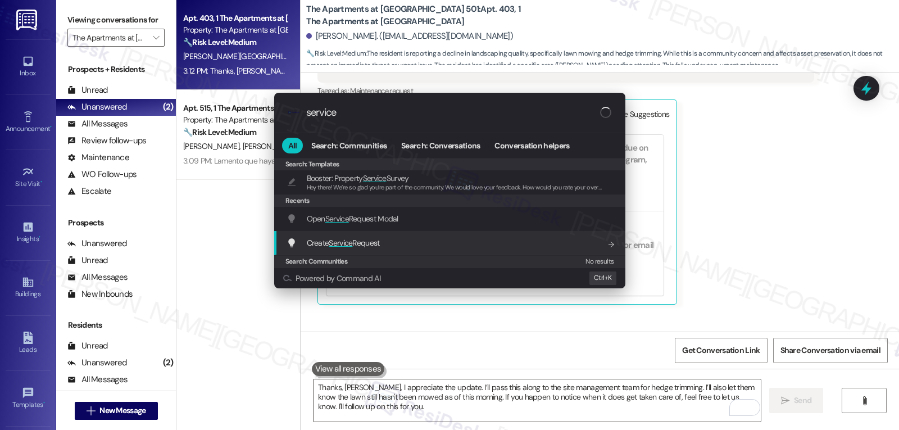
type input "service"
click at [401, 245] on div "Create Service Request Add shortcut" at bounding box center [450, 242] width 329 height 12
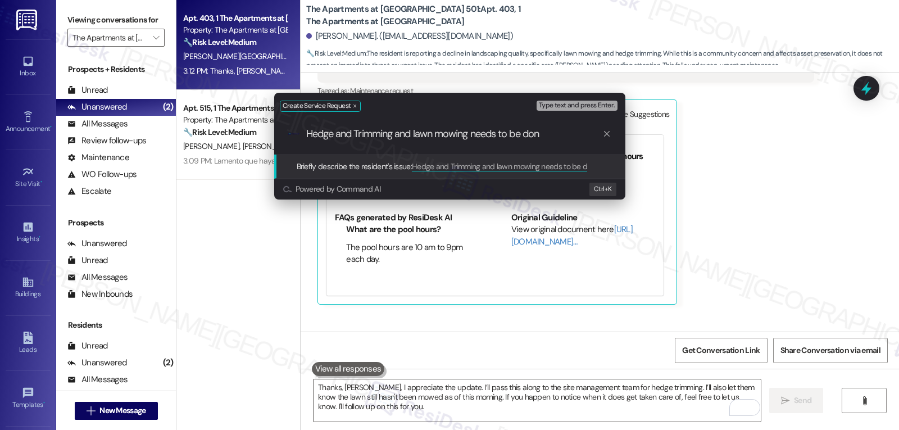
type input "Hedge and Trimming and lawn mowing needs to be done"
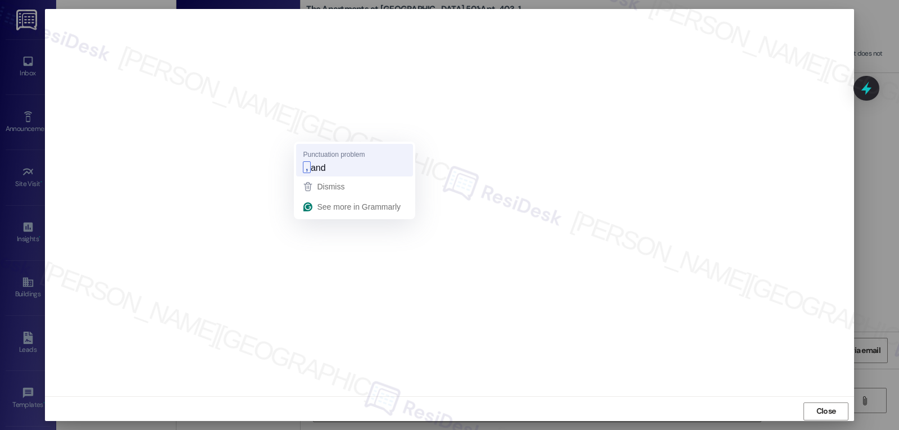
click at [322, 161] on span "and" at bounding box center [318, 167] width 15 height 12
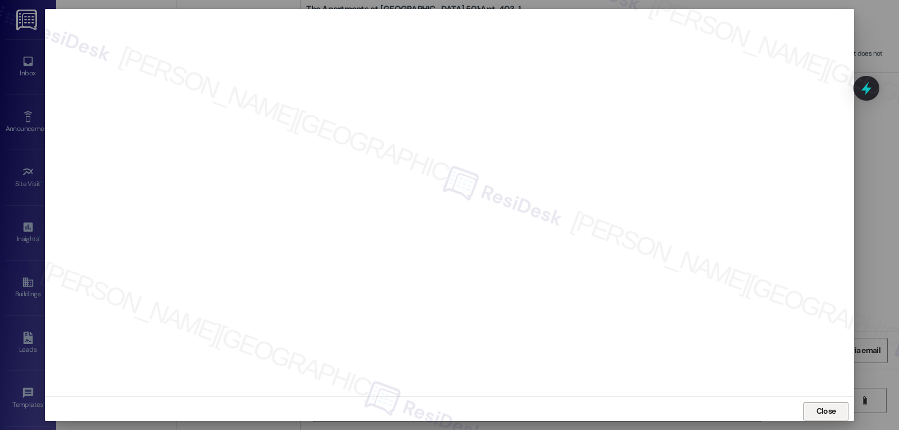
click at [827, 409] on span "Close" at bounding box center [826, 411] width 20 height 12
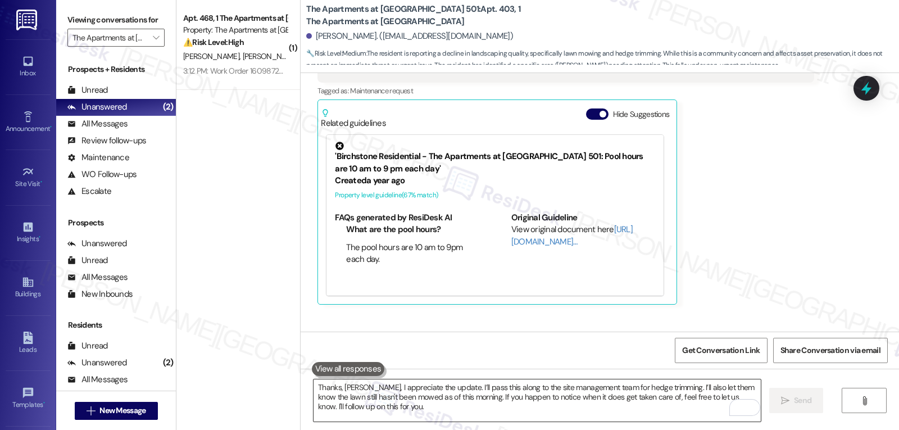
drag, startPoint x: 498, startPoint y: 404, endPoint x: 497, endPoint y: 396, distance: 7.3
click at [498, 403] on textarea "Thanks, Alexander, I appreciate the update. I’ll pass this along to the site ma…" at bounding box center [536, 400] width 447 height 42
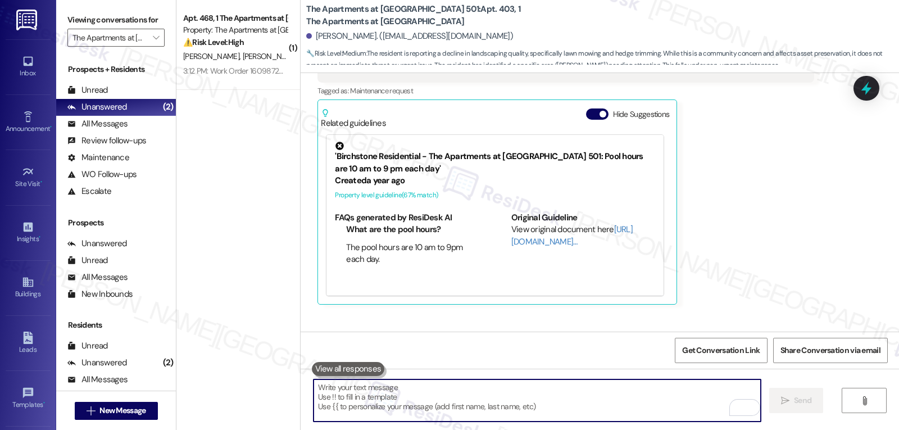
paste textarea "16099428"
type textarea "16099428"
click at [867, 85] on icon at bounding box center [865, 88] width 13 height 17
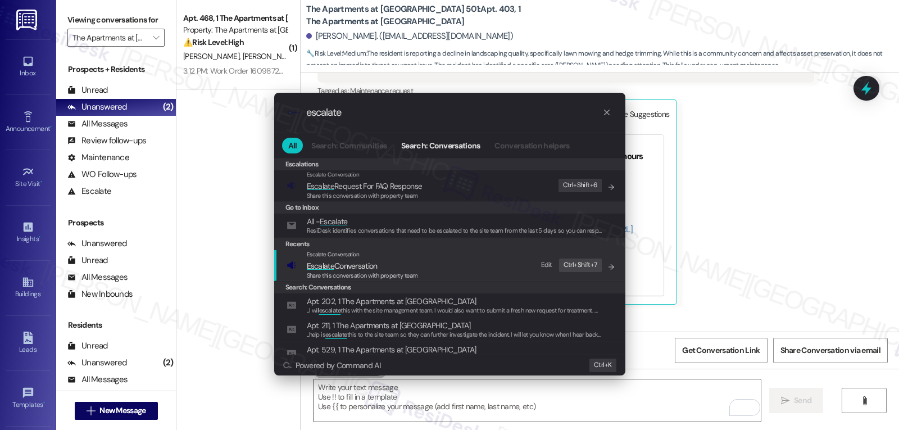
type input "escalate"
click at [367, 269] on span "Escalate Conversation" at bounding box center [342, 266] width 71 height 10
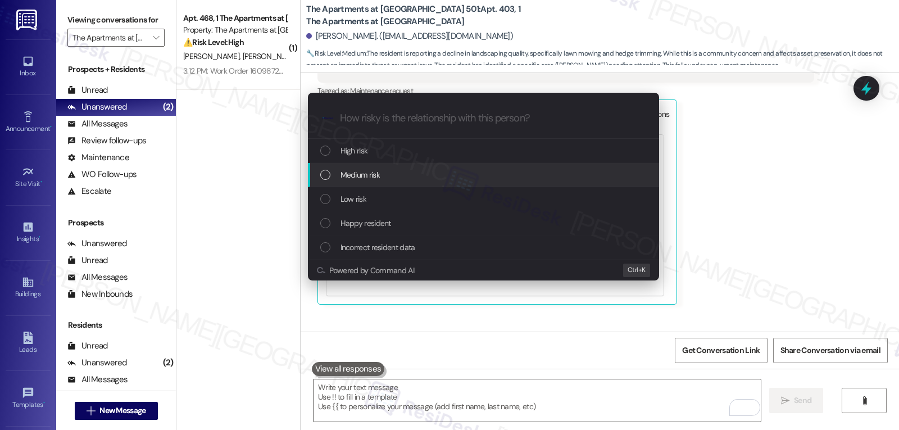
click at [402, 176] on div "Medium risk" at bounding box center [484, 174] width 329 height 12
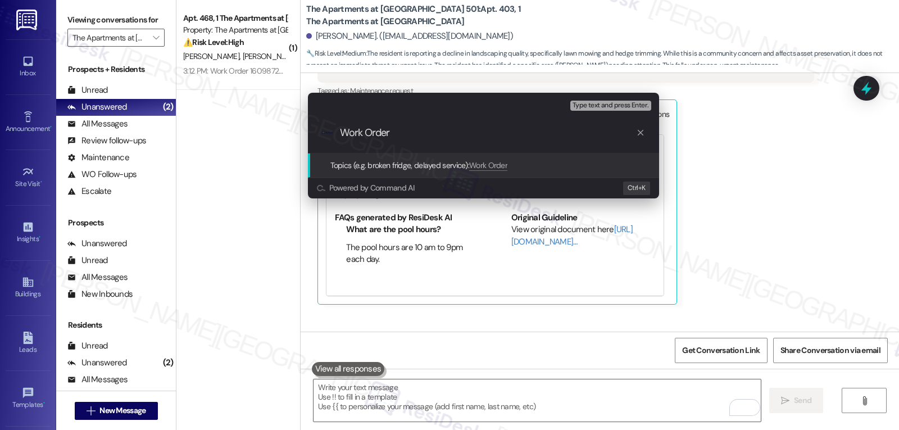
paste input "16099428"
type input "Work Order 16099428 filed by ResiDesk - Landscaping"
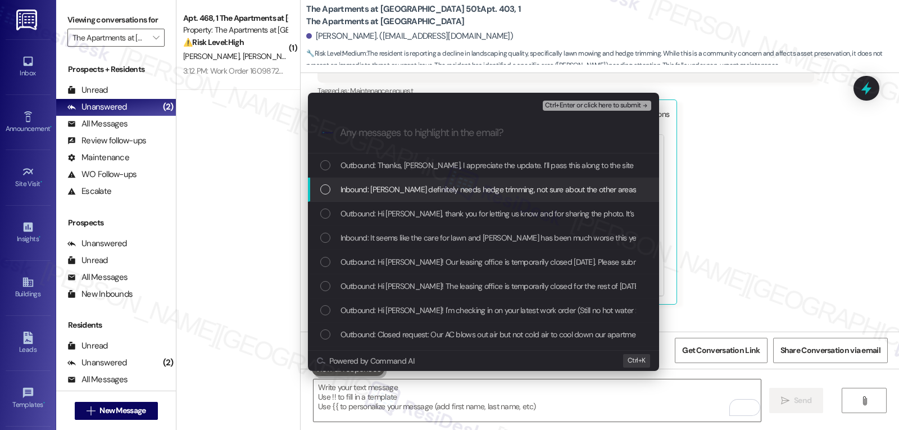
click at [423, 197] on div "Inbound: Melanie Court definitely needs hedge trimming, not sure about the othe…" at bounding box center [483, 189] width 351 height 24
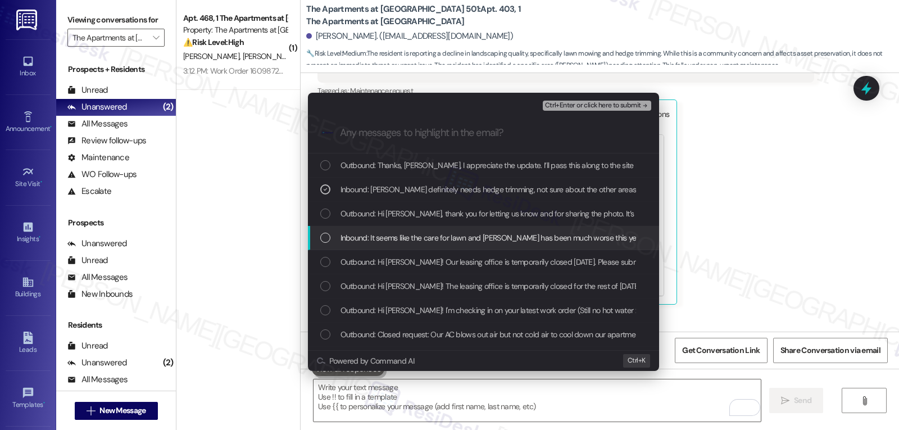
click at [332, 239] on div "Inbound: It seems like the care for lawn and hedges has been much worse this ye…" at bounding box center [484, 237] width 329 height 12
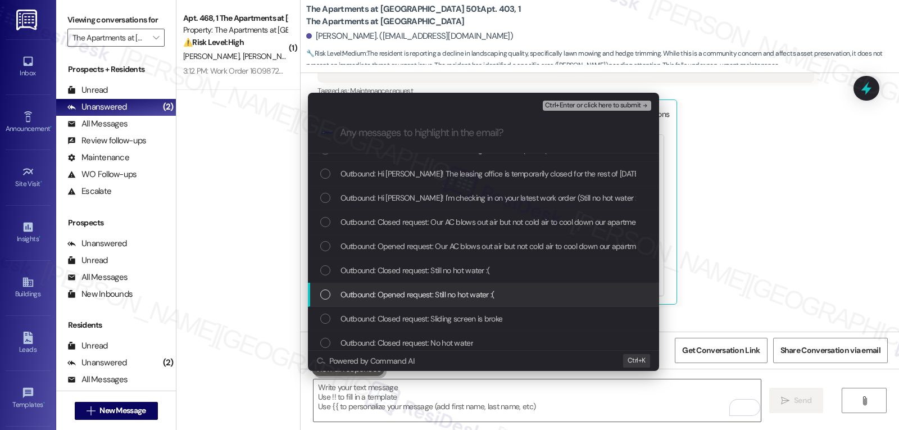
scroll to position [0, 0]
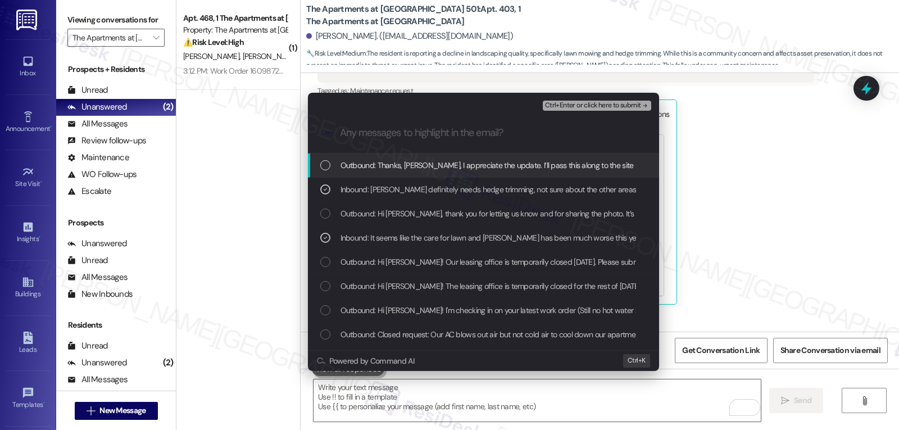
click at [617, 102] on span "Ctrl+Enter or click here to submit" at bounding box center [593, 106] width 96 height 8
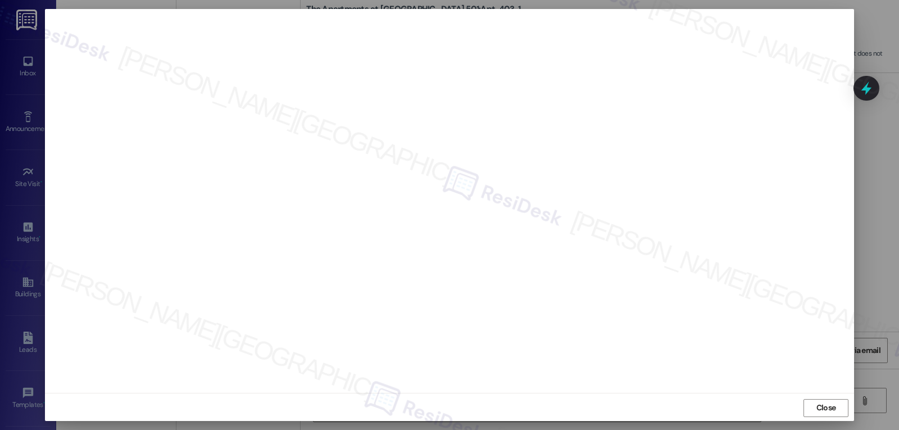
scroll to position [5, 0]
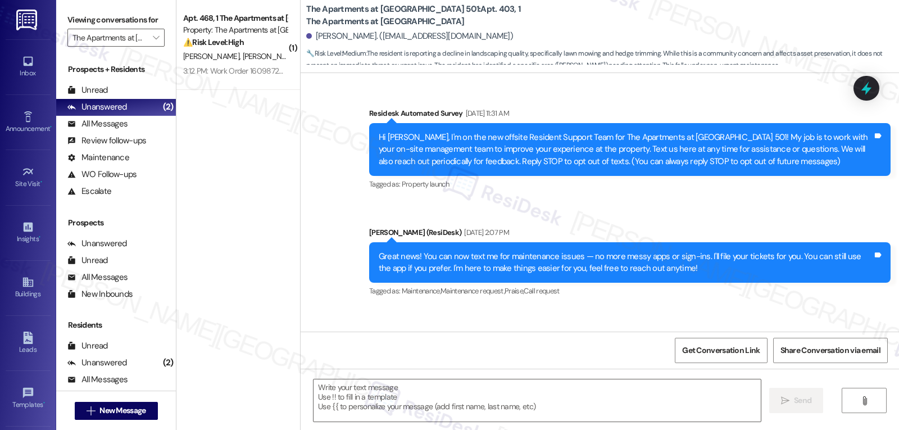
type textarea "Fetching suggested responses. Please feel free to read through the conversation…"
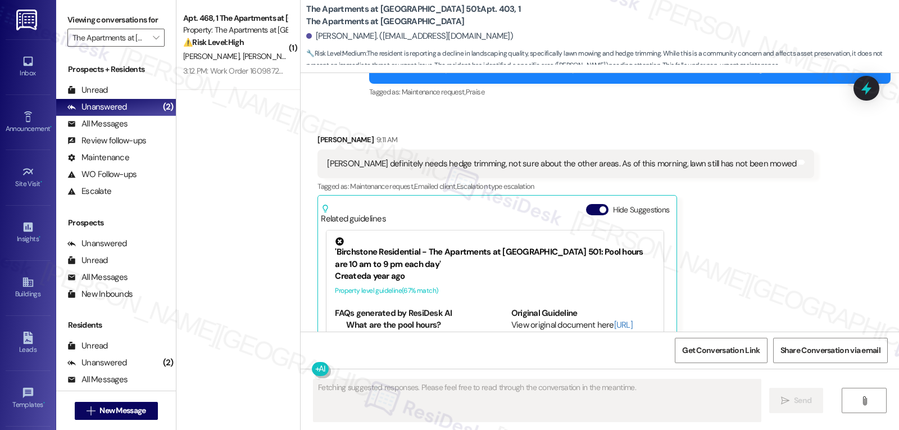
scroll to position [9427, 0]
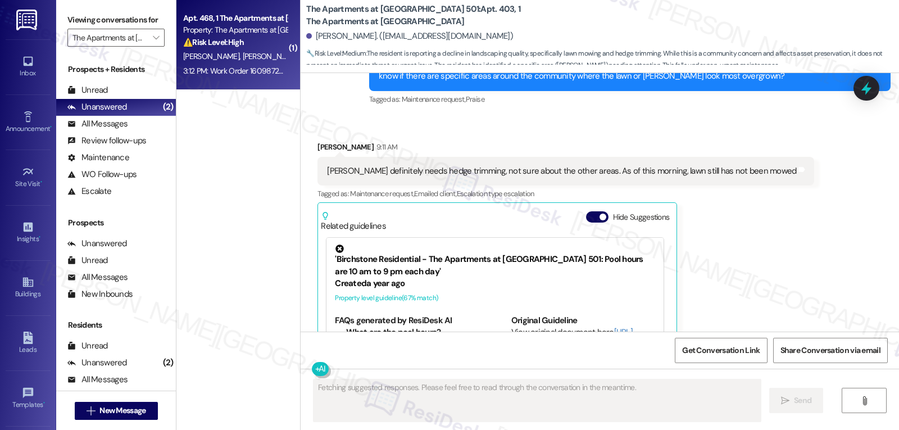
click at [243, 45] on div "⚠️ Risk Level: High The resident is reporting a moisture issue in their bedroom…" at bounding box center [235, 43] width 104 height 12
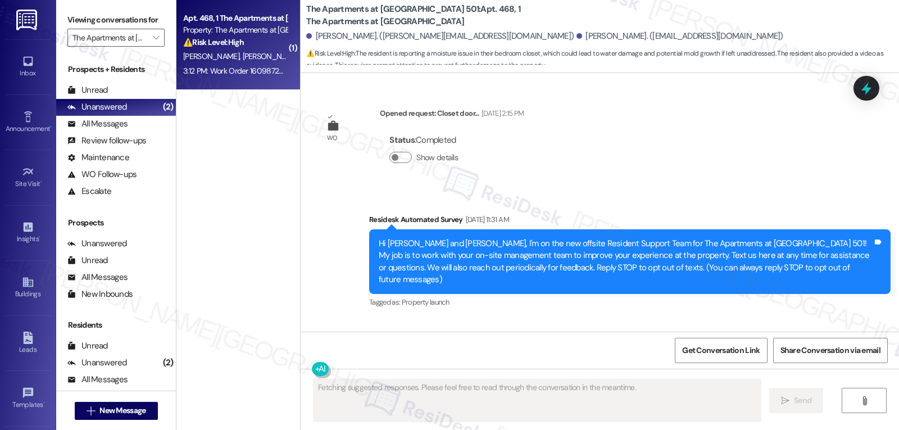
scroll to position [13832, 0]
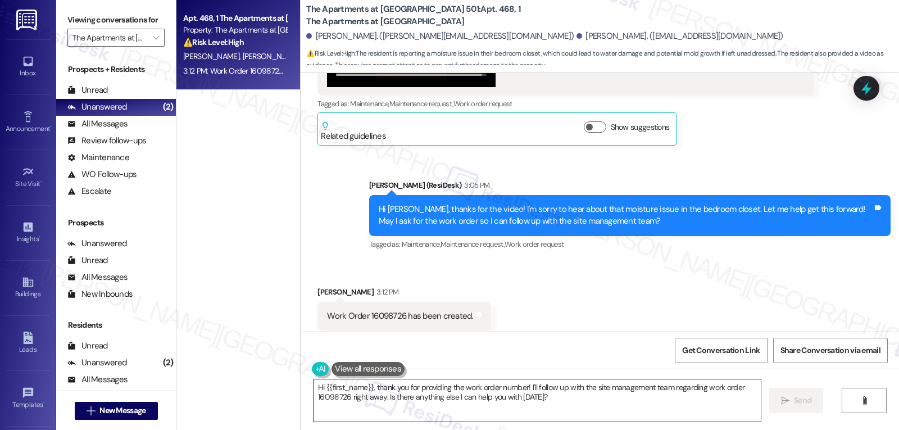
click at [588, 404] on textarea "Hi {{first_name}}, thank you for providing the work order number! I'll follow u…" at bounding box center [536, 400] width 447 height 42
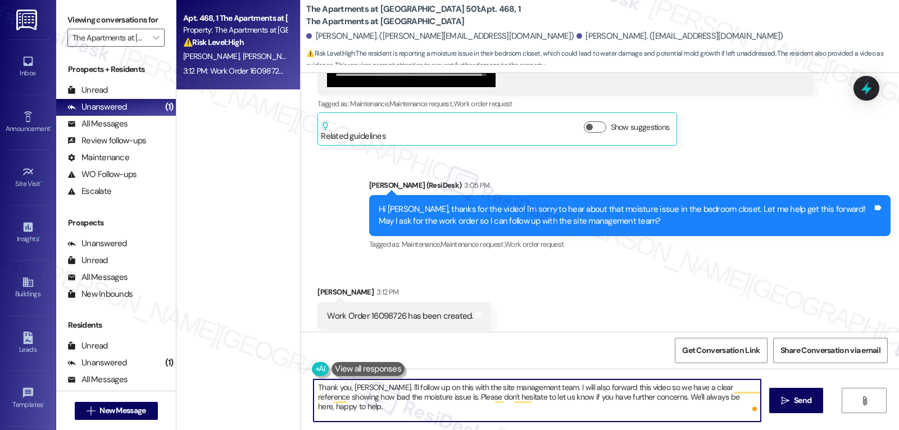
scroll to position [13832, 0]
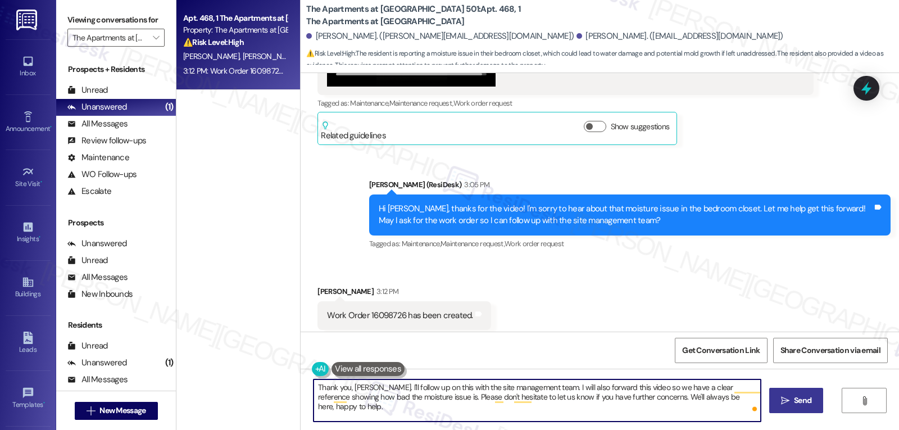
type textarea "Thank you, Joemar. I'll follow up on this with the site management team. I will…"
click at [781, 403] on icon "" at bounding box center [785, 400] width 8 height 9
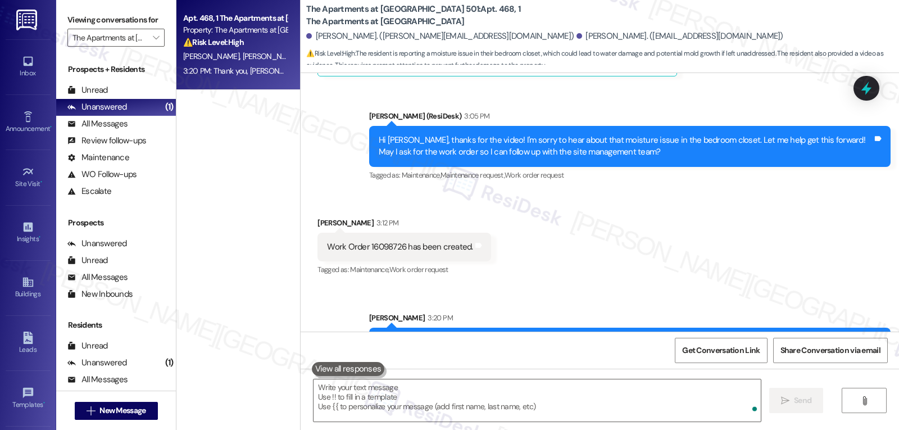
scroll to position [13923, 0]
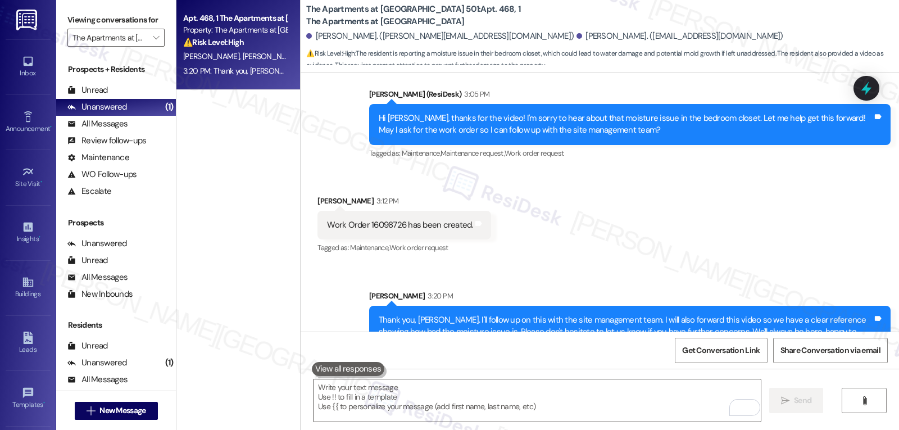
click at [368, 219] on div "Work Order 16098726 has been created." at bounding box center [399, 225] width 145 height 12
copy div "16098726"
click at [862, 90] on icon at bounding box center [865, 88] width 19 height 19
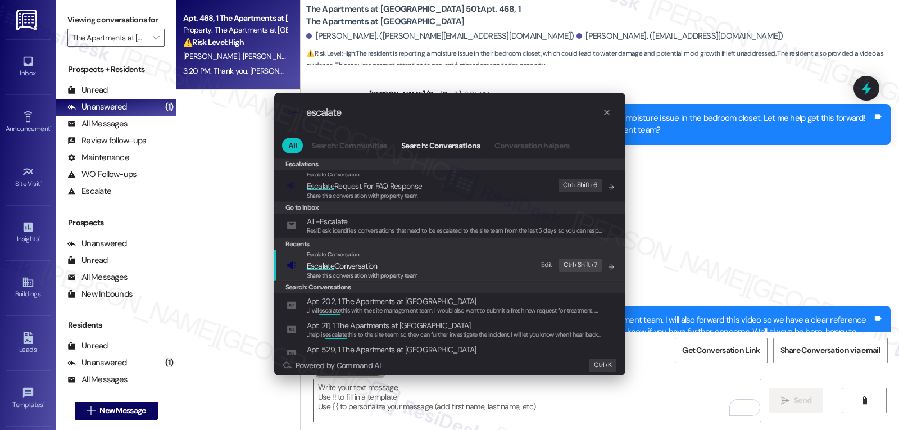
type input "escalate"
click at [381, 267] on span "Escalate Conversation" at bounding box center [362, 265] width 111 height 12
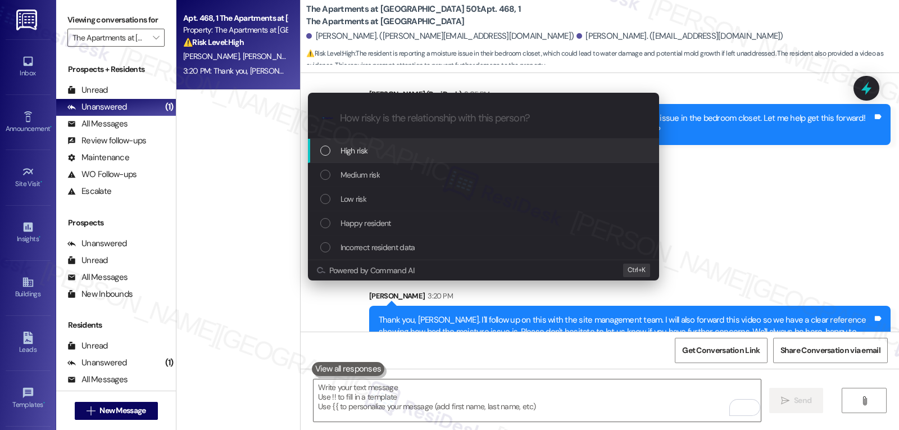
click at [393, 154] on div "High risk" at bounding box center [484, 150] width 329 height 12
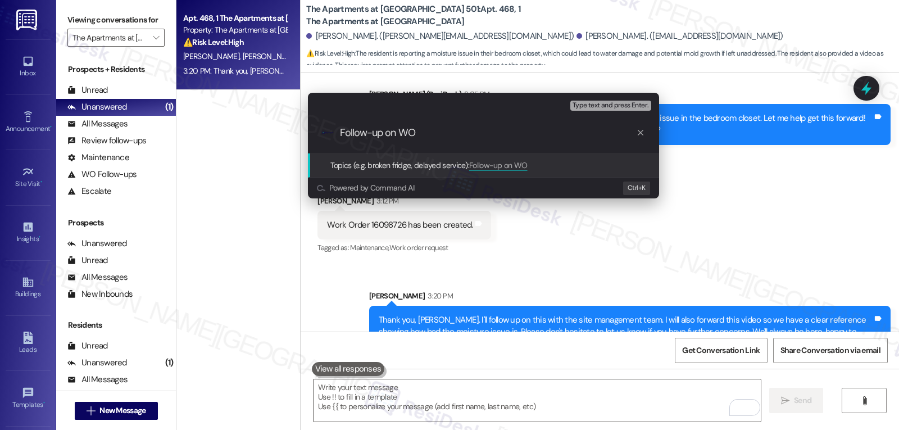
paste input "16098726"
type input "Follow-up on WO 16098726 - Moisture issue"
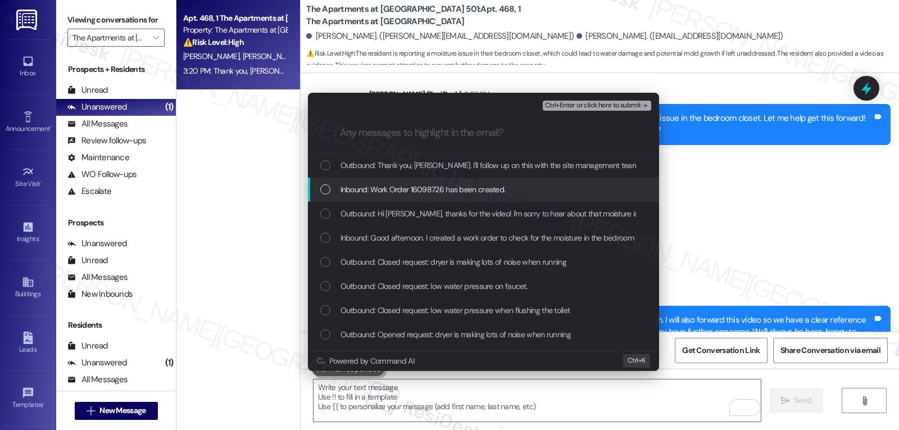
click at [467, 196] on div "Inbound: Work Order 16098726 has been created." at bounding box center [483, 189] width 351 height 24
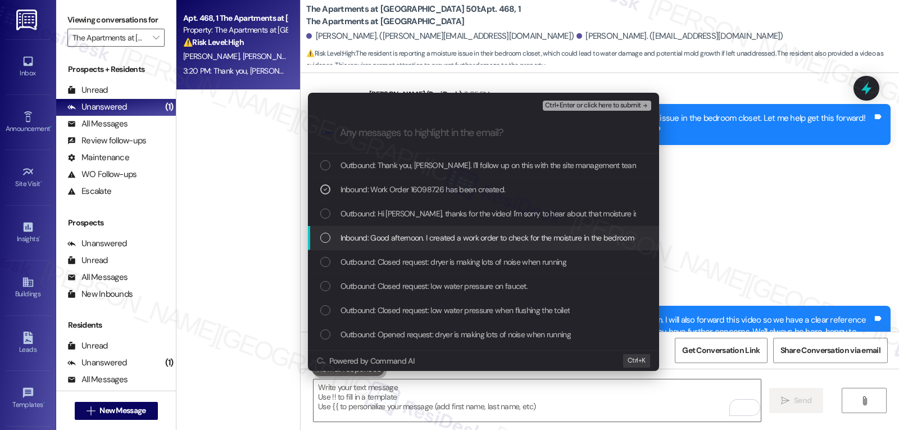
click at [361, 245] on div "Inbound: Good afternoon. I created a work order to check for the moisture in th…" at bounding box center [483, 238] width 351 height 24
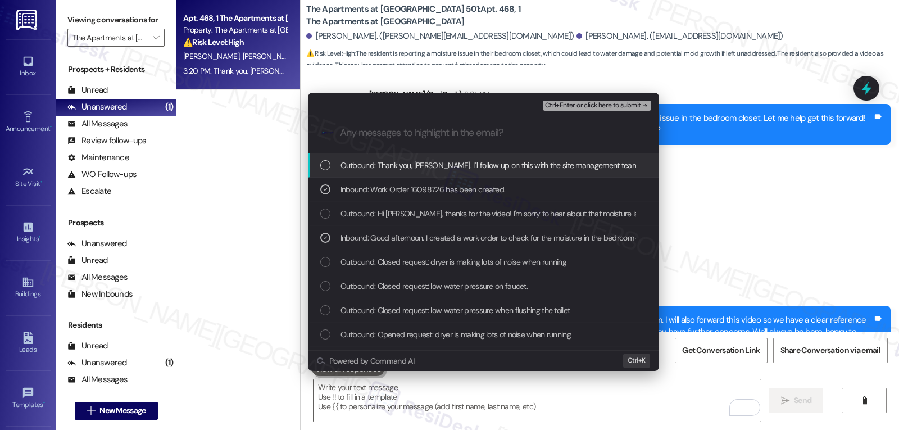
click at [615, 105] on span "Ctrl+Enter or click here to submit" at bounding box center [593, 106] width 96 height 8
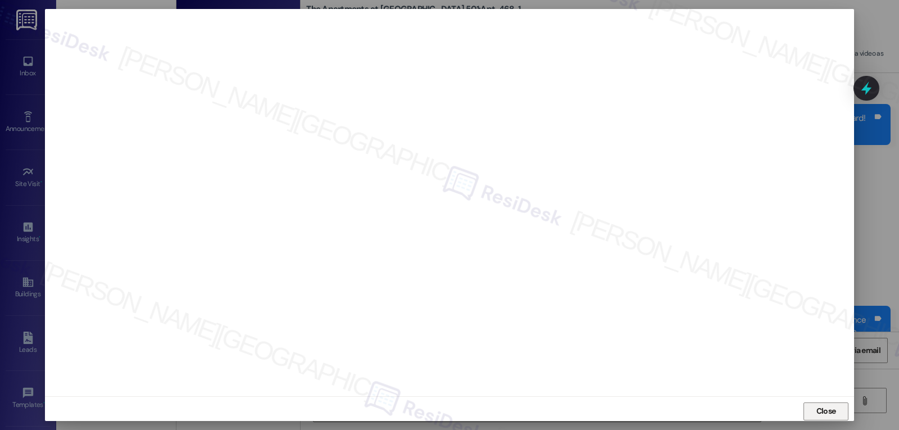
click at [814, 409] on span "Close" at bounding box center [826, 411] width 24 height 12
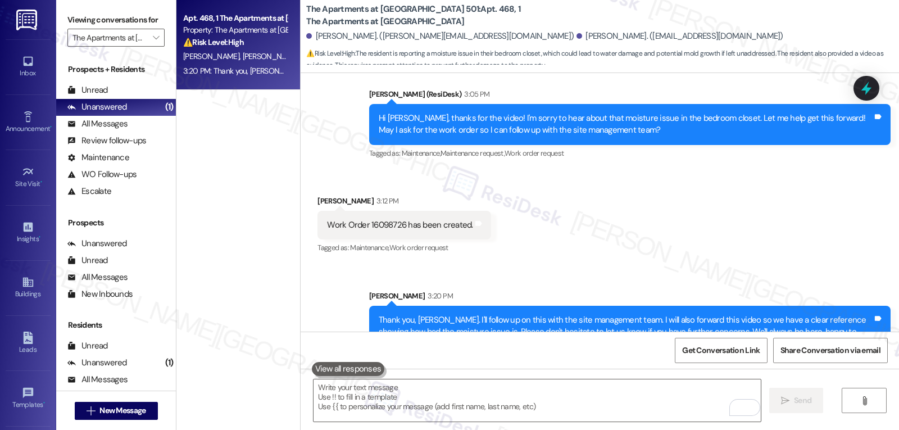
click at [856, 86] on div at bounding box center [866, 88] width 26 height 25
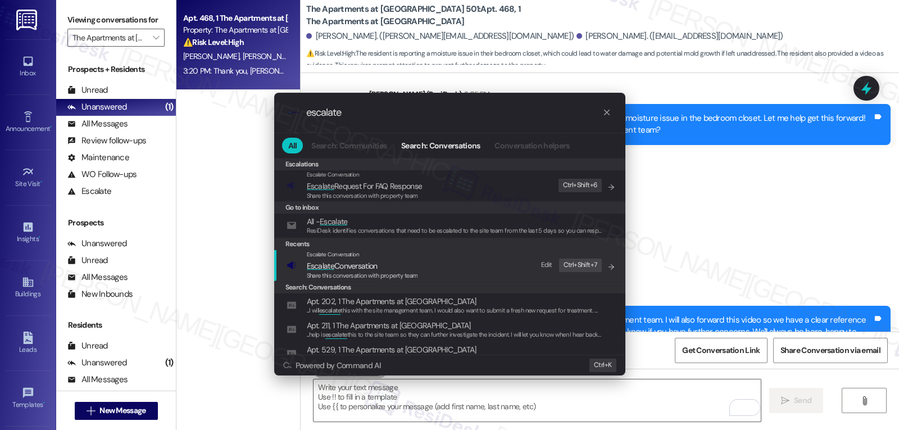
type input "escalate"
click at [404, 266] on span "Escalate Conversation" at bounding box center [362, 265] width 111 height 12
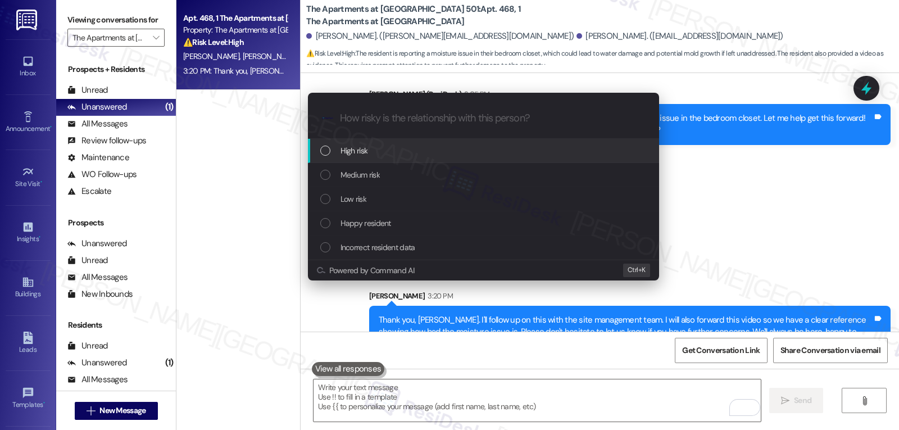
click at [407, 159] on div "High risk" at bounding box center [483, 151] width 351 height 24
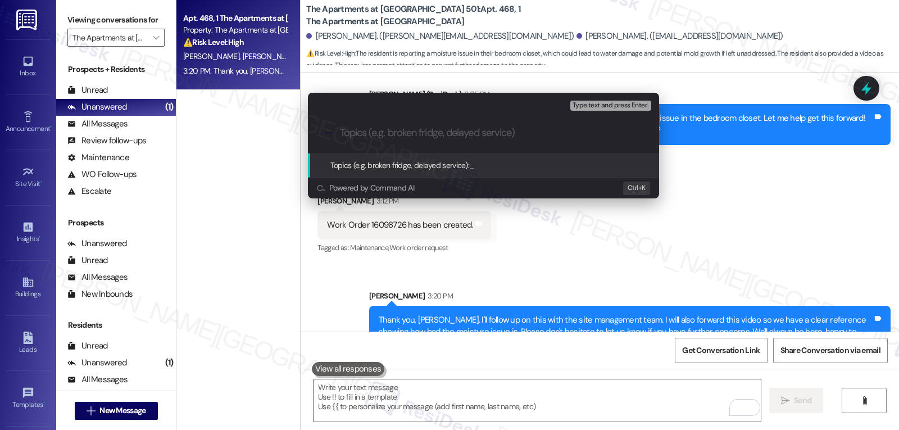
paste input "Follow-up on WO 16098726 - Moisture issue"
type input "Follow-up on WO 16098726 - Moisture issue"
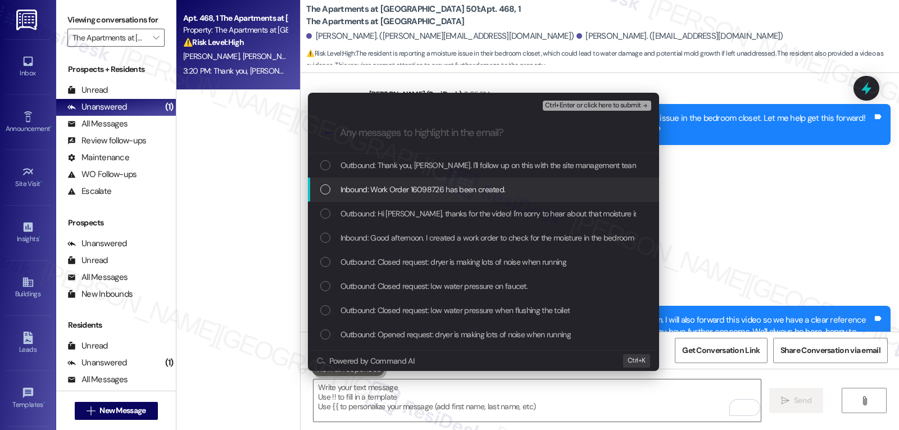
click at [404, 184] on span "Inbound: Work Order 16098726 has been created." at bounding box center [422, 189] width 165 height 12
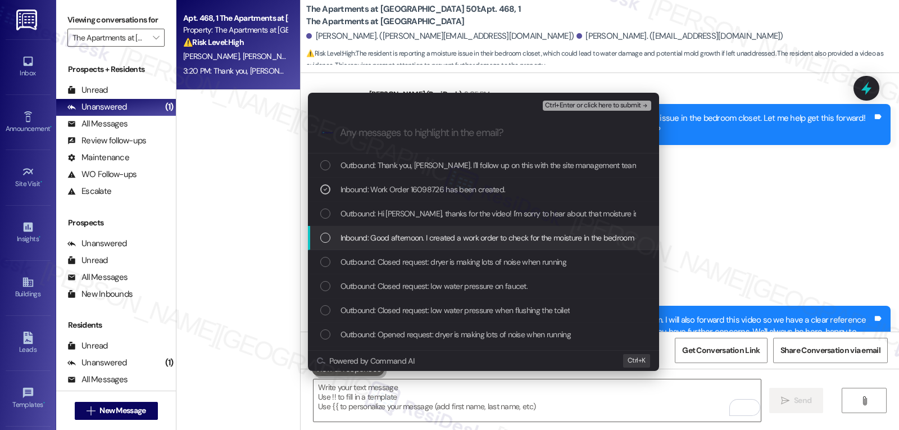
click at [405, 240] on span "Inbound: Good afternoon. I created a work order to check for the moisture in th…" at bounding box center [568, 237] width 457 height 12
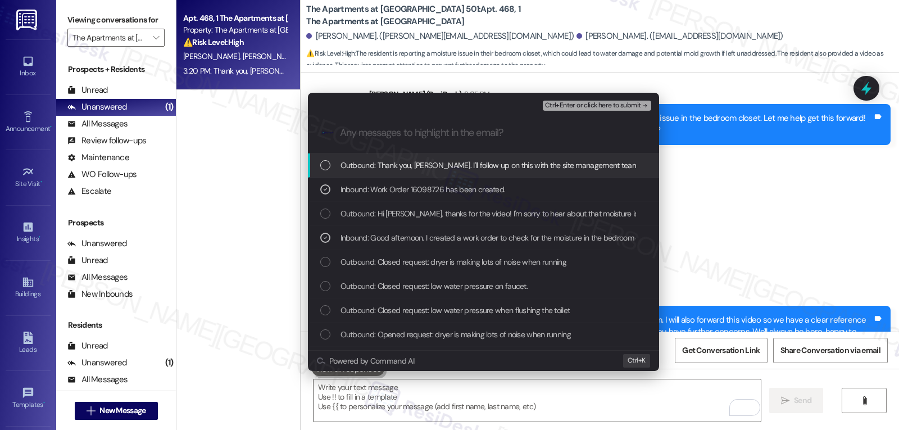
click at [618, 103] on span "Ctrl+Enter or click here to submit" at bounding box center [593, 106] width 96 height 8
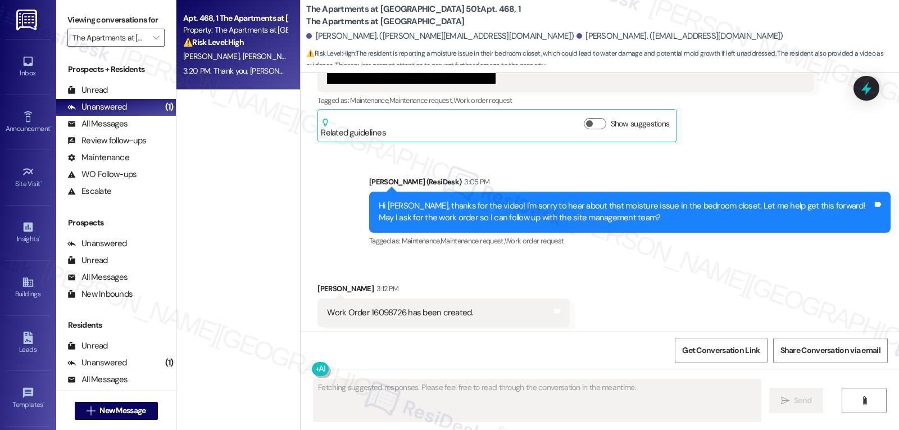
scroll to position [13832, 0]
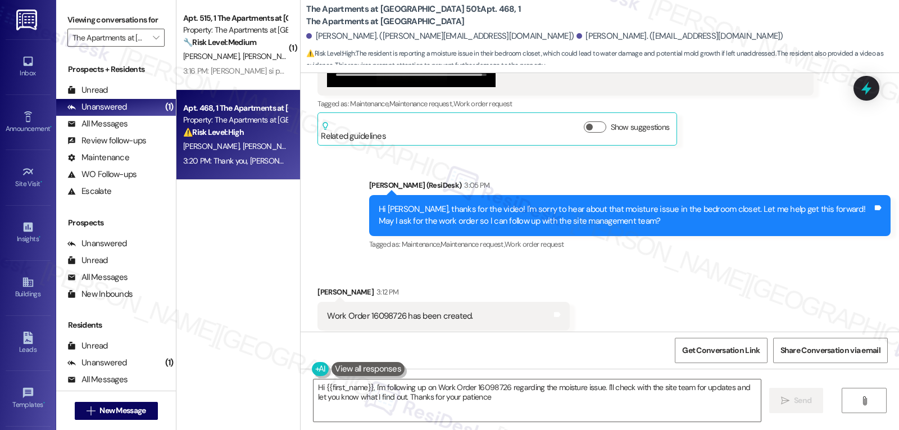
type textarea "Hi {{first_name}}, I'm following up on Work Order 16098726 regarding the moistu…"
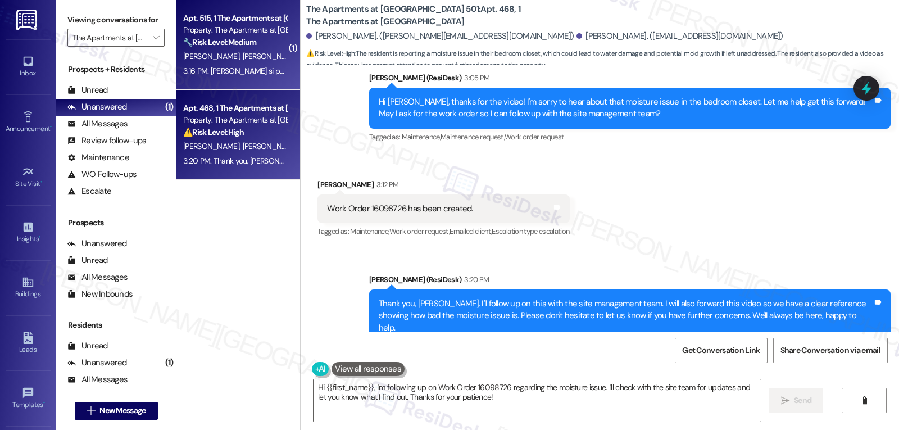
click at [229, 77] on div "3:16 PM: Hola si puedes hacerlo pero si por favor tocar antes de entrar siempre…" at bounding box center [235, 71] width 106 height 14
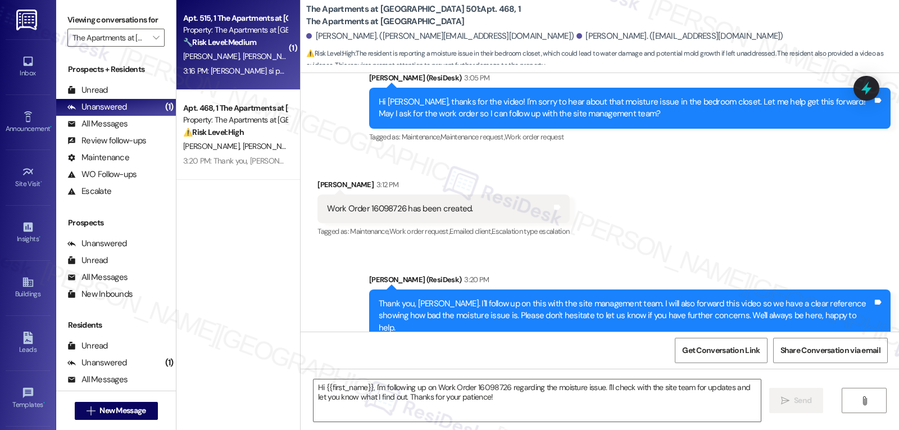
type textarea "Fetching suggested responses. Please feel free to read through the conversation…"
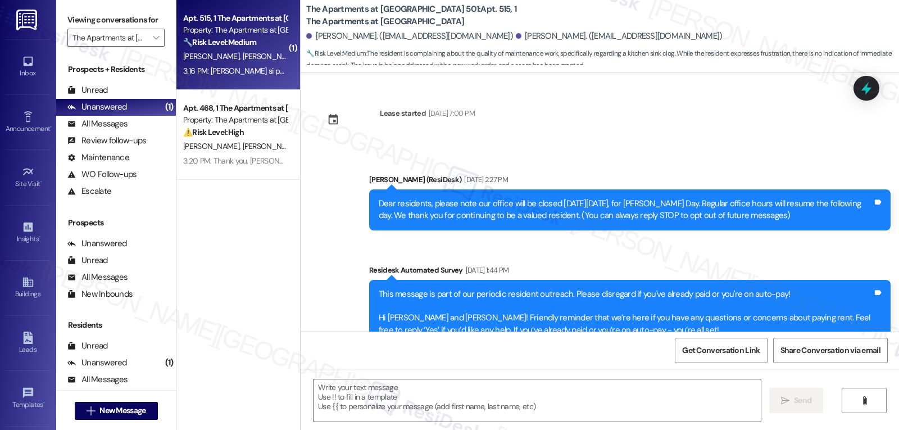
scroll to position [7082, 0]
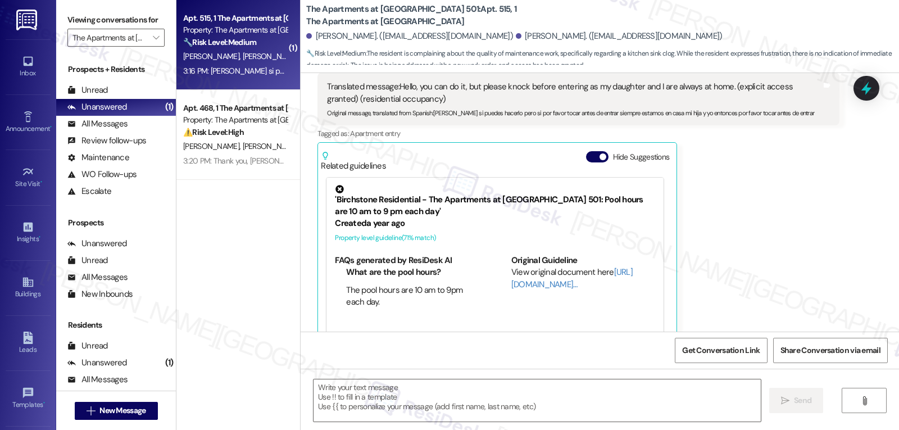
type textarea "Fetching suggested responses. Please feel free to read through the conversation…"
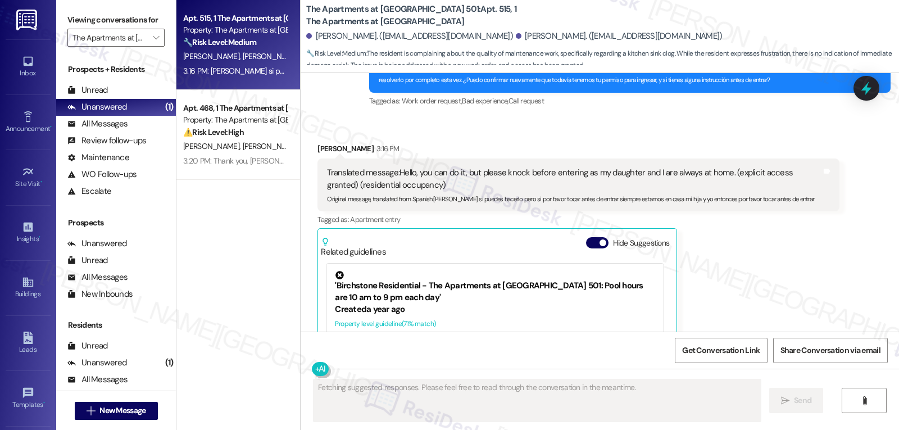
scroll to position [6970, 0]
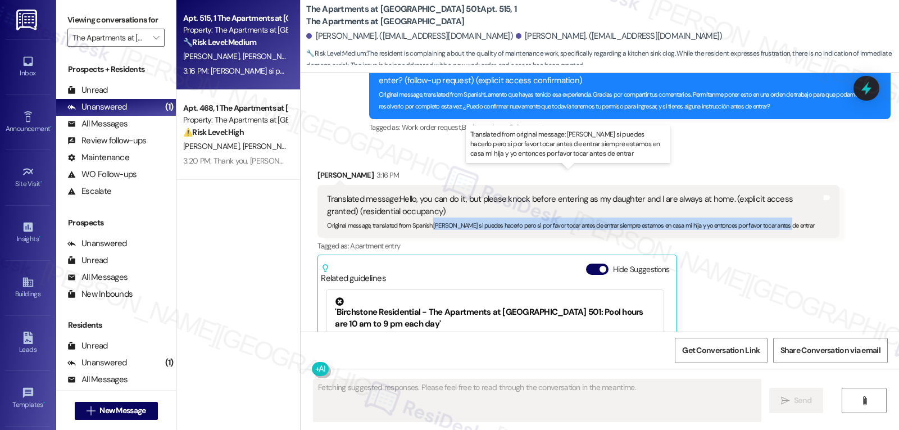
drag, startPoint x: 427, startPoint y: 203, endPoint x: 814, endPoint y: 203, distance: 386.9
click at [814, 217] on div "Original message, translated from Spanish : Hola si puedes hacerlo pero si por …" at bounding box center [574, 223] width 494 height 12
copy sub "Hola si puedes hacerlo pero si por favor tocar antes de entrar siempre estamos …"
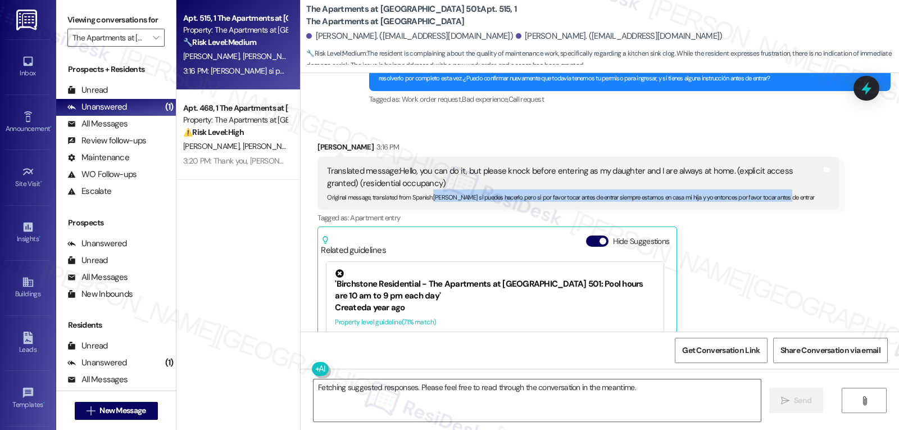
scroll to position [7083, 0]
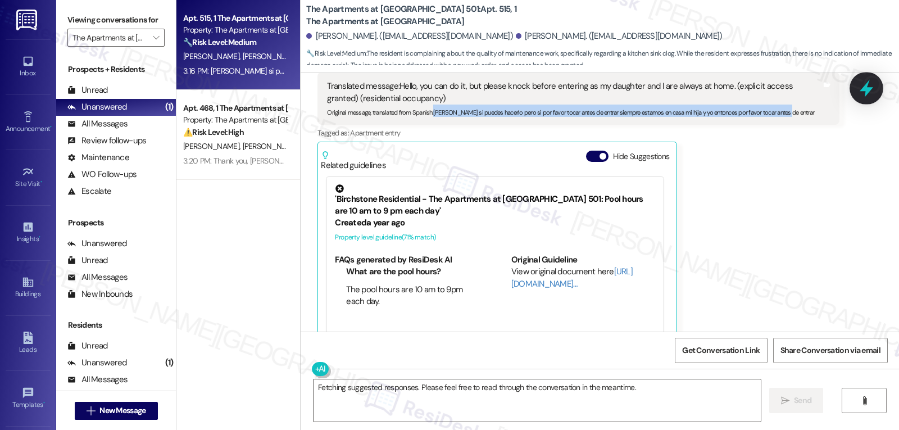
click at [869, 98] on div at bounding box center [866, 88] width 34 height 32
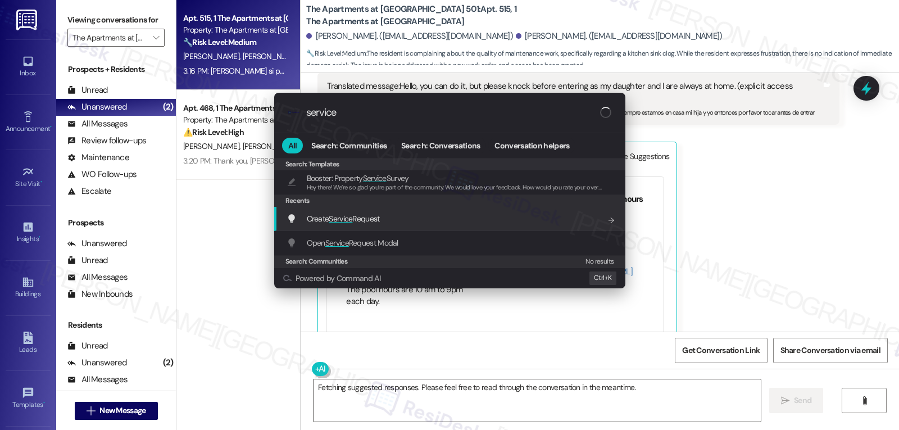
type input "service"
click at [376, 222] on span "Create Service Request" at bounding box center [343, 218] width 73 height 10
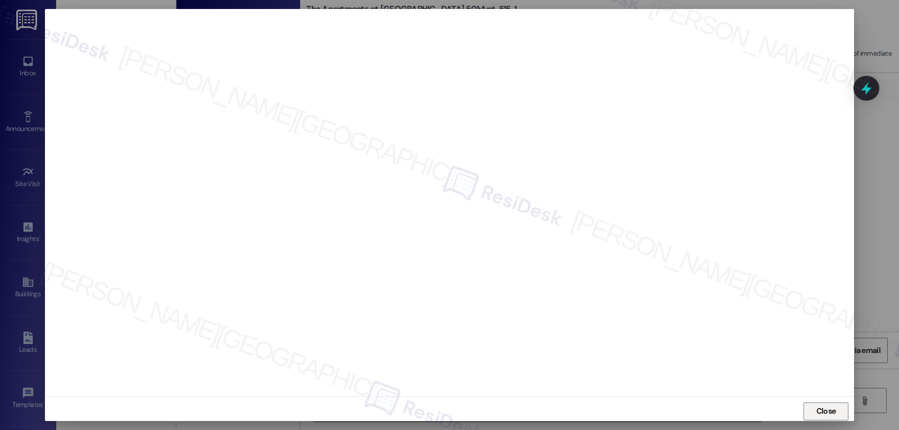
click at [836, 413] on button "Close" at bounding box center [825, 411] width 45 height 18
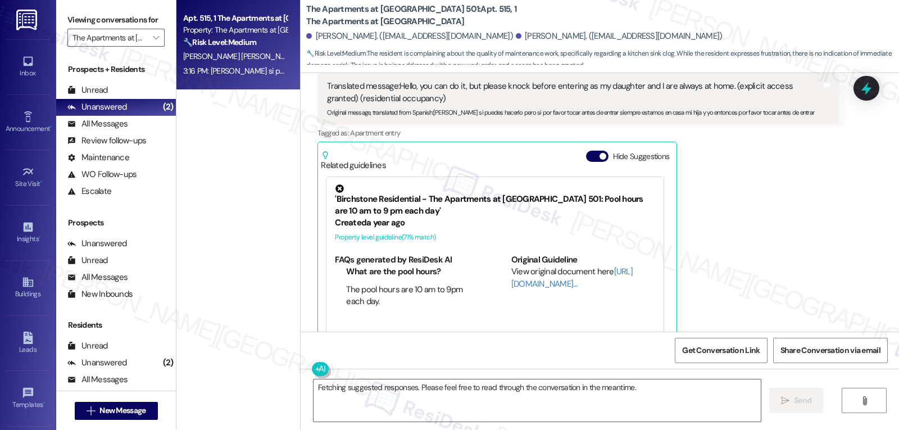
click at [863, 95] on icon at bounding box center [866, 88] width 15 height 15
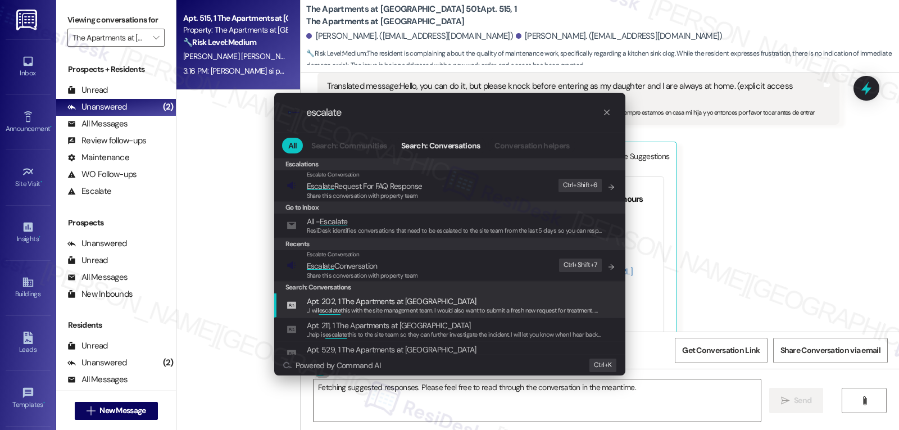
type input "escalate"
click at [363, 281] on div "Search: Conversations" at bounding box center [449, 287] width 351 height 12
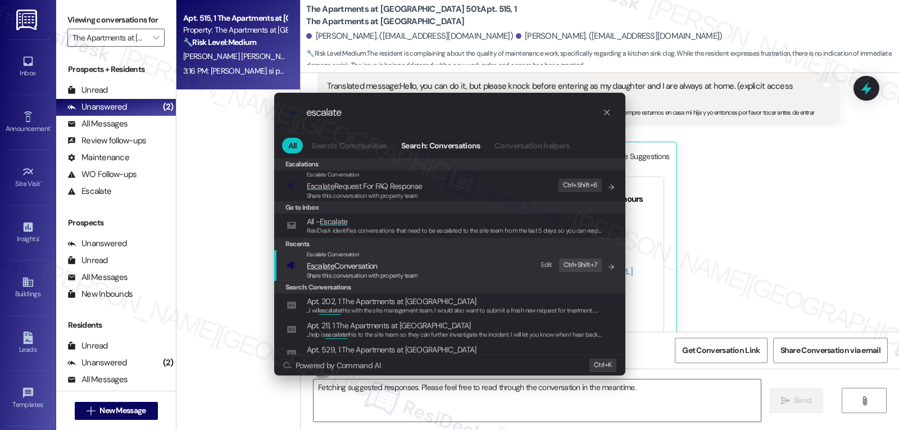
click at [366, 276] on span "Share this conversation with property team" at bounding box center [362, 275] width 111 height 8
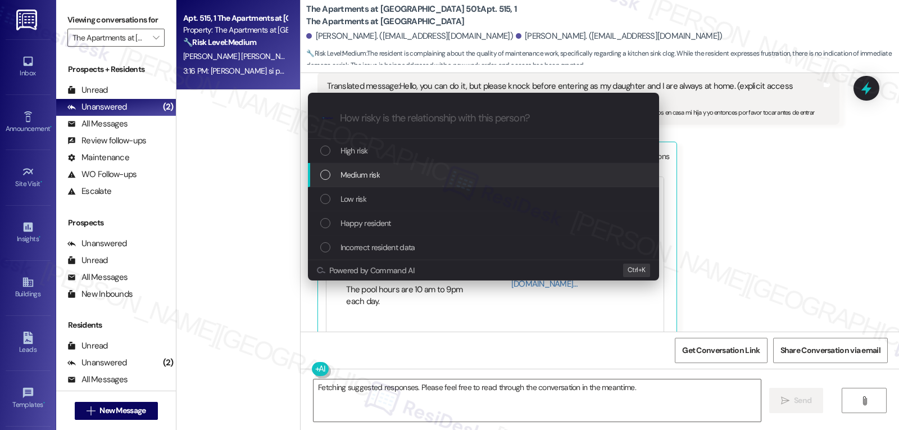
click at [367, 170] on span "Medium risk" at bounding box center [359, 174] width 39 height 12
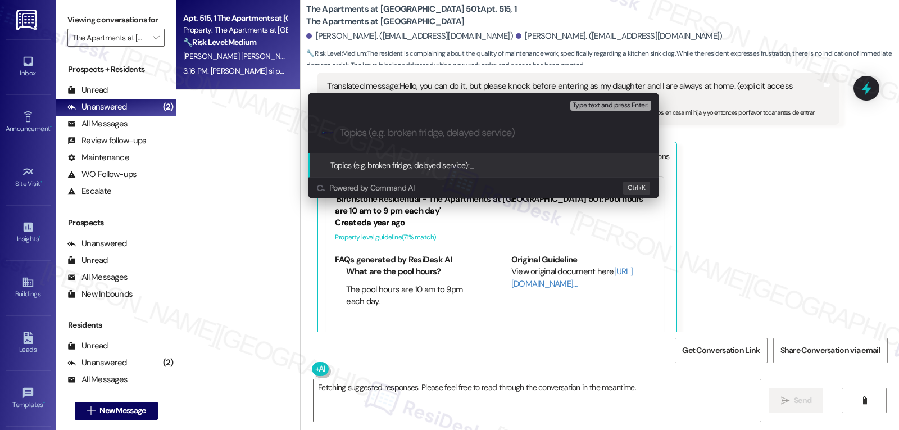
paste input "16099554"
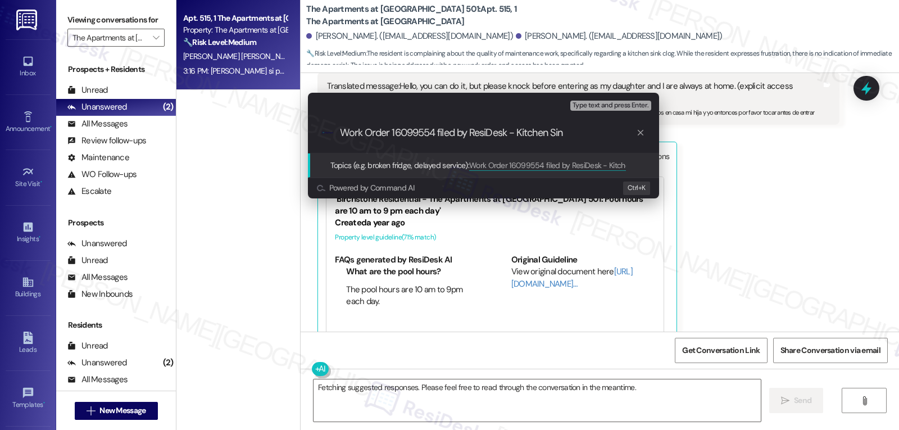
type input "Work Order 16099554 filed by ResiDesk - Kitchen Sink"
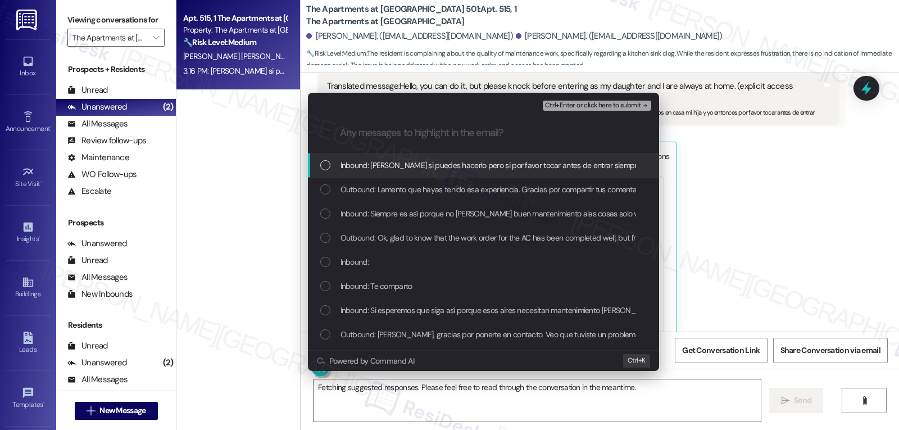
click at [432, 158] on div "Inbound: Hola si puedes hacerlo pero si por favor tocar antes de entrar siempre…" at bounding box center [483, 165] width 351 height 24
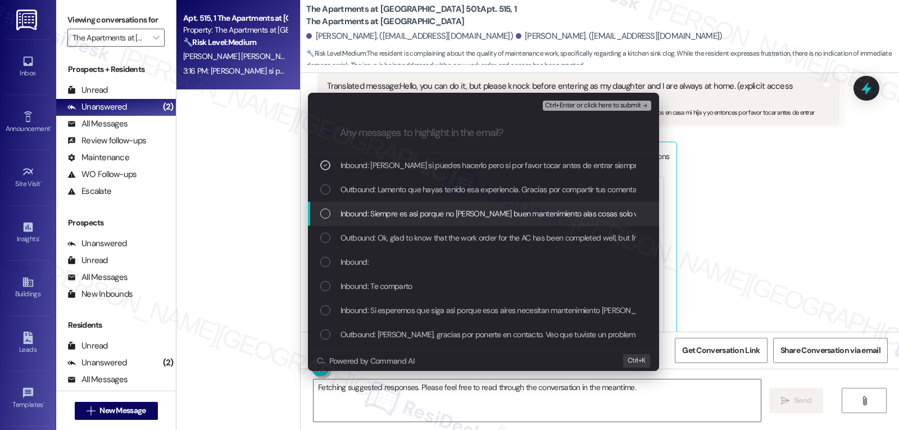
click at [423, 211] on span "Inbound: Siempre es así porque no le asen buen mantenimiento alas cosas solo vi…" at bounding box center [536, 213] width 392 height 12
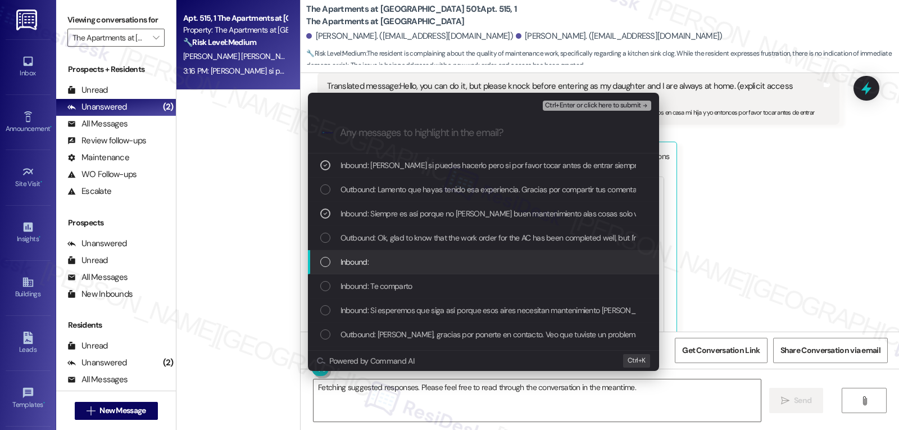
click at [419, 262] on div "Inbound:" at bounding box center [484, 262] width 329 height 12
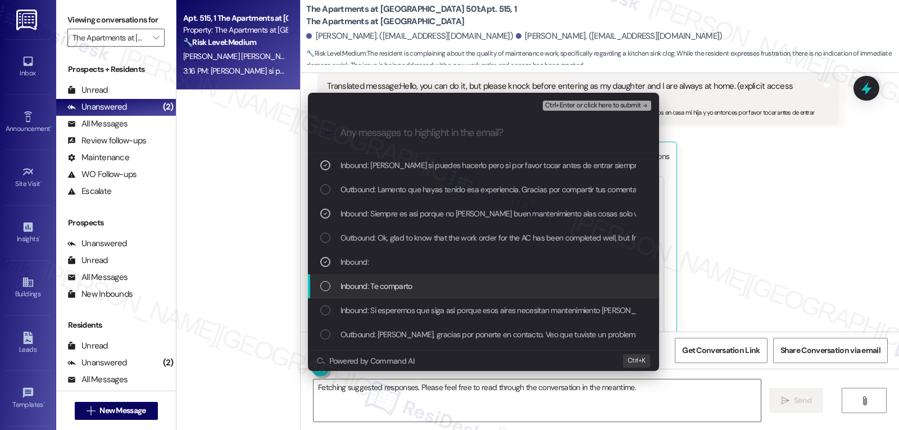
click at [422, 282] on div "Inbound: Te comparto" at bounding box center [484, 286] width 329 height 12
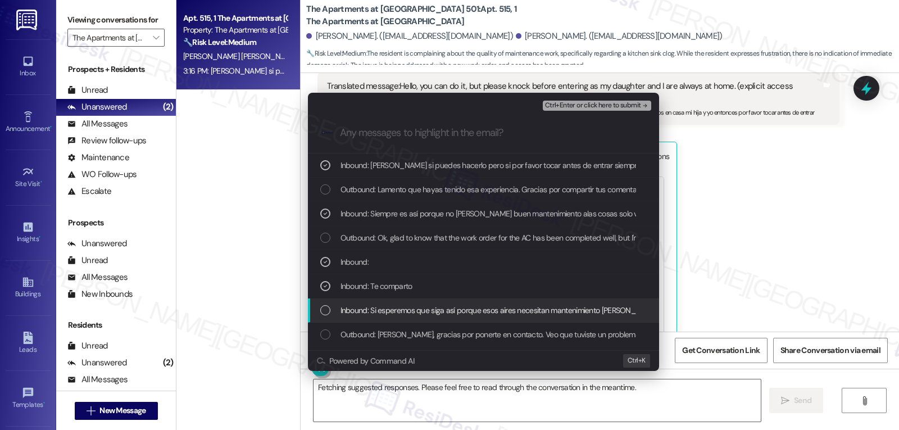
click at [421, 312] on span "Inbound: Si esperemos que siga así porque esos aires necesitan mantenimiento co…" at bounding box center [717, 310] width 754 height 12
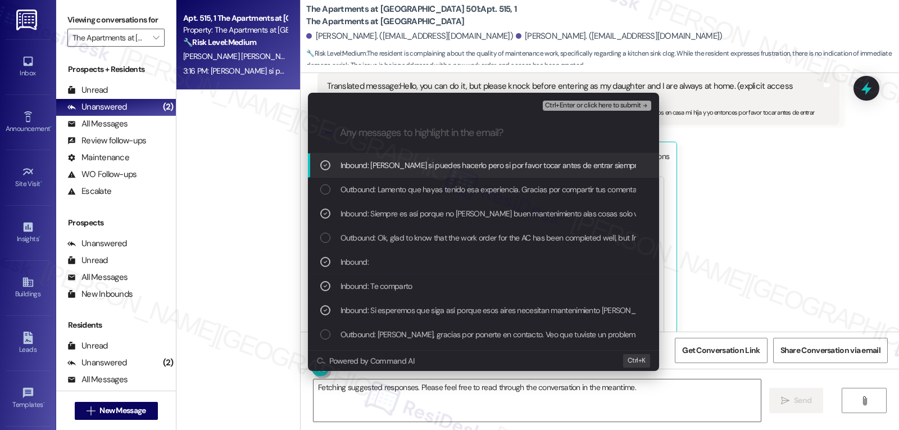
click at [585, 104] on span "Ctrl+Enter or click here to submit" at bounding box center [593, 106] width 96 height 8
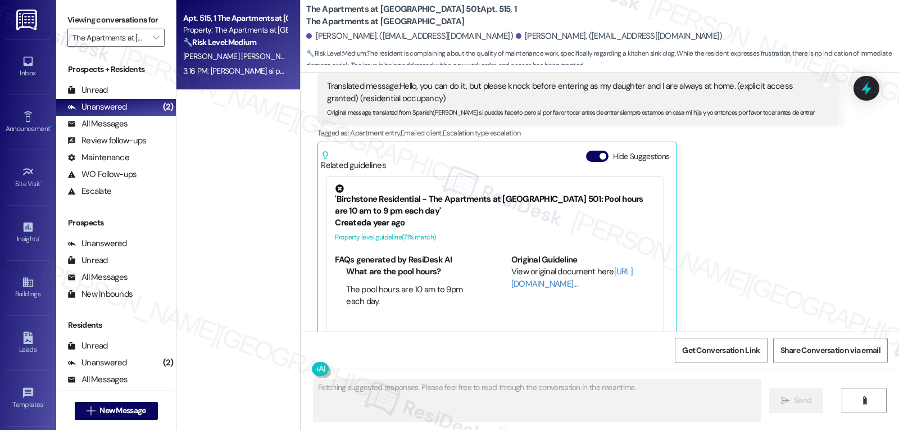
scroll to position [6971, 0]
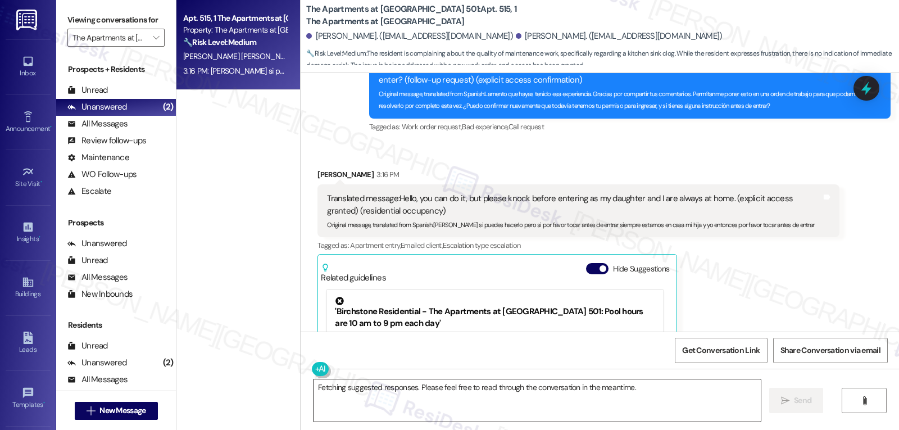
click at [476, 404] on textarea "Fetching suggested responses. Please feel free to read through the conversation…" at bounding box center [536, 400] width 447 height 42
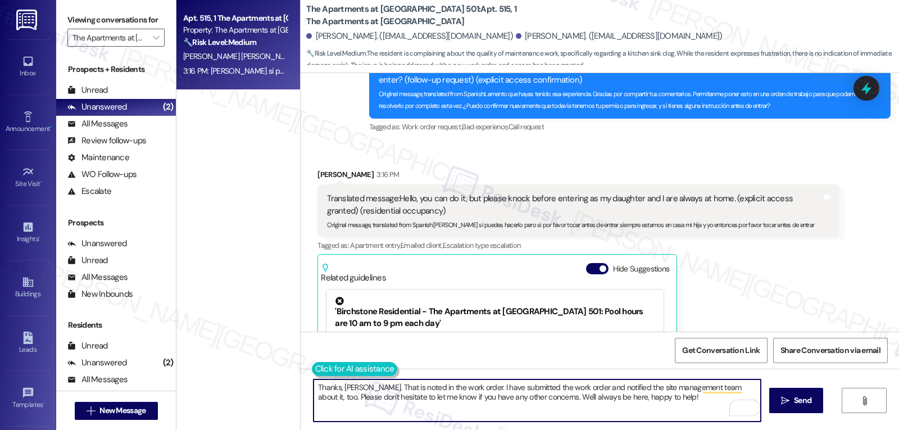
click at [312, 370] on button at bounding box center [355, 369] width 86 height 14
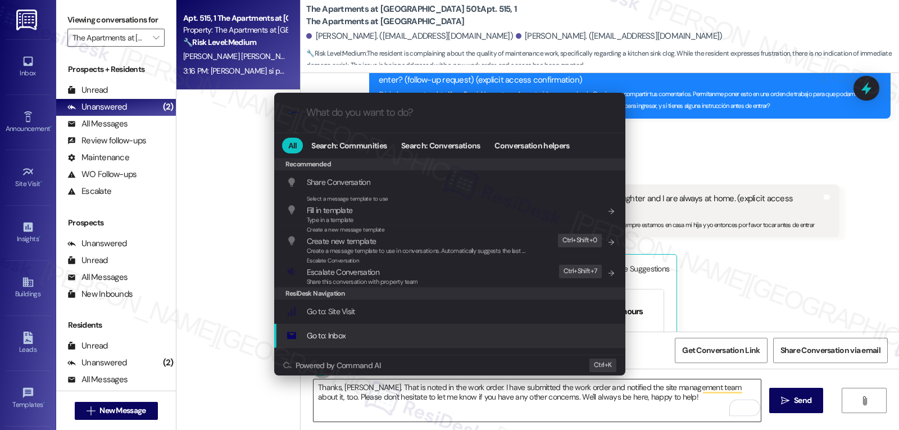
click at [655, 405] on div ".cls-1{fill:#0a055f;}.cls-2{fill:#0cc4c4;} resideskLogoBlueOrange All Search: C…" at bounding box center [449, 215] width 899 height 430
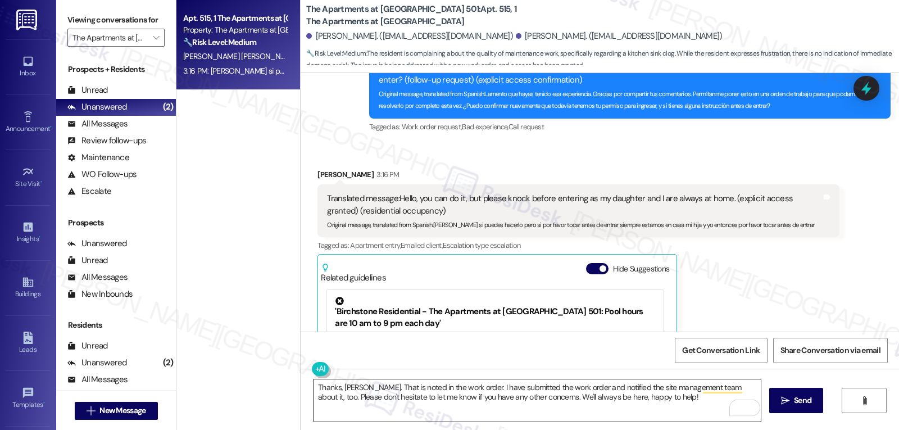
click at [655, 407] on textarea "Thanks, Keyla. That is noted in the work order. I have submitted the work order…" at bounding box center [536, 400] width 447 height 42
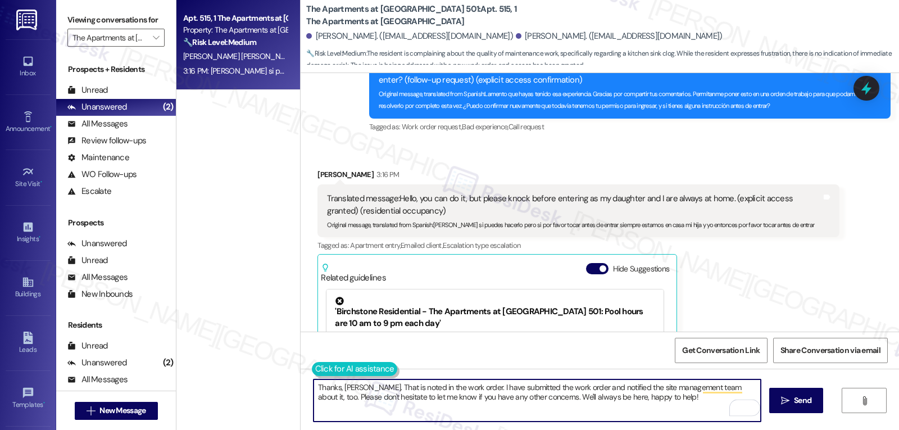
click at [320, 371] on button at bounding box center [355, 369] width 86 height 14
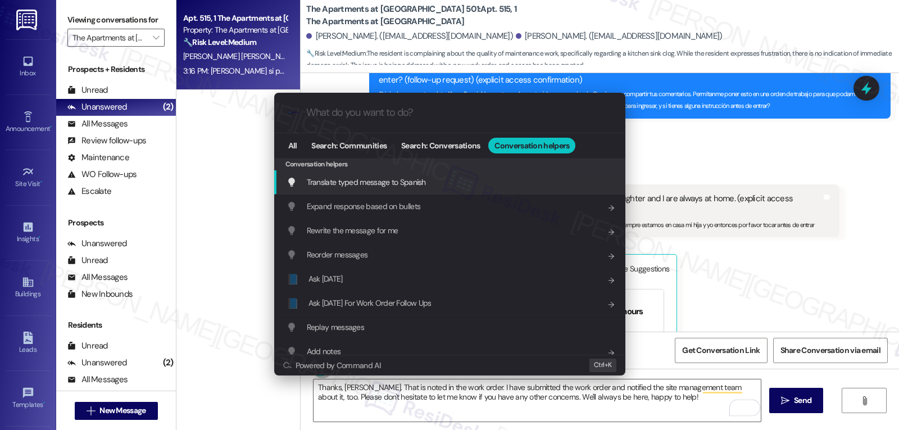
click at [398, 186] on span "Translate typed message to Spanish" at bounding box center [366, 182] width 119 height 10
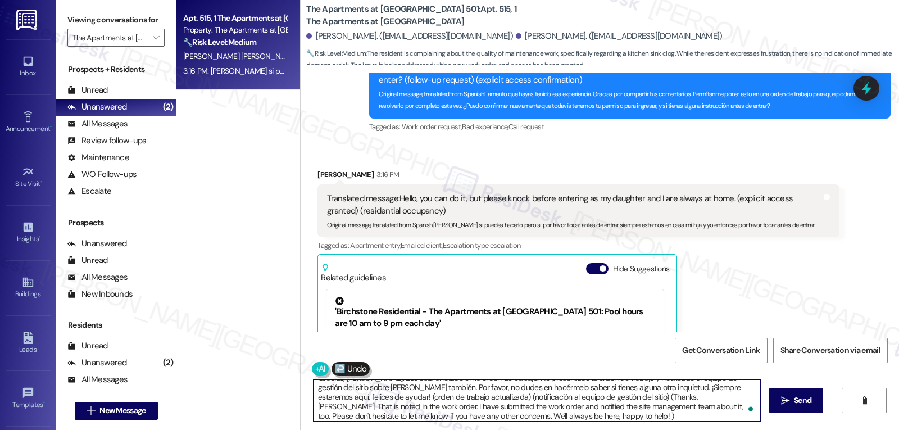
scroll to position [12, 0]
drag, startPoint x: 309, startPoint y: 398, endPoint x: 898, endPoint y: 456, distance: 591.4
click at [898, 429] on html "Inbox Go to Inbox Announcement • Send A Text Announcement Site Visit • Go to Si…" at bounding box center [449, 215] width 899 height 430
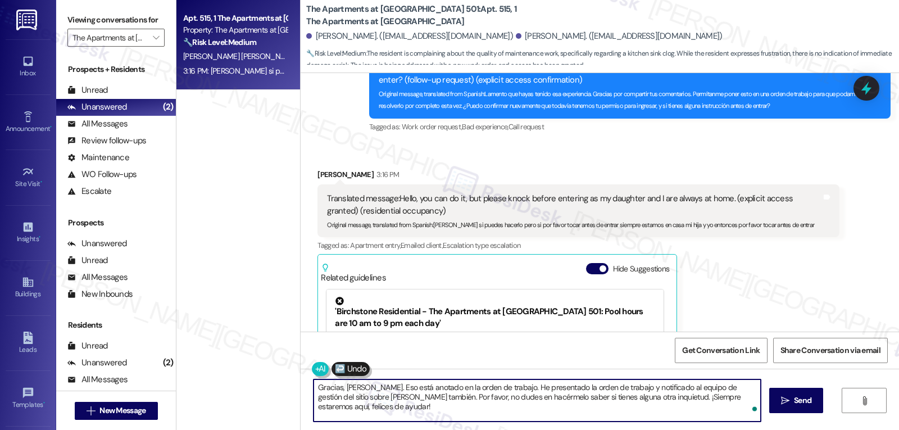
scroll to position [0, 0]
type textarea "Gracias, Keyla. Eso está anotado en la orden de trabajo. He presentado la orden…"
click at [806, 403] on span "Send" at bounding box center [802, 400] width 17 height 12
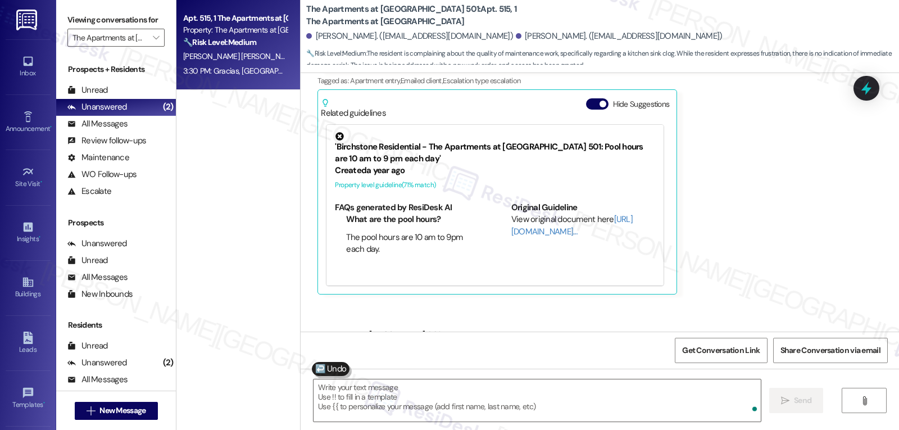
scroll to position [7173, 0]
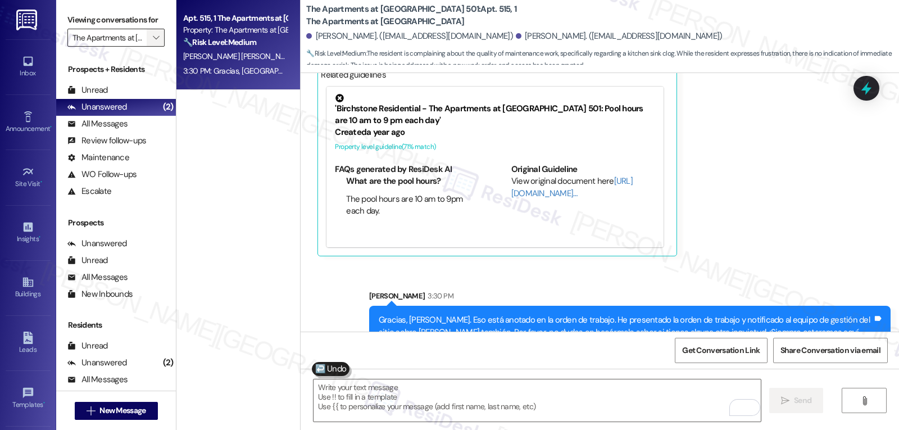
click at [153, 47] on span "" at bounding box center [156, 38] width 11 height 18
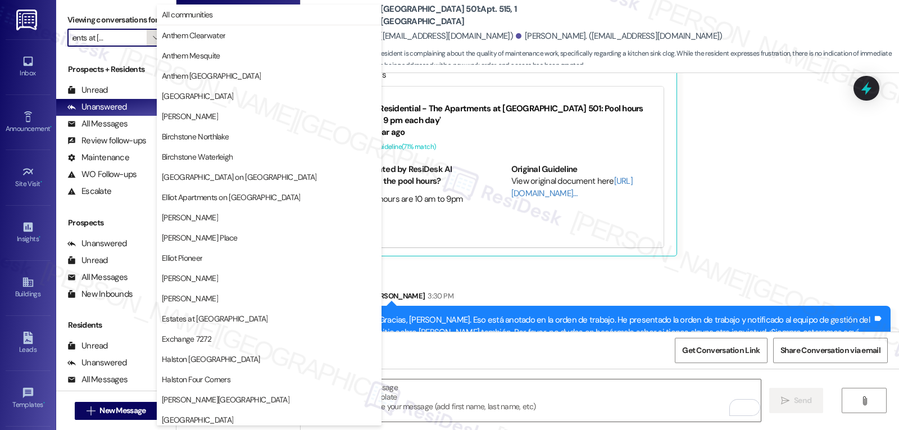
scroll to position [389, 0]
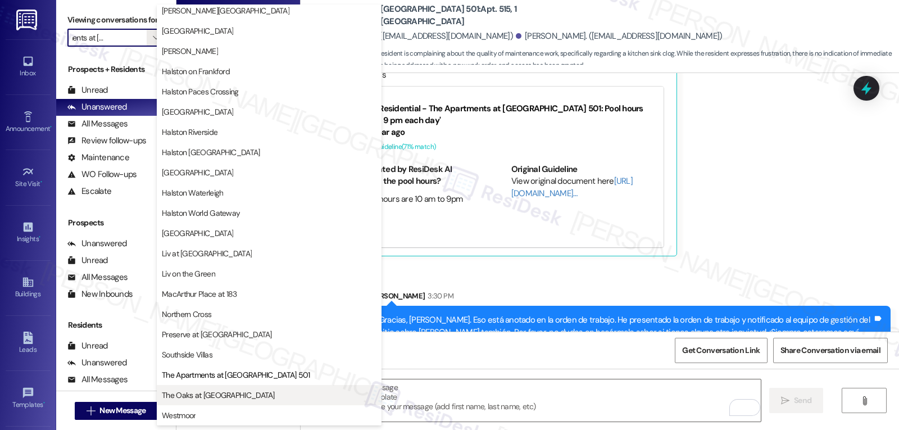
click at [236, 396] on span "The Oaks at Valley Ranch" at bounding box center [218, 394] width 113 height 11
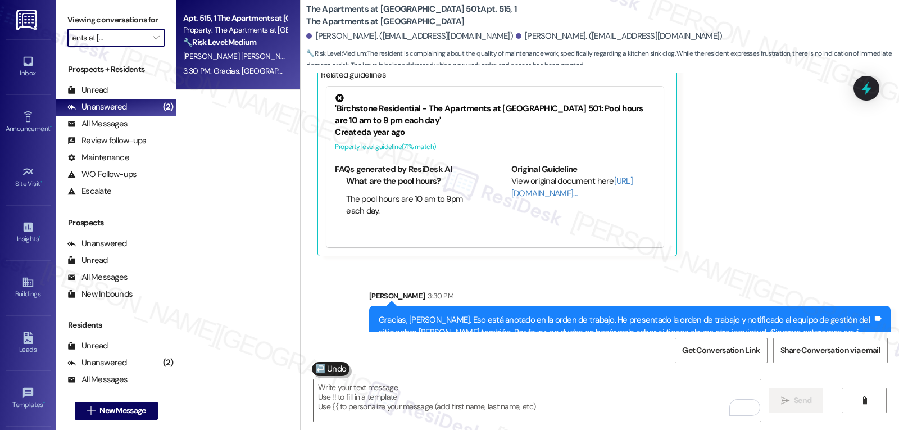
type input "The Oaks at Valley Ranch"
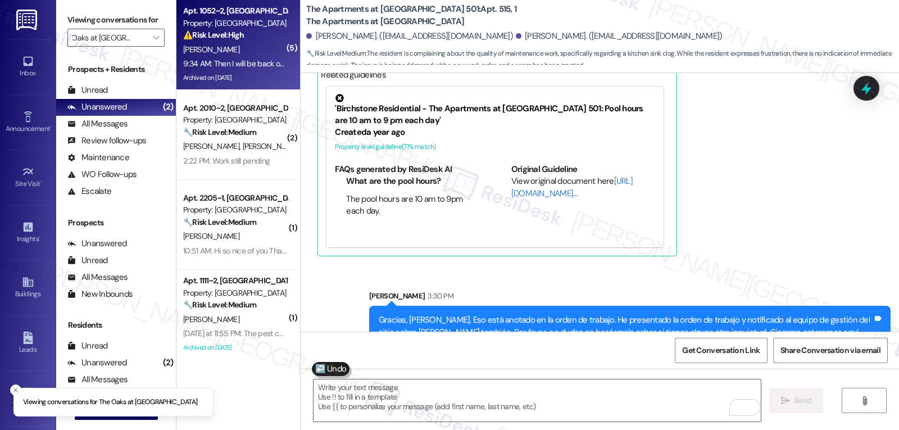
click at [235, 51] on div "J. Douglas" at bounding box center [235, 50] width 106 height 14
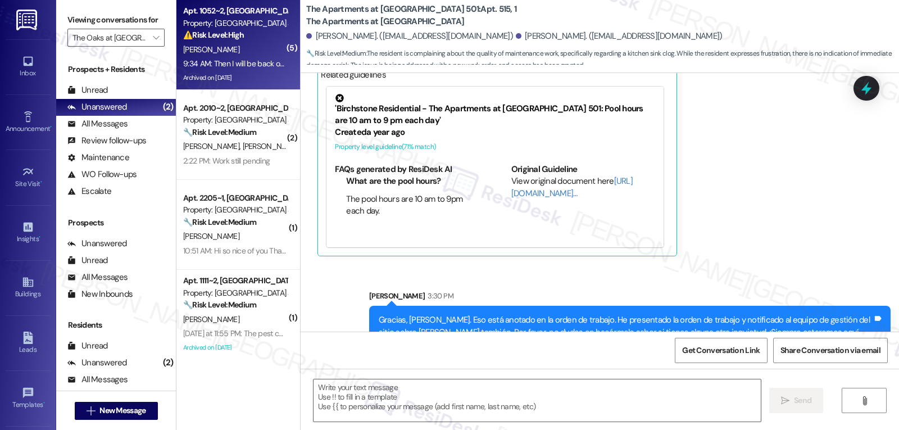
type textarea "Fetching suggested responses. Please feel free to read through the conversation…"
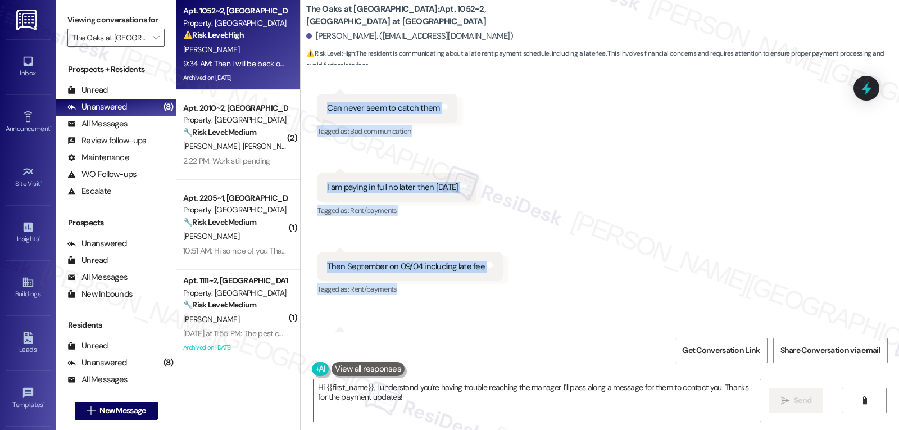
scroll to position [14068, 0]
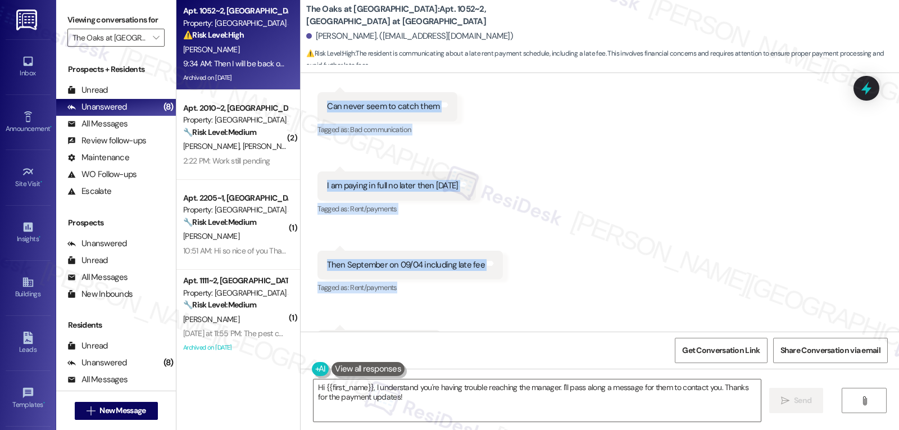
drag, startPoint x: 306, startPoint y: 192, endPoint x: 700, endPoint y: 308, distance: 411.6
click at [695, 308] on div "Received via SMS Jazimine Douglas 9:33 AM I've been trying to reach the manager…" at bounding box center [599, 169] width 598 height 395
click at [552, 315] on div "Received via SMS Jazimine Douglas 9:33 AM I've been trying to reach the manager…" at bounding box center [599, 169] width 598 height 395
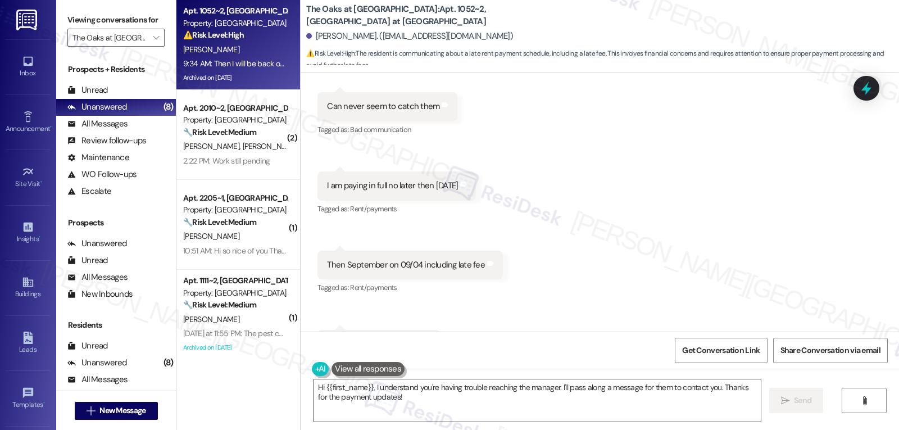
click at [642, 233] on div "Received via SMS Jazimine Douglas 9:33 AM I've been trying to reach the manager…" at bounding box center [599, 169] width 598 height 395
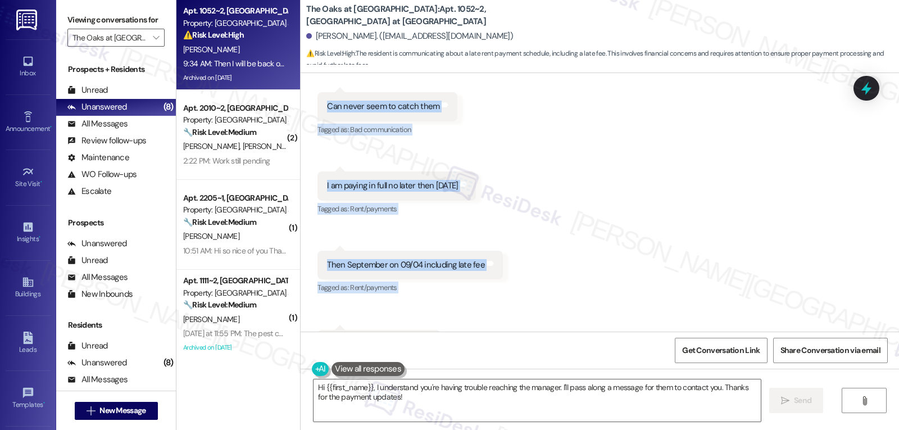
drag, startPoint x: 305, startPoint y: 194, endPoint x: 522, endPoint y: 337, distance: 260.3
click at [522, 337] on div "Lease started Oct 03, 2024 at 8:00 PM Survey, sent via SMS Residesk Automated S…" at bounding box center [599, 288] width 598 height 430
copy div "Jazimine Douglas 9:33 AM I've been trying to reach the manager Tags and notes T…"
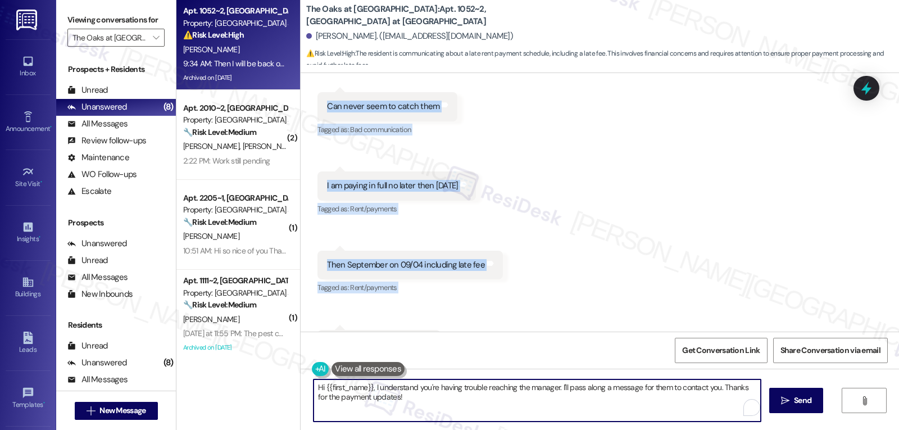
drag, startPoint x: 367, startPoint y: 387, endPoint x: 649, endPoint y: 456, distance: 289.7
click at [649, 429] on html "Inbox Go to Inbox Announcement • Send A Text Announcement Site Visit • Go to Si…" at bounding box center [449, 215] width 899 height 430
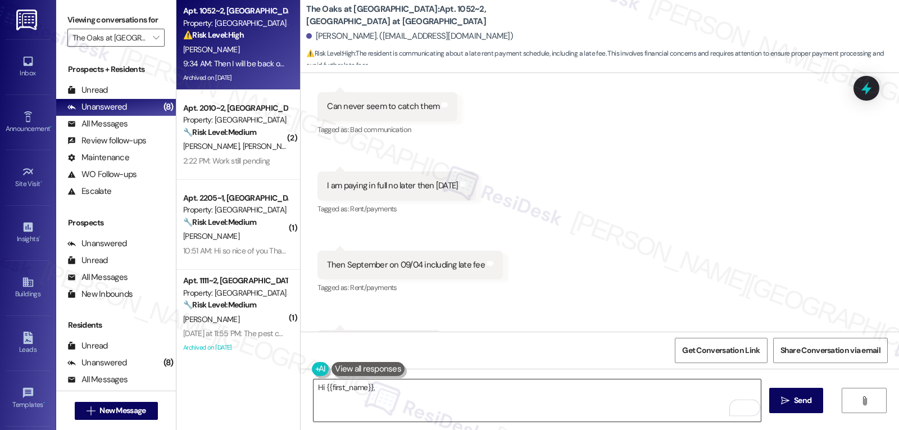
click at [376, 398] on textarea "Hi {{first_name}}," at bounding box center [536, 400] width 447 height 42
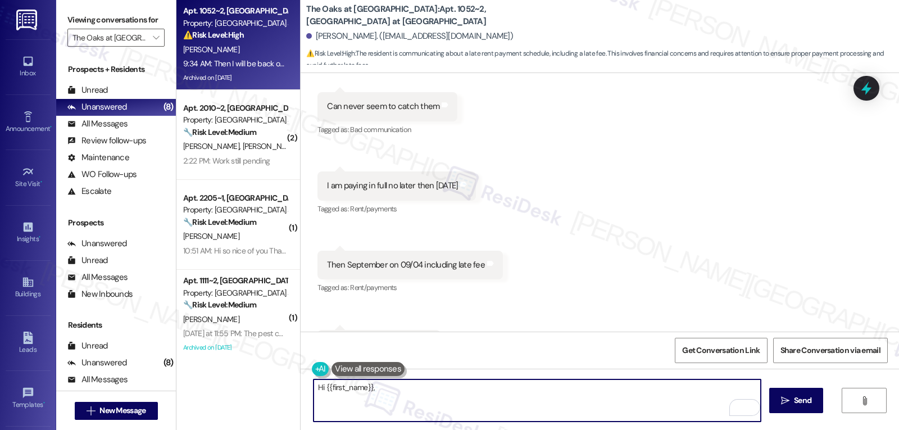
paste textarea "Thanks for the update, Jazimine"
type textarea "Thanks for the update, Jazimine!"
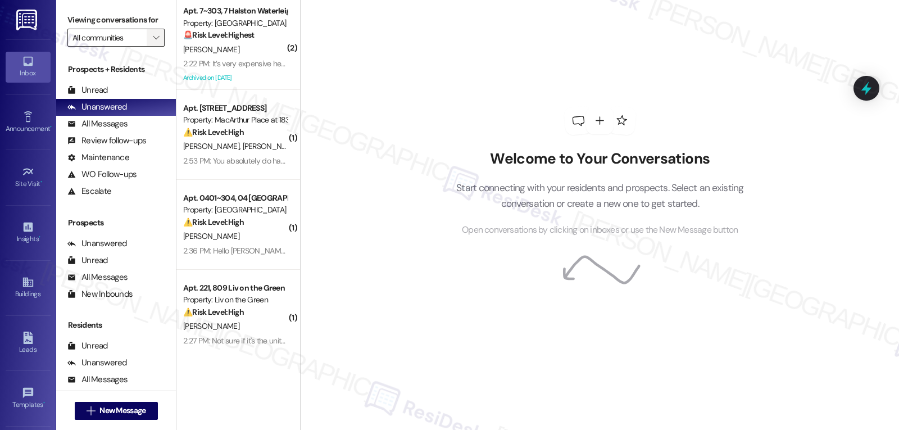
click at [151, 47] on span "" at bounding box center [156, 38] width 11 height 18
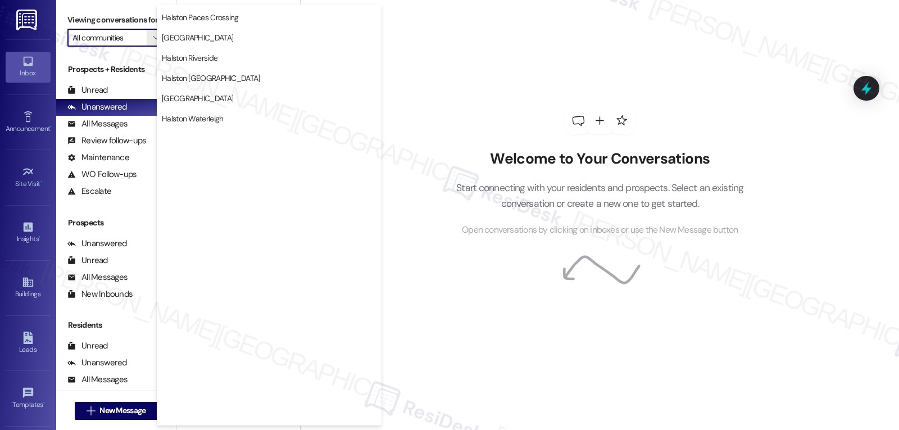
scroll to position [389, 0]
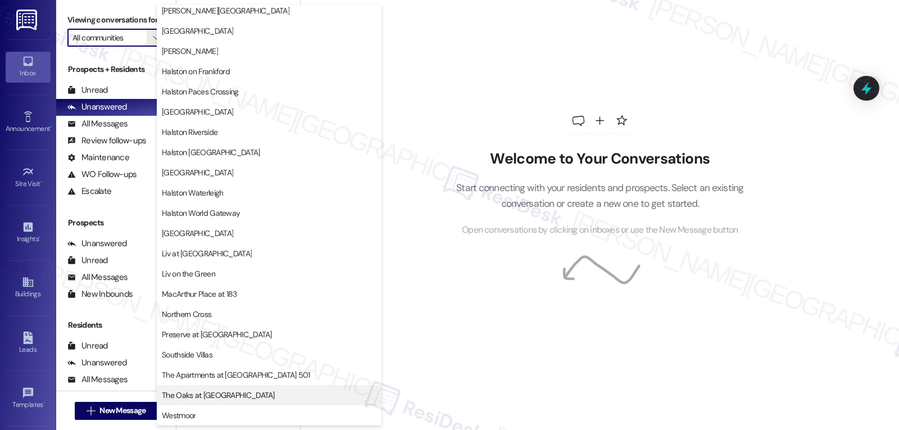
click at [222, 395] on span "The Oaks at [GEOGRAPHIC_DATA]" at bounding box center [218, 394] width 113 height 11
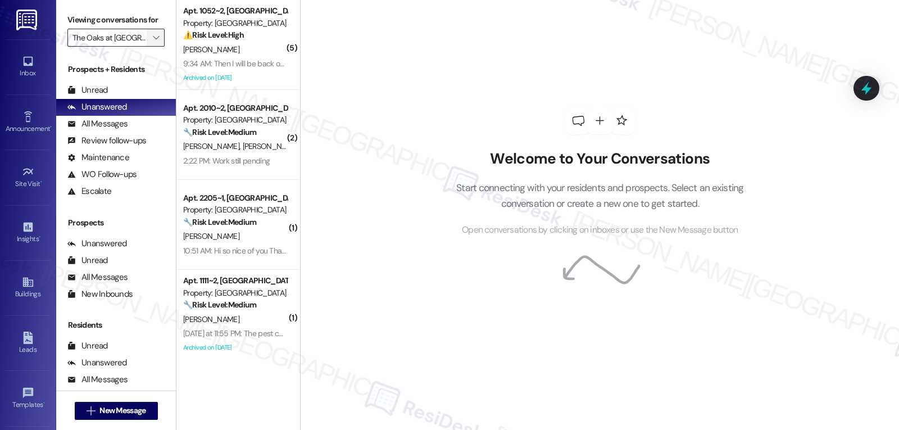
click at [153, 42] on icon "" at bounding box center [156, 37] width 6 height 9
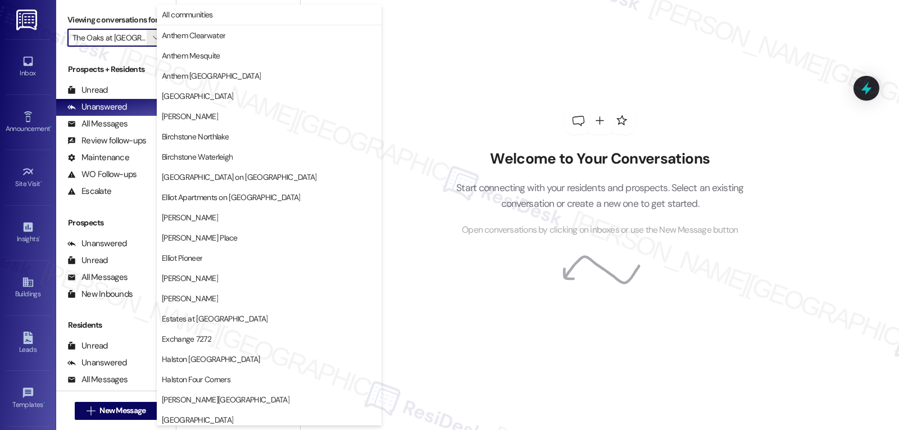
scroll to position [389, 0]
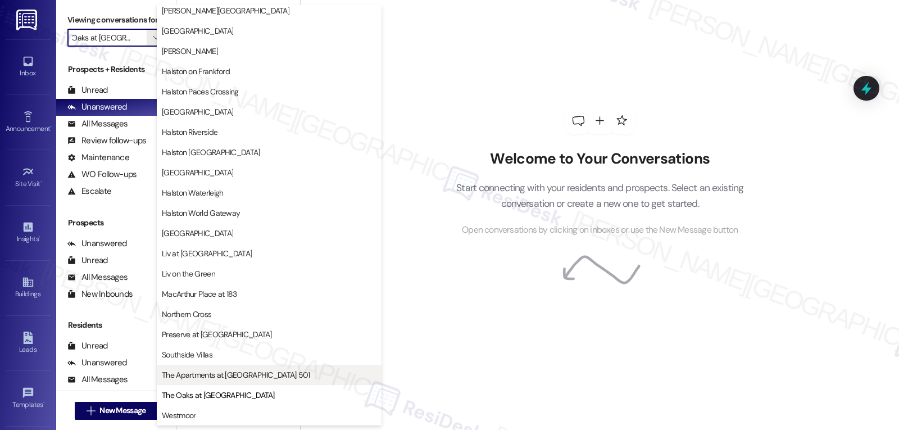
click at [231, 375] on span "The Apartments at [GEOGRAPHIC_DATA] 501" at bounding box center [236, 374] width 148 height 11
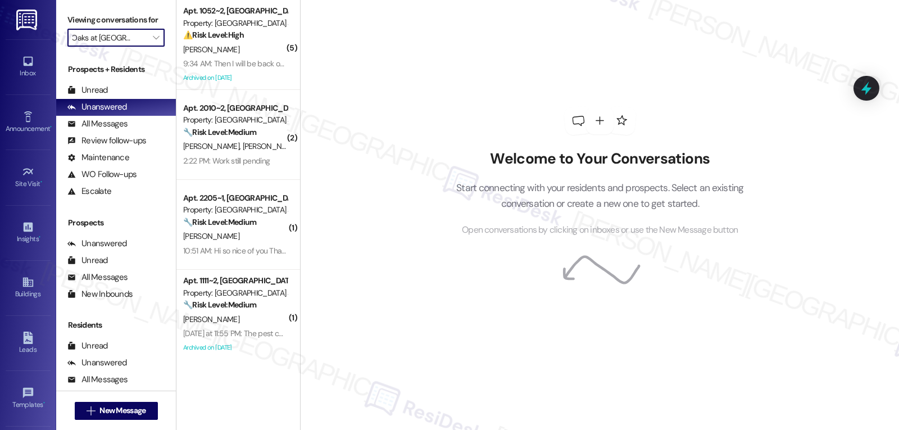
type input "The Apartments at [GEOGRAPHIC_DATA] 501"
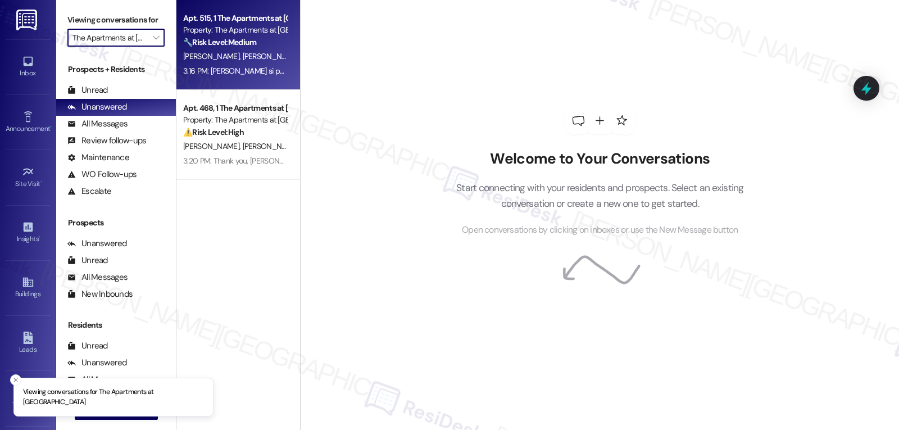
click at [249, 61] on span "[PERSON_NAME] [PERSON_NAME]" at bounding box center [300, 56] width 114 height 10
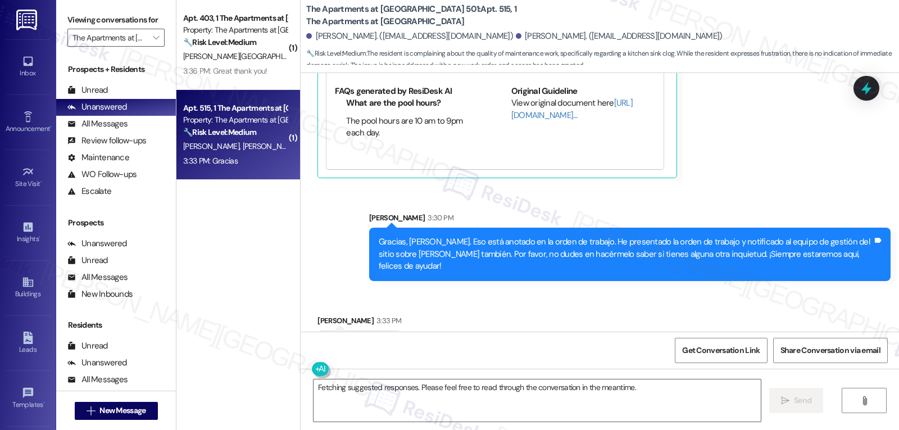
scroll to position [7252, 0]
click at [395, 420] on textarea "Fetching suggested responses. Please feel free to read through the conversation…" at bounding box center [536, 400] width 447 height 42
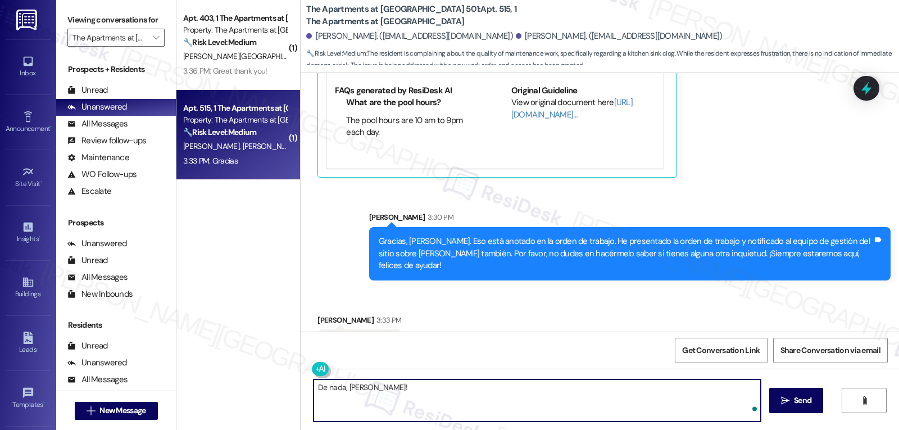
type textarea "De nada, Keyla!"
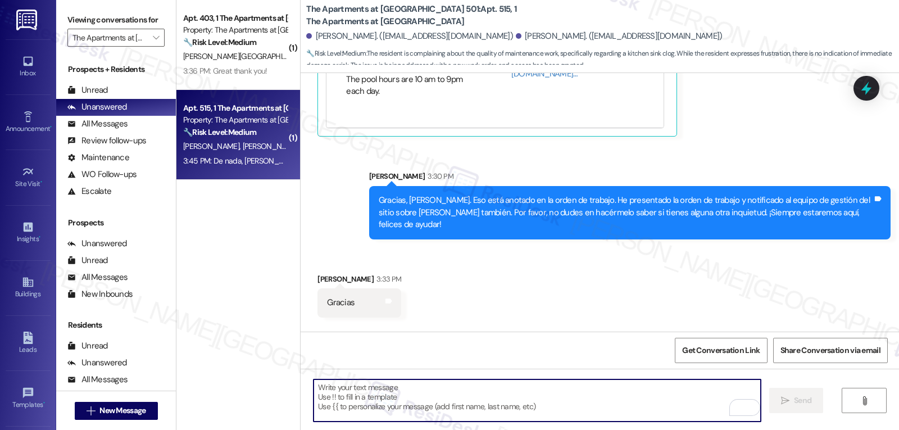
scroll to position [7330, 0]
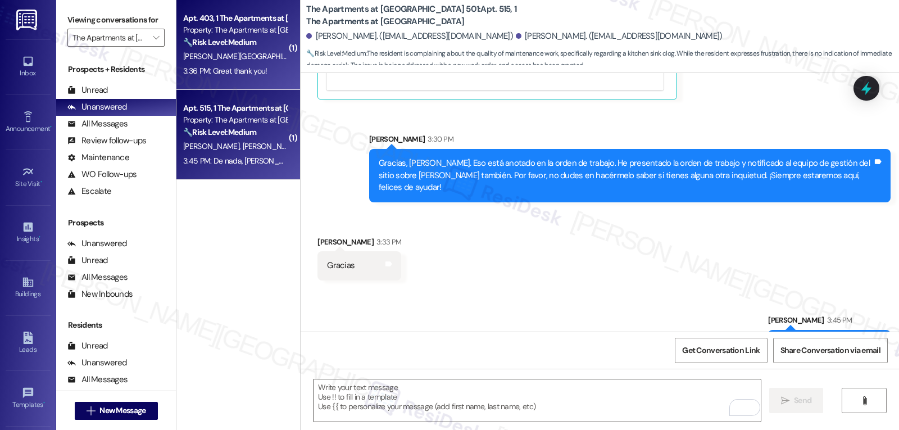
click at [184, 57] on span "[PERSON_NAME][GEOGRAPHIC_DATA]" at bounding box center [246, 56] width 127 height 10
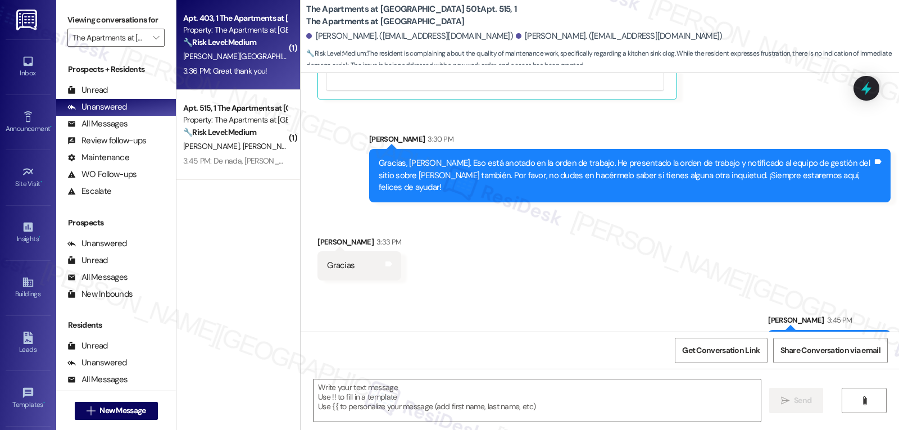
type textarea "Fetching suggested responses. Please feel free to read through the conversation…"
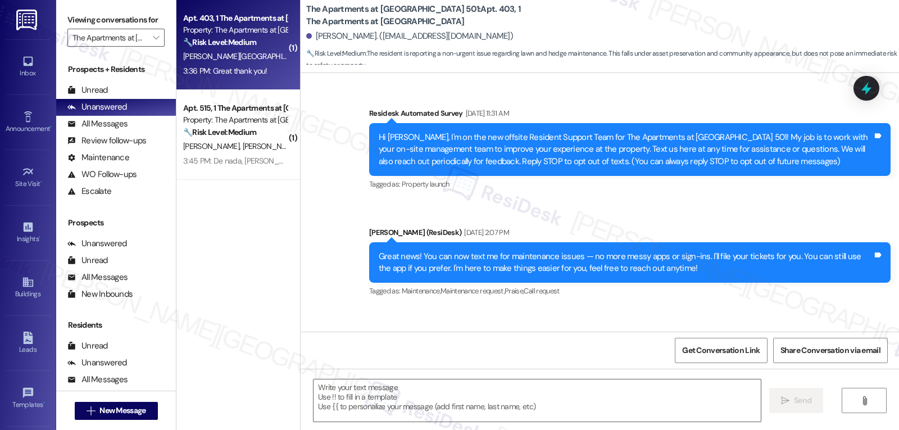
scroll to position [9710, 0]
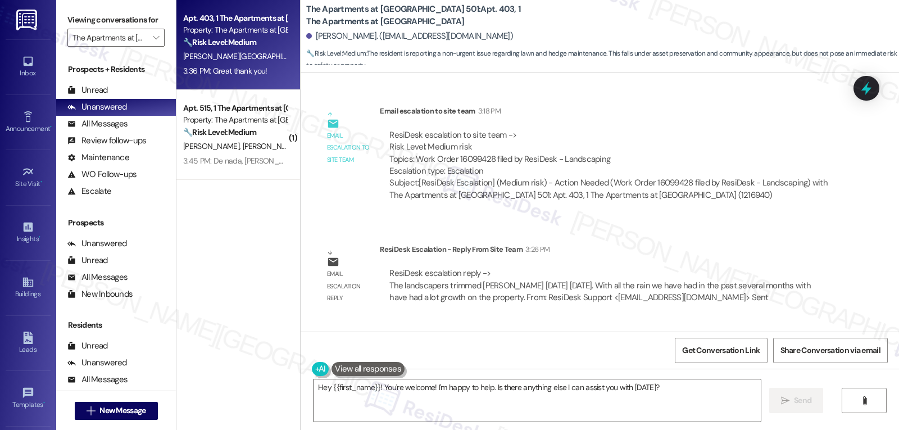
click at [317, 345] on div "Alexander Flanders 3:36 PM" at bounding box center [360, 353] width 86 height 16
copy div "Alexander"
click at [401, 402] on textarea "Hey {{first_name}}! You're welcome! I'm happy to help. Is there anything else I…" at bounding box center [536, 400] width 447 height 42
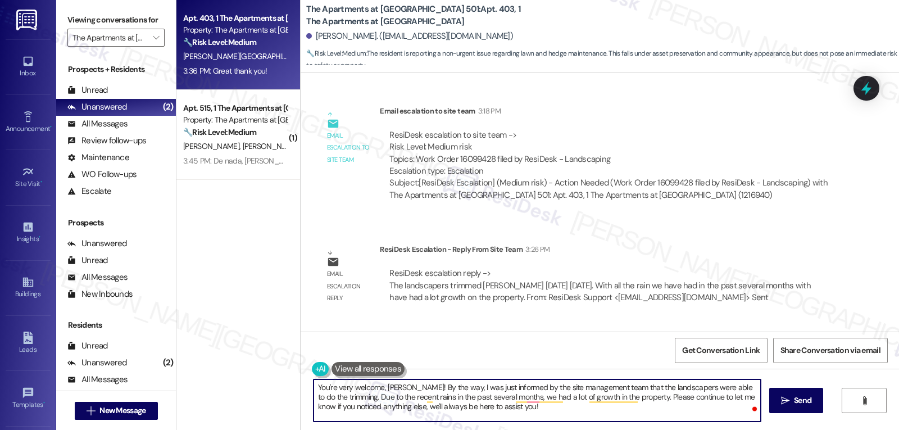
type textarea "You're very welcome, Alexander! By the way, I was just informed by the site man…"
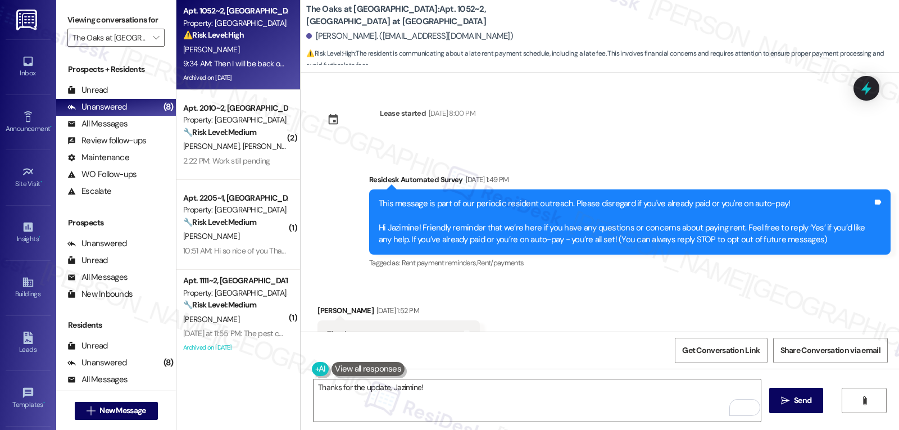
scroll to position [14068, 0]
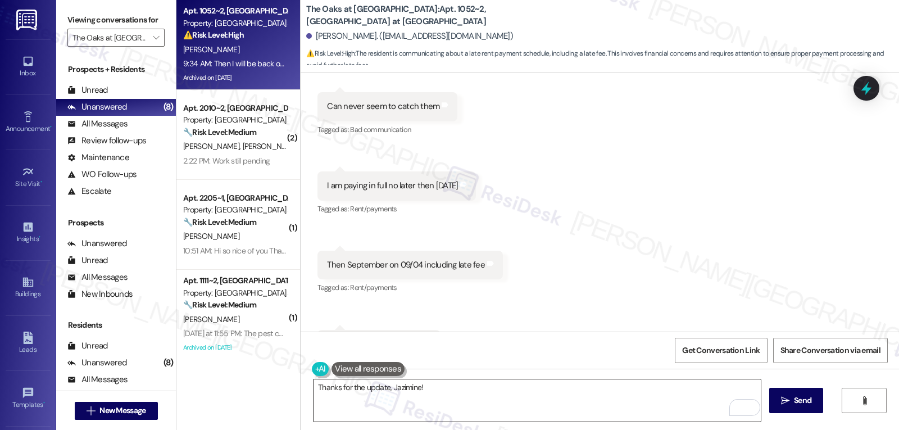
click at [539, 391] on textarea "Thanks for the update, Jazimine!" at bounding box center [536, 400] width 447 height 42
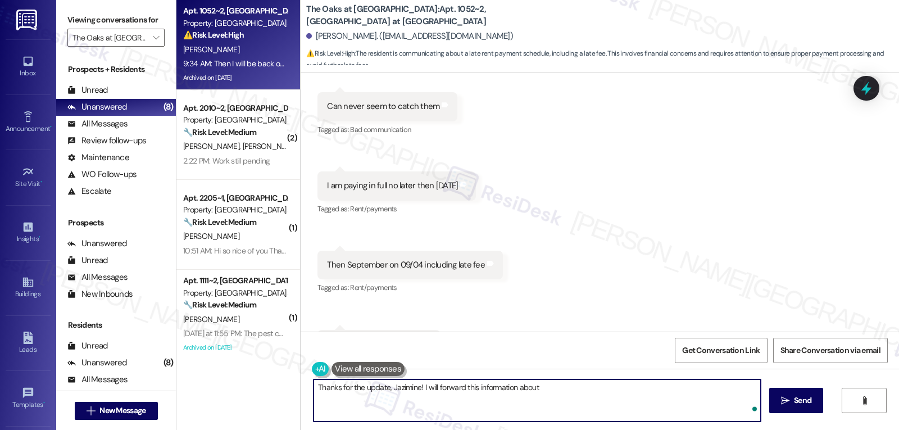
paste textarea "your payment plans for 8/21 and 9/04, including the late fee."
click at [748, 388] on textarea "Thanks for the update, Jazimine! I will forward this information about your pay…" at bounding box center [536, 400] width 447 height 42
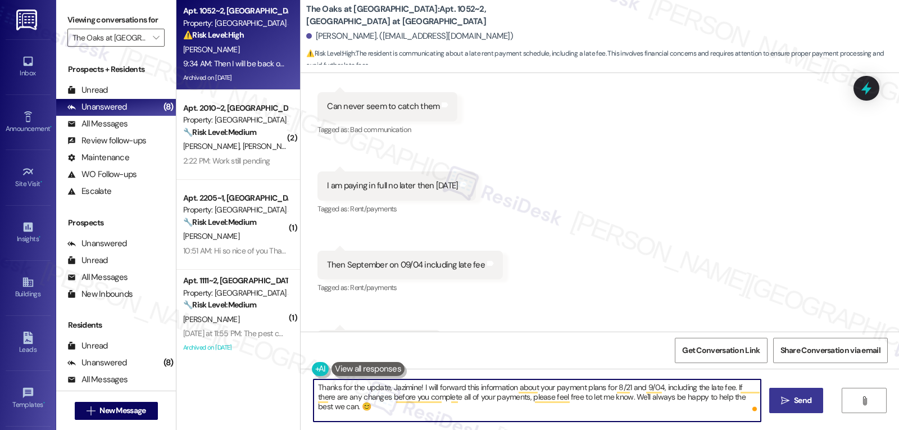
type textarea "Thanks for the update, Jazimine! I will forward this information about your pay…"
click at [797, 406] on span "Send" at bounding box center [802, 400] width 17 height 12
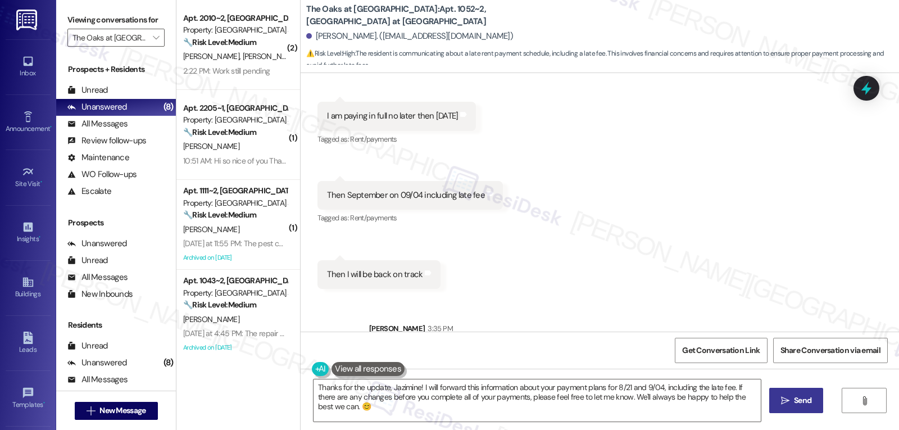
scroll to position [14158, 0]
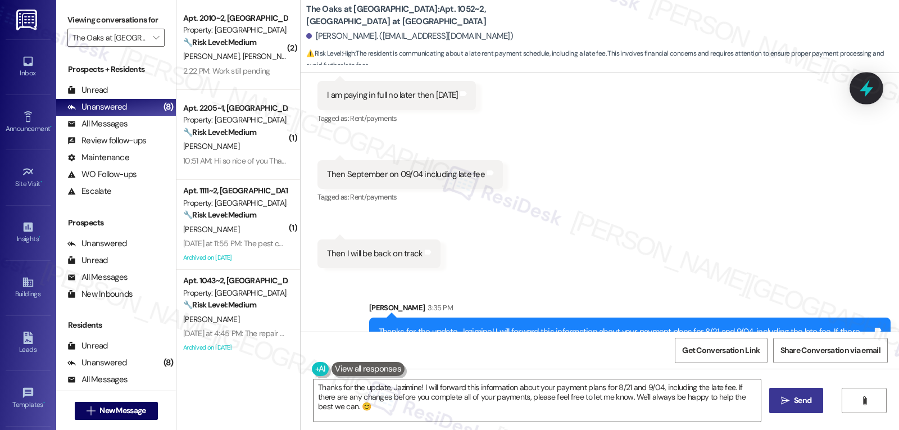
click at [855, 93] on div at bounding box center [866, 88] width 34 height 32
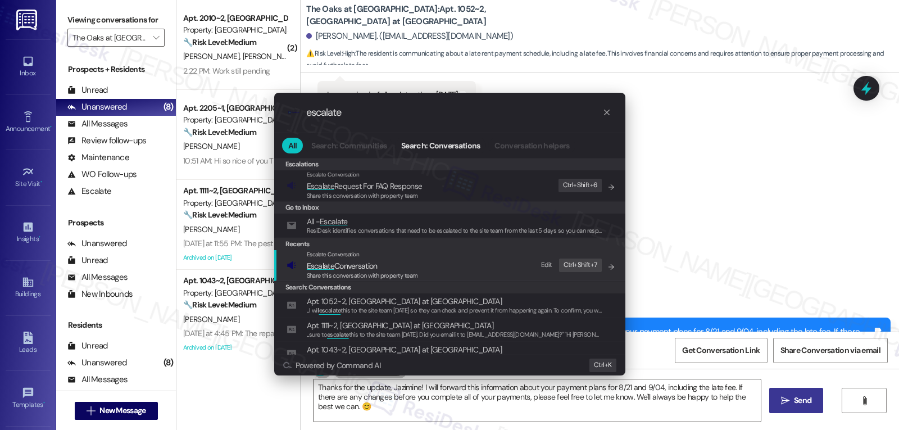
type input "escalate"
click at [403, 277] on span "Share this conversation with property team" at bounding box center [362, 275] width 111 height 8
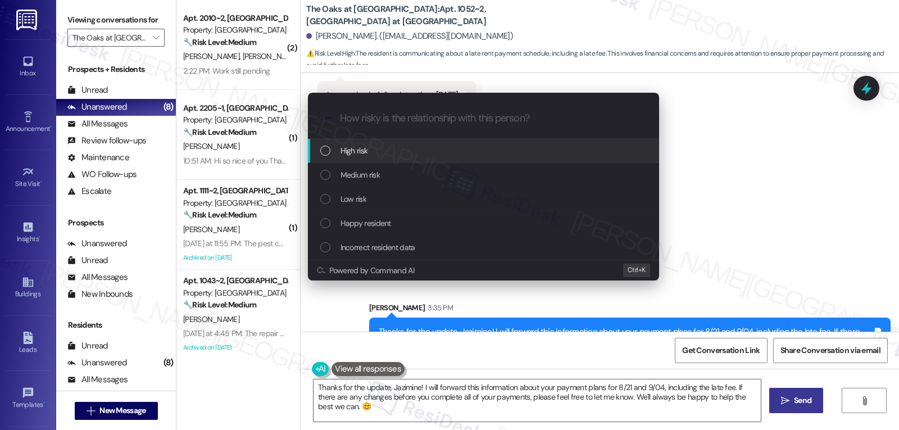
click at [402, 153] on div "High risk" at bounding box center [484, 150] width 329 height 12
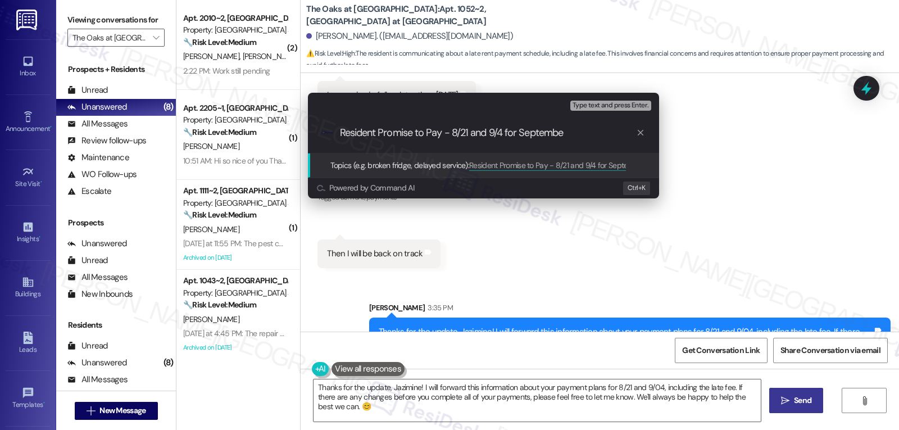
type input "Resident Promise to Pay - 8/21 and 9/4 for September"
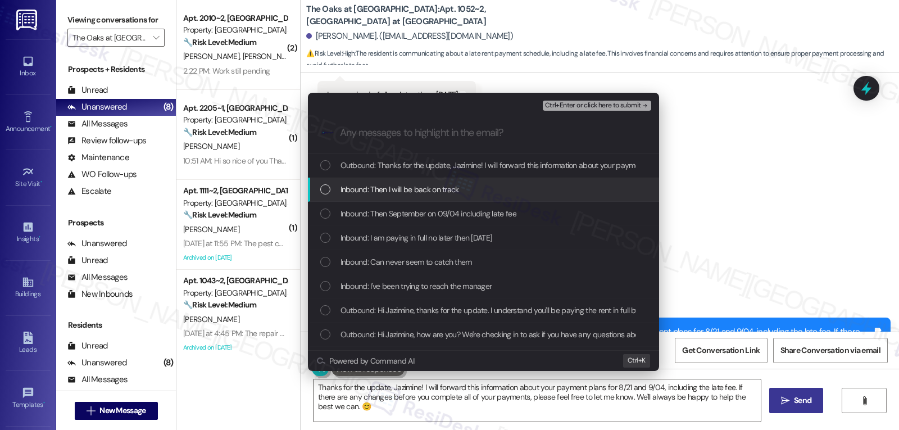
click at [324, 190] on div "List of options" at bounding box center [325, 189] width 10 height 10
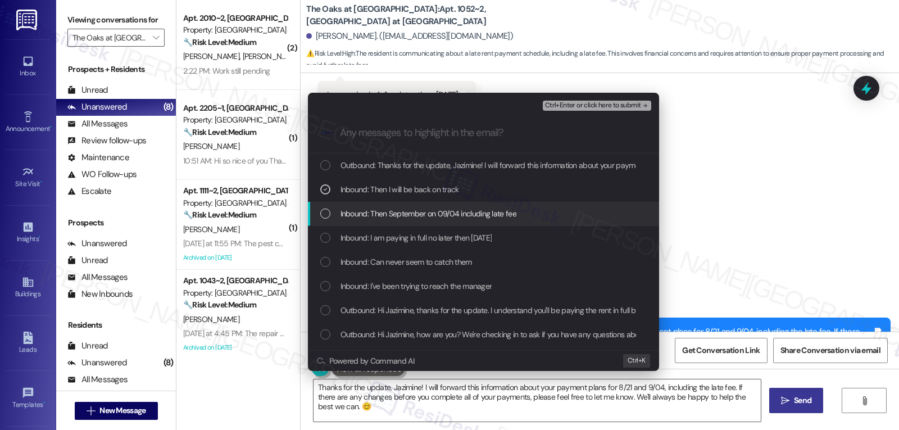
click at [329, 214] on div "List of options" at bounding box center [325, 213] width 10 height 10
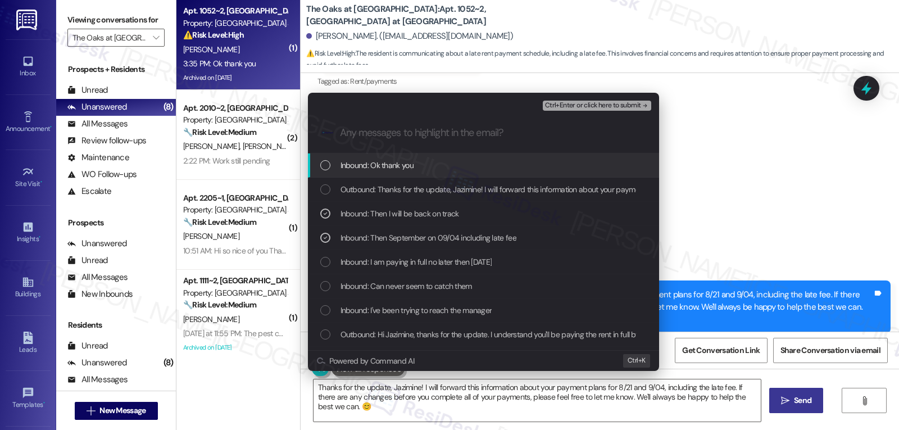
scroll to position [14236, 0]
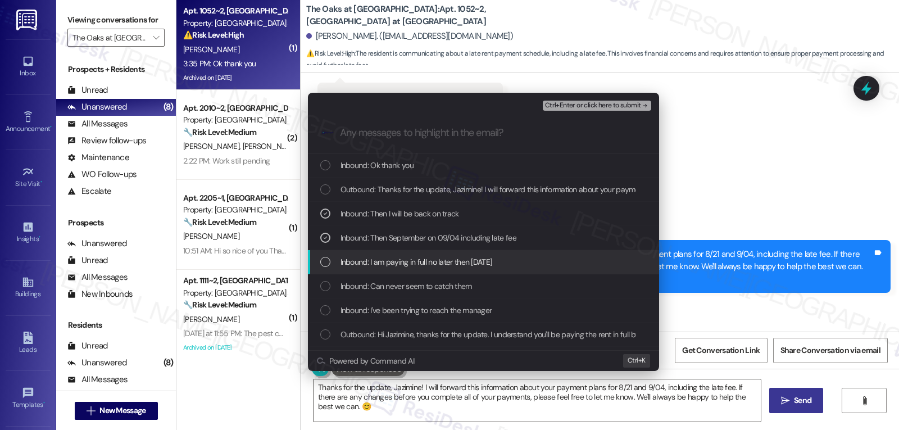
click at [324, 268] on div "Inbound: I am paying in full no later then [DATE]" at bounding box center [484, 262] width 329 height 12
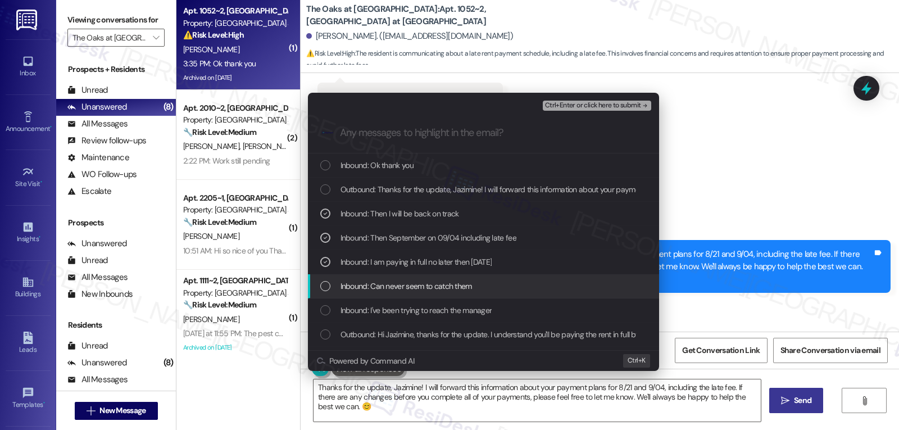
click at [325, 280] on div "Inbound: Can never seem to catch them" at bounding box center [484, 286] width 329 height 12
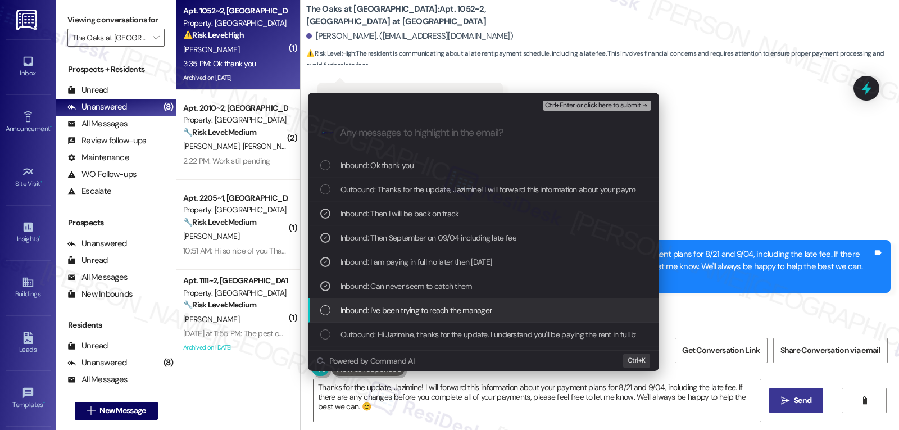
click at [329, 309] on div "List of options" at bounding box center [325, 310] width 10 height 10
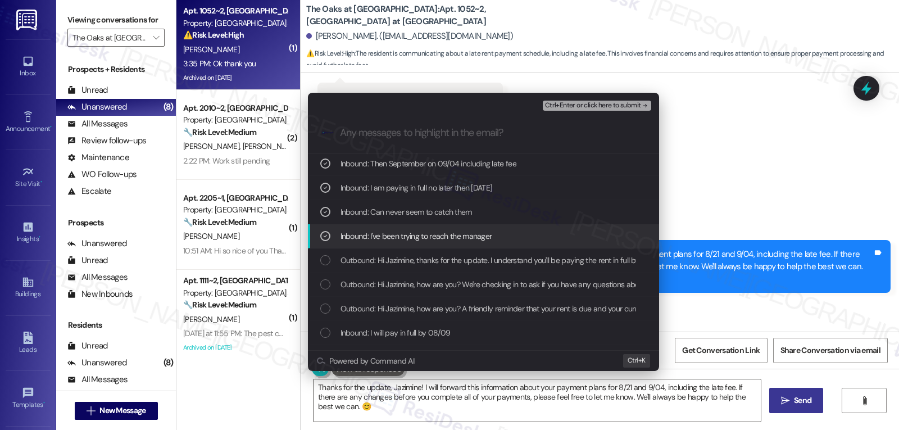
scroll to position [112, 0]
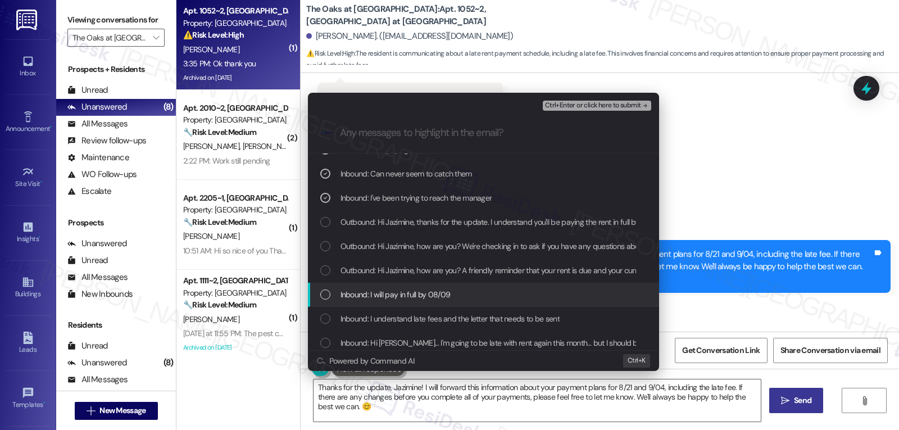
click at [320, 289] on div "List of options" at bounding box center [325, 294] width 10 height 10
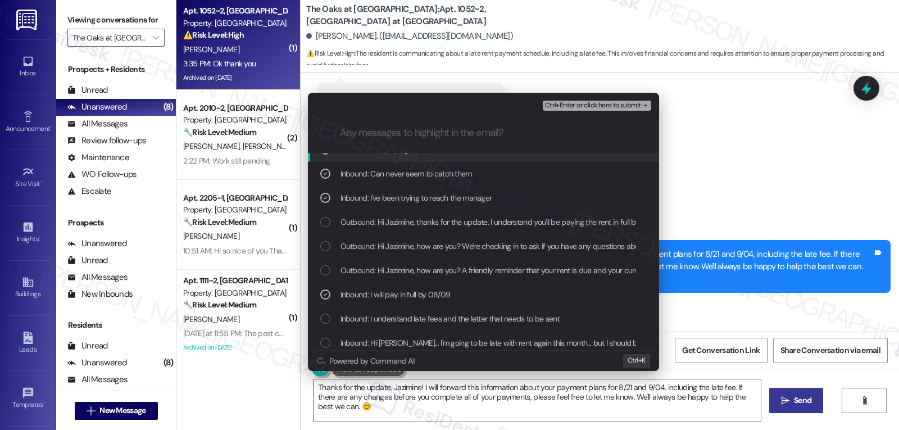
click at [609, 107] on span "Ctrl+Enter or click here to submit" at bounding box center [593, 106] width 96 height 8
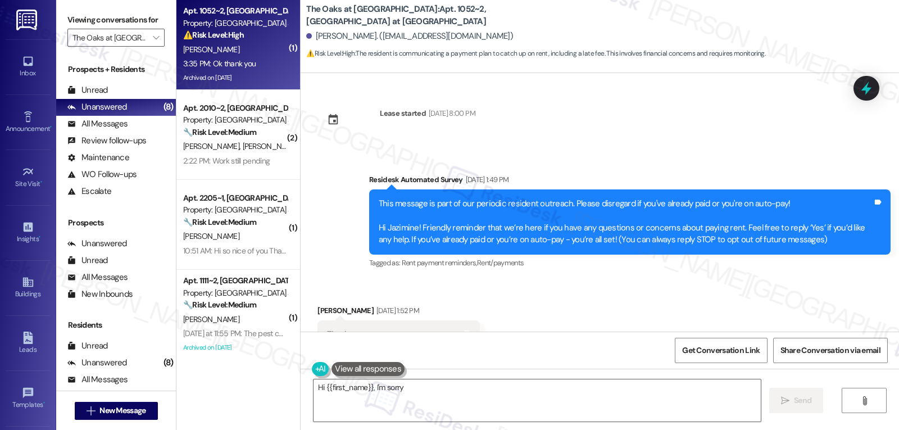
scroll to position [14269, 0]
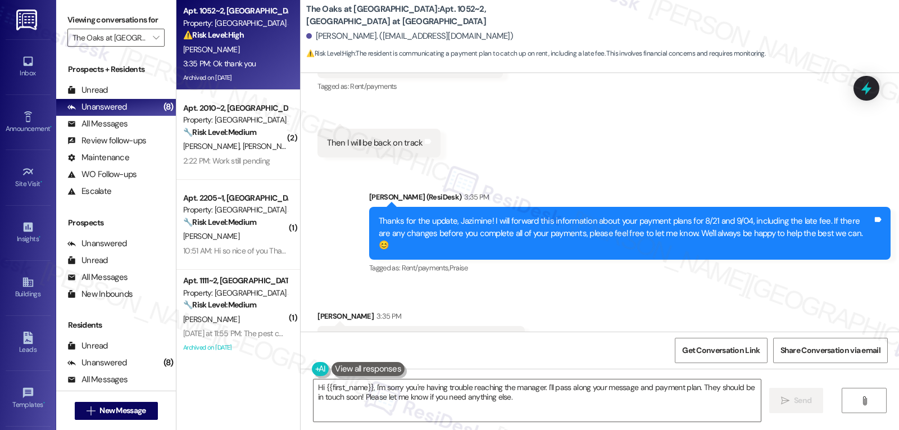
click at [317, 310] on div "[PERSON_NAME] 3:35 PM" at bounding box center [420, 318] width 207 height 16
drag, startPoint x: 316, startPoint y: 268, endPoint x: 307, endPoint y: 262, distance: 10.4
click at [317, 310] on div "[PERSON_NAME] 3:35 PM" at bounding box center [420, 318] width 207 height 16
copy div "Jazimine"
click at [440, 389] on textarea "Hi {{first_name}}, I'm sorry you're having trouble reaching the manager. I'll p…" at bounding box center [536, 400] width 447 height 42
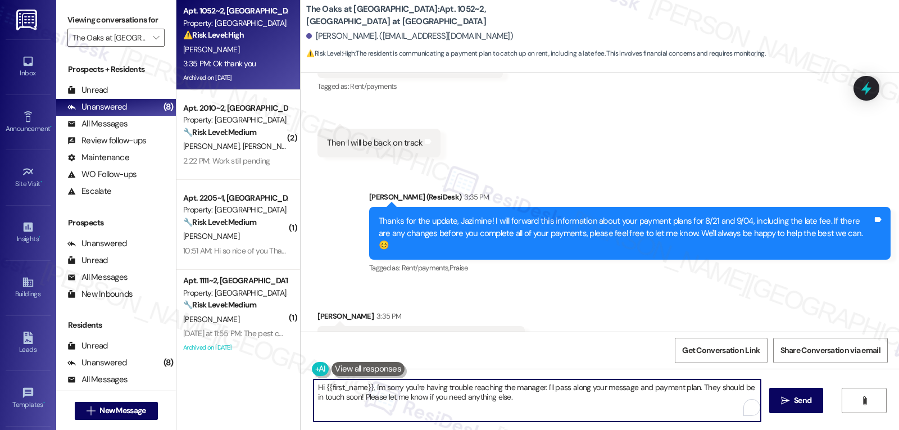
click at [317, 310] on div "[PERSON_NAME] 3:35 PM" at bounding box center [420, 318] width 207 height 16
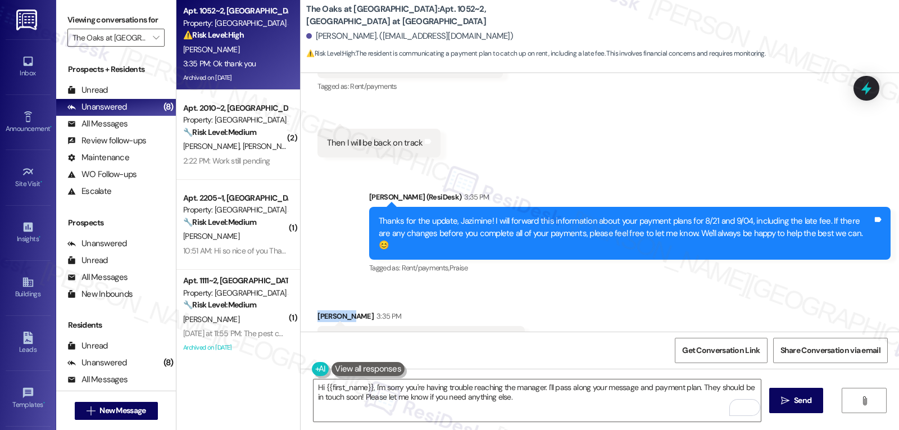
click at [317, 310] on div "[PERSON_NAME] 3:35 PM" at bounding box center [420, 318] width 207 height 16
copy div "Jazimine"
click at [412, 396] on textarea "Hi {{first_name}}, I'm sorry you're having trouble reaching the manager. I'll p…" at bounding box center [536, 400] width 447 height 42
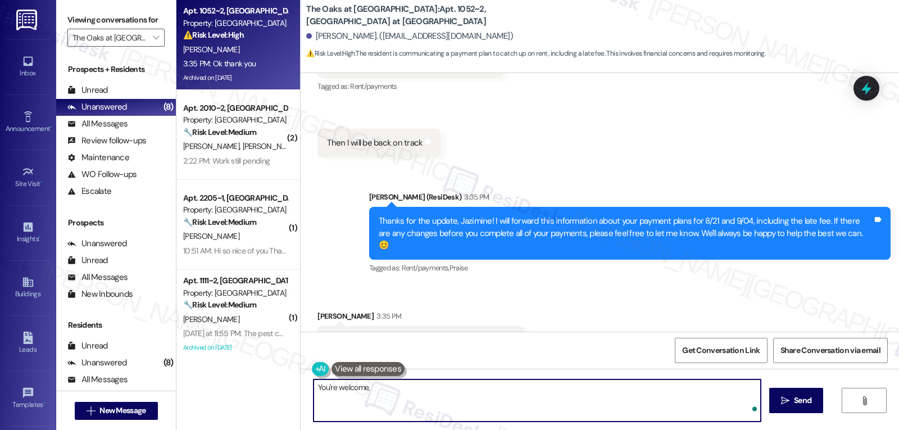
paste textarea "Jazimine"
type textarea "You're welcome, [PERSON_NAME]!"
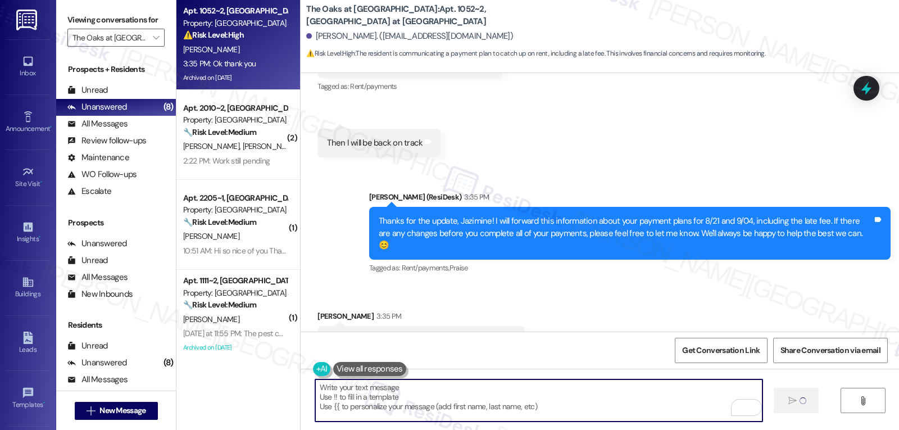
type textarea "Fetching suggested responses. Please feel free to read through the conversation…"
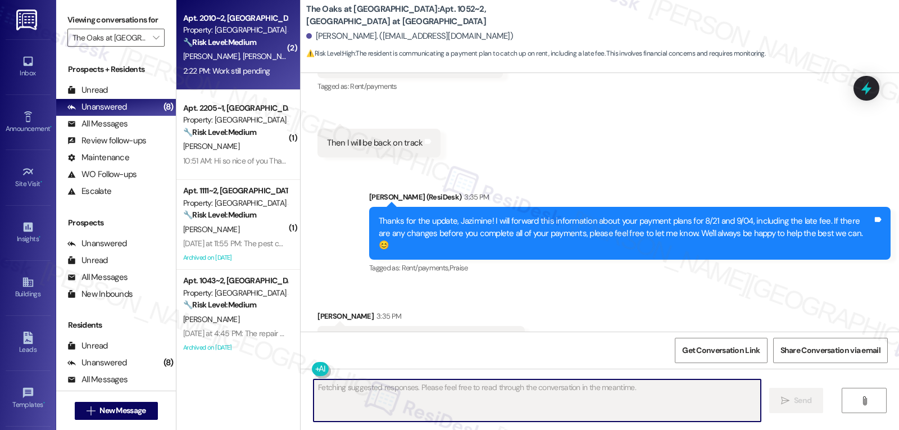
click at [233, 69] on div "2:22 PM: Work still pending 2:22 PM: Work still pending" at bounding box center [226, 71] width 86 height 10
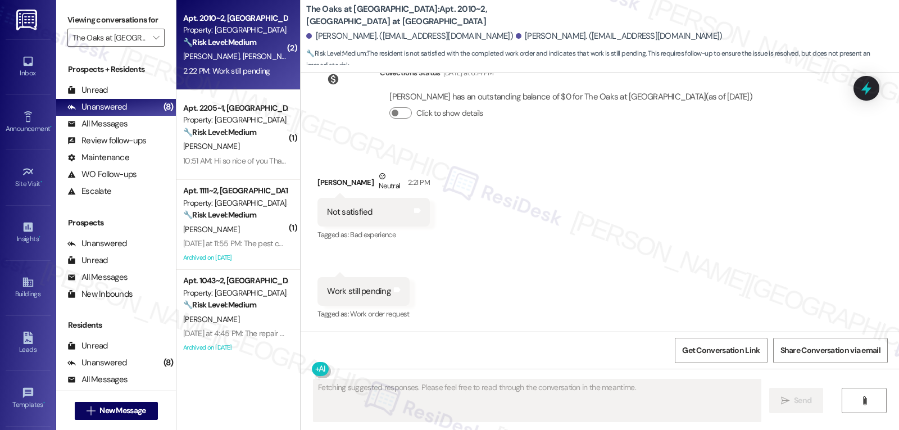
scroll to position [1309, 0]
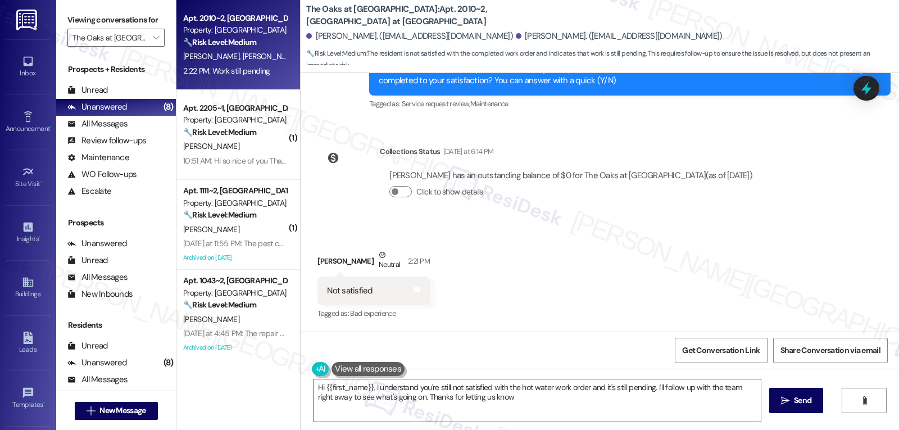
type textarea "Hi {{first_name}}, I understand you're still not satisfied with the hot water w…"
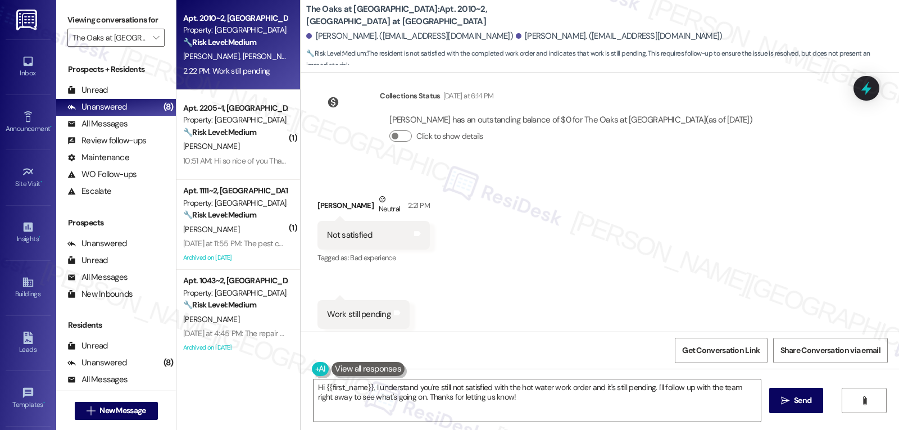
scroll to position [1388, 0]
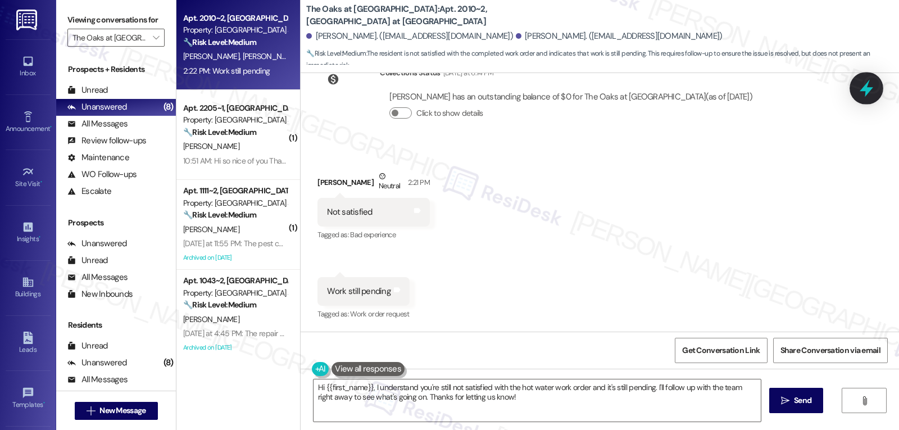
click at [868, 86] on icon at bounding box center [865, 88] width 19 height 19
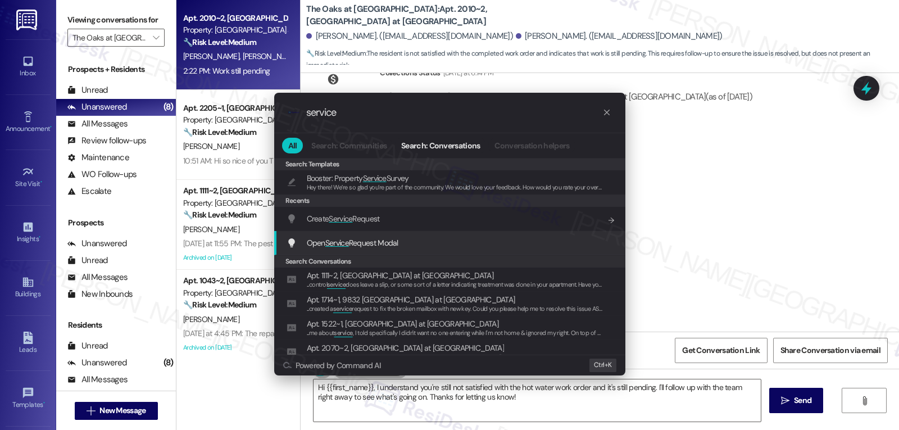
click at [344, 241] on span "Service" at bounding box center [337, 243] width 24 height 10
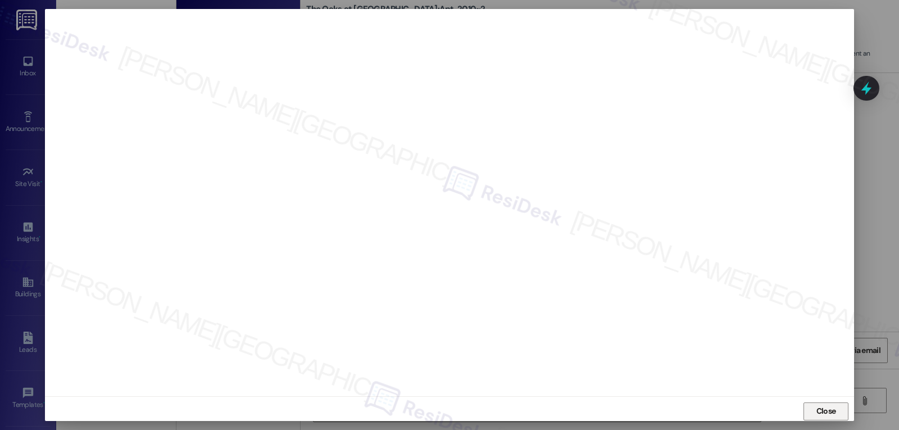
click at [816, 413] on span "Close" at bounding box center [826, 411] width 20 height 12
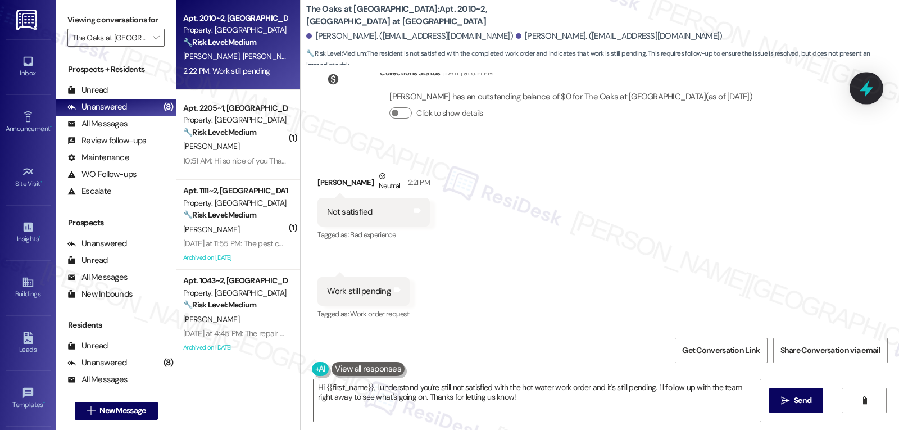
click at [858, 93] on icon at bounding box center [865, 88] width 19 height 19
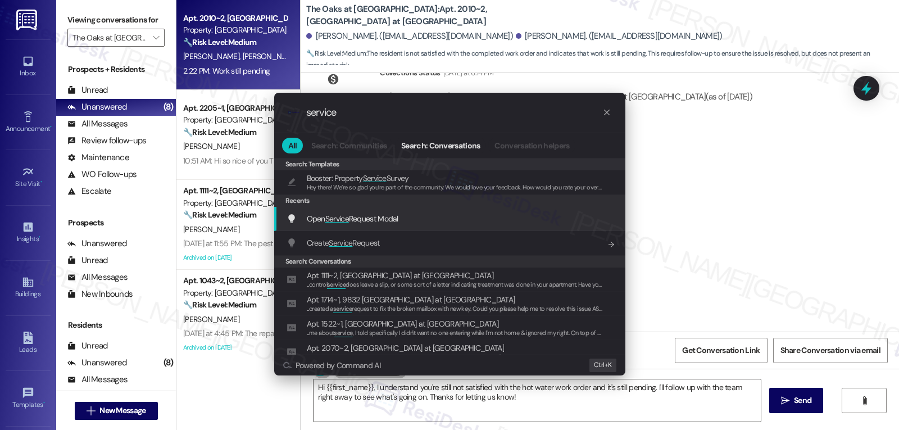
type input "service"
click at [377, 215] on span "Open Service Request Modal" at bounding box center [353, 218] width 92 height 10
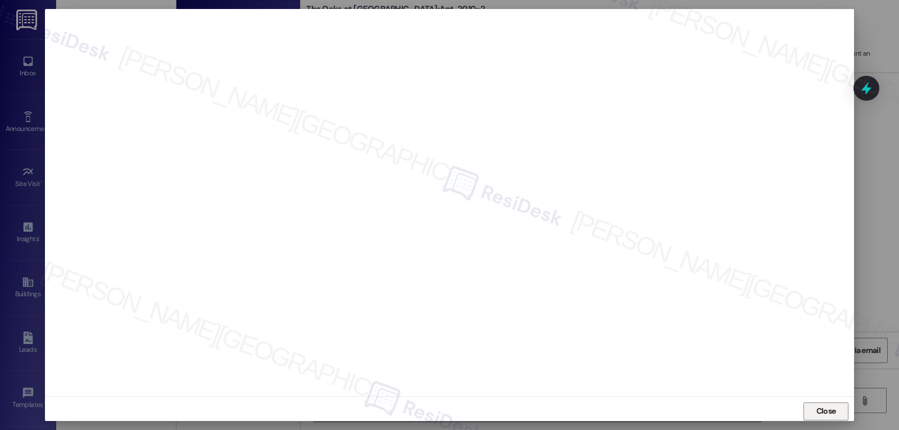
click at [832, 413] on span "Close" at bounding box center [826, 411] width 20 height 12
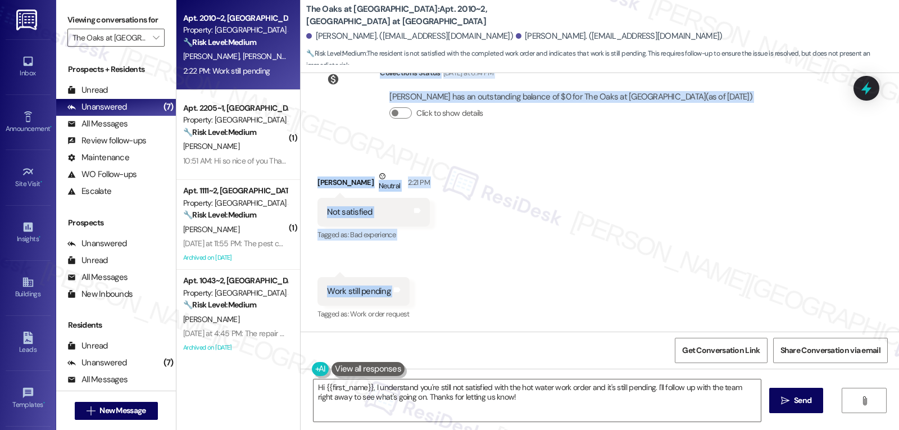
drag, startPoint x: 358, startPoint y: 190, endPoint x: 390, endPoint y: 298, distance: 112.3
click at [390, 298] on div "WO Lease started [DATE] 8:00 PM Show details Survey, sent via SMS Residesk Auto…" at bounding box center [599, 202] width 598 height 258
copy div "Residesk Automated Survey [DATE] at 12:29 PM Hi [PERSON_NAME] and [GEOGRAPHIC_D…"
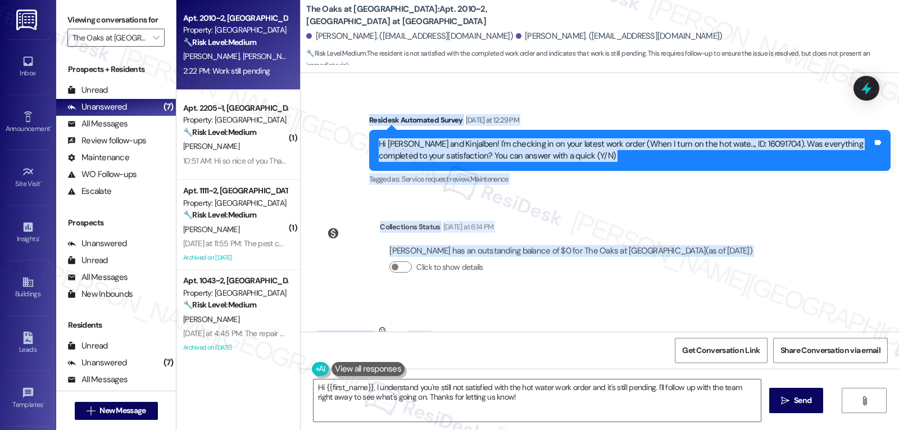
scroll to position [1163, 0]
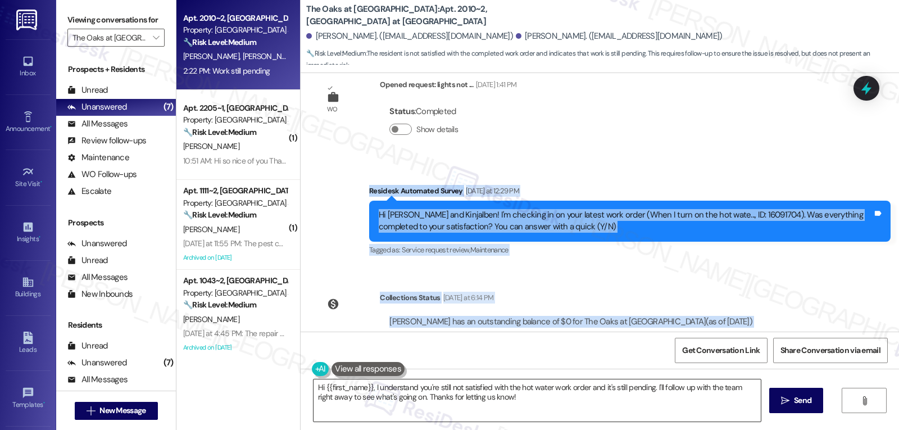
click at [339, 392] on textarea "Hi {{first_name}}, I understand you're still not satisfied with the hot water w…" at bounding box center [536, 400] width 447 height 42
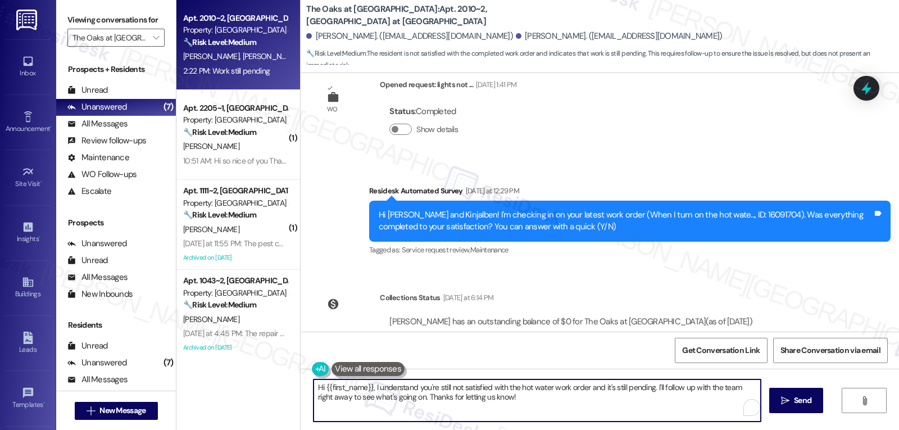
paste textarea "[PERSON_NAME] and [PERSON_NAME], thank you for letting me know. I’m sorry the w…"
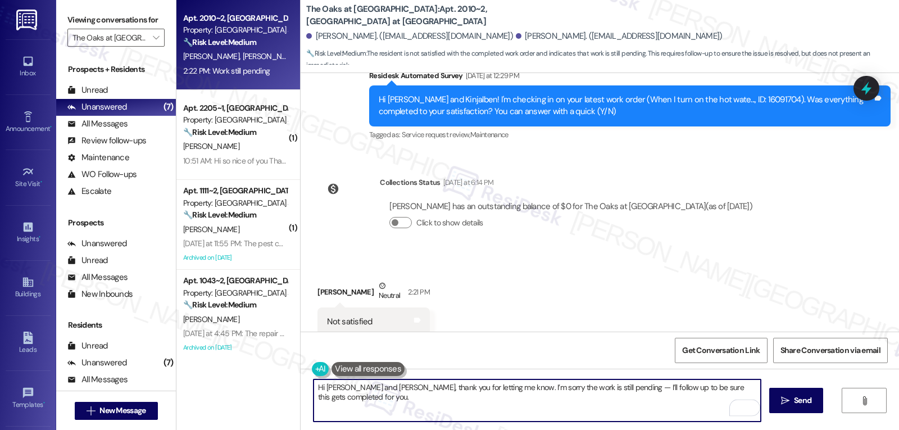
scroll to position [1388, 0]
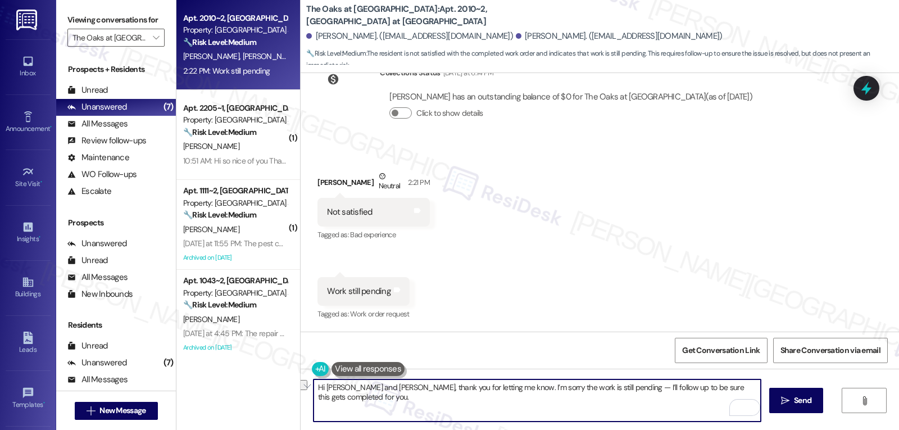
drag, startPoint x: 318, startPoint y: 386, endPoint x: 357, endPoint y: 385, distance: 38.2
click at [357, 385] on textarea "Hi [PERSON_NAME] and [PERSON_NAME], thank you for letting me know. I’m sorry th…" at bounding box center [536, 400] width 447 height 42
click at [557, 389] on textarea "Hi [PERSON_NAME], thank you for letting me know. I’m sorry the work is still pe…" at bounding box center [536, 400] width 447 height 42
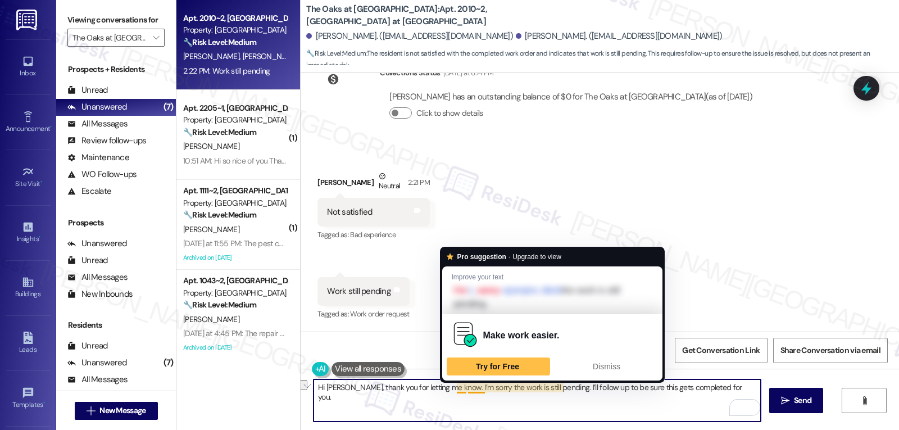
drag, startPoint x: 450, startPoint y: 387, endPoint x: 898, endPoint y: 456, distance: 452.9
click at [898, 429] on html "Inbox Go to Inbox Announcement • Send A Text Announcement Site Visit • Go to Si…" at bounding box center [449, 215] width 899 height 430
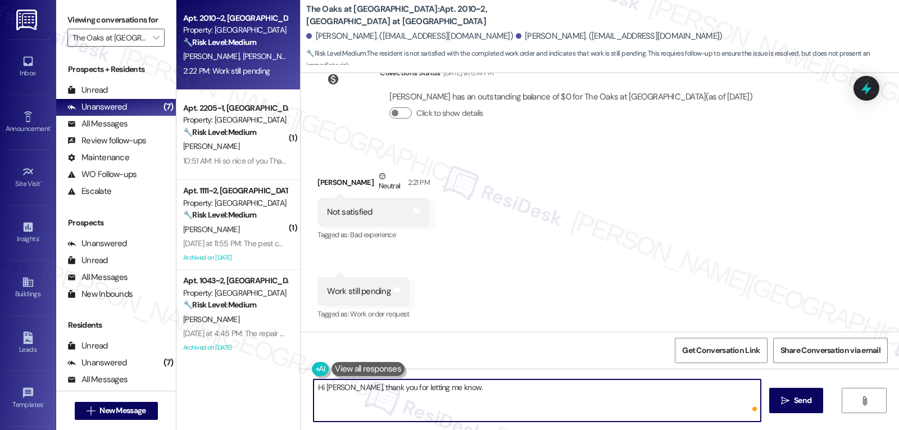
paste textarea "I’m sorry to hear the work’s still pending—we definitely want to get that taken…"
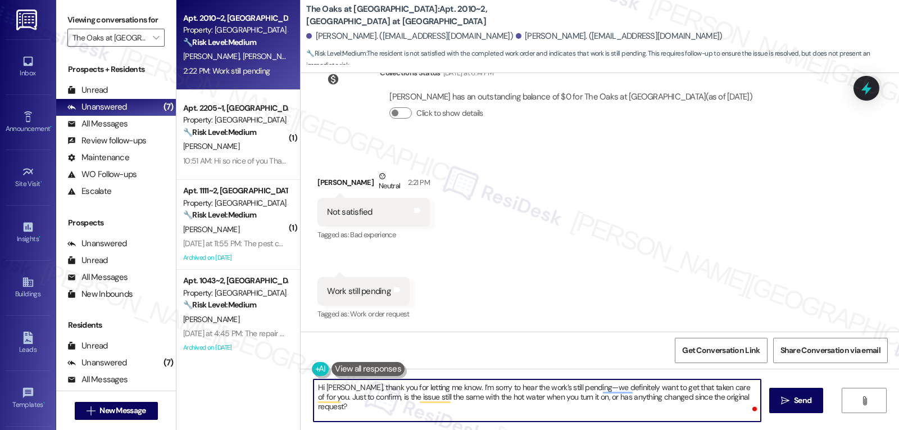
click at [584, 390] on textarea "Hi [PERSON_NAME], thank you for letting me know. I’m sorry to hear the work’s s…" at bounding box center [536, 400] width 447 height 42
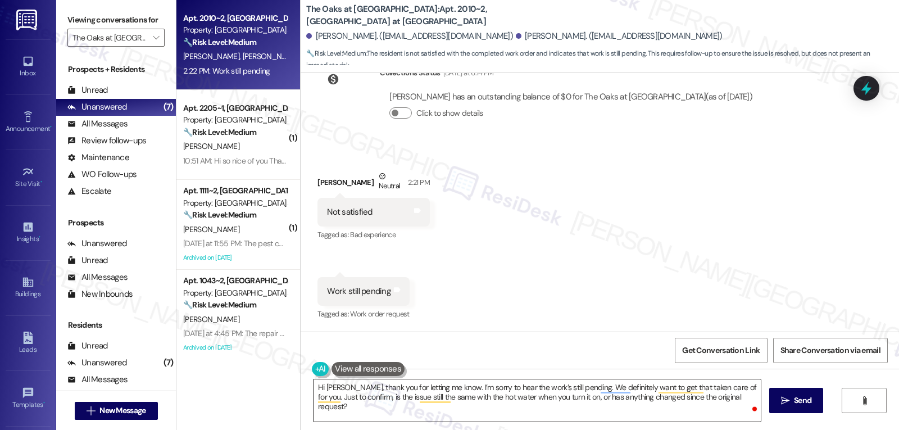
click at [750, 402] on span at bounding box center [755, 409] width 10 height 14
drag, startPoint x: 749, startPoint y: 401, endPoint x: 744, endPoint y: 395, distance: 7.6
click at [747, 400] on div "Hi [PERSON_NAME], thank you for letting me know. I’m sorry to hear the work’s s…" at bounding box center [537, 400] width 448 height 43
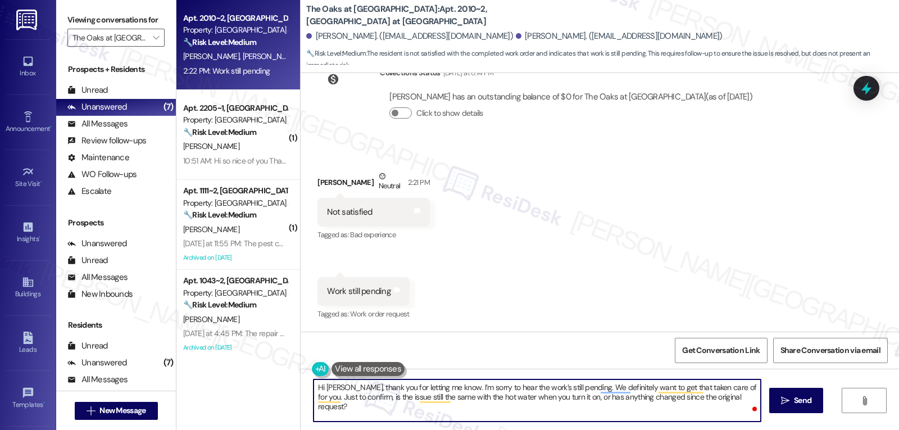
click at [741, 395] on textarea "Hi [PERSON_NAME], thank you for letting me know. I’m sorry to hear the work’s s…" at bounding box center [536, 400] width 447 height 42
type textarea "Hi [PERSON_NAME], thank you for letting me know. I’m sorry to hear the work’s s…"
click at [792, 408] on button " Send" at bounding box center [796, 400] width 54 height 25
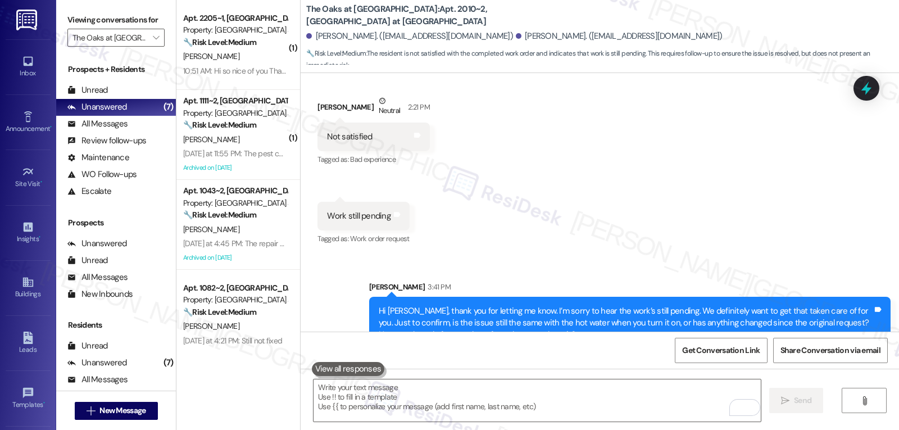
scroll to position [1490, 0]
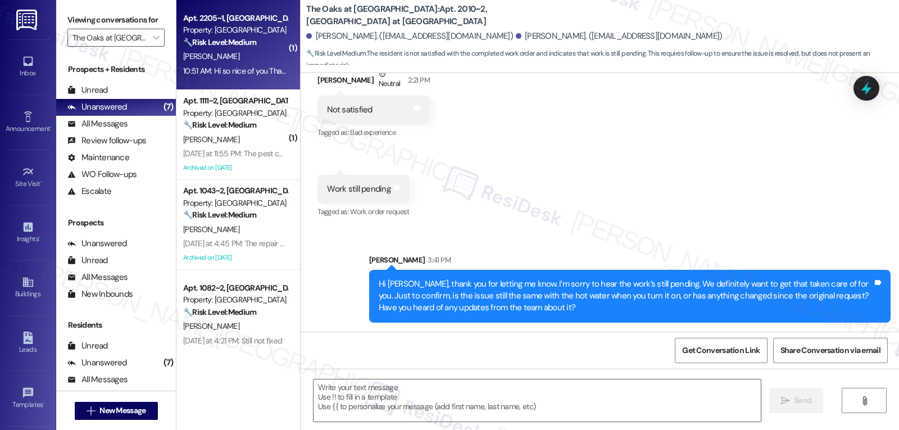
type textarea "Fetching suggested responses. Please feel free to read through the conversation…"
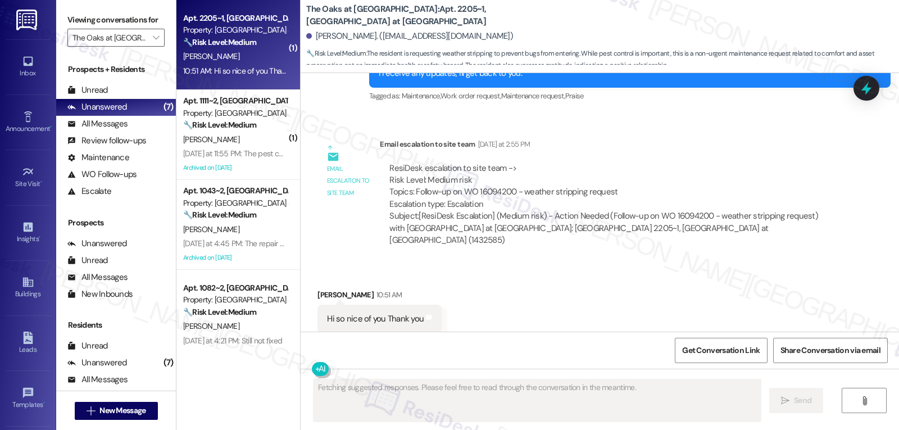
scroll to position [639, 0]
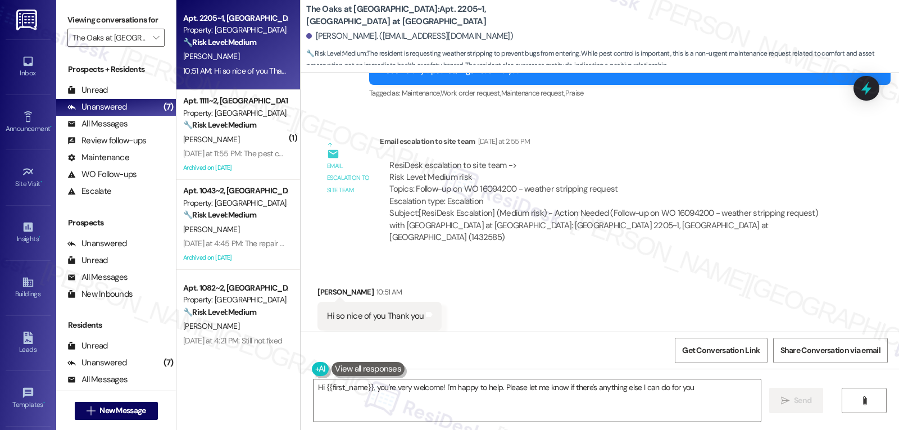
type textarea "Hi {{first_name}}, you're very welcome! I'm happy to help. Please let me know i…"
click at [866, 82] on icon at bounding box center [865, 88] width 19 height 19
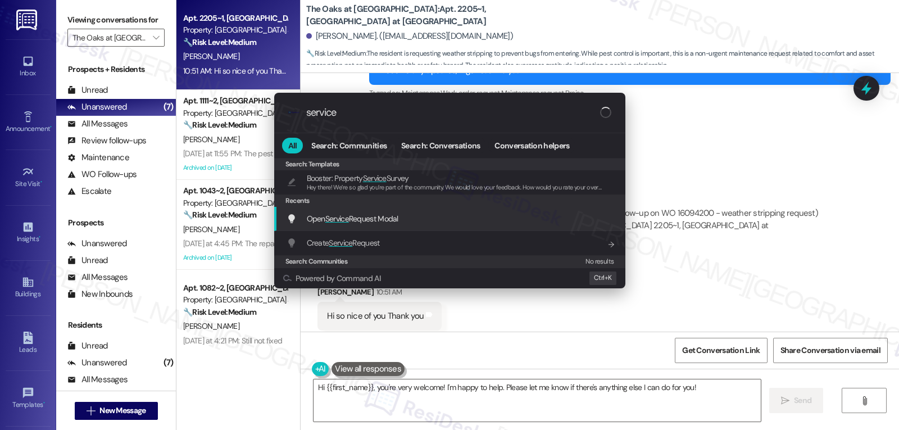
type input "service"
click at [361, 216] on span "Open Service Request Modal" at bounding box center [353, 218] width 92 height 10
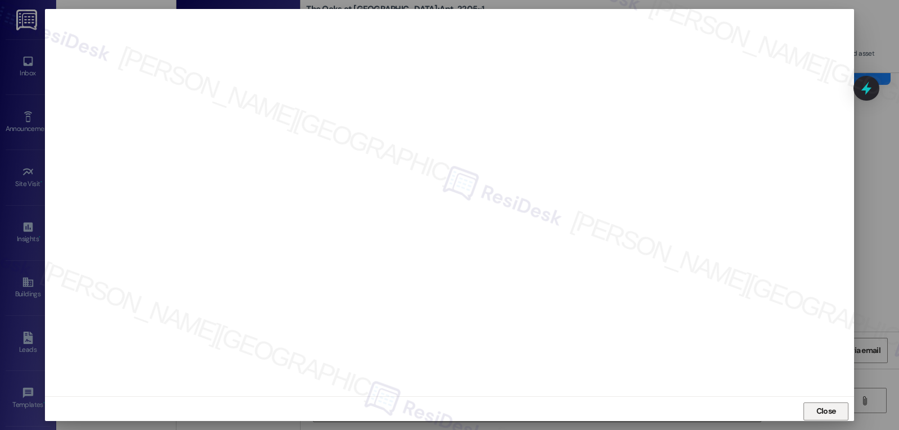
click at [844, 408] on button "Close" at bounding box center [825, 411] width 45 height 18
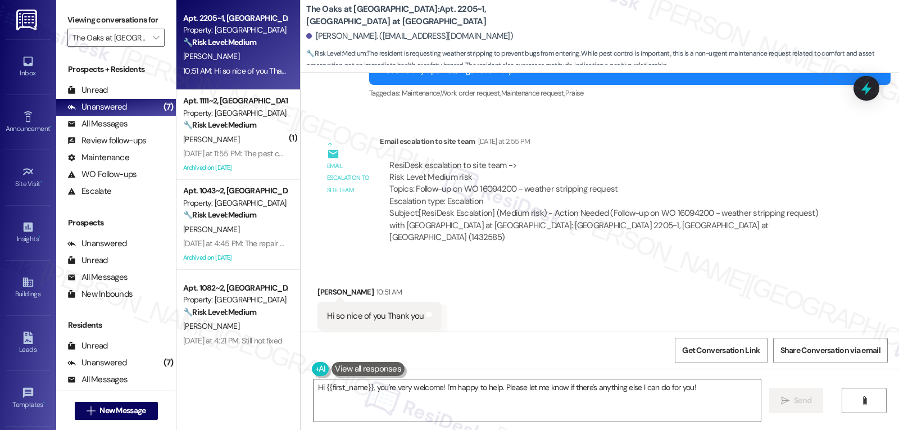
click at [317, 286] on div "[PERSON_NAME] 10:51 AM" at bounding box center [379, 294] width 124 height 16
copy div "Amina"
click at [347, 403] on textarea "Hi {{first_name}}, you're very welcome! I'm happy to help. Please let me know i…" at bounding box center [536, 400] width 447 height 42
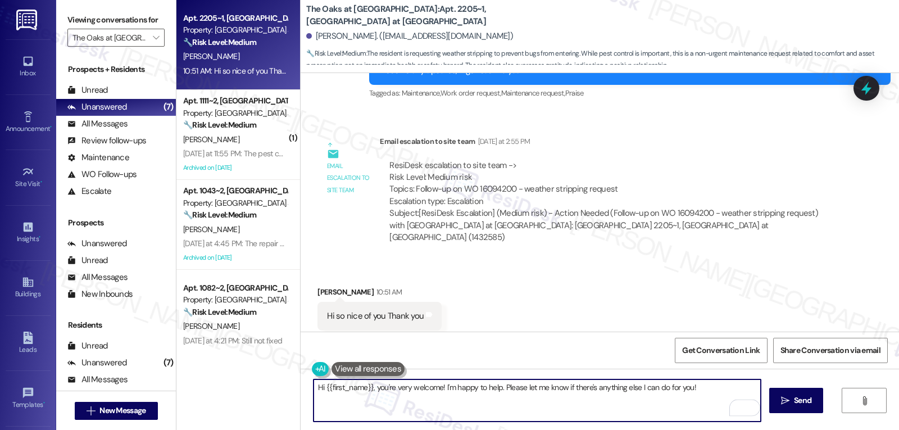
paste textarea "Amina"
type textarea "You're always welcome, [PERSON_NAME]!"
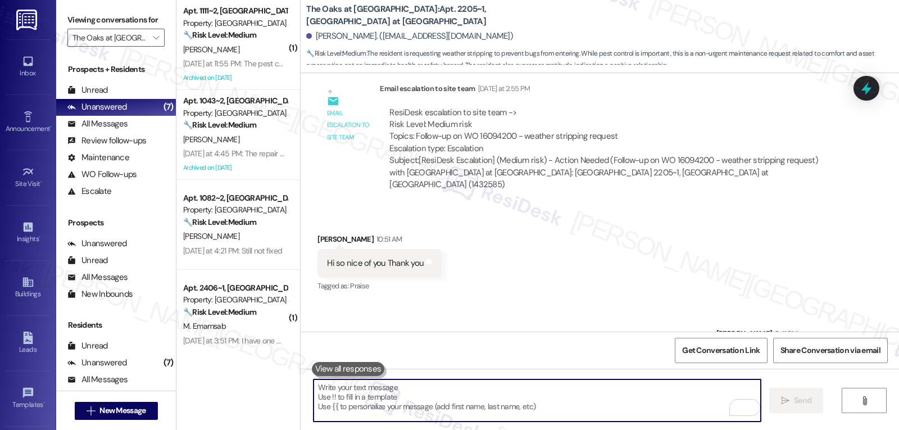
scroll to position [718, 0]
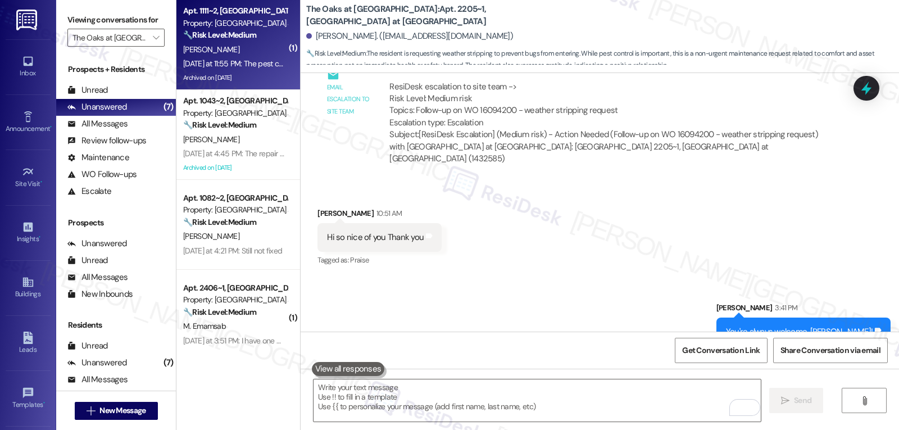
click at [230, 67] on div "[DATE] at 11:55 PM: The pest control guy came by [DATE]. I'm not sure where tha…" at bounding box center [685, 63] width 1005 height 10
type textarea "Fetching suggested responses. Please feel free to read through the conversation…"
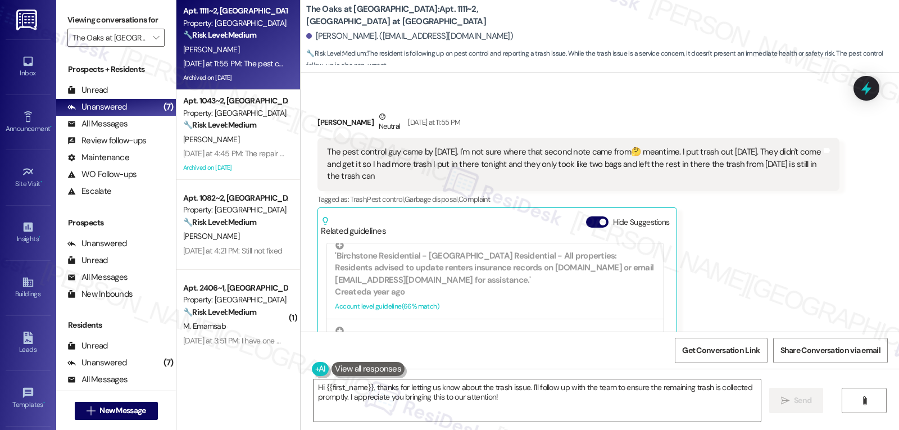
scroll to position [22806, 0]
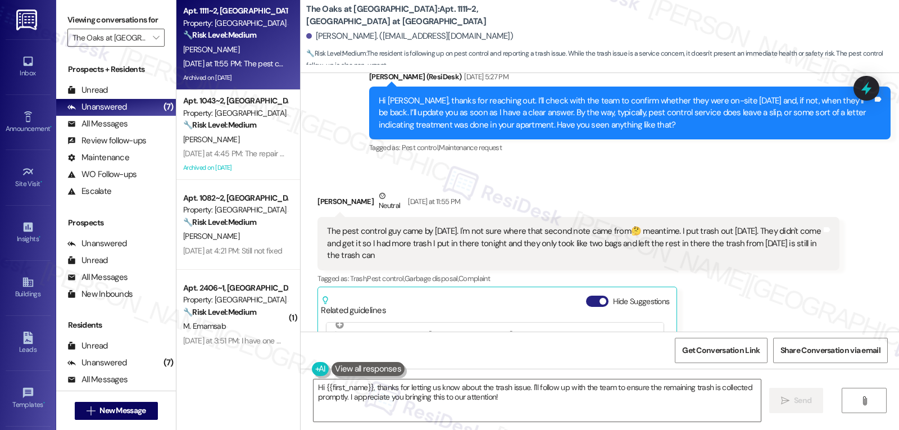
click at [599, 298] on span "button" at bounding box center [602, 301] width 7 height 7
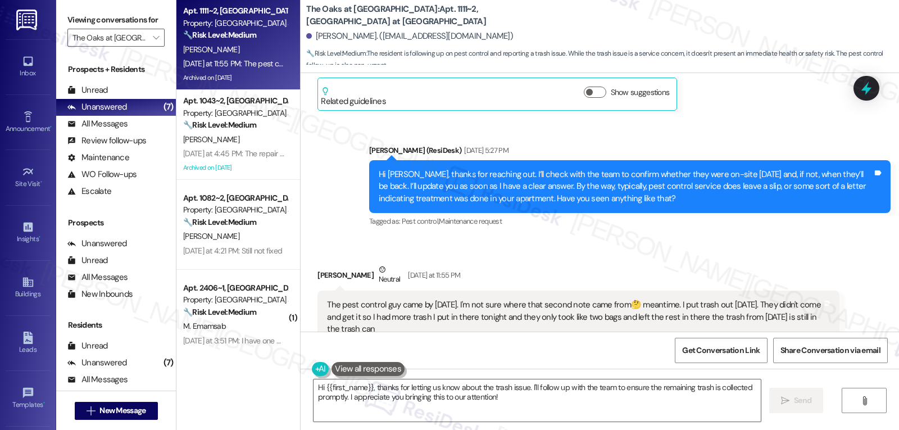
scroll to position [22694, 0]
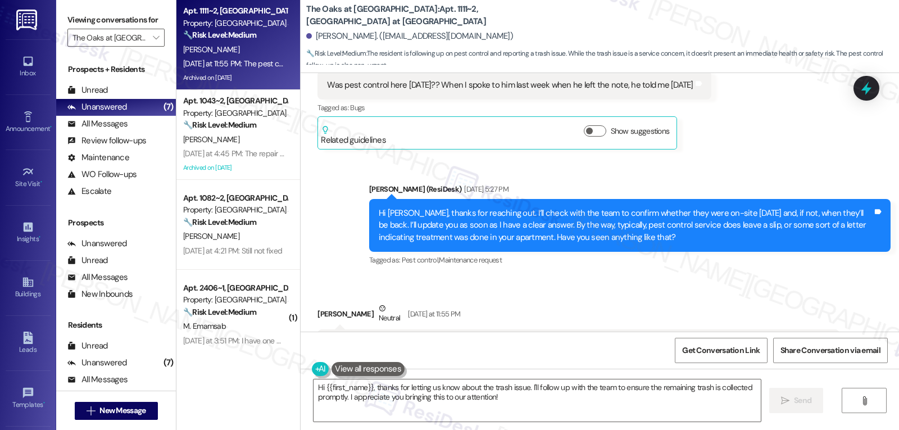
drag, startPoint x: 304, startPoint y: 265, endPoint x: 402, endPoint y: 319, distance: 111.4
click at [402, 319] on div "Received via SMS [PERSON_NAME] [DATE] at 11:55 PM The pest control guy came by …" at bounding box center [578, 367] width 538 height 147
copy div "[PERSON_NAME] [DATE] at 11:55 PM The pest control guy came by [DATE]. I'm not s…"
click at [517, 400] on textarea "Hi {{first_name}}, thanks for letting us know about the trash issue. I'll follo…" at bounding box center [536, 400] width 447 height 42
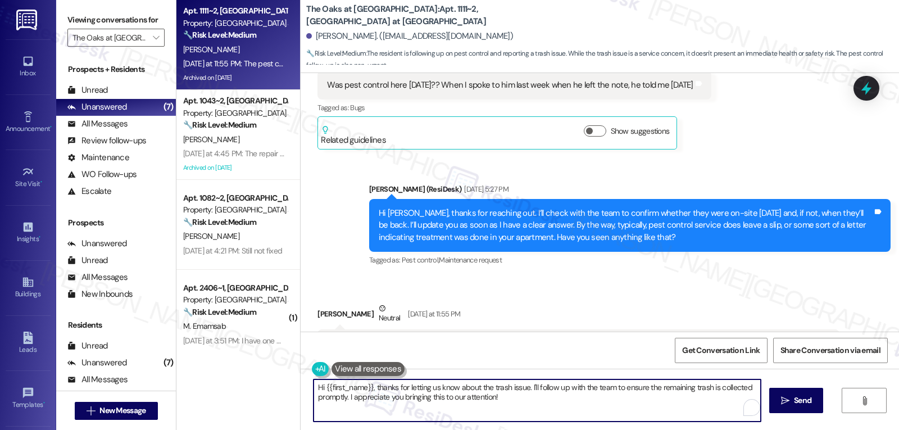
paste textarea "Thanks for the heads-up, [PERSON_NAME]! I’m sorry to hear your trash pickup was…"
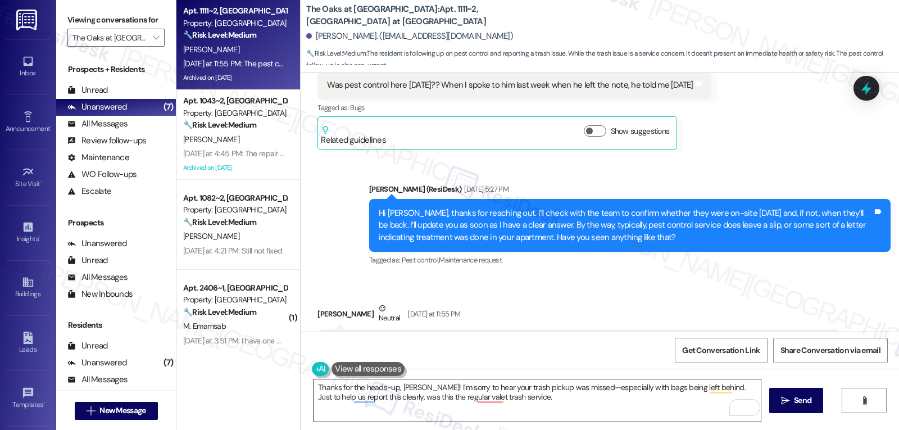
click at [571, 403] on textarea "Thanks for the heads-up, [PERSON_NAME]! I’m sorry to hear your trash pickup was…" at bounding box center [536, 400] width 447 height 42
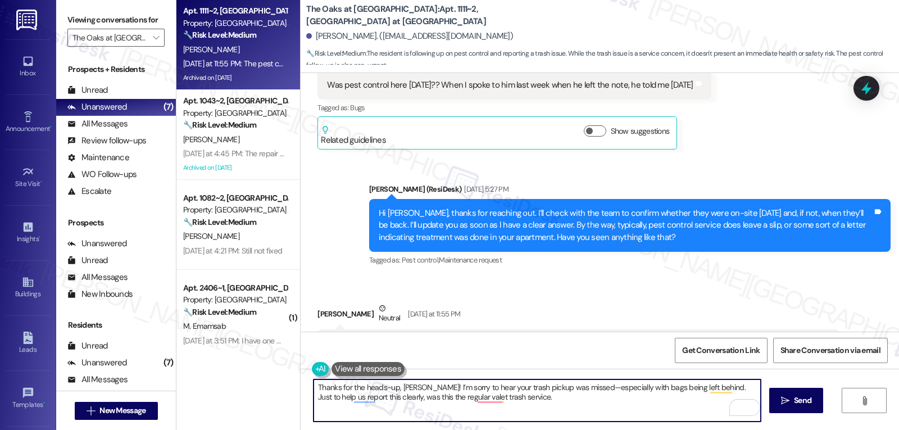
paste textarea "I’ll make sure the team knows what happened so they can follow up."
drag, startPoint x: 645, startPoint y: 398, endPoint x: 737, endPoint y: 412, distance: 93.2
click at [737, 412] on div "Thanks for the heads-up, [PERSON_NAME]! I’m sorry to hear your trash pickup was…" at bounding box center [537, 400] width 448 height 43
click at [474, 408] on textarea "Thanks for the heads-up, [PERSON_NAME]! I’m sorry to hear your trash pickup was…" at bounding box center [536, 400] width 447 height 42
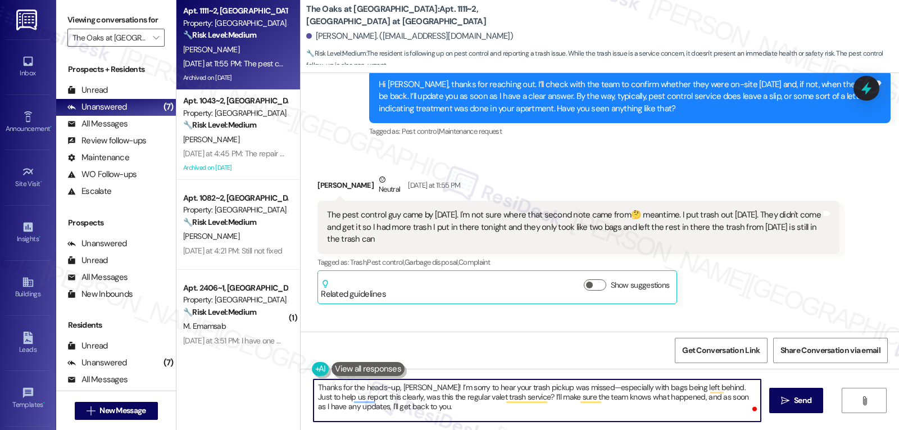
scroll to position [22859, 0]
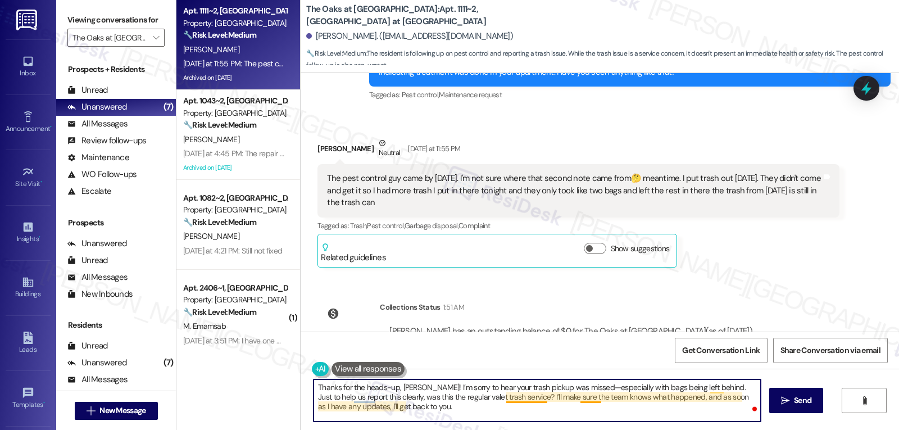
click at [578, 384] on textarea "Thanks for the heads-up, [PERSON_NAME]! I’m sorry to hear your trash pickup was…" at bounding box center [536, 400] width 447 height 42
click at [577, 416] on textarea "Thanks for the heads-up, [PERSON_NAME]! I’m sorry to hear your trash pickup was…" at bounding box center [536, 400] width 447 height 42
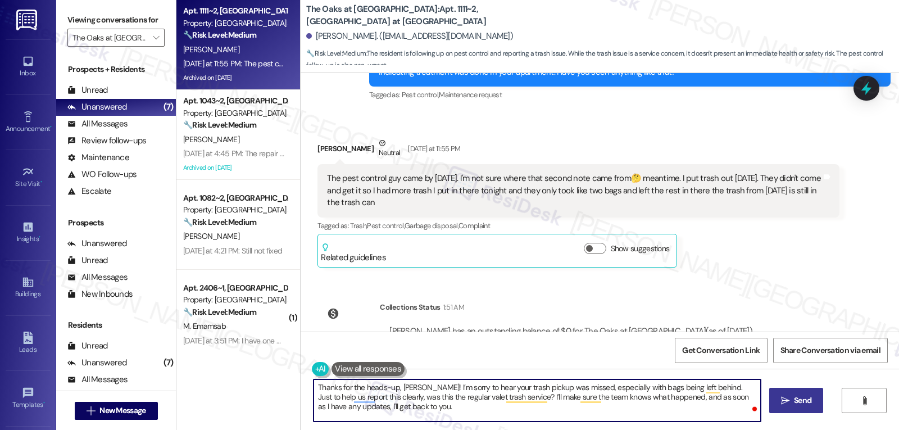
type textarea "Thanks for the heads-up, [PERSON_NAME]! I’m sorry to hear your trash pickup was…"
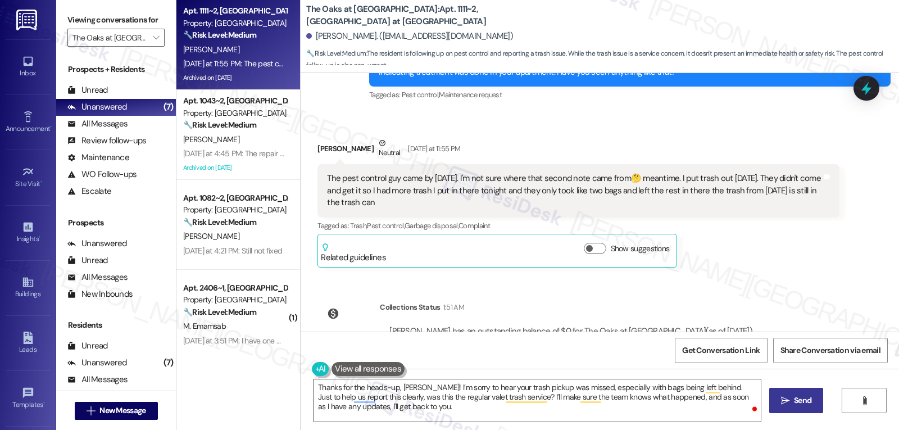
click at [788, 404] on span " Send" at bounding box center [795, 400] width 35 height 12
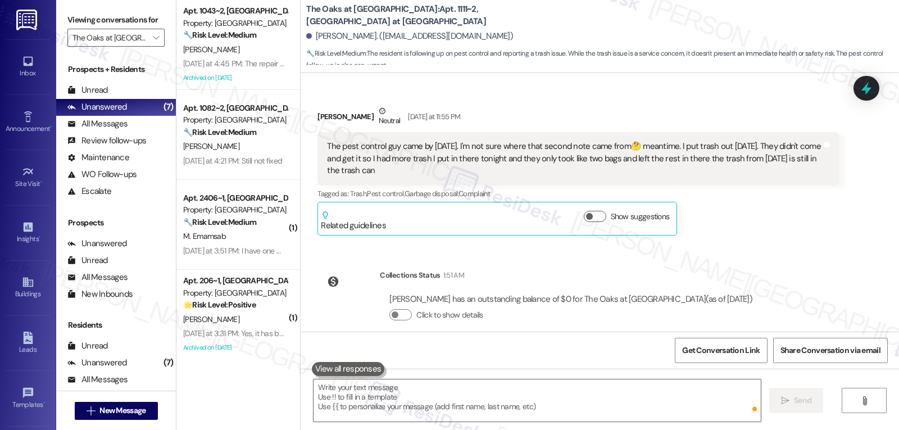
scroll to position [22961, 0]
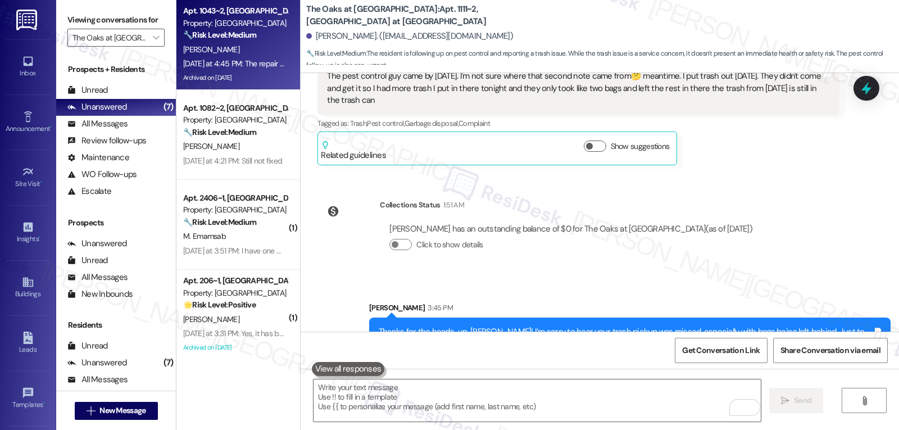
click at [241, 49] on div "[PERSON_NAME]" at bounding box center [235, 50] width 106 height 14
type textarea "Fetching suggested responses. Please feel free to read through the conversation…"
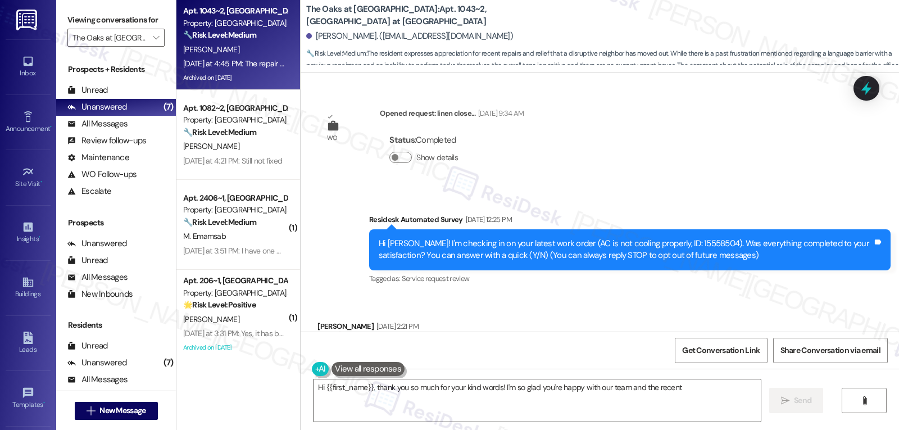
type textarea "Hi {{first_name}}, thank you so much for your kind words! I'm so glad you're ha…"
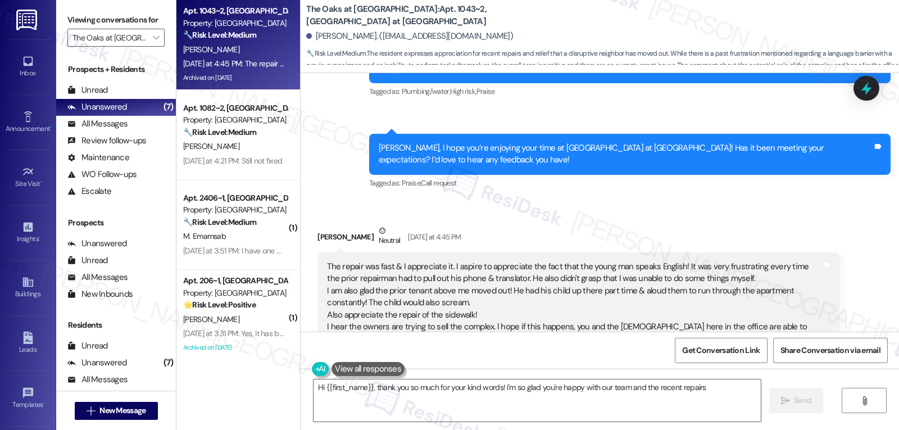
scroll to position [9967, 0]
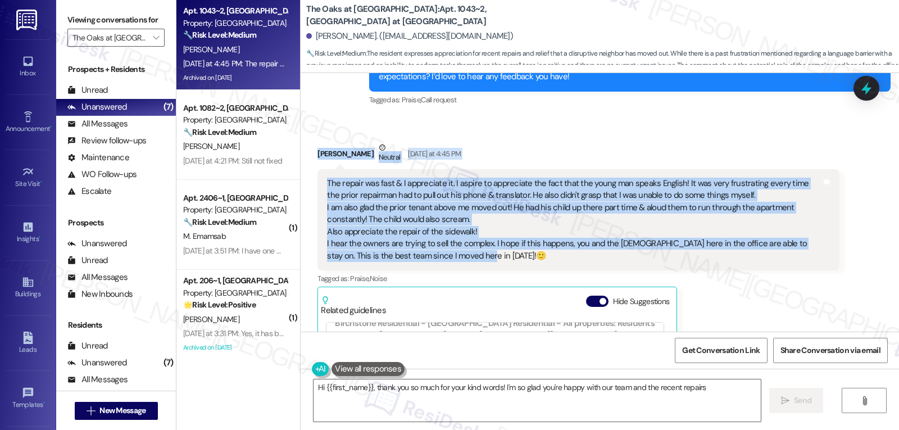
drag, startPoint x: 299, startPoint y: 106, endPoint x: 631, endPoint y: 207, distance: 347.5
click at [631, 207] on div "Received via SMS [PERSON_NAME] Neutral [DATE] at 4:45 PM The repair was fast & …" at bounding box center [599, 308] width 598 height 384
copy div "[PERSON_NAME] Neutral [DATE] at 4:45 PM The repair was fast & I appreciate it. …"
click at [421, 407] on textarea "Hi {{first_name}}, thank you so much for your kind words! I'm so glad you're ha…" at bounding box center [536, 400] width 447 height 42
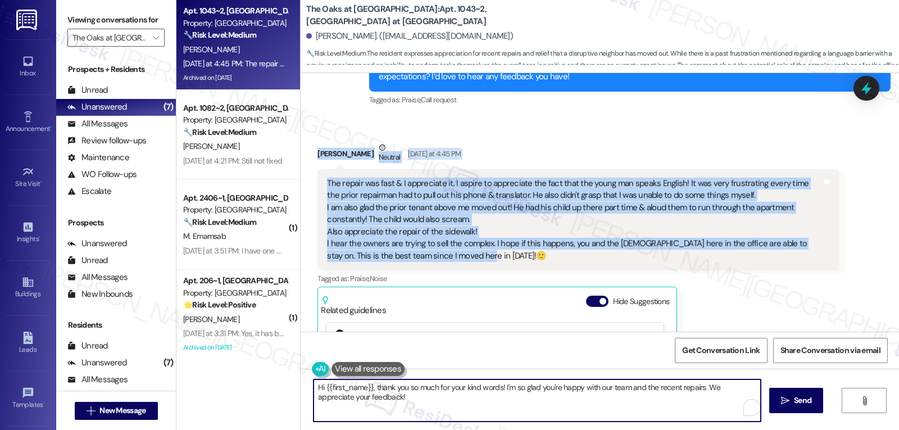
paste textarea "Thank you so much for your kind words, [PERSON_NAME]! I’m really glad to hear t…"
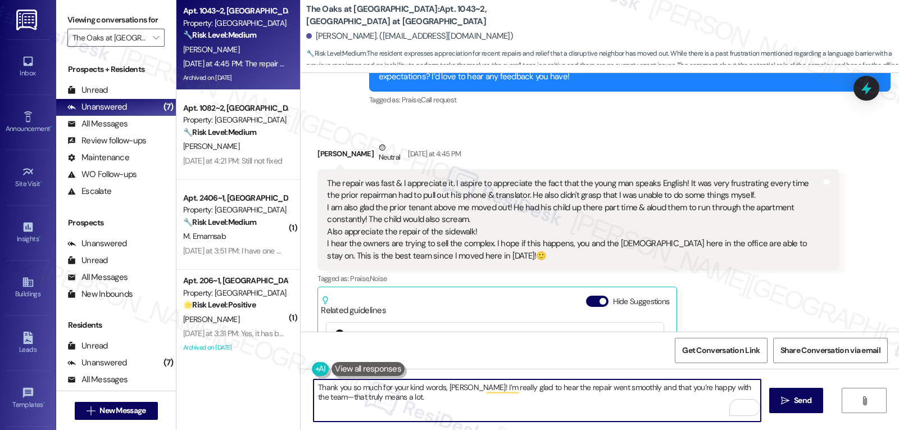
click at [426, 400] on textarea "Thank you so much for your kind words, [PERSON_NAME]! I’m really glad to hear t…" at bounding box center [536, 400] width 447 height 42
paste textarea "we’d be so grateful if you could share your great experience in a Google Review…"
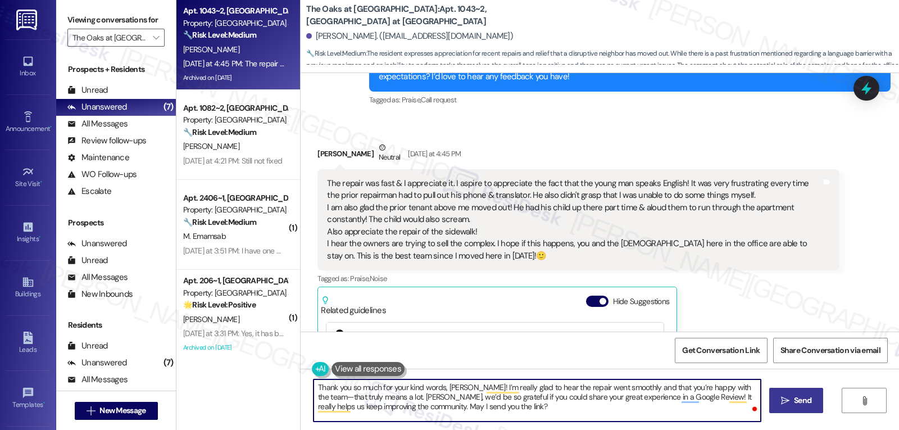
type textarea "Thank you so much for your kind words, [PERSON_NAME]! I’m really glad to hear t…"
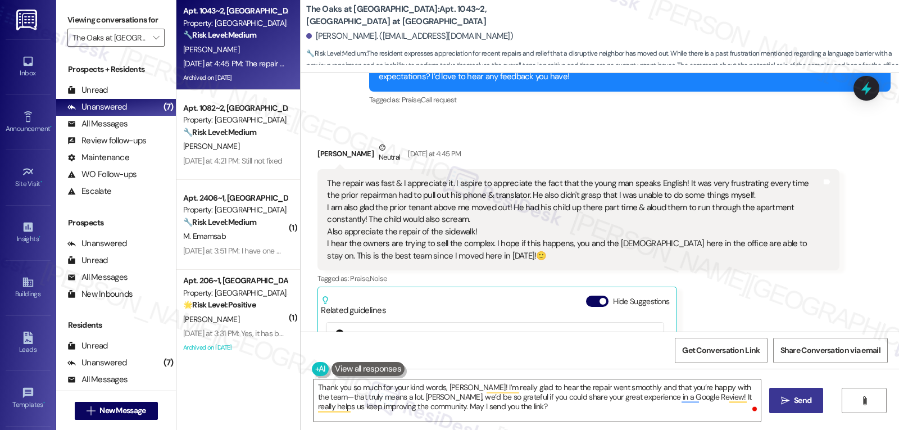
drag, startPoint x: 785, startPoint y: 405, endPoint x: 790, endPoint y: 401, distance: 6.8
click at [788, 405] on span " Send" at bounding box center [795, 400] width 35 height 12
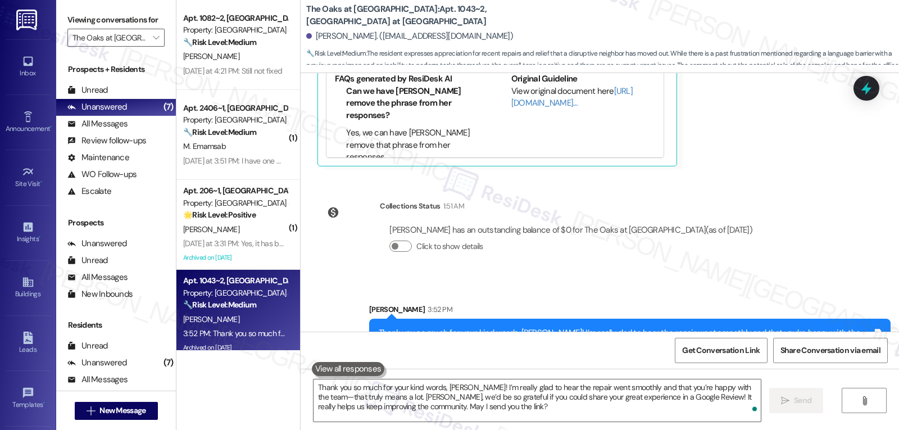
scroll to position [10294, 0]
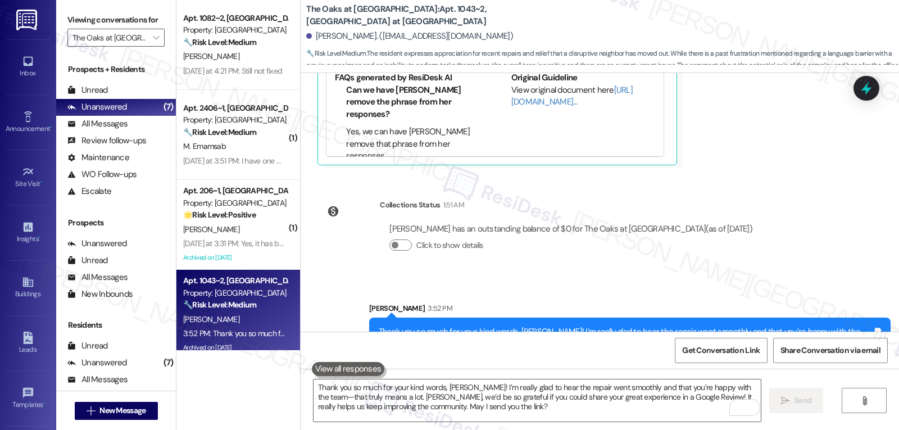
drag, startPoint x: 233, startPoint y: 229, endPoint x: 523, endPoint y: 214, distance: 290.7
click at [233, 229] on div "[PERSON_NAME]" at bounding box center [235, 229] width 106 height 14
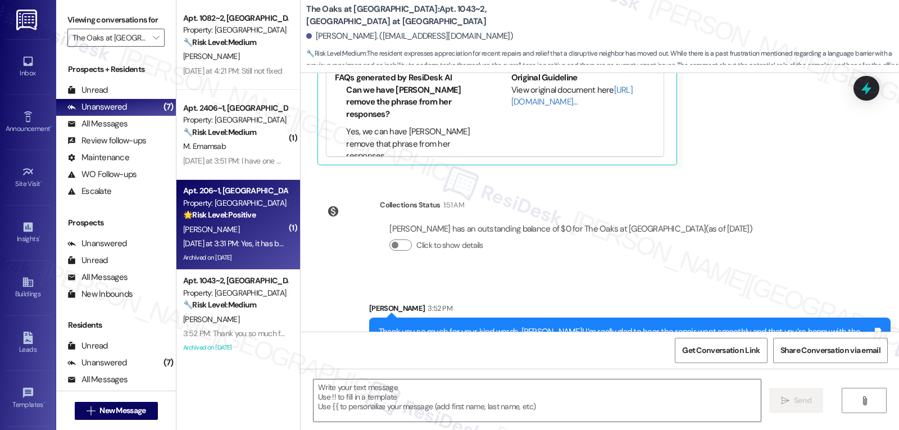
type textarea "Fetching suggested responses. Please feel free to read through the conversation…"
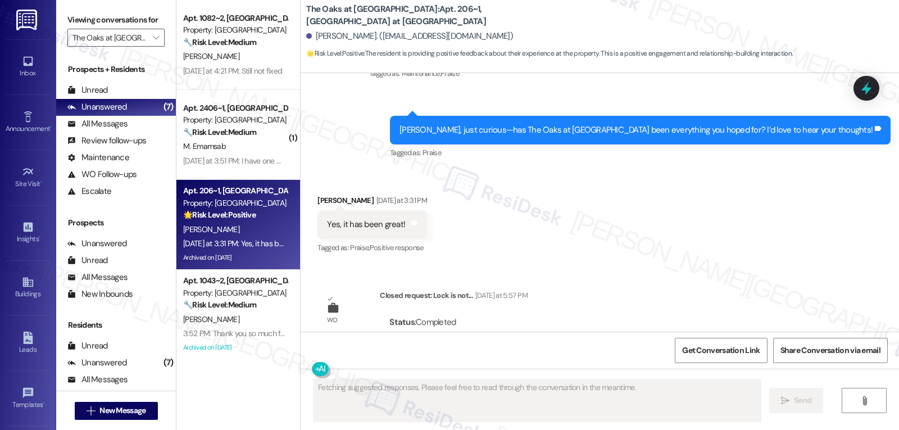
scroll to position [2442, 0]
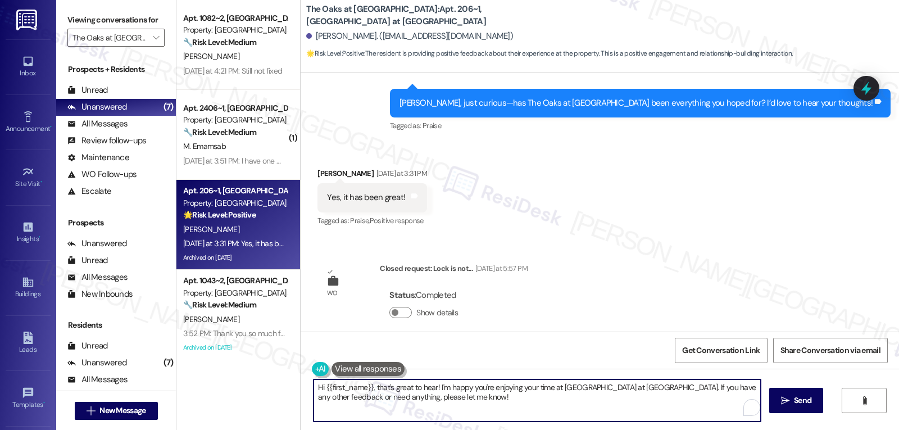
drag, startPoint x: 357, startPoint y: 388, endPoint x: 272, endPoint y: 390, distance: 84.8
click at [272, 390] on div "Apt. 1082~2, [GEOGRAPHIC_DATA] at [GEOGRAPHIC_DATA] Property: [GEOGRAPHIC_DATA]…" at bounding box center [537, 215] width 722 height 430
click at [548, 409] on textarea "Thanks, {{first_name}}, that's great to hear! I'm happy you're enjoying your ti…" at bounding box center [536, 400] width 447 height 42
drag, startPoint x: 658, startPoint y: 387, endPoint x: 723, endPoint y: 456, distance: 94.6
click at [723, 429] on html "Inbox Go to Inbox Announcement • Send A Text Announcement Site Visit • Go to Si…" at bounding box center [449, 215] width 899 height 430
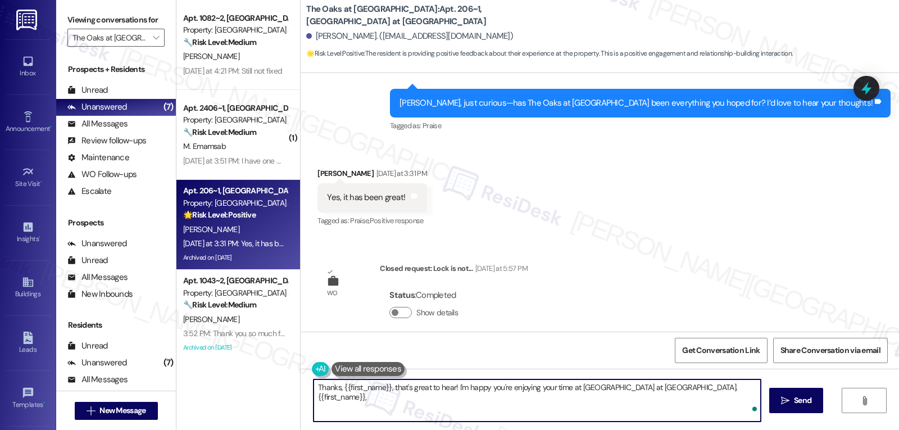
paste textarea "your feedback means a lot to us, and we’d love it if you could leave a Google R…"
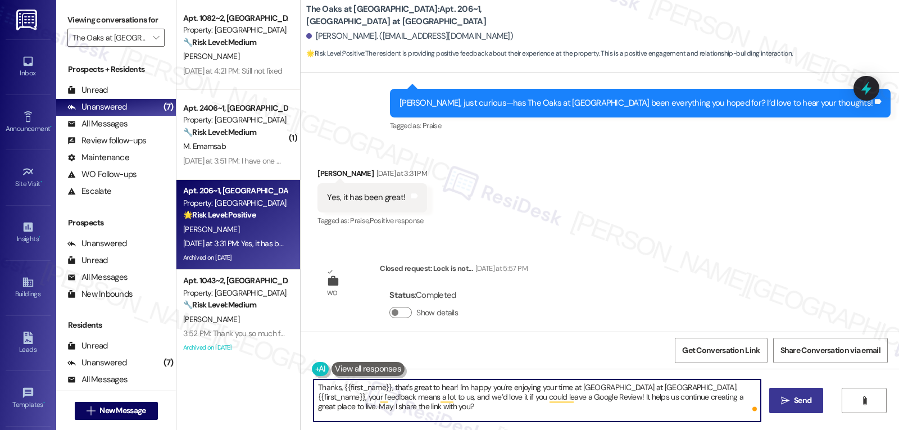
type textarea "Thanks, {{first_name}}, that's great to hear! I'm happy you're enjoying your ti…"
click at [794, 399] on span "Send" at bounding box center [802, 400] width 17 height 12
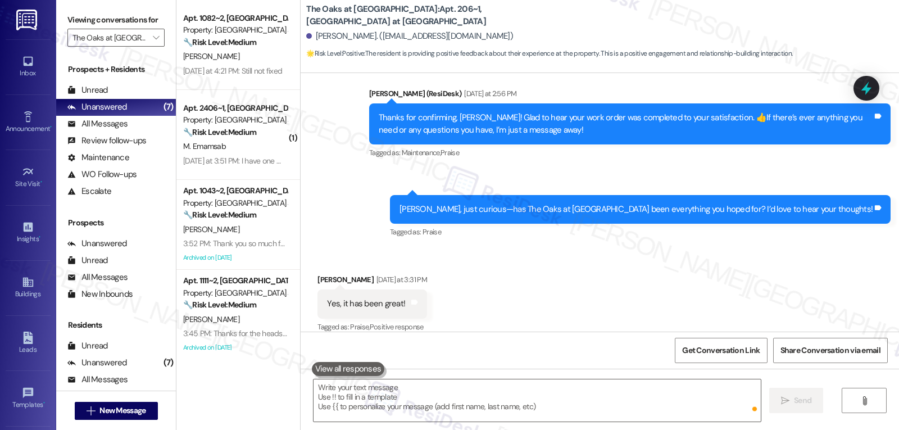
scroll to position [2533, 0]
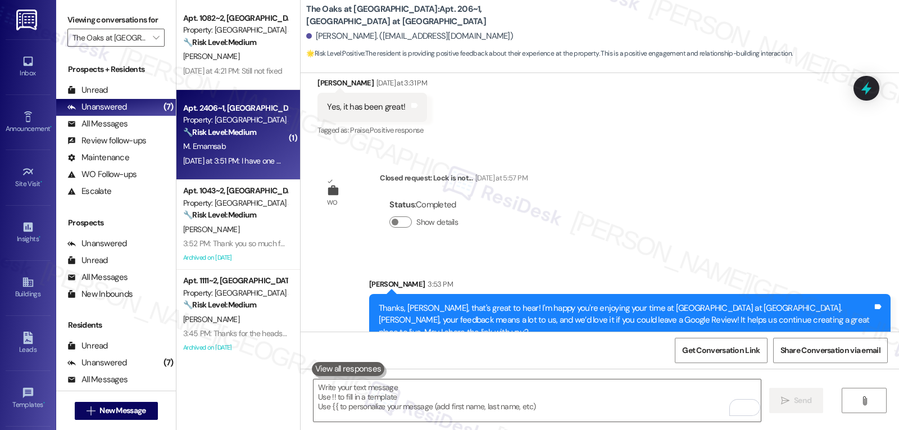
click at [241, 151] on div "M. Emamsab" at bounding box center [235, 146] width 106 height 14
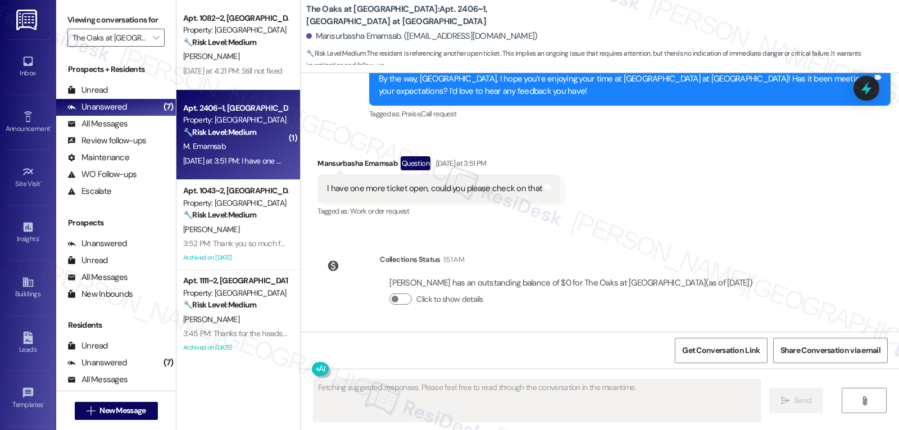
scroll to position [439, 0]
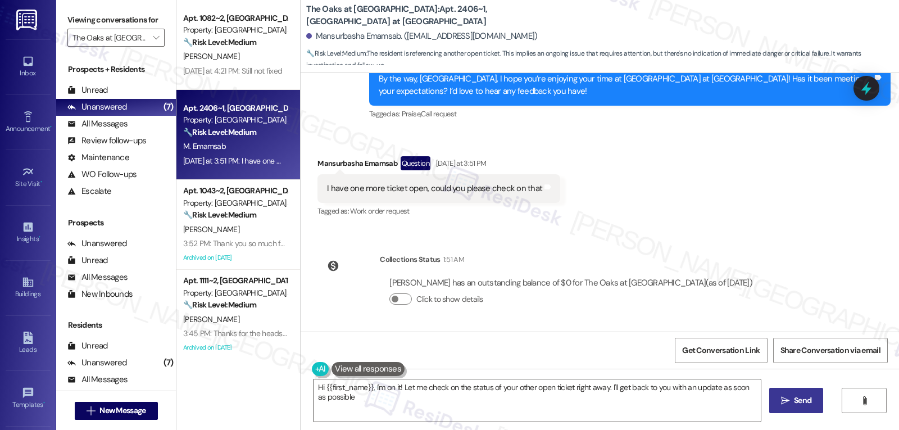
type textarea "Hi {{first_name}}, I'm on it! Let me check on the status of your other open tic…"
click at [869, 88] on icon at bounding box center [865, 88] width 13 height 17
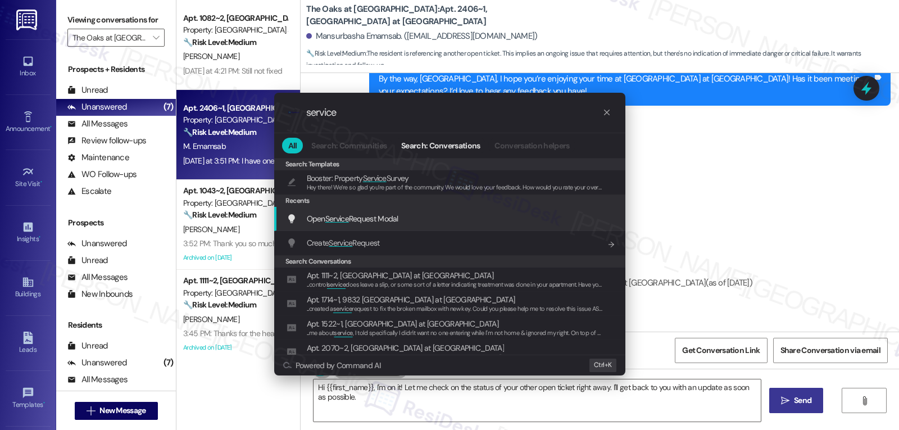
type input "service"
click at [380, 221] on span "Open Service Request Modal" at bounding box center [353, 218] width 92 height 10
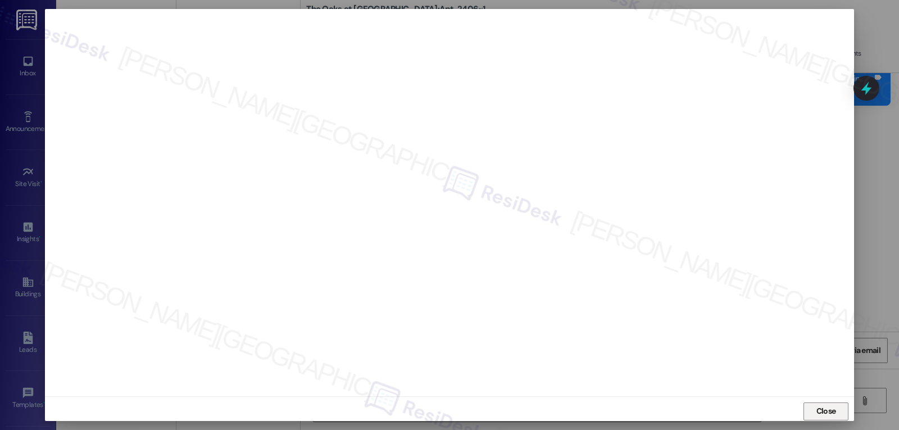
click at [830, 409] on span "Close" at bounding box center [826, 411] width 20 height 12
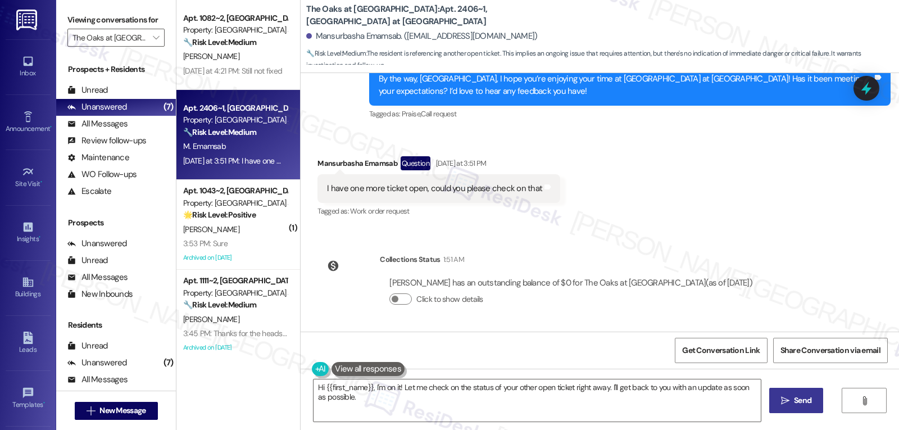
click at [317, 162] on div "Mansurbasha Emamsab Question [DATE] at 3:51 PM" at bounding box center [438, 165] width 243 height 18
click at [317, 163] on div "Mansurbasha Emamsab Question [DATE] at 3:51 PM" at bounding box center [438, 165] width 243 height 18
copy div "Mansurbasha"
click at [389, 411] on textarea "Hi {{first_name}}, I'm on it! Let me check on the status of your other open tic…" at bounding box center [536, 400] width 447 height 42
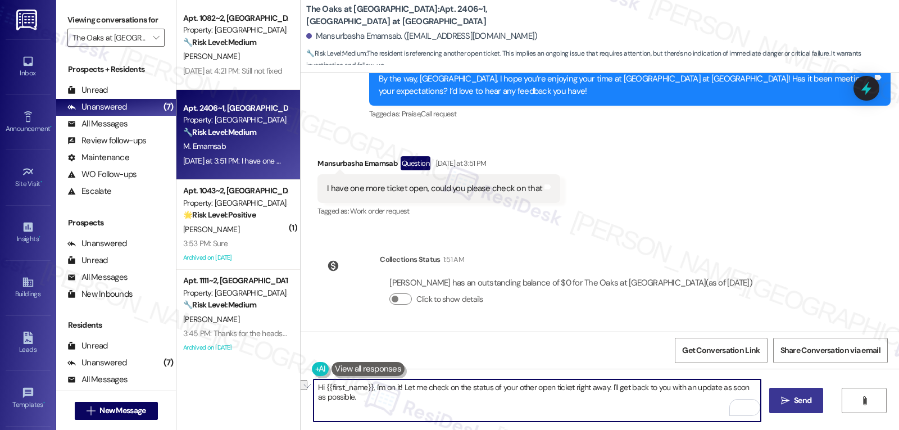
drag, startPoint x: 368, startPoint y: 386, endPoint x: 395, endPoint y: 388, distance: 27.0
click at [395, 388] on textarea "Hi {{first_name}}, I'm on it! Let me check on the status of your other open tic…" at bounding box center [536, 400] width 447 height 42
click at [522, 388] on textarea "Hi {{first_name}}, sure, let me check on the status of your other open ticket r…" at bounding box center [536, 400] width 447 height 42
click at [522, 385] on textarea "Hi {{first_name}}, sure, let me check on the status of your other open ticket r…" at bounding box center [536, 400] width 447 height 42
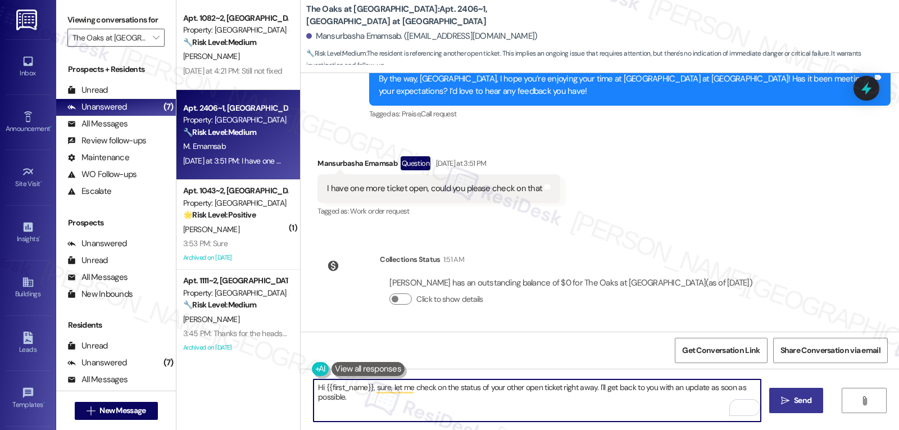
click at [522, 385] on textarea "Hi {{first_name}}, sure, let me check on the status of your other open ticket r…" at bounding box center [536, 400] width 447 height 42
type textarea "Hi {{first_name}}, sure, let me check on the status of your other ticket. Is it…"
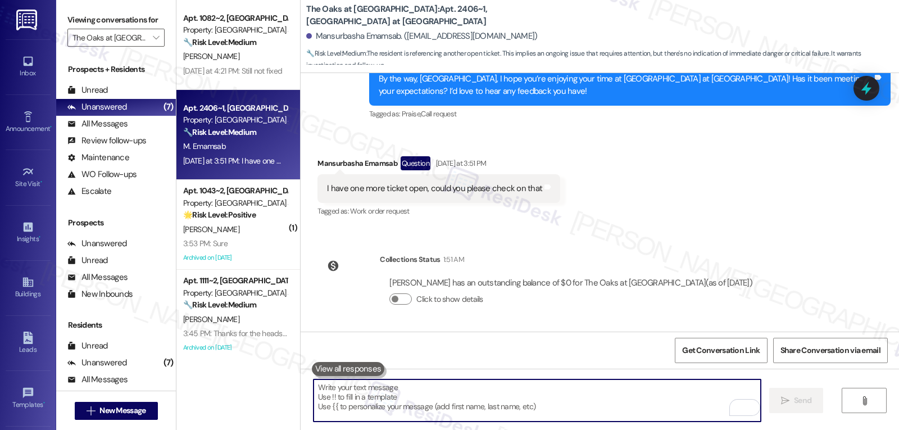
click at [867, 90] on icon at bounding box center [866, 87] width 10 height 13
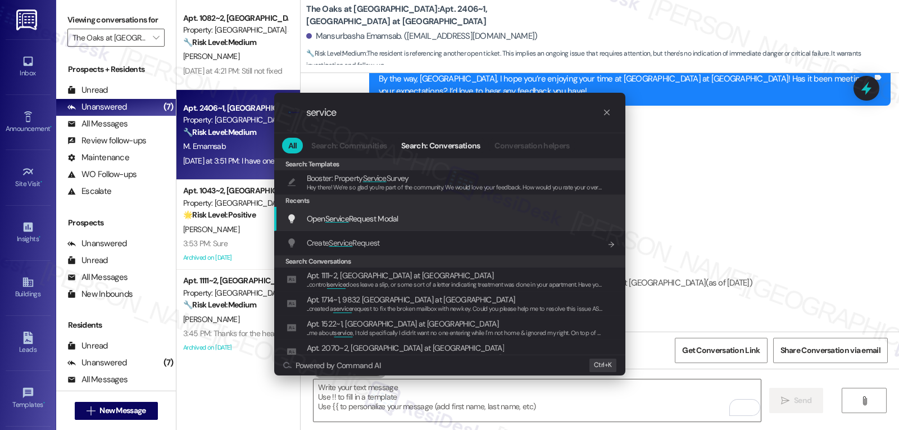
type input "service"
click at [394, 212] on span "Open Service Request Modal" at bounding box center [353, 218] width 92 height 12
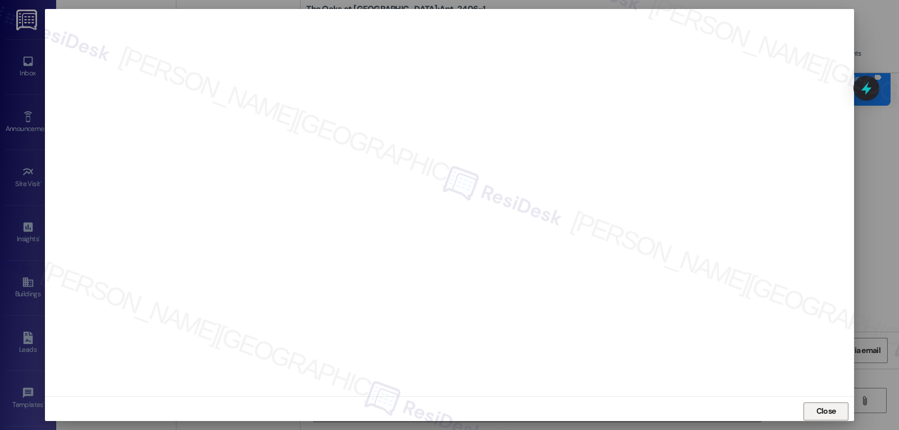
click at [816, 411] on span "Close" at bounding box center [826, 411] width 20 height 12
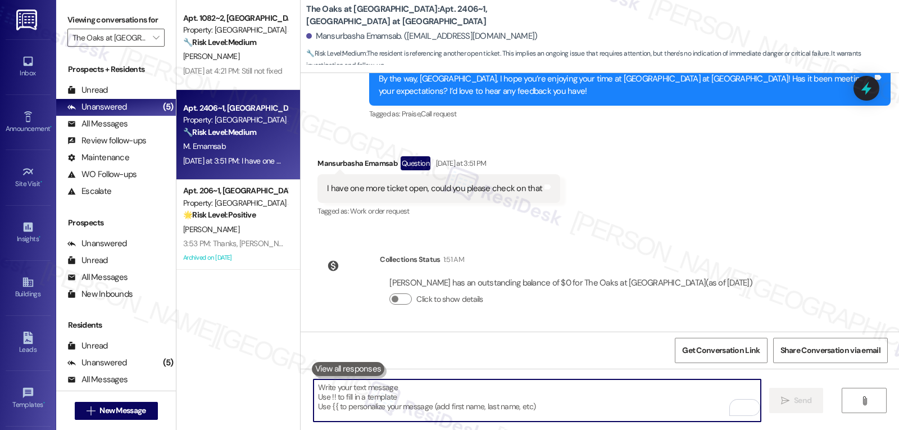
click at [537, 398] on textarea "To enrich screen reader interactions, please activate Accessibility in Grammarl…" at bounding box center [536, 400] width 447 height 42
paste textarea "Hi {{first_name}}, sure, let me check on the status of your other ticket. Is it…"
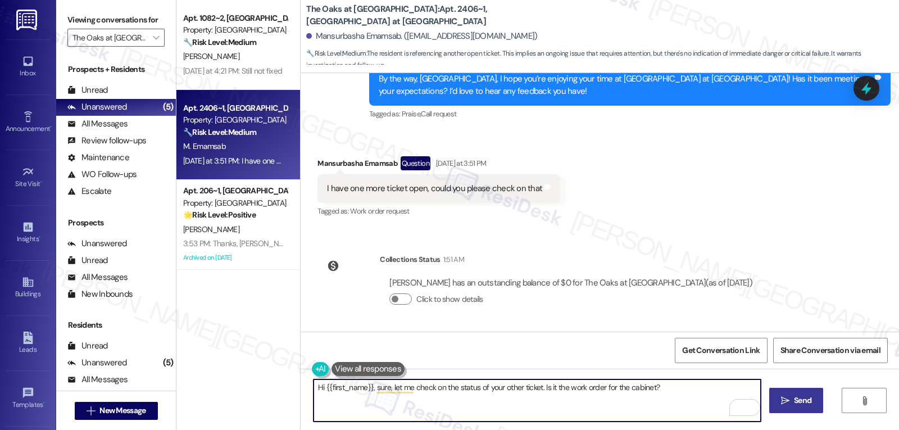
type textarea "Hi {{first_name}}, sure, let me check on the status of your other ticket. Is it…"
click at [783, 396] on icon "" at bounding box center [785, 400] width 8 height 9
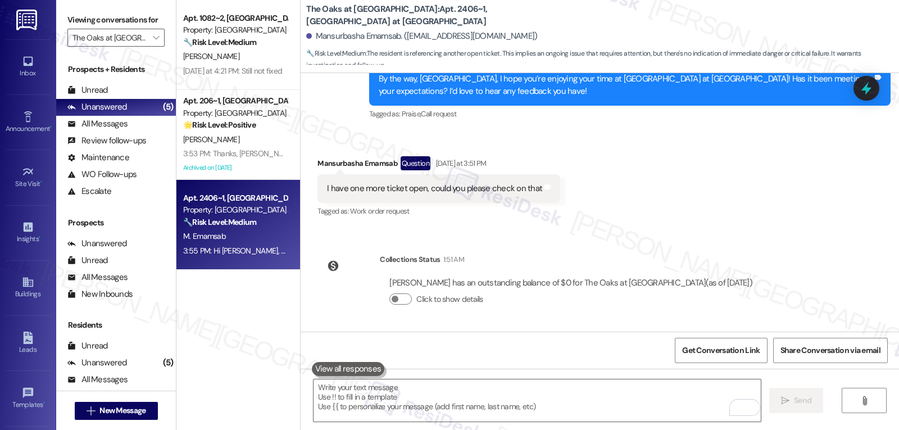
scroll to position [518, 0]
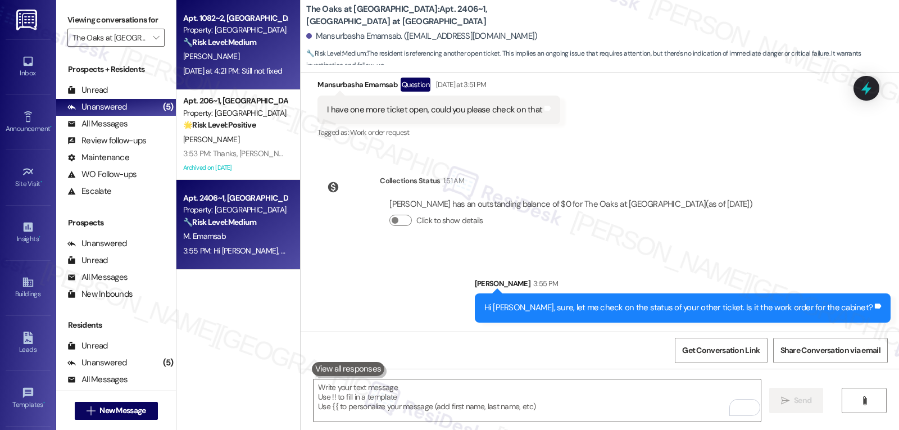
click at [237, 73] on div "Yesterday at 4:21 PM: Still not fixed Yesterday at 4:21 PM: Still not fixed" at bounding box center [232, 71] width 99 height 10
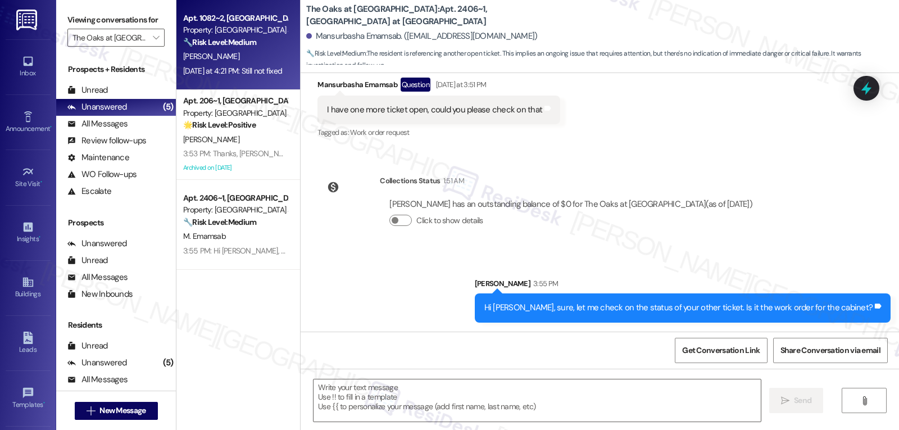
type textarea "Fetching suggested responses. Please feel free to read through the conversation…"
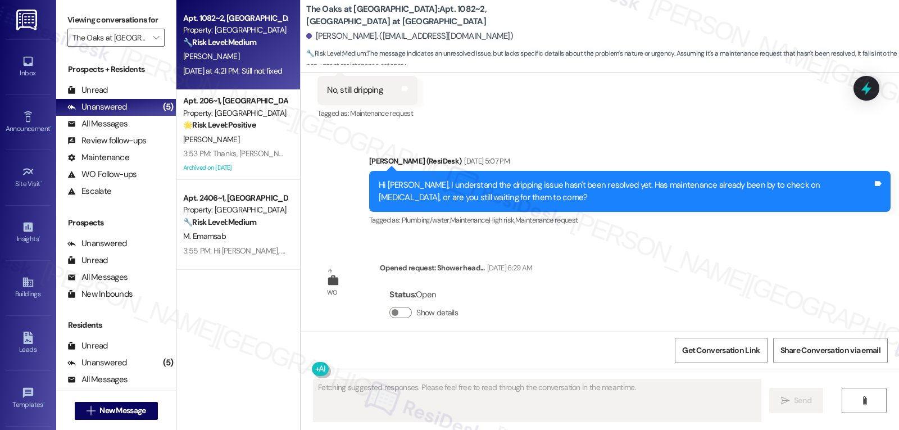
scroll to position [4505, 0]
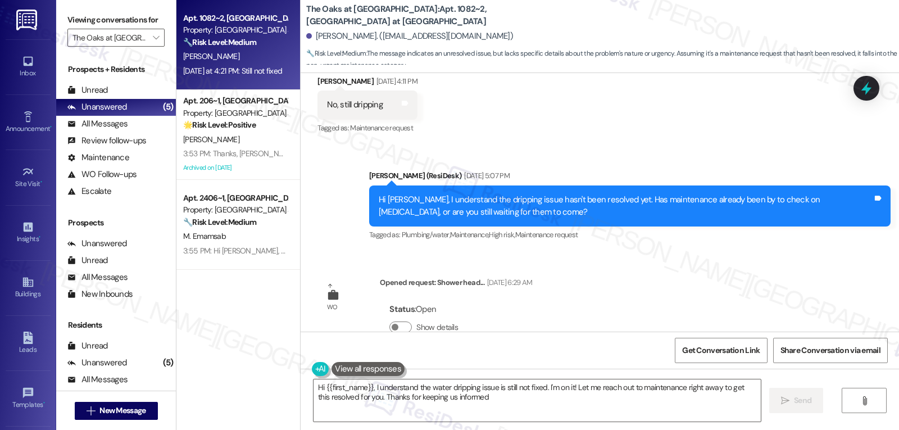
type textarea "Hi {{first_name}}, I understand the water dripping issue is still not fixed. I'…"
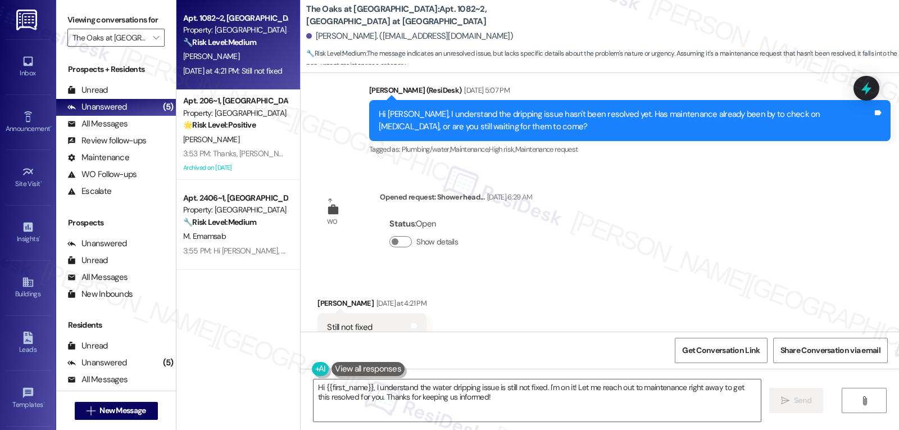
scroll to position [4617, 0]
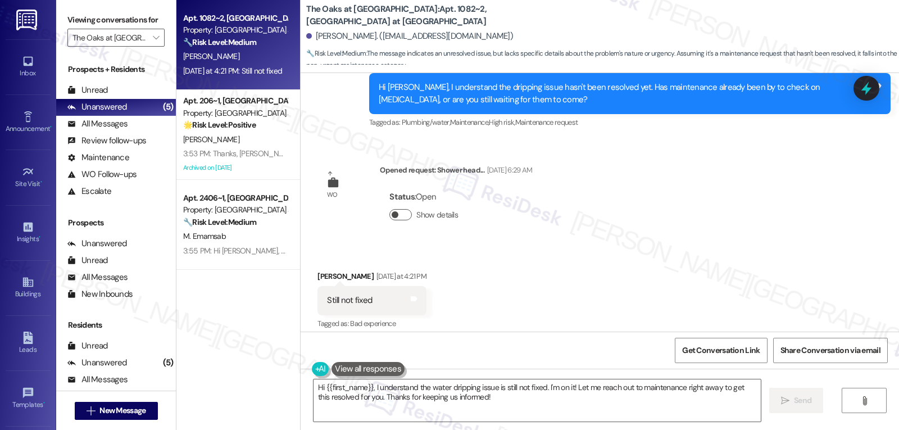
click at [403, 214] on button "Show details" at bounding box center [400, 214] width 22 height 11
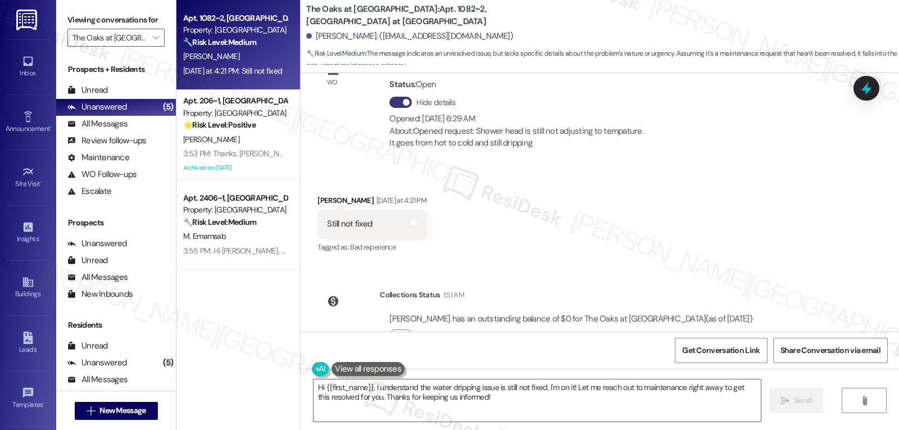
scroll to position [4765, 0]
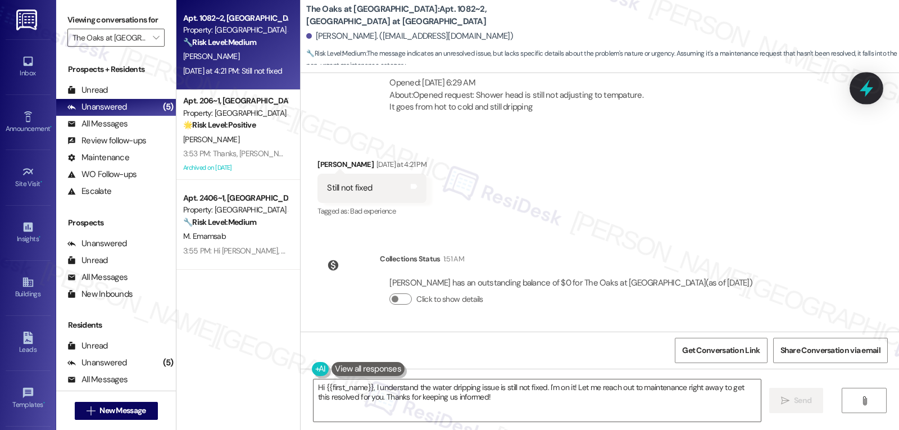
click at [874, 81] on icon at bounding box center [865, 88] width 19 height 19
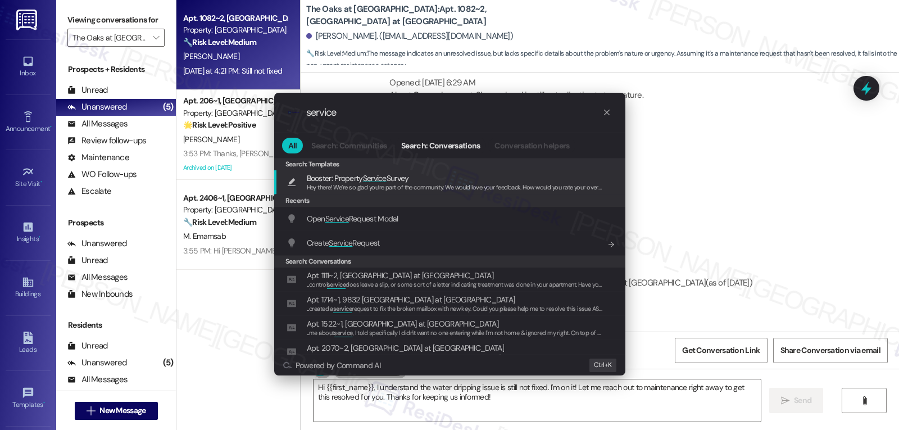
type input "service"
click at [327, 227] on div "Open Service Request Modal Add shortcut" at bounding box center [449, 219] width 351 height 24
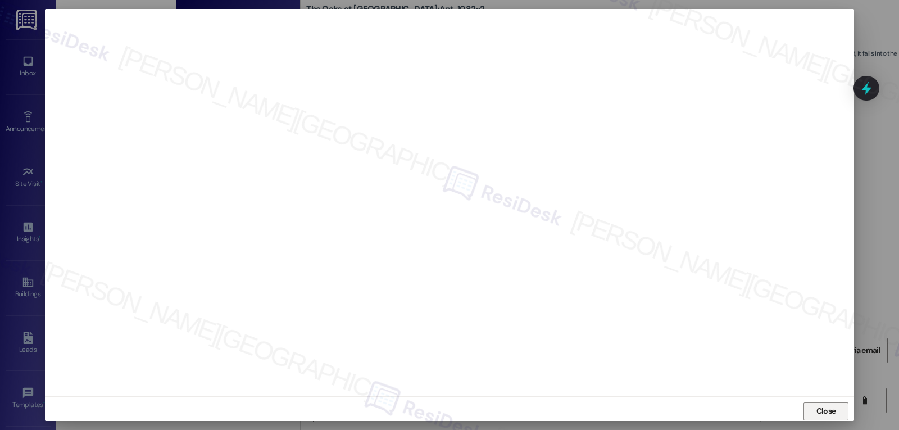
click at [828, 410] on span "Close" at bounding box center [826, 411] width 20 height 12
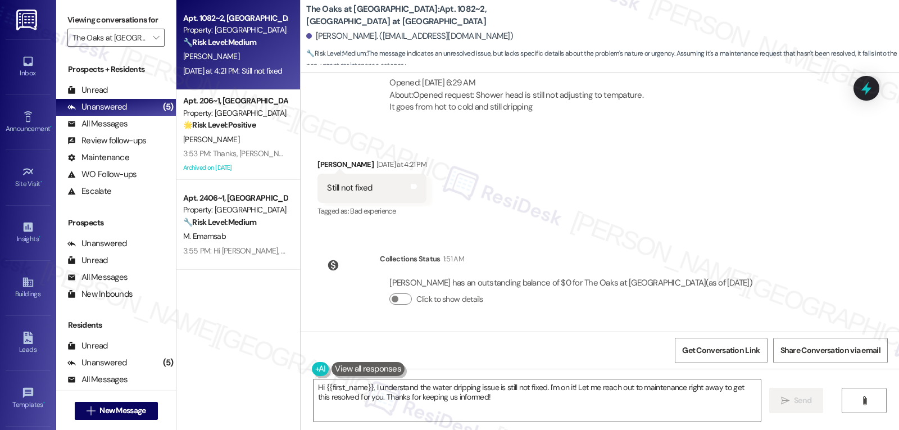
scroll to position [4629, 0]
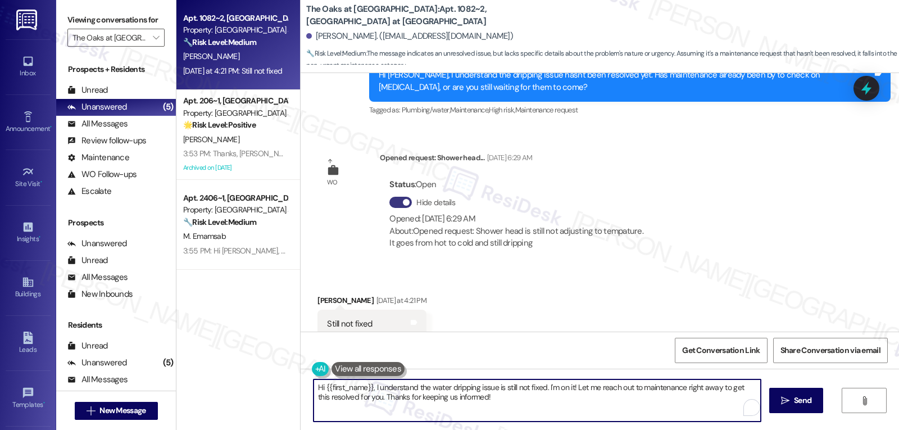
click at [487, 404] on textarea "Hi {{first_name}}, I understand the water dripping issue is still not fixed. I'…" at bounding box center [536, 400] width 447 height 42
drag, startPoint x: 539, startPoint y: 388, endPoint x: 692, endPoint y: 456, distance: 167.7
click at [692, 429] on html "Inbox Go to Inbox Announcement • Send A Text Announcement Site Visit • Go to Si…" at bounding box center [449, 215] width 899 height 430
type textarea "Hi {{first_name}}, I understand the water dripping issue is still not fixed, an…"
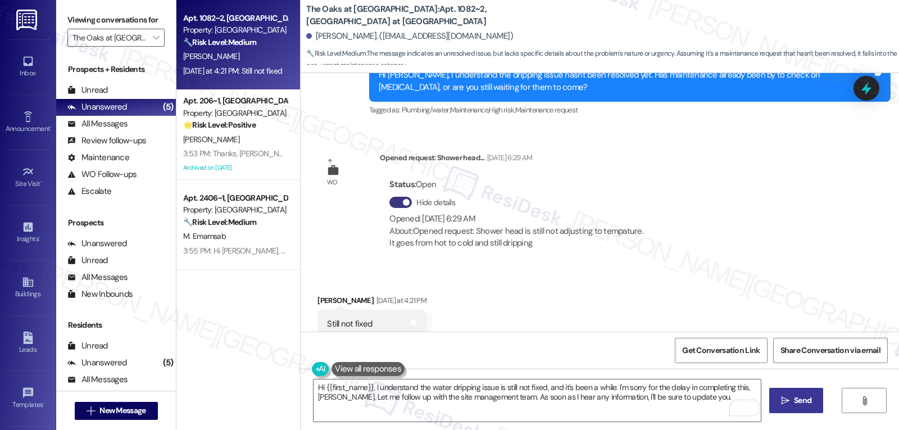
click at [801, 405] on span "Send" at bounding box center [802, 400] width 17 height 12
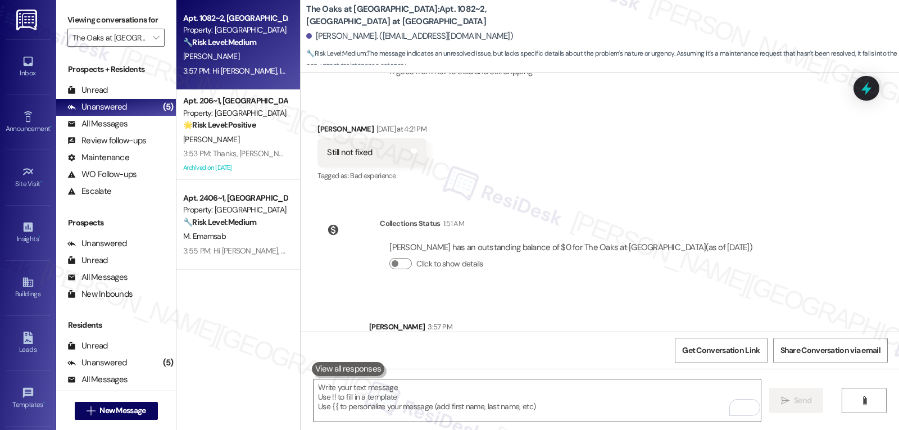
scroll to position [4856, 0]
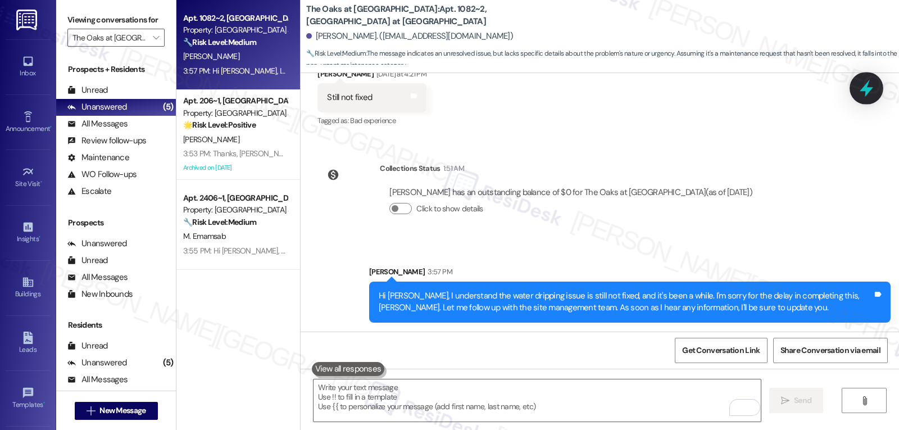
click at [868, 87] on icon at bounding box center [865, 88] width 19 height 19
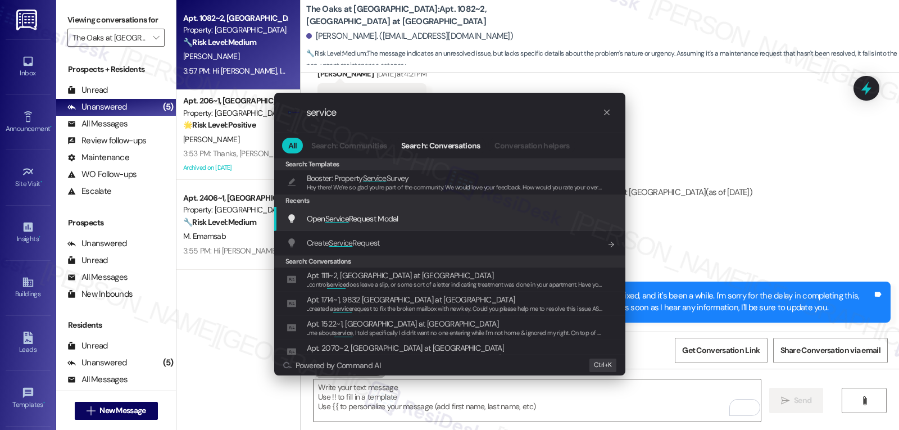
click at [375, 218] on span "Open Service Request Modal" at bounding box center [353, 218] width 92 height 10
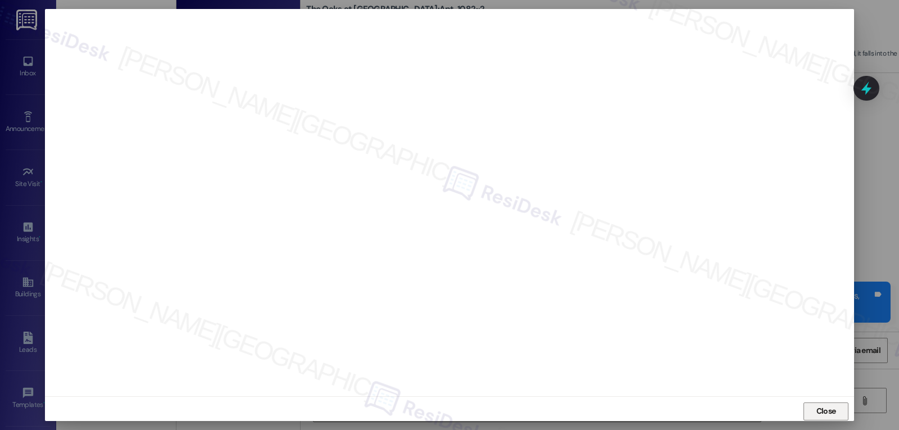
click at [827, 409] on span "Close" at bounding box center [826, 411] width 20 height 12
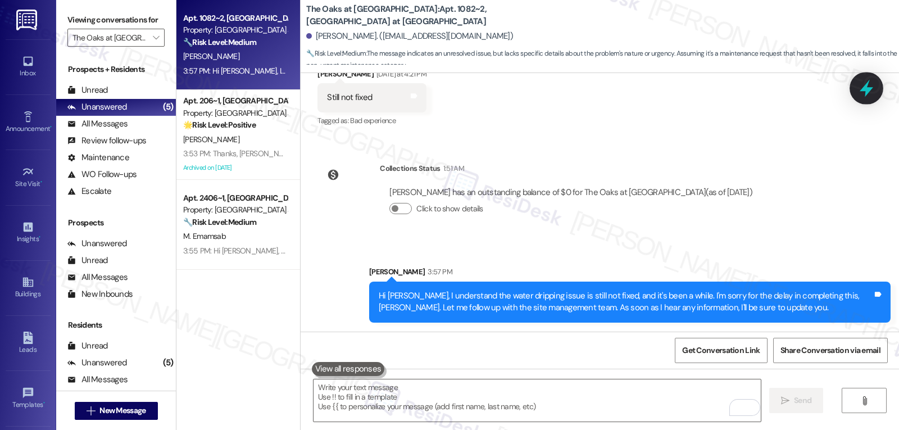
click at [862, 93] on icon at bounding box center [865, 88] width 19 height 19
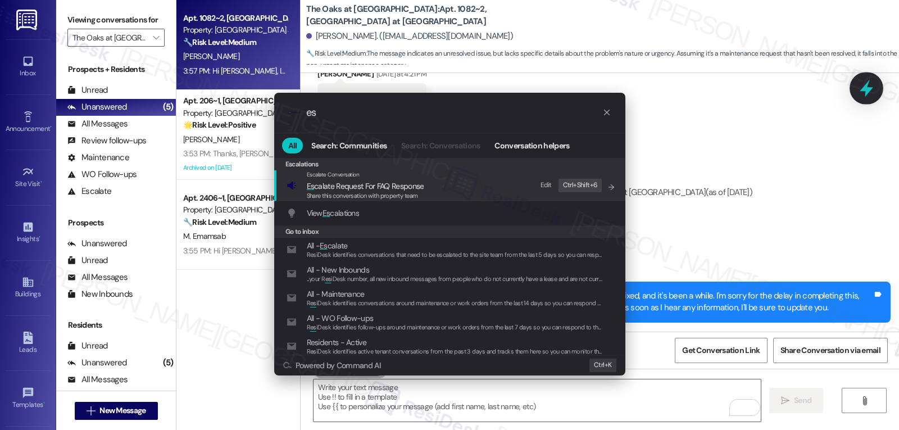
type input "e"
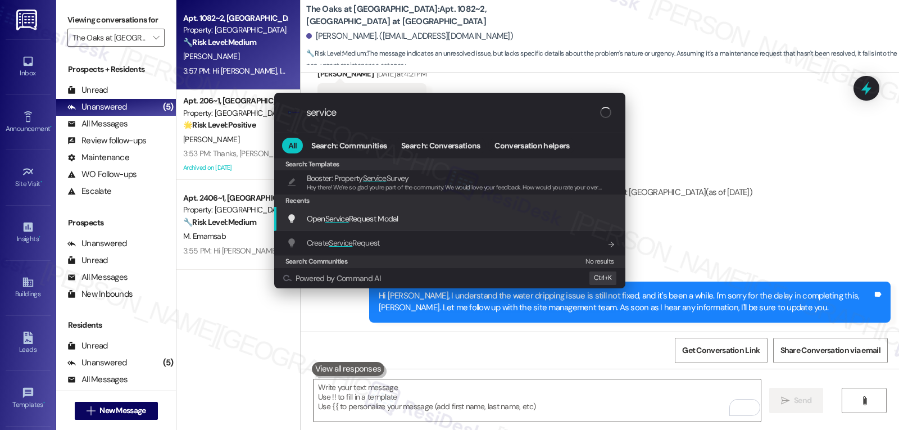
drag, startPoint x: 359, startPoint y: 220, endPoint x: 359, endPoint y: 215, distance: 5.6
click at [359, 220] on span "Open Service Request Modal" at bounding box center [353, 218] width 92 height 10
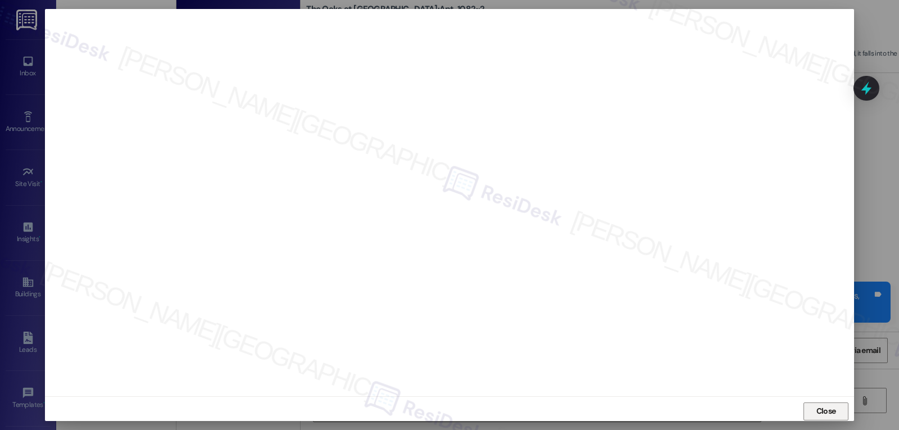
click at [828, 408] on span "Close" at bounding box center [826, 411] width 20 height 12
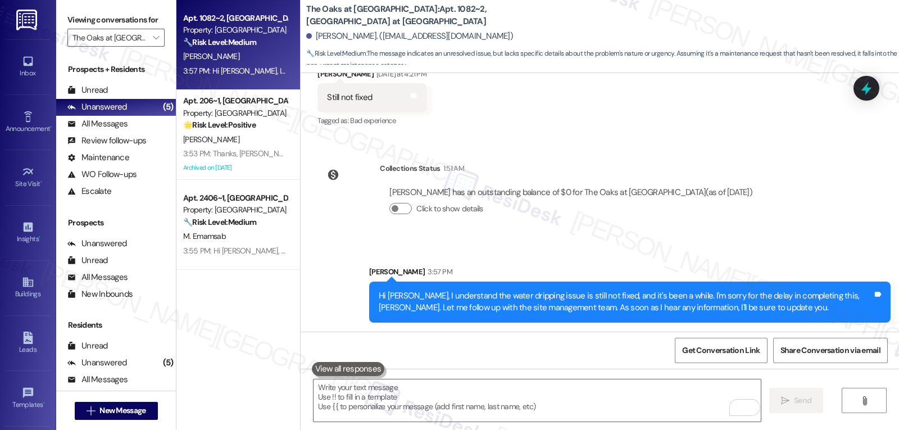
click at [863, 95] on icon at bounding box center [866, 88] width 15 height 15
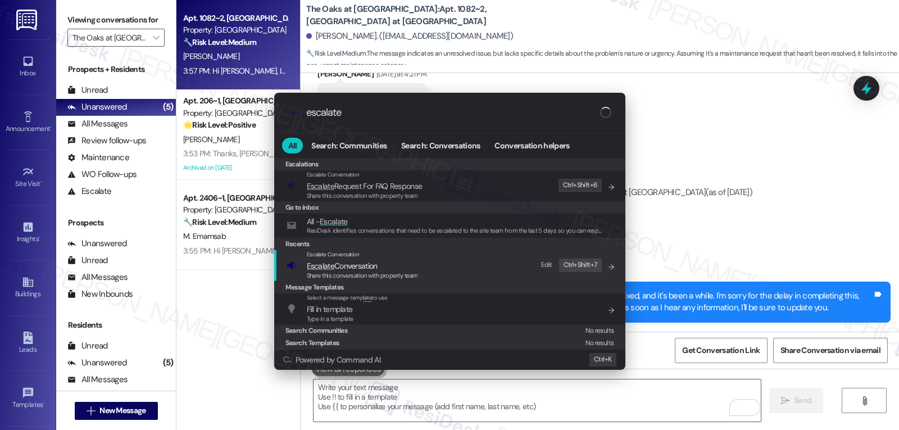
type input "escalate"
click at [373, 271] on span "Share this conversation with property team" at bounding box center [362, 275] width 111 height 8
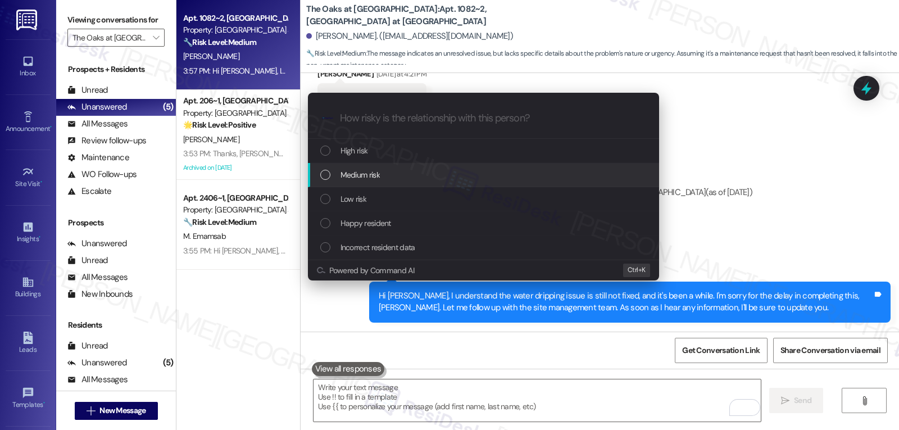
click at [365, 176] on span "Medium risk" at bounding box center [359, 174] width 39 height 12
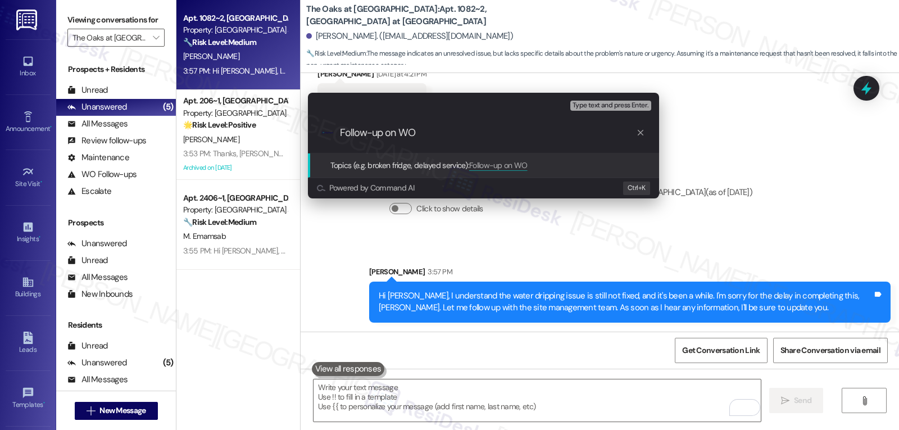
paste input "16084749"
type input "Follow-up on WO 16084749 - Shower dripping - Awaiting parts status"
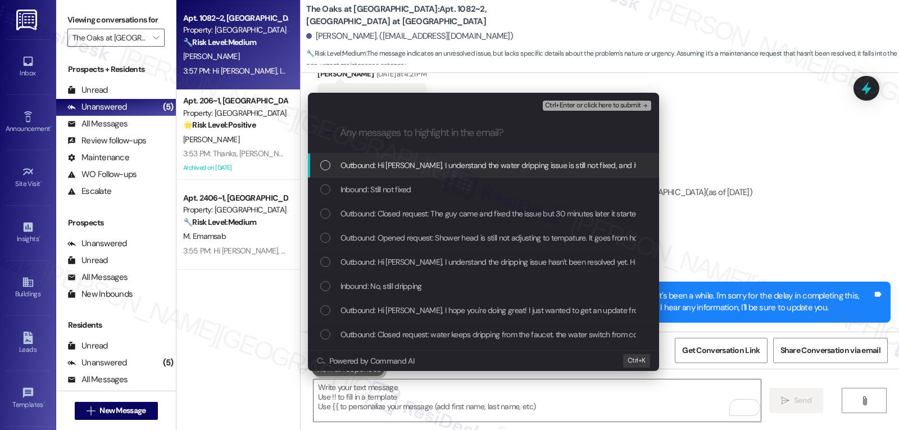
scroll to position [0, 0]
click at [419, 185] on div "Inbound: Still not fixed" at bounding box center [484, 189] width 329 height 12
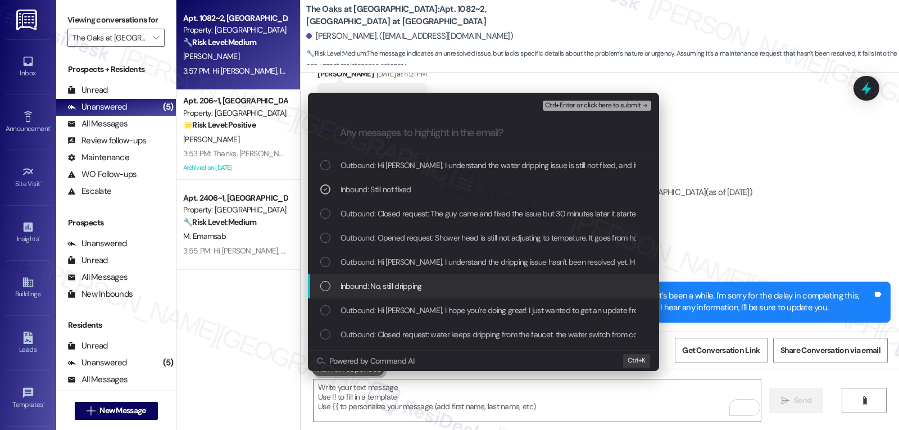
click at [363, 289] on span "Inbound: No, still dripping" at bounding box center [380, 286] width 81 height 12
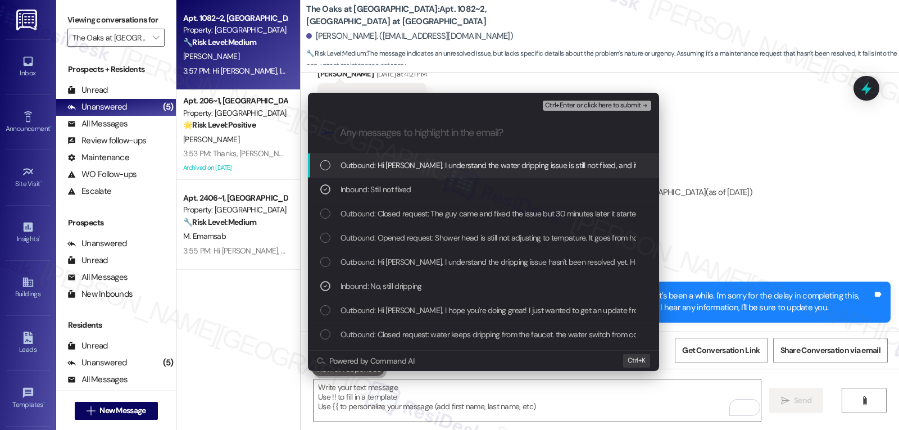
click at [610, 105] on span "Ctrl+Enter or click here to submit" at bounding box center [593, 106] width 96 height 8
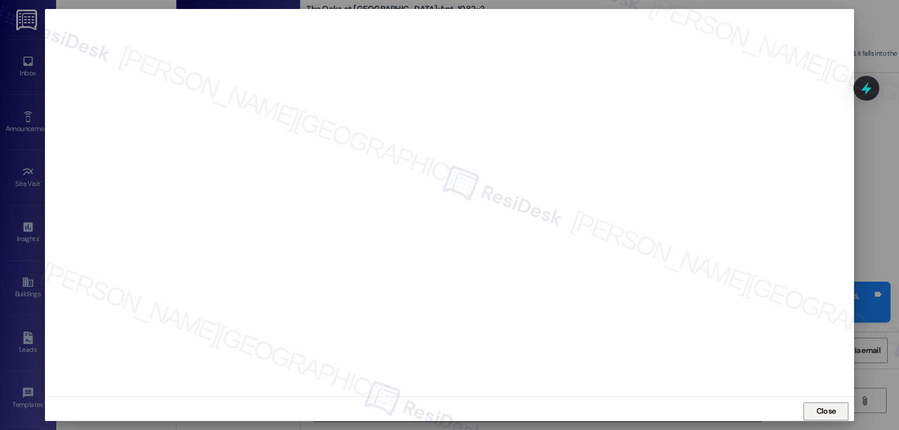
drag, startPoint x: 818, startPoint y: 416, endPoint x: 809, endPoint y: 380, distance: 37.0
click at [818, 416] on span "Close" at bounding box center [826, 411] width 20 height 12
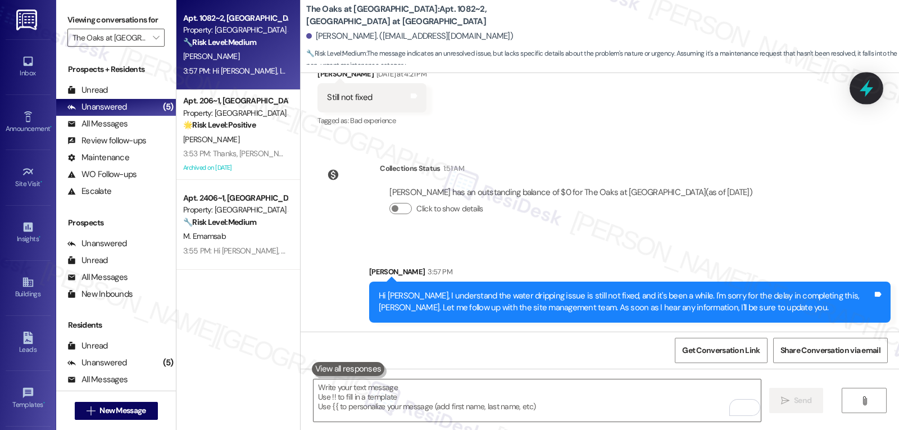
click at [872, 89] on icon at bounding box center [865, 88] width 19 height 19
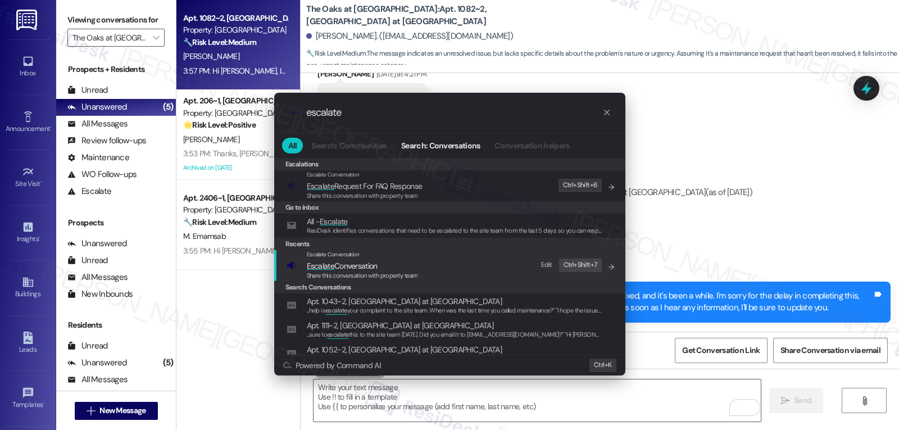
type input "escalate"
click at [423, 268] on div "Escalate Conversation Escalate Conversation Share this conversation with proper…" at bounding box center [450, 265] width 329 height 30
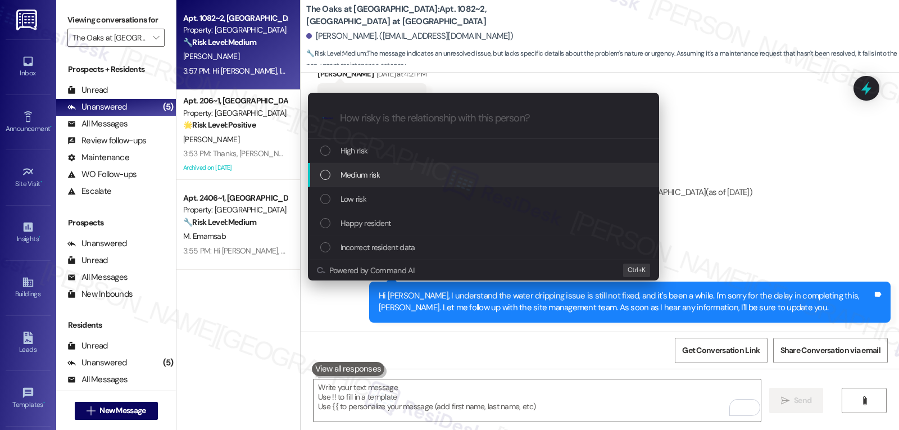
click at [377, 180] on span "Medium risk" at bounding box center [359, 174] width 39 height 12
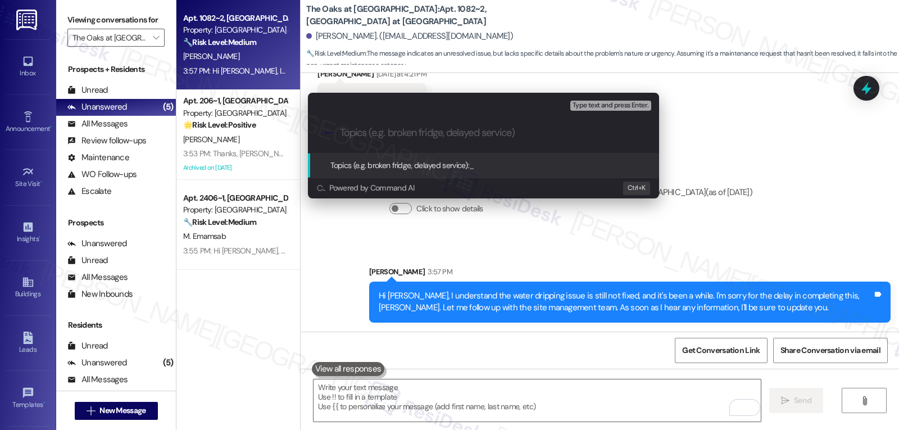
paste input "Follow-up on WO 16084749 - Shower dripping - Awaiting parts status"
type input "Follow-up on WO 16084749 - Shower dripping - Awaiting parts status"
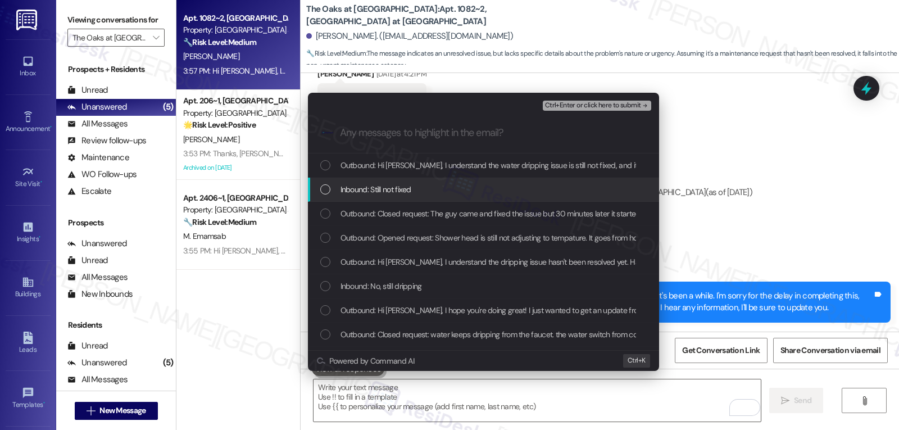
click at [377, 195] on span "Inbound: Still not fixed" at bounding box center [375, 189] width 71 height 12
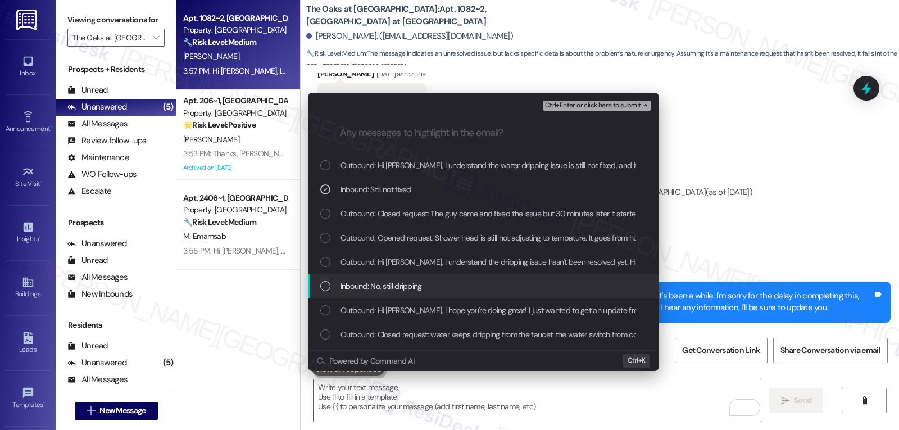
click at [383, 287] on span "Inbound: No, still dripping" at bounding box center [380, 286] width 81 height 12
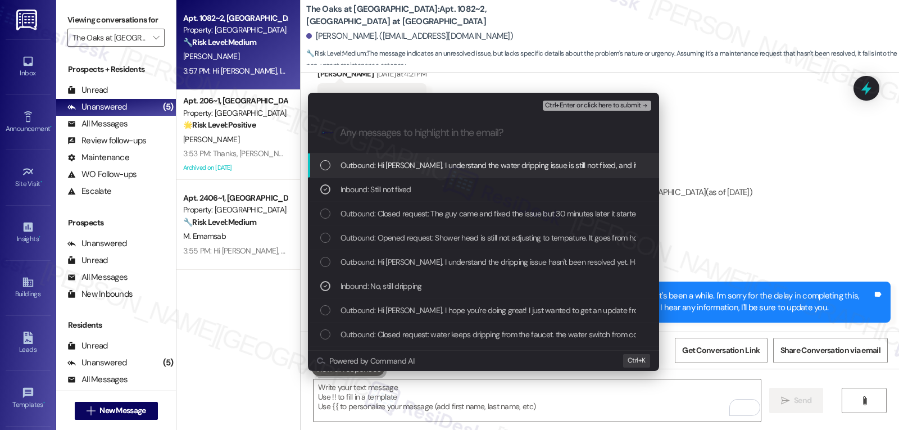
click at [608, 104] on span "Ctrl+Enter or click here to submit" at bounding box center [593, 106] width 96 height 8
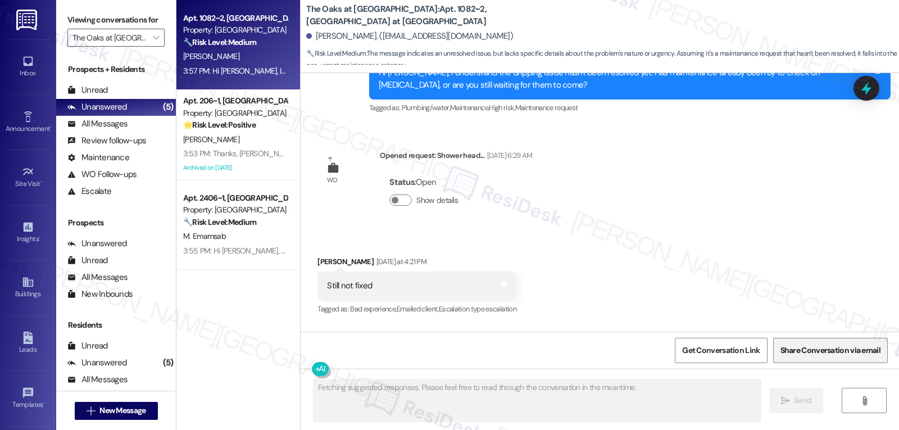
scroll to position [4625, 0]
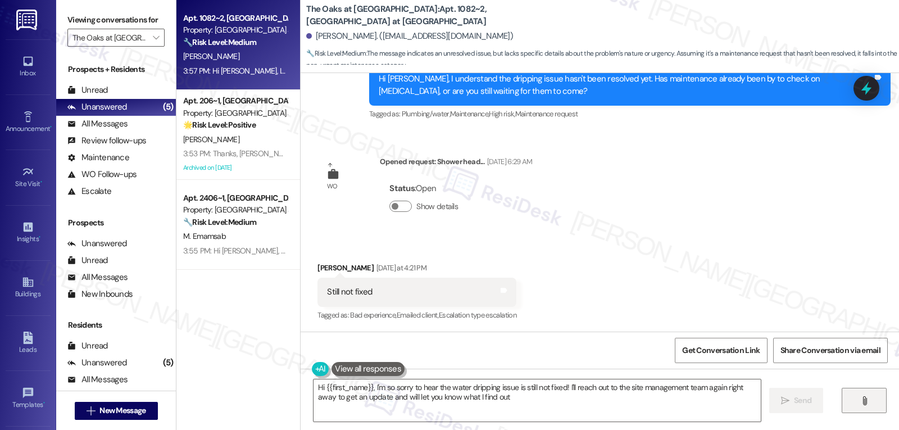
type textarea "Hi {{first_name}}, I'm so sorry to hear the water dripping issue is still not f…"
click at [153, 42] on icon "" at bounding box center [156, 37] width 6 height 9
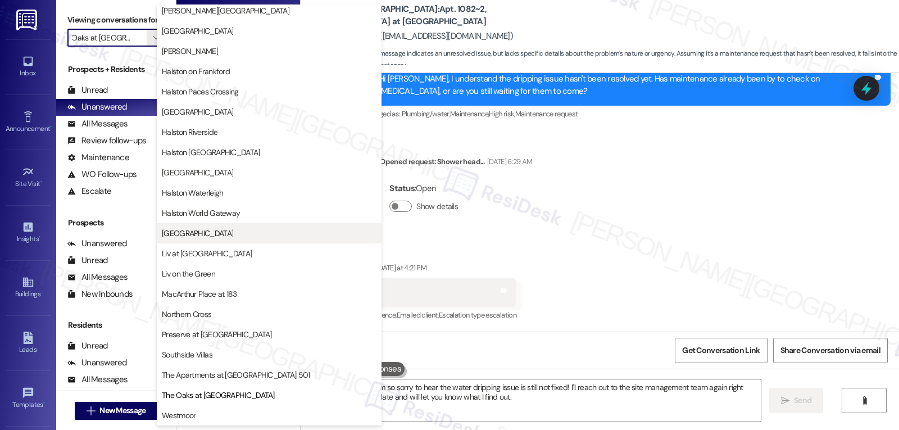
scroll to position [389, 0]
drag, startPoint x: 212, startPoint y: 409, endPoint x: 218, endPoint y: 408, distance: 6.3
click at [212, 409] on span "Westmoor" at bounding box center [269, 414] width 215 height 11
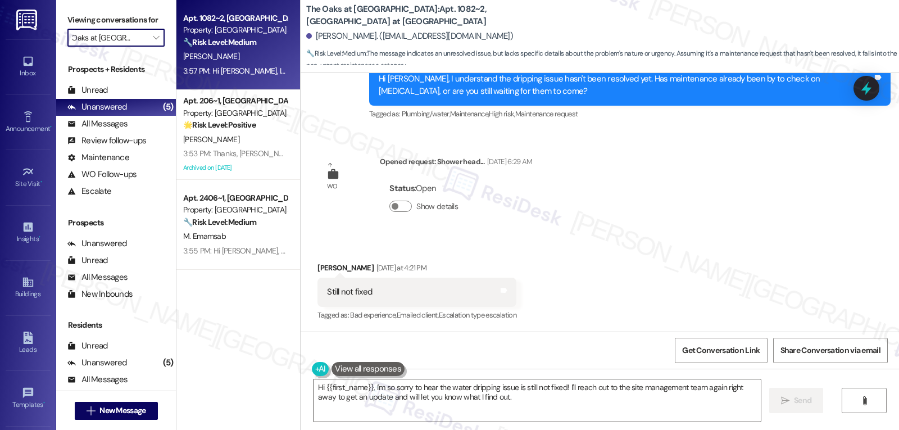
type input "Westmoor"
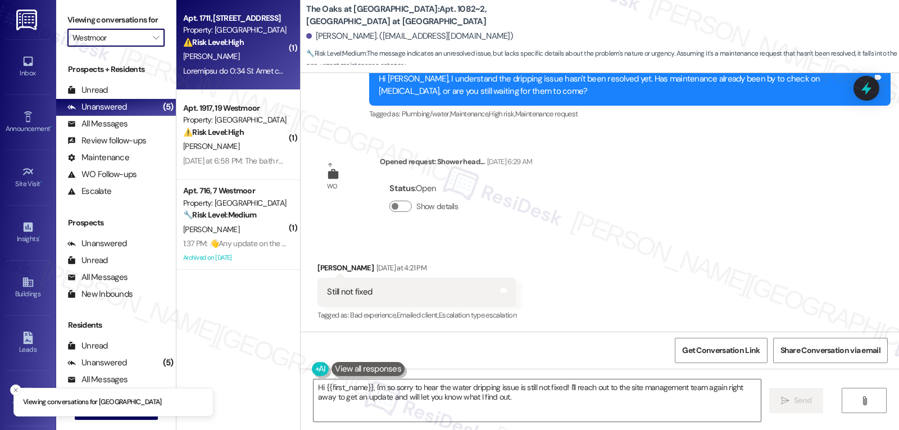
click at [254, 77] on div at bounding box center [235, 71] width 106 height 14
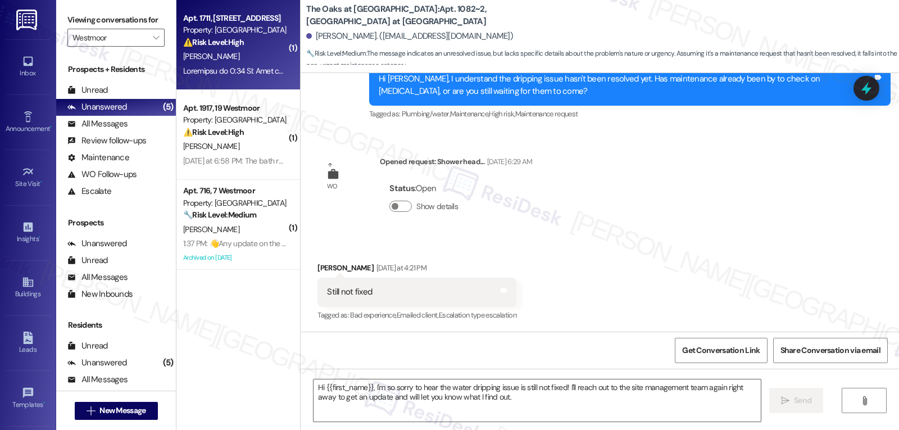
type textarea "Fetching suggested responses. Please feel free to read through the conversation…"
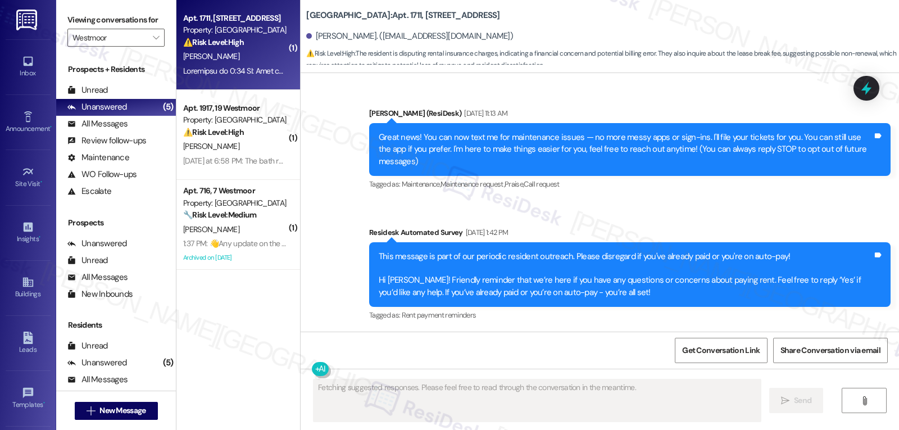
scroll to position [8783, 0]
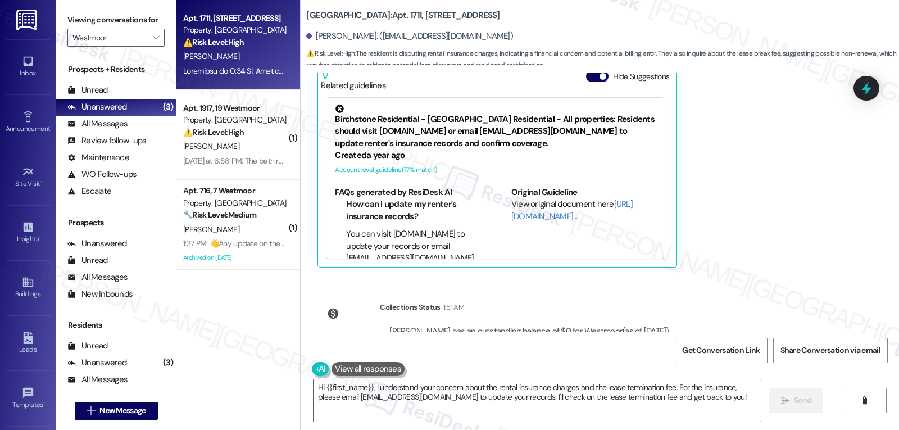
click at [764, 224] on div "Received via SMS Rosalyn Lowe Question Yesterday at 7:23 PM Tags and notes Tagg…" at bounding box center [578, 91] width 538 height 370
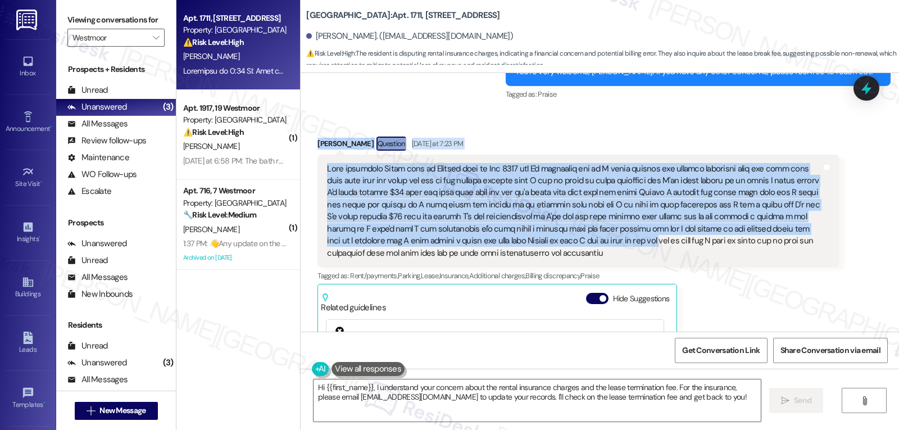
scroll to position [8558, 0]
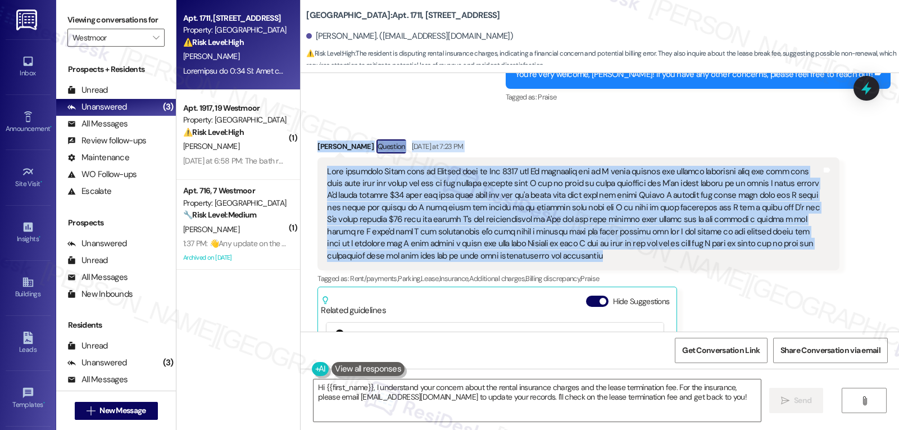
drag, startPoint x: 305, startPoint y: 210, endPoint x: 549, endPoint y: 212, distance: 244.3
click at [549, 212] on div "Received via SMS Rosalyn Lowe Question Yesterday at 7:23 PM Tags and notes Tagg…" at bounding box center [578, 316] width 538 height 370
copy div "Rosalyn Lowe Question Yesterday at 7:23 PM Good afternoon Sarah this is Rosalyn…"
click at [436, 405] on textarea "Hi {{first_name}}, I understand your concern about the rental insurance charges…" at bounding box center [536, 400] width 447 height 42
paste textarea "Rosalyn, thank you for reaching out and for your kind words. I’m really sorry y…"
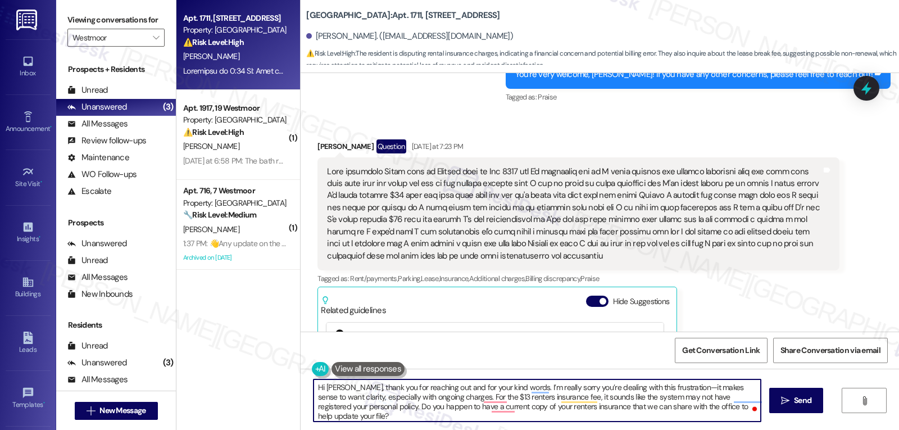
click at [671, 387] on textarea "Hi Rosalyn, thank you for reaching out and for your kind words. I’m really sorr…" at bounding box center [536, 400] width 447 height 42
type textarea "Hi [PERSON_NAME], thank you for reaching out and for your kind words. I’m reall…"
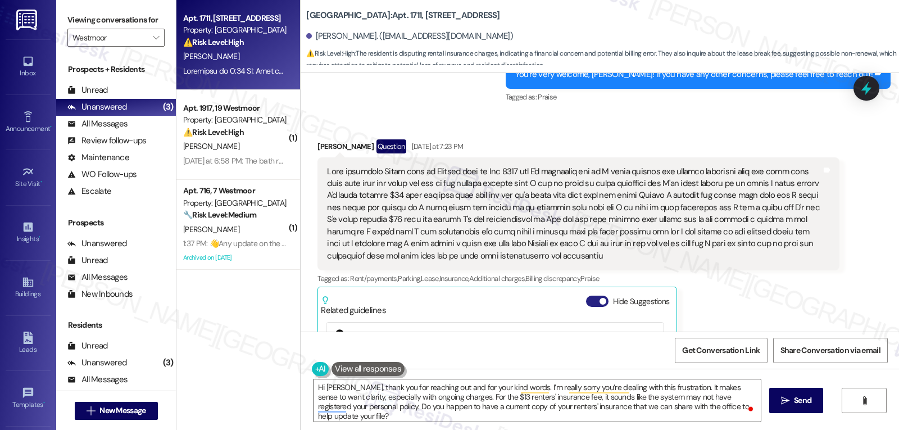
click at [586, 295] on button "Hide Suggestions" at bounding box center [597, 300] width 22 height 11
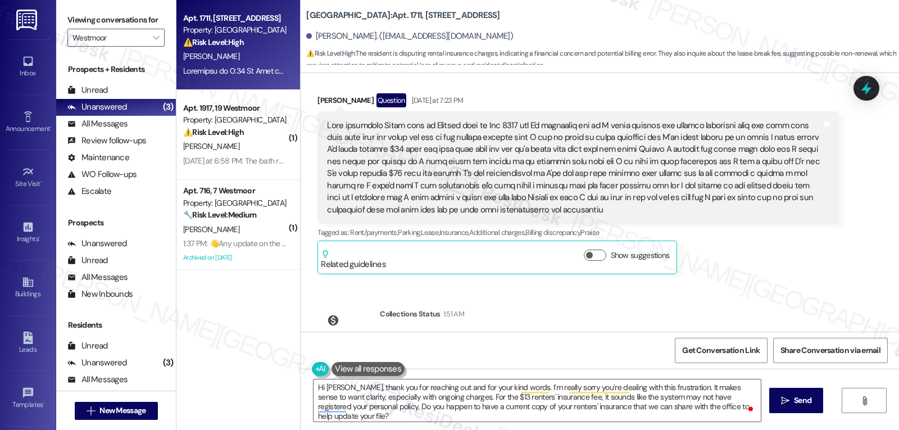
scroll to position [8611, 0]
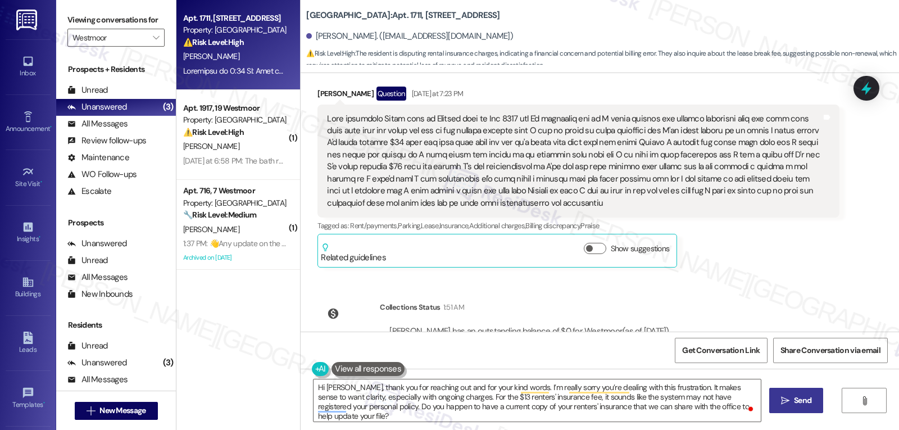
click at [796, 399] on span "Send" at bounding box center [802, 400] width 17 height 12
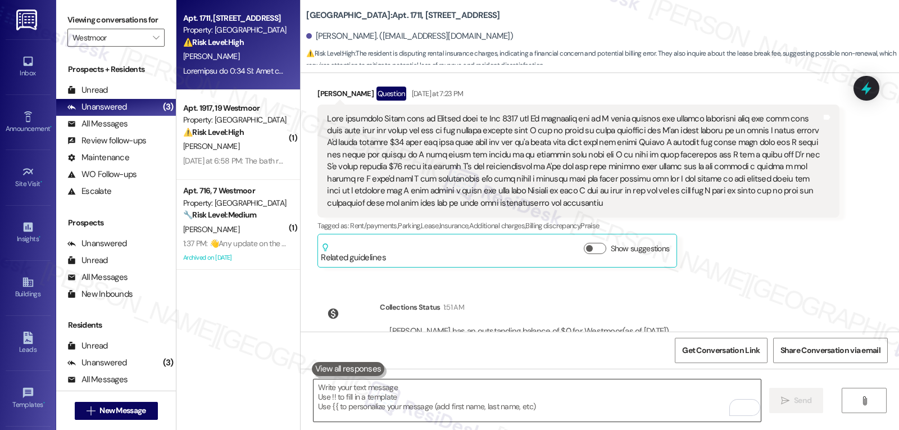
click at [623, 399] on textarea "To enrich screen reader interactions, please activate Accessibility in Grammarl…" at bounding box center [536, 400] width 447 height 42
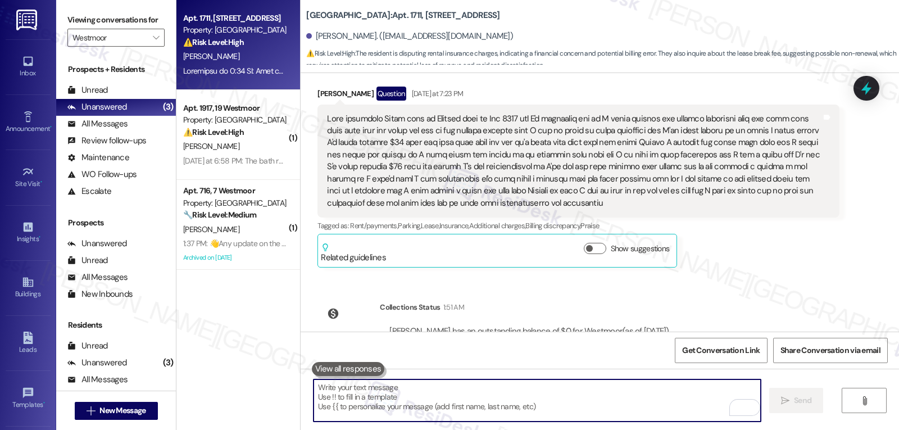
paste textarea "Hi Rosalyn, thank you for reaching out and for your kind words. I’m really sorr…"
type textarea "Hi Rosalyn, thank you for reaching out and for your kind words. I’m really sorr…"
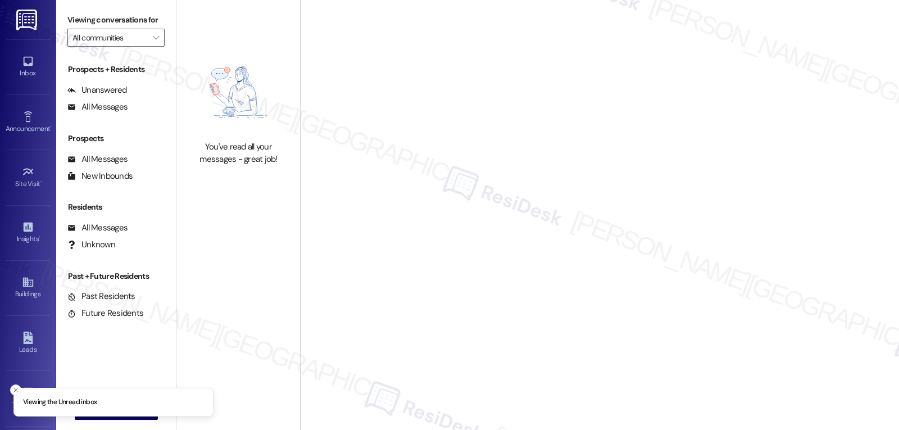
type input "Westmoor"
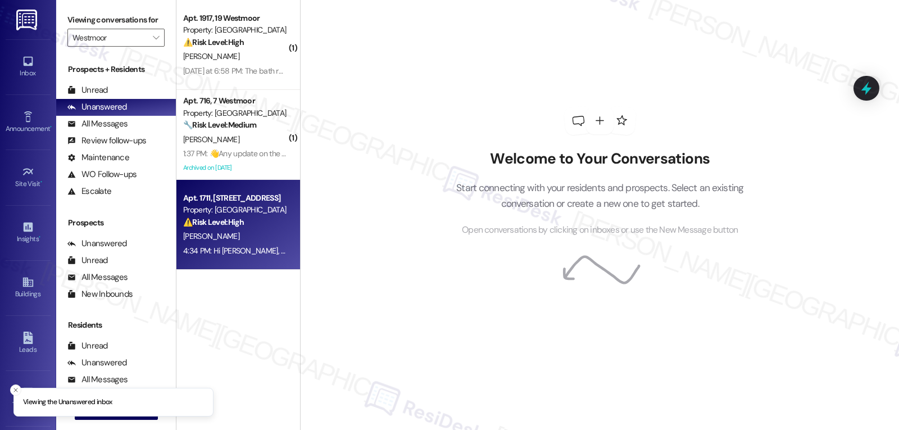
click at [245, 240] on div "[PERSON_NAME]" at bounding box center [235, 236] width 106 height 14
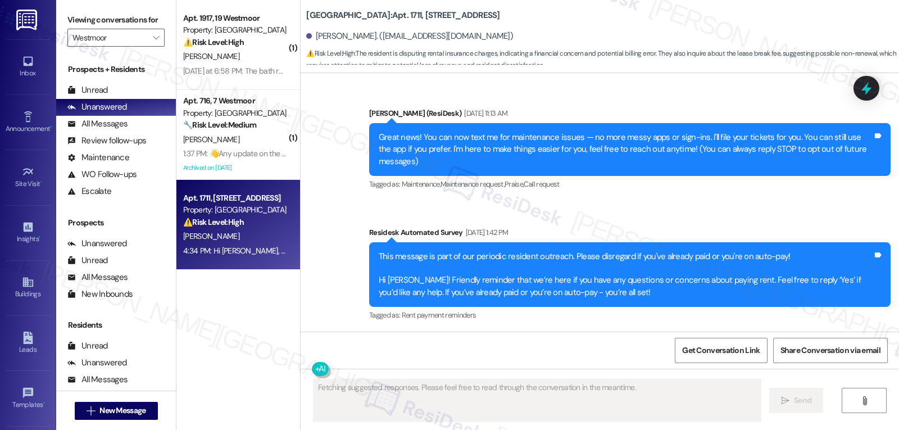
scroll to position [8902, 0]
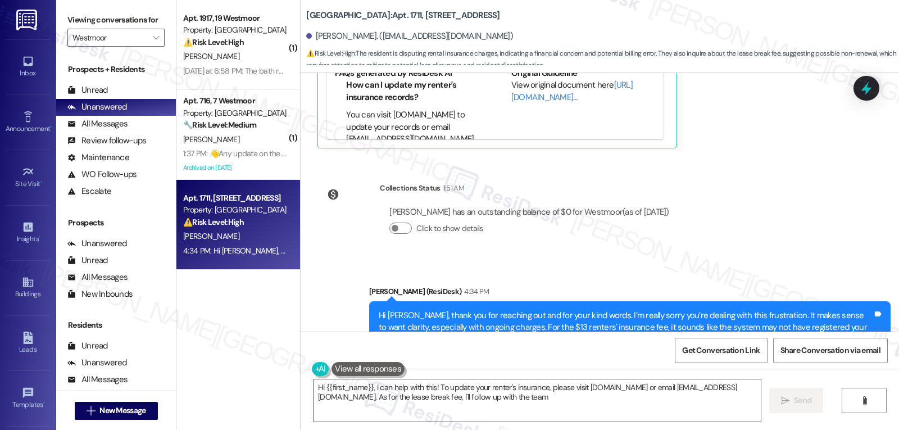
type textarea "Hi {{first_name}}, I can help with this! To update your renter's insurance, ple…"
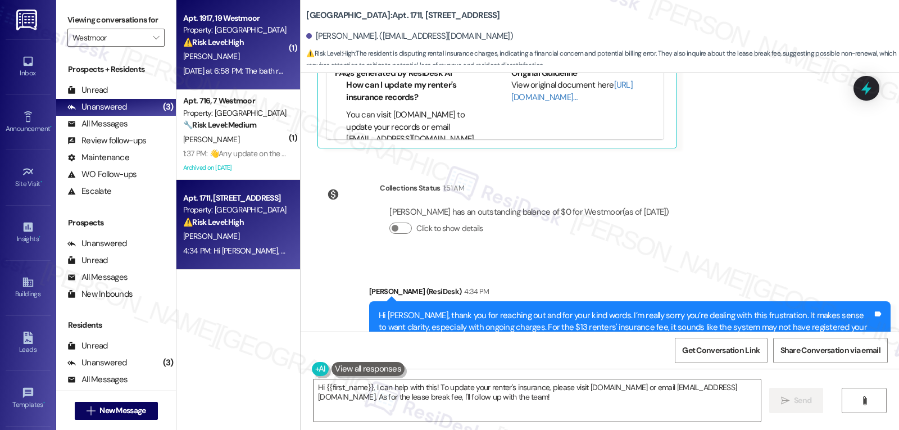
click at [218, 61] on div "[PERSON_NAME]" at bounding box center [235, 56] width 106 height 14
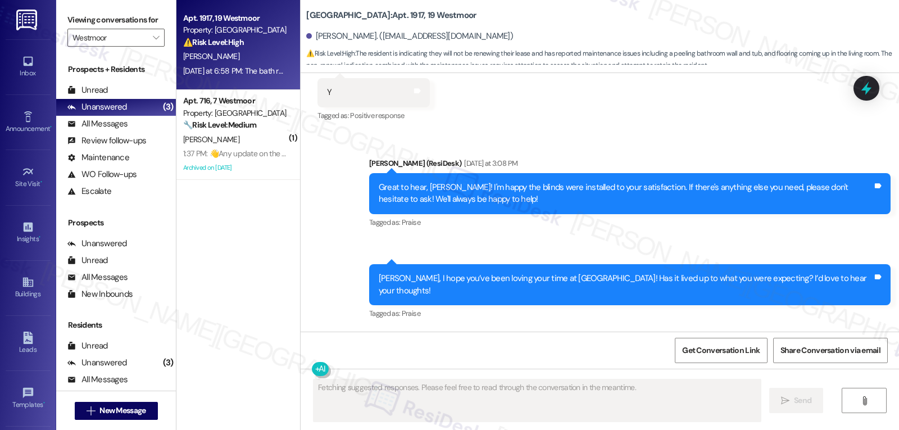
scroll to position [8518, 0]
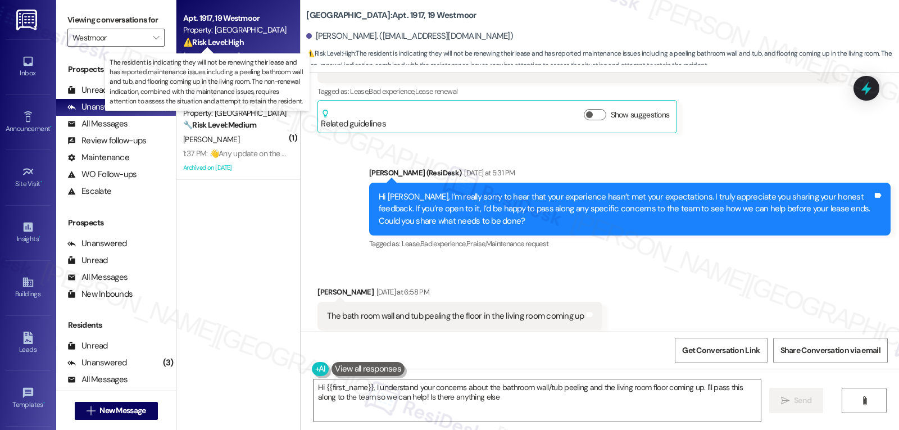
type textarea "Hi {{first_name}}, I understand your concerns about the bathroom wall/tub peeli…"
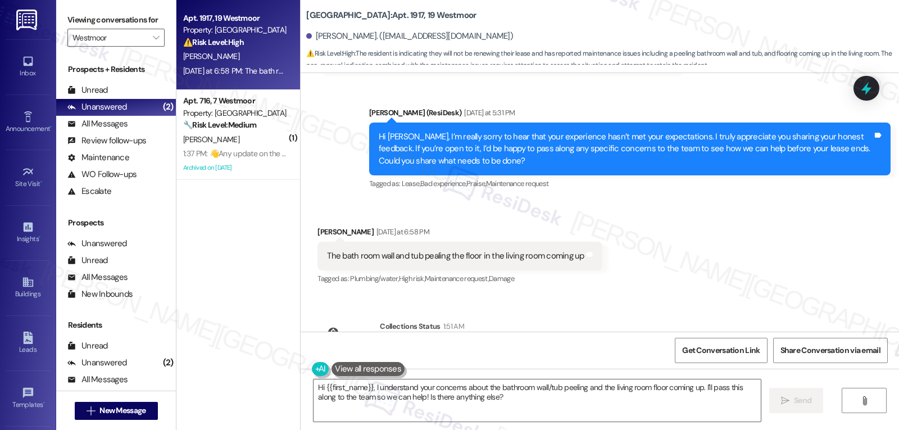
scroll to position [8621, 0]
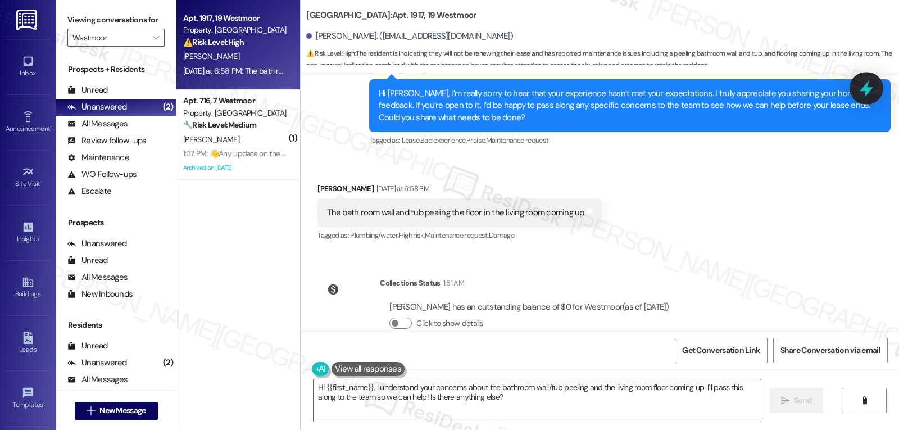
click at [863, 92] on icon at bounding box center [865, 88] width 19 height 19
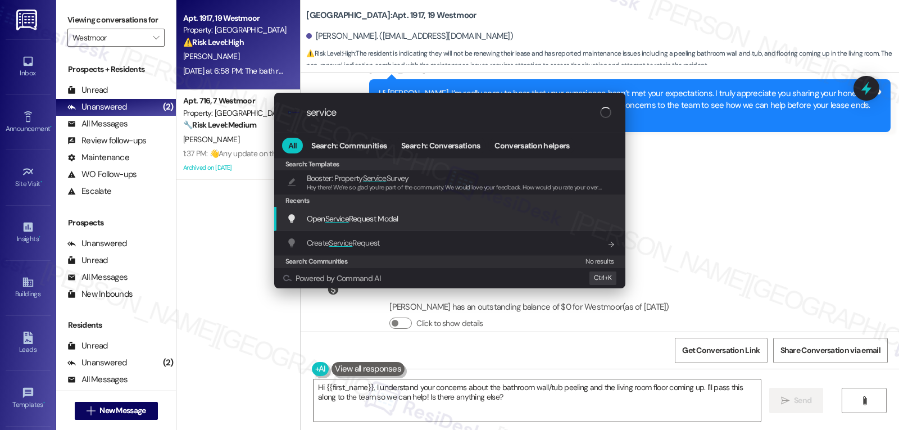
type input "service"
click at [357, 226] on div "Open Service Request Modal Add shortcut" at bounding box center [449, 219] width 351 height 24
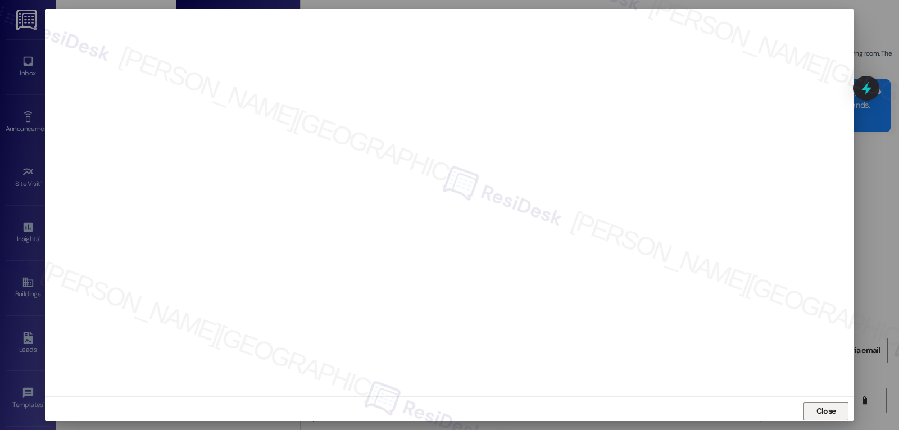
click at [814, 414] on span "Close" at bounding box center [826, 411] width 24 height 12
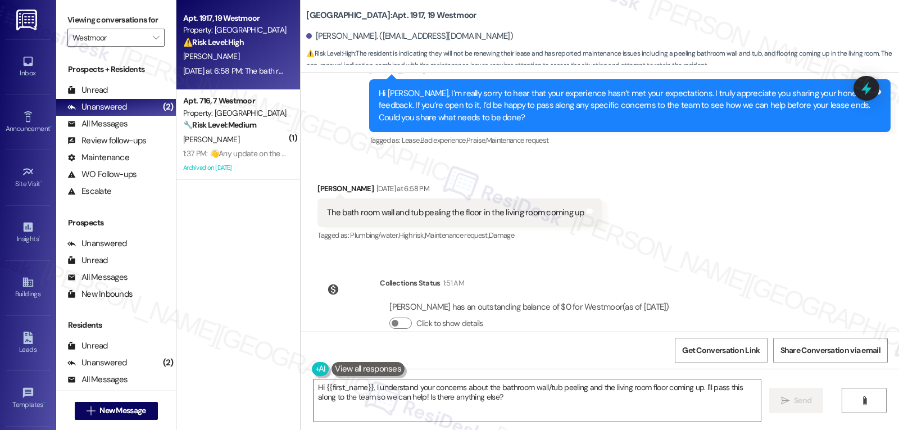
click at [685, 230] on div "WO Opened request: Tub keeps d... [DATE] 5:15 AM Status : Completed Show detail…" at bounding box center [599, 202] width 598 height 258
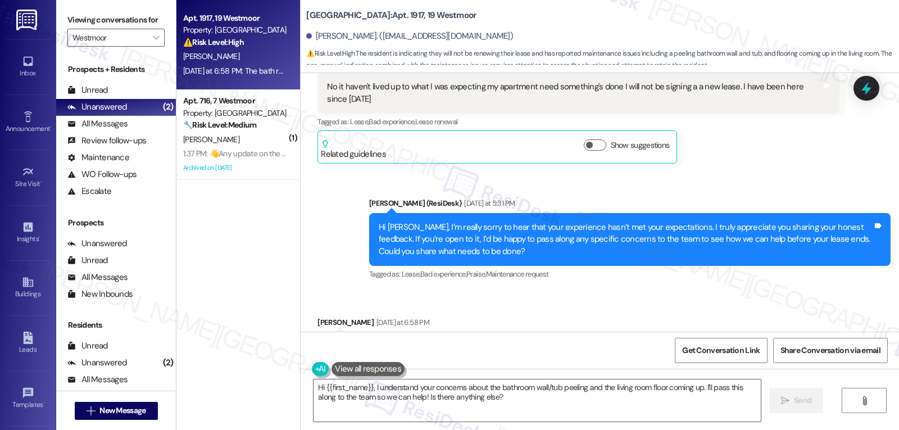
scroll to position [8509, 0]
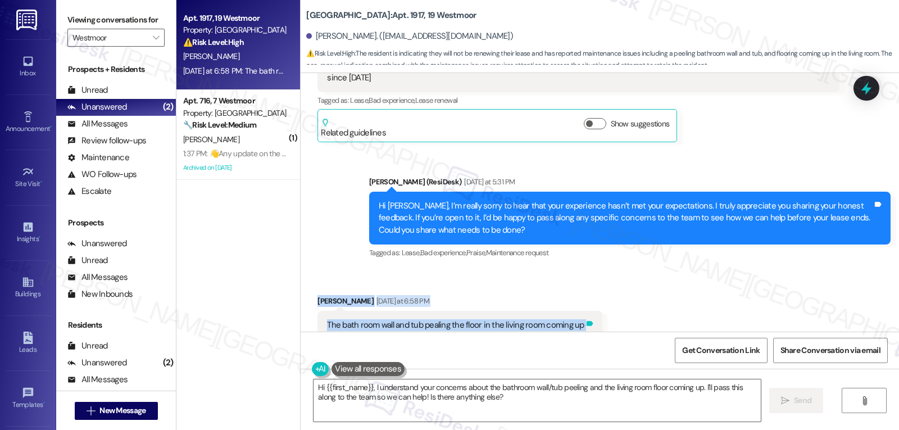
drag, startPoint x: 303, startPoint y: 281, endPoint x: 577, endPoint y: 302, distance: 274.3
click at [577, 302] on div "Received via SMS [PERSON_NAME] [DATE] at 6:58 PM The bath room wall and tub pea…" at bounding box center [459, 325] width 301 height 78
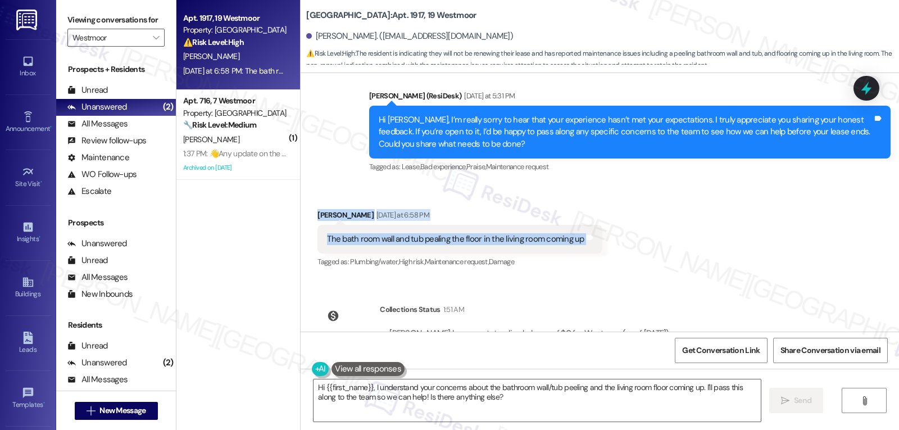
scroll to position [8621, 0]
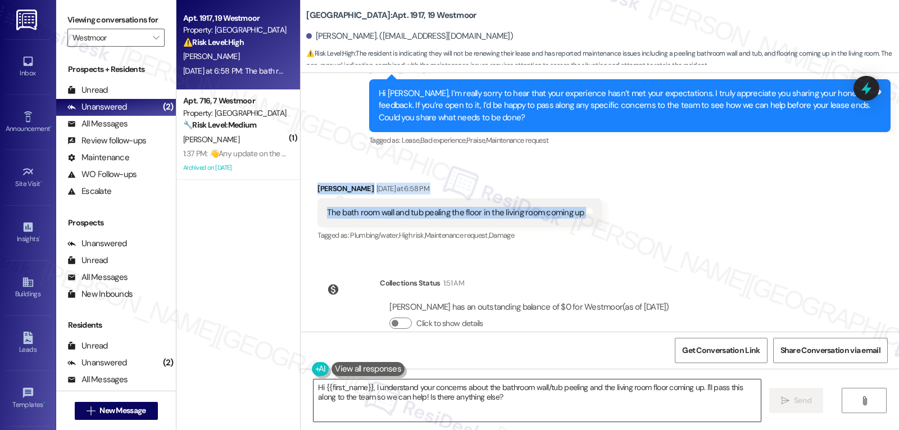
click at [500, 408] on textarea "Hi {{first_name}}, I understand your concerns about the bathroom wall/tub peeli…" at bounding box center [536, 400] width 447 height 42
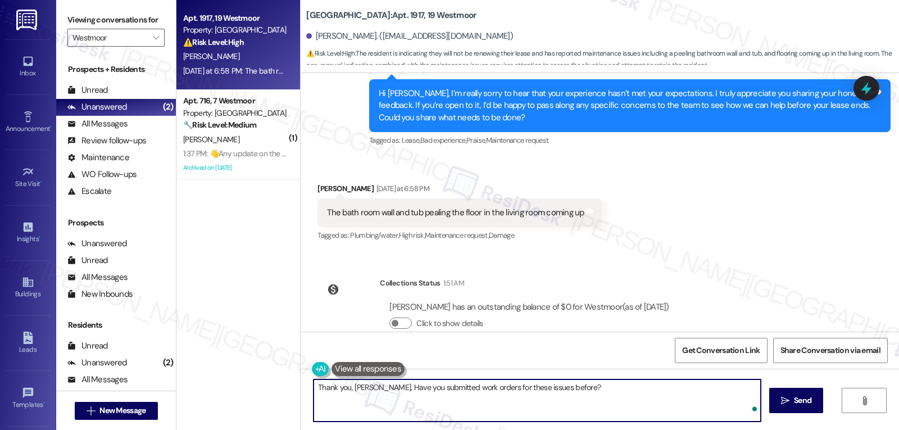
type textarea "Thank you, [PERSON_NAME]. Have you submitted work orders for these issues befor…"
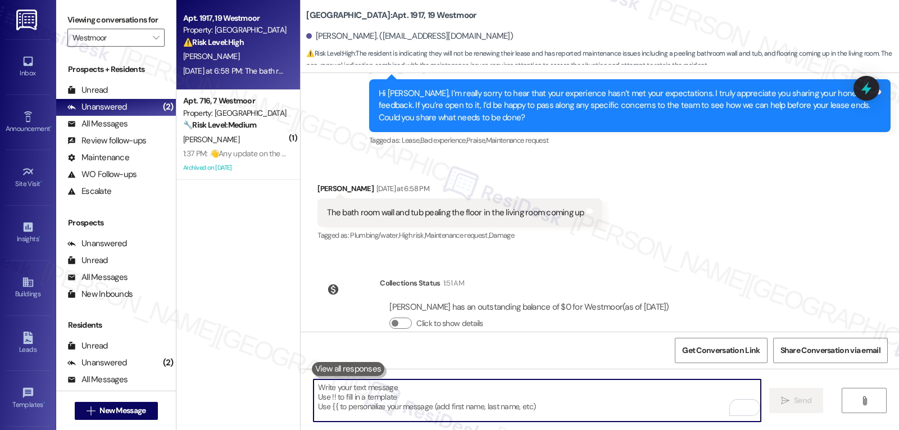
scroll to position [8518, 0]
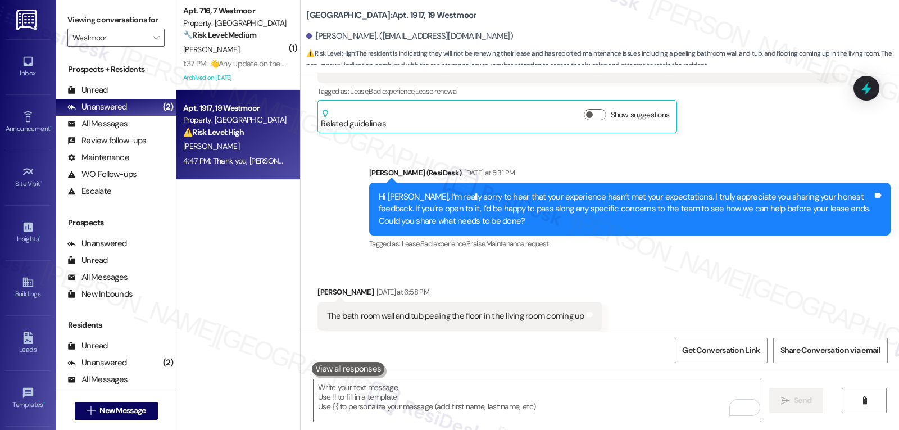
drag, startPoint x: 265, startPoint y: 164, endPoint x: 259, endPoint y: 156, distance: 10.1
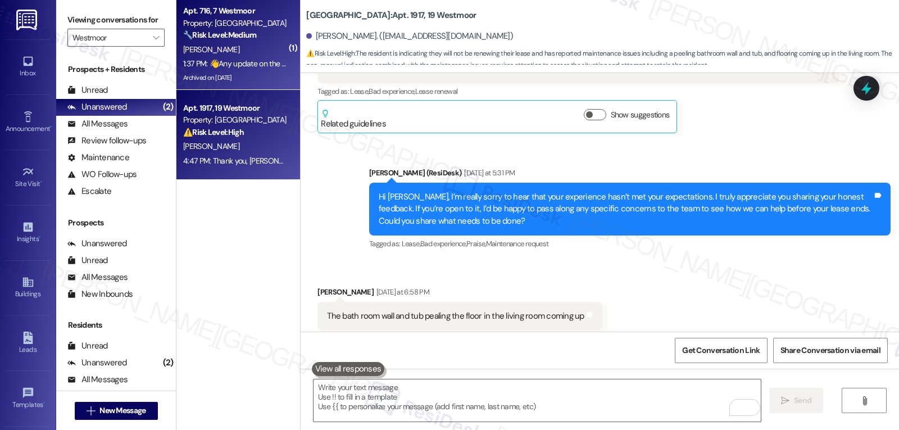
click at [241, 55] on div "[PERSON_NAME]" at bounding box center [235, 50] width 106 height 14
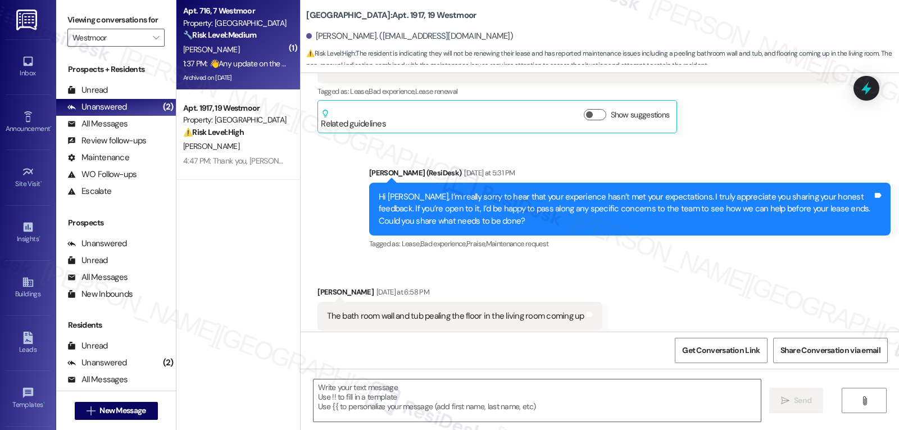
type textarea "Fetching suggested responses. Please feel free to read through the conversation…"
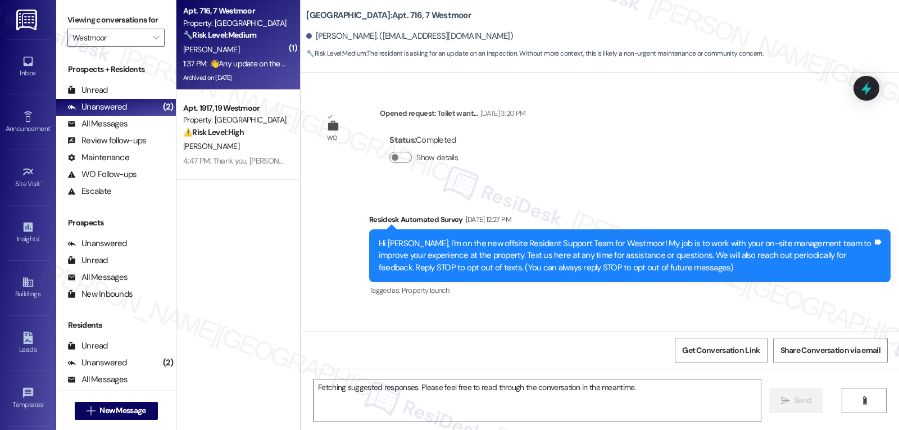
scroll to position [25444, 0]
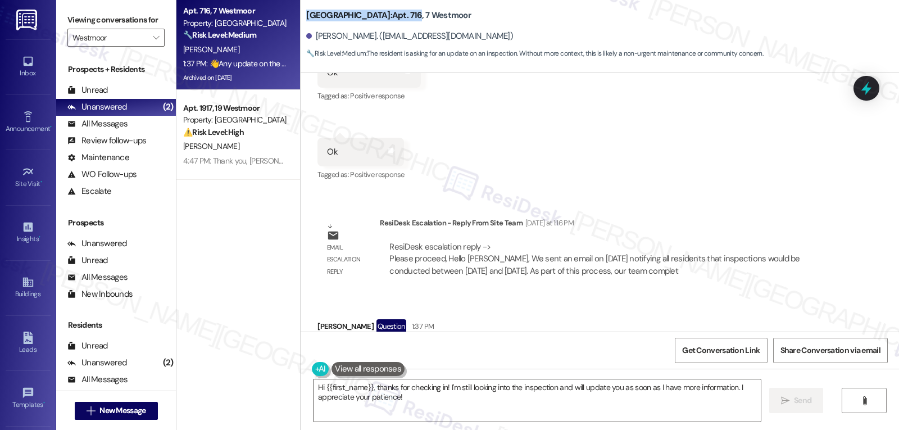
drag, startPoint x: 295, startPoint y: 16, endPoint x: 370, endPoint y: 11, distance: 74.9
click at [370, 11] on div "Westmoor: Apt. [STREET_ADDRESS][PERSON_NAME]. ([EMAIL_ADDRESS][DOMAIN_NAME]) 🔧 …" at bounding box center [599, 31] width 598 height 57
copy b "Westmoor: Apt. 716"
click at [418, 398] on textarea "Hi {{first_name}}, thanks for checking in! I'm still looking into the inspectio…" at bounding box center [536, 400] width 447 height 42
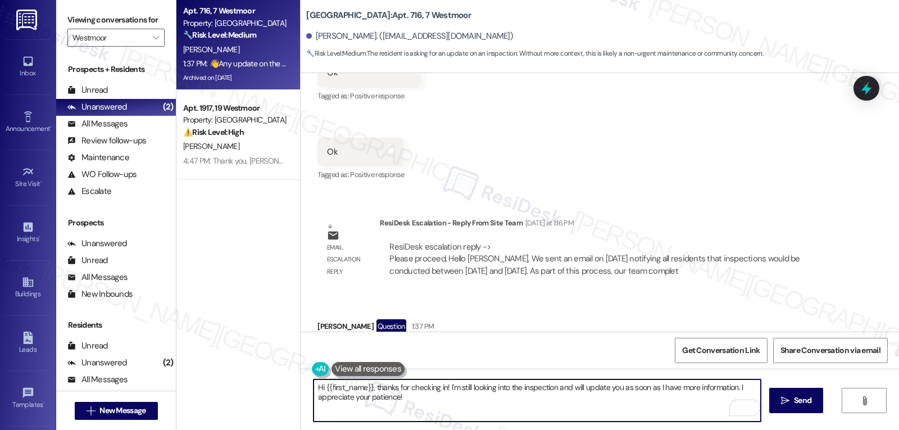
drag, startPoint x: 370, startPoint y: 388, endPoint x: 514, endPoint y: 449, distance: 157.3
click at [514, 429] on html "Inbox Go to Inbox Announcement • Send A Text Announcement Site Visit • Go to Si…" at bounding box center [449, 215] width 899 height 430
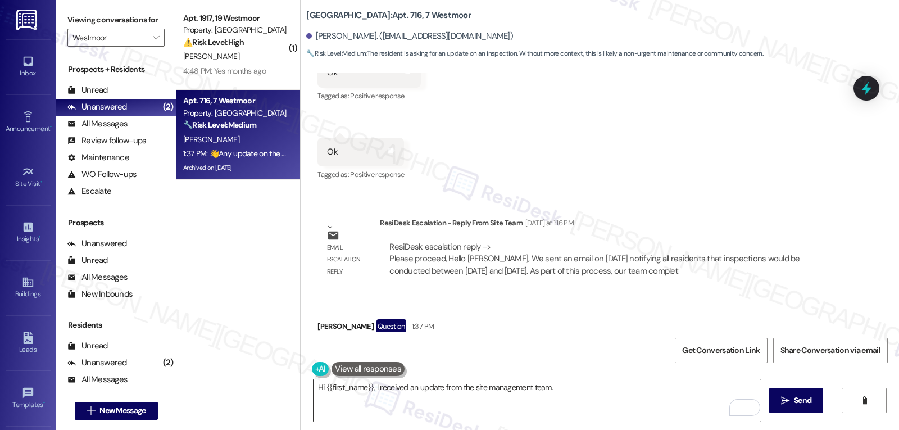
click at [594, 389] on textarea "Hi {{first_name}}, I received an update from the site management team." at bounding box center [536, 400] width 447 height 42
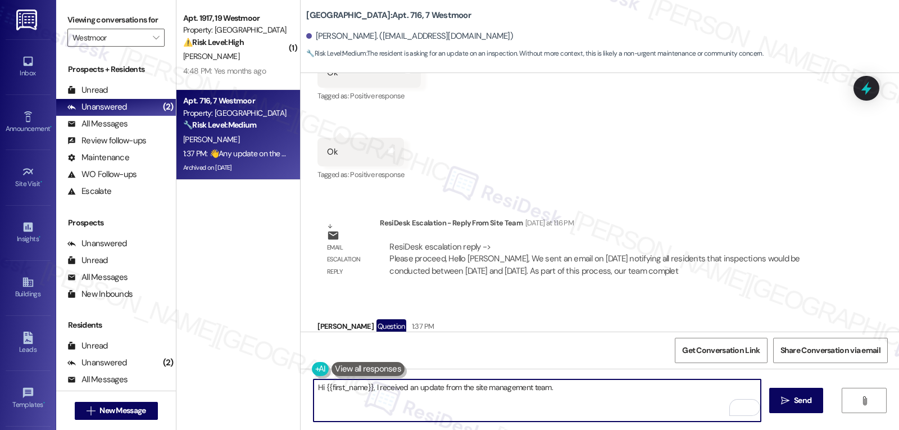
paste textarea "Hello [PERSON_NAME], We sent an email on [DATE] letting all residents know that…"
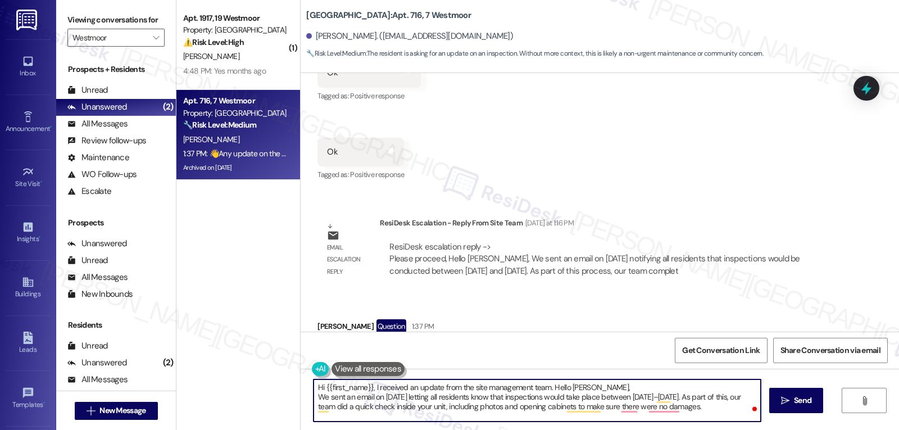
click at [616, 390] on textarea "Hi {{first_name}}, I received an update from the site management team. Hello [P…" at bounding box center [536, 400] width 447 height 42
click at [575, 411] on textarea "Hi {{first_name}}, I received an update from the site management team. Hello [P…" at bounding box center [536, 400] width 447 height 42
click at [569, 414] on textarea "Hi {{first_name}}, I received an update from the site management team. Hello [P…" at bounding box center [536, 400] width 447 height 42
click at [602, 410] on textarea "Hi {{first_name}}, I received an update from the site management team. Hello [P…" at bounding box center [536, 400] width 447 height 42
paste textarea "Thank you for your cooperation during the inspection. If you have any questions…"
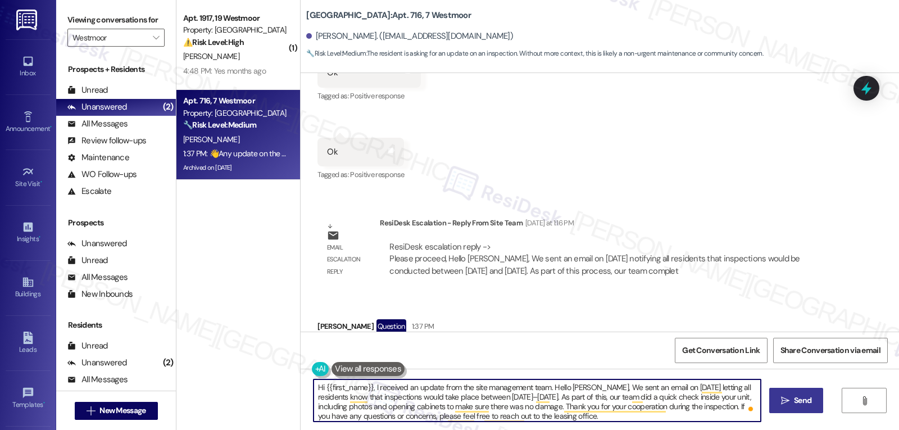
type textarea "Hi {{first_name}}, I received an update from the site management team. Hello [P…"
click at [811, 406] on span "Send" at bounding box center [802, 400] width 22 height 12
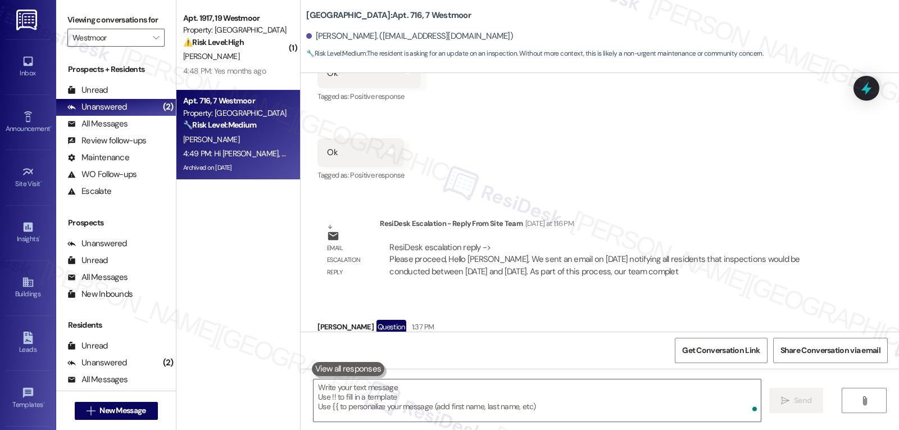
scroll to position [25558, 0]
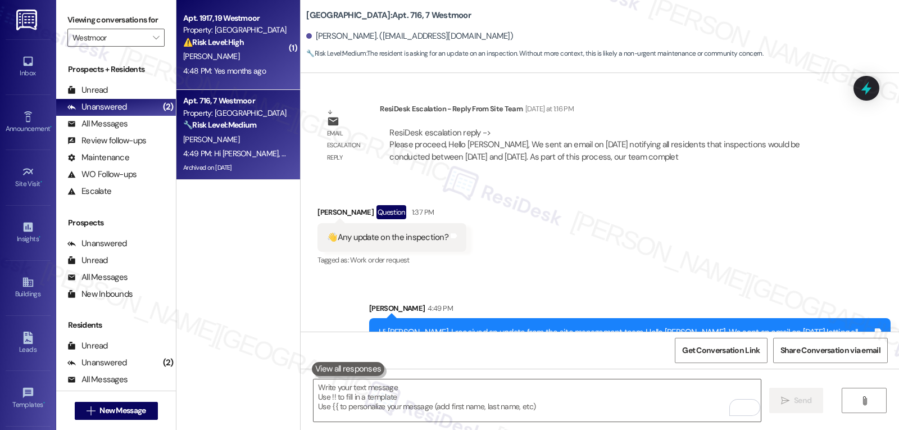
click at [230, 60] on div "[PERSON_NAME]" at bounding box center [235, 56] width 106 height 14
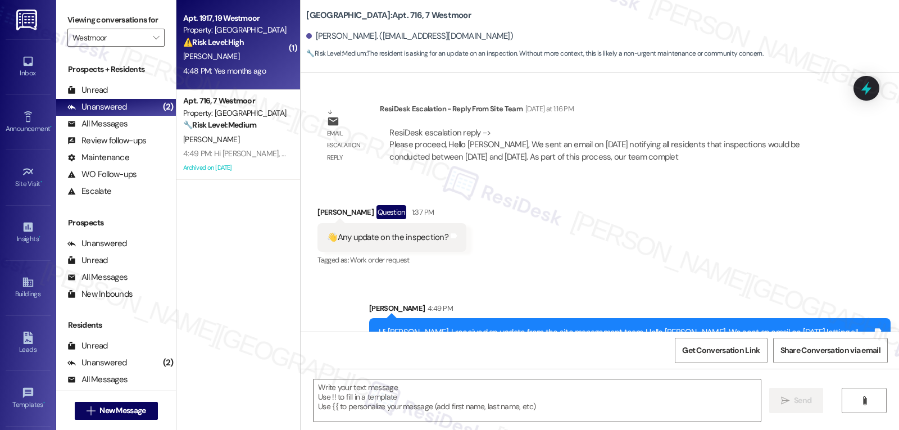
type textarea "Fetching suggested responses. Please feel free to read through the conversation…"
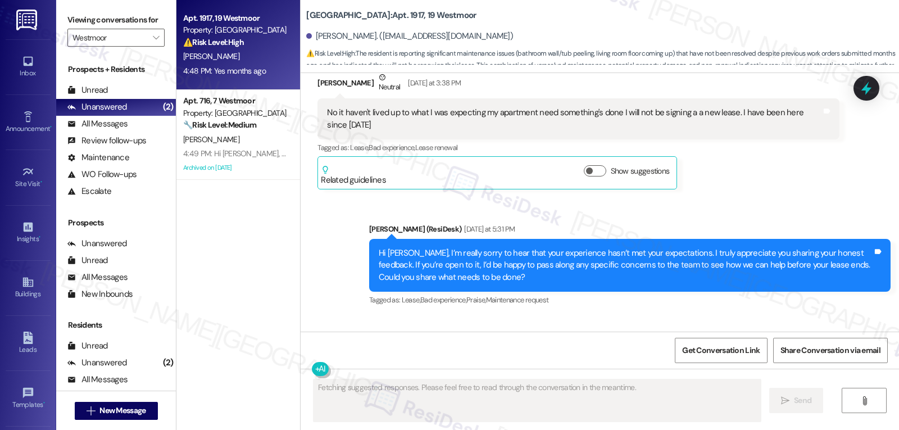
scroll to position [8811, 0]
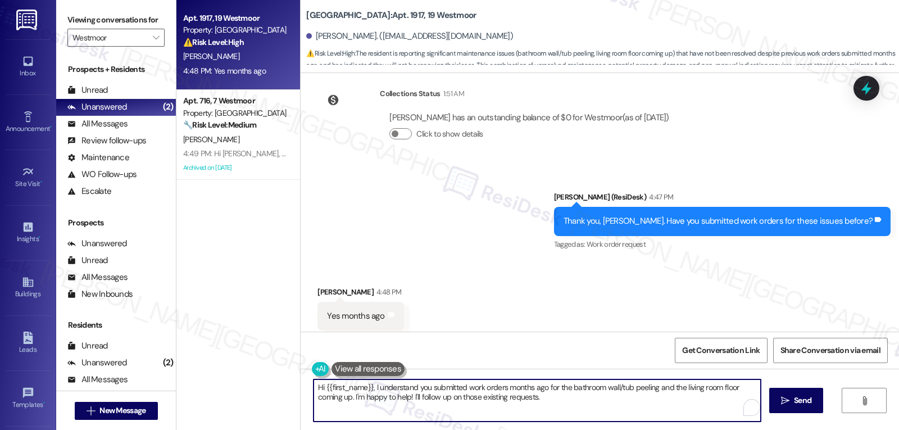
click at [426, 399] on textarea "Hi {{first_name}}, I understand you submitted work orders months ago for the ba…" at bounding box center [536, 400] width 447 height 42
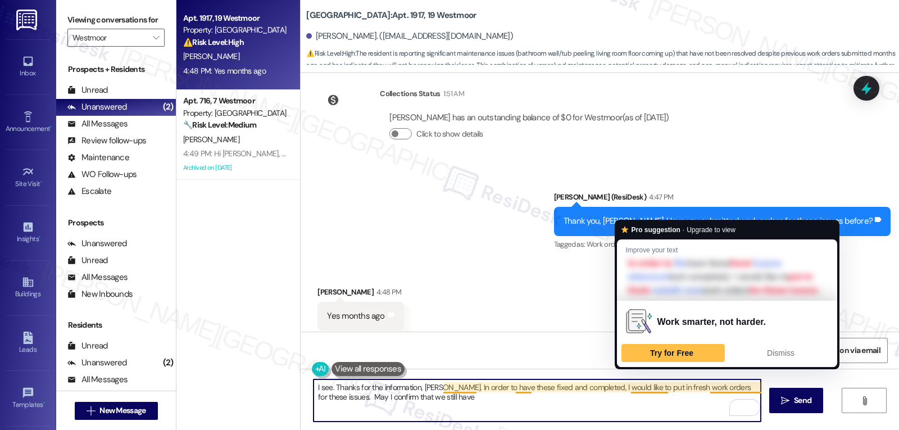
click at [625, 385] on textarea "I see. Thanks for the information, [PERSON_NAME]. In order to have these fixed …" at bounding box center [536, 400] width 447 height 42
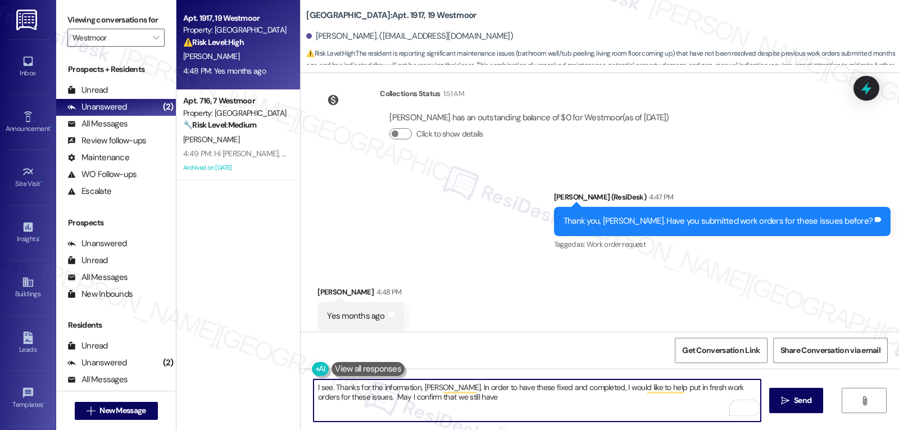
click at [680, 388] on textarea "I see. Thanks for the information, [PERSON_NAME]. In order to have these fixed …" at bounding box center [536, 400] width 447 height 42
click at [587, 403] on textarea "I see. Thanks for the information, [PERSON_NAME]. In order to have these fixed …" at bounding box center [536, 400] width 447 height 42
type textarea "I see. Thanks for the information, [PERSON_NAME]. In order to have these fixed …"
click at [799, 407] on button " Send" at bounding box center [796, 400] width 54 height 25
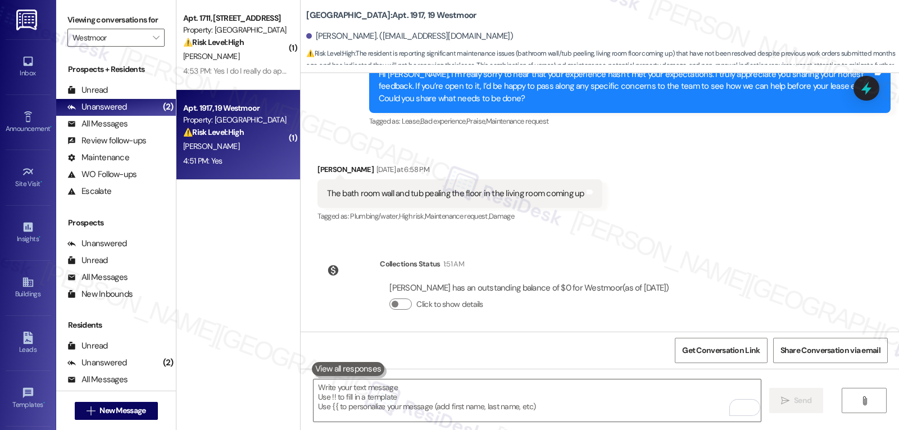
scroll to position [8643, 0]
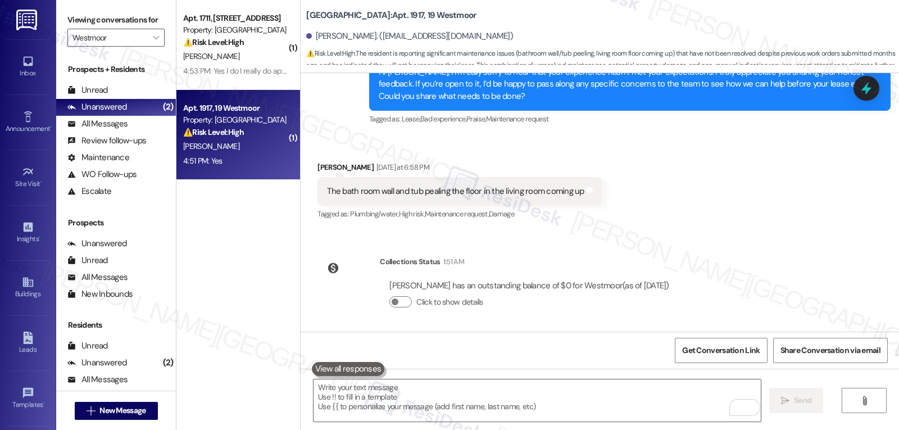
click at [862, 92] on icon at bounding box center [866, 88] width 15 height 15
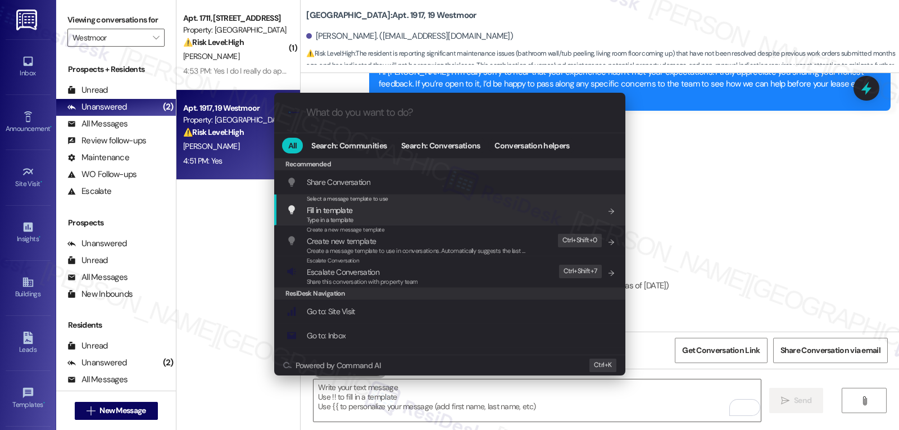
click at [802, 162] on div ".cls-1{fill:#0a055f;}.cls-2{fill:#0cc4c4;} resideskLogoBlueOrange All Search: C…" at bounding box center [449, 215] width 899 height 430
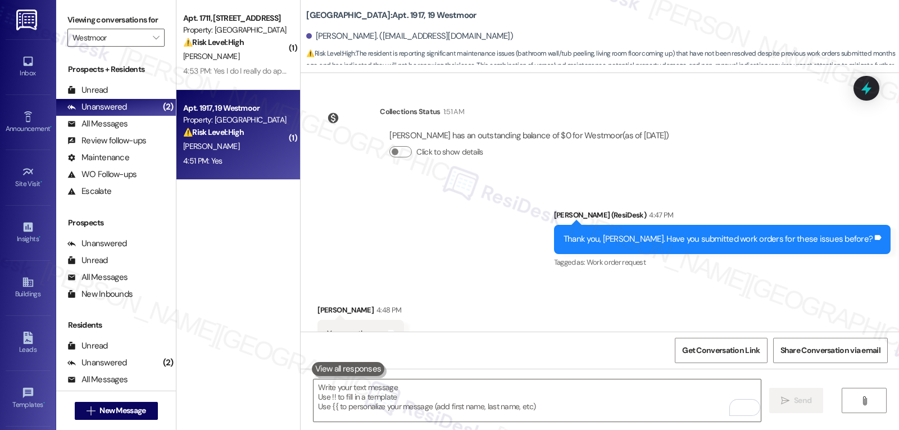
scroll to position [8755, 0]
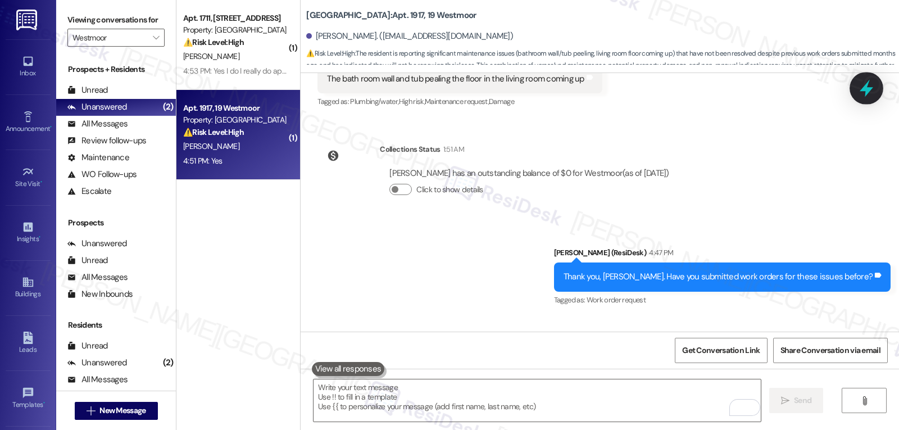
click at [869, 86] on icon at bounding box center [865, 88] width 19 height 19
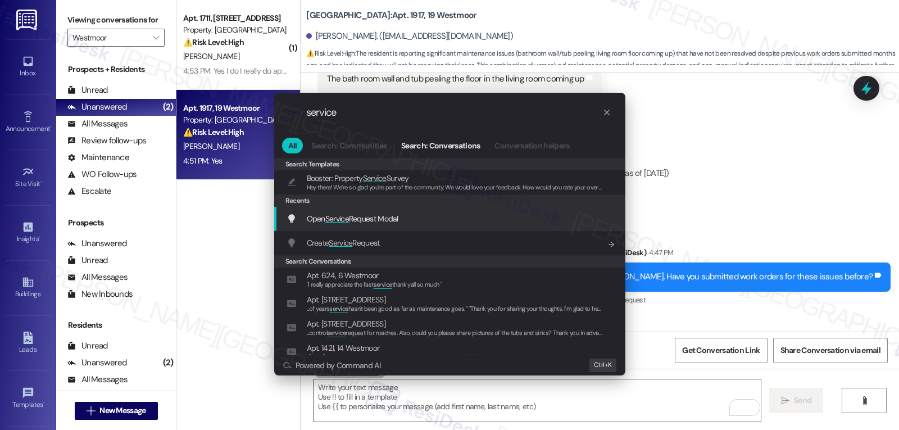
type input "service"
click at [357, 223] on span "Open Service Request Modal" at bounding box center [353, 218] width 92 height 10
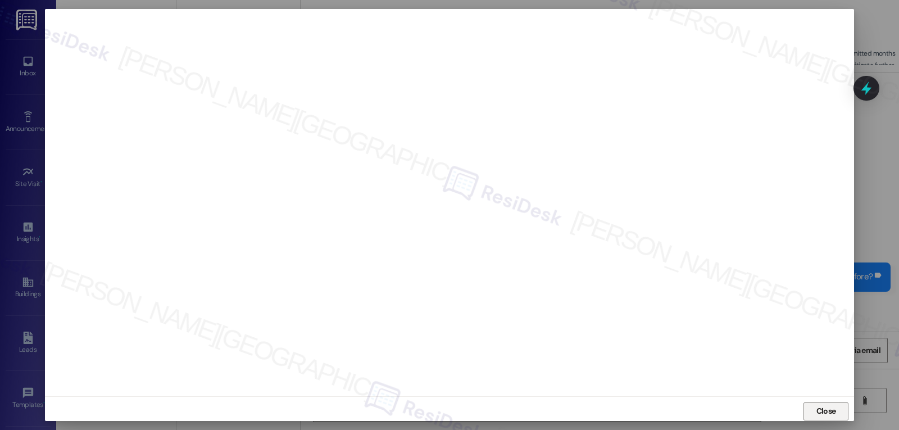
click at [816, 414] on span "Close" at bounding box center [826, 411] width 20 height 12
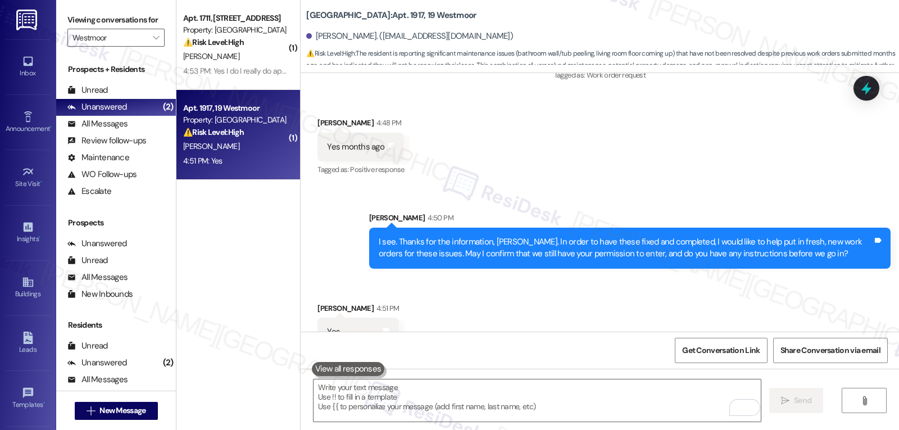
scroll to position [8867, 0]
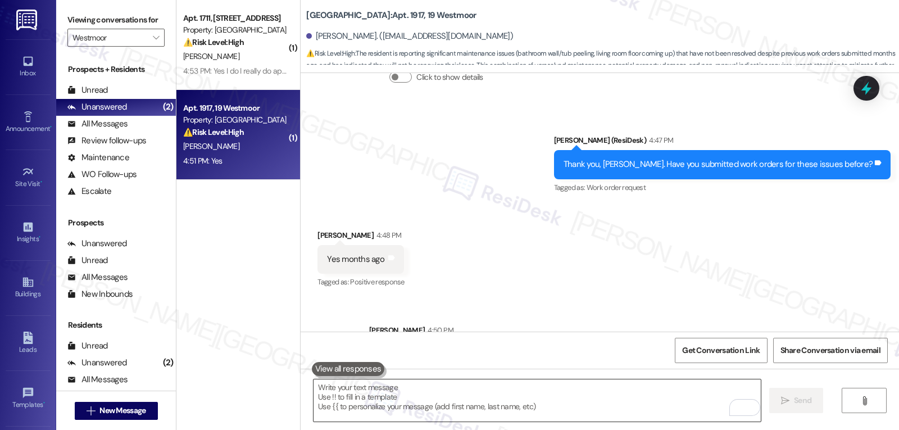
click at [604, 413] on textarea "To enrich screen reader interactions, please activate Accessibility in Grammarl…" at bounding box center [536, 400] width 447 height 42
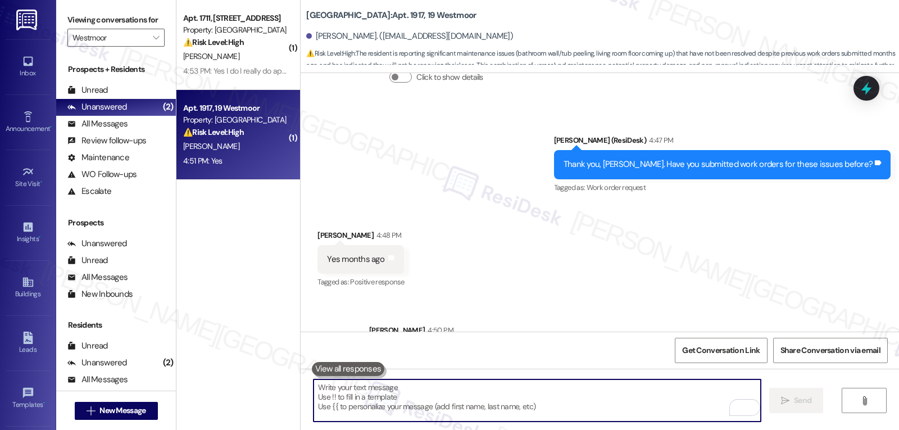
paste textarea "Thank you for your cooperation during the inspection. If you have any questions…"
type textarea "Thank you for your cooperation during the inspection. If you have any questions…"
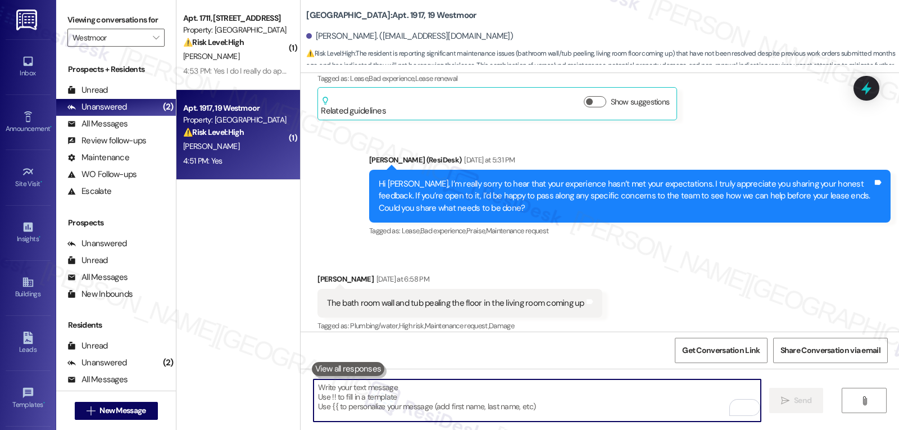
scroll to position [8530, 0]
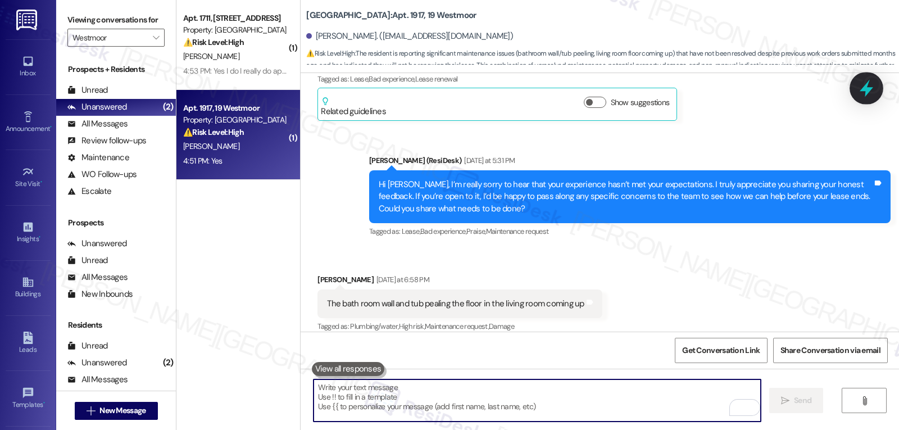
click at [865, 87] on icon at bounding box center [865, 88] width 13 height 17
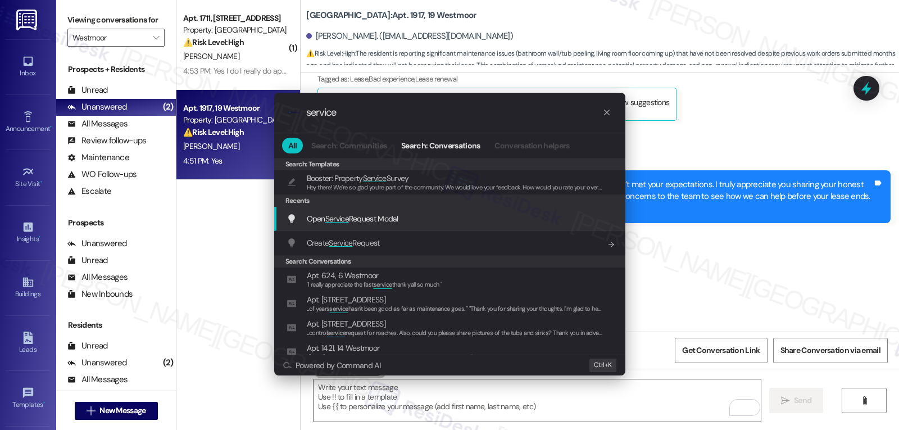
click at [366, 219] on span "Open Service Request Modal" at bounding box center [353, 218] width 92 height 10
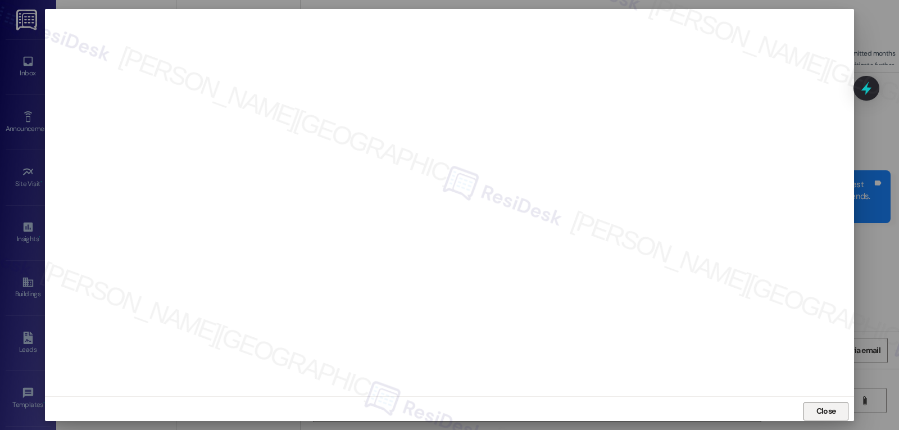
click at [820, 416] on span "Close" at bounding box center [826, 411] width 20 height 12
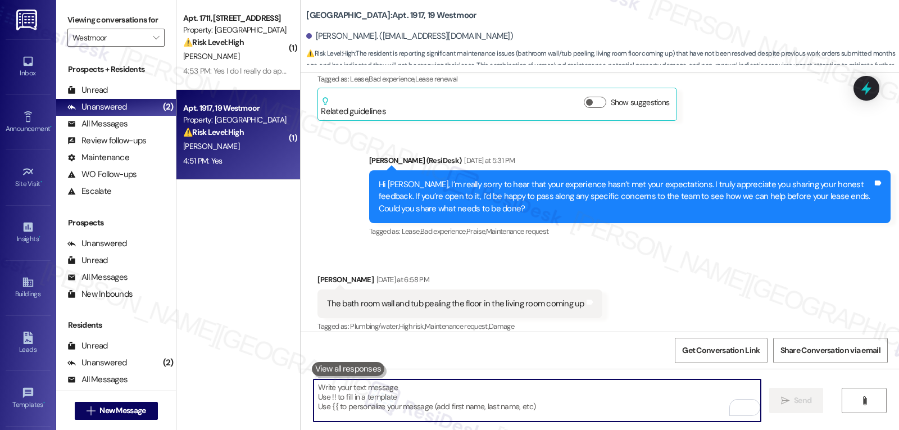
scroll to position [8643, 0]
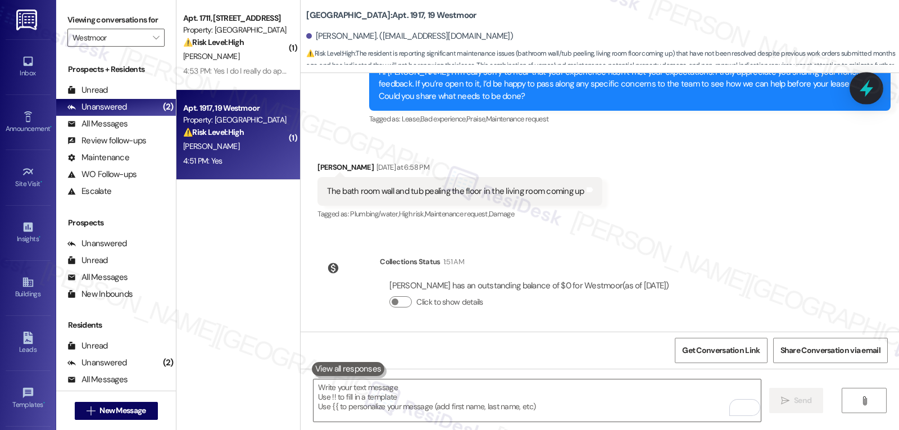
click at [864, 92] on icon at bounding box center [865, 88] width 19 height 19
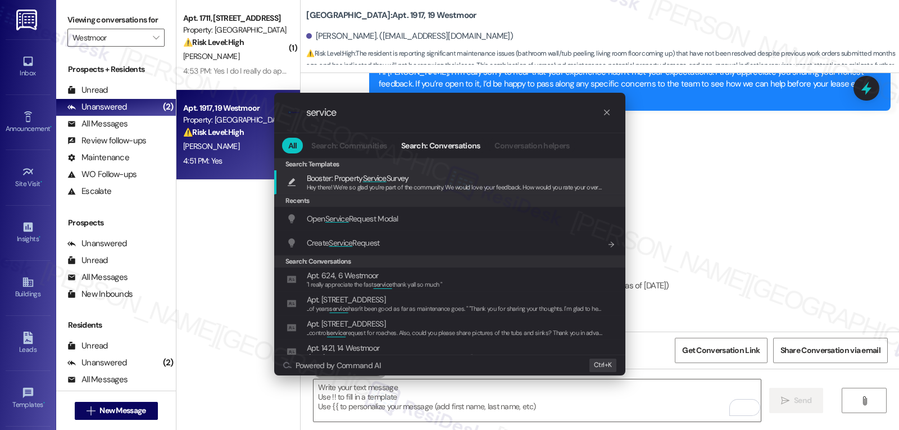
drag, startPoint x: 776, startPoint y: 241, endPoint x: 769, endPoint y: 234, distance: 9.1
click at [774, 240] on div ".cls-1{fill:#0a055f;}.cls-2{fill:#0cc4c4;} resideskLogoBlueOrange service All S…" at bounding box center [449, 215] width 899 height 430
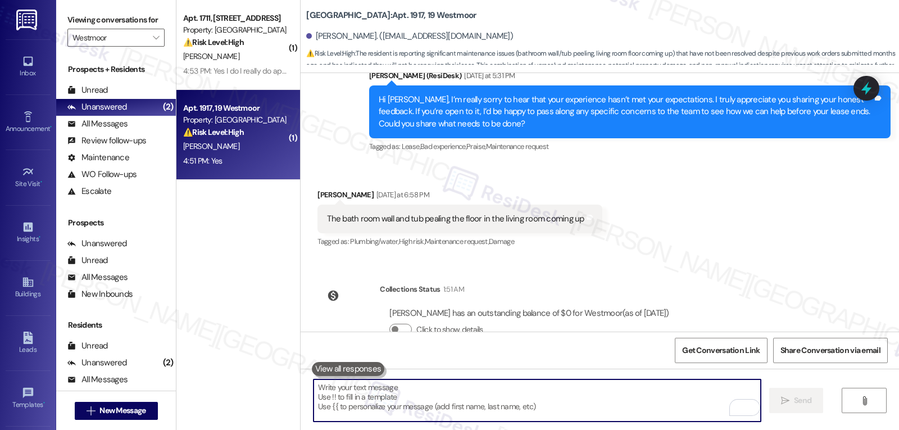
scroll to position [8530, 0]
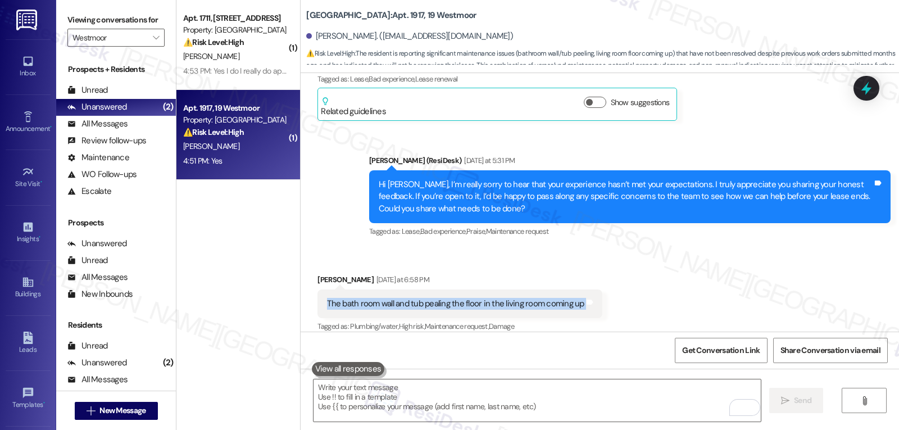
drag, startPoint x: 317, startPoint y: 277, endPoint x: 616, endPoint y: 287, distance: 298.4
click at [616, 287] on div "Received via SMS [PERSON_NAME] [DATE] at 6:58 PM The bath room wall and tub pea…" at bounding box center [599, 295] width 598 height 95
copy div "The bath room wall and tub pealing the floor in the living room coming up Tags …"
click at [869, 88] on icon at bounding box center [865, 88] width 13 height 17
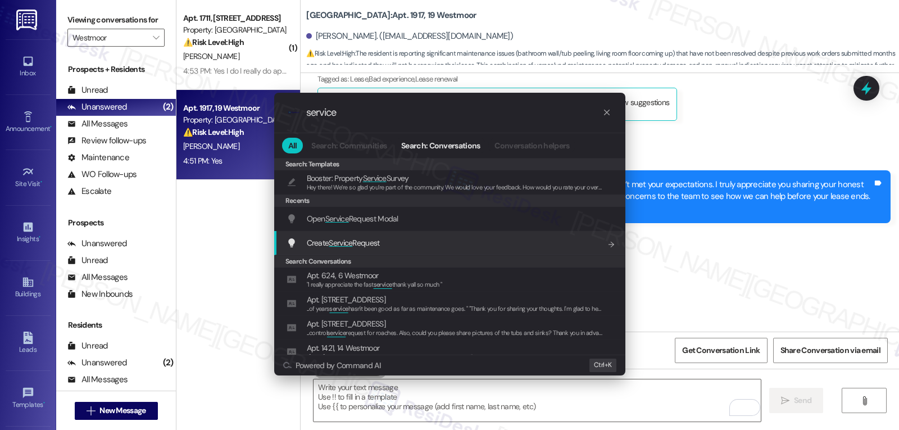
type input "service"
click at [334, 238] on span "Service" at bounding box center [341, 243] width 24 height 10
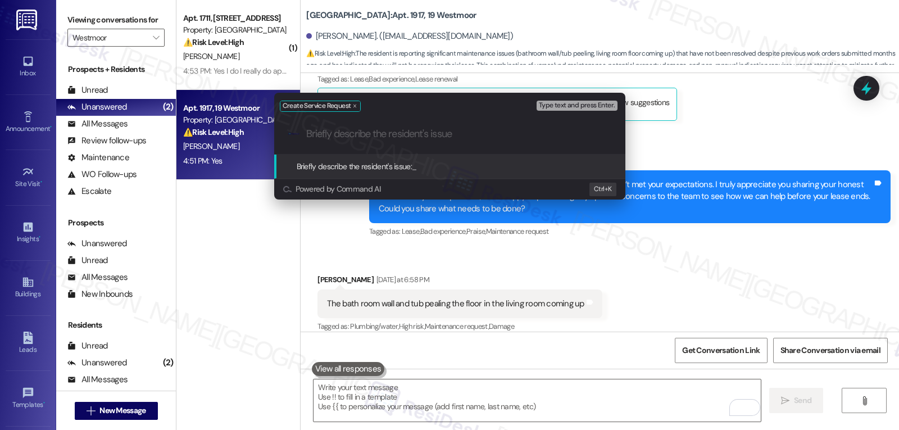
paste input "The bath room wall and tub pealing the floor in the living room coming up"
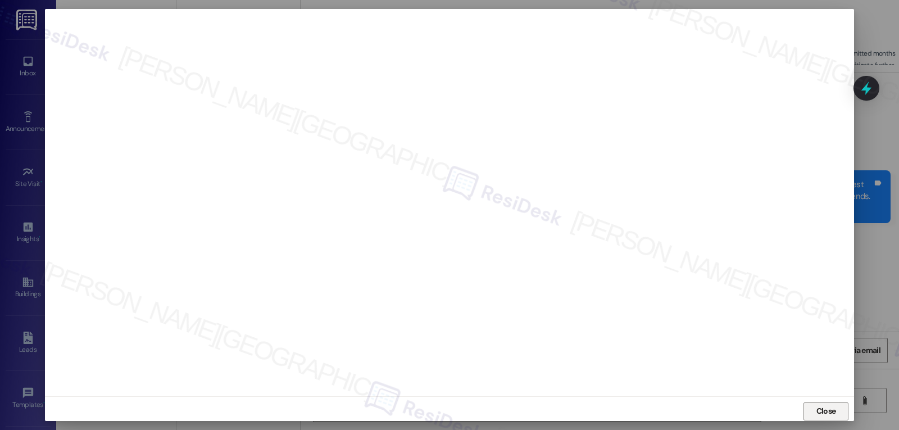
click at [809, 413] on button "Close" at bounding box center [825, 411] width 45 height 18
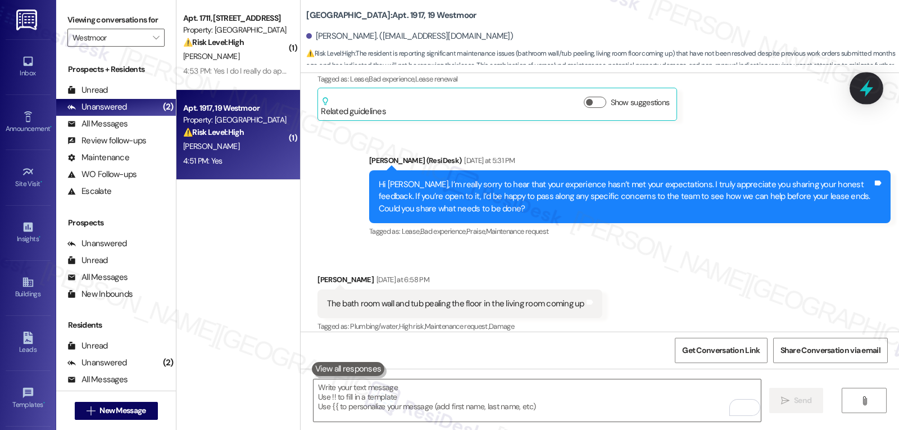
click at [869, 92] on icon at bounding box center [865, 88] width 19 height 19
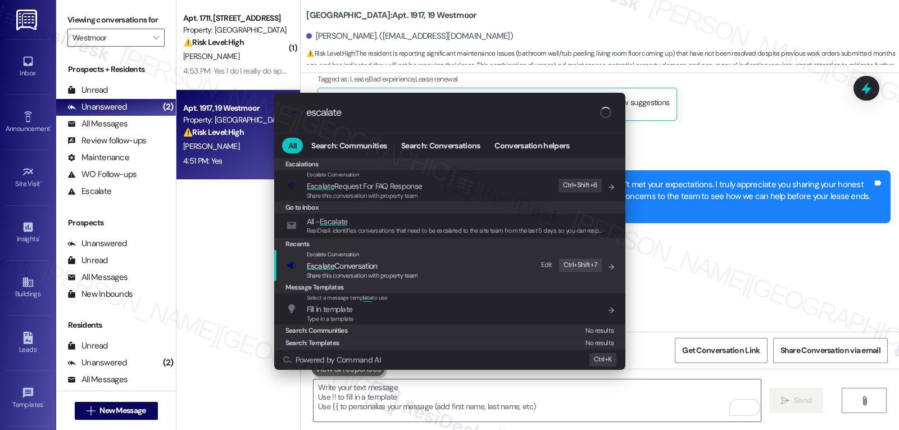
type input "escalate"
click at [318, 271] on div "Share this conversation with property team" at bounding box center [362, 276] width 111 height 10
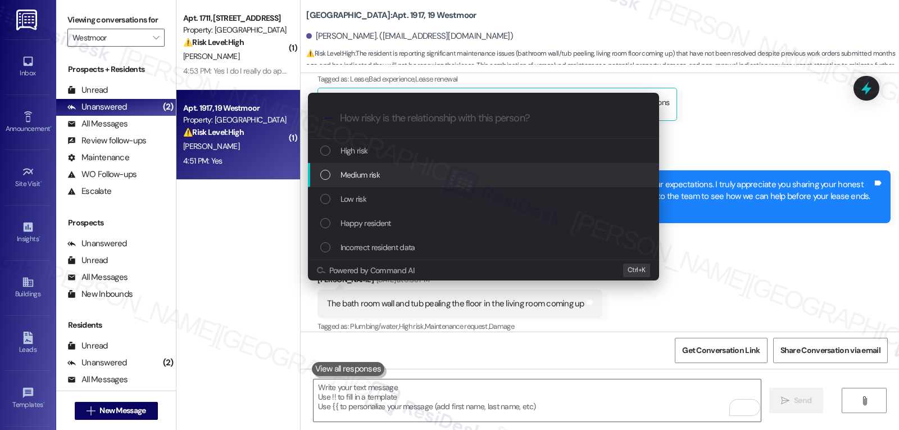
click at [376, 180] on span "Medium risk" at bounding box center [359, 174] width 39 height 12
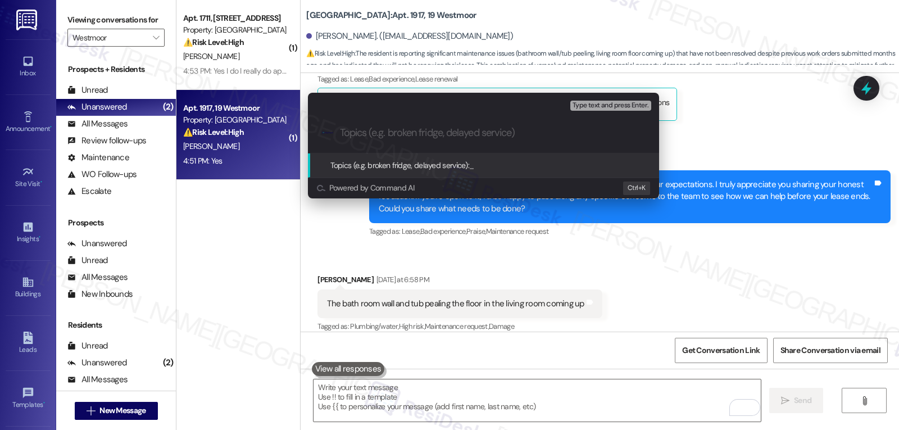
paste input "16100038"
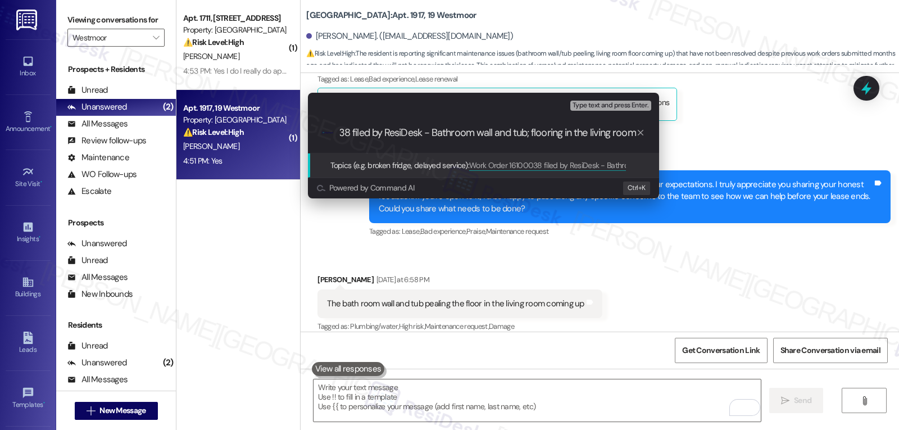
type input "Work Order 16100038 filed by ResiDesk - Bathroom wall and tub; flooring in the …"
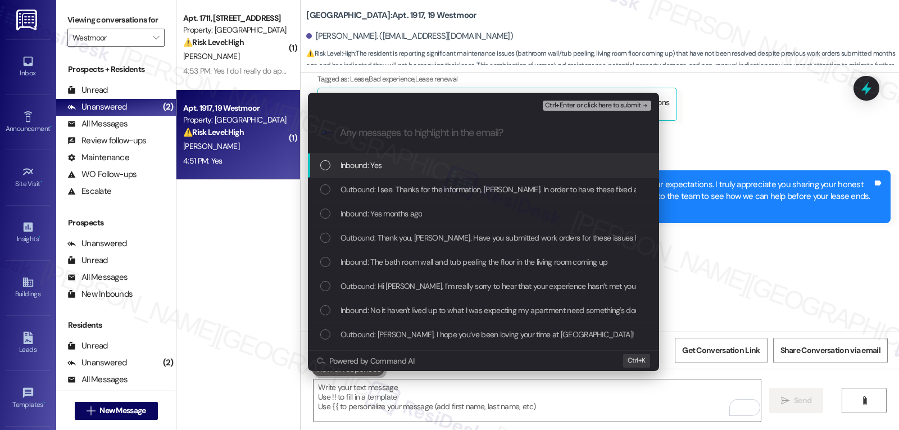
scroll to position [0, 0]
click at [411, 176] on div "Inbound: Yes" at bounding box center [483, 165] width 351 height 24
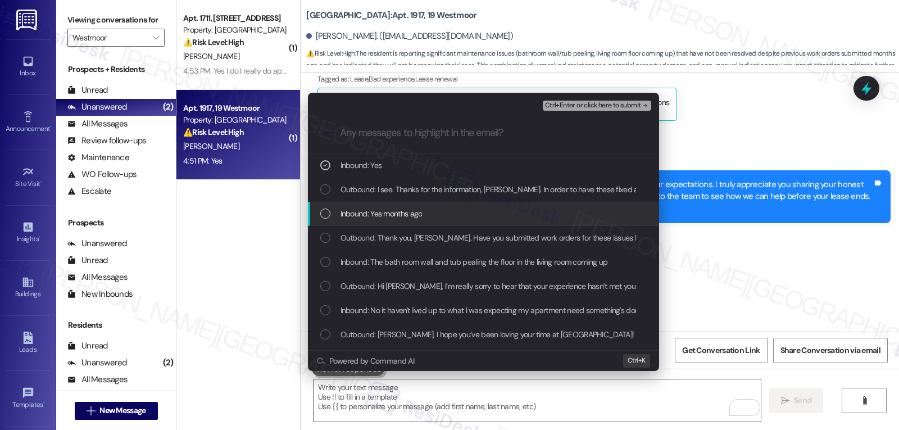
click at [411, 213] on span "Inbound: Yes months ago" at bounding box center [381, 213] width 82 height 12
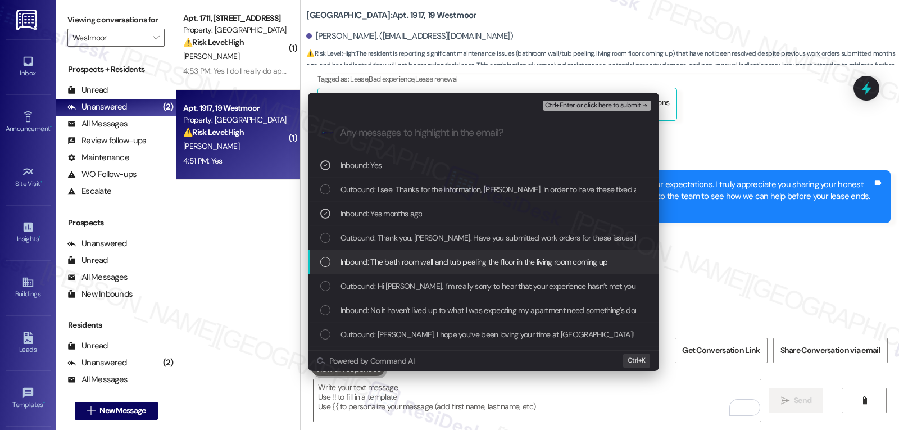
click at [415, 254] on div "Inbound: The bath room wall and tub pealing the floor in the living room coming…" at bounding box center [483, 262] width 351 height 24
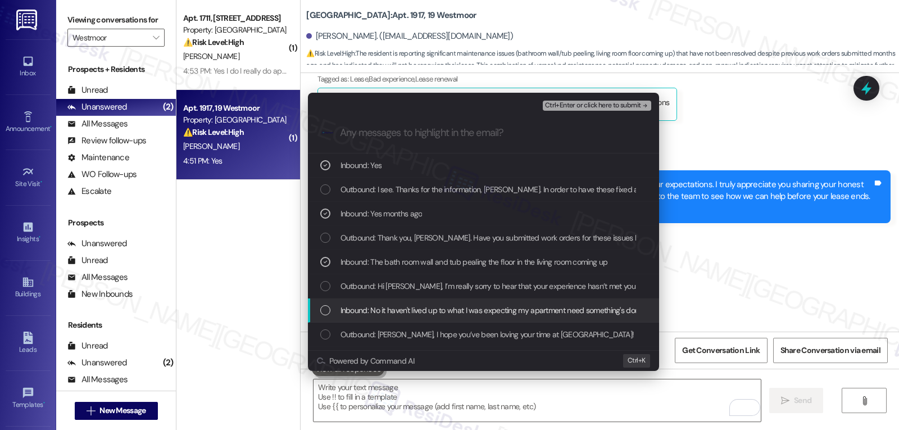
click at [462, 304] on span "Inbound: No it haven't lived up to what I was expecting my apartment need somet…" at bounding box center [595, 310] width 511 height 12
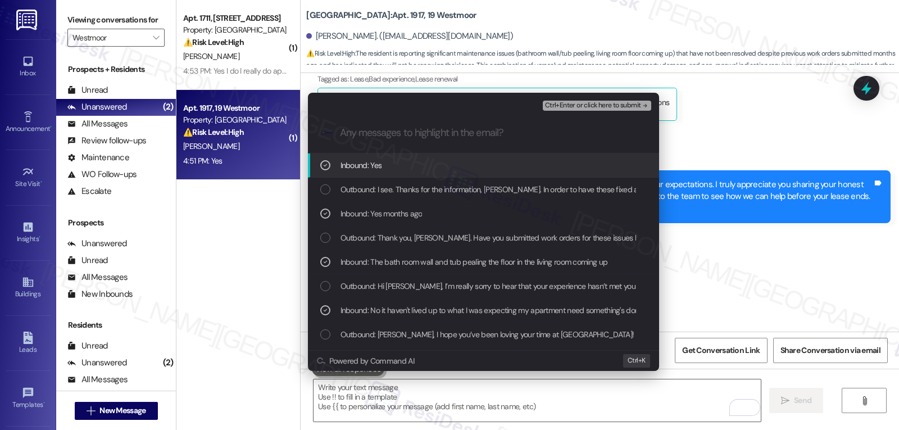
click at [609, 106] on span "Ctrl+Enter or click here to submit" at bounding box center [593, 106] width 96 height 8
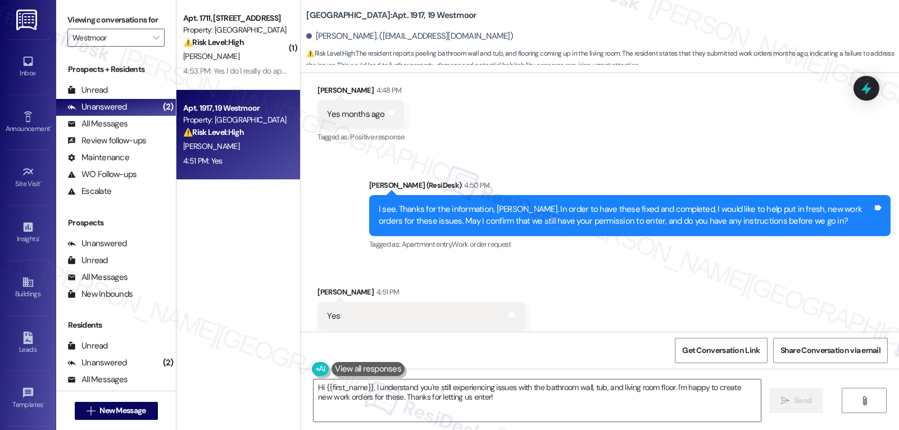
scroll to position [9013, 0]
click at [573, 404] on textarea "Hi {{first_name}}, I understand you're still experiencing issues with the bathr…" at bounding box center [536, 400] width 447 height 42
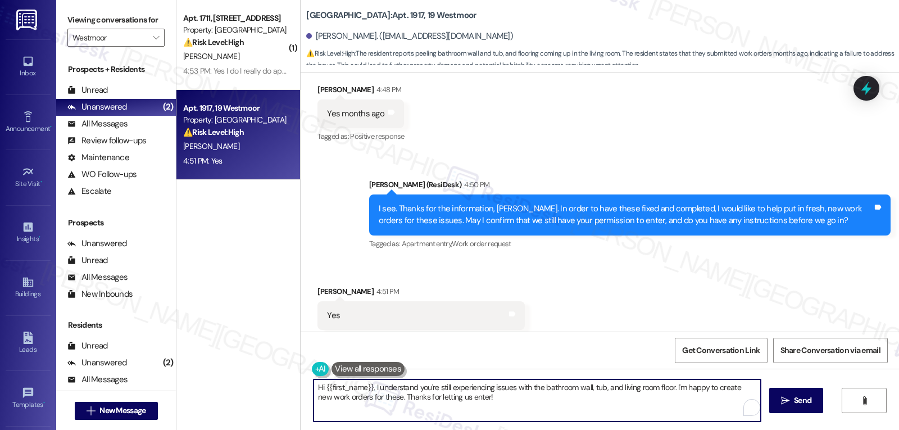
paste textarea "Work Order 16100038 filed by ResiDesk - Bathroom wall and tub; flooring in the …"
type textarea "G"
type textarea "g"
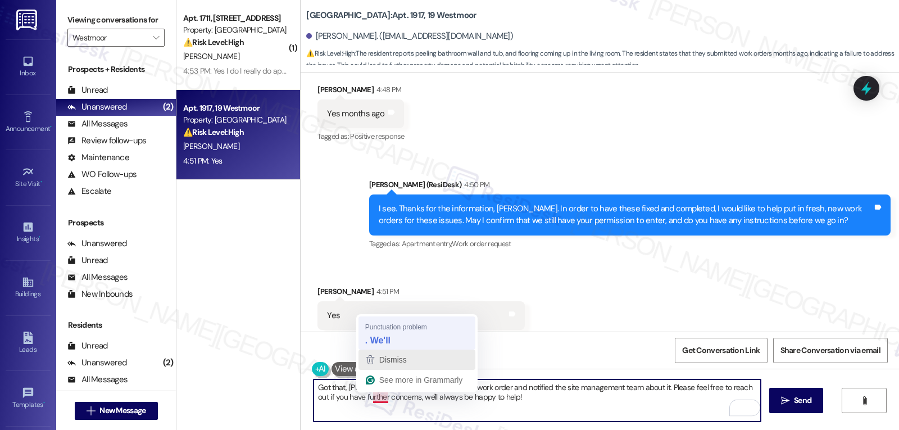
type textarea "Got that, [PERSON_NAME]. I have submitted the work order and notified the site …"
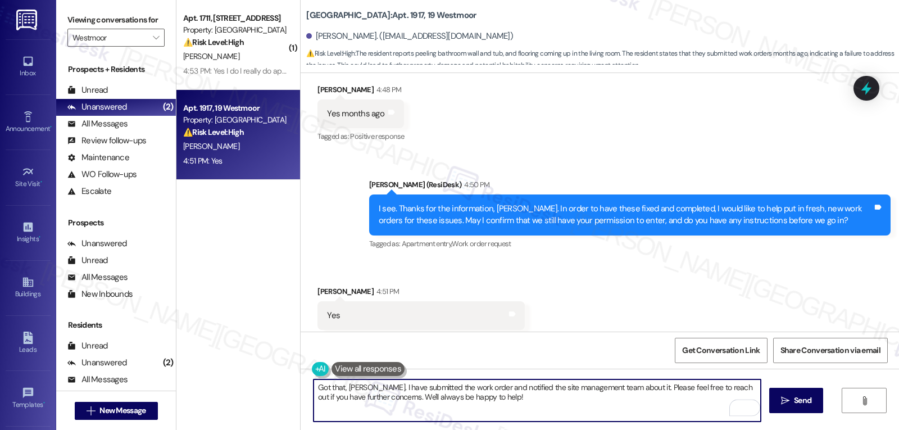
click at [514, 405] on textarea "Got that, [PERSON_NAME]. I have submitted the work order and notified the site …" at bounding box center [536, 400] width 447 height 42
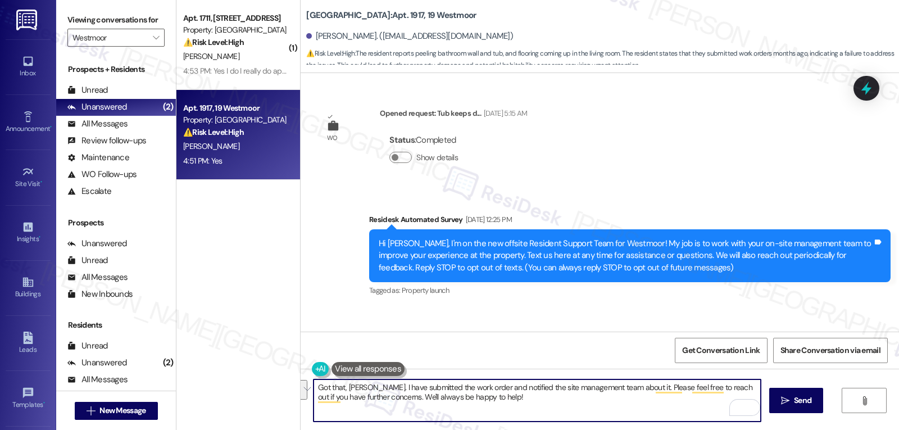
scroll to position [9013, 0]
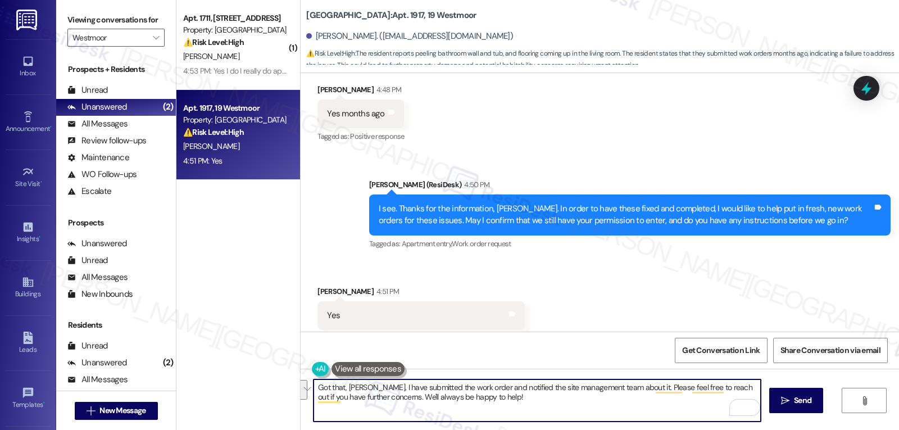
type textarea "Got that, [PERSON_NAME]. I have submitted the work order and notified the site …"
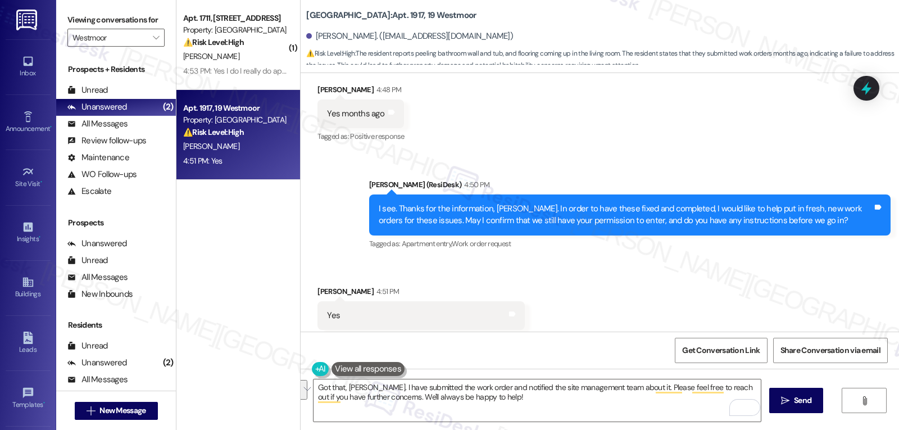
click at [808, 403] on span "Send" at bounding box center [802, 400] width 17 height 12
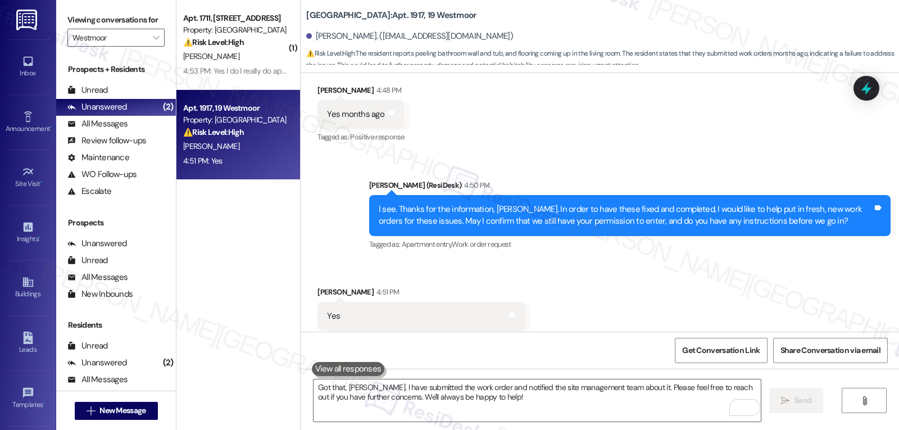
scroll to position [9103, 0]
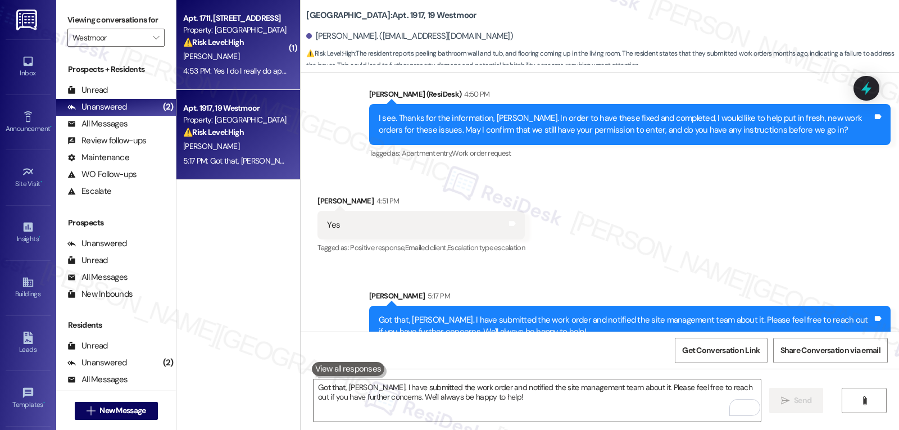
click at [252, 38] on div "⚠️ Risk Level: High The resident is disputing an insurance charge and expresses…" at bounding box center [235, 43] width 104 height 12
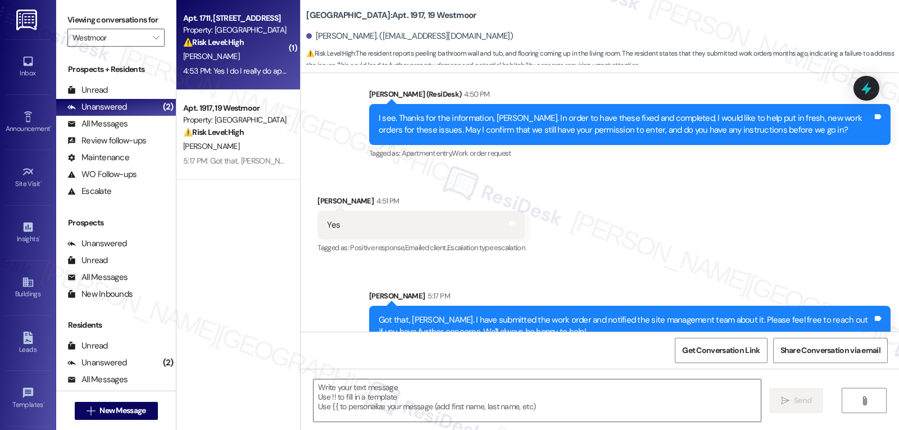
type textarea "Fetching suggested responses. Please feel free to read through the conversation…"
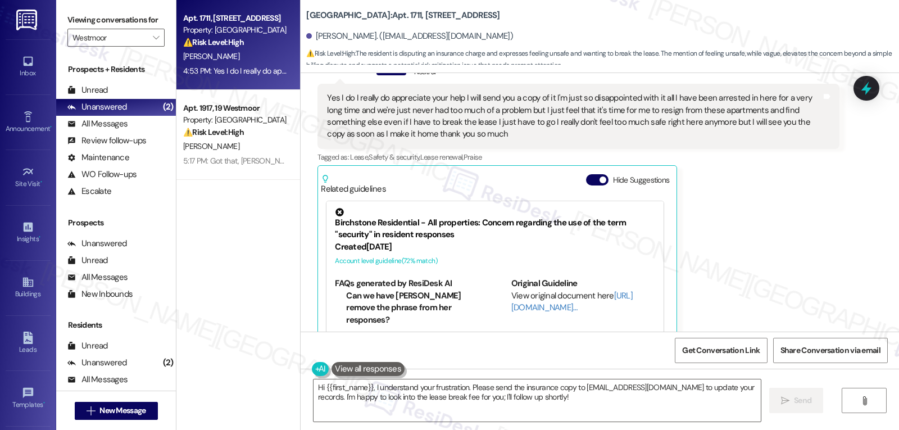
scroll to position [8966, 0]
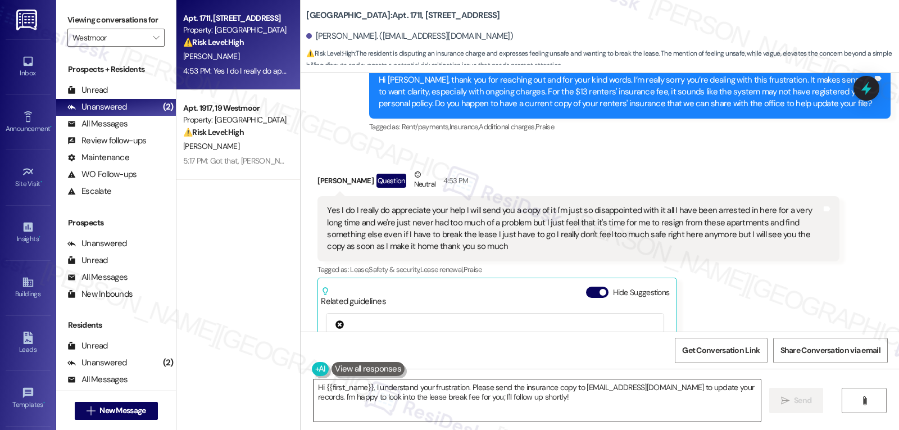
click at [430, 400] on textarea "Hi {{first_name}}, I understand your frustration. Please send the insurance cop…" at bounding box center [536, 400] width 447 height 42
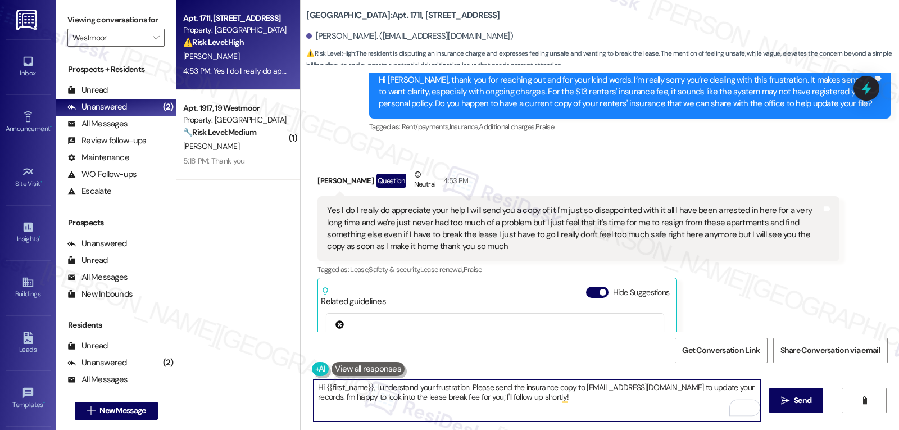
click at [372, 385] on textarea "Hi {{first_name}}, I understand your frustration. Please send the insurance cop…" at bounding box center [536, 400] width 447 height 42
drag, startPoint x: 486, startPoint y: 390, endPoint x: 698, endPoint y: 456, distance: 222.2
click at [698, 429] on html "Inbox Go to Inbox Announcement • Send A Text Announcement Site Visit • Go to Si…" at bounding box center [449, 215] width 899 height 430
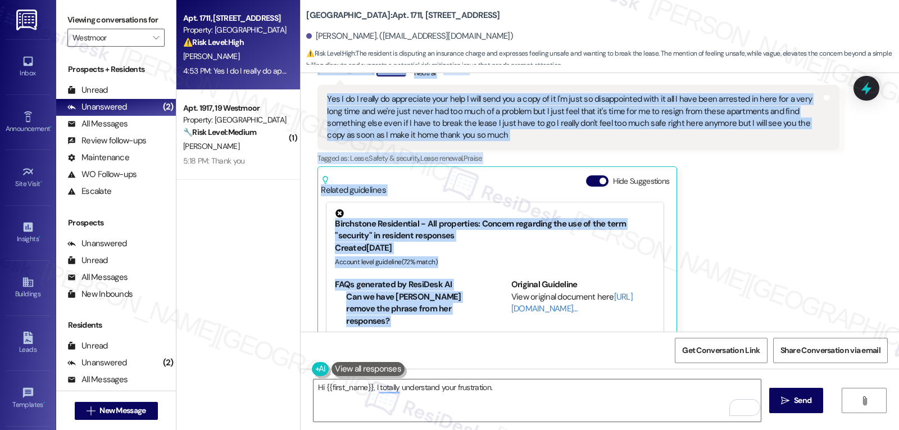
scroll to position [9078, 0]
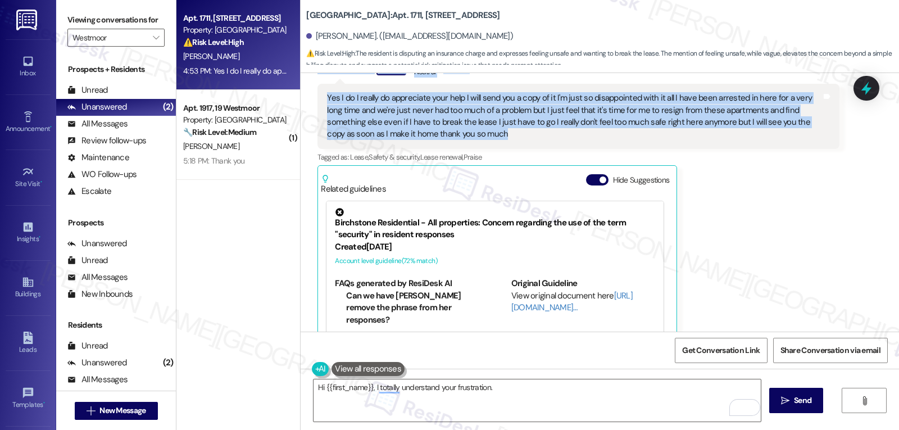
drag, startPoint x: 359, startPoint y: 232, endPoint x: 633, endPoint y: 90, distance: 308.4
click at [633, 90] on div "Announcement, sent via SMS [PERSON_NAME] (ResiDesk) [DATE] 11:13 AM Great news!…" at bounding box center [599, 202] width 598 height 258
copy div "Lorem (IpsuMdol) 4:12 SI Am Consect, adipi eli sed doeiusmo tem inc utl etdo ma…"
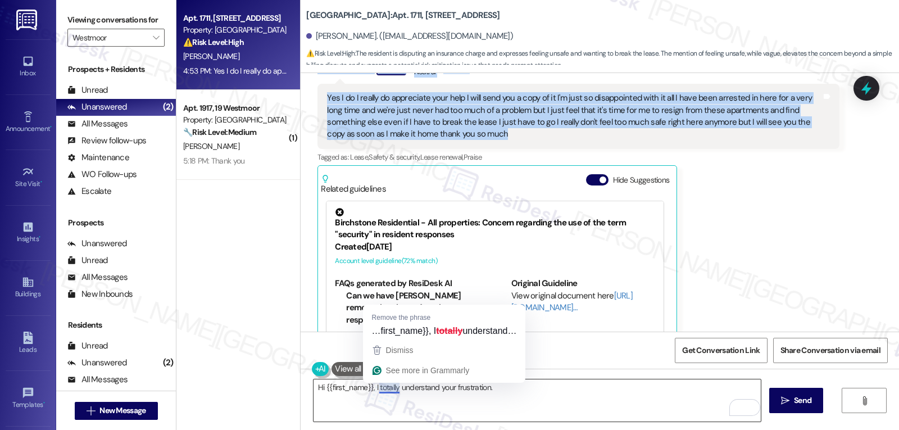
click at [454, 397] on textarea "Hi {{first_name}}, I totally understand your frustration." at bounding box center [536, 400] width 447 height 42
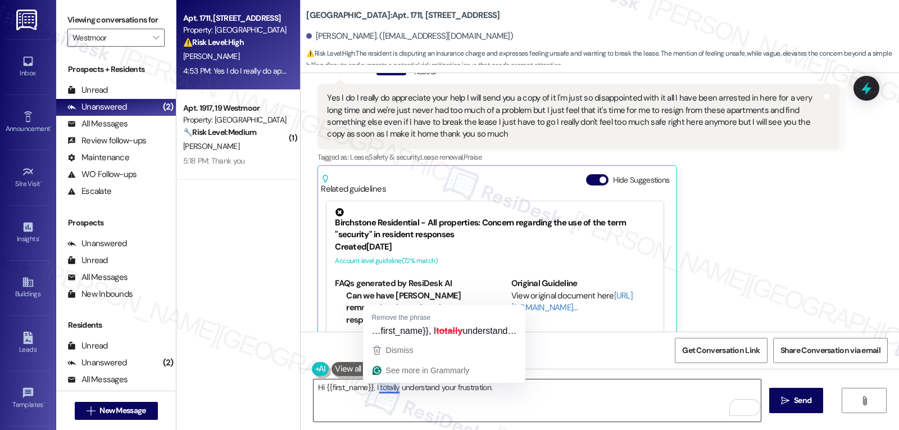
paste textarea "Thanks so much, [PERSON_NAME]. I completely understand how you’re feeling, and …"
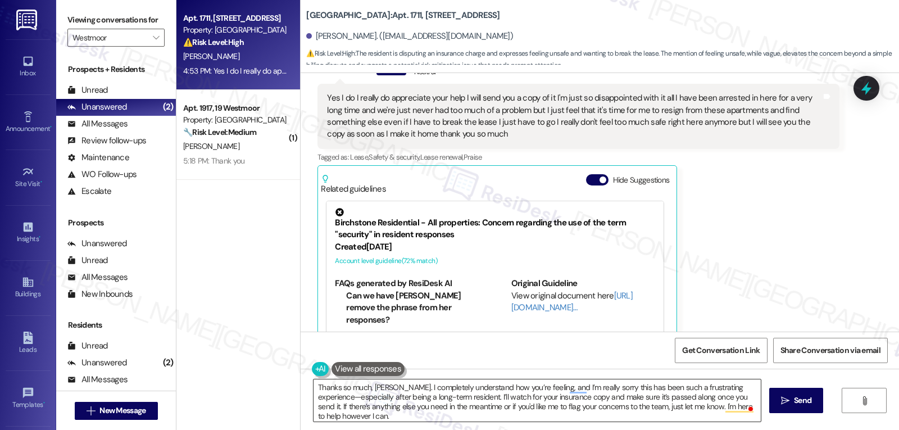
click at [384, 393] on textarea "Thanks so much, [PERSON_NAME]. I completely understand how you’re feeling, and …" at bounding box center [536, 400] width 447 height 42
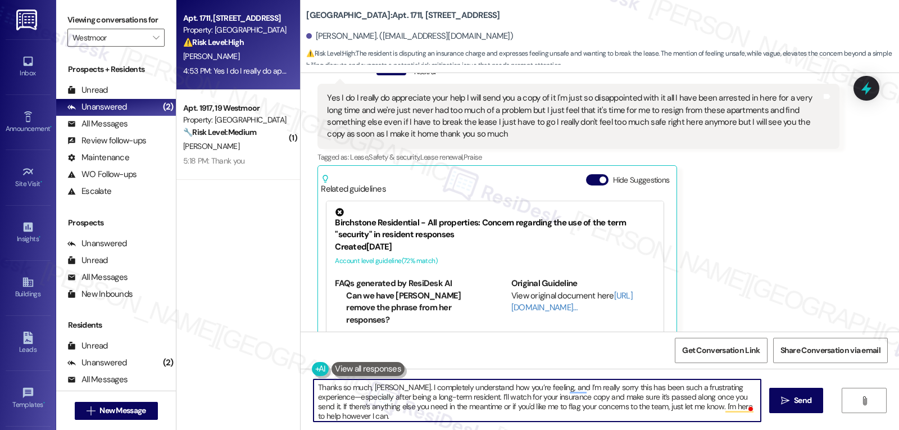
paste textarea "you so much, [PERSON_NAME]. I truly understand how you’re feeling, and I’m real…"
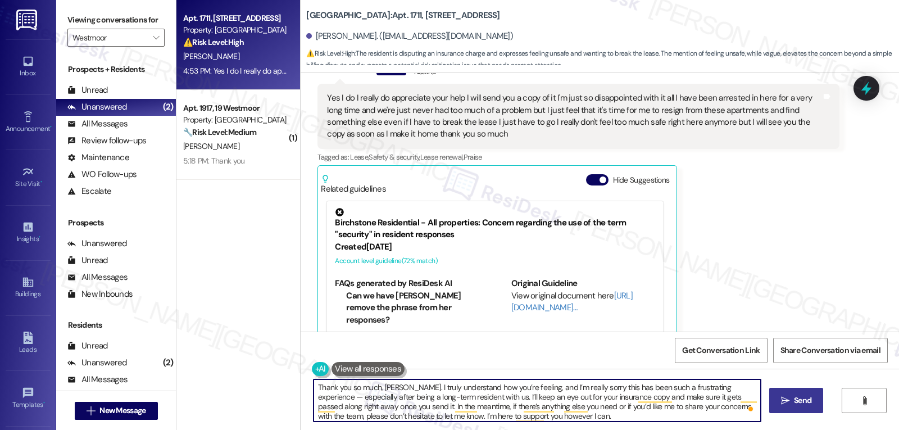
type textarea "Thank you so much, [PERSON_NAME]. I truly understand how you’re feeling, and I’…"
click at [799, 397] on span "Send" at bounding box center [802, 400] width 17 height 12
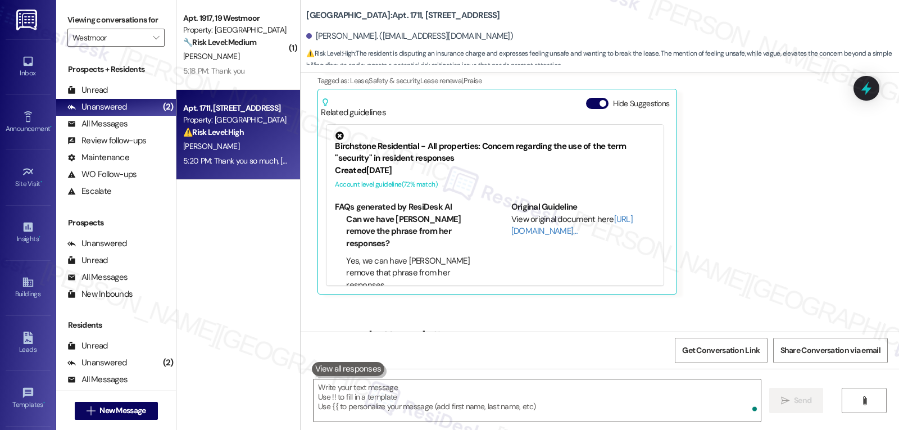
scroll to position [9192, 0]
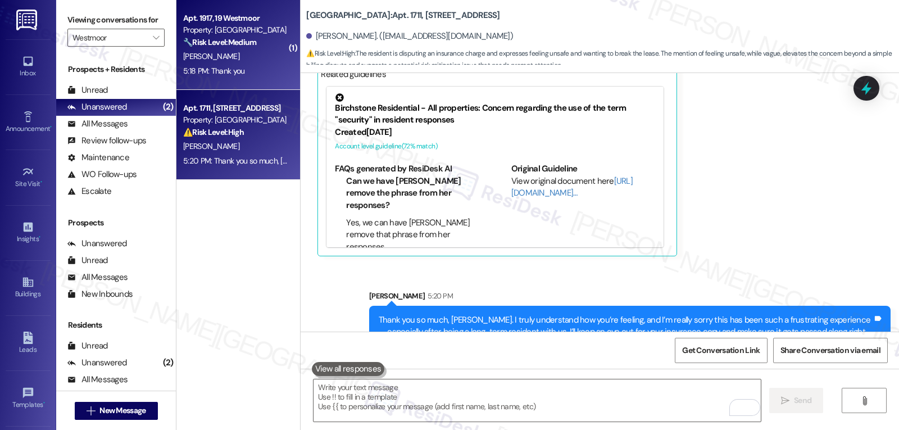
click at [200, 66] on div "5:18 PM: Thank you 5:18 PM: Thank you" at bounding box center [213, 71] width 61 height 10
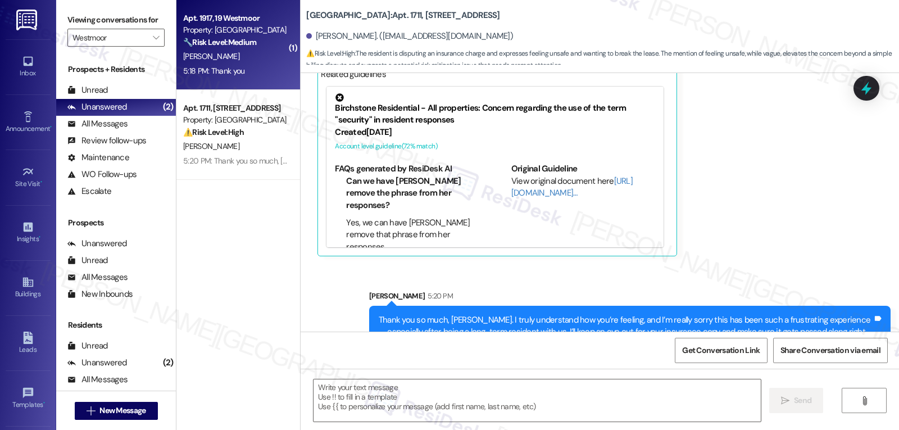
type textarea "Fetching suggested responses. Please feel free to read through the conversation…"
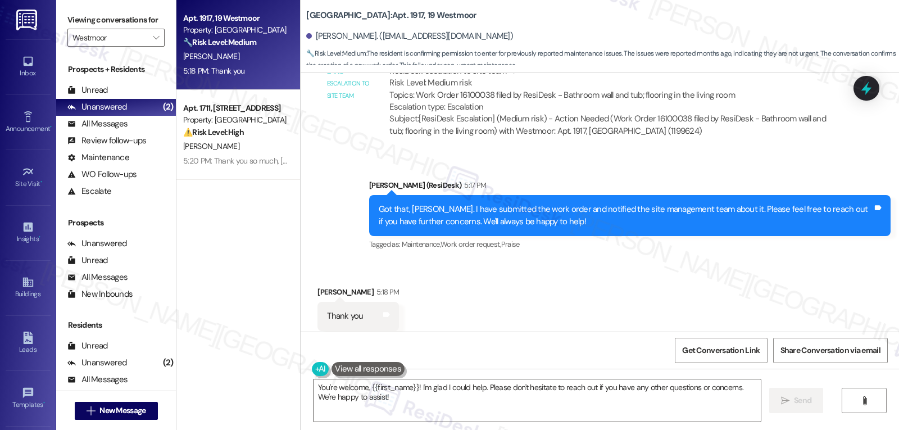
scroll to position [9352, 0]
click at [449, 401] on textarea "You're welcome, {{first_name}}! I'm glad I could help. Please don't hesitate to…" at bounding box center [536, 400] width 447 height 42
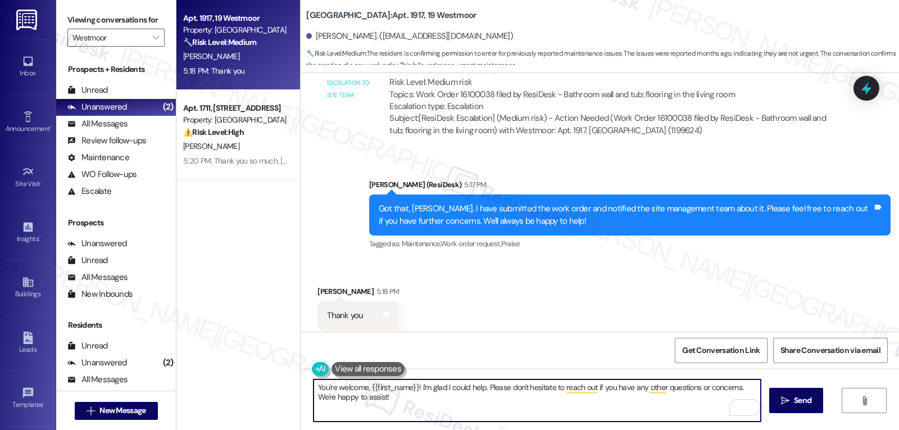
drag, startPoint x: 477, startPoint y: 386, endPoint x: 898, endPoint y: 456, distance: 426.9
click at [898, 429] on html "Inbox Go to Inbox Announcement • Send A Text Announcement Site Visit • Go to Si…" at bounding box center [449, 215] width 899 height 430
type textarea "You're welcome, {{first_name}}! I'm glad I could help!"
click at [797, 408] on button " Send" at bounding box center [796, 400] width 54 height 25
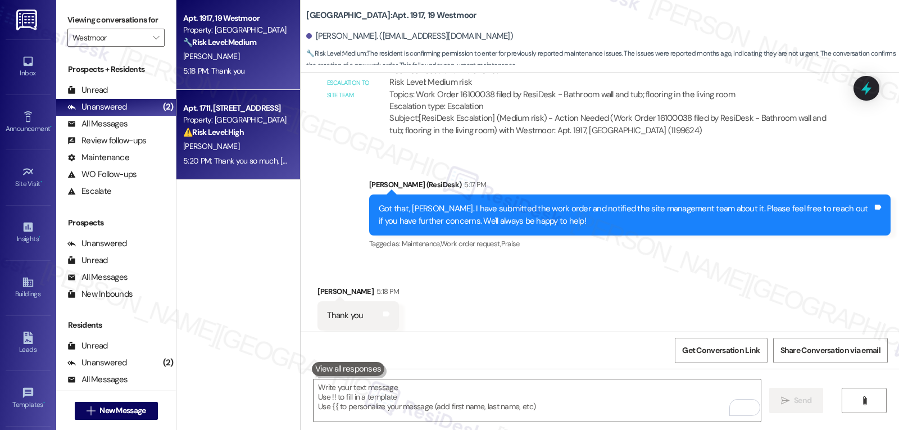
click at [223, 123] on div "Property: [GEOGRAPHIC_DATA]" at bounding box center [235, 120] width 104 height 12
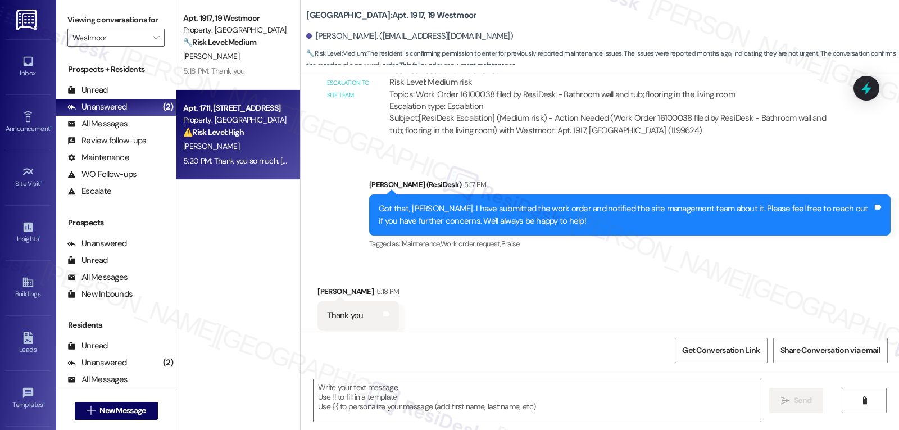
type textarea "Fetching suggested responses. Please feel free to read through the conversation…"
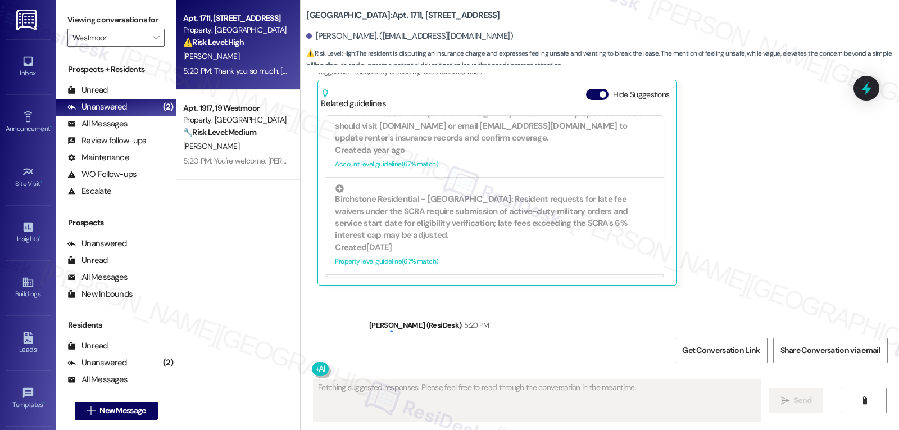
scroll to position [9209, 0]
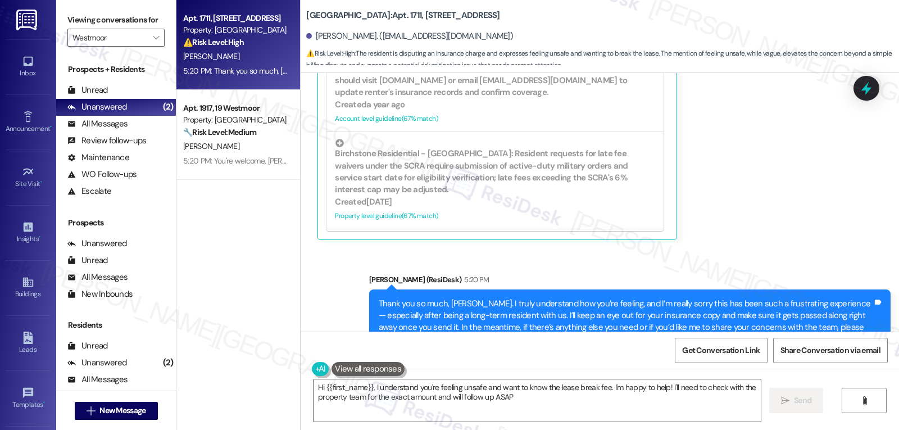
type textarea "Hi {{first_name}}, I understand you're feeling unsafe and want to know the leas…"
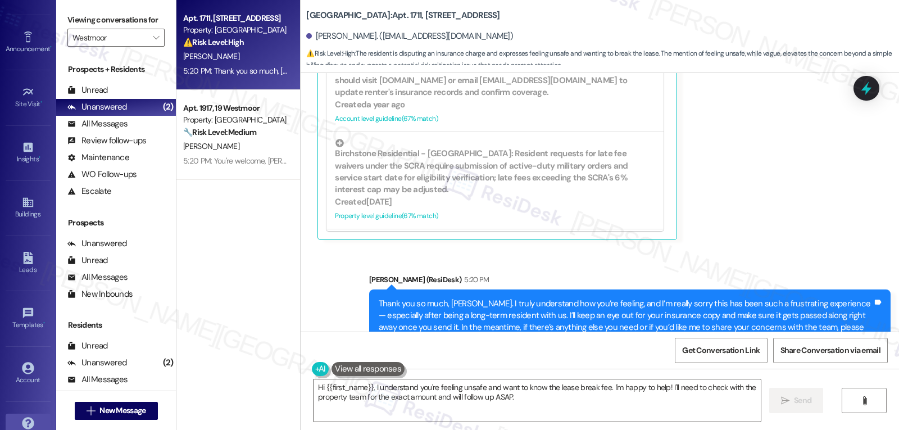
scroll to position [106, 0]
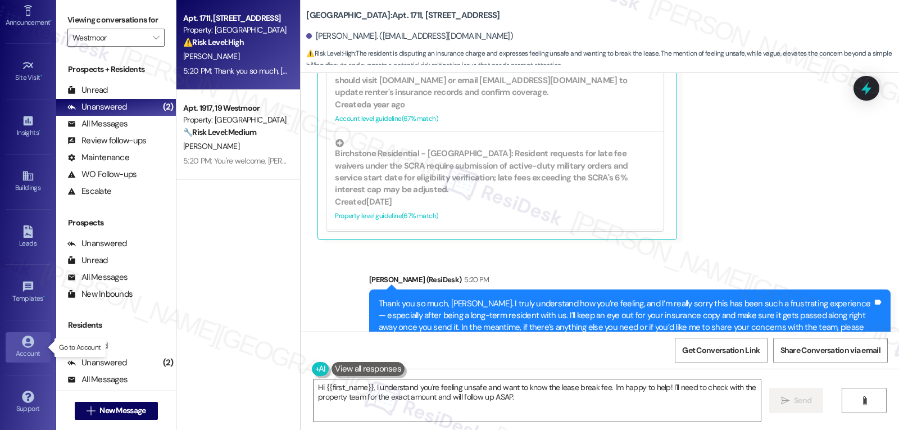
click at [35, 349] on div "Account" at bounding box center [28, 353] width 56 height 11
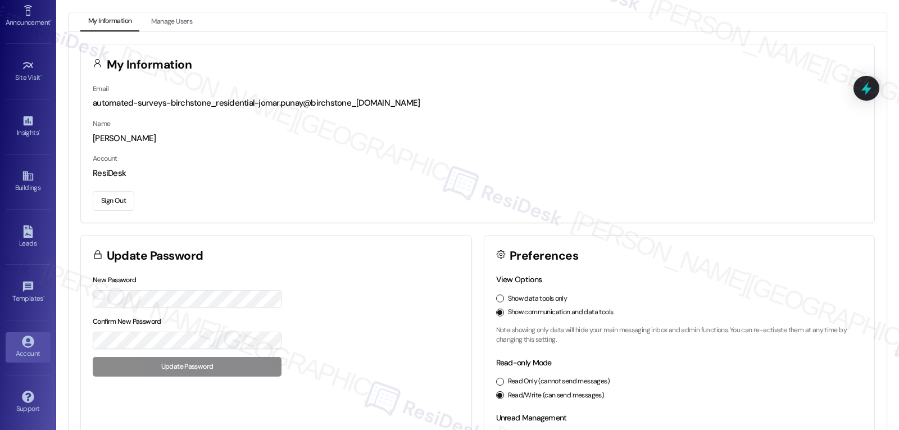
click at [110, 202] on button "Sign Out" at bounding box center [114, 201] width 42 height 20
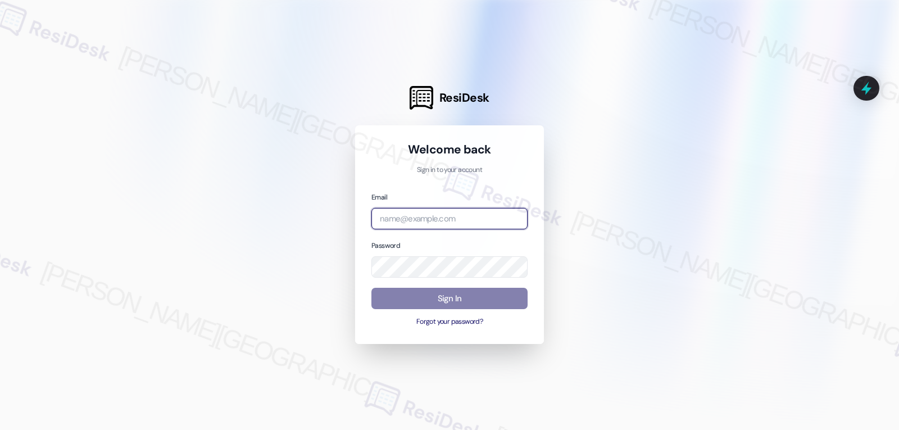
click at [442, 221] on input "email" at bounding box center [449, 219] width 156 height 22
click at [445, 217] on input "email" at bounding box center [449, 219] width 156 height 22
paste input "[EMAIL_ADDRESS][DOMAIN_NAME]"
type input "[EMAIL_ADDRESS][DOMAIN_NAME]"
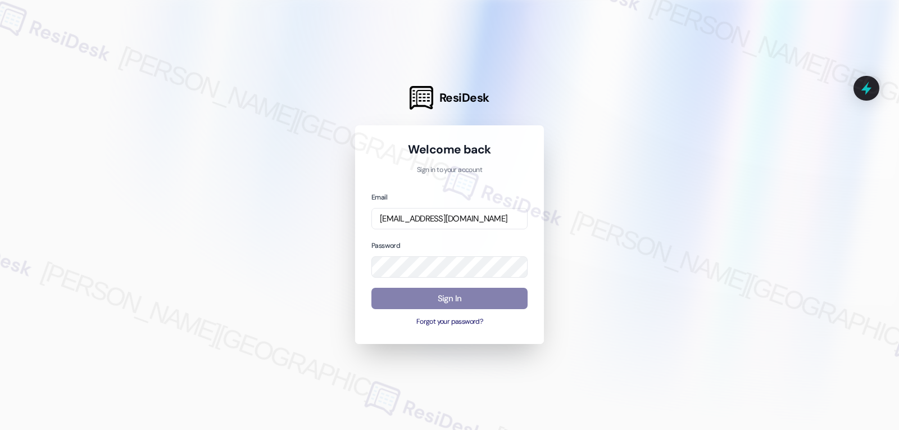
scroll to position [0, 0]
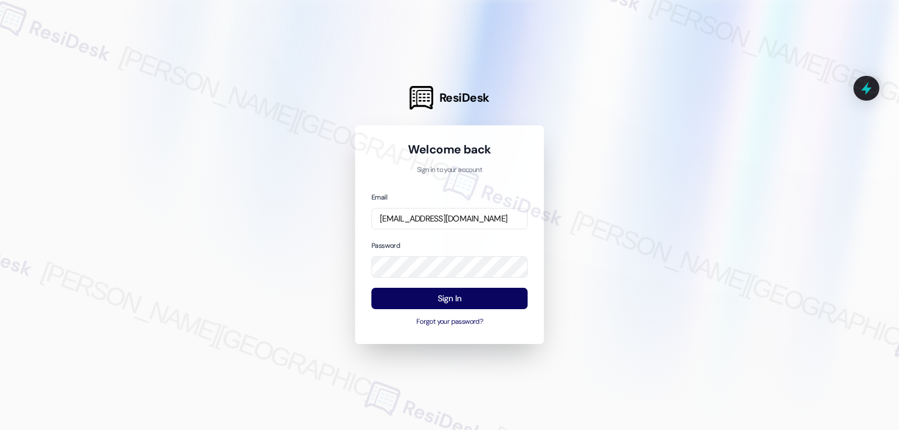
click at [416, 240] on div "Password" at bounding box center [449, 258] width 156 height 39
click at [439, 297] on button "Sign In" at bounding box center [449, 299] width 156 height 22
